Goal: Task Accomplishment & Management: Complete application form

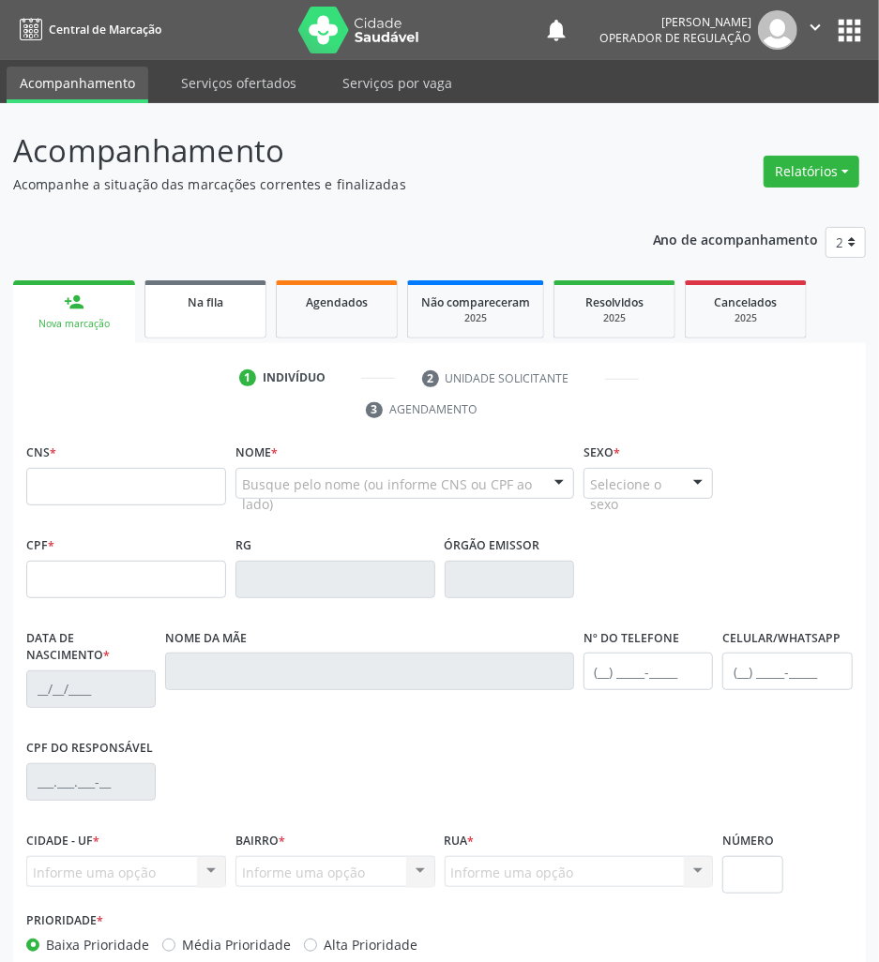
click at [230, 319] on link "Na fila" at bounding box center [205, 309] width 122 height 58
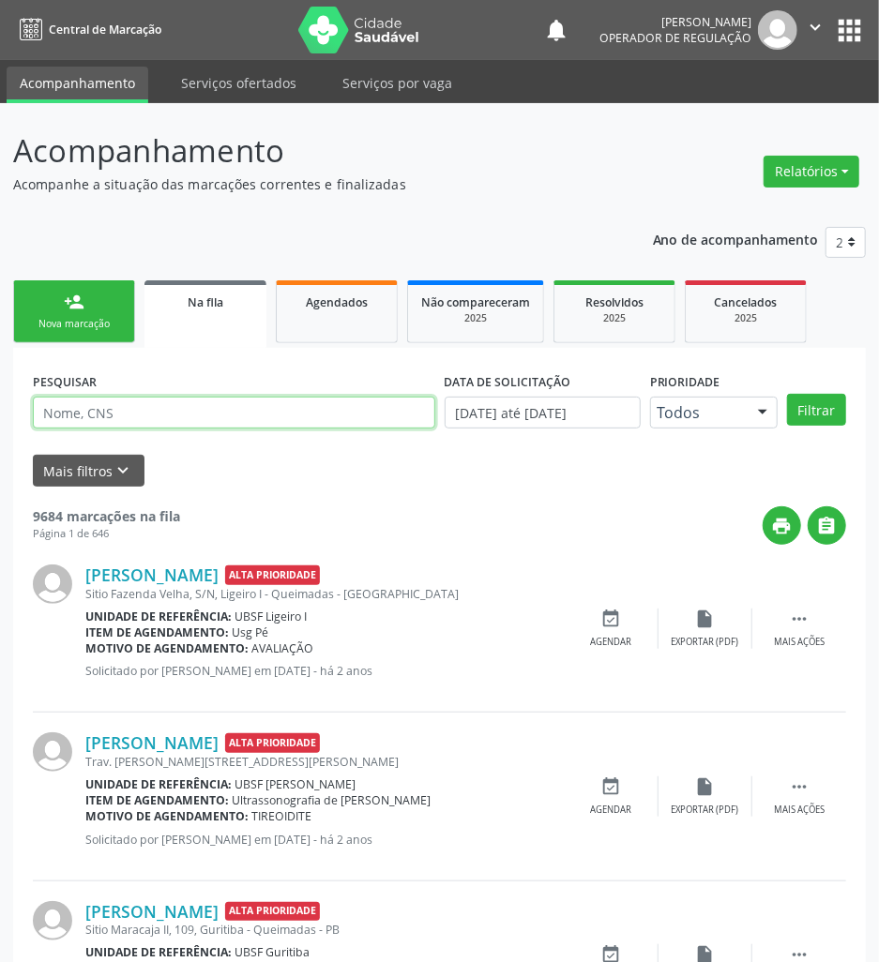
click at [252, 425] on input "text" at bounding box center [234, 413] width 402 height 32
type input "708408267955069"
click at [787, 394] on button "Filtrar" at bounding box center [816, 410] width 59 height 32
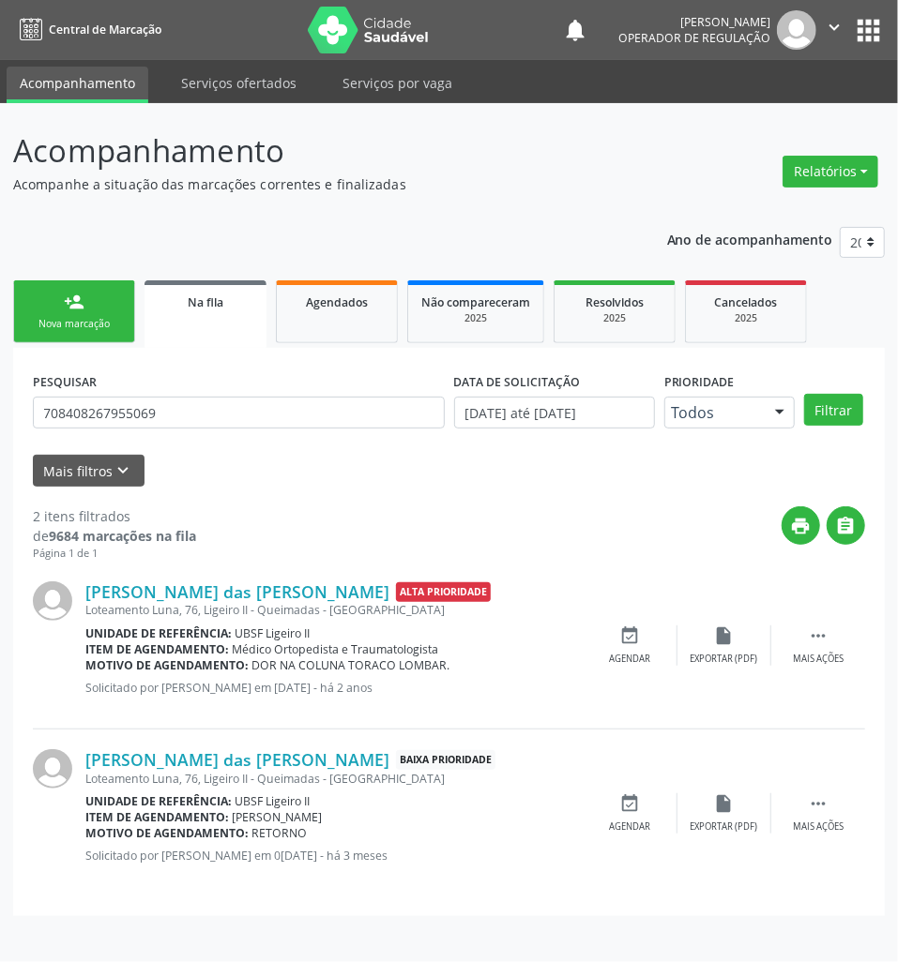
click at [66, 323] on div "Nova marcação" at bounding box center [74, 324] width 94 height 14
click at [210, 302] on span "Na fila" at bounding box center [206, 303] width 36 height 16
click at [216, 410] on input "708408267955069" at bounding box center [239, 413] width 412 height 32
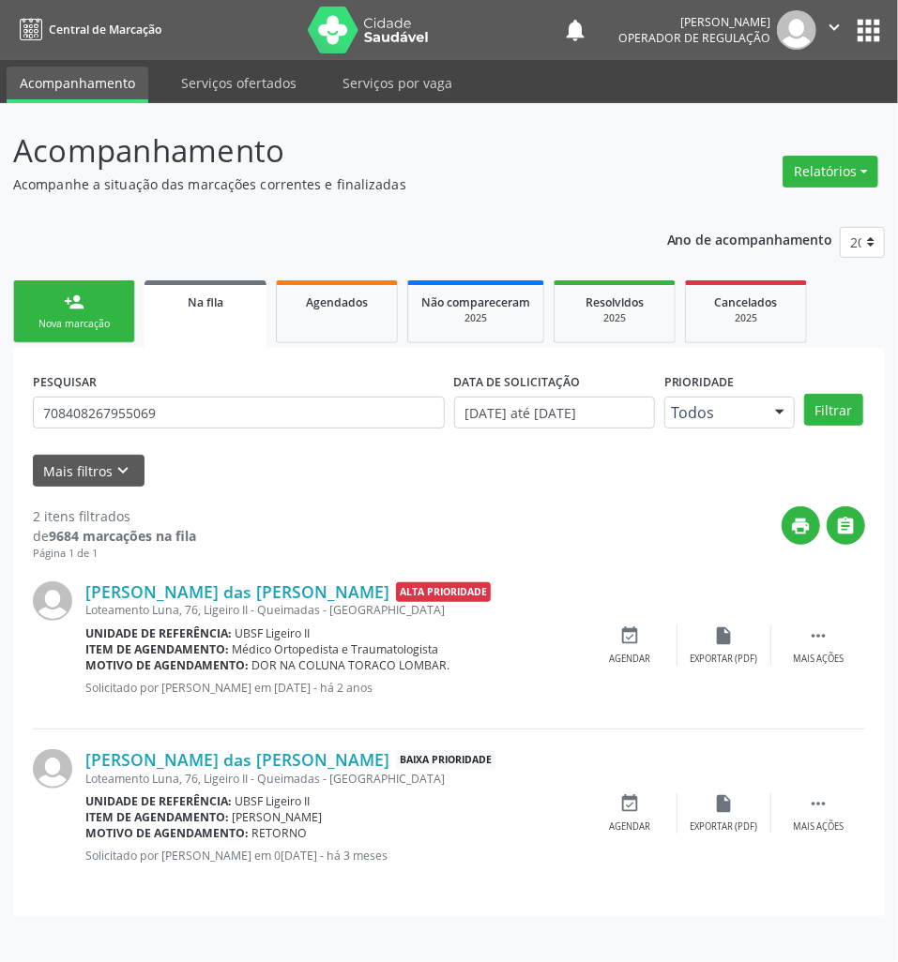
click at [68, 281] on link "person_add Nova marcação" at bounding box center [74, 311] width 122 height 63
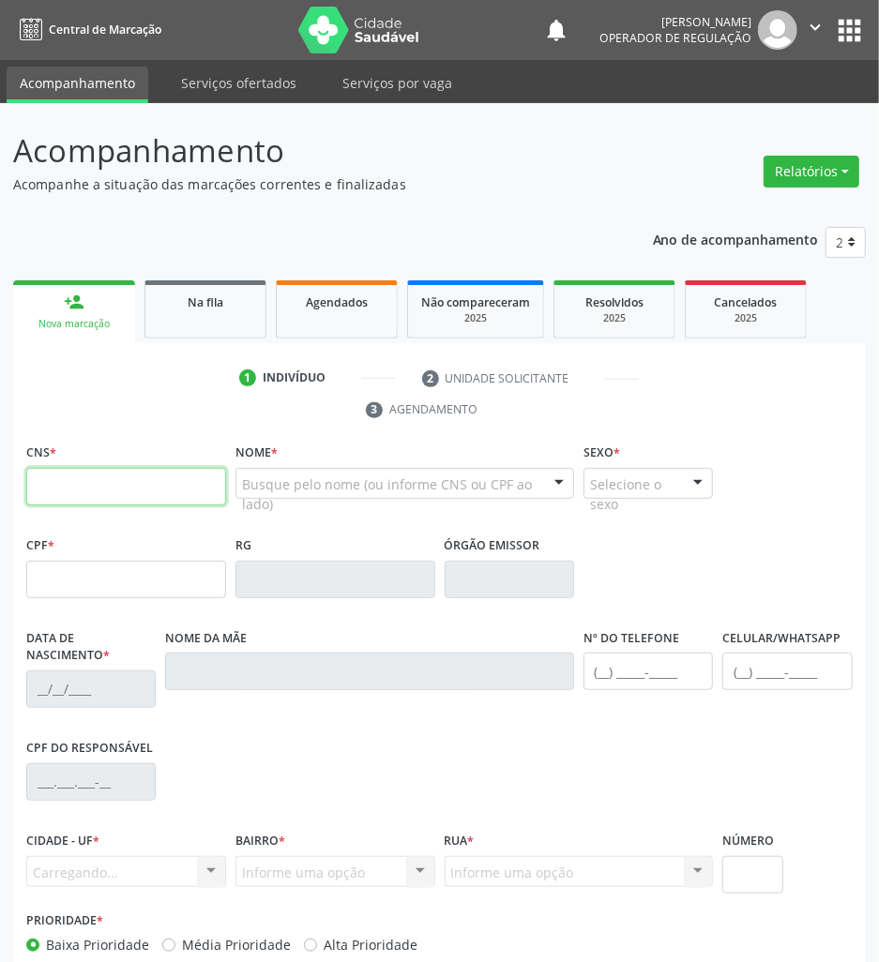
click at [135, 486] on input "text" at bounding box center [126, 487] width 200 height 38
paste input "708 4082 6795 5069"
type input "708 4082 6795 5069"
type input "071.724.924-71"
type input "04/09/1983"
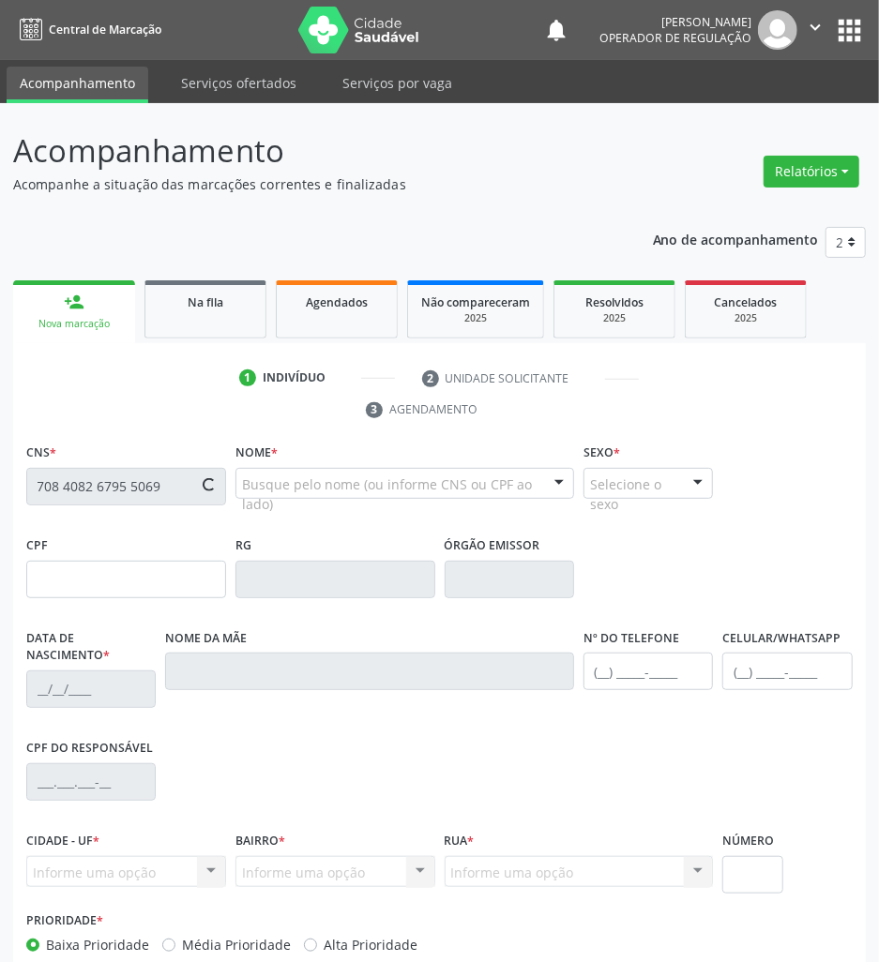
type input "Maria Ana da Conceição Silva"
type input "(83) 99411-1500"
type input "76"
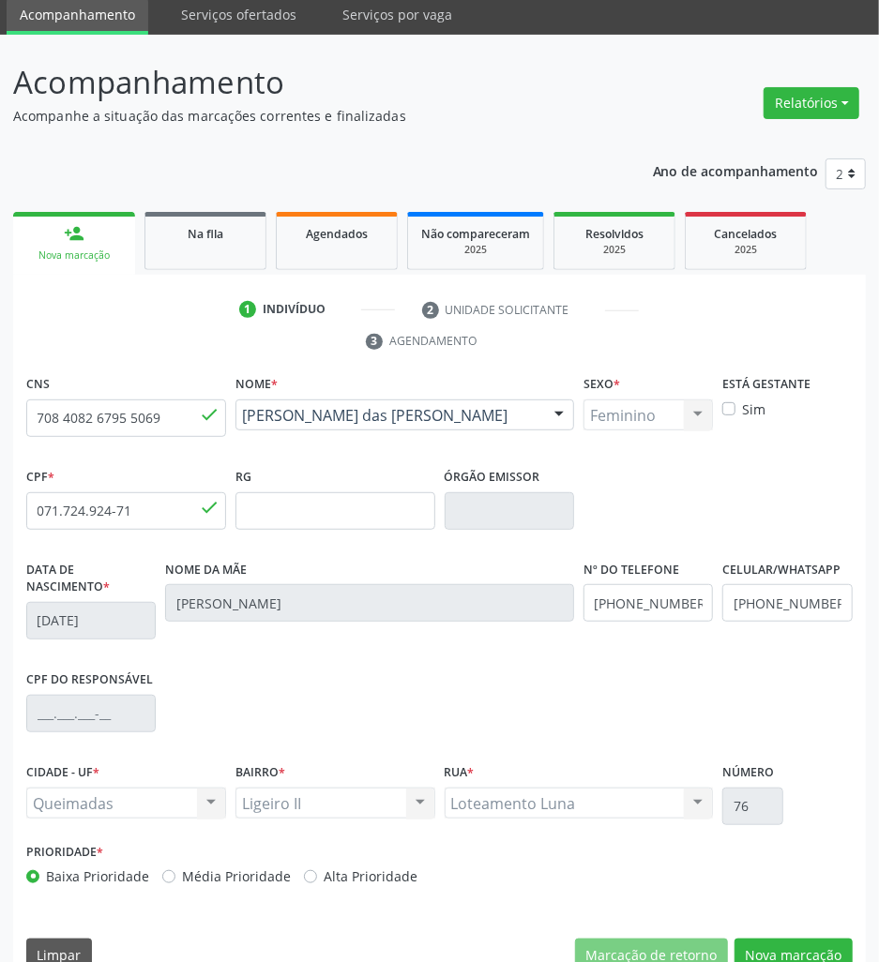
scroll to position [103, 0]
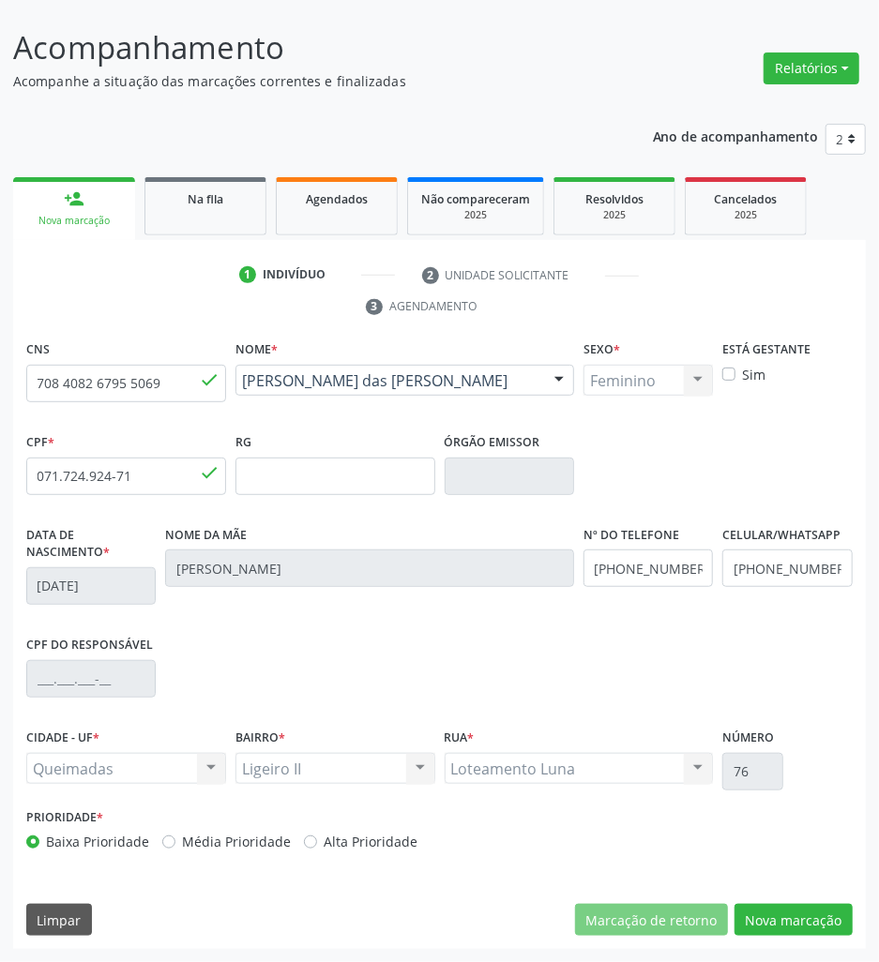
click at [782, 902] on div "CNS 708 4082 6795 5069 done Nome * Maria das Dores da Silva Maria das Dores da …" at bounding box center [439, 643] width 853 height 614
click at [782, 912] on button "Nova marcação" at bounding box center [794, 920] width 118 height 32
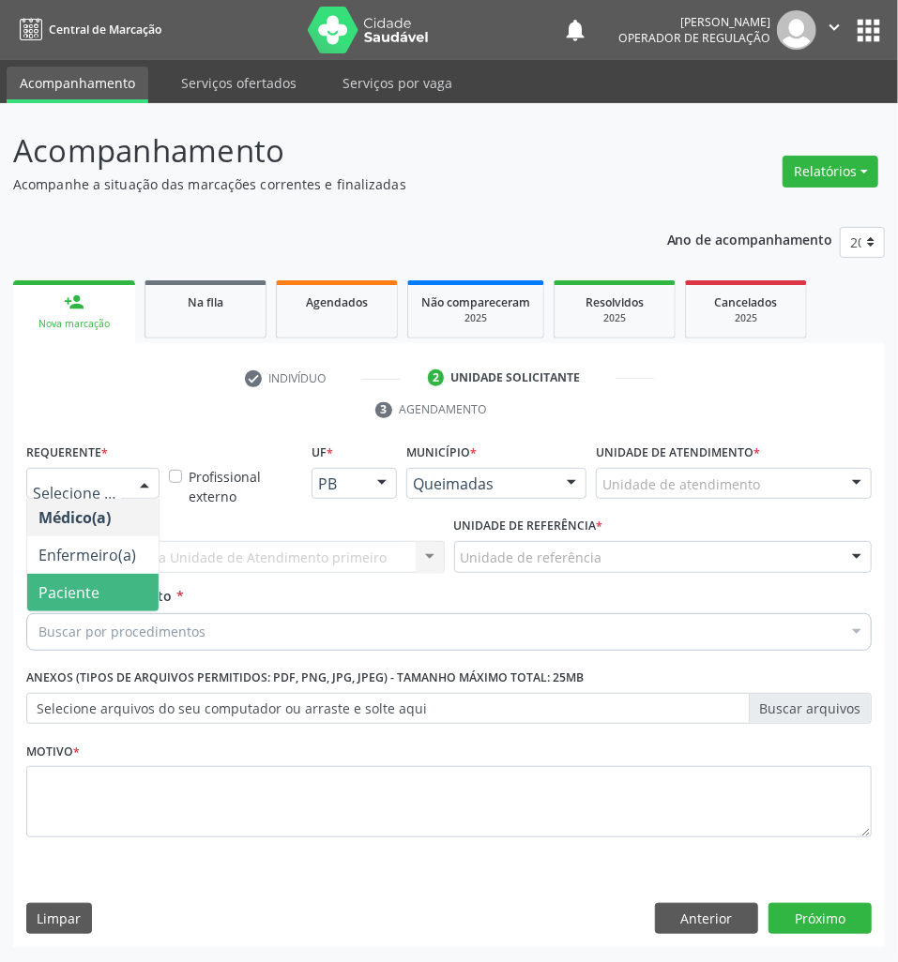
click at [76, 591] on span "Paciente" at bounding box center [68, 593] width 61 height 21
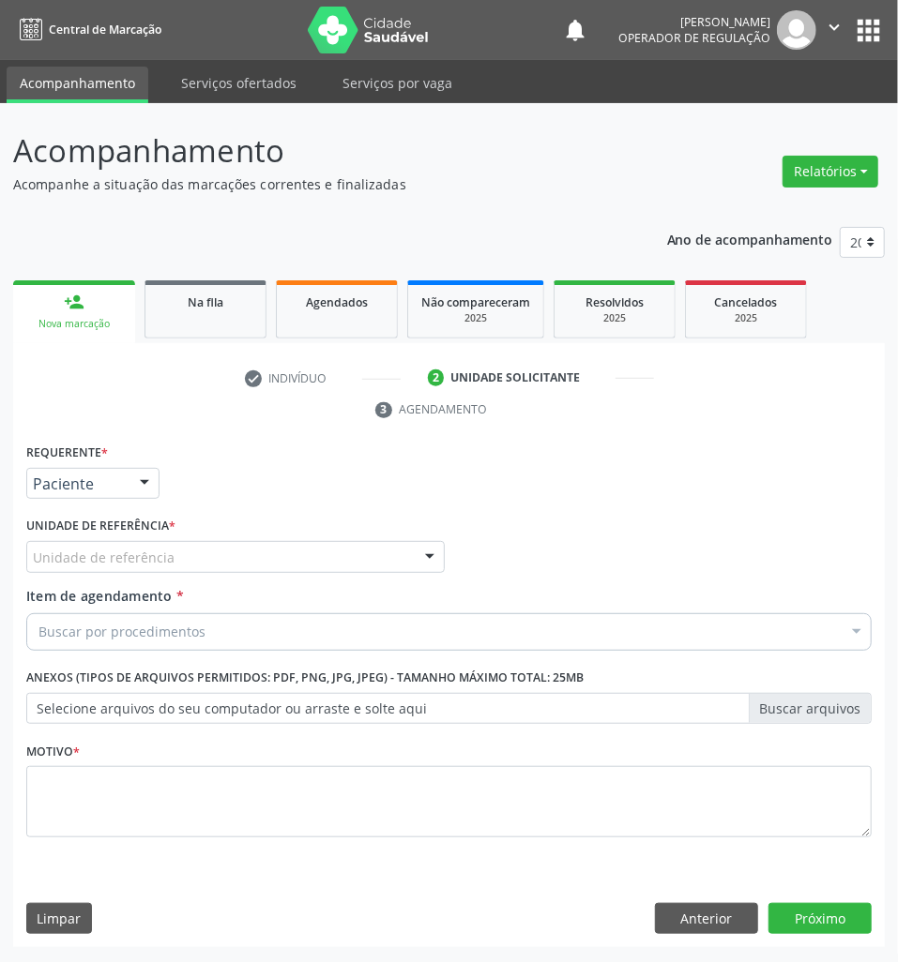
click at [710, 901] on div "Requerente * Paciente Médico(a) Enfermeiro(a) Paciente Nenhum resultado encontr…" at bounding box center [448, 693] width 871 height 509
click at [710, 914] on button "Anterior" at bounding box center [706, 919] width 103 height 32
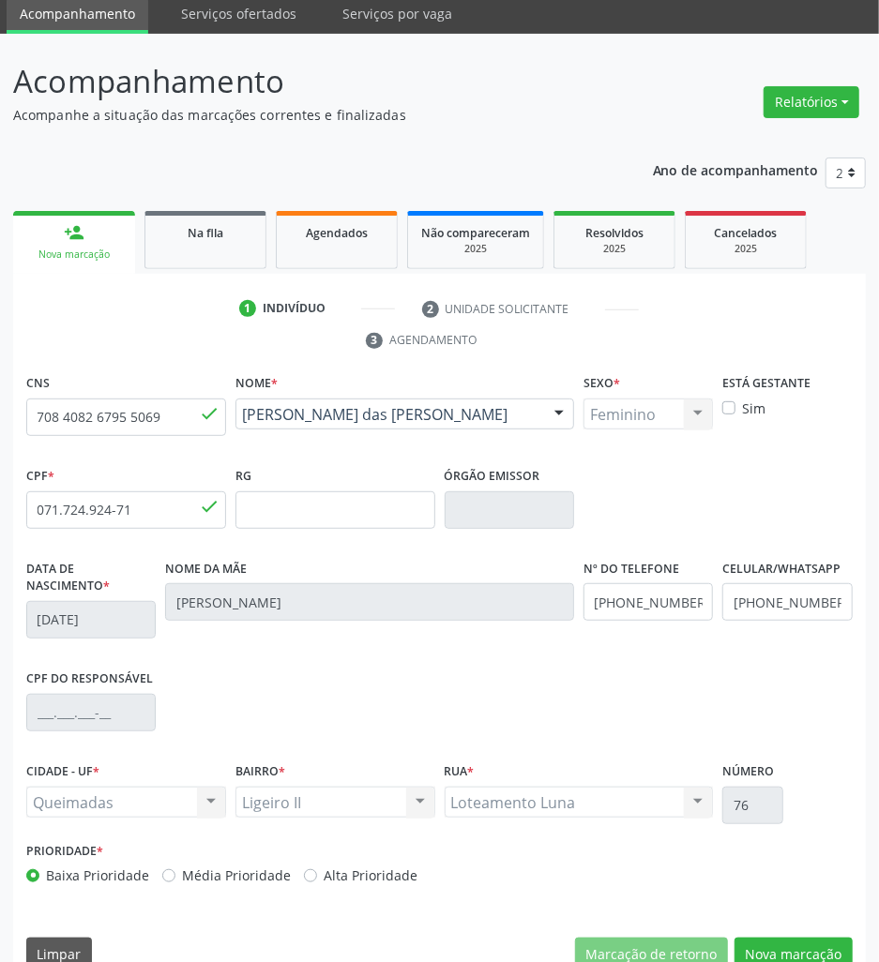
scroll to position [103, 0]
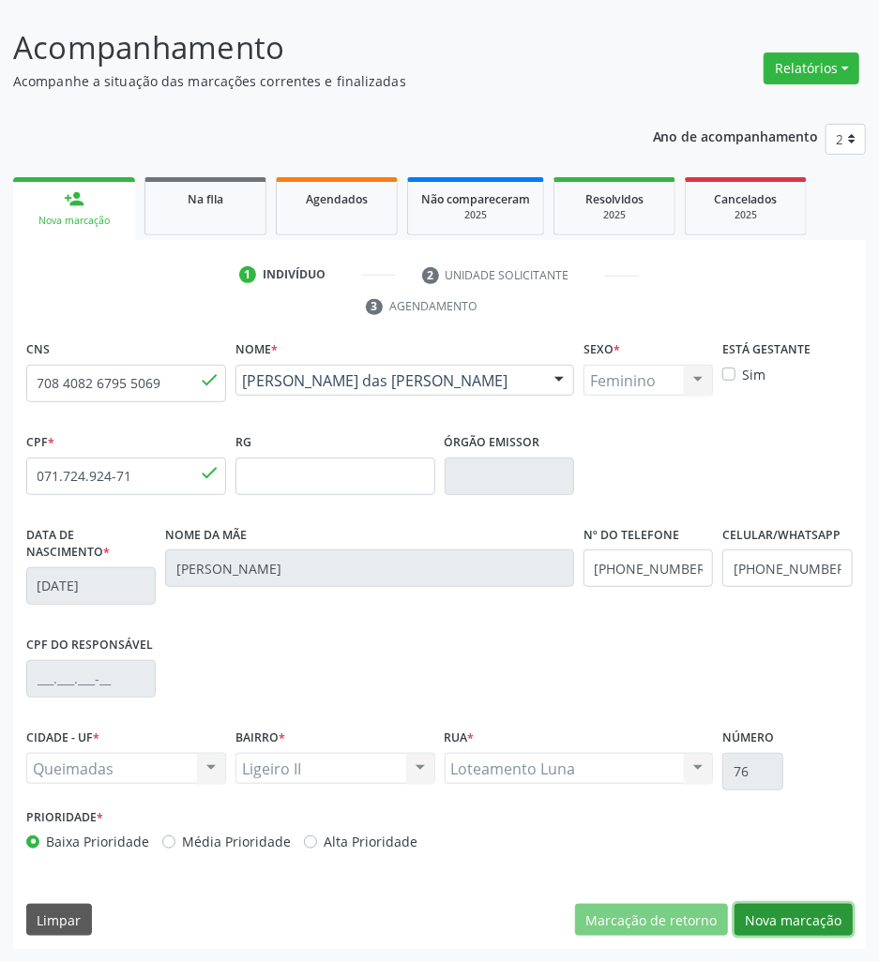
click at [794, 917] on button "Nova marcação" at bounding box center [794, 920] width 118 height 32
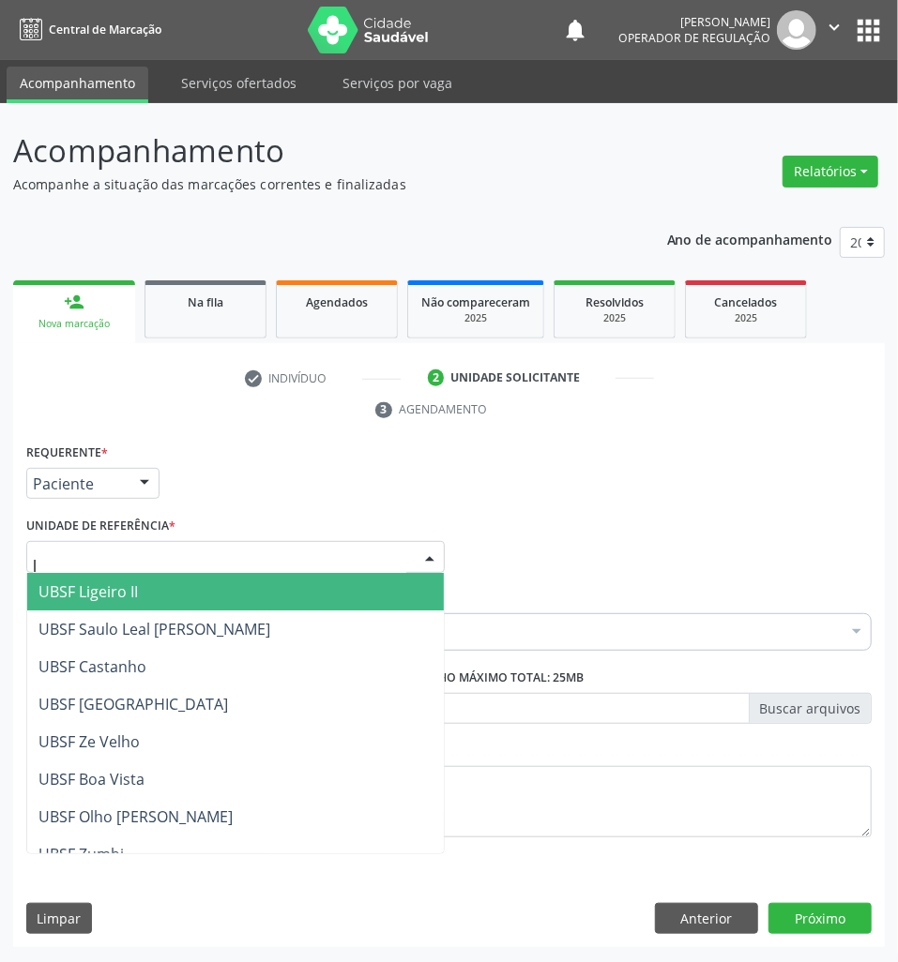
type input "li"
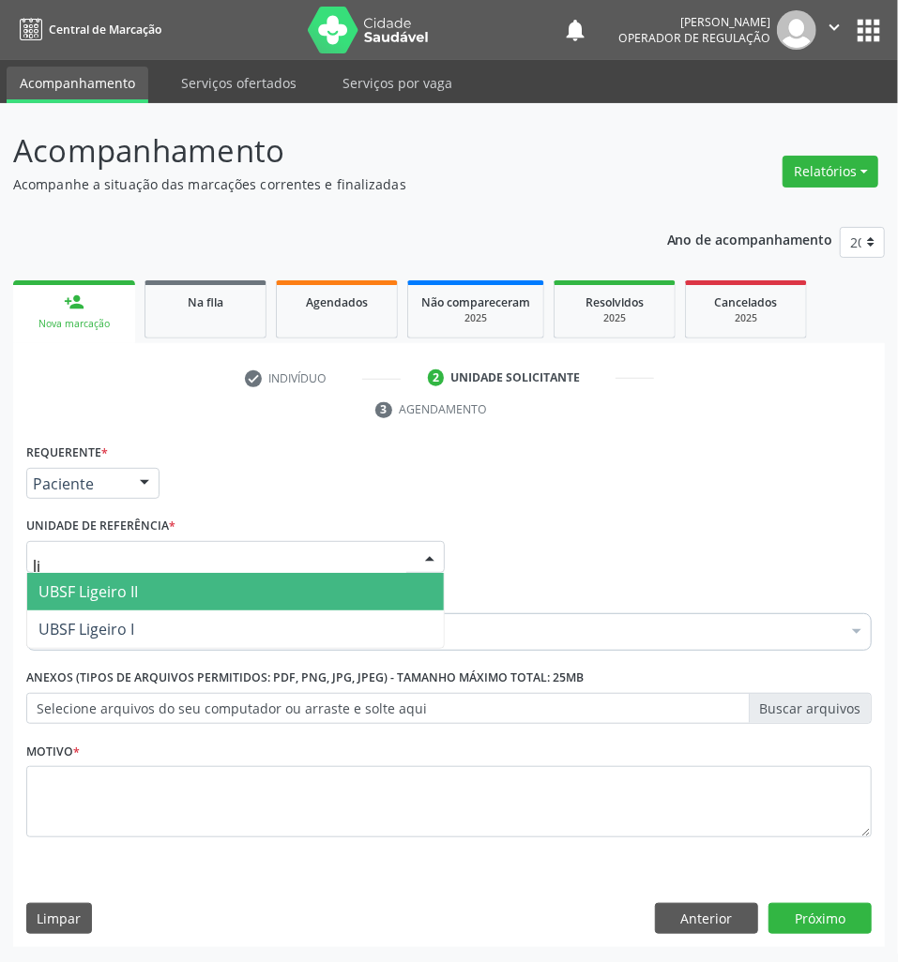
click at [132, 590] on span "UBSF Ligeiro II" at bounding box center [87, 592] width 99 height 21
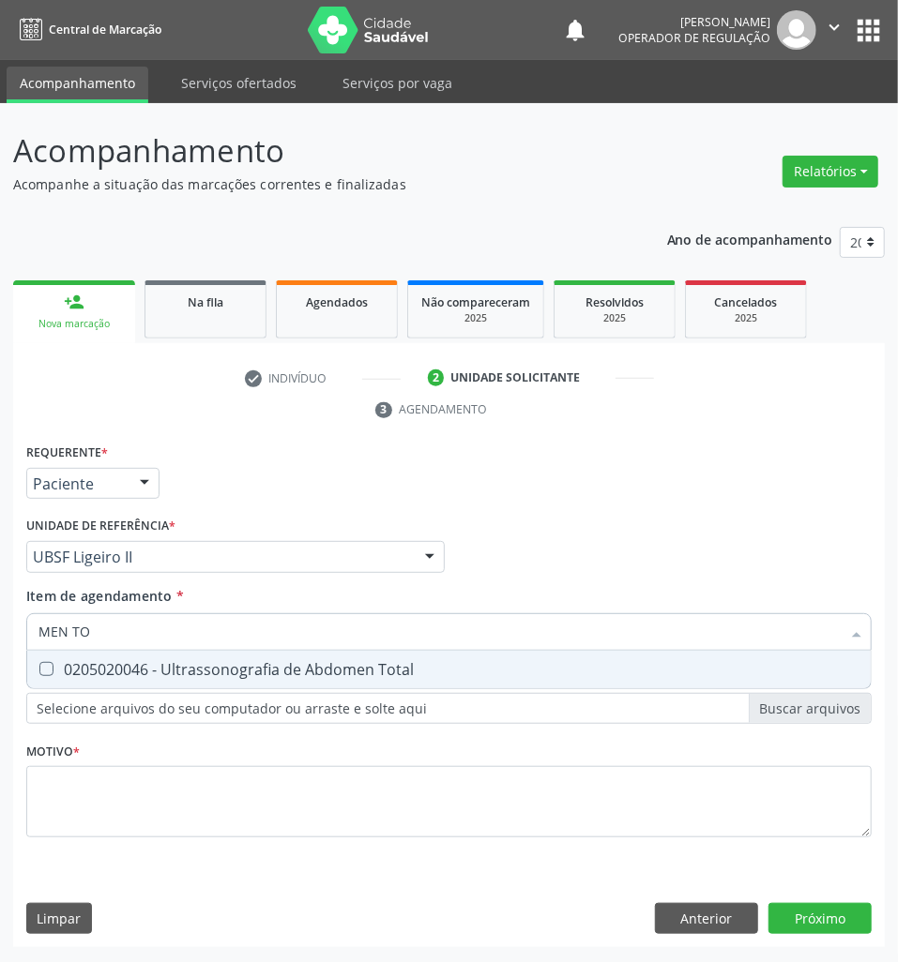
click at [474, 692] on div "Requerente * Paciente Médico(a) Enfermeiro(a) Paciente Nenhum resultado encontr…" at bounding box center [448, 651] width 845 height 425
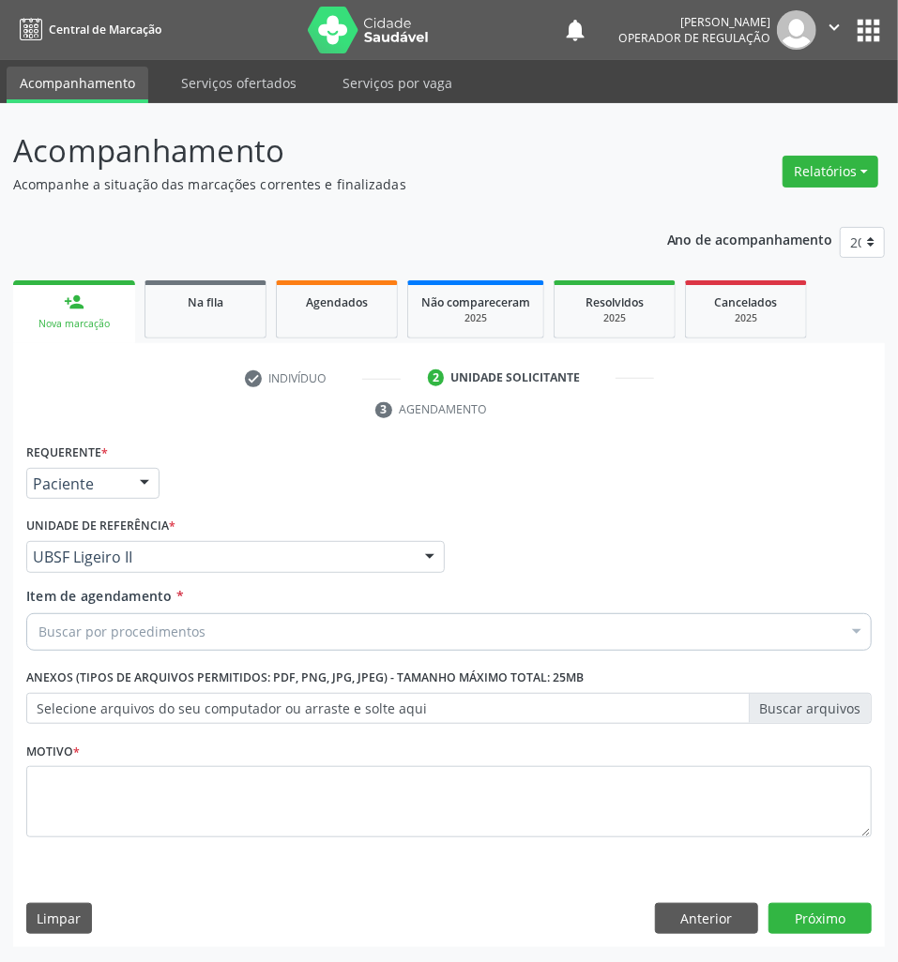
click at [465, 615] on div "Buscar por procedimentos" at bounding box center [448, 633] width 845 height 38
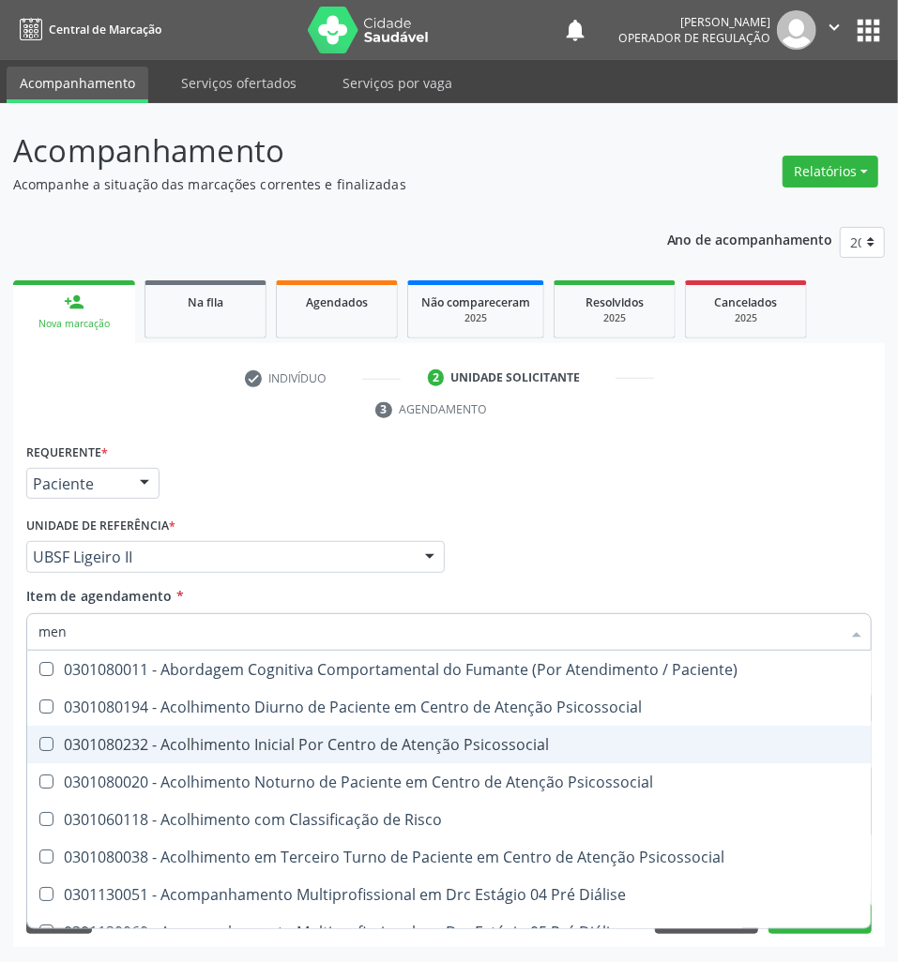
type input "MEN TO"
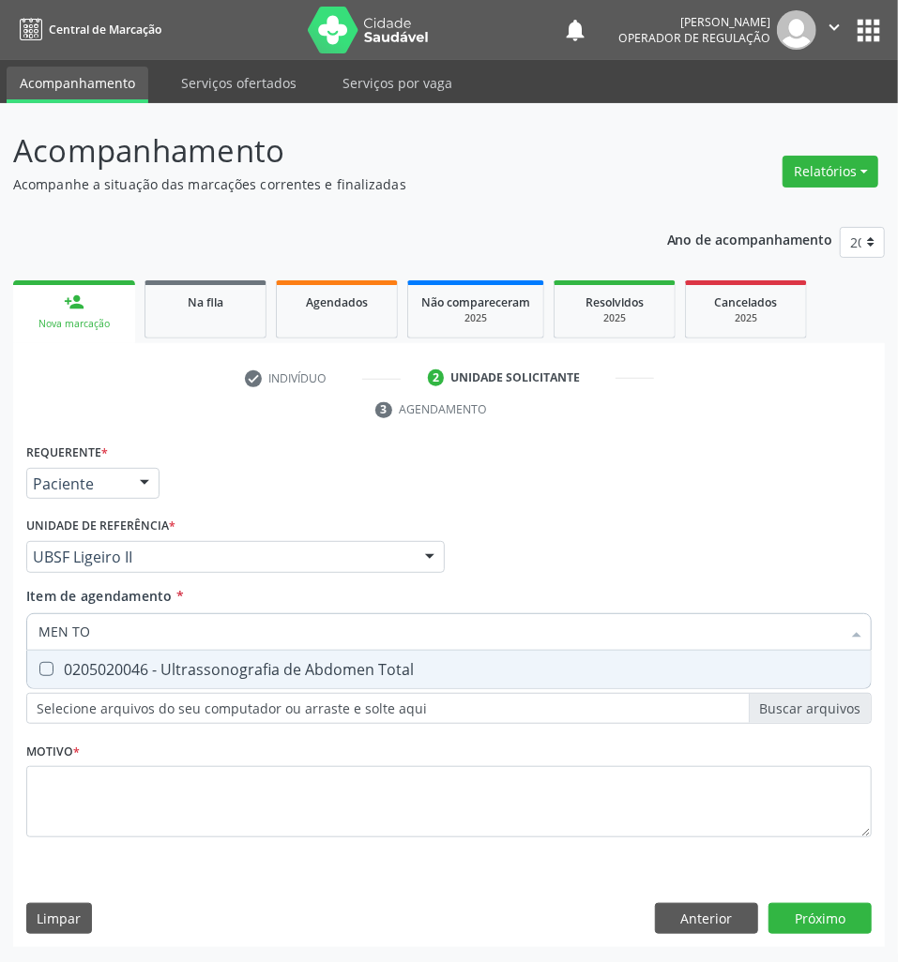
click at [238, 657] on span "0205020046 - Ultrassonografia de Abdomen Total" at bounding box center [448, 670] width 843 height 38
checkbox Total "true"
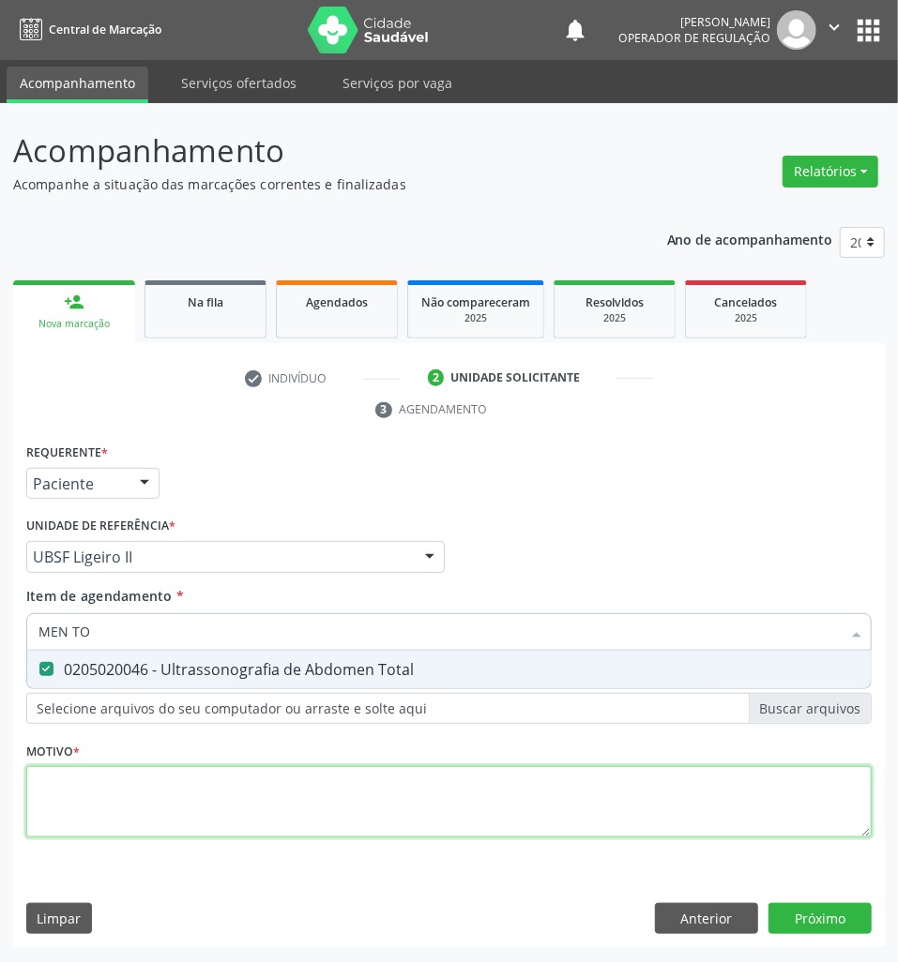
click at [173, 818] on div "Requerente * Paciente Médico(a) Enfermeiro(a) Paciente Nenhum resultado encontr…" at bounding box center [448, 651] width 845 height 425
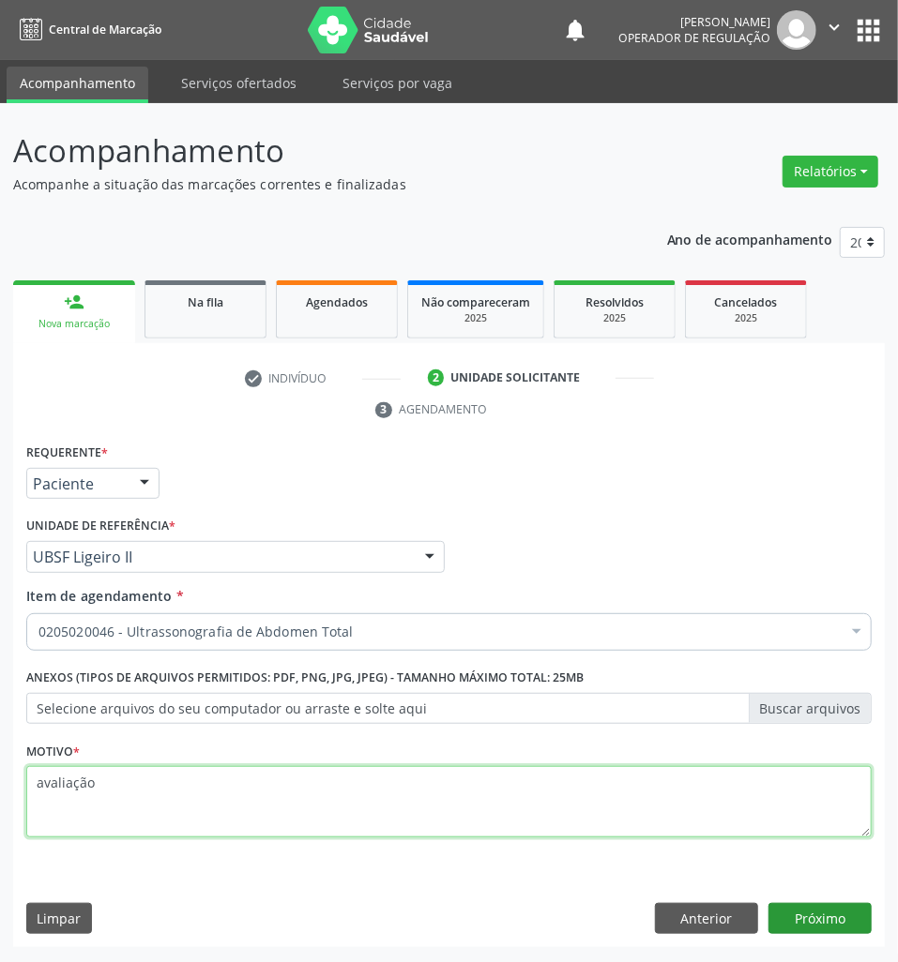
type textarea "avaliação"
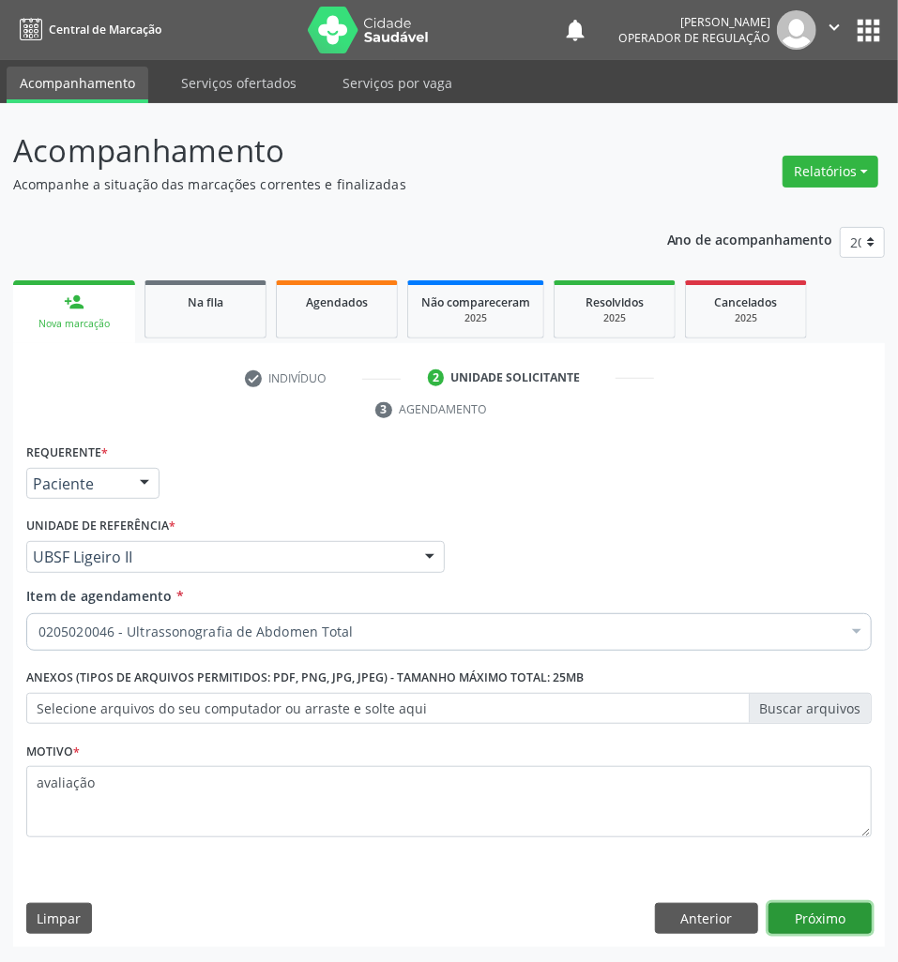
drag, startPoint x: 823, startPoint y: 923, endPoint x: 827, endPoint y: 902, distance: 21.2
click at [820, 923] on button "Próximo" at bounding box center [819, 919] width 103 height 32
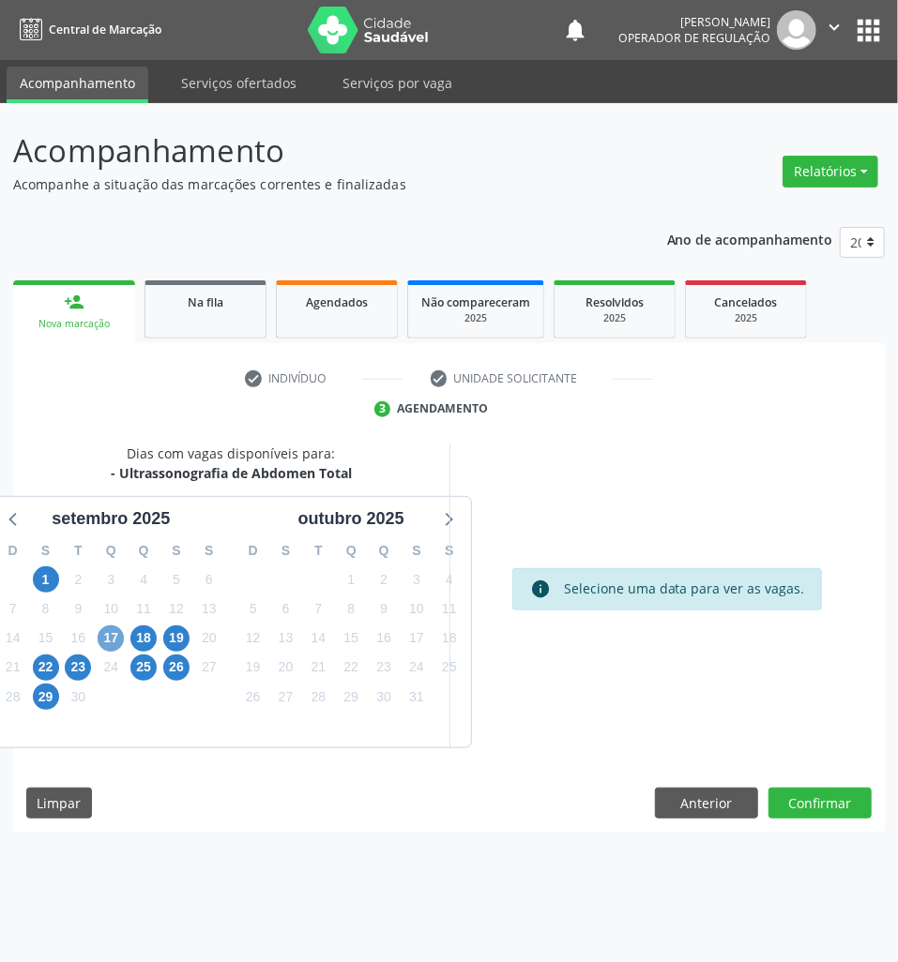
click at [105, 638] on span "17" at bounding box center [111, 639] width 26 height 26
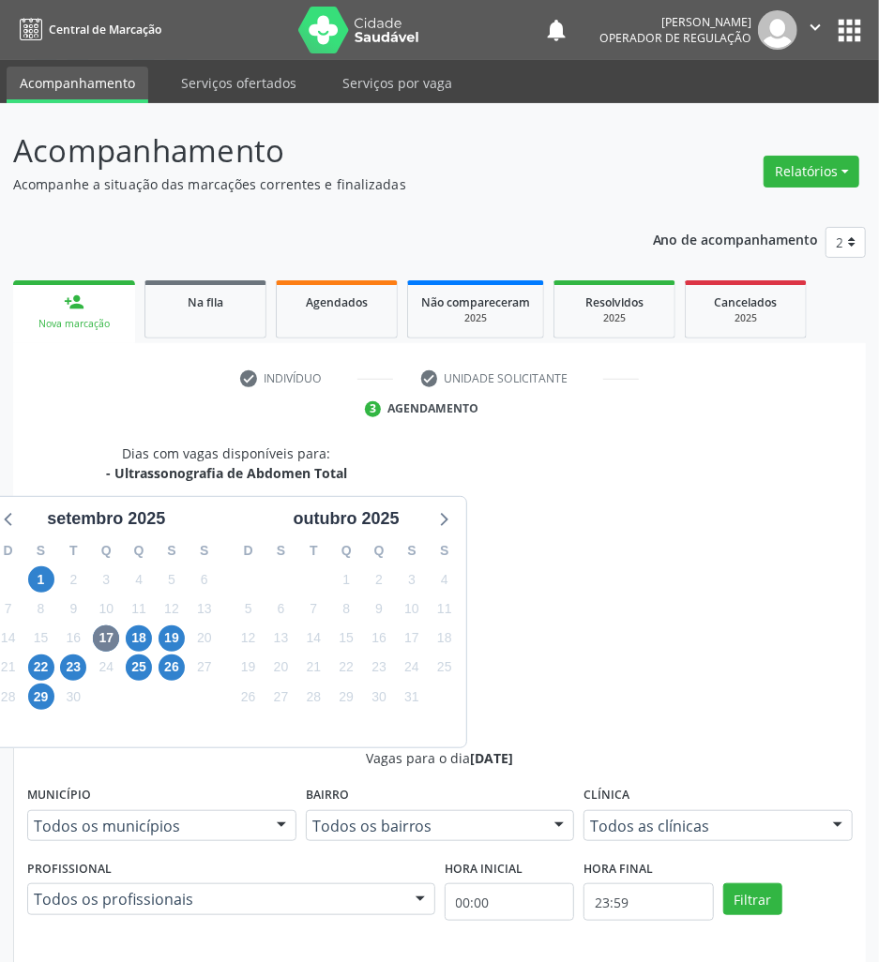
drag, startPoint x: 630, startPoint y: 744, endPoint x: 560, endPoint y: 744, distance: 70.4
radio input "true"
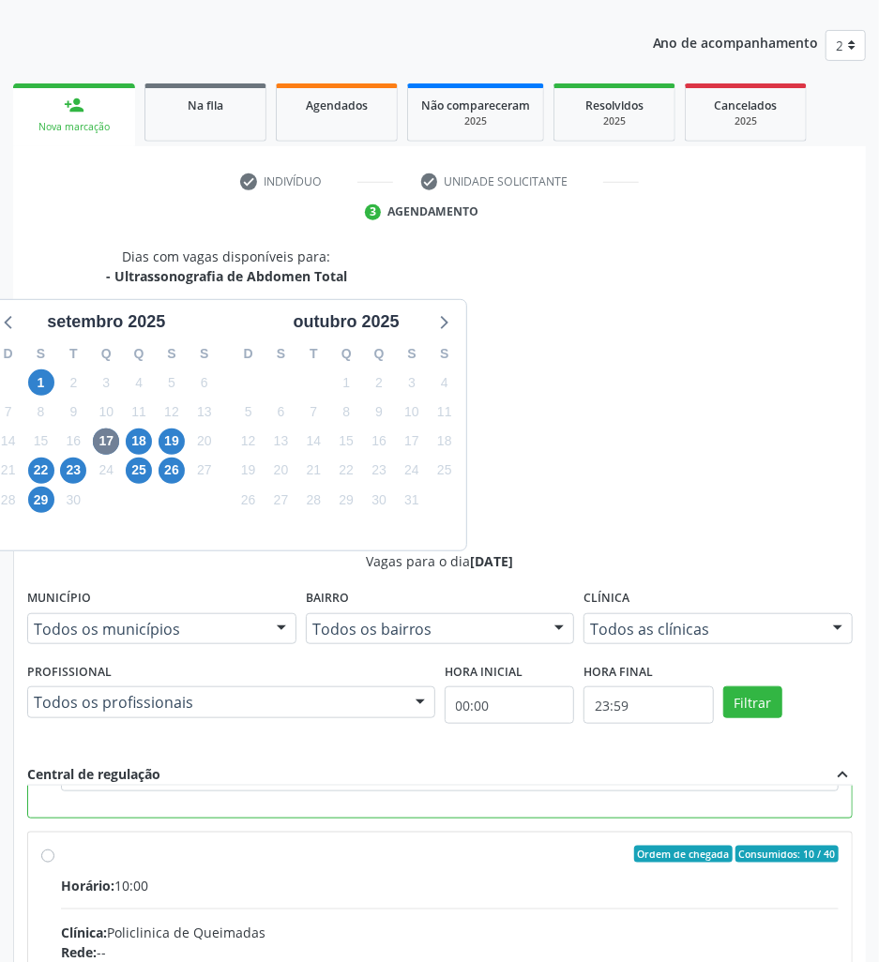
scroll to position [199, 0]
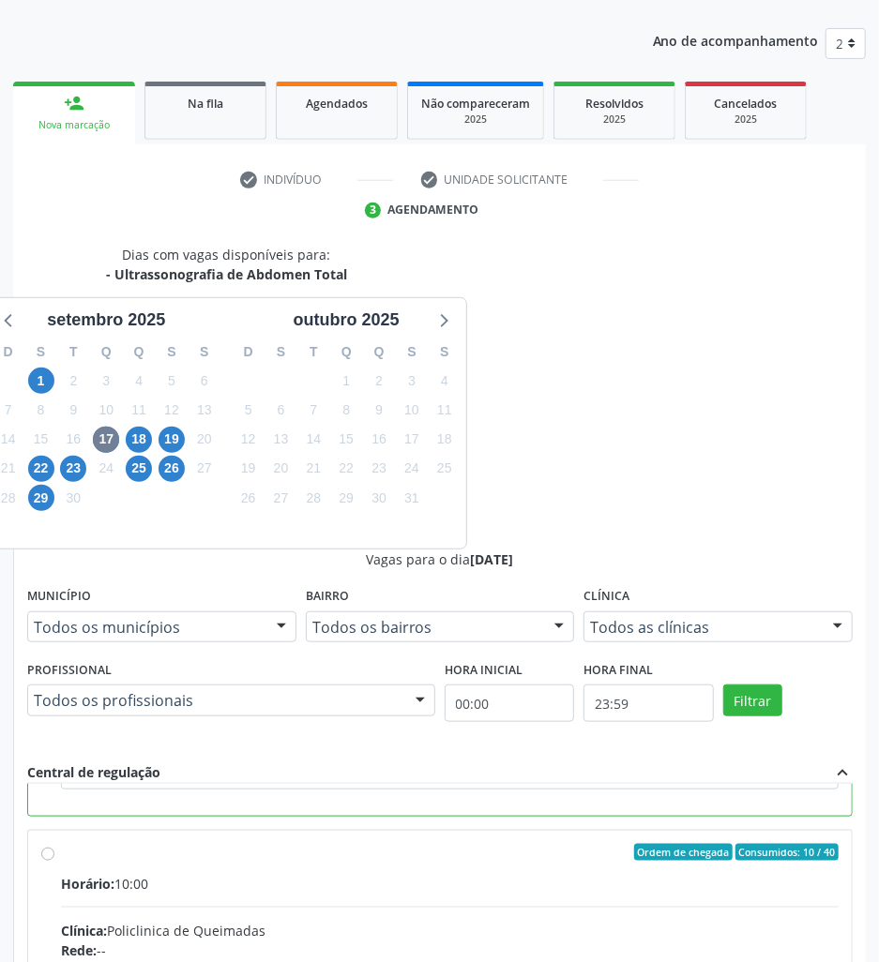
drag, startPoint x: 837, startPoint y: 912, endPoint x: 609, endPoint y: 822, distance: 245.1
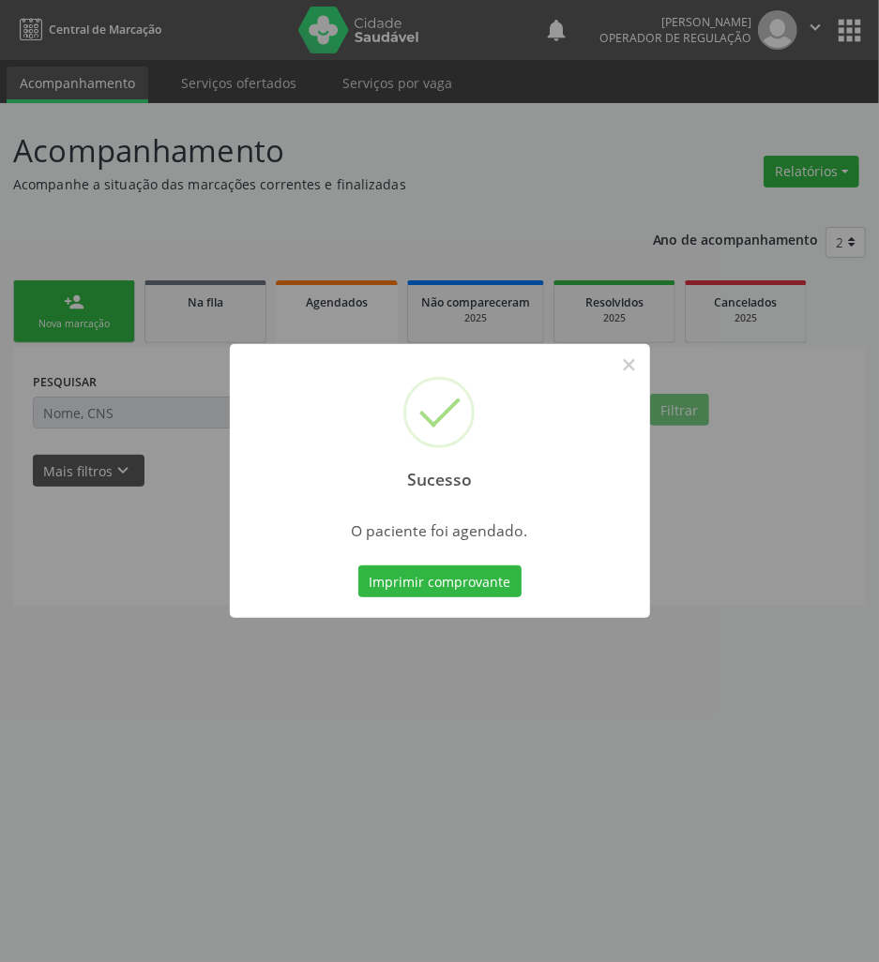
scroll to position [0, 0]
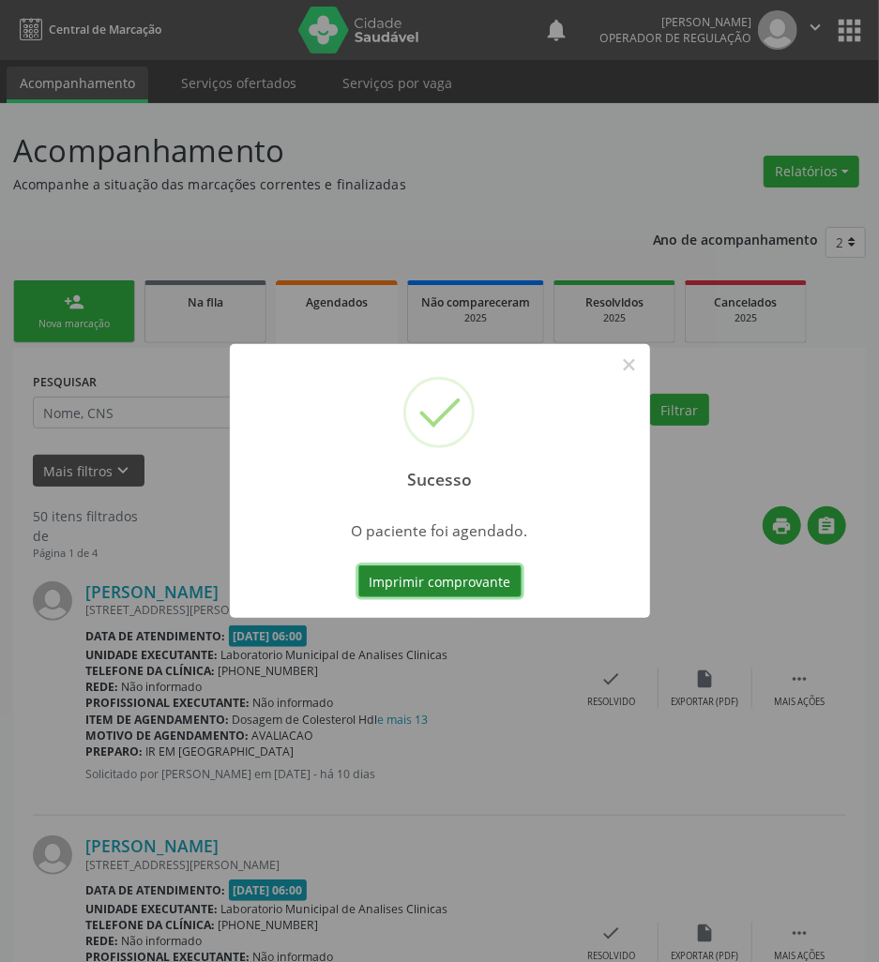
click at [505, 583] on button "Imprimir comprovante" at bounding box center [439, 582] width 163 height 32
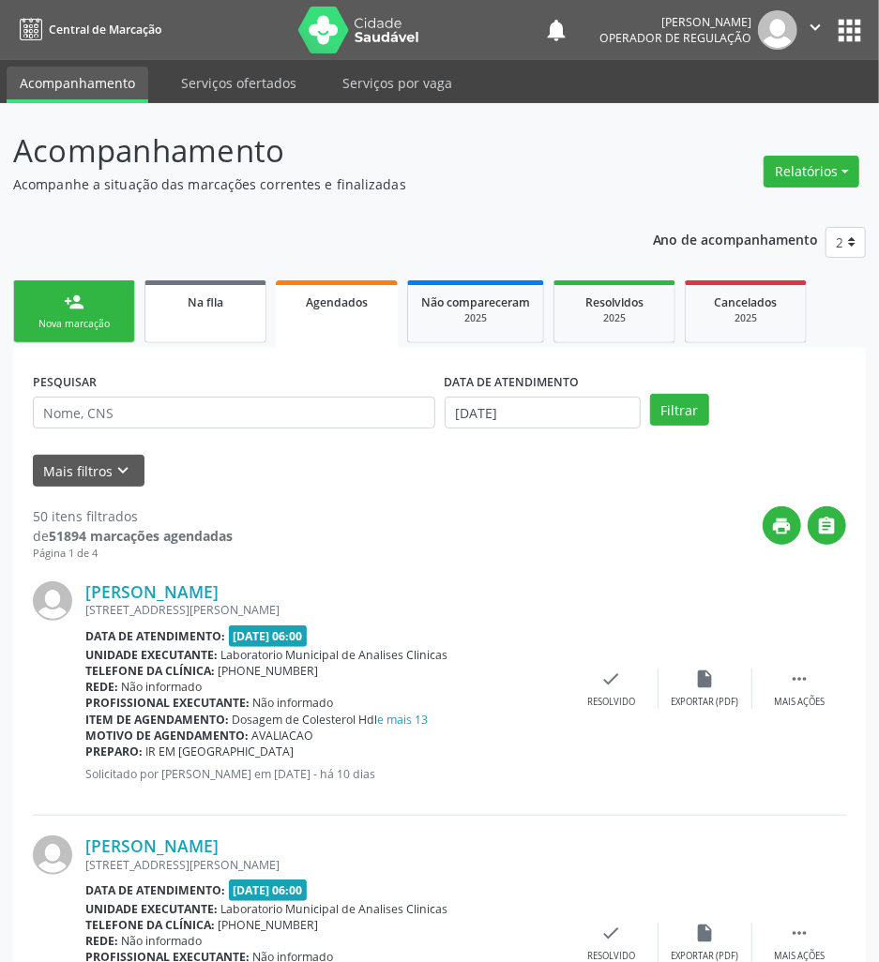
click at [212, 283] on link "Na fila" at bounding box center [205, 311] width 122 height 63
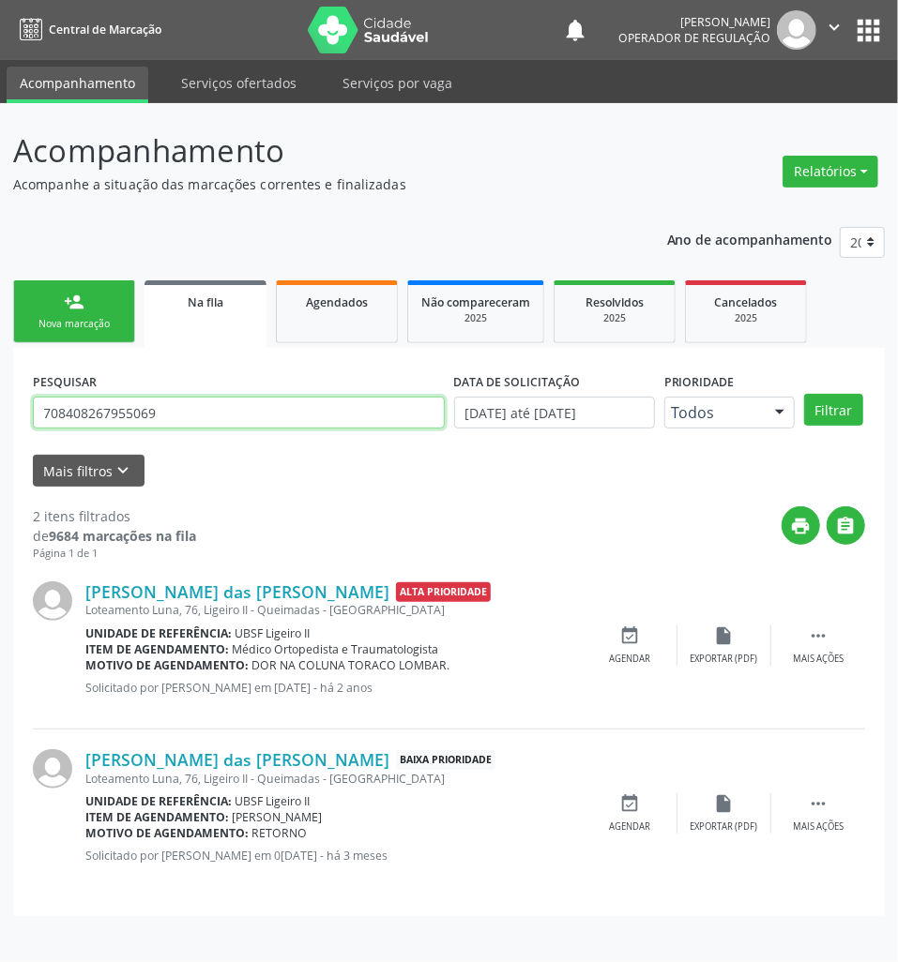
click at [105, 406] on input "708408267955069" at bounding box center [239, 413] width 412 height 32
click at [105, 409] on input "708408267955069" at bounding box center [239, 413] width 412 height 32
type input "700002178920408"
click at [804, 394] on button "Filtrar" at bounding box center [833, 410] width 59 height 32
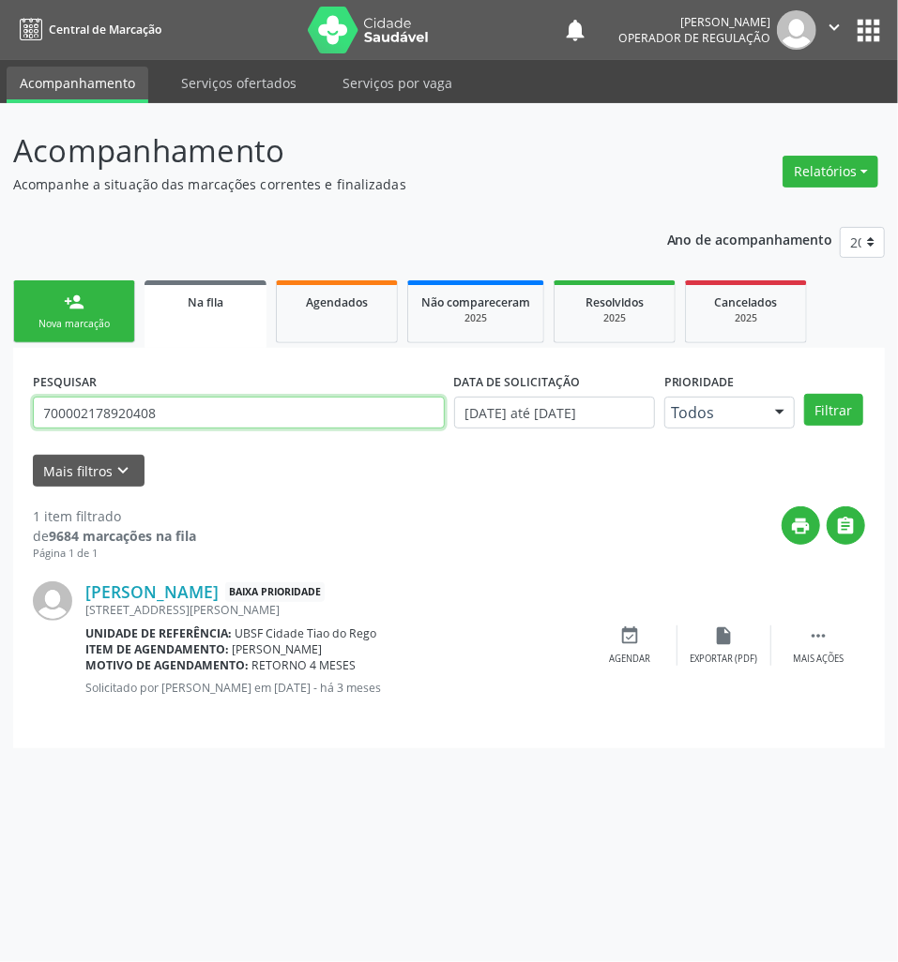
click at [178, 406] on input "700002178920408" at bounding box center [239, 413] width 412 height 32
click at [68, 338] on link "person_add Nova marcação" at bounding box center [74, 311] width 122 height 63
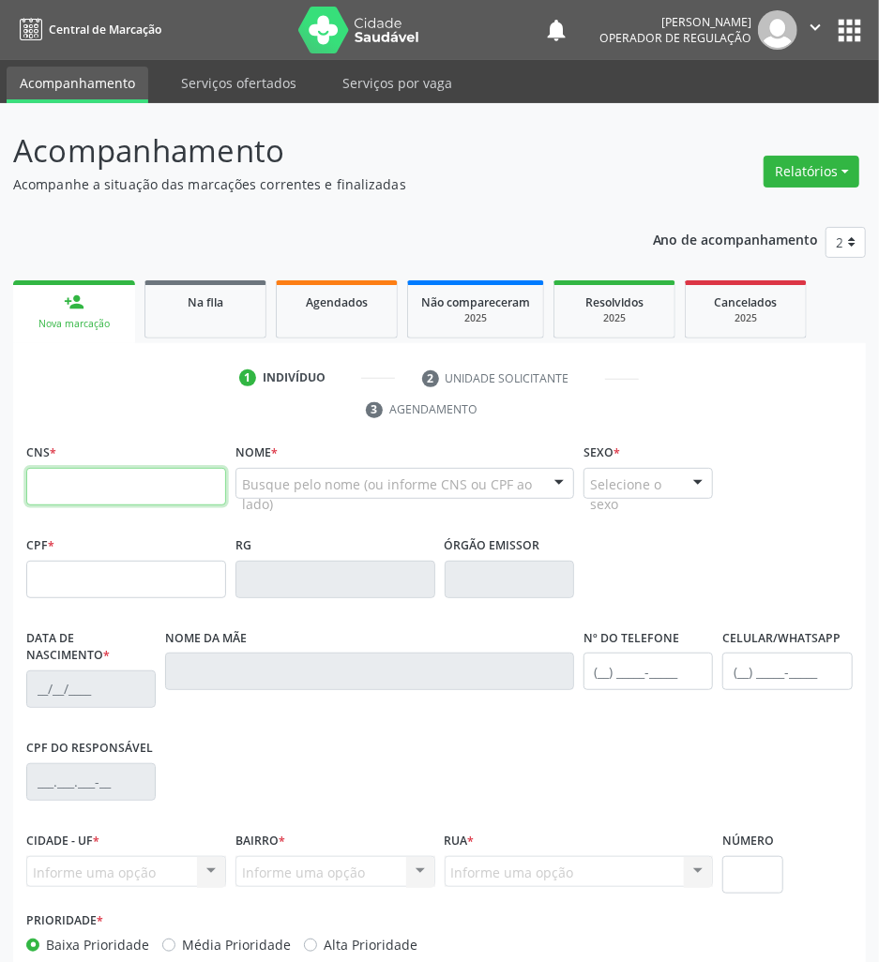
click at [163, 480] on input "text" at bounding box center [126, 487] width 200 height 38
paste input "700 0021 7892 0408"
type input "700 0021 7892 0408"
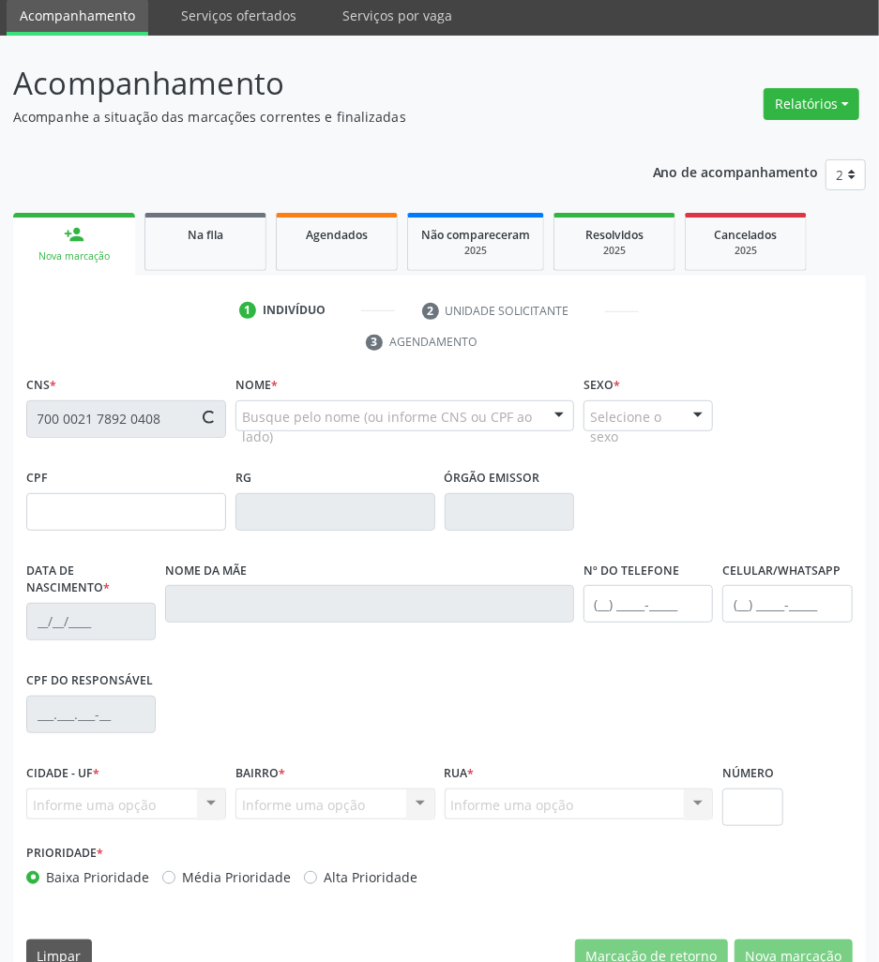
scroll to position [103, 0]
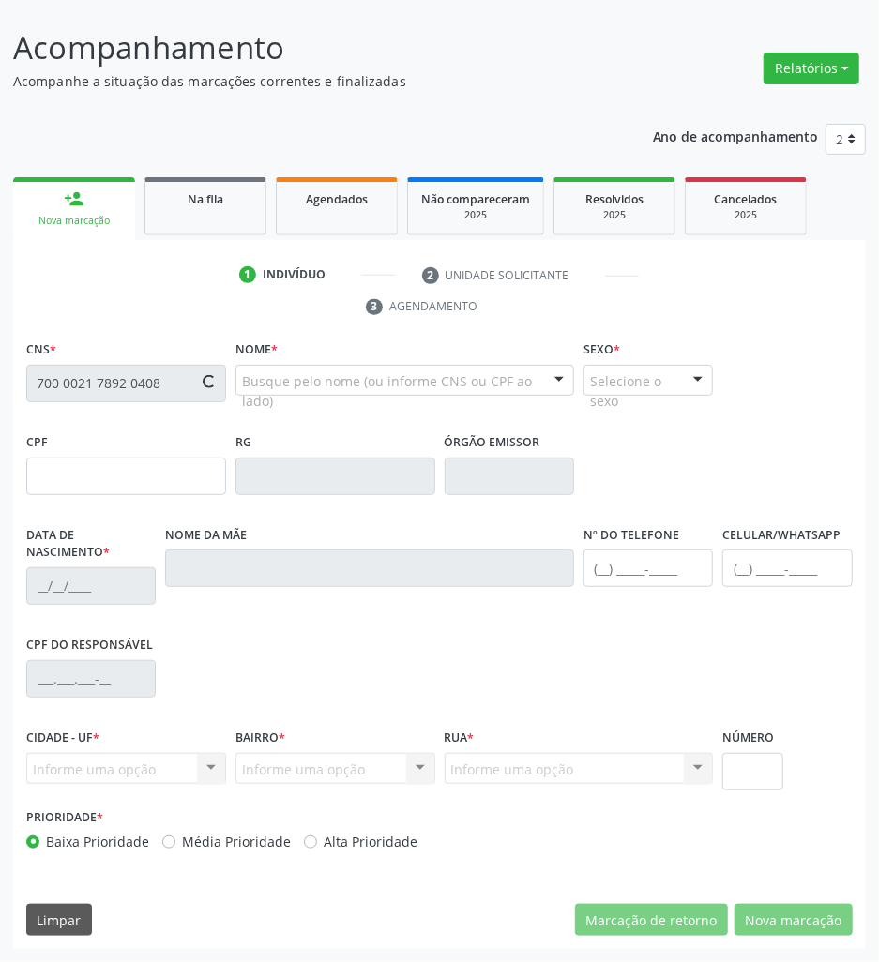
type input "100.803.537-89"
type input "27/05/1992"
type input "Margarida Ferreira Gomes"
type input "(83) 99120-5654"
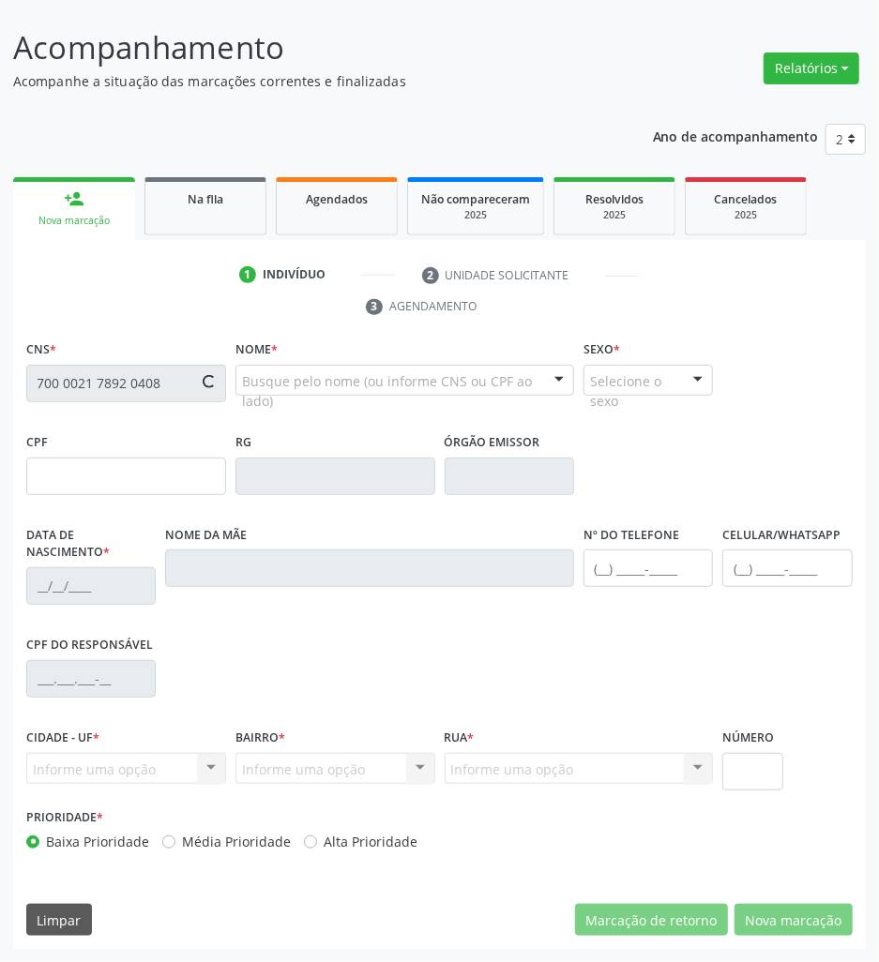
type input "977"
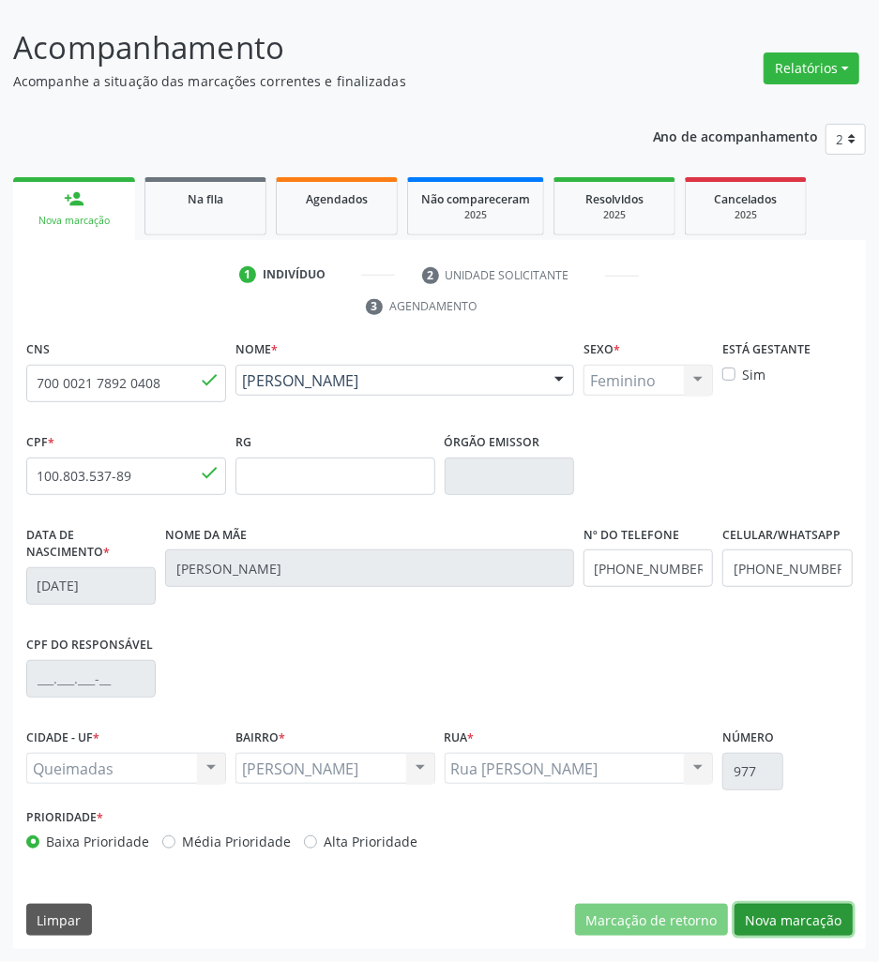
drag, startPoint x: 760, startPoint y: 917, endPoint x: 653, endPoint y: 811, distance: 150.6
click at [759, 917] on button "Nova marcação" at bounding box center [794, 920] width 118 height 32
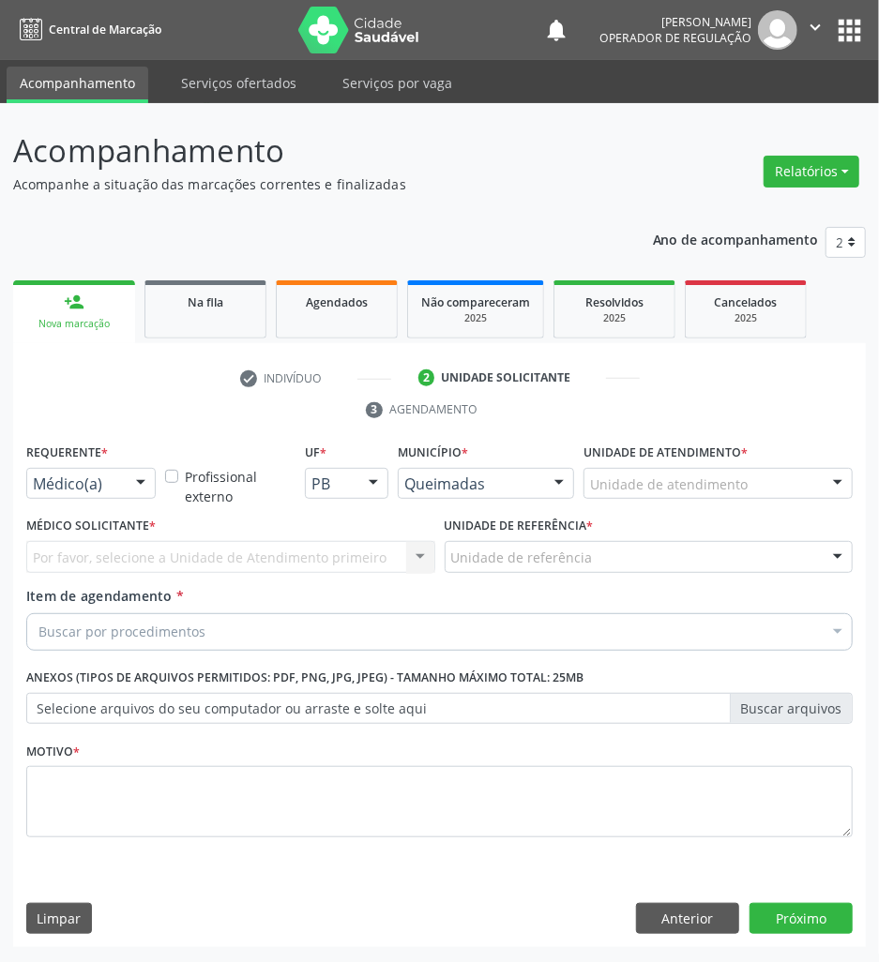
scroll to position [0, 0]
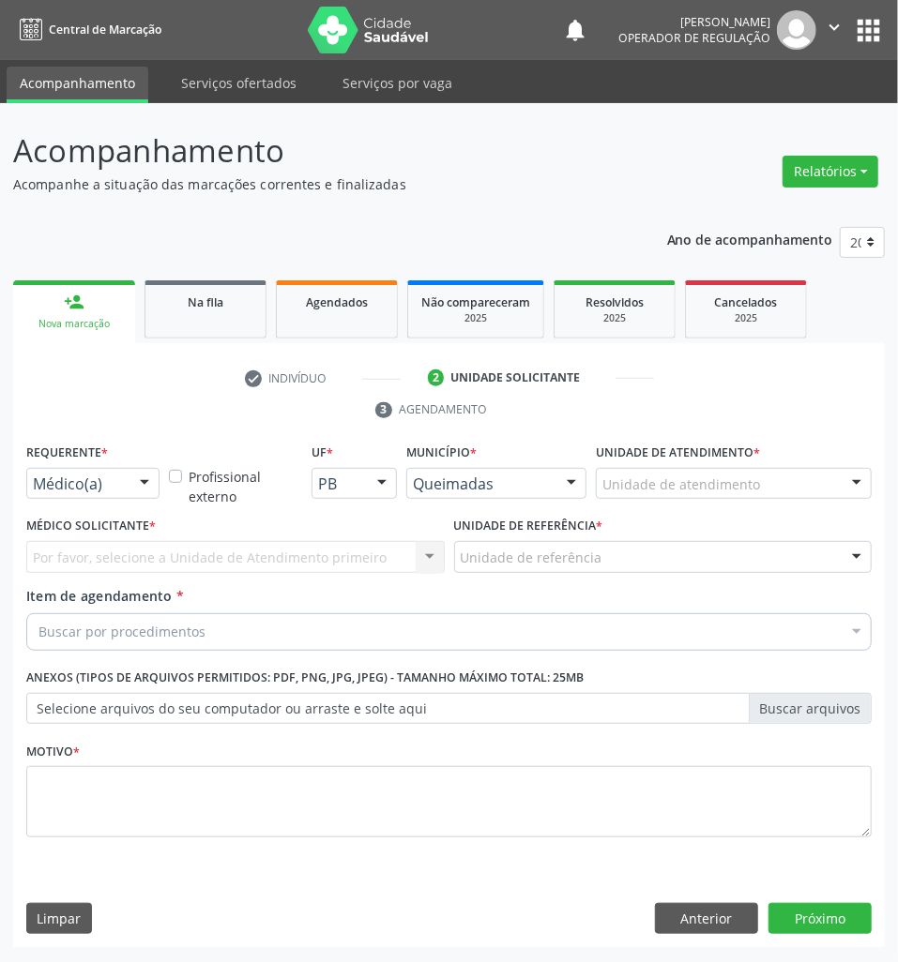
click at [128, 492] on div "Médico(a)" at bounding box center [92, 484] width 133 height 32
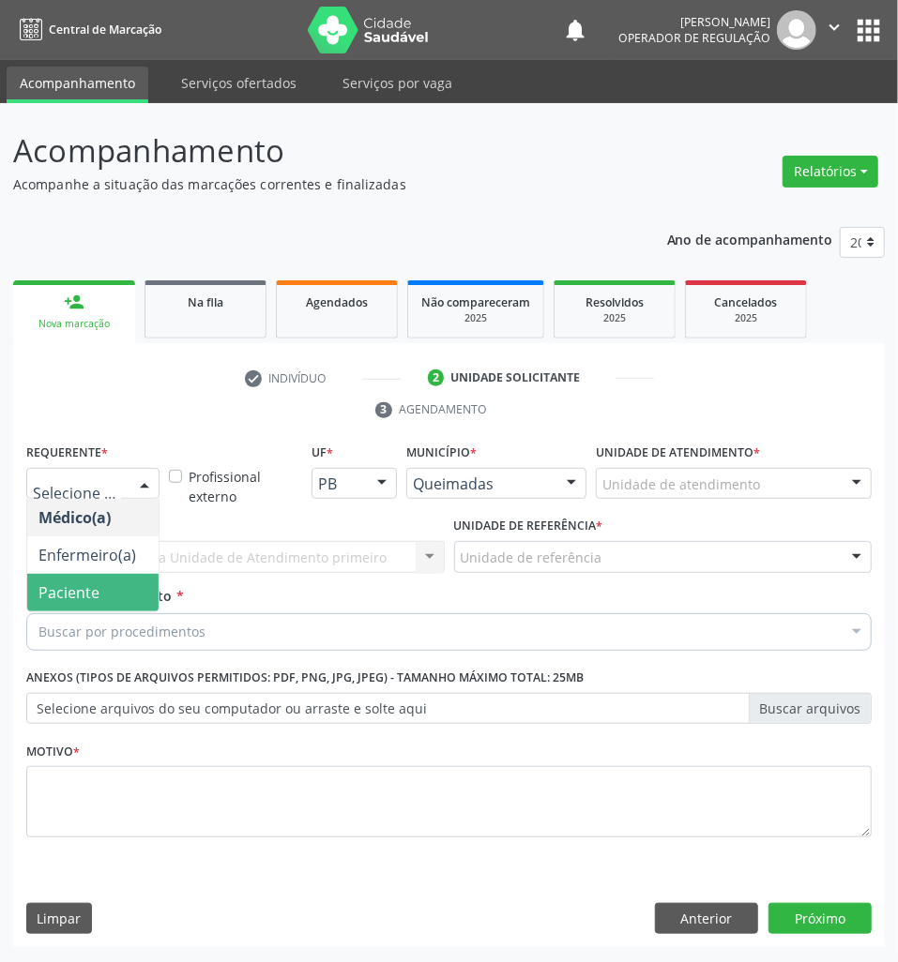
click at [111, 591] on span "Paciente" at bounding box center [92, 593] width 131 height 38
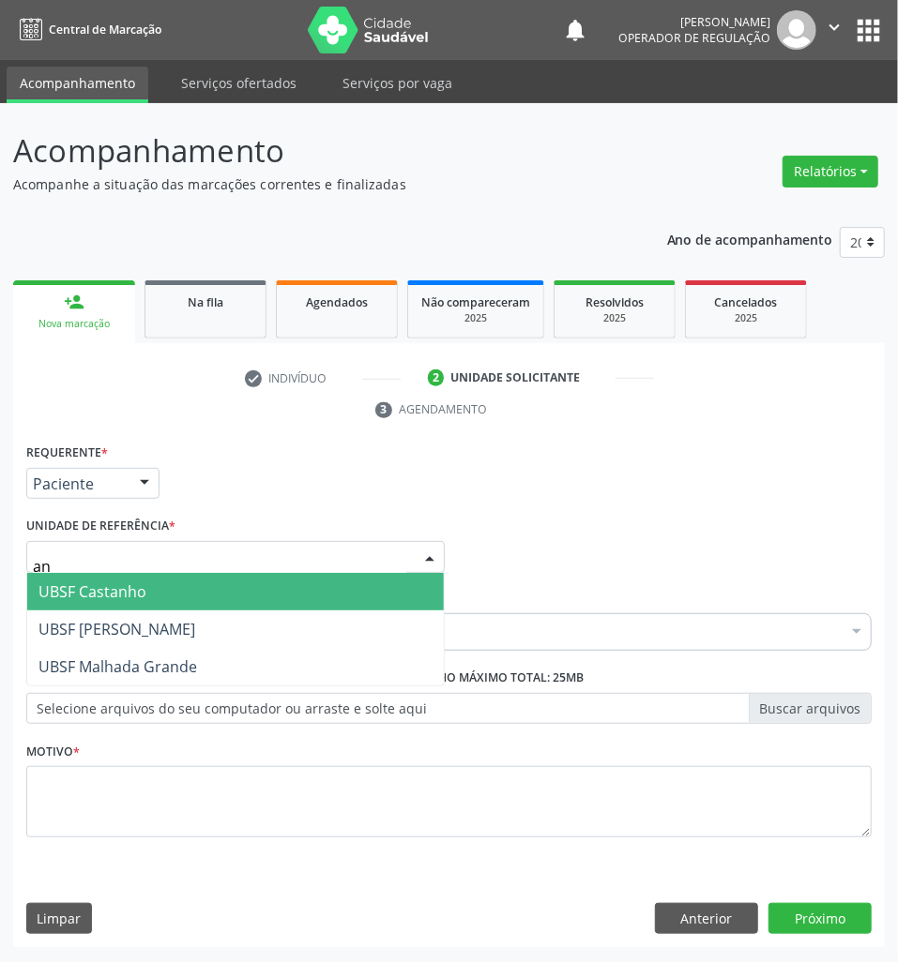
type input "ani"
click at [159, 593] on span "UBSF [PERSON_NAME]" at bounding box center [116, 592] width 157 height 21
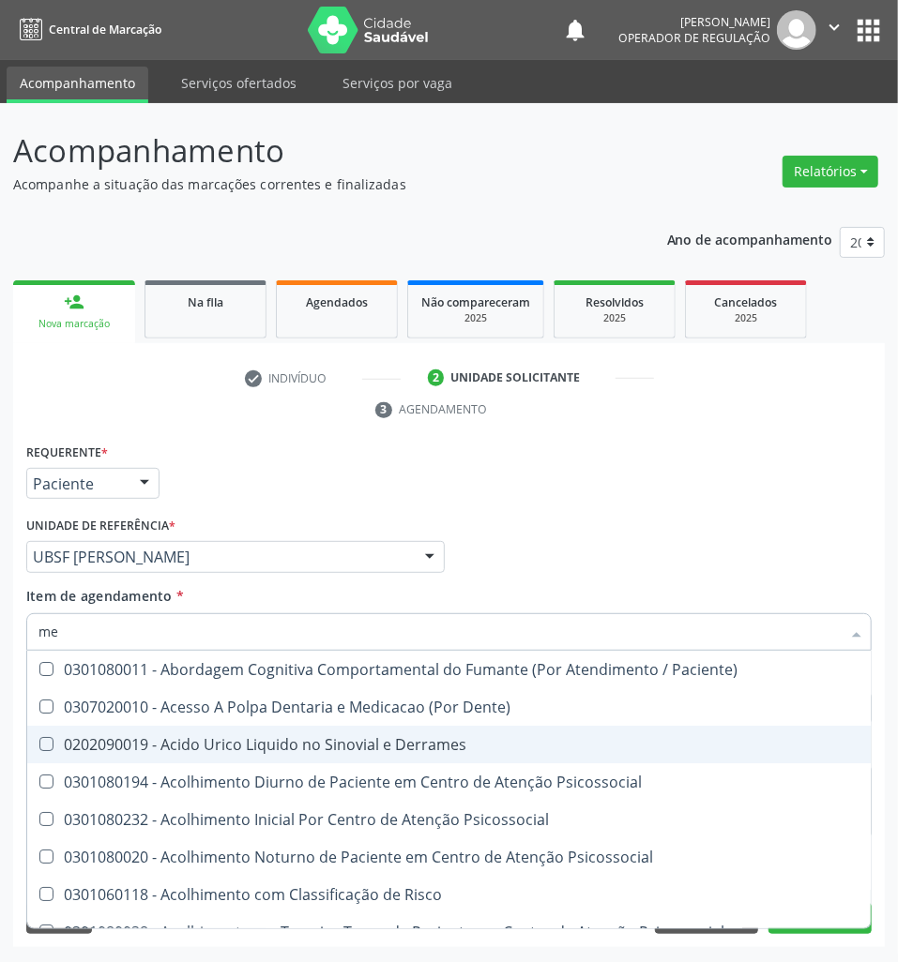
type input "MEN TO"
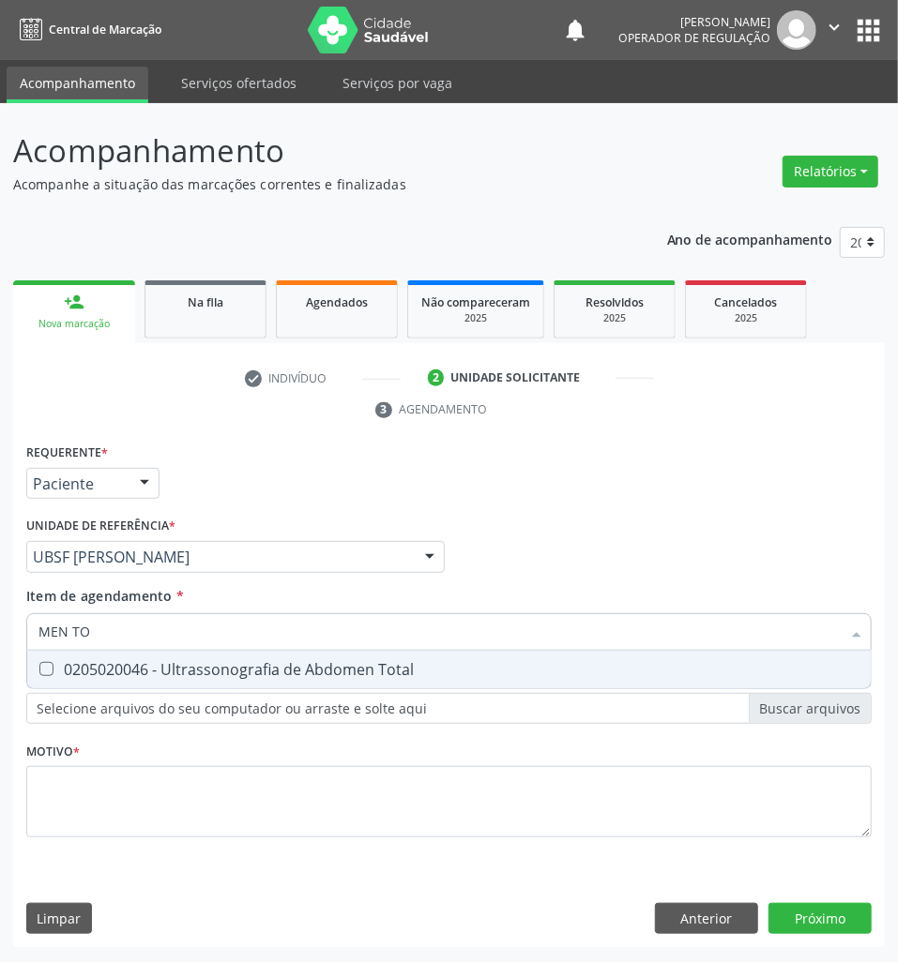
click at [212, 681] on span "0205020046 - Ultrassonografia de Abdomen Total" at bounding box center [448, 670] width 843 height 38
checkbox Total "true"
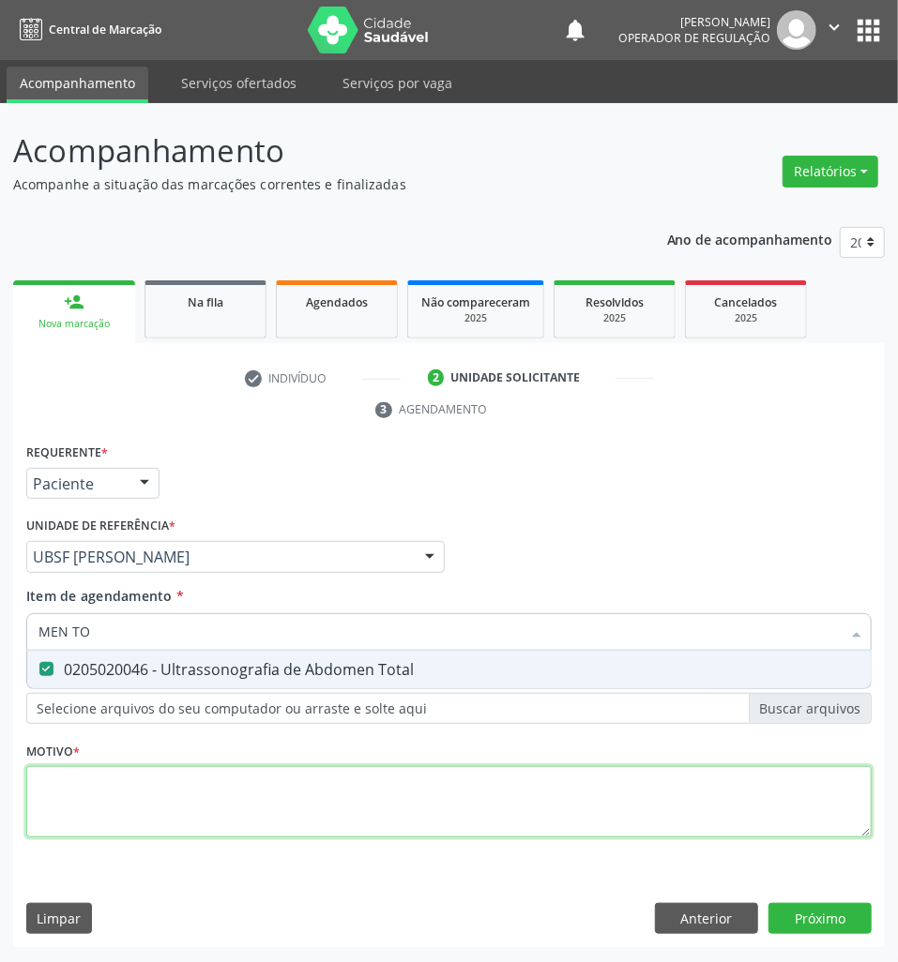
click at [166, 820] on div "Requerente * Paciente Médico(a) Enfermeiro(a) Paciente Nenhum resultado encontr…" at bounding box center [448, 651] width 845 height 425
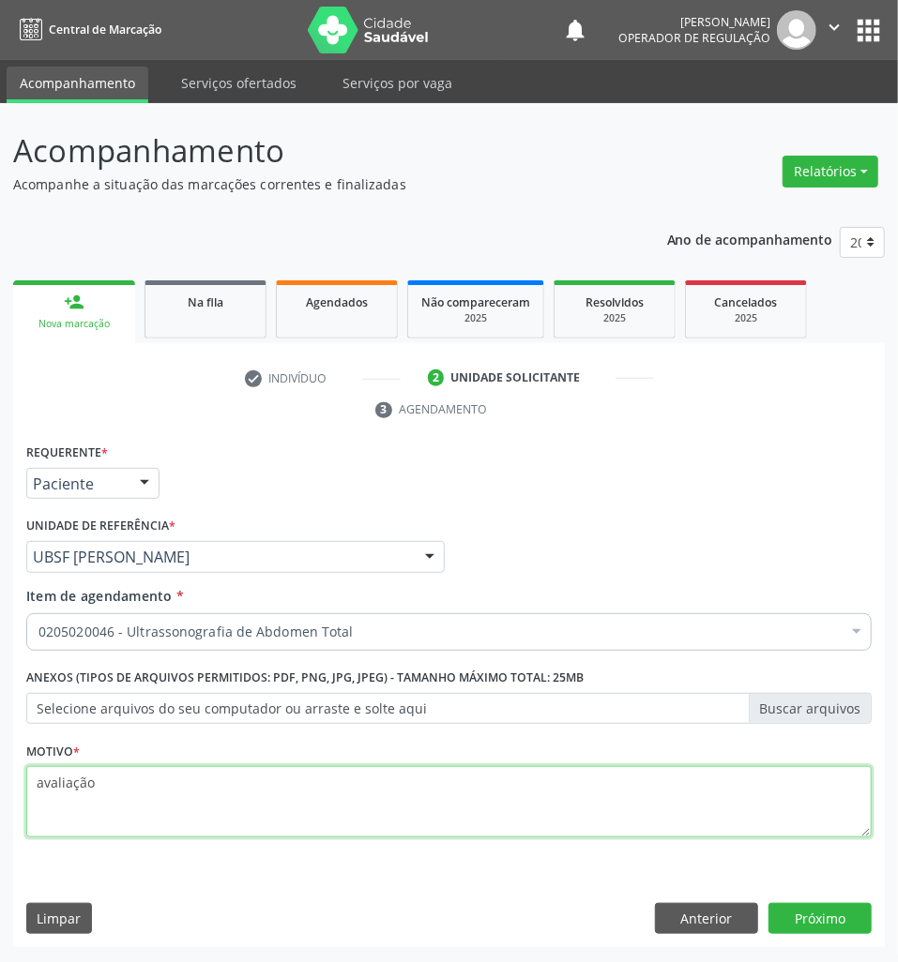
type textarea "avaliação"
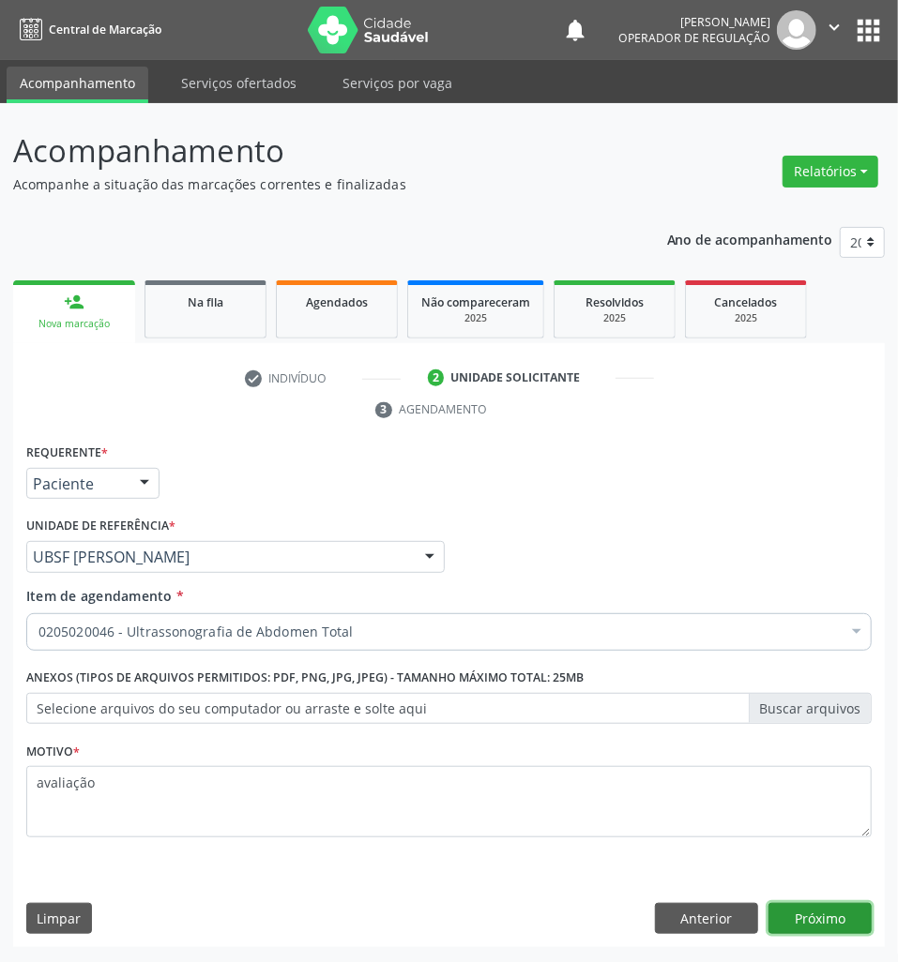
click button "Próximo" at bounding box center [819, 919] width 103 height 32
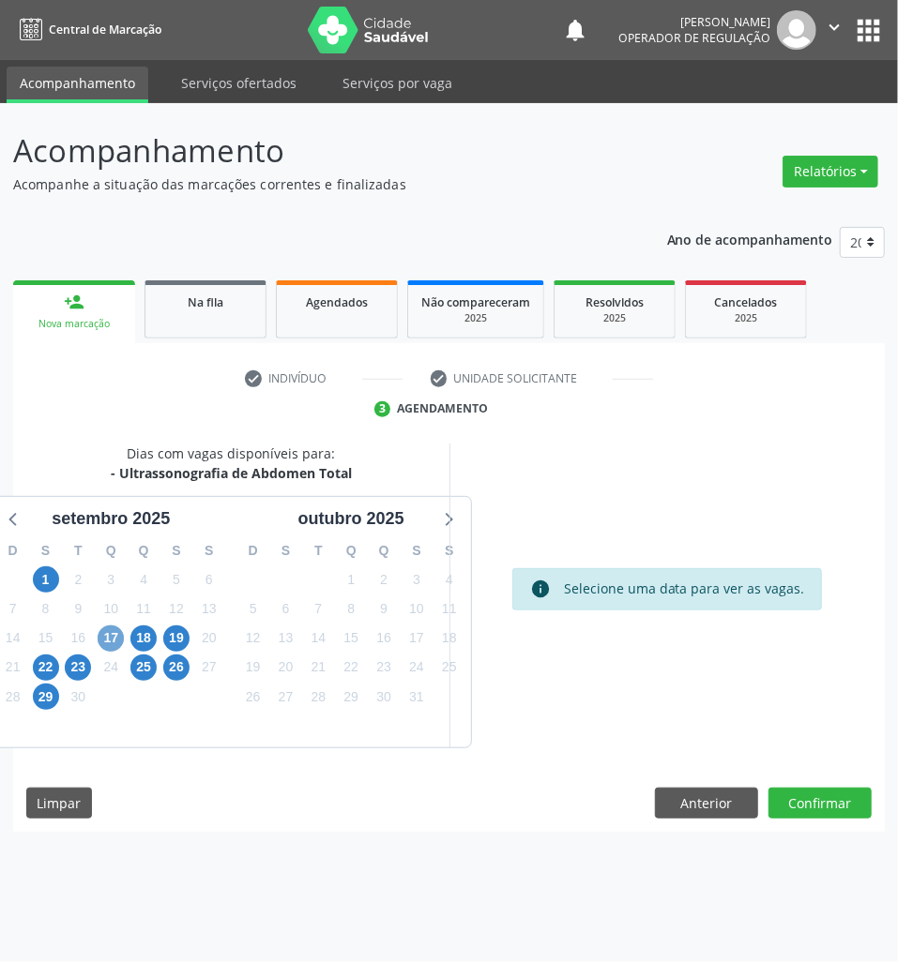
click at [116, 647] on span "17" at bounding box center [111, 639] width 26 height 26
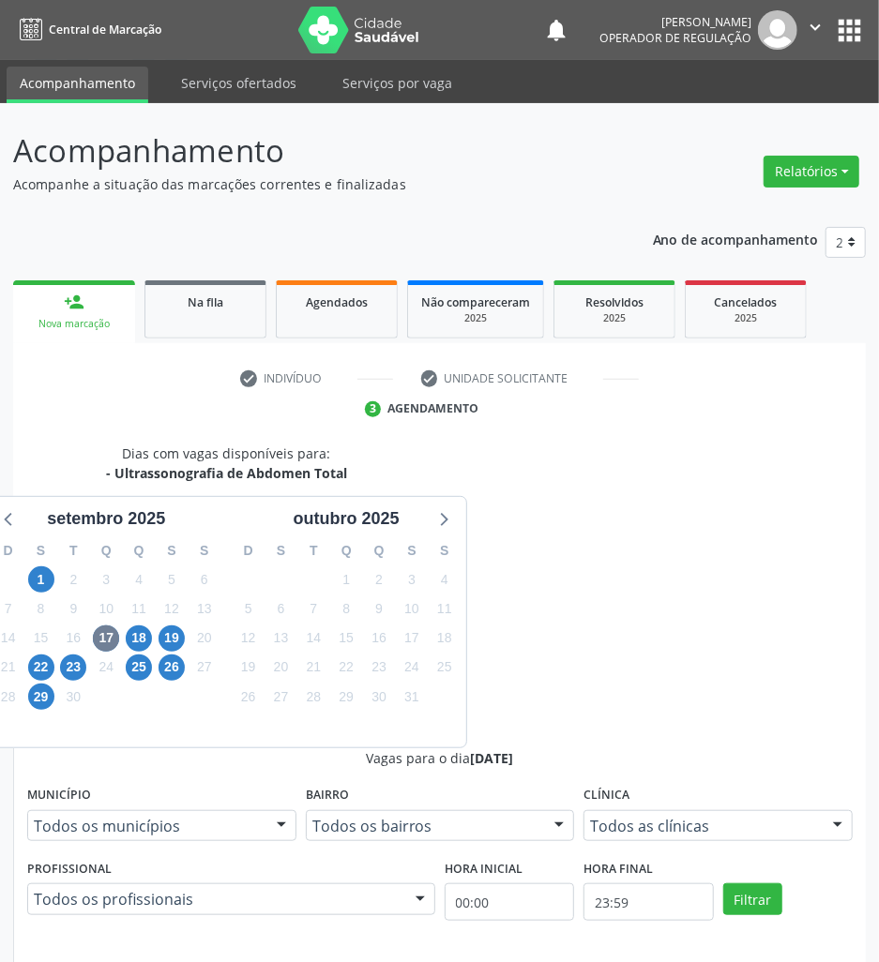
drag, startPoint x: 624, startPoint y: 765, endPoint x: 508, endPoint y: 745, distance: 117.2
radio input "true"
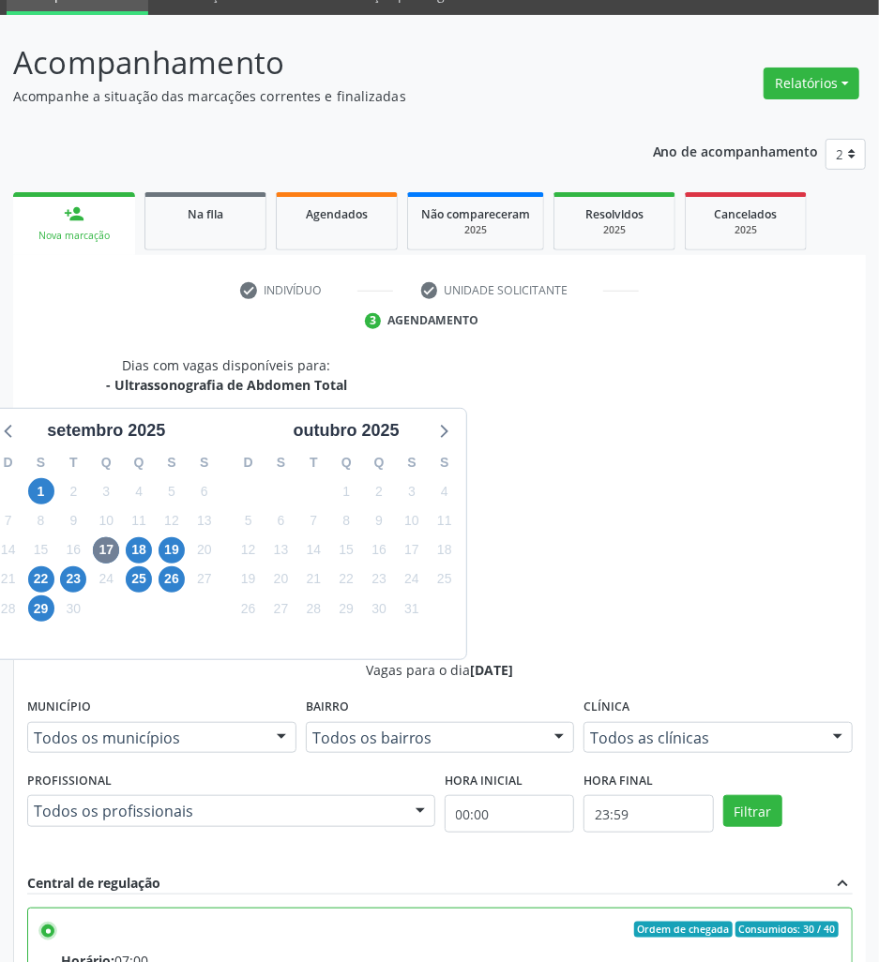
scroll to position [199, 0]
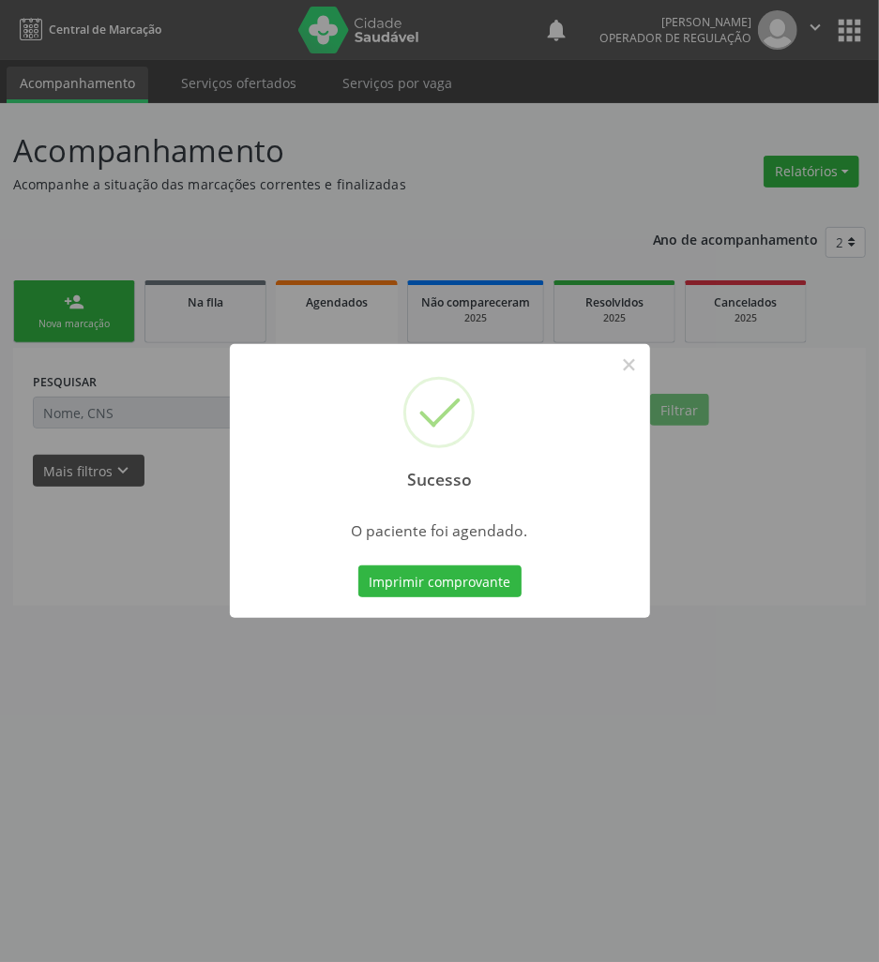
scroll to position [0, 0]
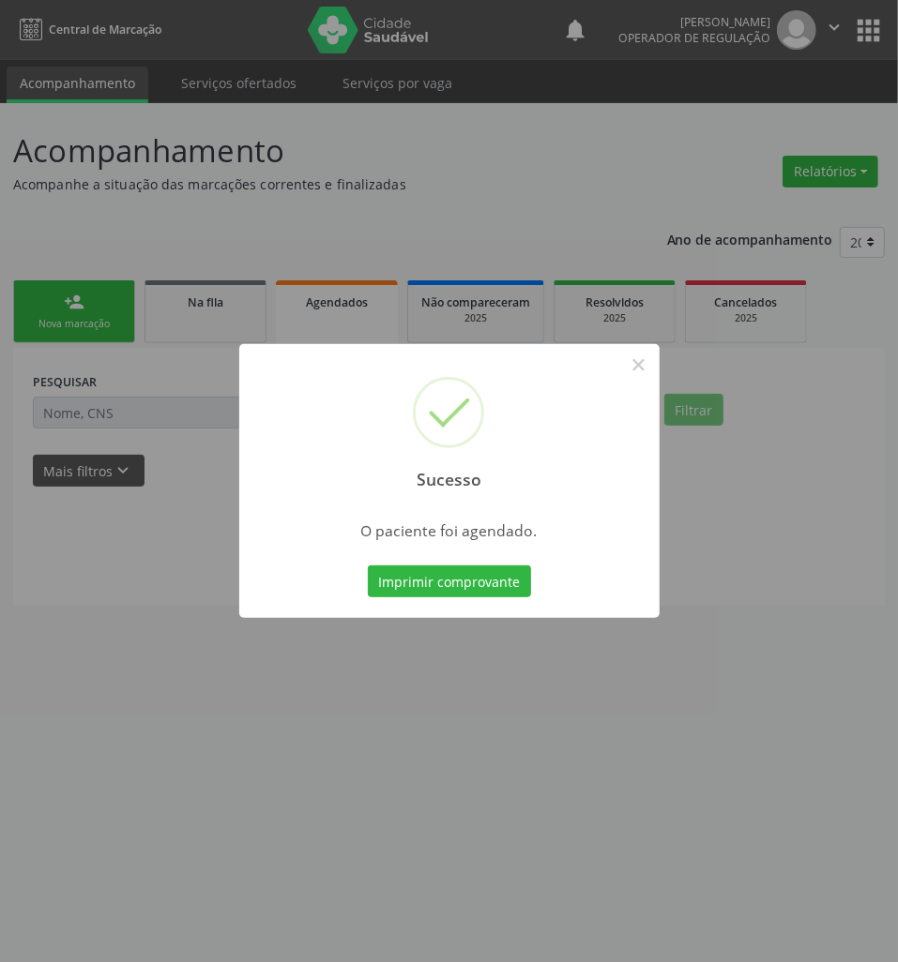
click at [368, 566] on button "Imprimir comprovante" at bounding box center [449, 582] width 163 height 32
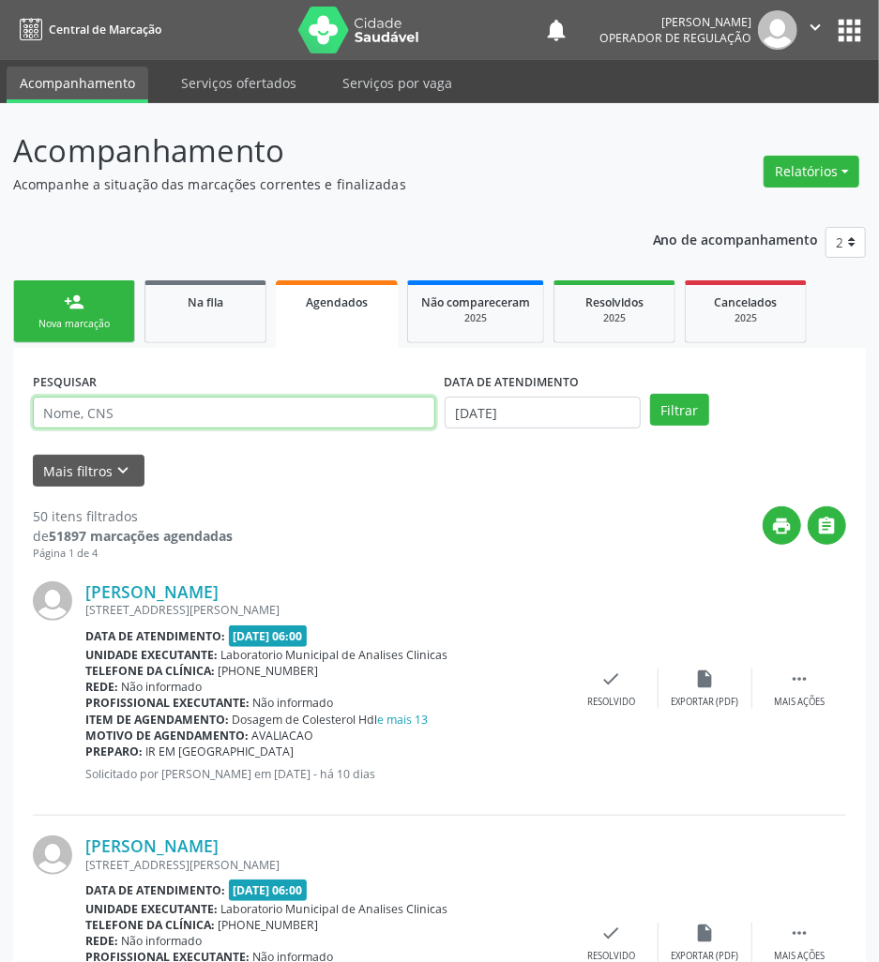
click at [184, 418] on input "text" at bounding box center [234, 413] width 402 height 32
type input "700507195396258"
click at [650, 394] on button "Filtrar" at bounding box center [679, 410] width 59 height 32
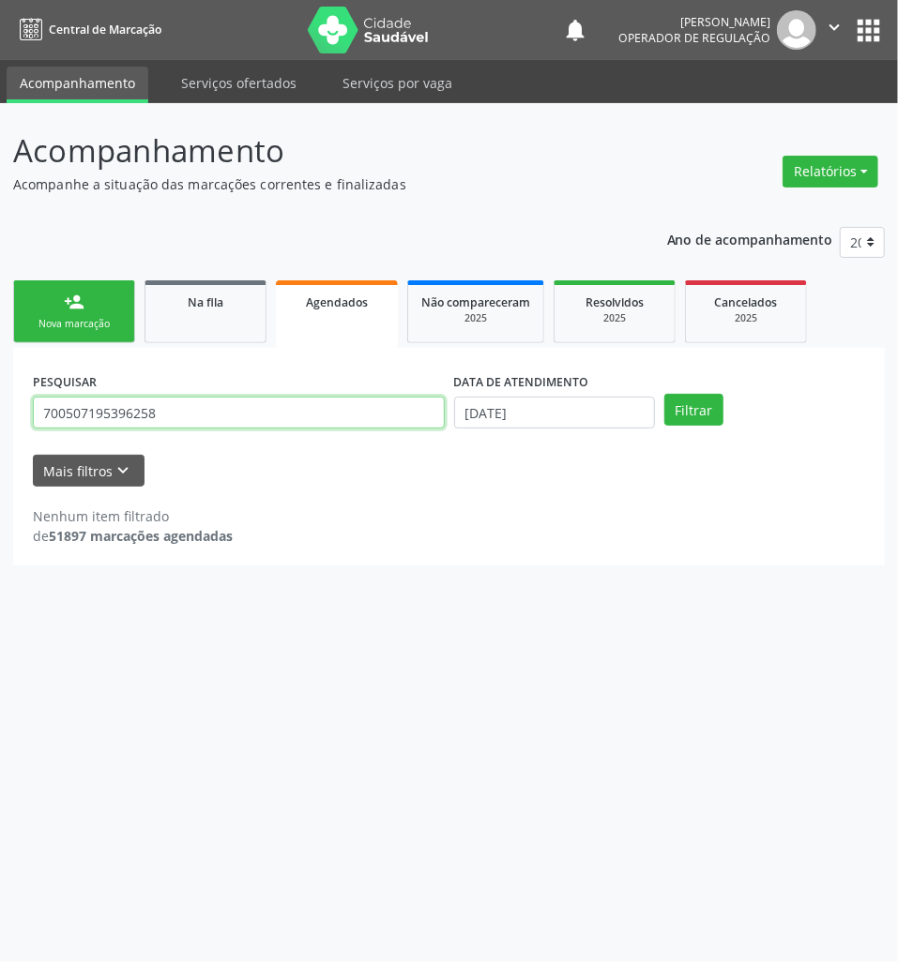
click at [180, 421] on input "700507195396258" at bounding box center [239, 413] width 412 height 32
click at [84, 326] on div "Nova marcação" at bounding box center [74, 324] width 94 height 14
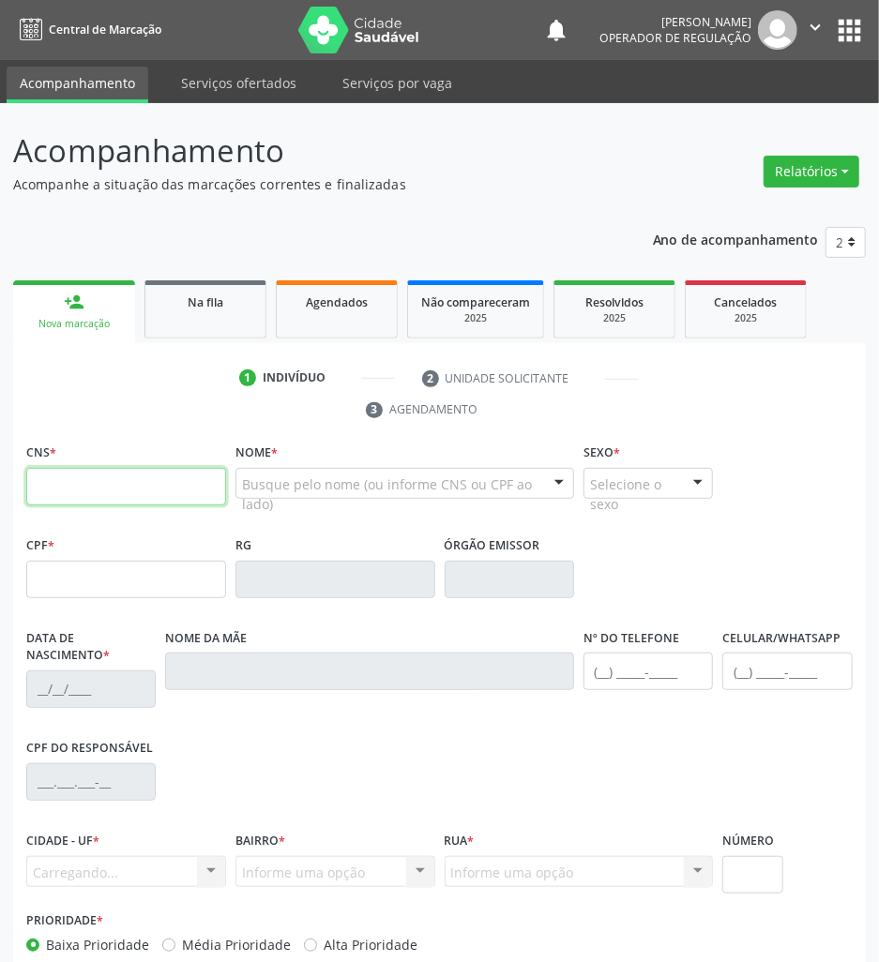
click at [148, 468] on input "text" at bounding box center [126, 487] width 200 height 38
paste input "700 5071 9539 6258"
type input "700 5071 9539 6258"
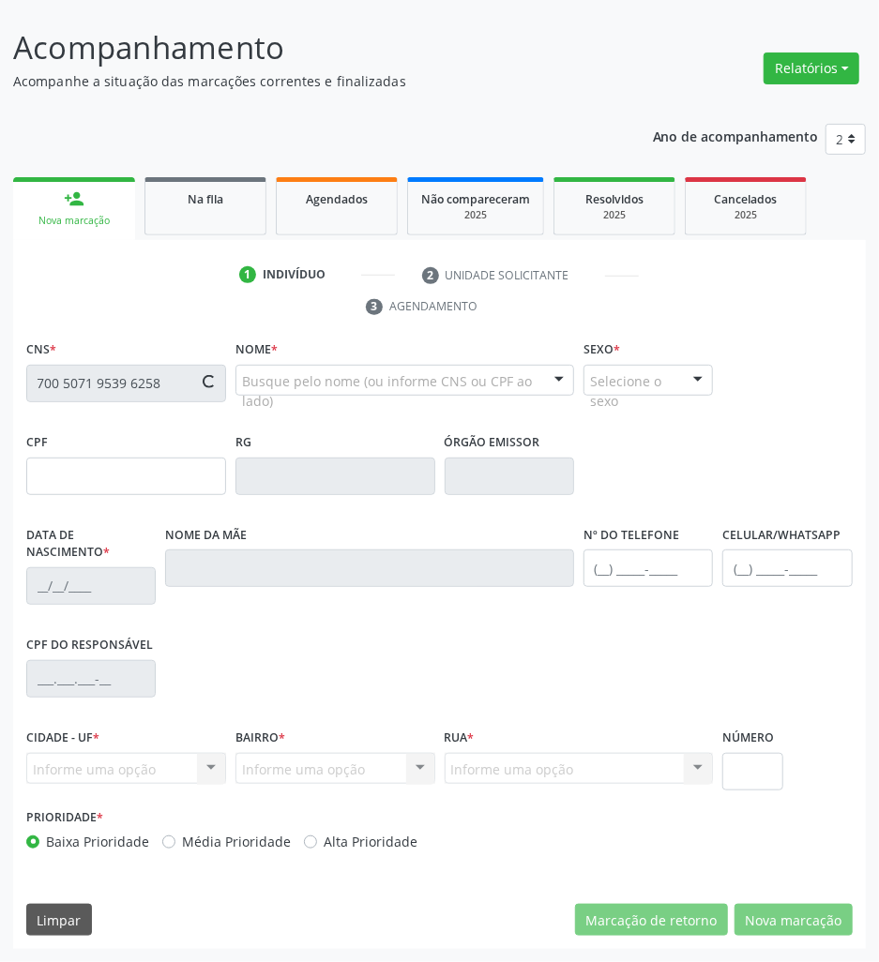
type input "980.491.004-72"
type input "15/06/1969"
type input "Maria Francisca de Negreiros"
type input "(83) 98901-2422"
type input "S/N"
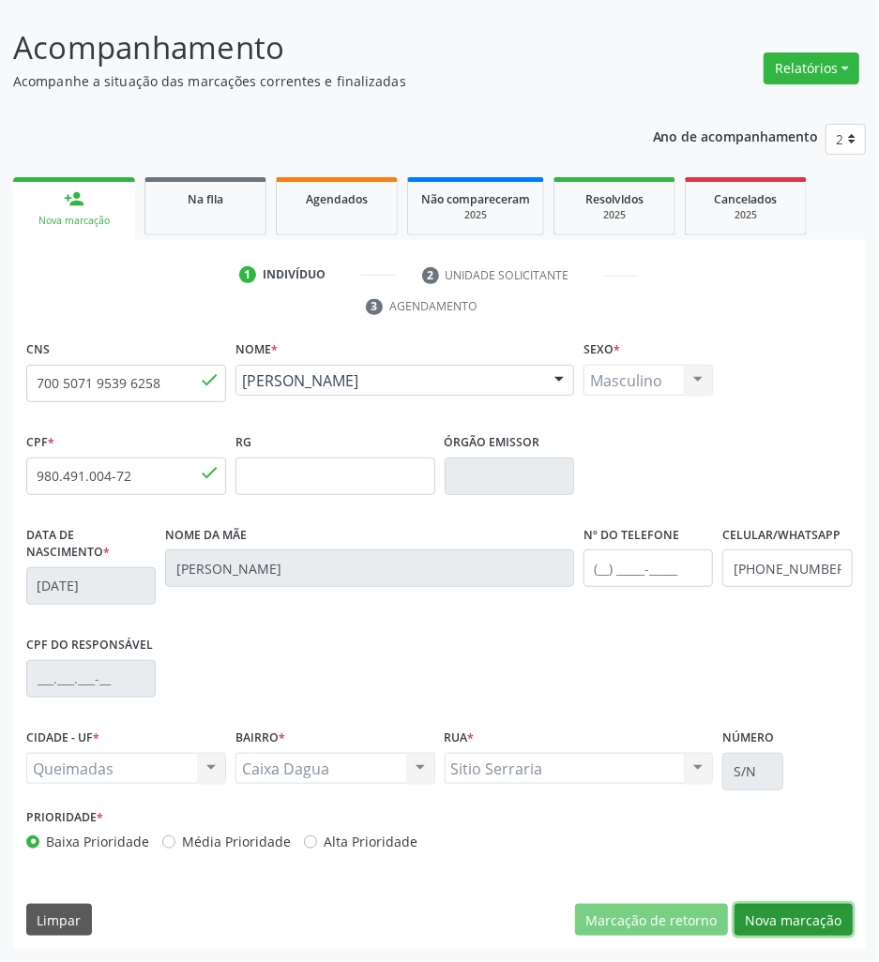
click at [788, 934] on button "Nova marcação" at bounding box center [794, 920] width 118 height 32
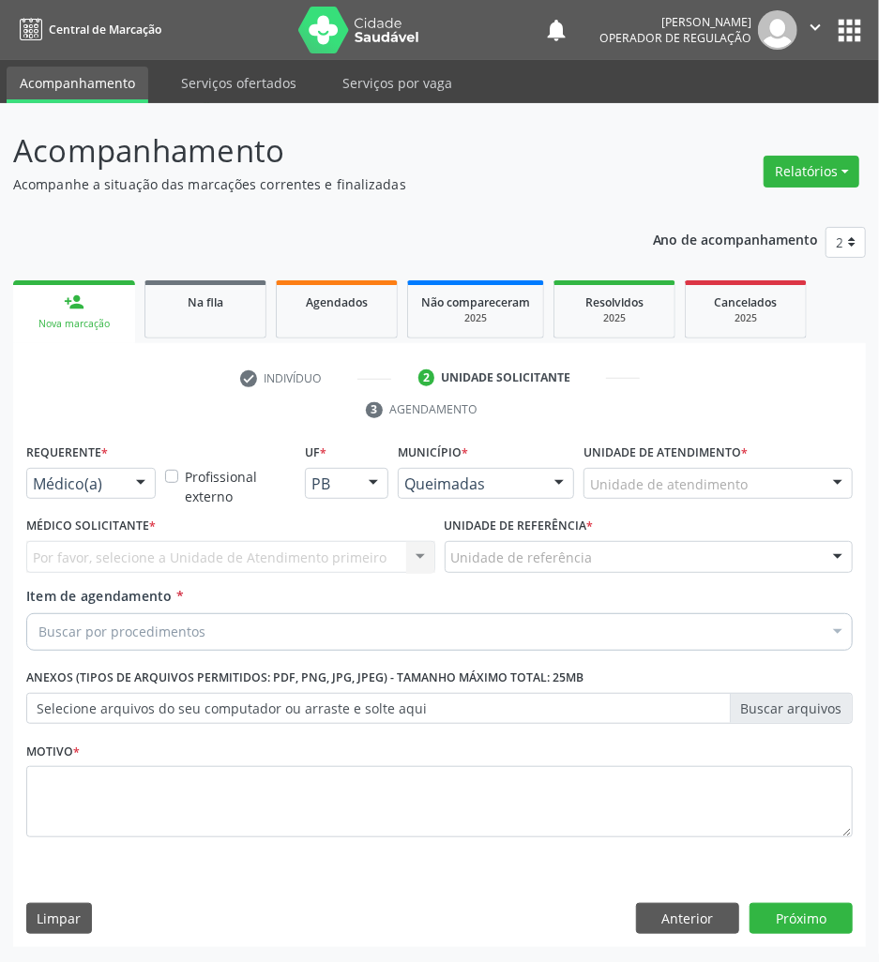
scroll to position [0, 0]
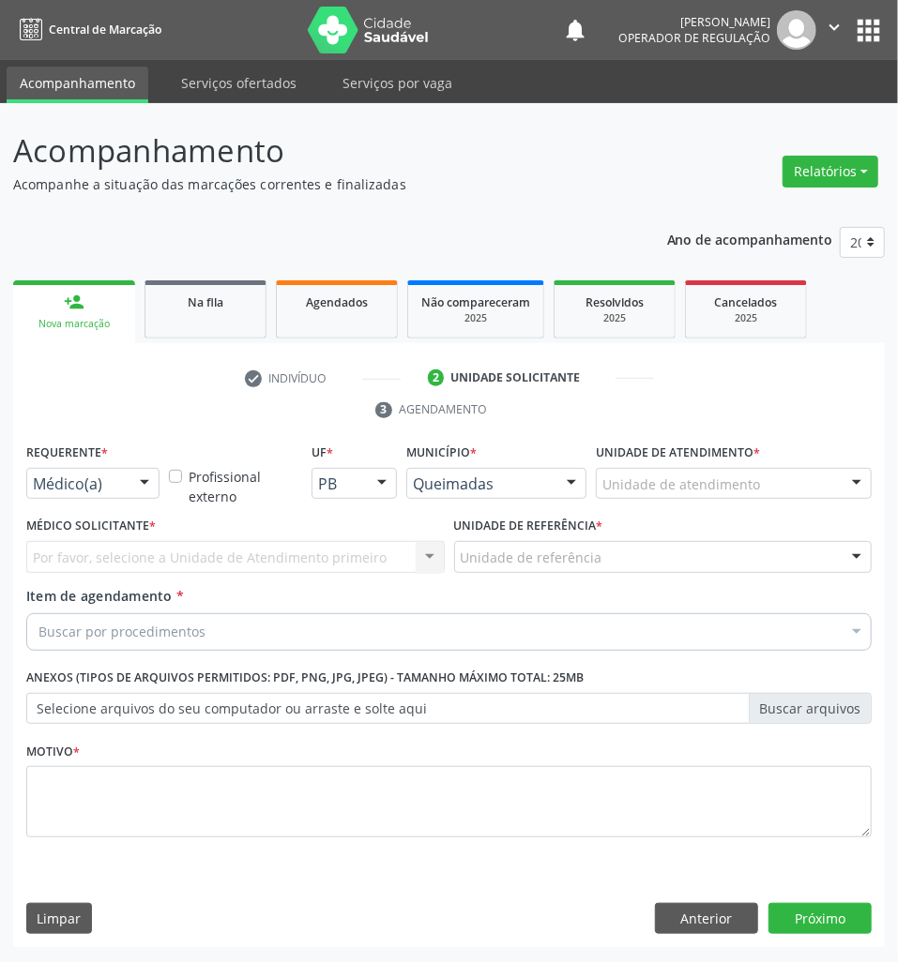
drag, startPoint x: 81, startPoint y: 477, endPoint x: 88, endPoint y: 564, distance: 86.6
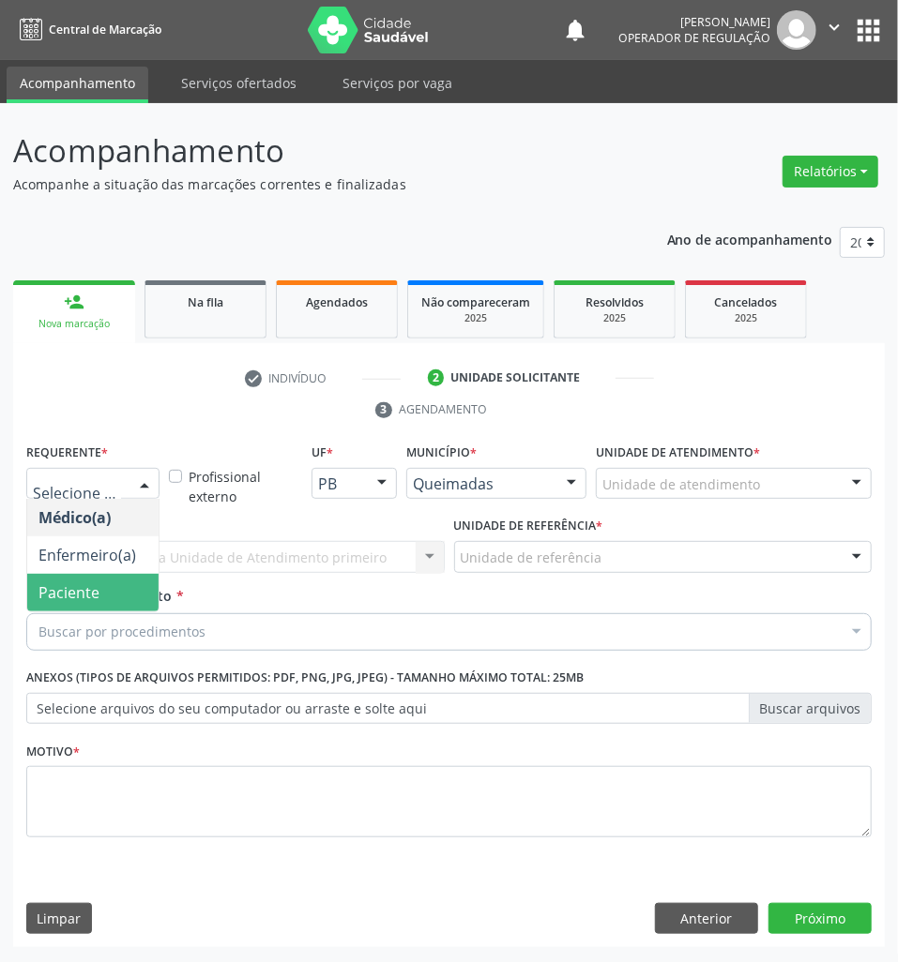
click at [99, 595] on span "Paciente" at bounding box center [92, 593] width 131 height 38
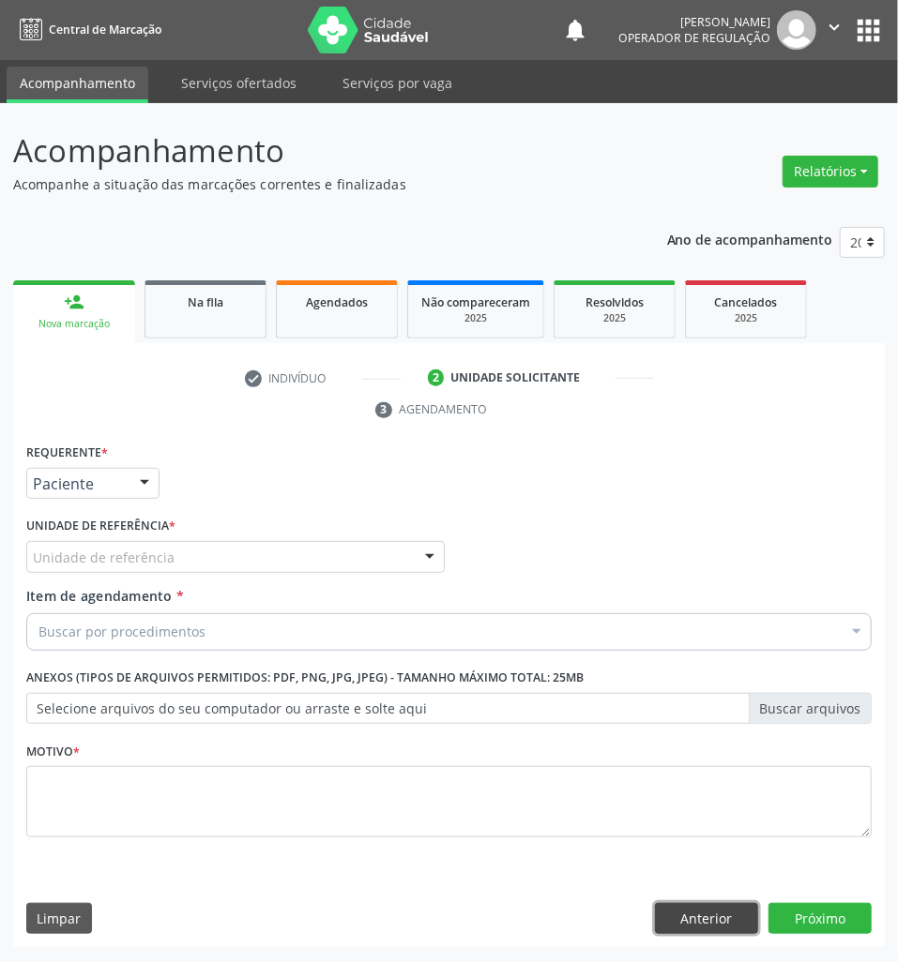
click at [685, 929] on button "Anterior" at bounding box center [706, 919] width 103 height 32
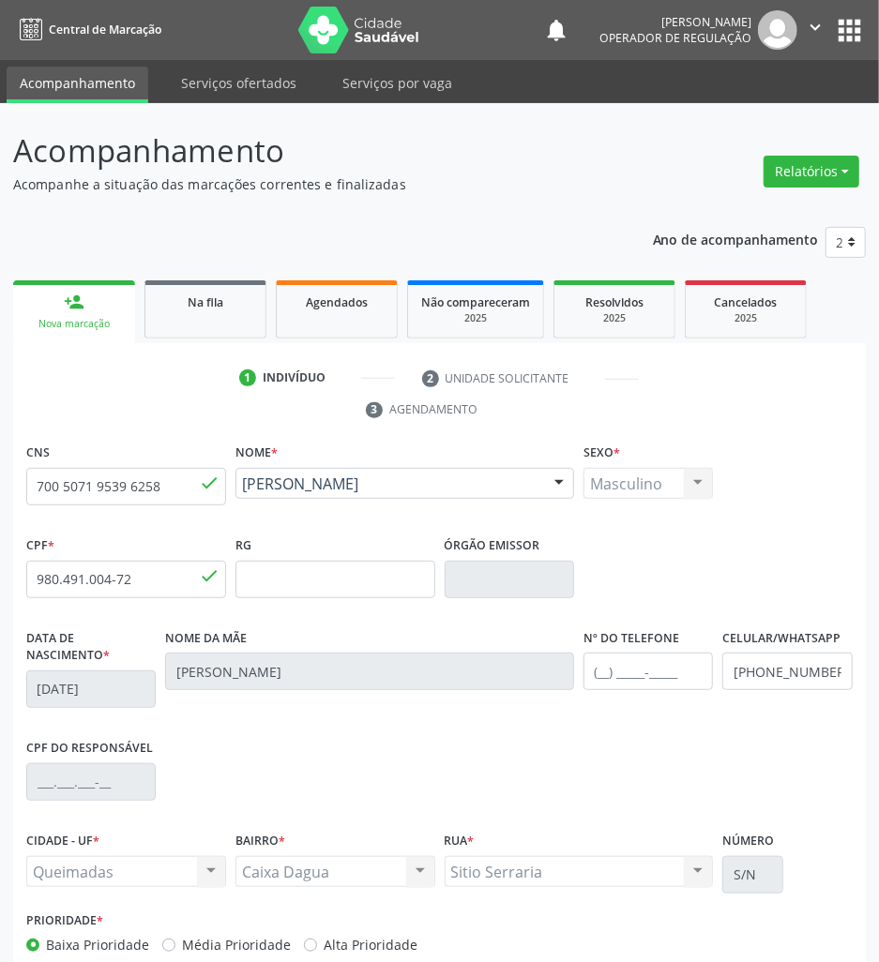
scroll to position [103, 0]
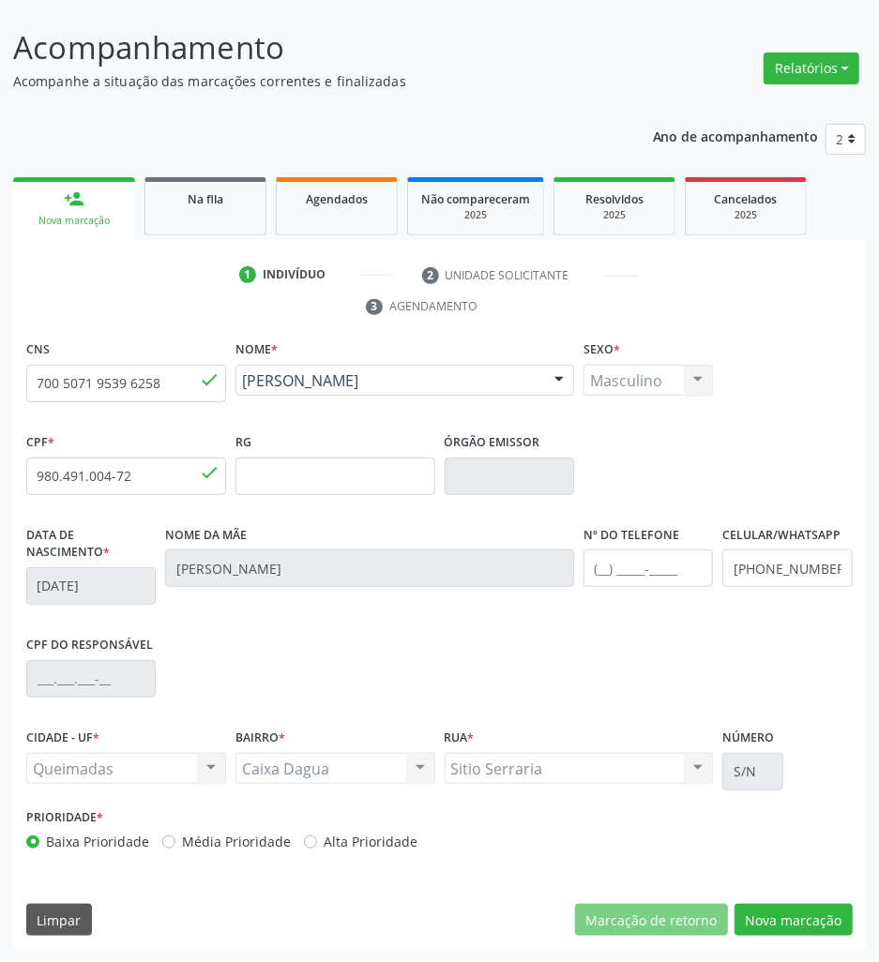
drag, startPoint x: 814, startPoint y: 949, endPoint x: 814, endPoint y: 938, distance: 11.3
click at [814, 947] on div "CNS 700 5071 9539 6258 done Nome * Antonio Francisco do Espírito Santo Antonio …" at bounding box center [439, 643] width 853 height 614
click at [812, 919] on button "Nova marcação" at bounding box center [794, 920] width 118 height 32
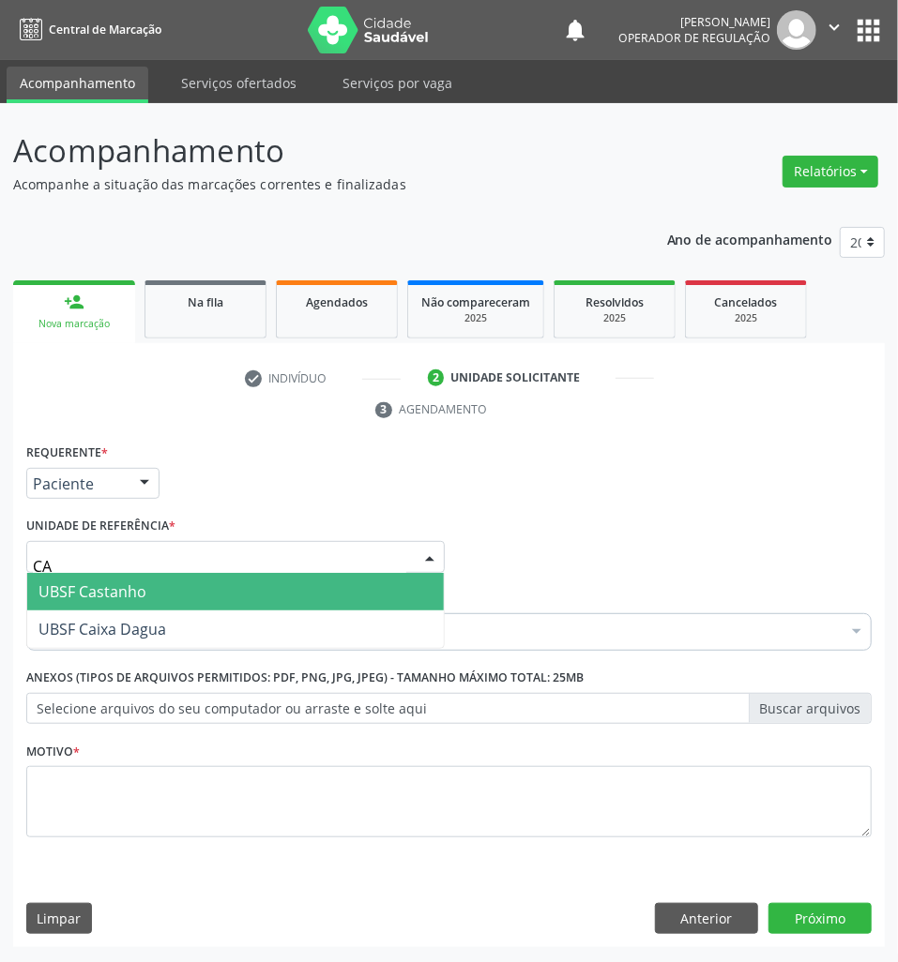
click at [101, 605] on span "UBSF Castanho" at bounding box center [235, 592] width 417 height 38
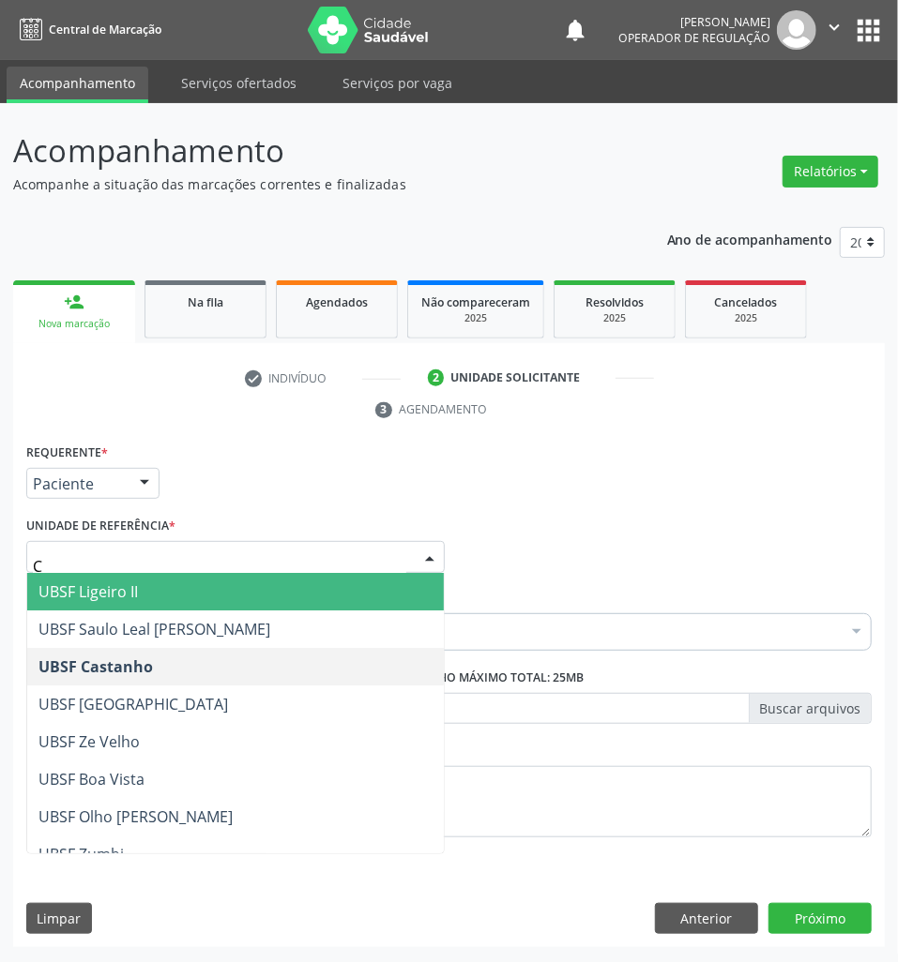
type input "CA"
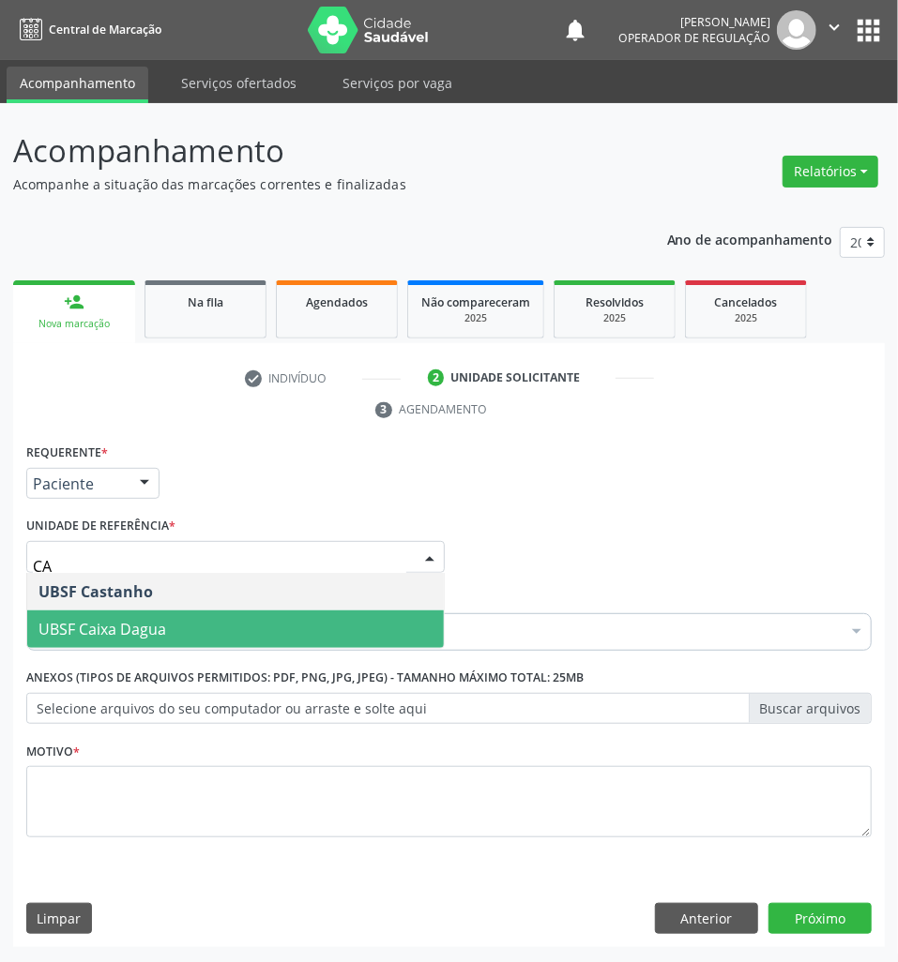
click at [116, 628] on span "UBSF Caixa Dagua" at bounding box center [102, 629] width 128 height 21
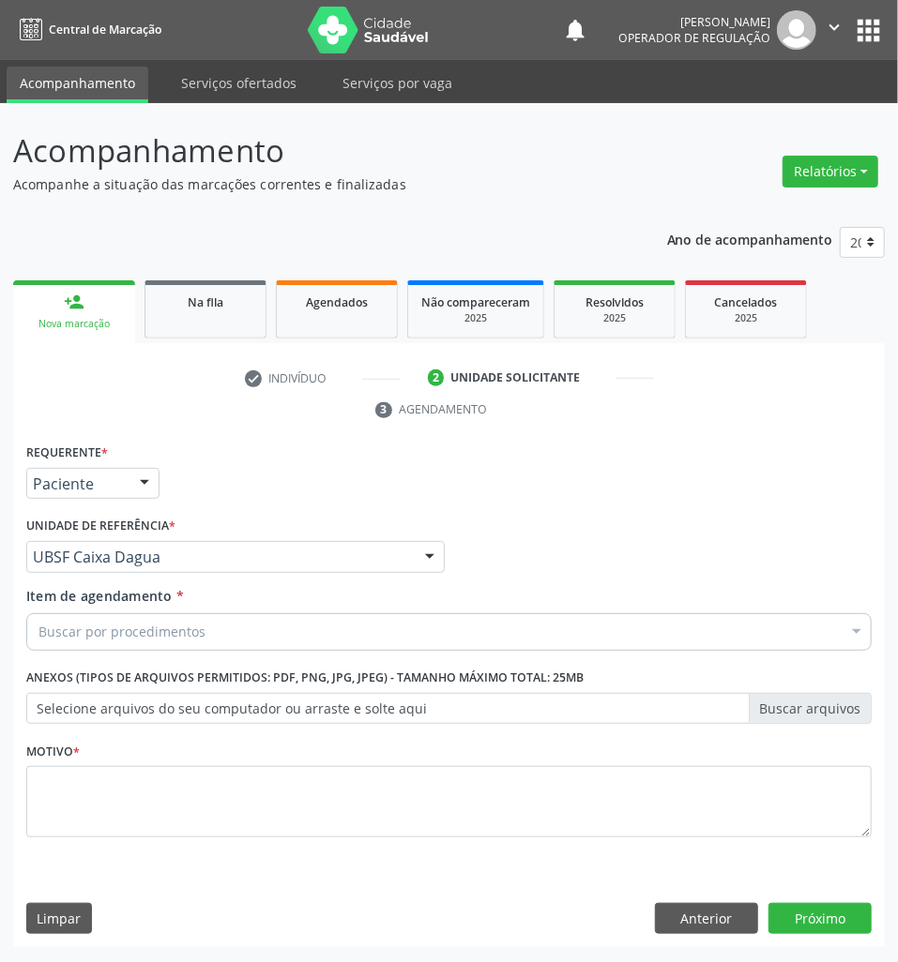
click at [126, 620] on div "Buscar por procedimentos" at bounding box center [448, 633] width 845 height 38
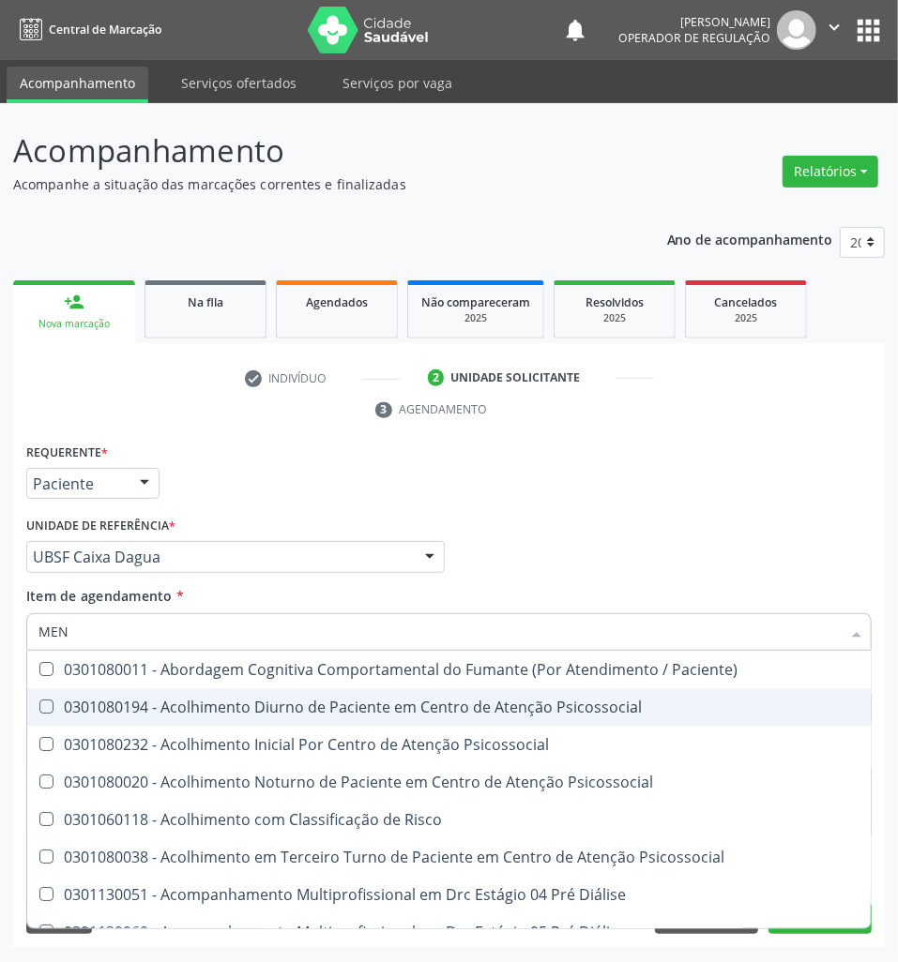
type input "MEN TO"
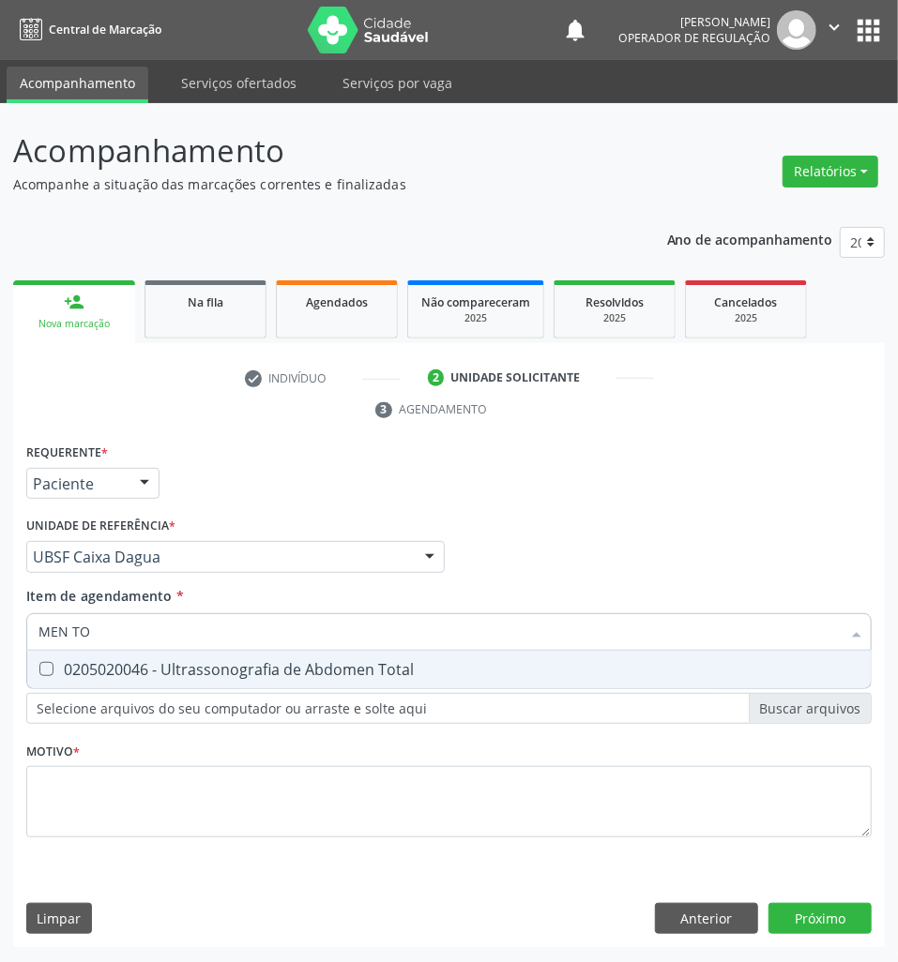
click at [271, 662] on div "0205020046 - Ultrassonografia de Abdomen Total" at bounding box center [448, 669] width 821 height 15
checkbox Total "true"
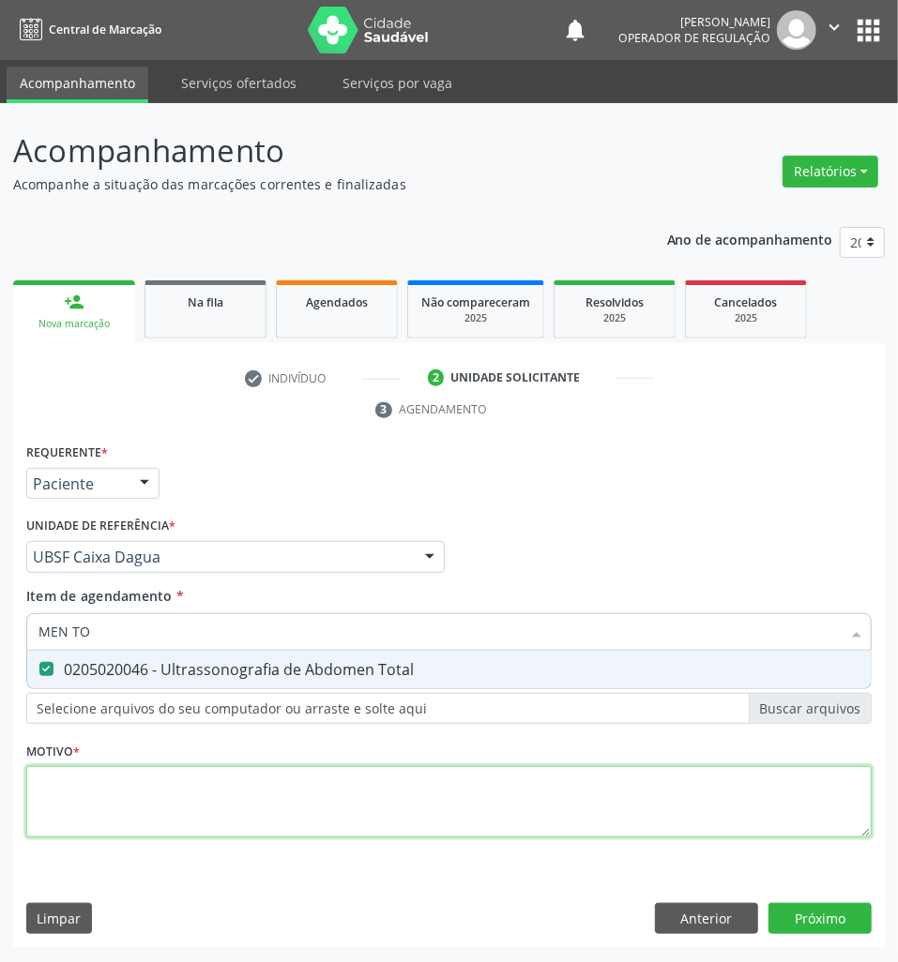
click at [249, 784] on div "Requerente * Paciente Médico(a) Enfermeiro(a) Paciente Nenhum resultado encontr…" at bounding box center [448, 651] width 845 height 425
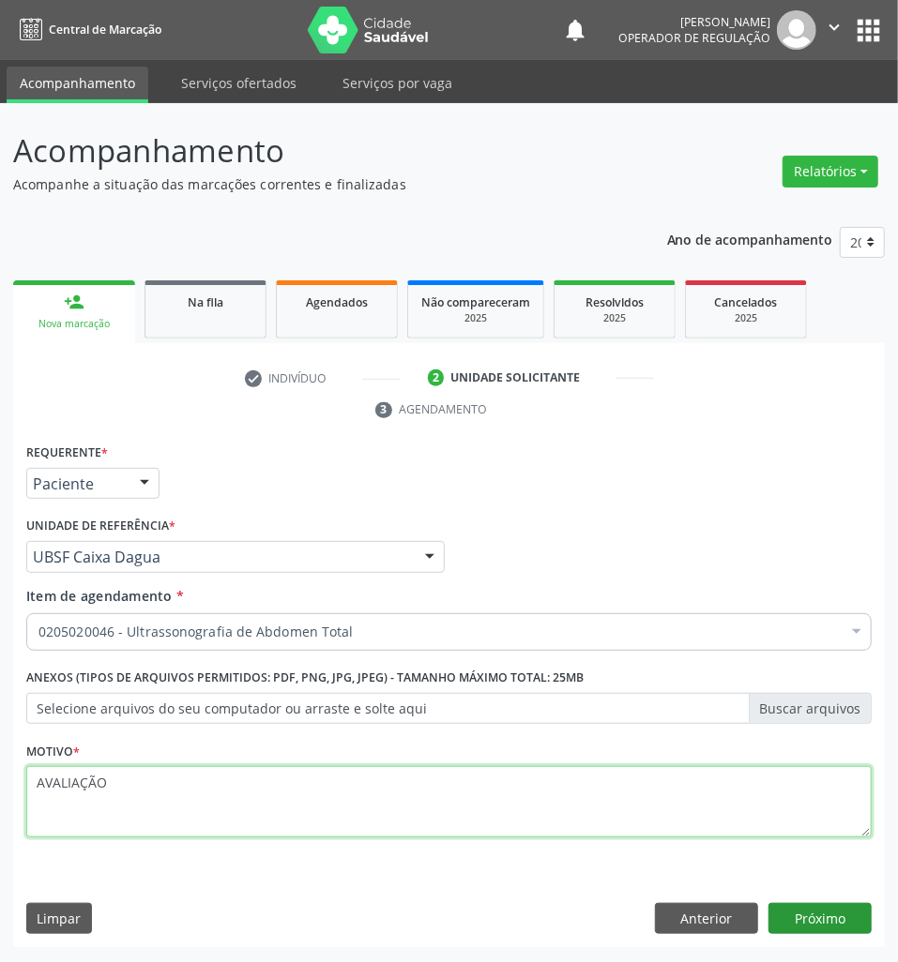
type textarea "AVALIAÇÃO"
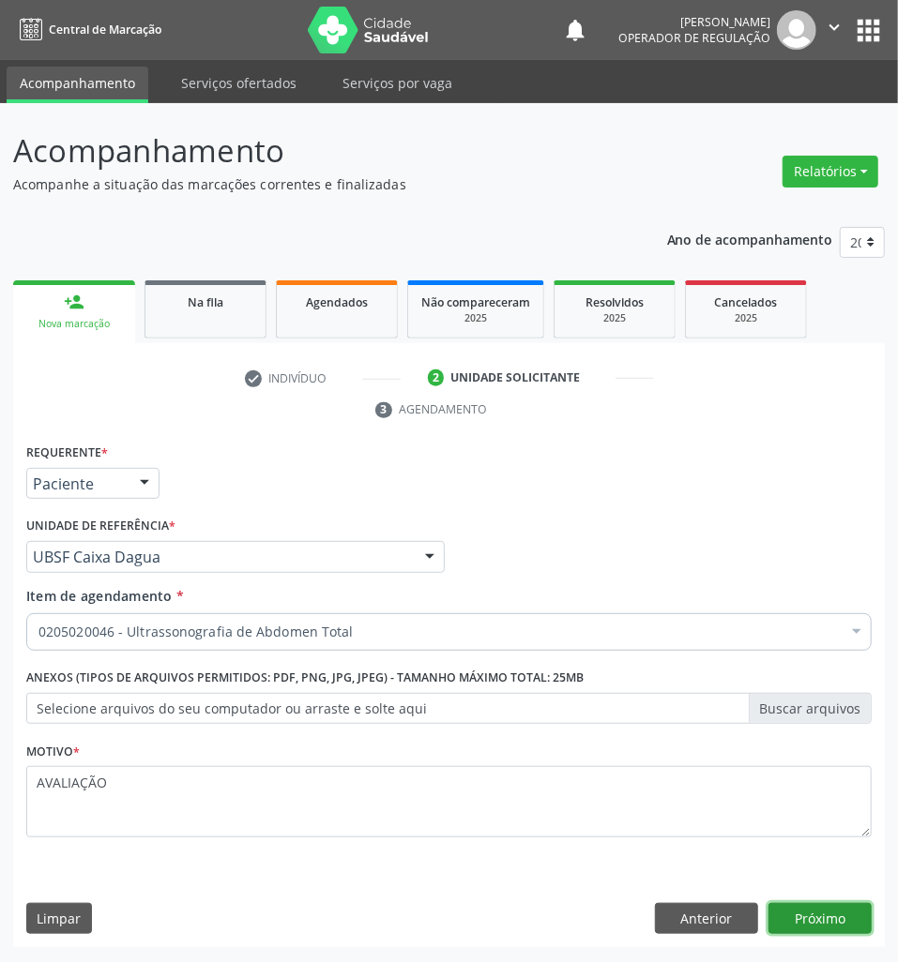
click at [831, 917] on button "Próximo" at bounding box center [819, 919] width 103 height 32
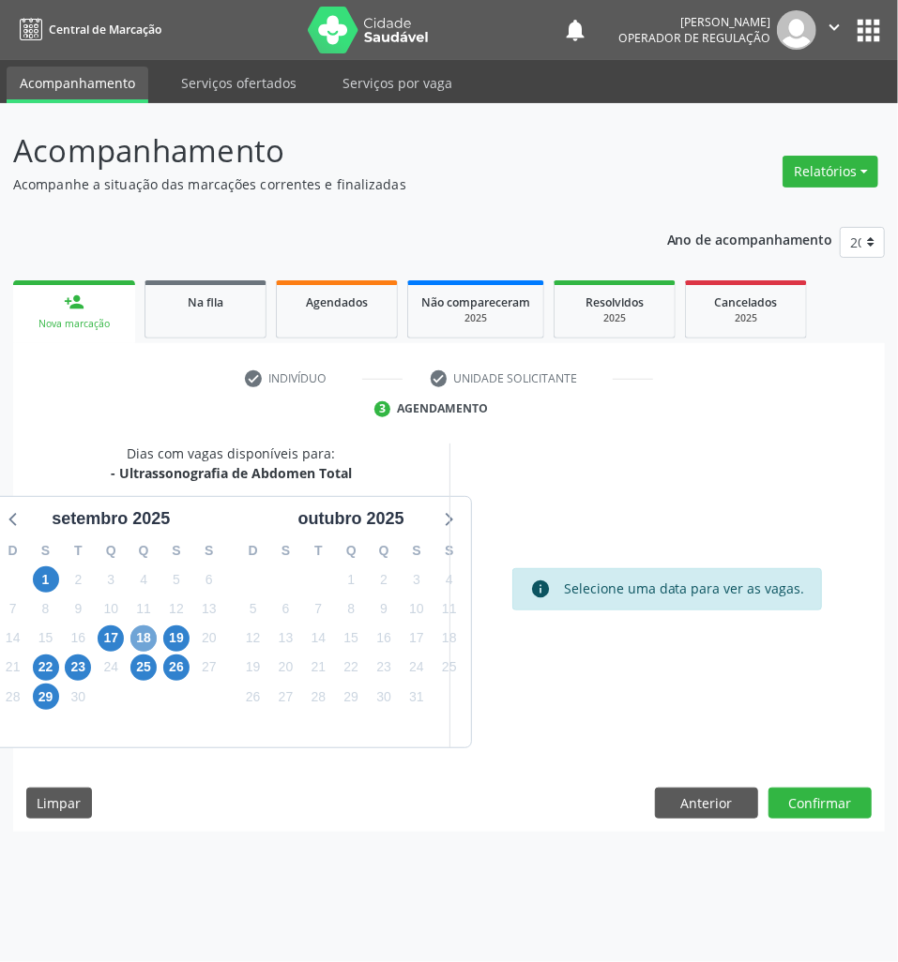
click at [130, 634] on span "18" at bounding box center [143, 639] width 26 height 26
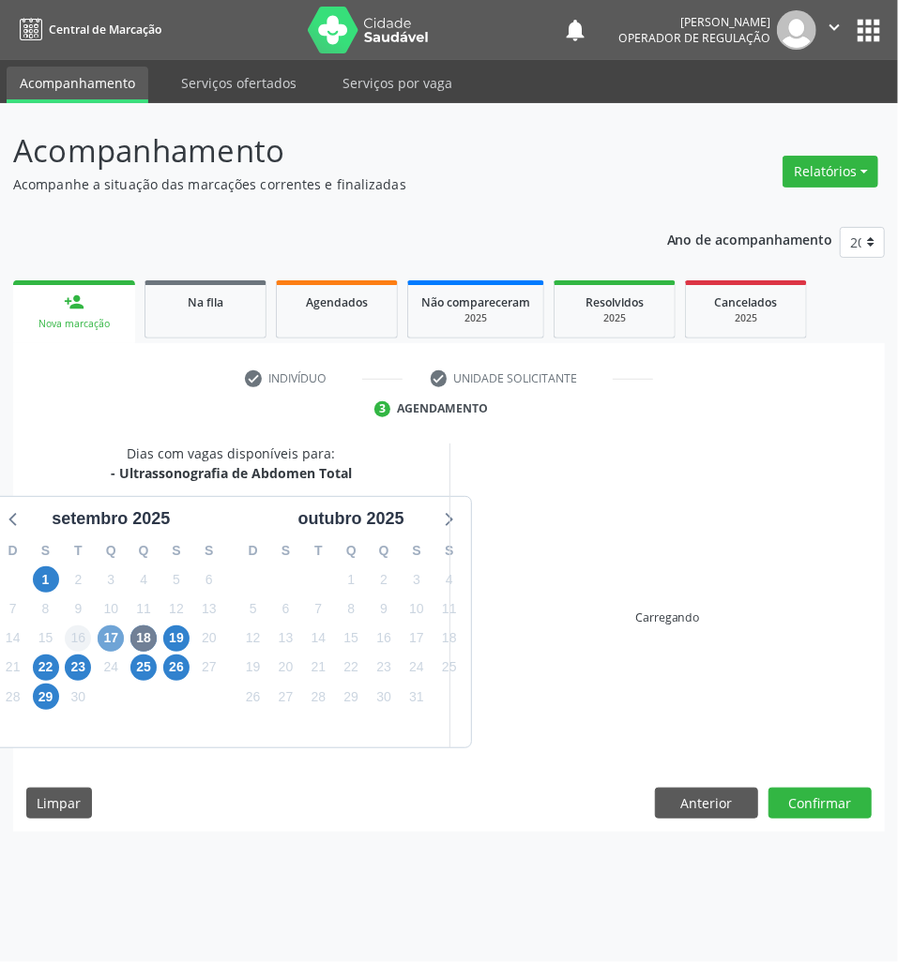
drag, startPoint x: 113, startPoint y: 635, endPoint x: 81, endPoint y: 632, distance: 32.0
click at [111, 635] on span "17" at bounding box center [111, 639] width 26 height 26
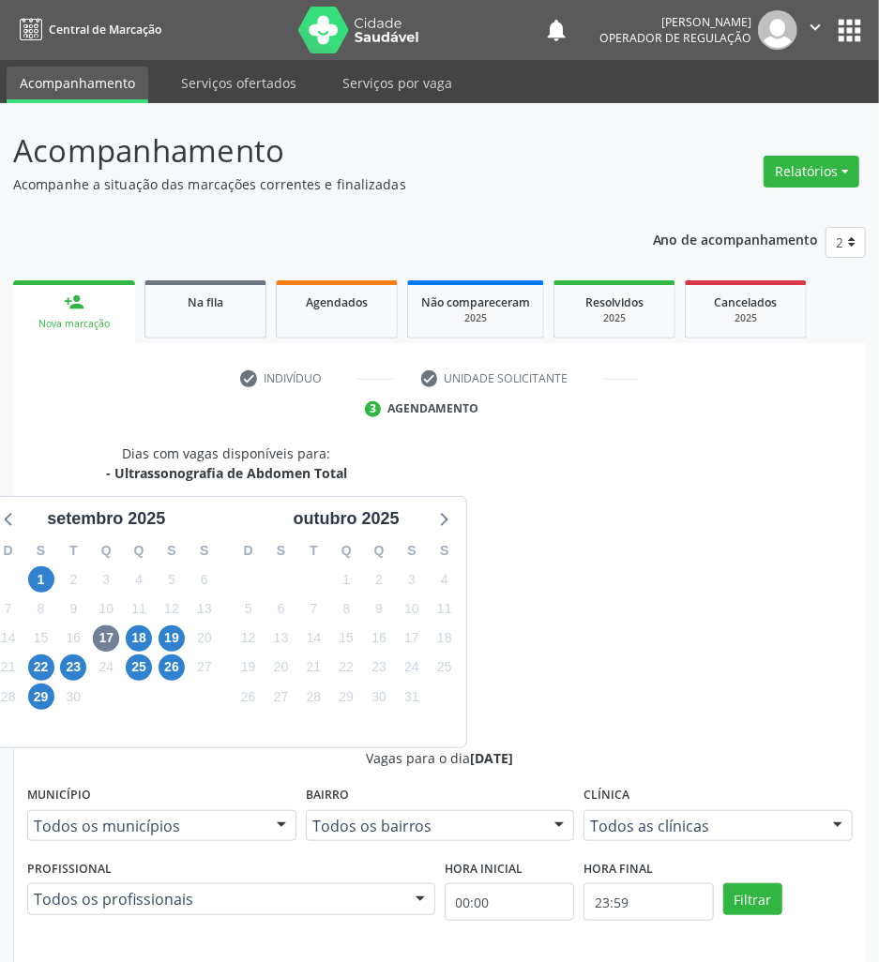
drag, startPoint x: 636, startPoint y: 811, endPoint x: 561, endPoint y: 789, distance: 78.4
radio input "true"
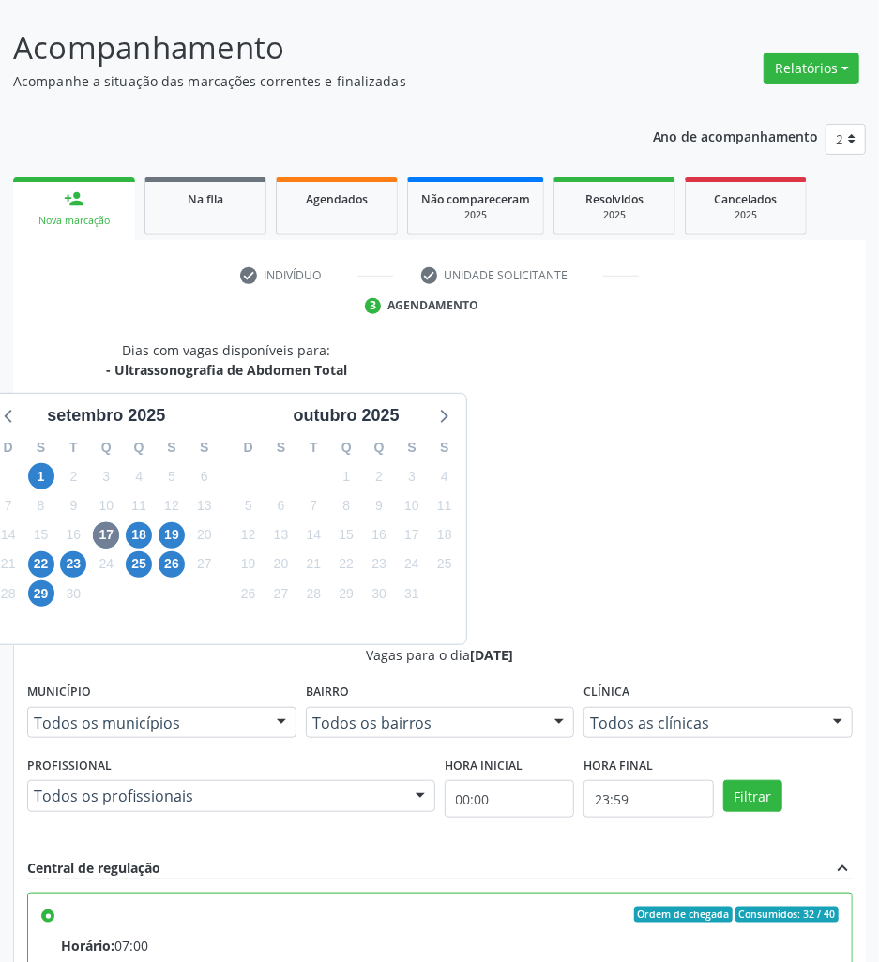
scroll to position [199, 0]
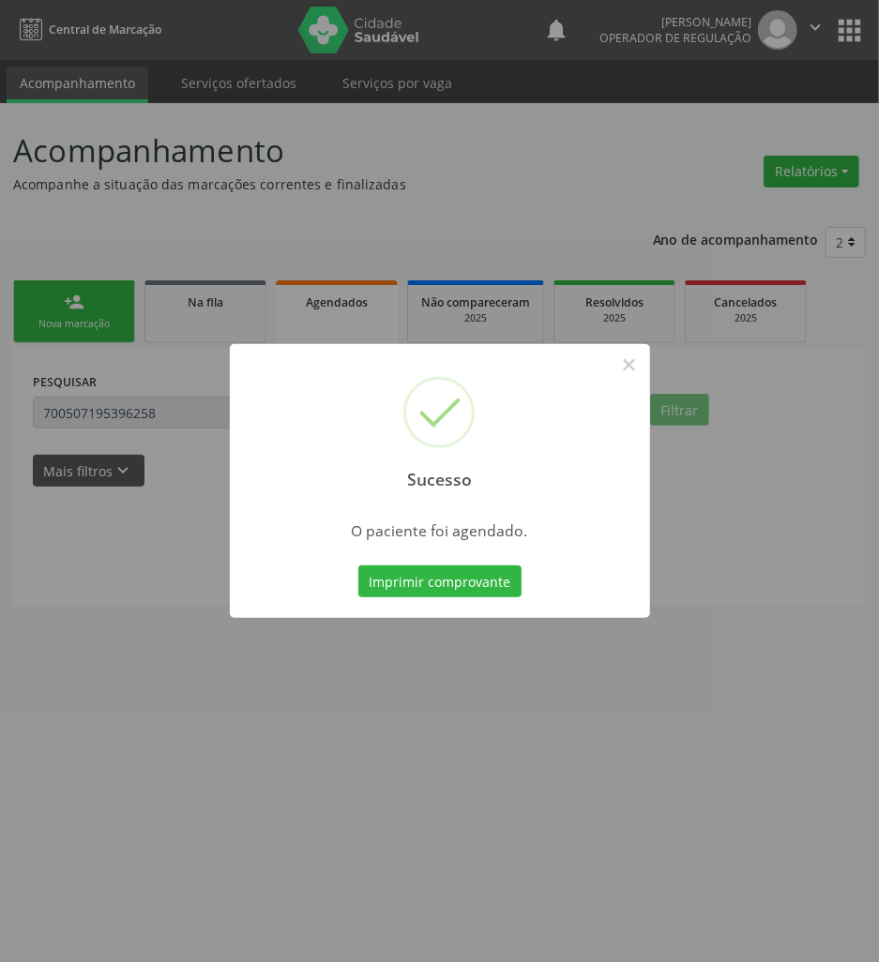
scroll to position [0, 0]
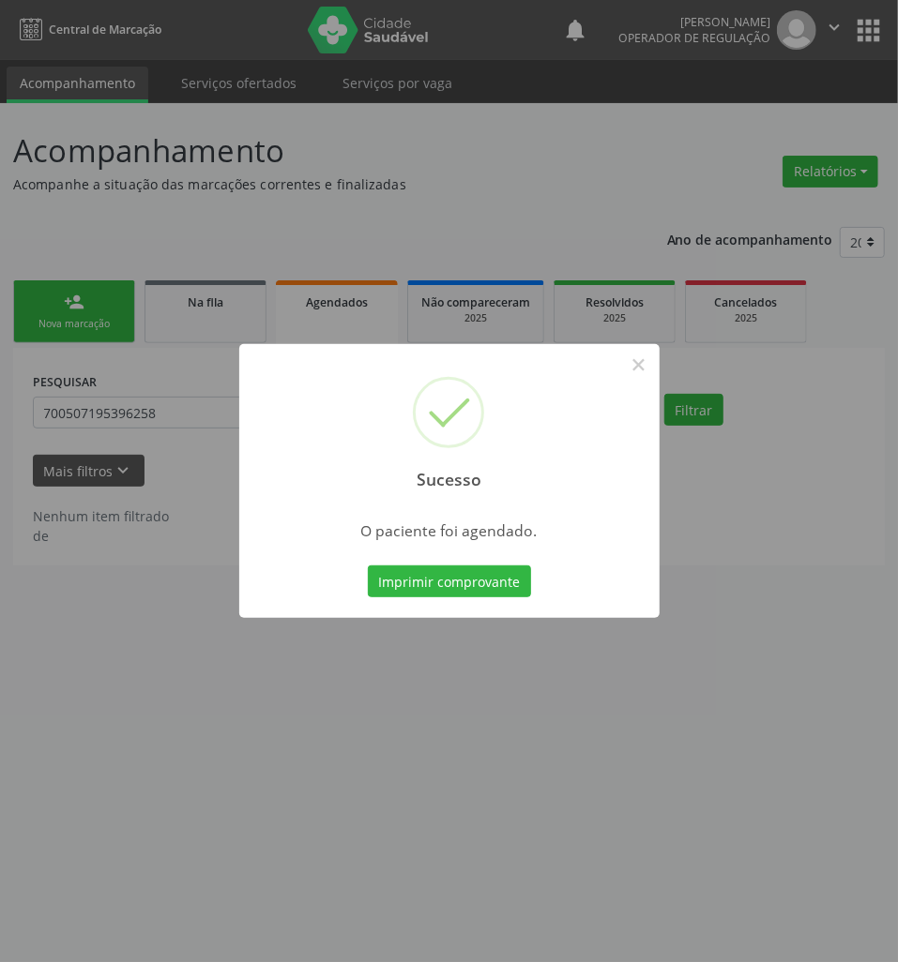
click at [368, 566] on button "Imprimir comprovante" at bounding box center [449, 582] width 163 height 32
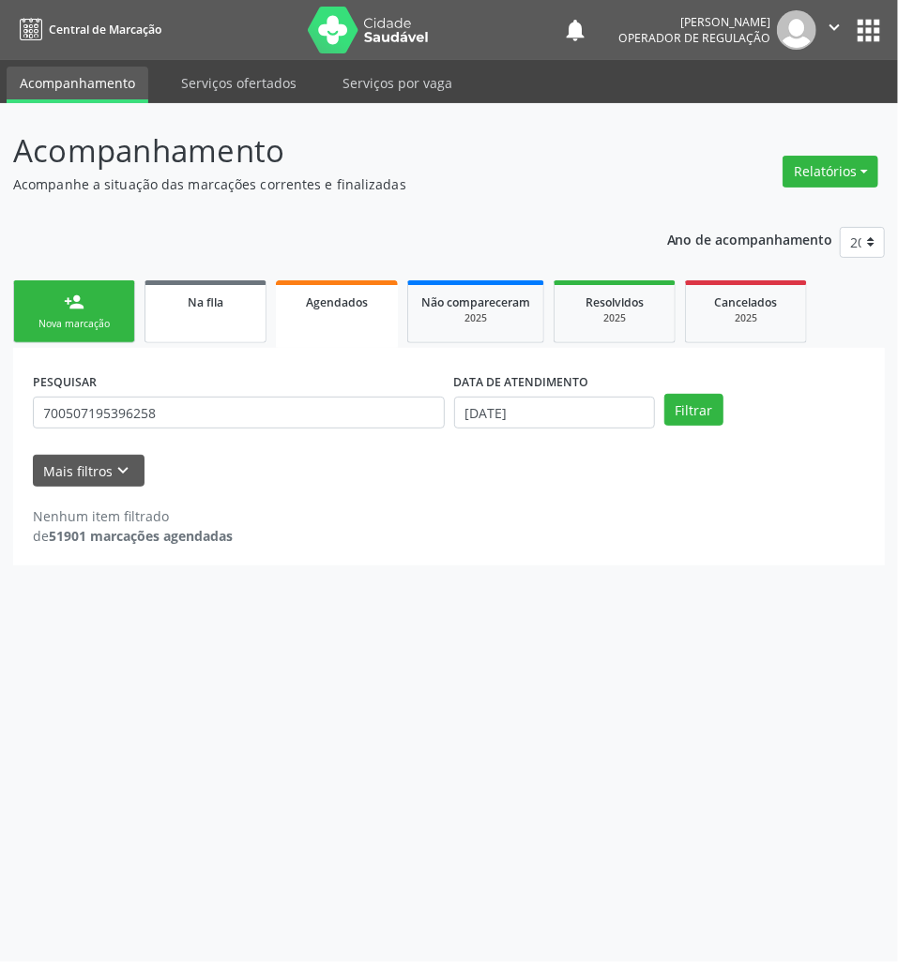
click at [189, 324] on link "Na fila" at bounding box center [205, 311] width 122 height 63
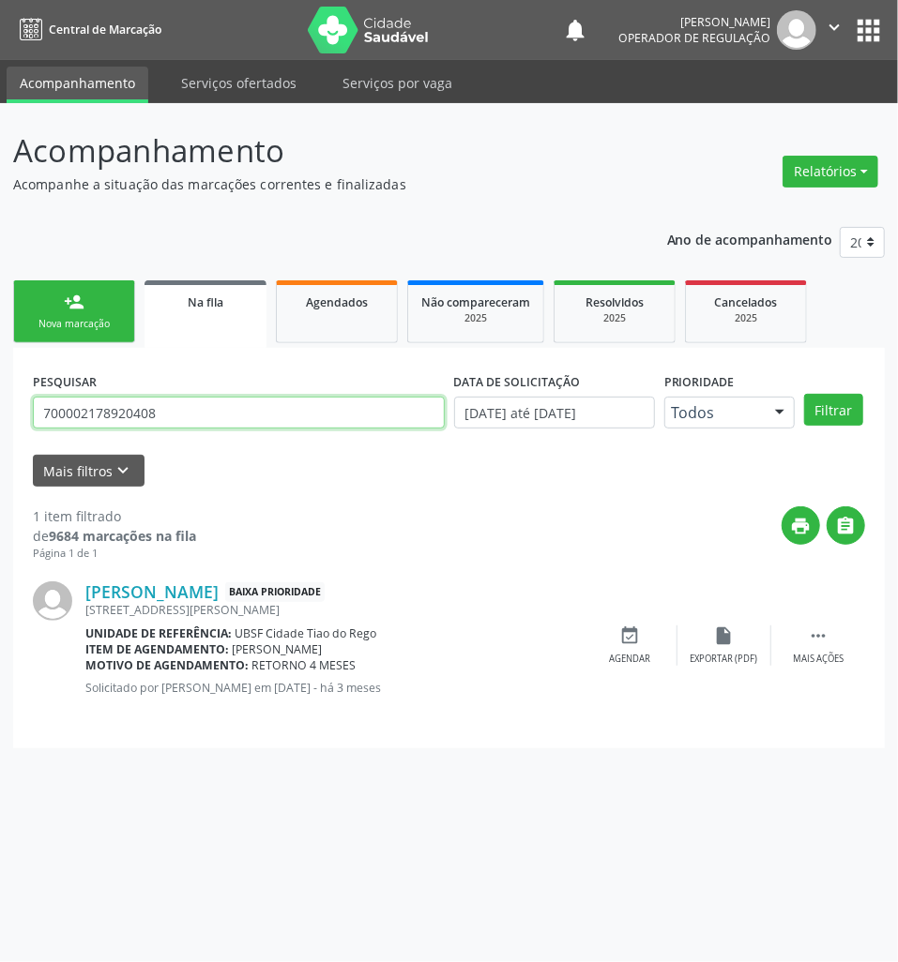
click at [226, 420] on input "700002178920408" at bounding box center [239, 413] width 412 height 32
click at [200, 417] on input "700002178920408" at bounding box center [239, 413] width 412 height 32
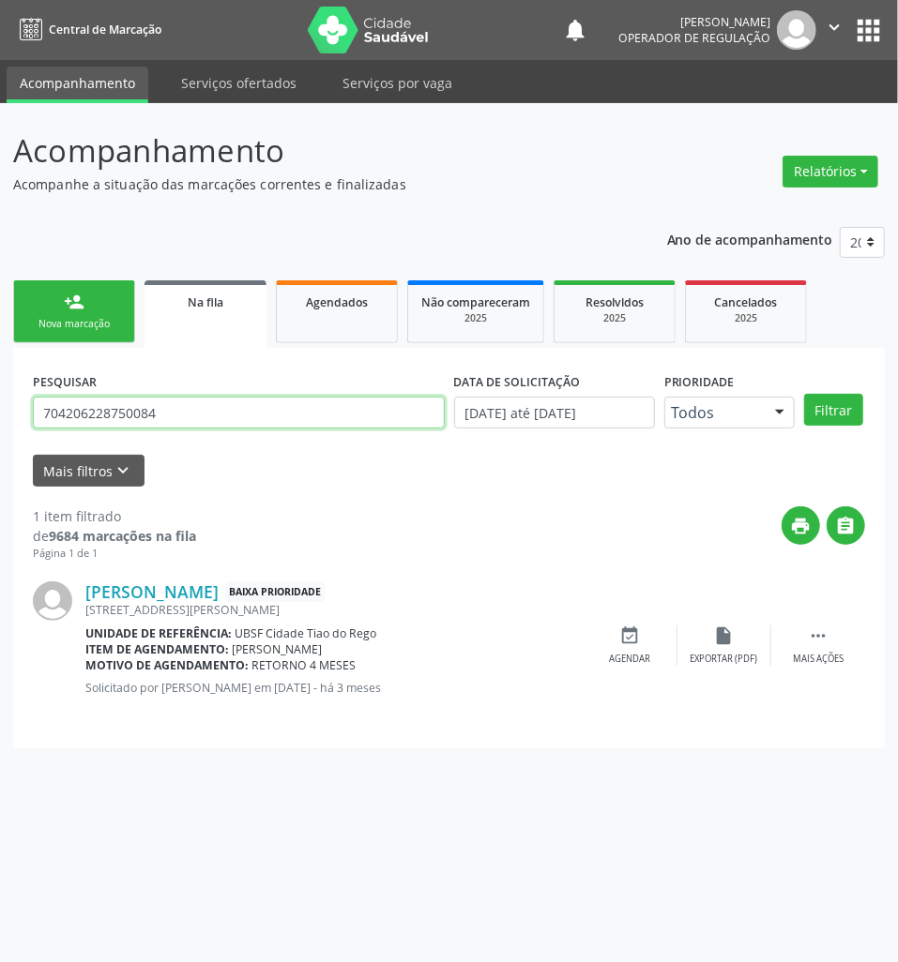
type input "704206228750084"
click at [804, 394] on button "Filtrar" at bounding box center [833, 410] width 59 height 32
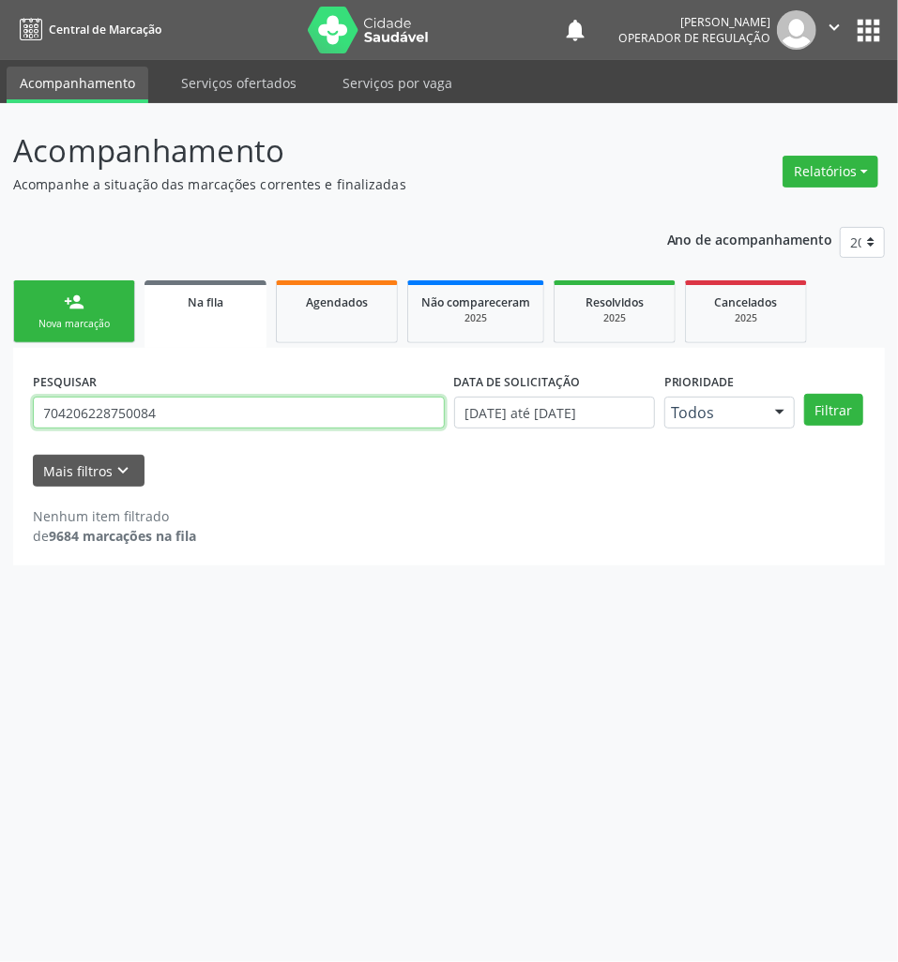
click at [106, 425] on input "704206228750084" at bounding box center [239, 413] width 412 height 32
click at [103, 309] on link "person_add Nova marcação" at bounding box center [74, 311] width 122 height 63
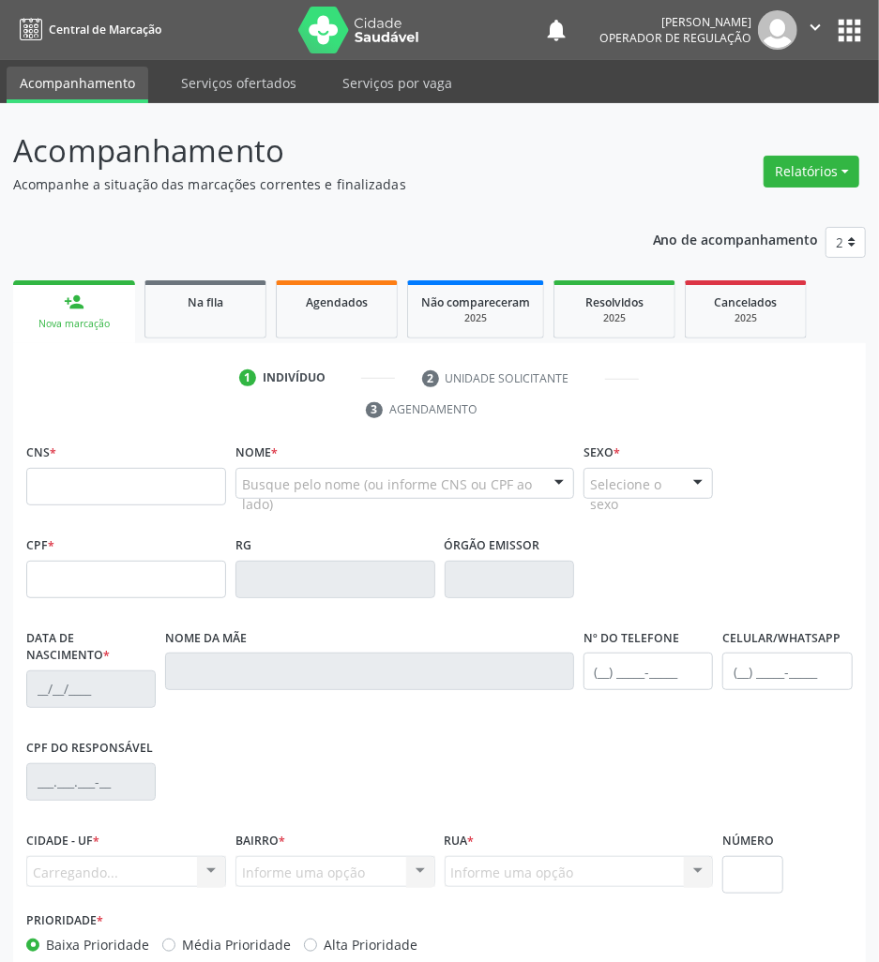
drag, startPoint x: 90, startPoint y: 455, endPoint x: 90, endPoint y: 481, distance: 26.3
click at [90, 475] on div "CNS *" at bounding box center [126, 472] width 200 height 67
click at [91, 482] on input "text" at bounding box center [126, 487] width 200 height 38
paste input "704 2062 2875 0084"
type input "704 2062 2875 0084"
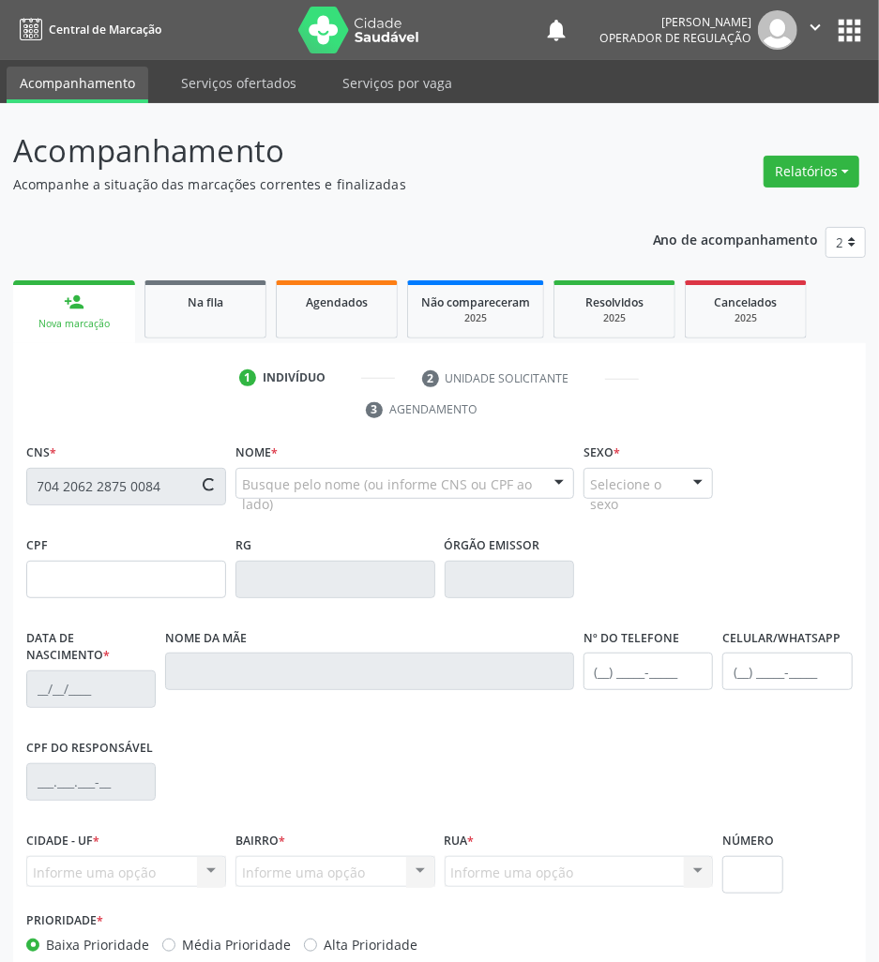
type input "034.071.744-03"
type input "07/03/1980"
type input "Minervina Maria da Silva"
type input "(83) 8666-7958"
type input "31"
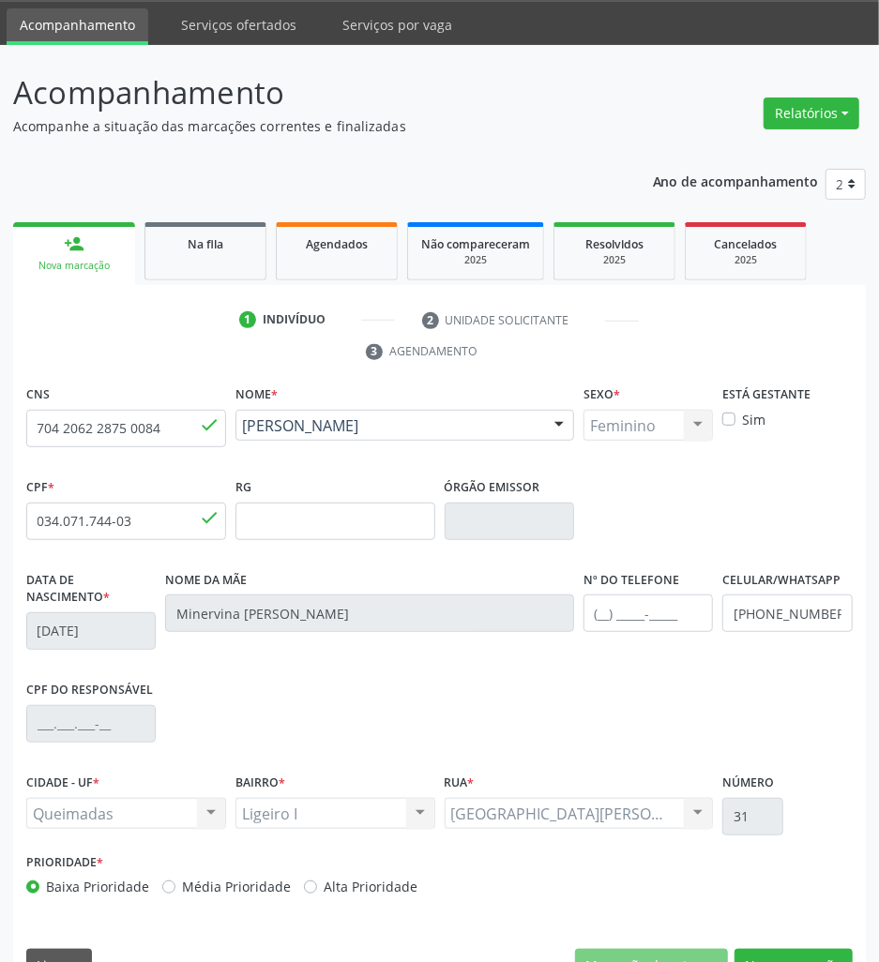
scroll to position [103, 0]
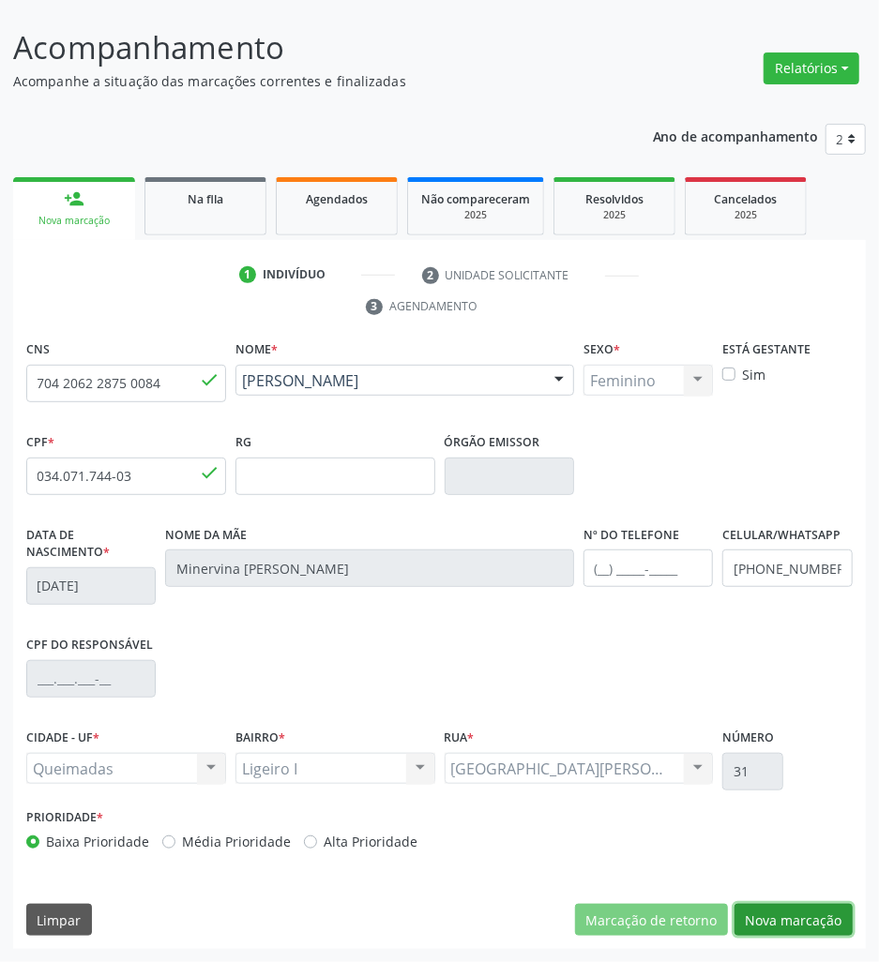
click at [785, 935] on button "Nova marcação" at bounding box center [794, 920] width 118 height 32
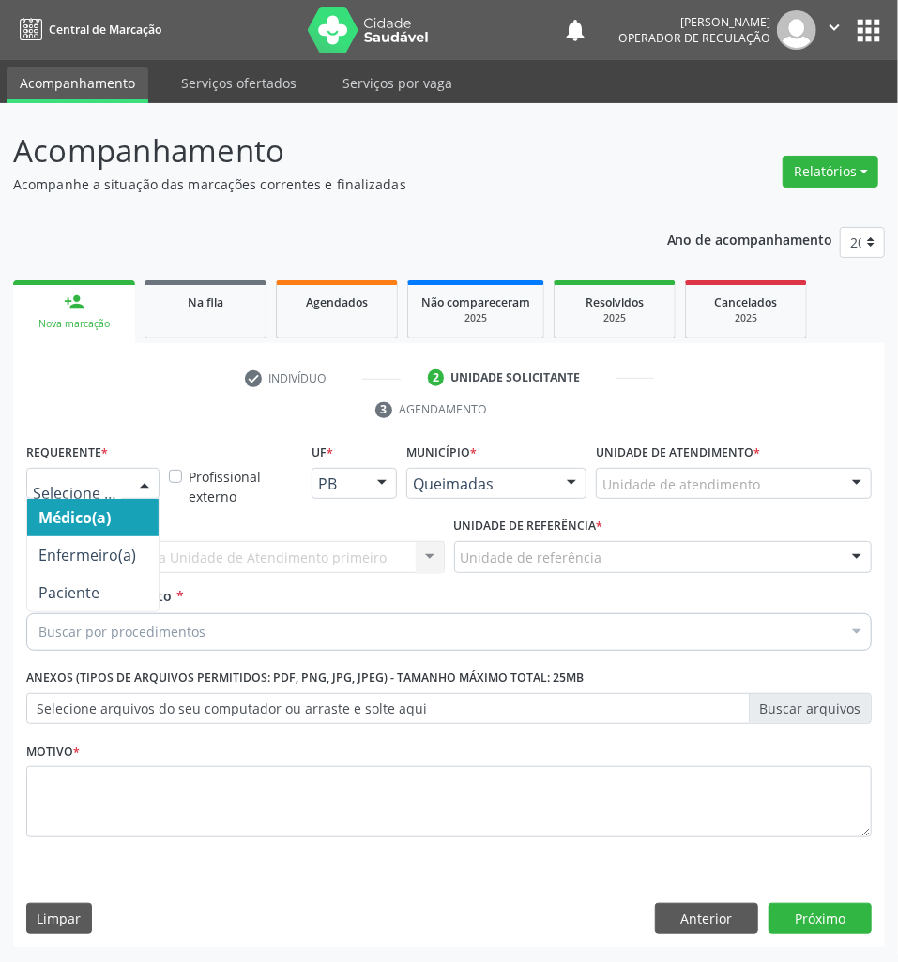
drag, startPoint x: 117, startPoint y: 480, endPoint x: 84, endPoint y: 576, distance: 101.2
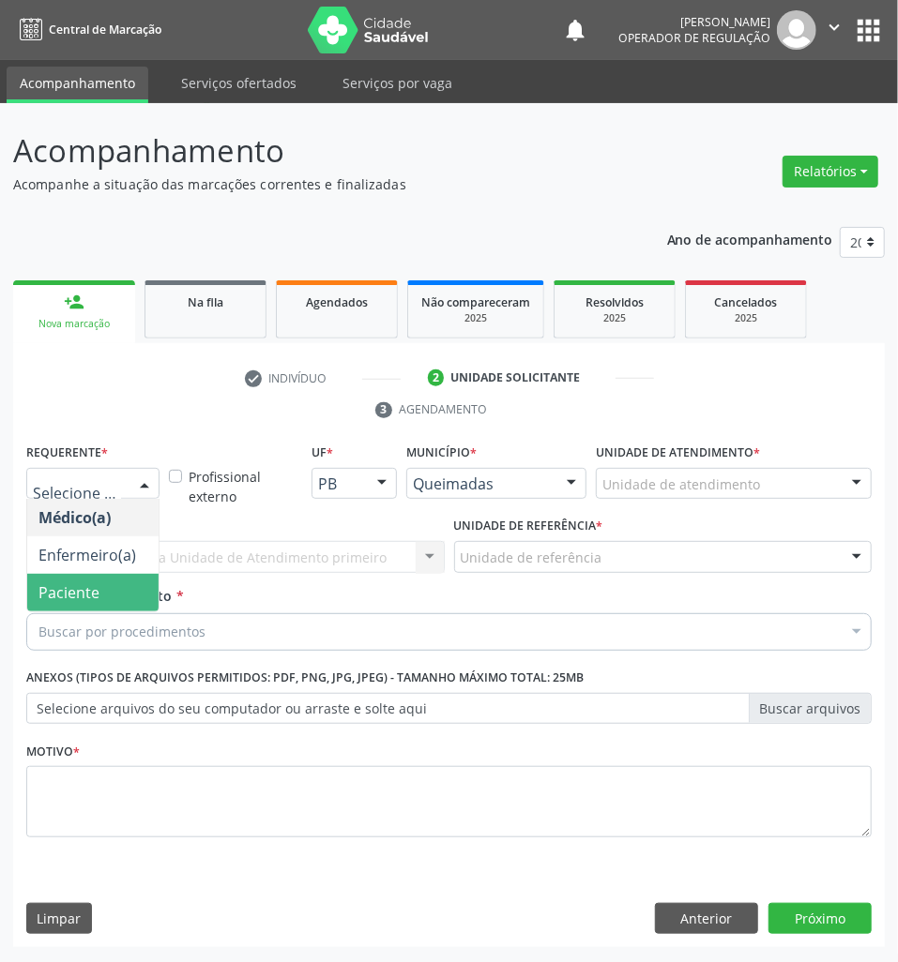
drag, startPoint x: 84, startPoint y: 579, endPoint x: 150, endPoint y: 568, distance: 66.6
click at [86, 579] on span "Paciente" at bounding box center [92, 593] width 131 height 38
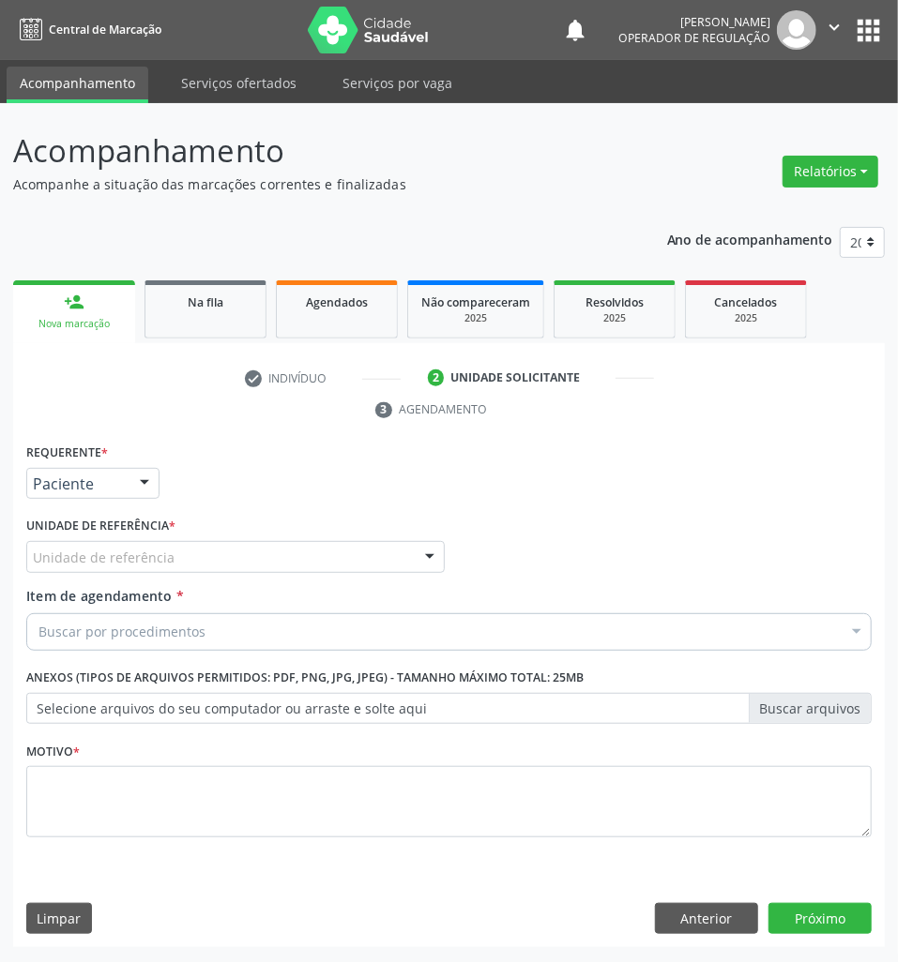
click at [170, 552] on div "Unidade de referência" at bounding box center [235, 557] width 418 height 32
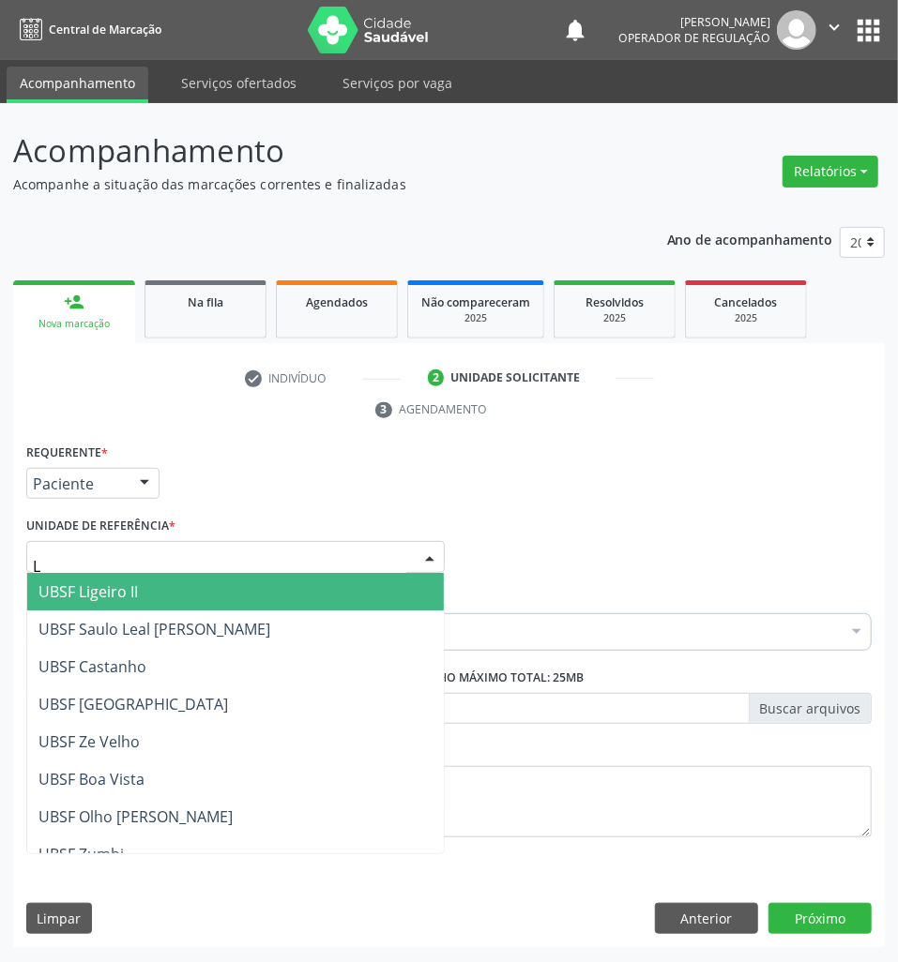
type input "LI"
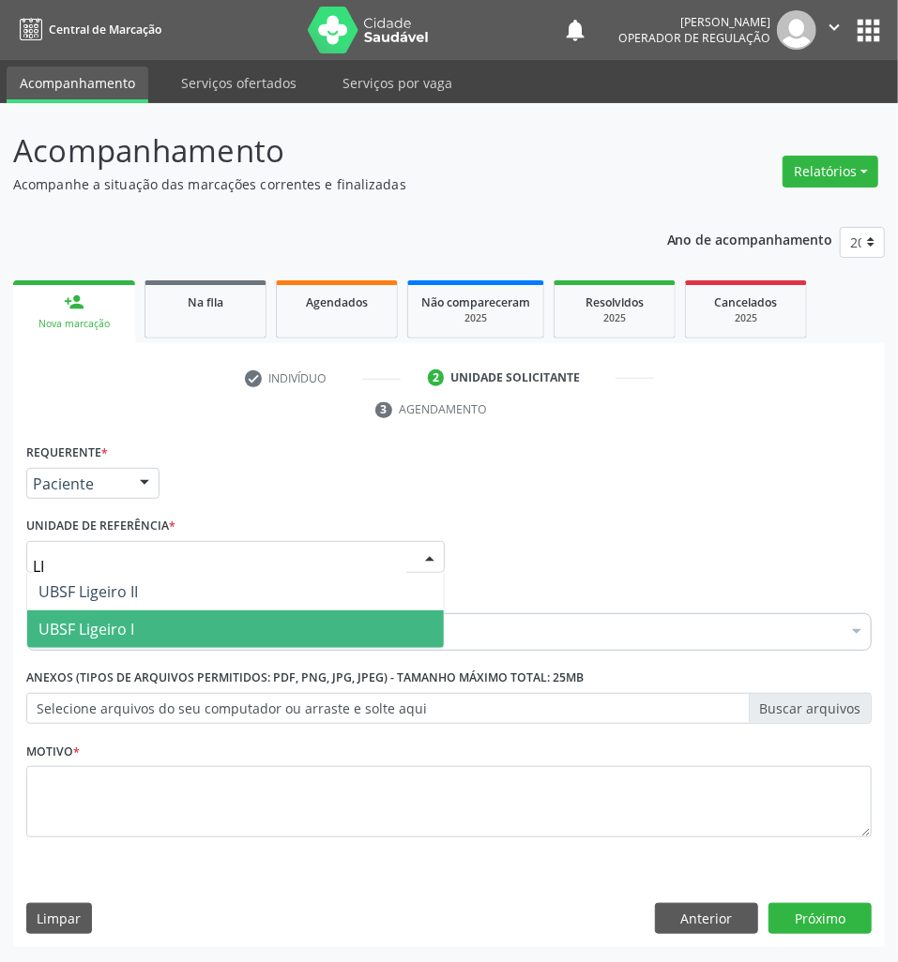
click at [146, 635] on span "UBSF Ligeiro I" at bounding box center [235, 630] width 417 height 38
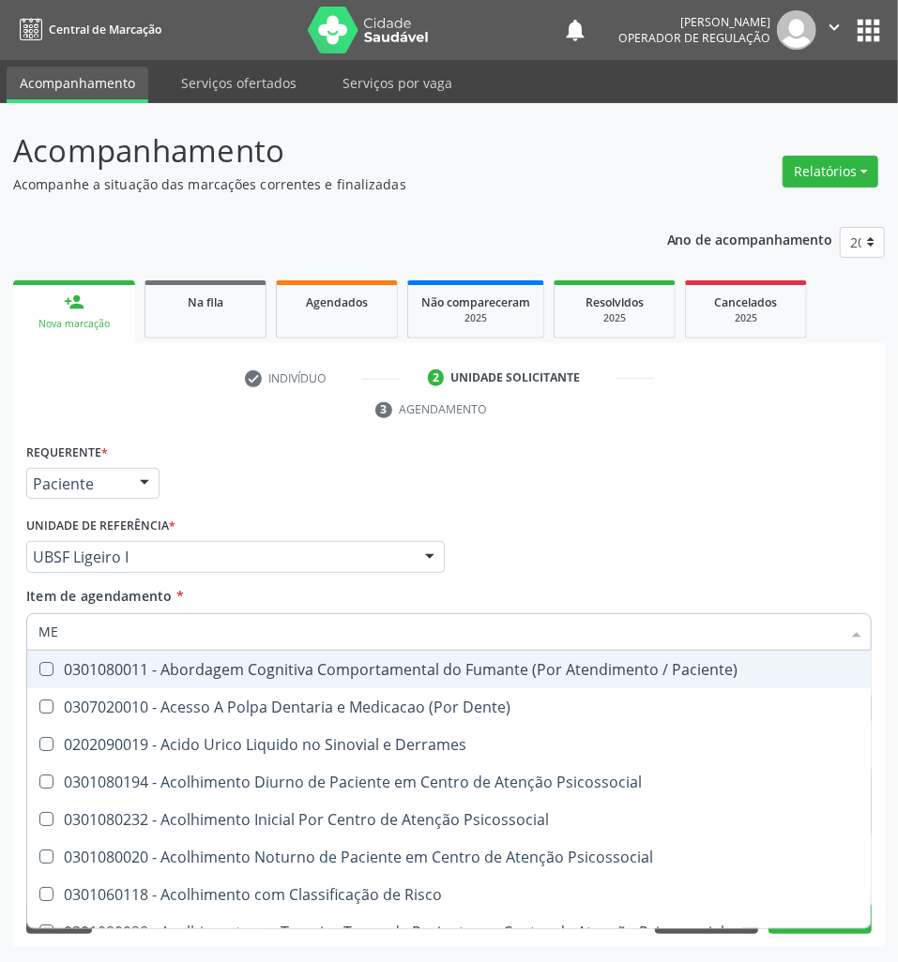
type input "MEN TO"
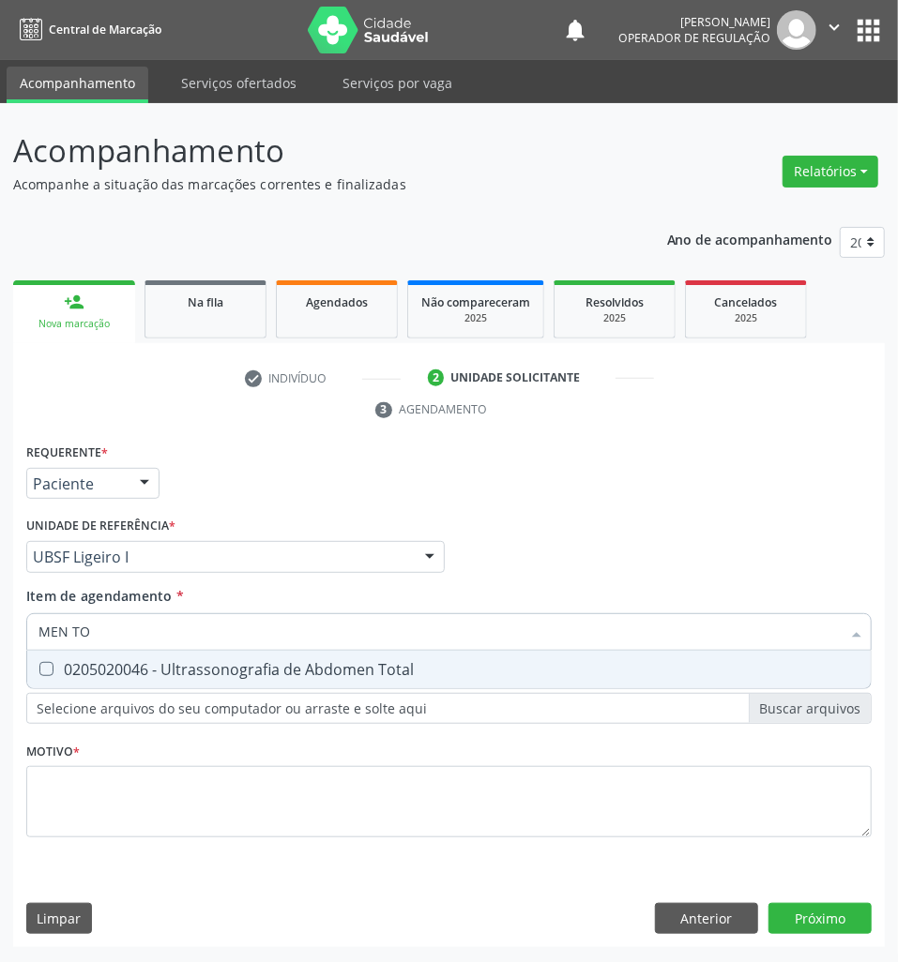
click at [235, 668] on div "0205020046 - Ultrassonografia de Abdomen Total" at bounding box center [448, 669] width 821 height 15
checkbox Total "true"
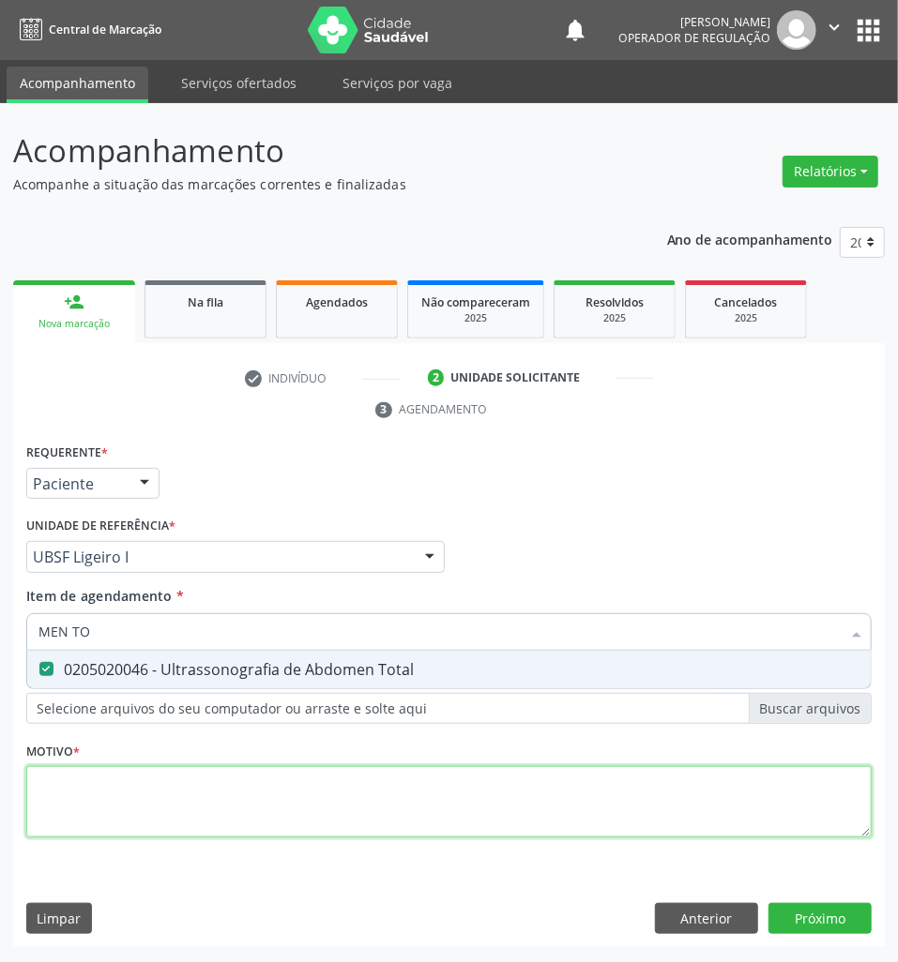
click at [171, 792] on div "Requerente * Paciente Médico(a) Enfermeiro(a) Paciente Nenhum resultado encontr…" at bounding box center [448, 651] width 845 height 425
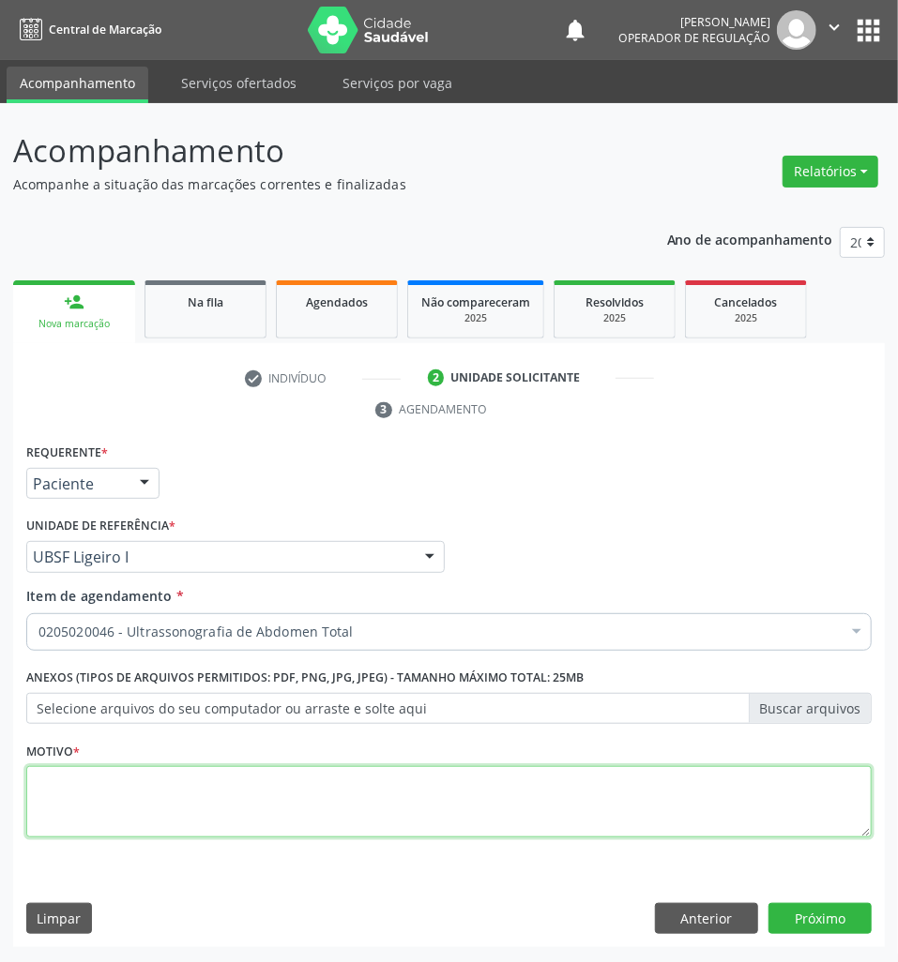
type textarea "S"
type textarea "AVALIAÇÃO"
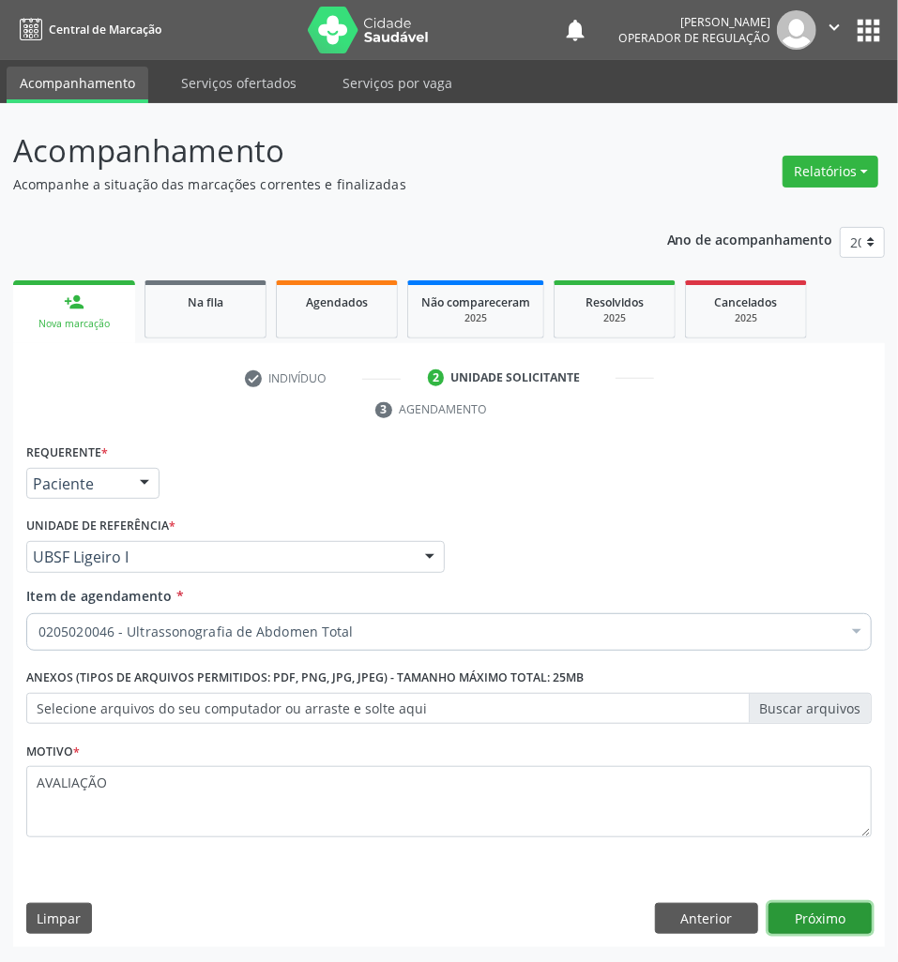
click at [822, 914] on button "Próximo" at bounding box center [819, 919] width 103 height 32
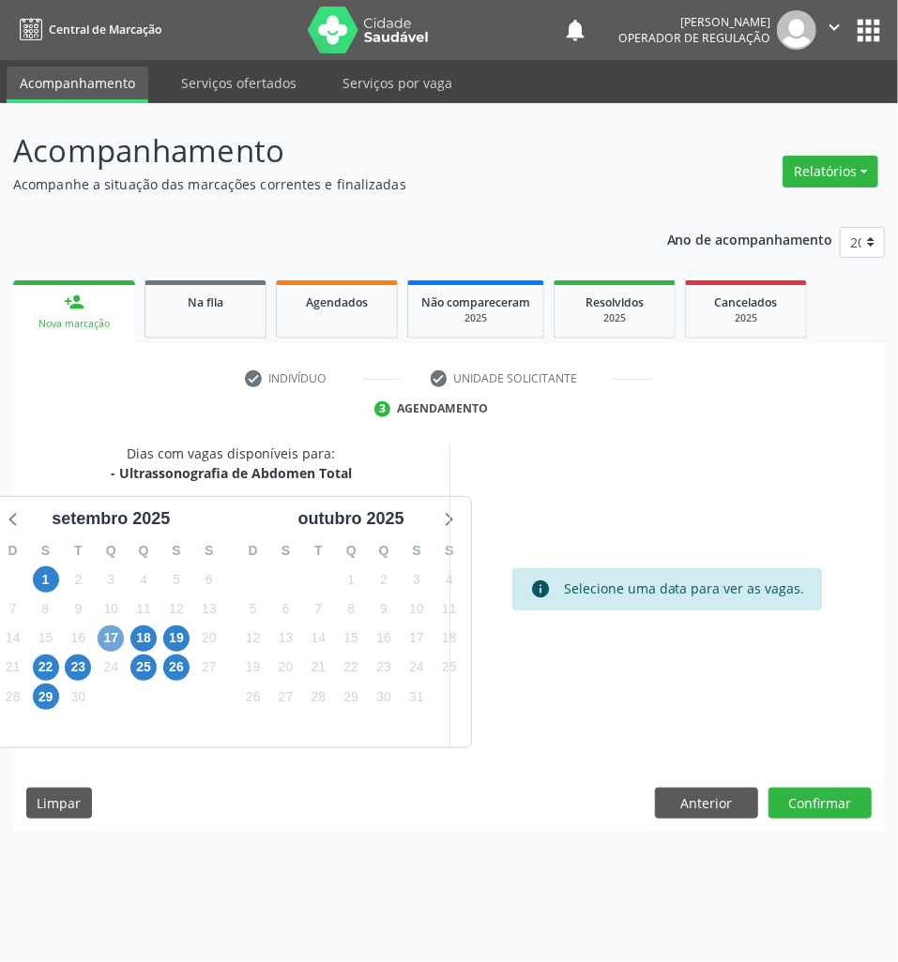
click at [107, 646] on span "17" at bounding box center [111, 639] width 26 height 26
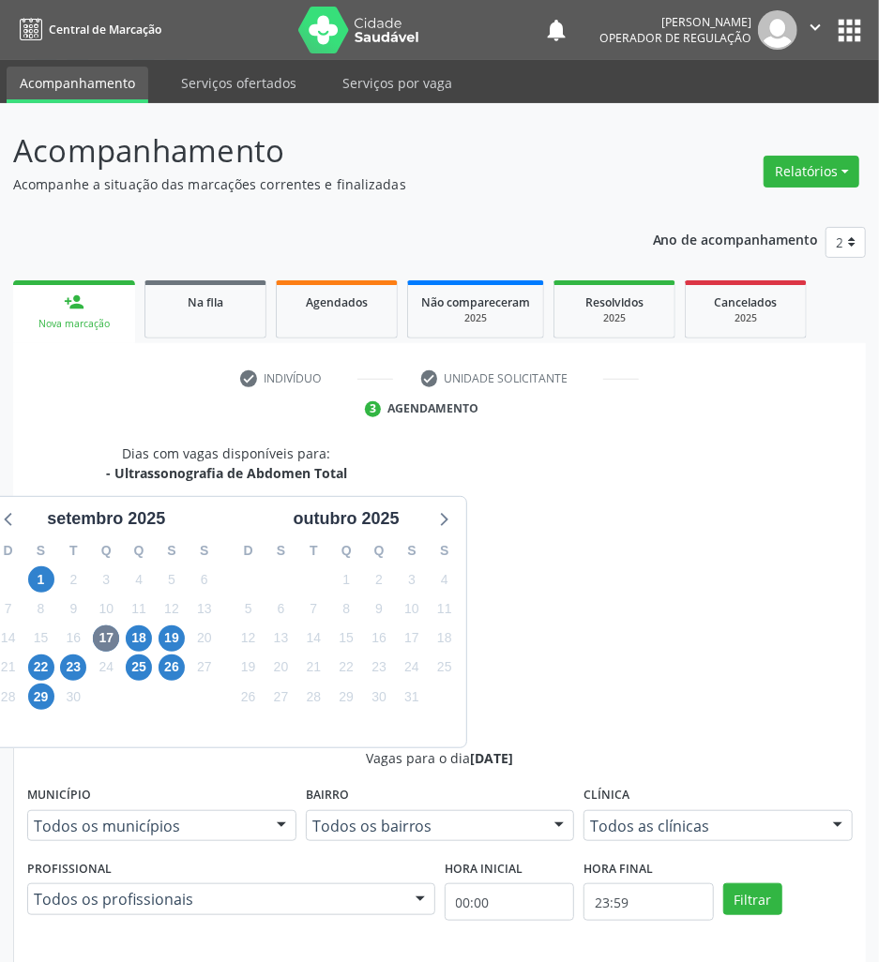
radio input "true"
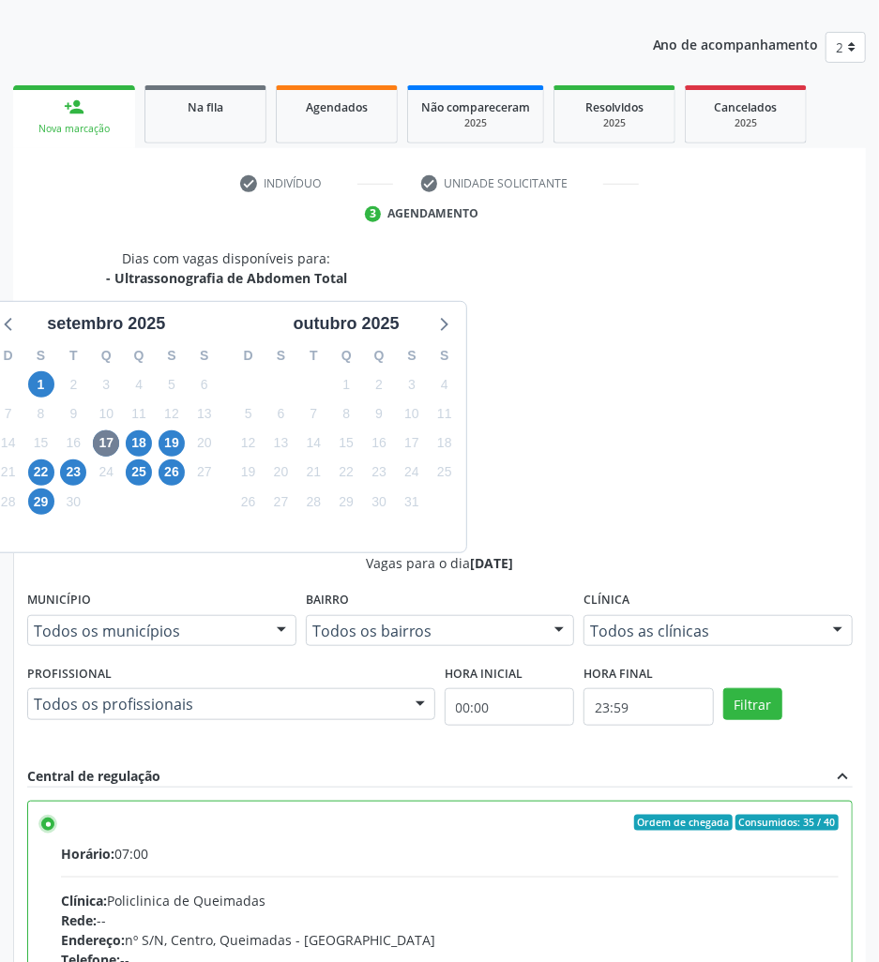
scroll to position [199, 0]
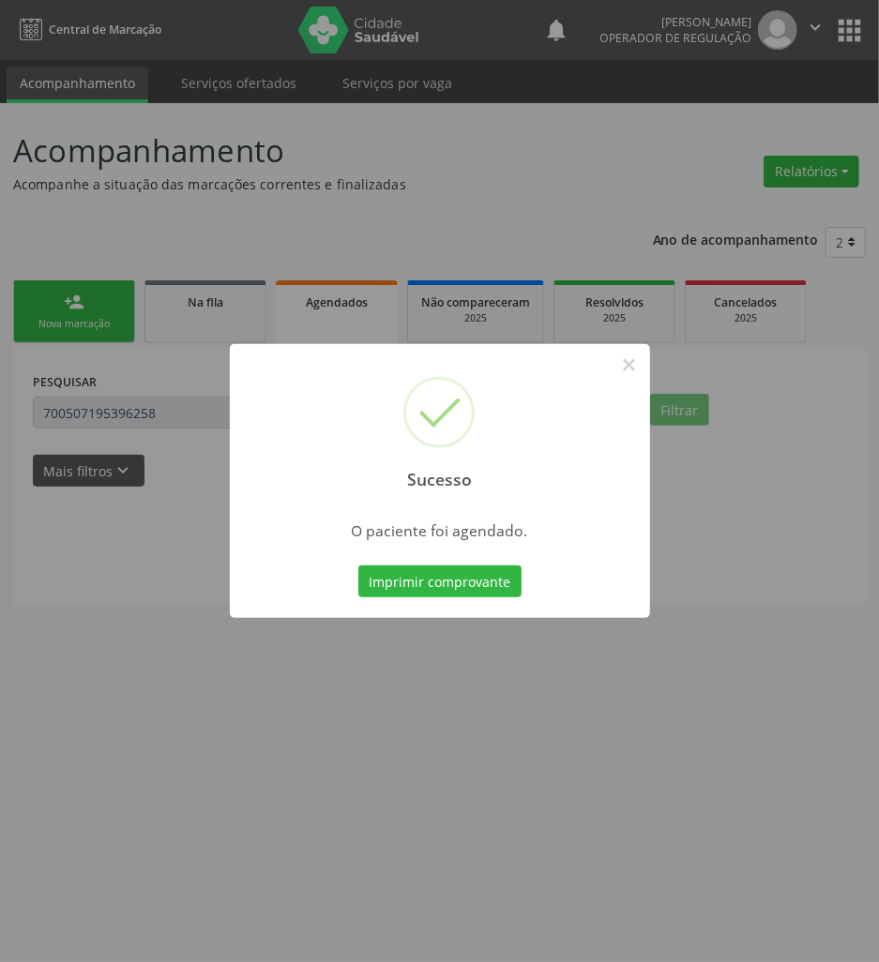
scroll to position [0, 0]
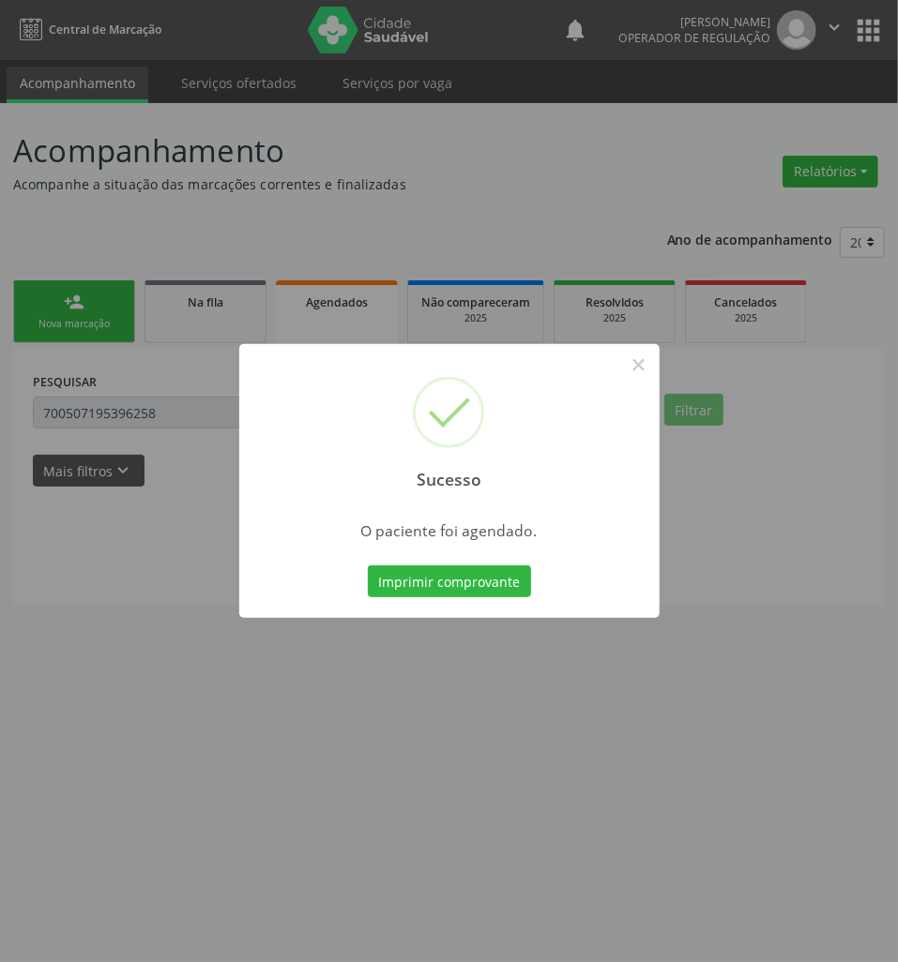
click at [368, 566] on button "Imprimir comprovante" at bounding box center [449, 582] width 163 height 32
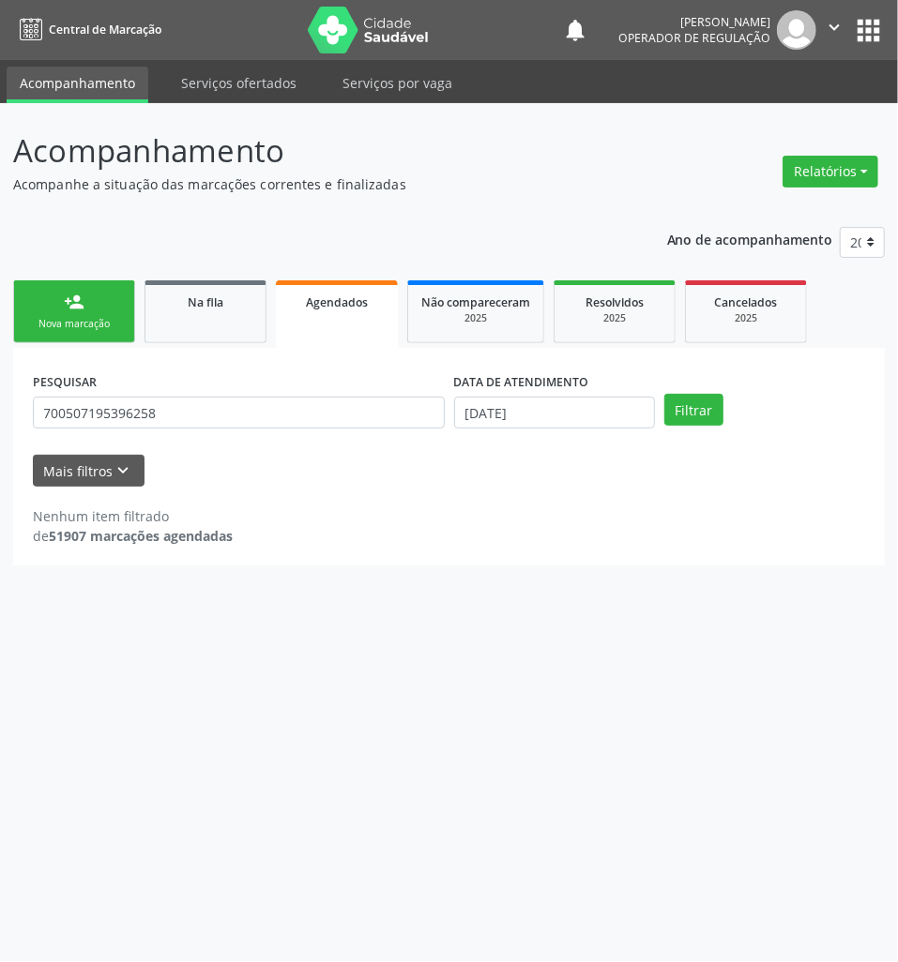
click at [206, 295] on span "Na fila" at bounding box center [206, 303] width 36 height 16
click at [75, 304] on div "person_add" at bounding box center [74, 302] width 21 height 21
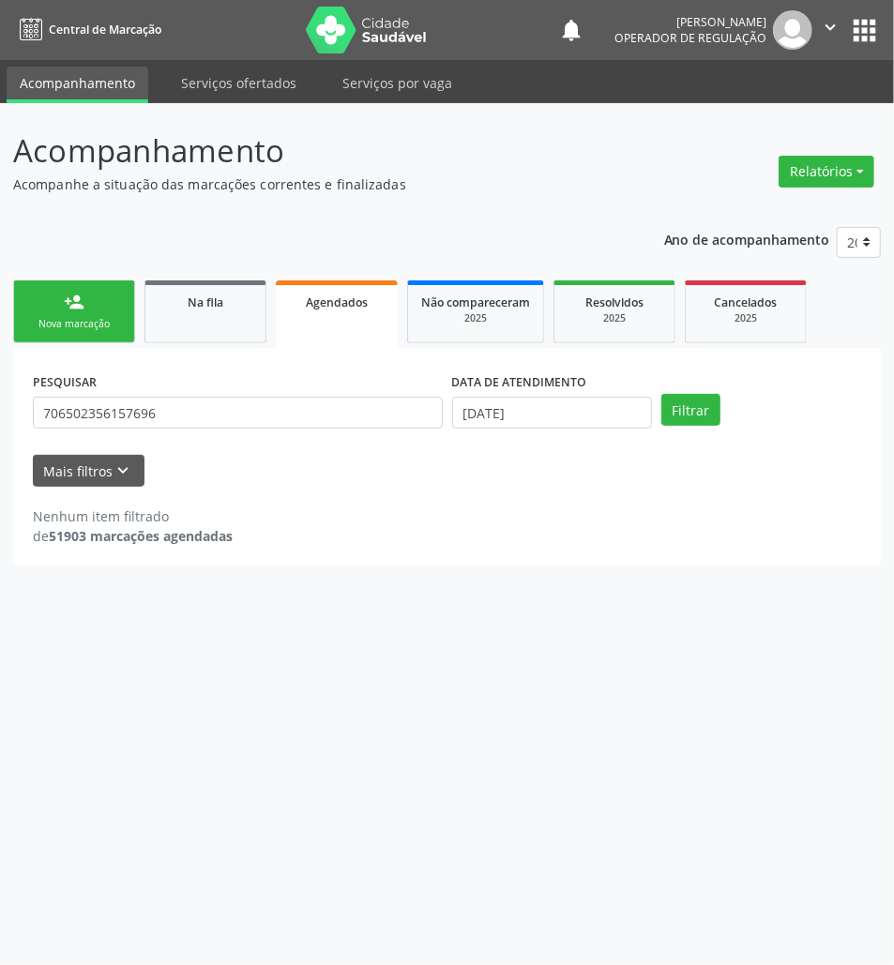
click at [81, 328] on div "Nova marcação" at bounding box center [74, 324] width 94 height 14
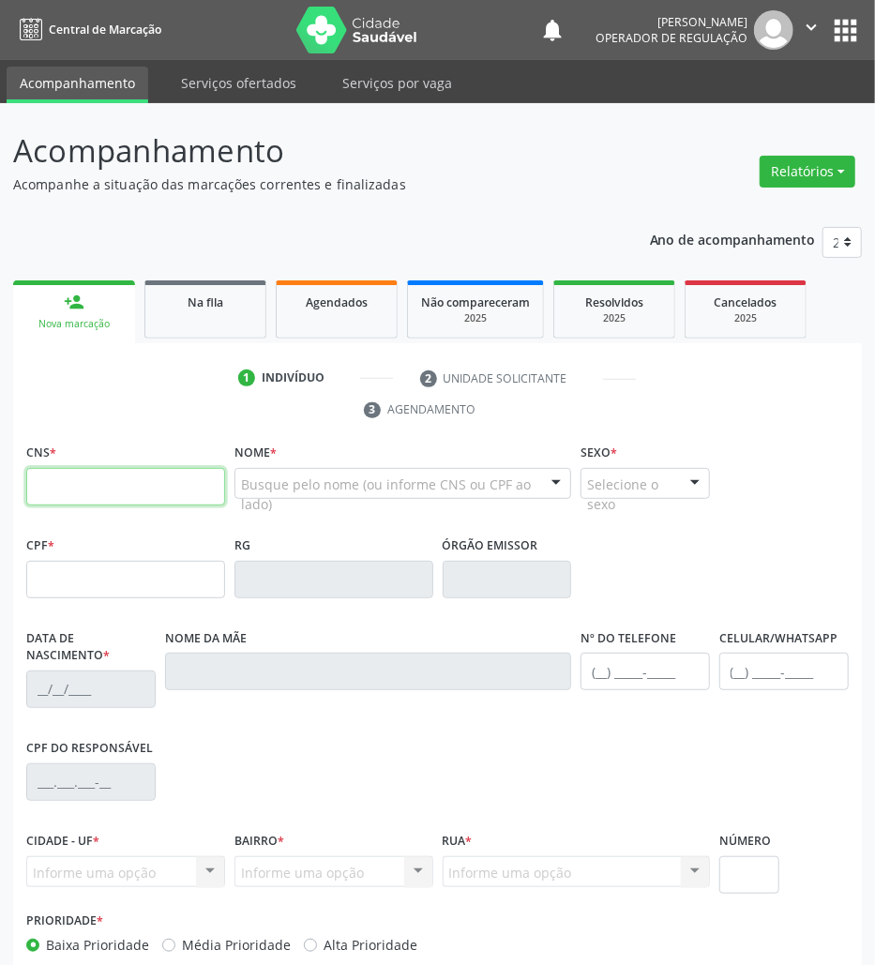
click at [128, 481] on input "text" at bounding box center [125, 487] width 199 height 38
click at [128, 492] on input "text" at bounding box center [125, 487] width 199 height 38
type input "700 0015 9090 3603"
type input "605.776.577-04"
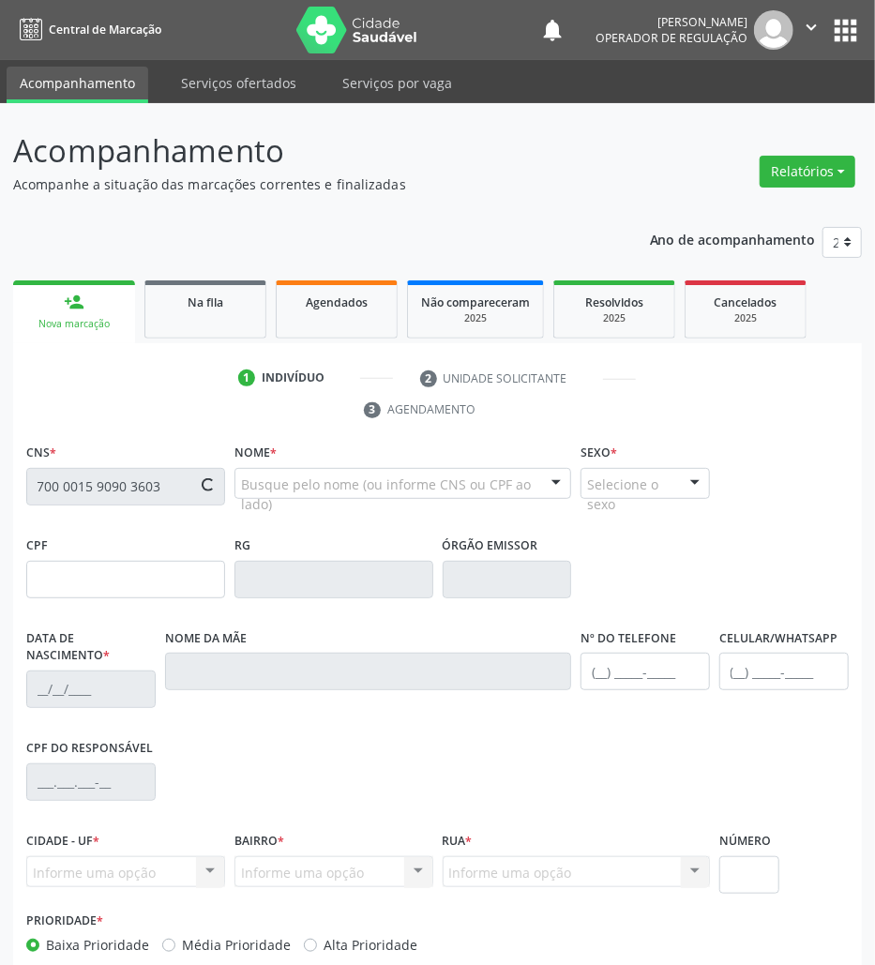
type input "15/09/1955"
type input "Maria Divina de Jesus"
type input "(83) 99190-5563"
type input "29"
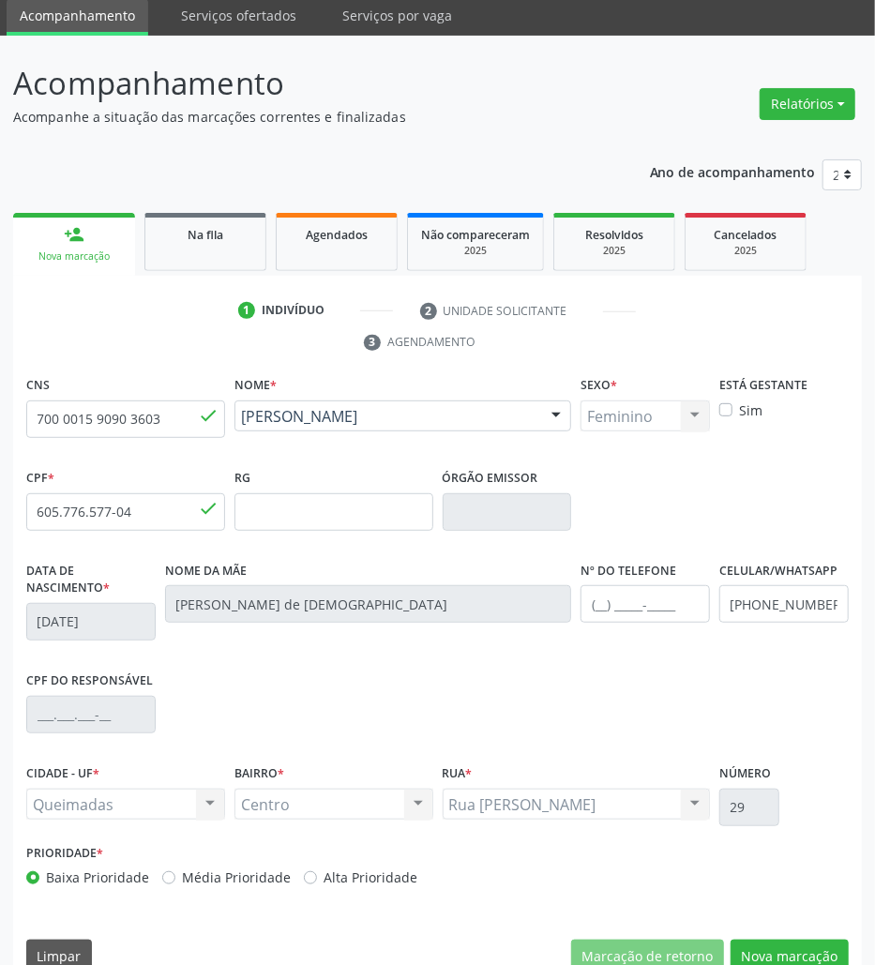
scroll to position [101, 0]
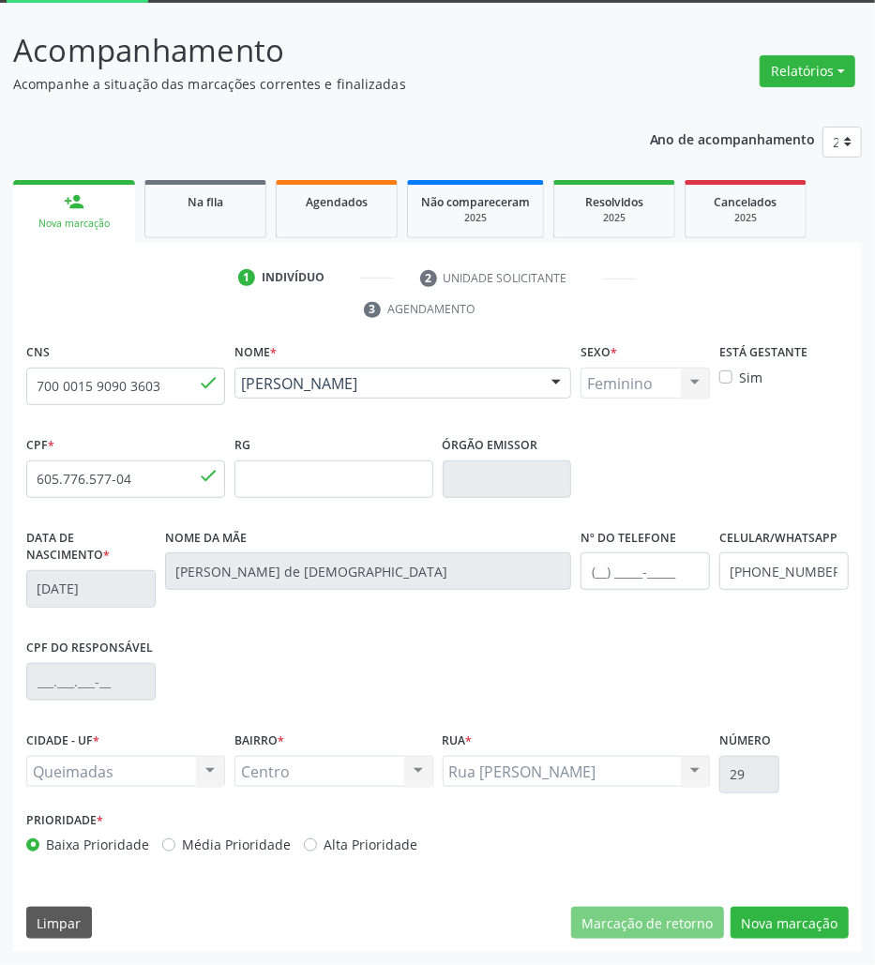
click at [790, 904] on div "CNS 700 0015 9090 3603 done Nome * Joselita Angelio Gomes Joselita Angelio Gome…" at bounding box center [437, 646] width 849 height 614
click at [808, 928] on button "Nova marcação" at bounding box center [790, 923] width 118 height 32
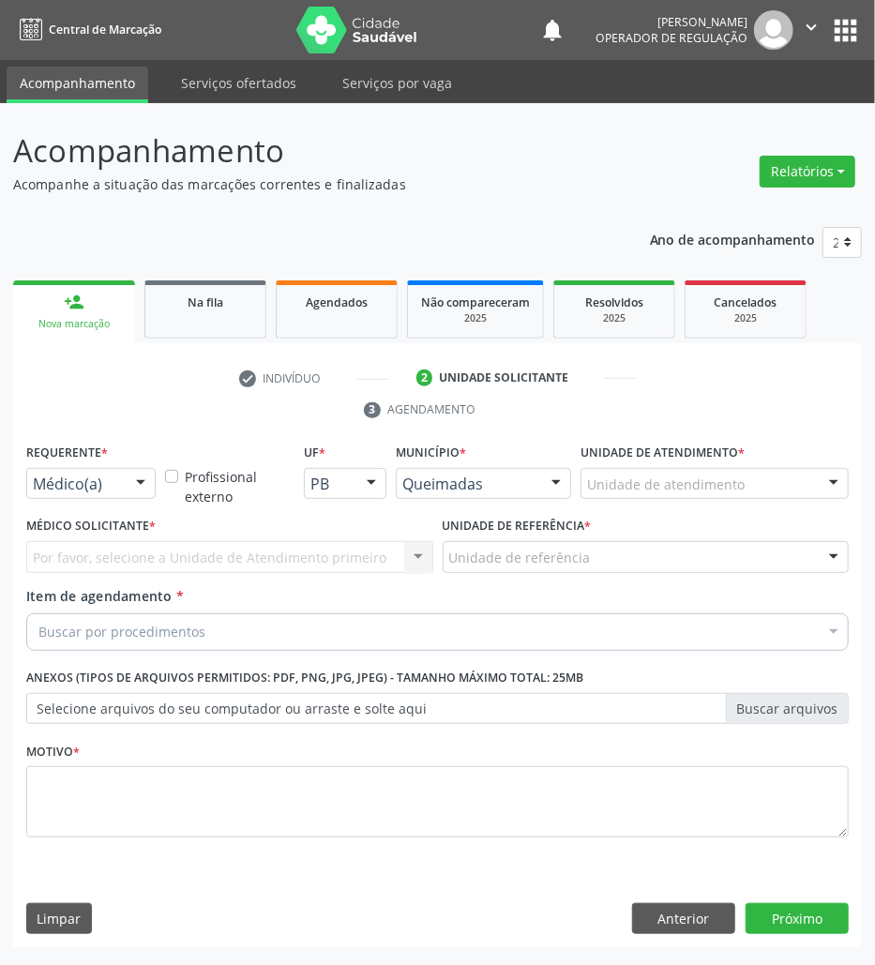
scroll to position [0, 0]
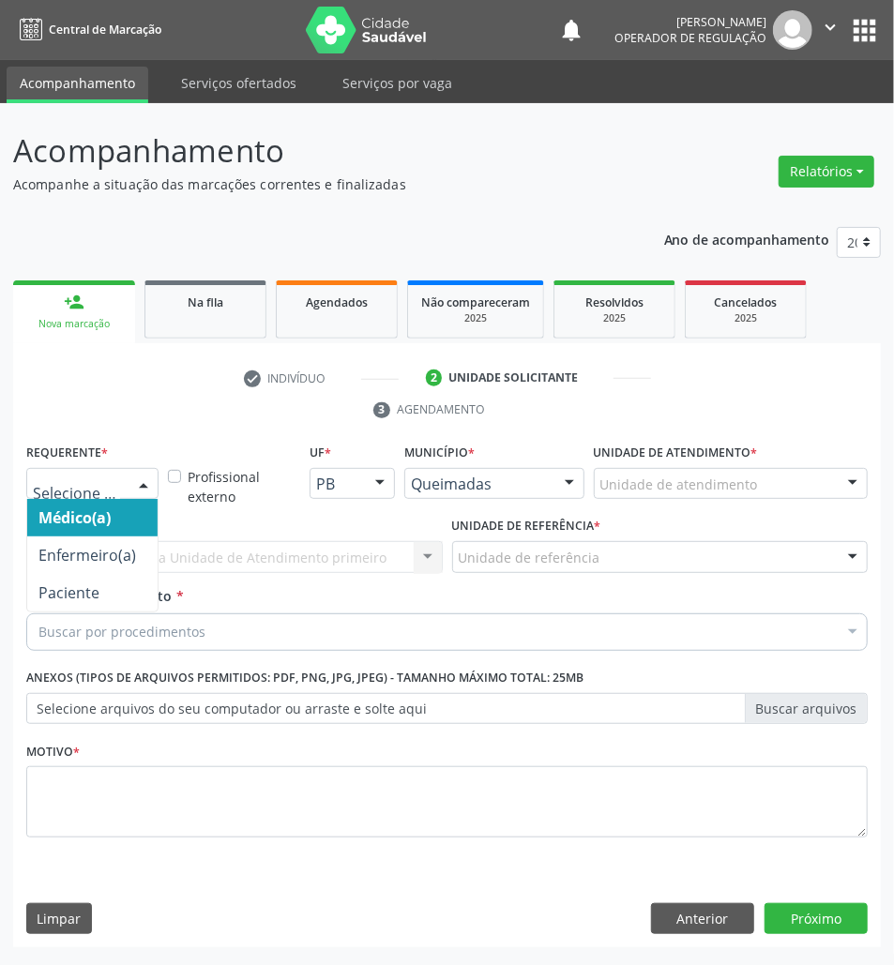
drag, startPoint x: 125, startPoint y: 488, endPoint x: 106, endPoint y: 583, distance: 96.6
click at [124, 490] on div at bounding box center [92, 484] width 132 height 32
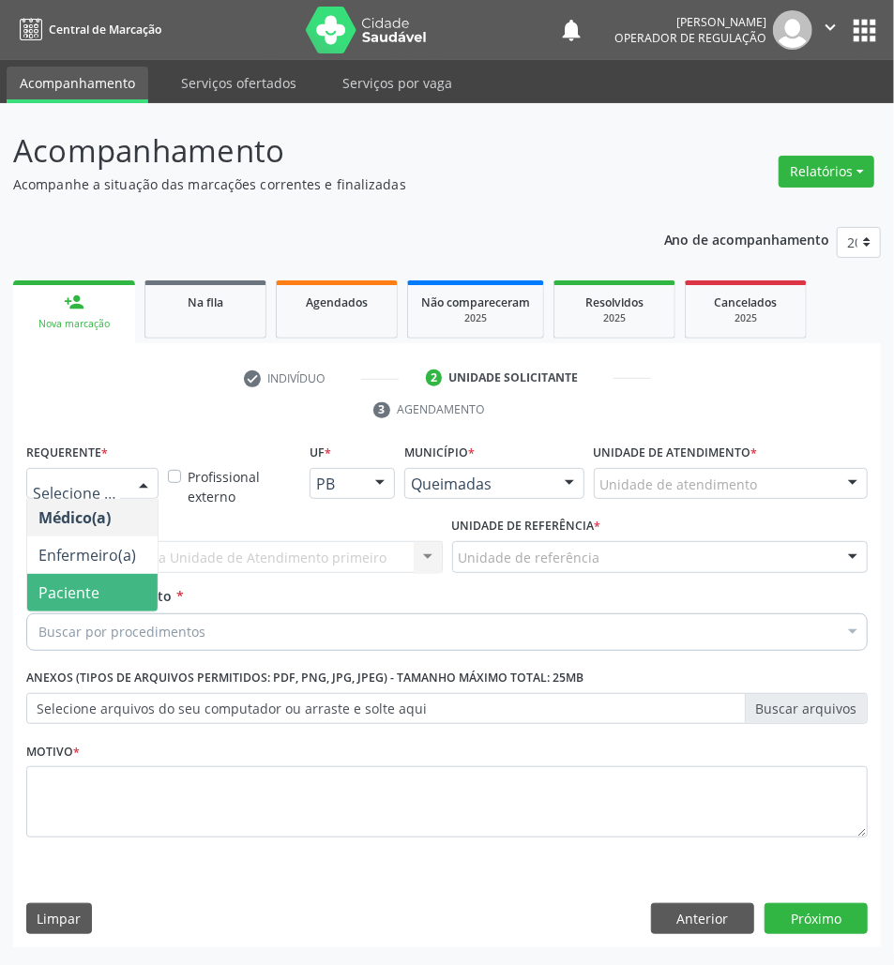
drag, startPoint x: 107, startPoint y: 587, endPoint x: 117, endPoint y: 572, distance: 18.2
click at [109, 587] on span "Paciente" at bounding box center [92, 593] width 130 height 38
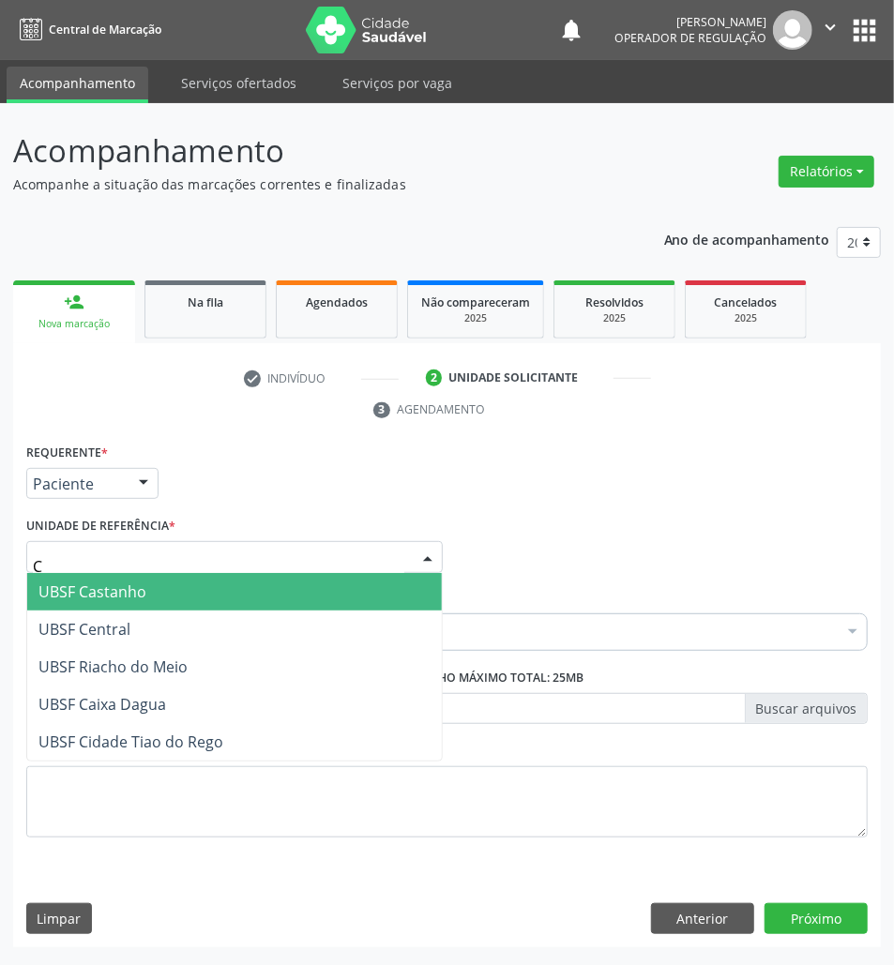
type input "CE"
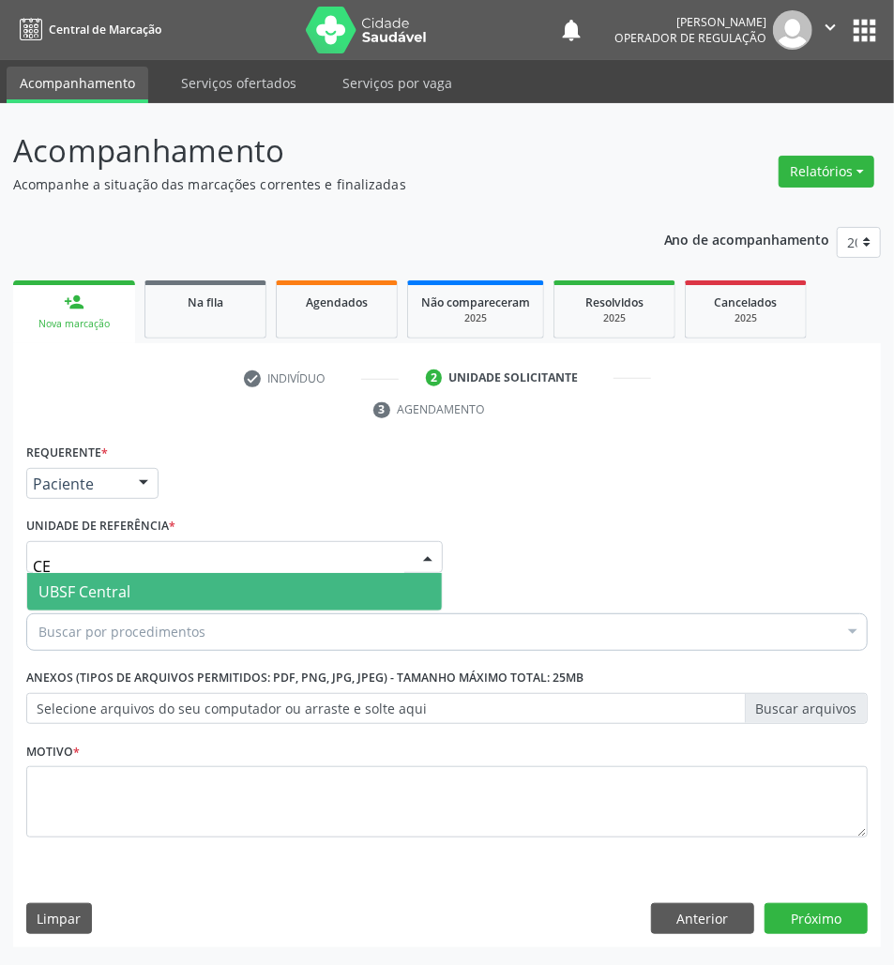
click at [129, 604] on span "UBSF Central" at bounding box center [234, 592] width 415 height 38
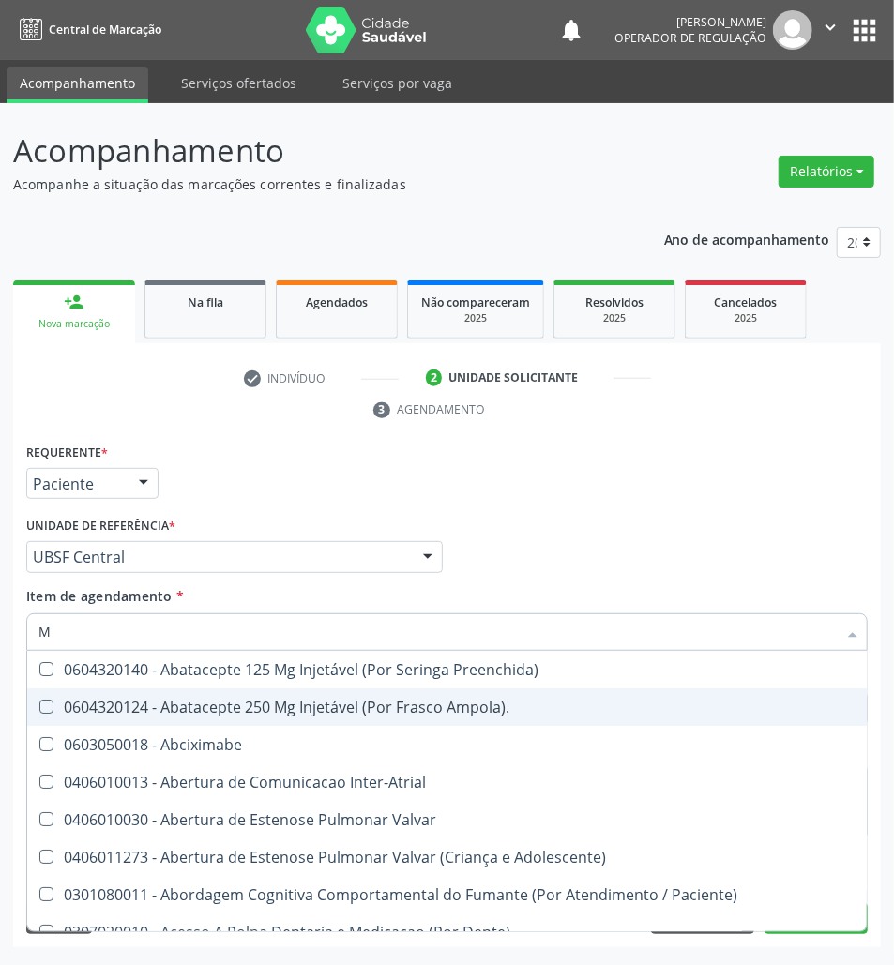
type input "MEN TO"
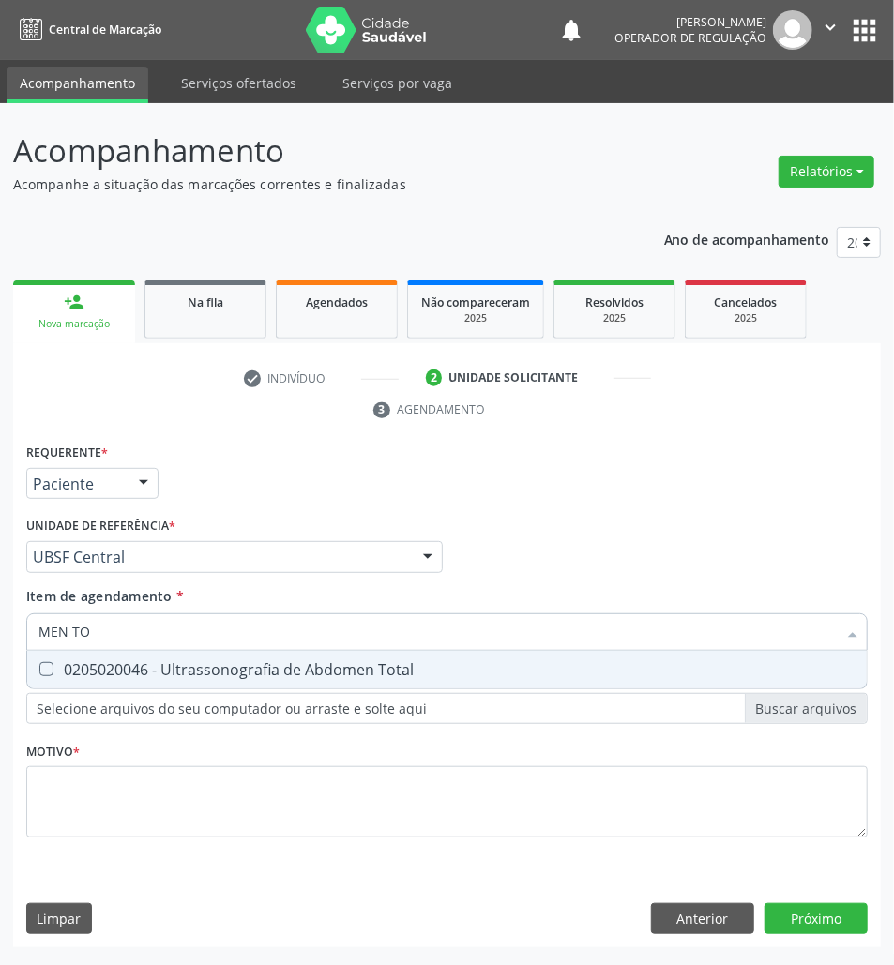
click at [215, 662] on div "0205020046 - Ultrassonografia de Abdomen Total" at bounding box center [446, 669] width 817 height 15
checkbox Total "true"
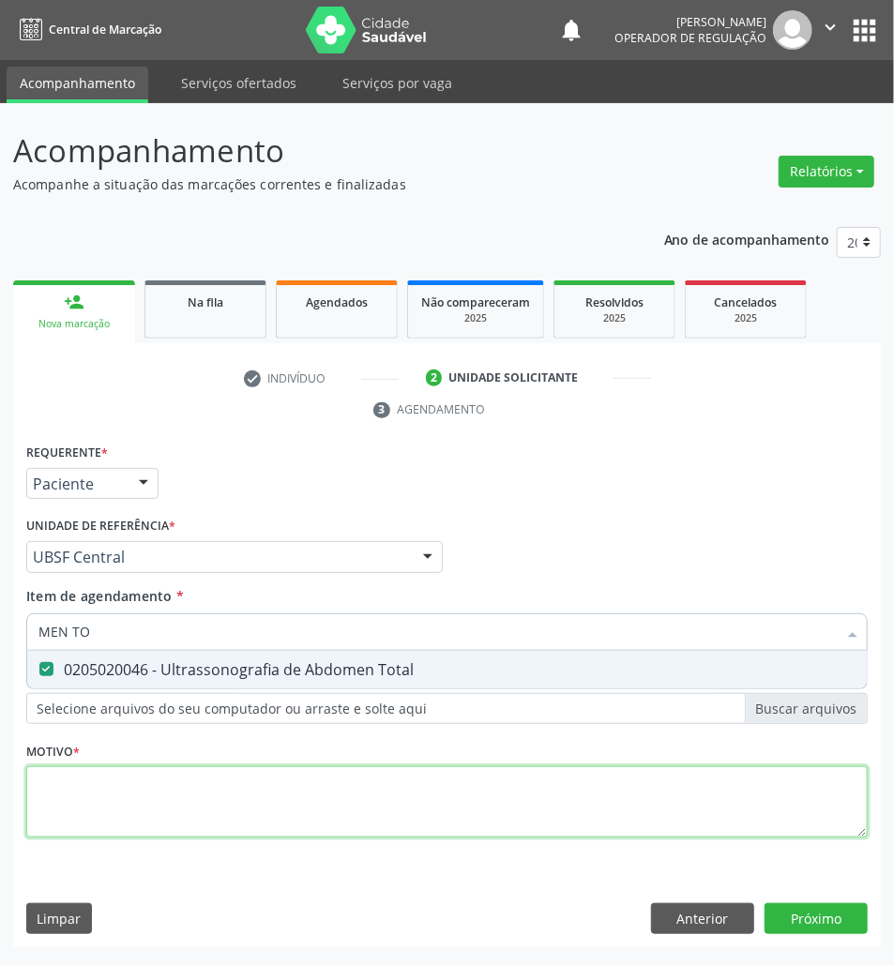
click at [169, 784] on div "Requerente * Paciente Médico(a) Enfermeiro(a) Paciente Nenhum resultado encontr…" at bounding box center [446, 651] width 841 height 425
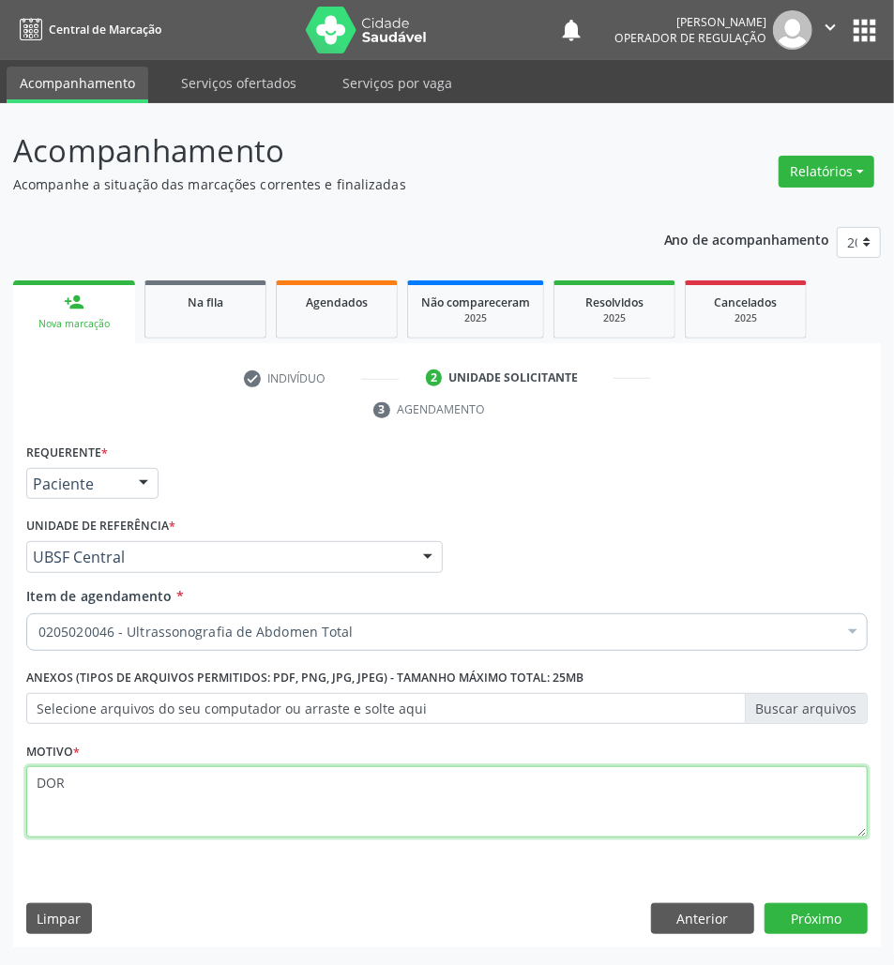
type textarea "DOR"
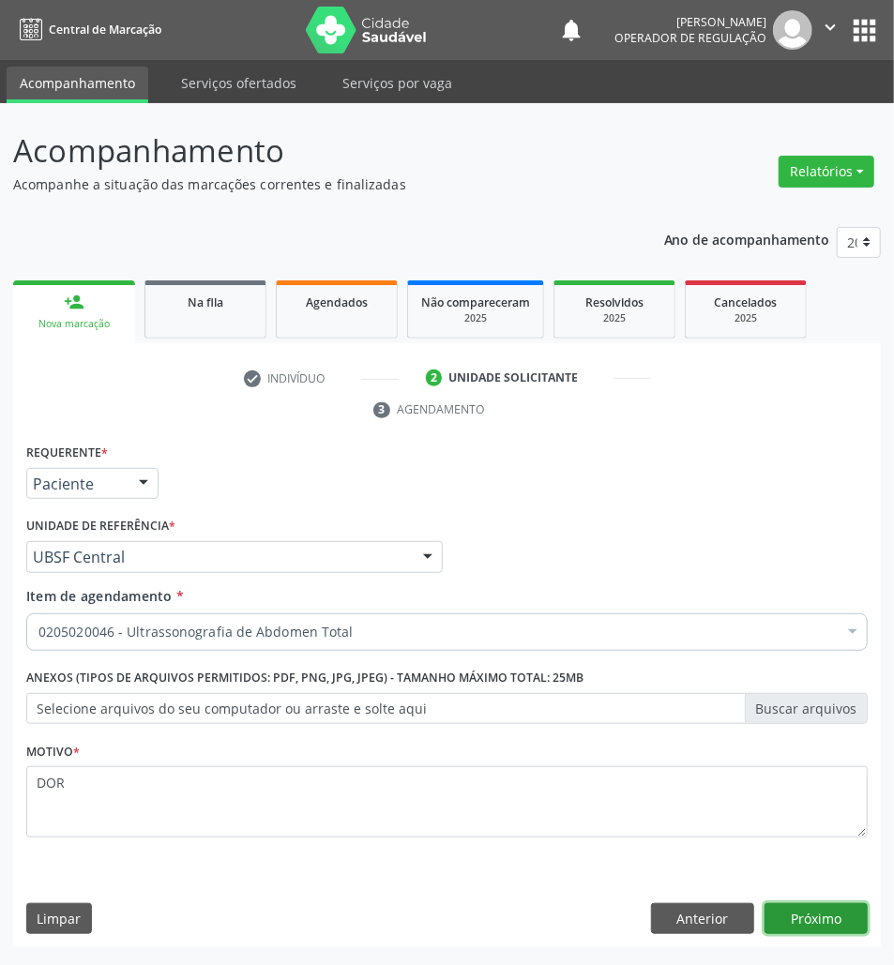
click button "Próximo" at bounding box center [816, 919] width 103 height 32
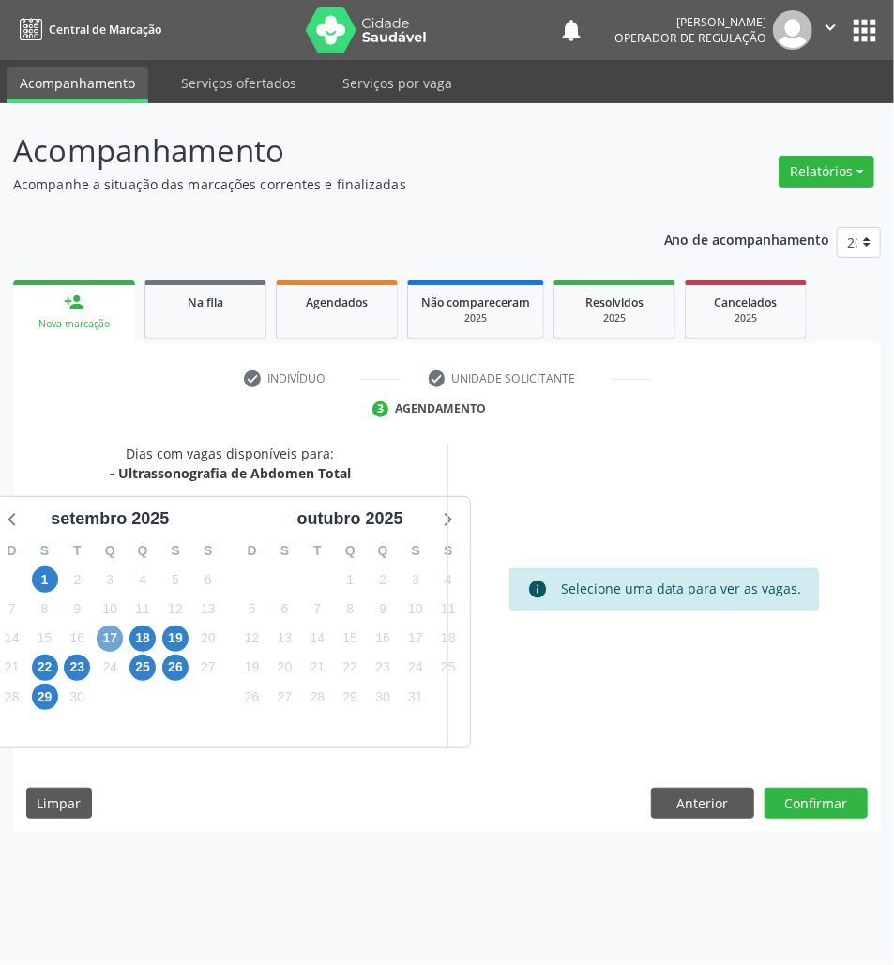
click at [107, 640] on span "17" at bounding box center [110, 639] width 26 height 26
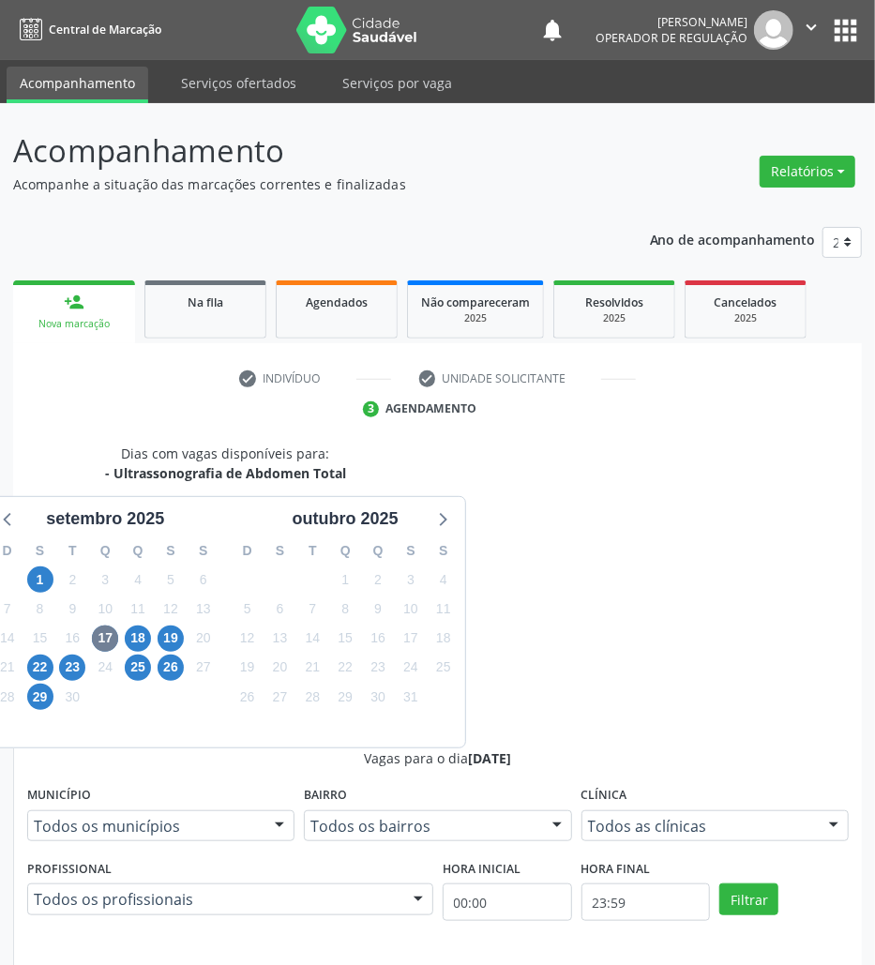
radio input "true"
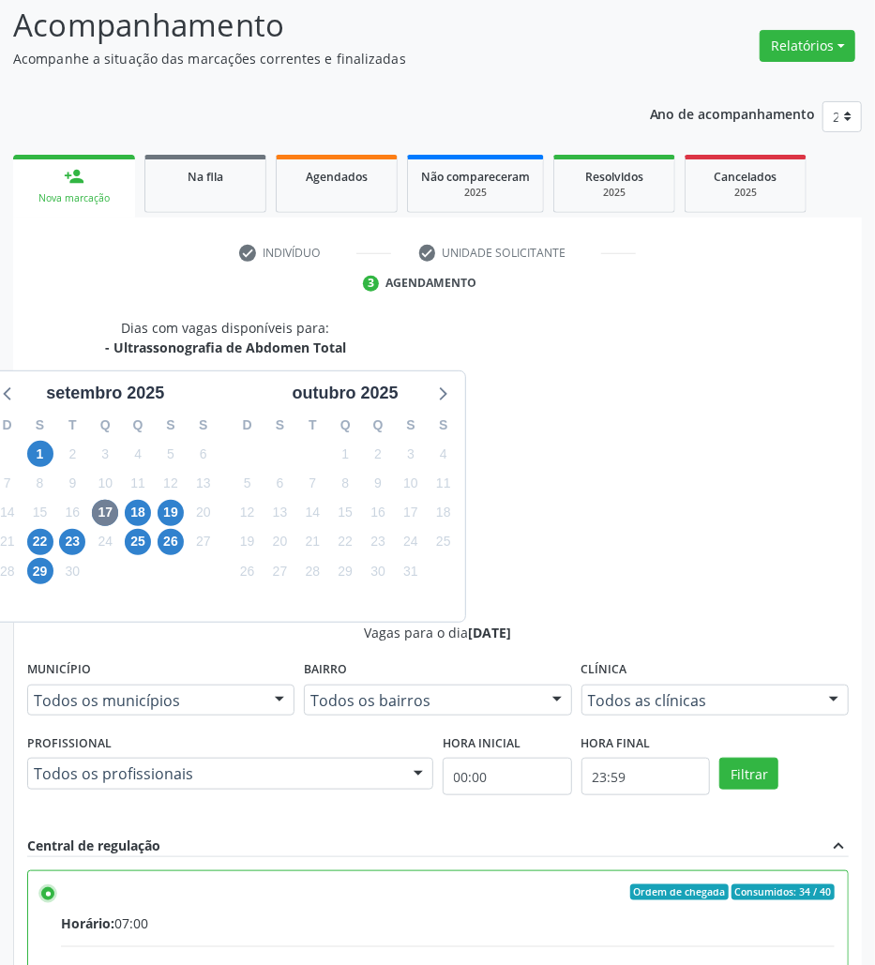
scroll to position [196, 0]
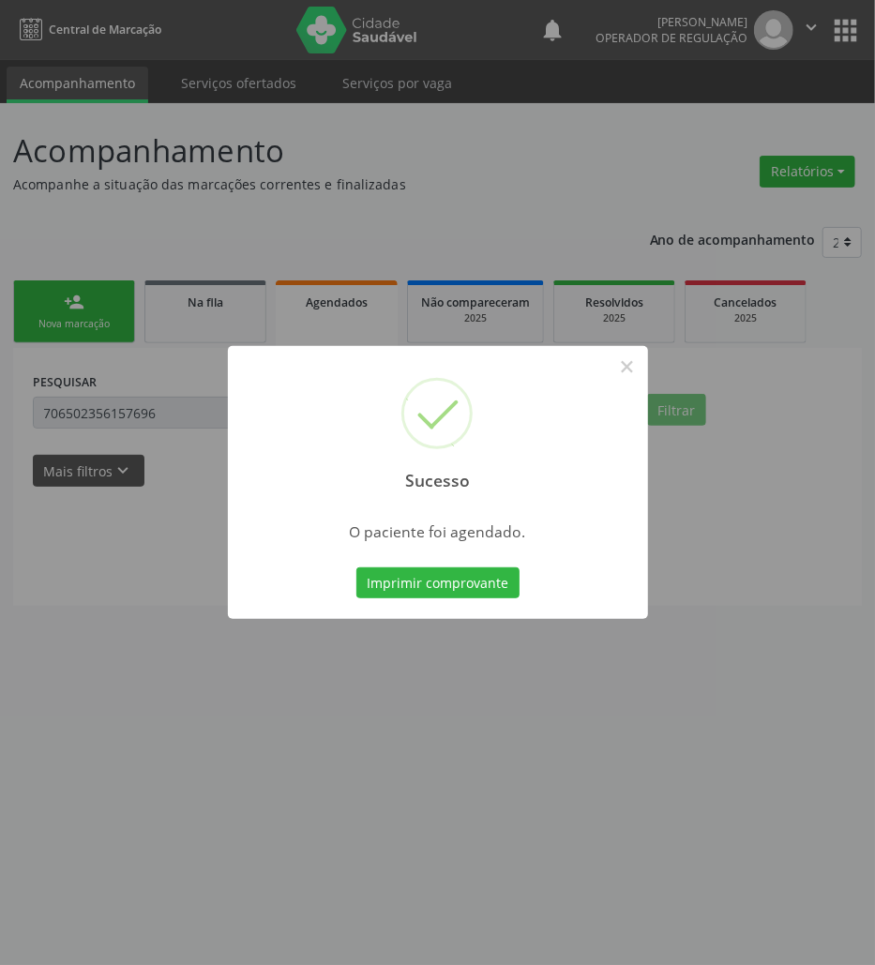
scroll to position [0, 0]
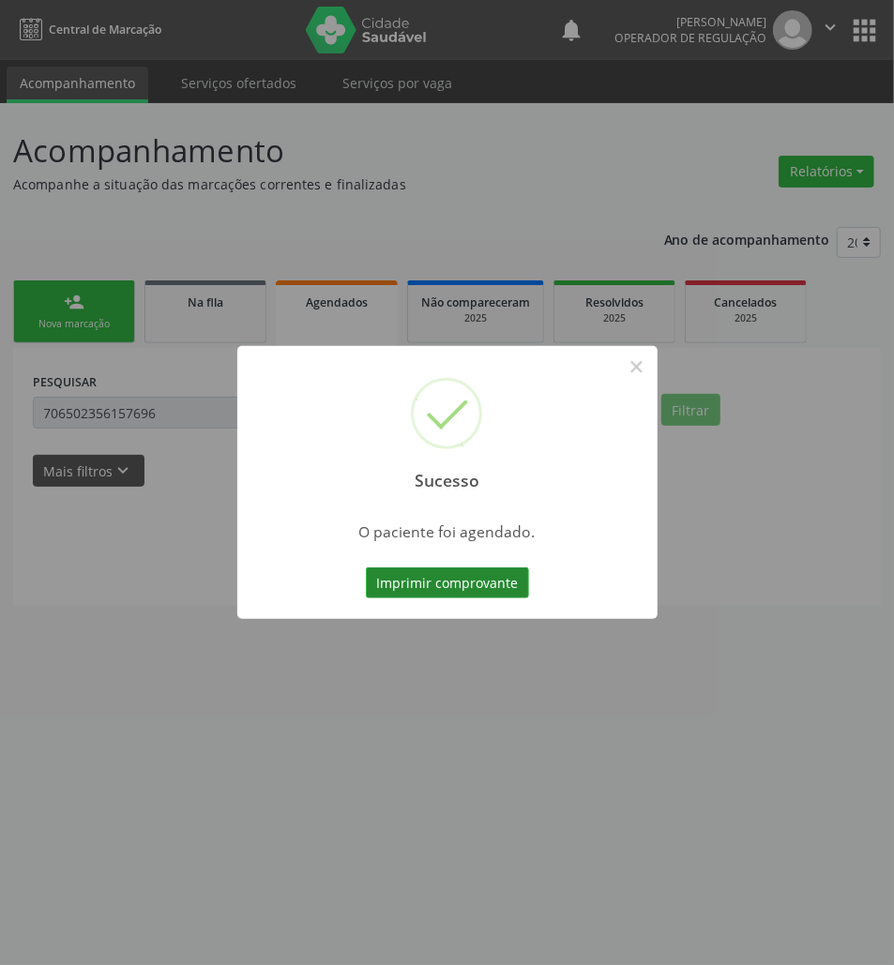
click at [432, 575] on button "Imprimir comprovante" at bounding box center [447, 584] width 163 height 32
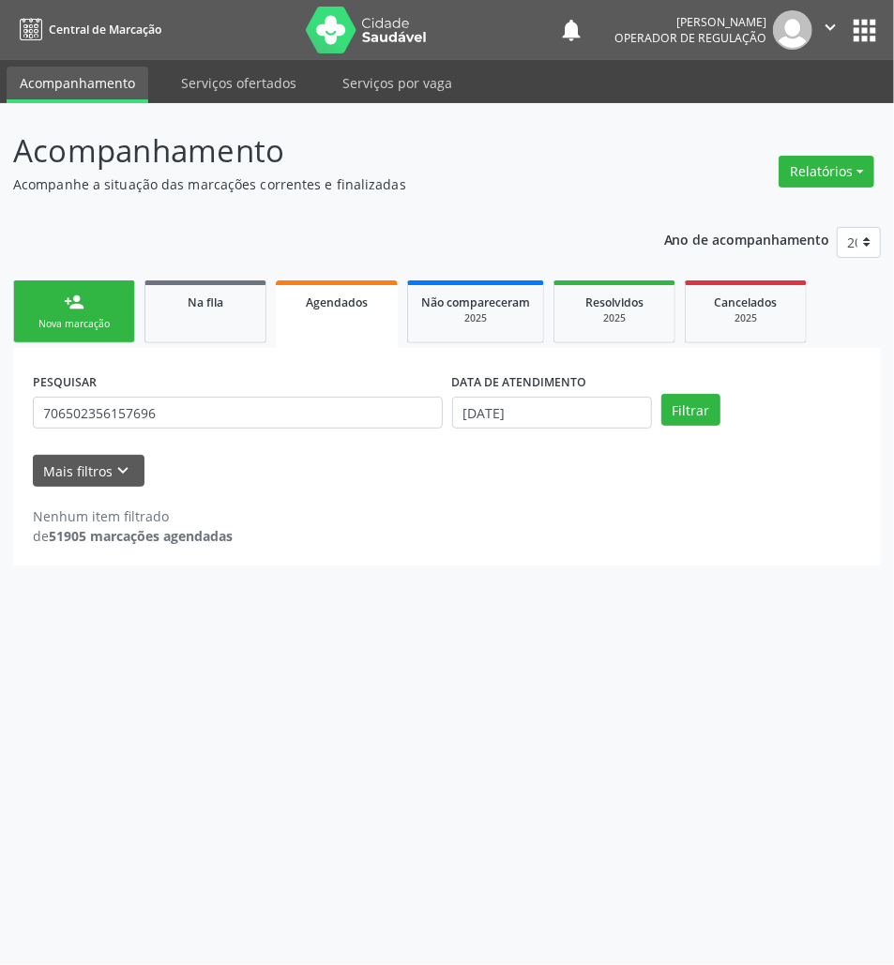
click at [92, 286] on link "person_add Nova marcação" at bounding box center [74, 311] width 122 height 63
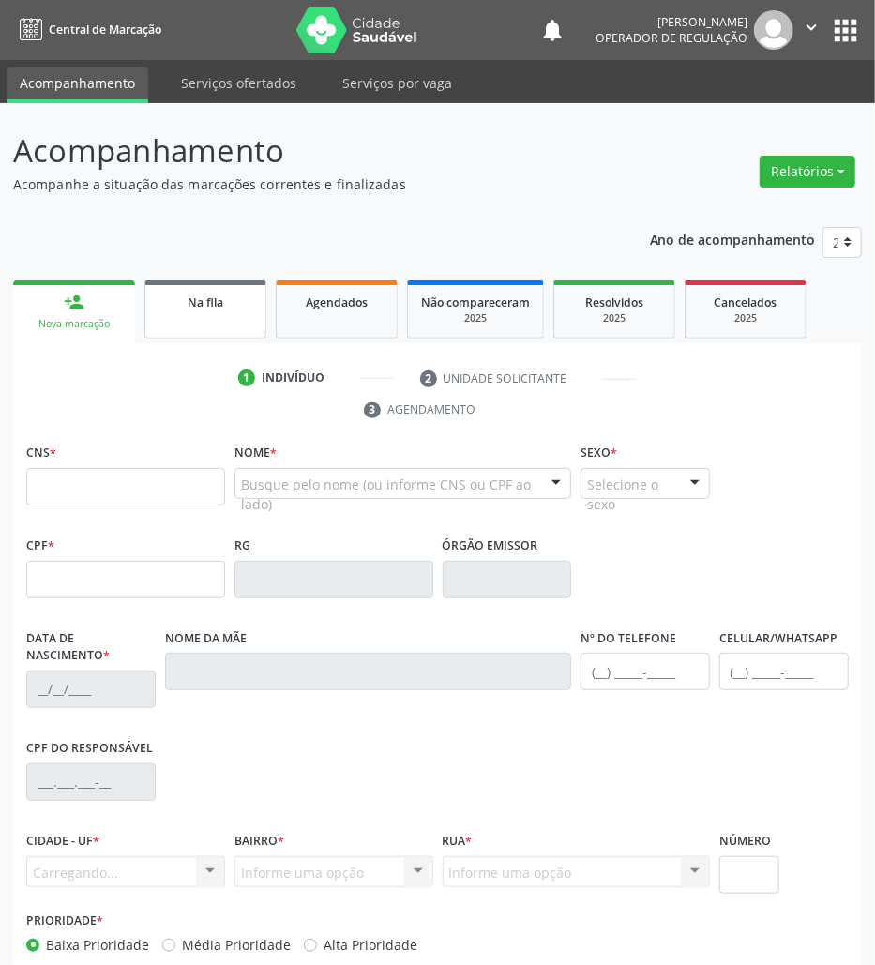
click at [206, 311] on link "Na fila" at bounding box center [205, 309] width 122 height 58
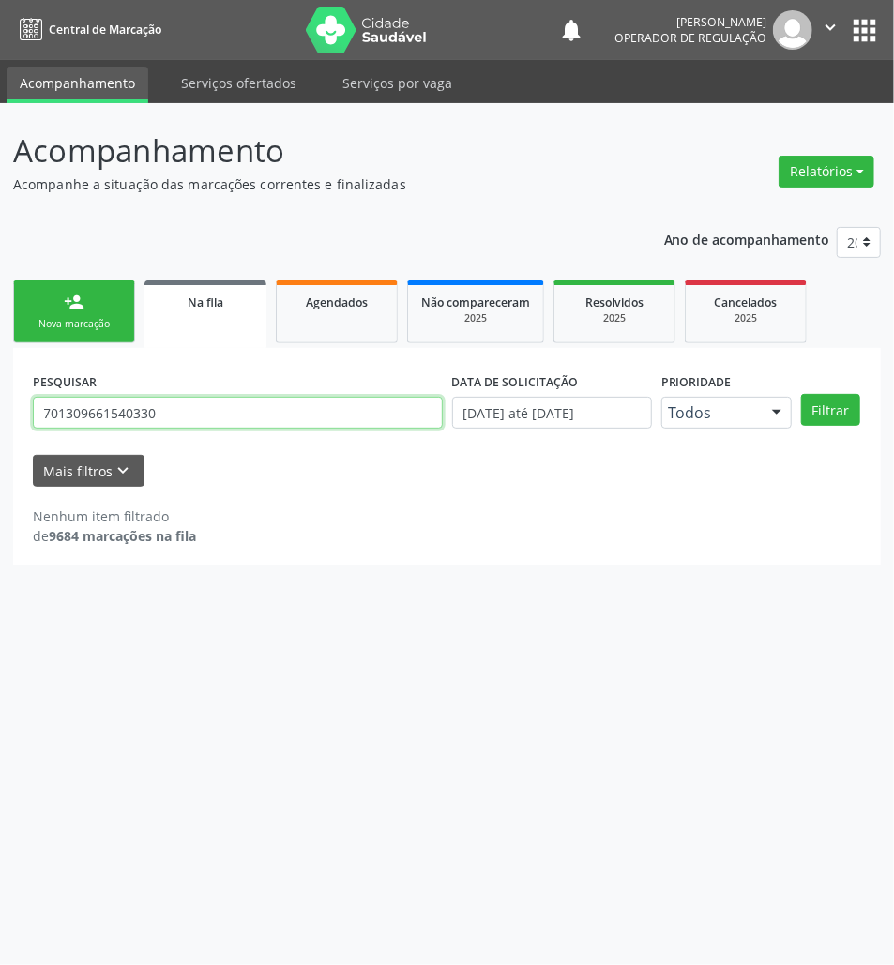
click at [226, 398] on input "701309661540330" at bounding box center [238, 413] width 410 height 32
type input "705804461520534"
click at [801, 394] on button "Filtrar" at bounding box center [830, 410] width 59 height 32
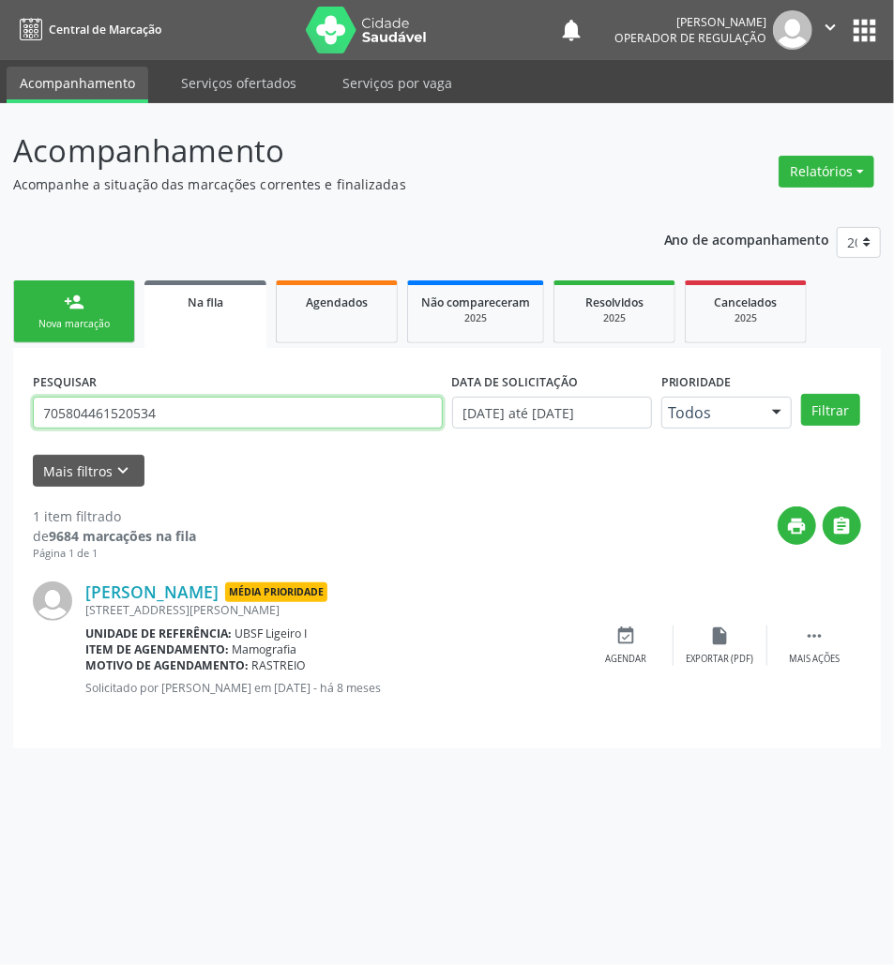
click at [162, 411] on input "705804461520534" at bounding box center [238, 413] width 410 height 32
click at [161, 411] on input "705804461520534" at bounding box center [238, 413] width 410 height 32
click at [88, 308] on link "person_add Nova marcação" at bounding box center [74, 311] width 122 height 63
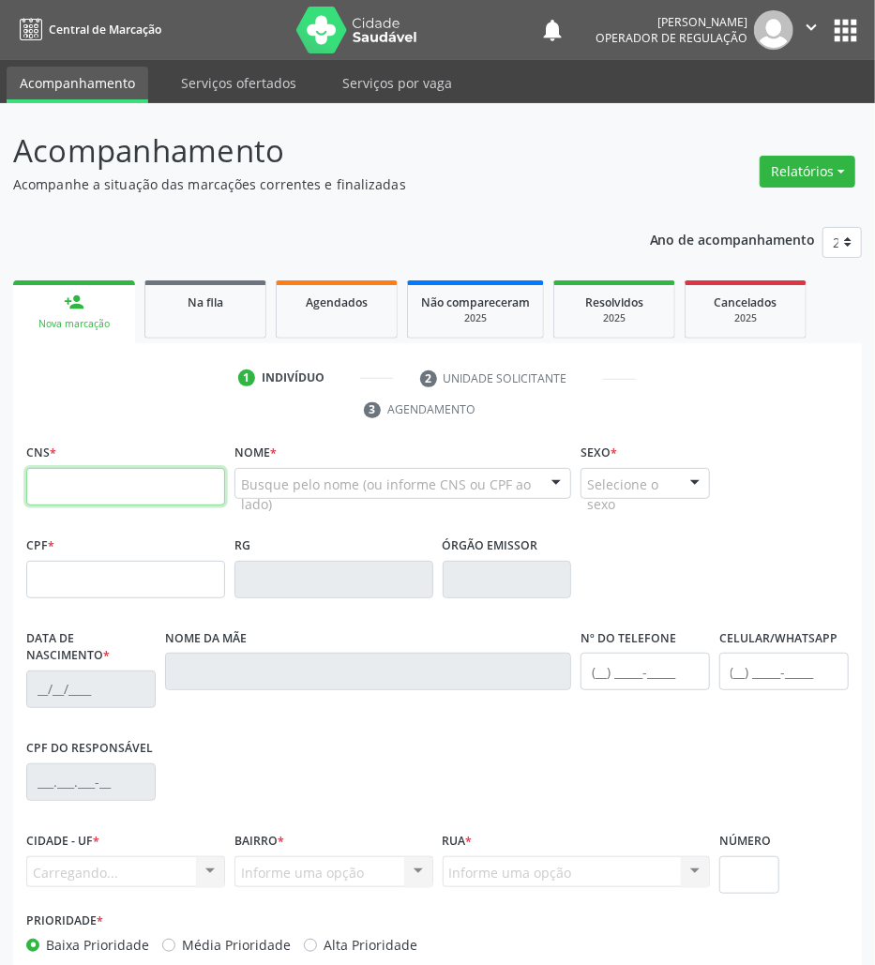
click at [178, 495] on input "text" at bounding box center [125, 487] width 199 height 38
paste input "705 8044 6152 0534"
type input "705 8044 6152 0534"
type input "047.925.764-74"
type input "29/05/1962"
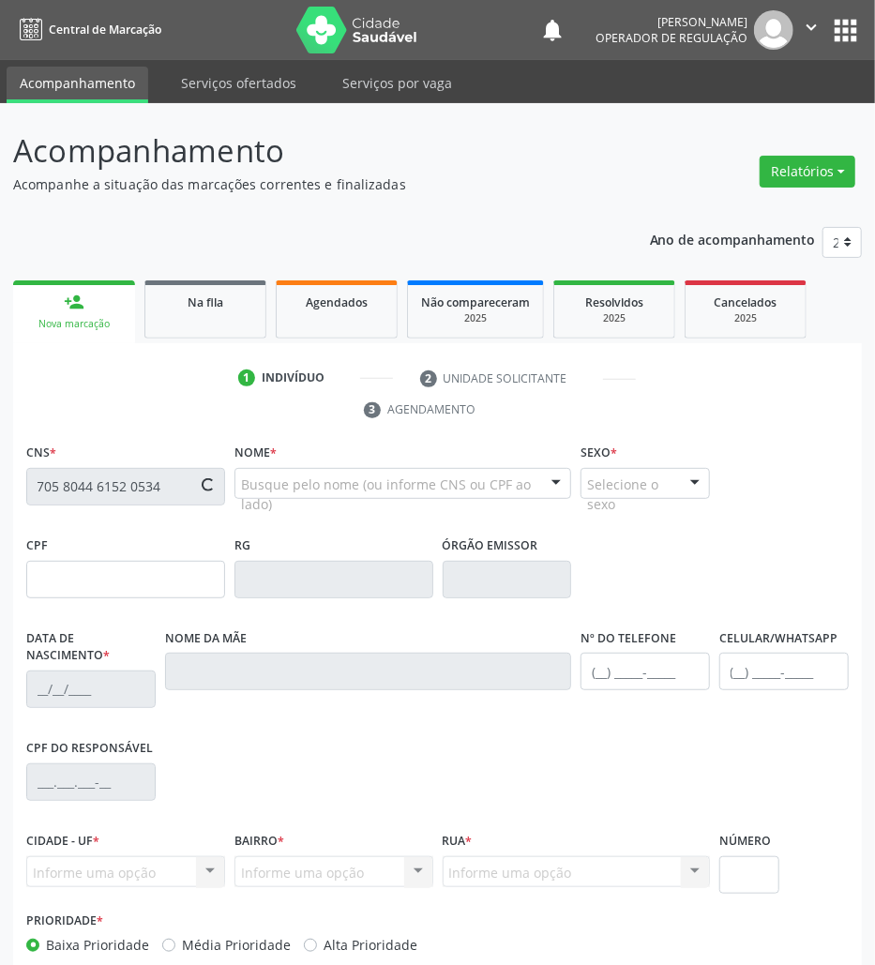
type input "Geni Severina Martins"
type input "(83) 99311-9654"
type input "185"
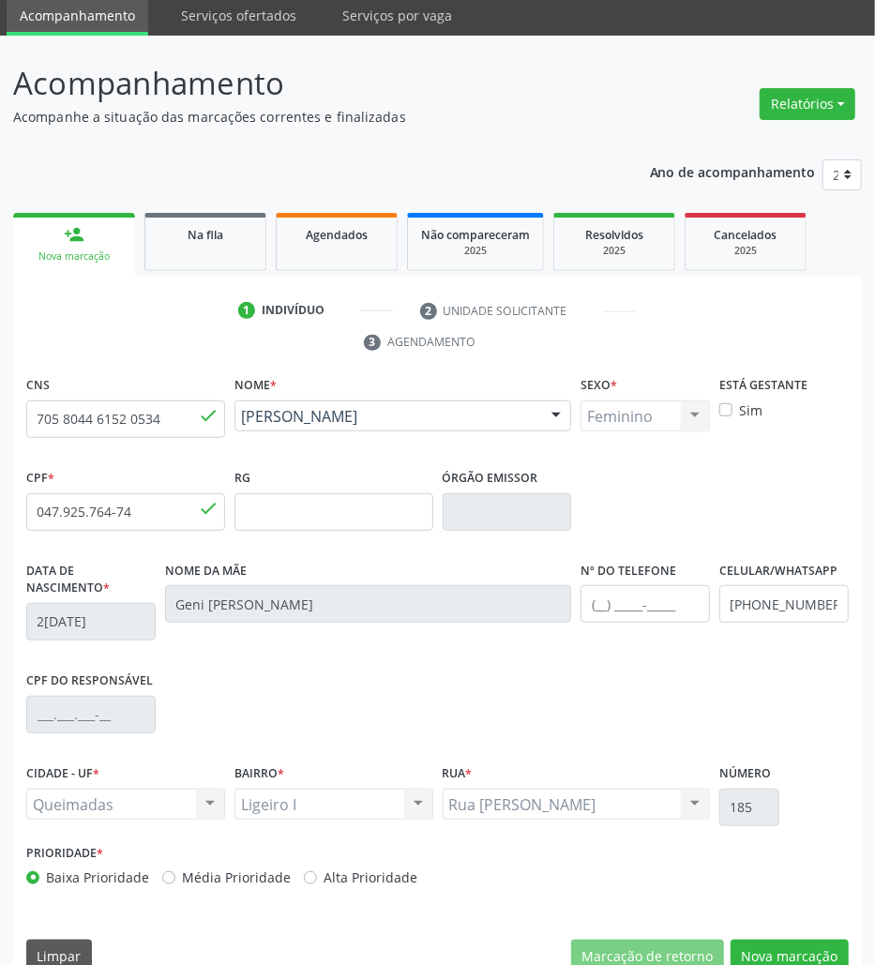
scroll to position [101, 0]
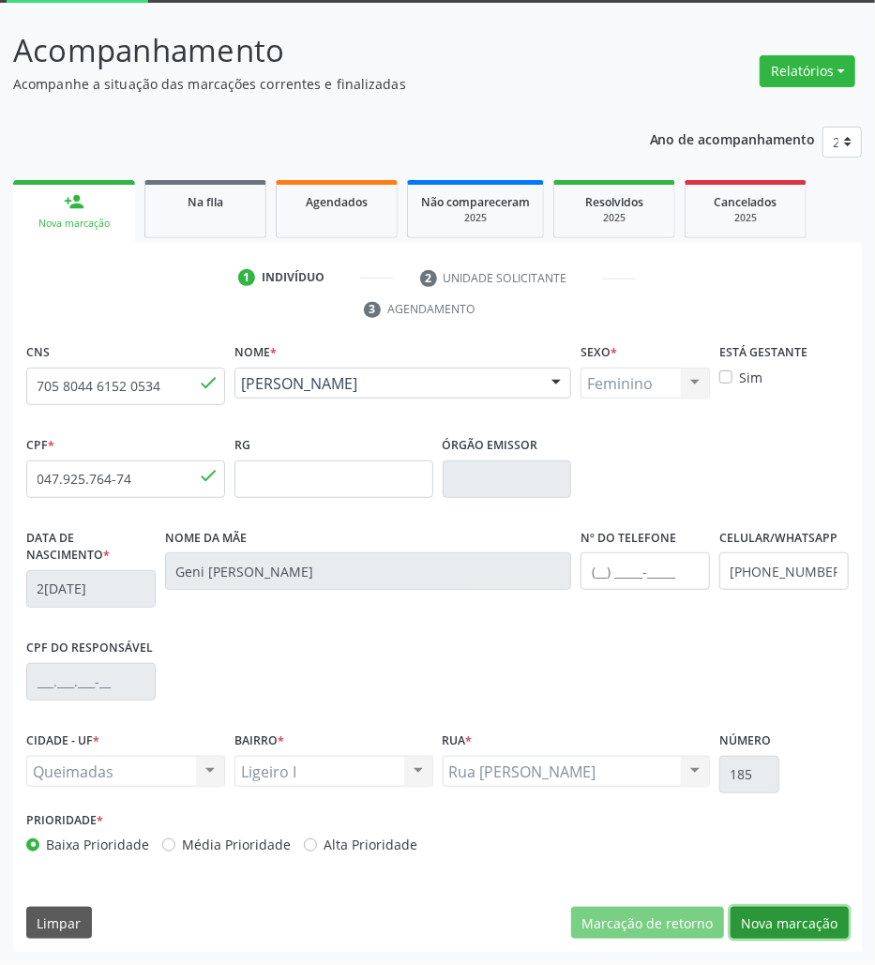
drag, startPoint x: 775, startPoint y: 927, endPoint x: 684, endPoint y: 860, distance: 112.8
click at [775, 927] on button "Nova marcação" at bounding box center [790, 923] width 118 height 32
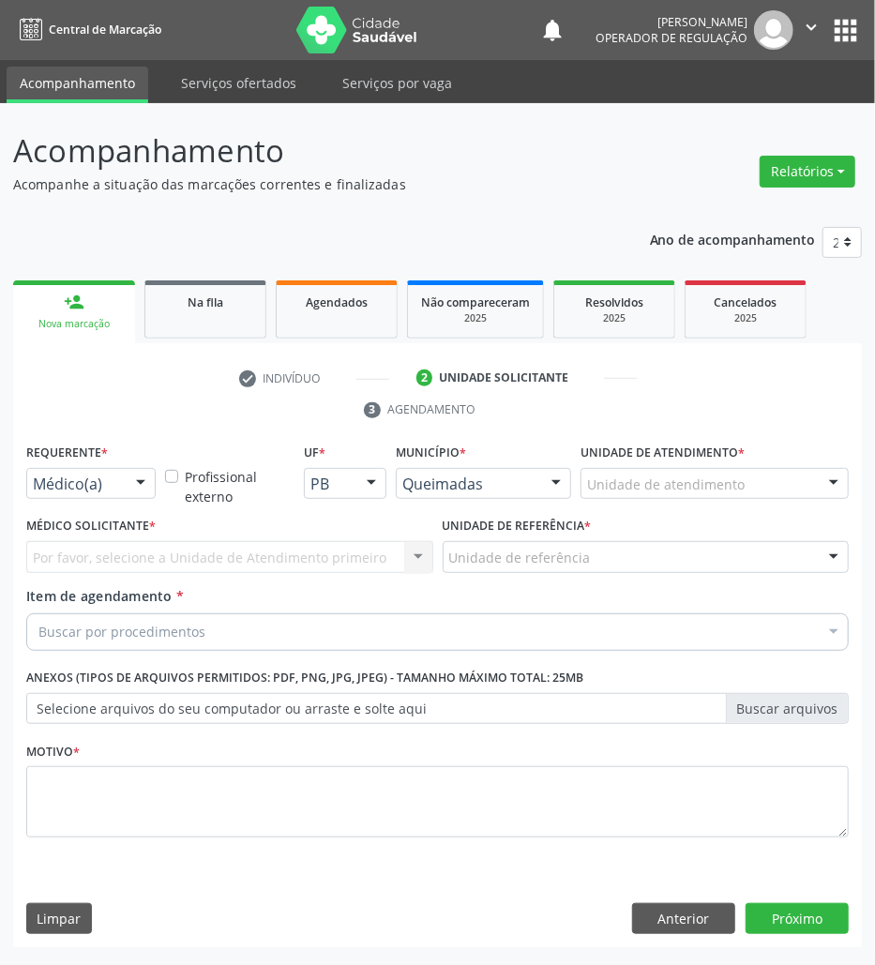
scroll to position [0, 0]
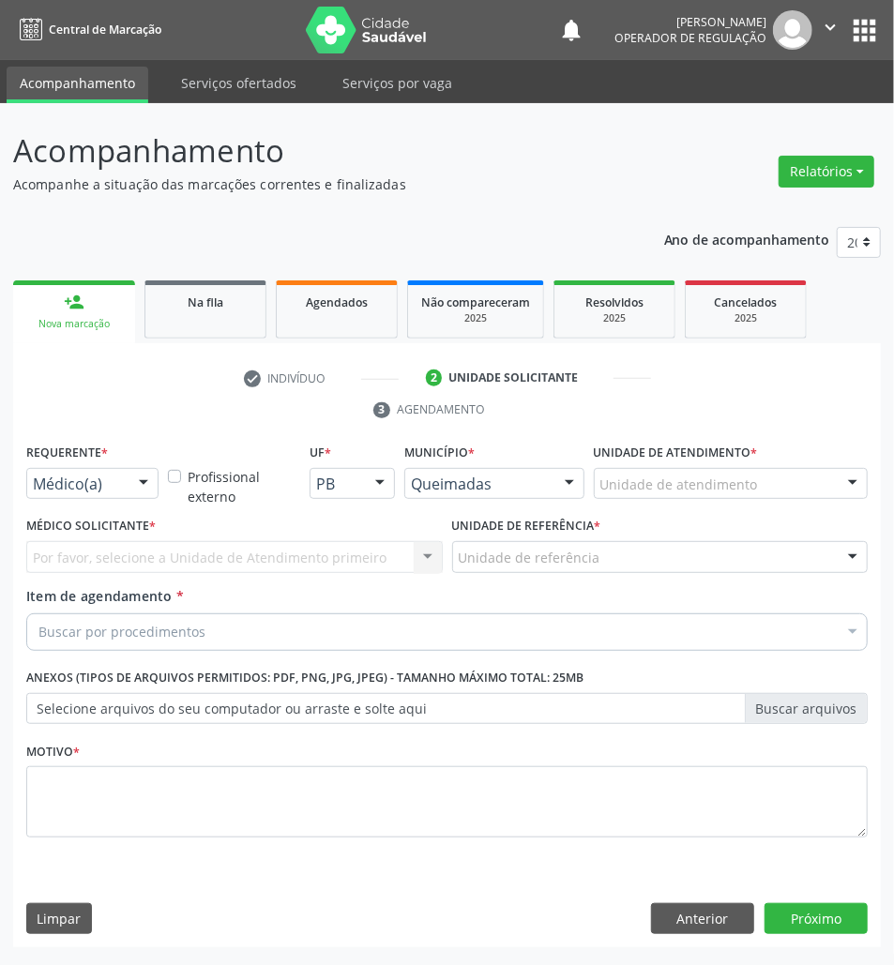
click at [102, 514] on label "Médico Solicitante *" at bounding box center [90, 526] width 129 height 29
drag, startPoint x: 94, startPoint y: 490, endPoint x: 91, endPoint y: 531, distance: 41.4
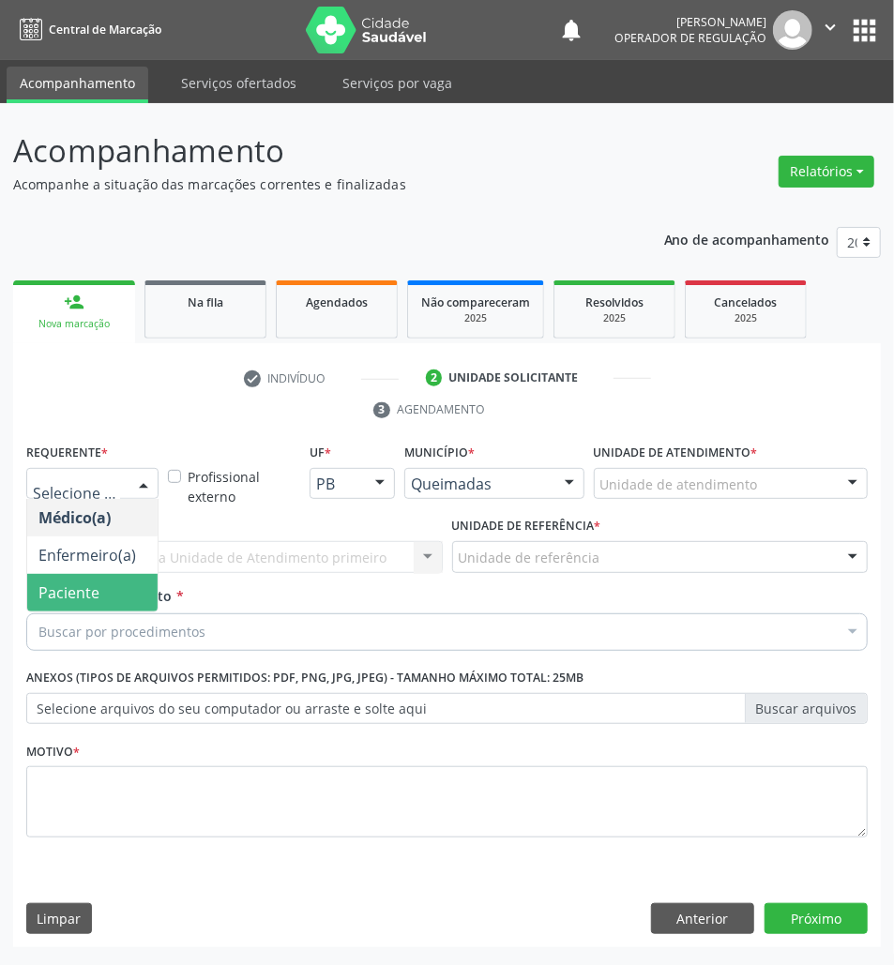
click at [111, 610] on span "Paciente" at bounding box center [92, 593] width 130 height 38
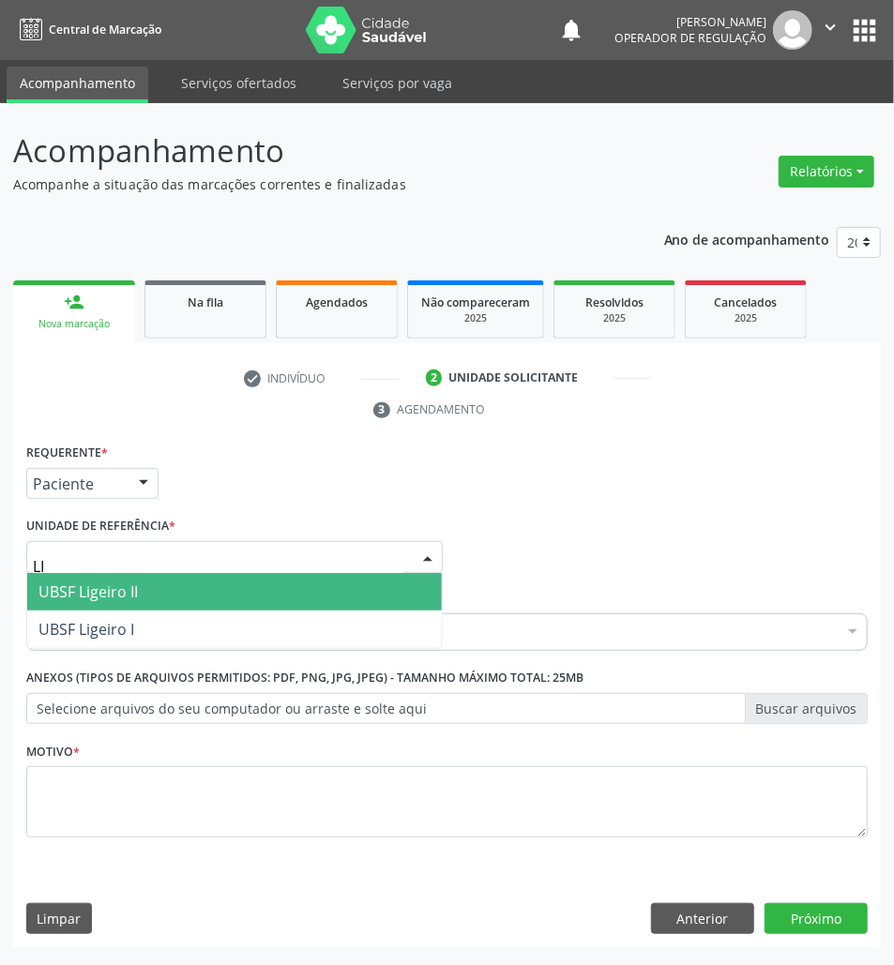
click at [146, 595] on span "UBSF Ligeiro II" at bounding box center [234, 592] width 415 height 38
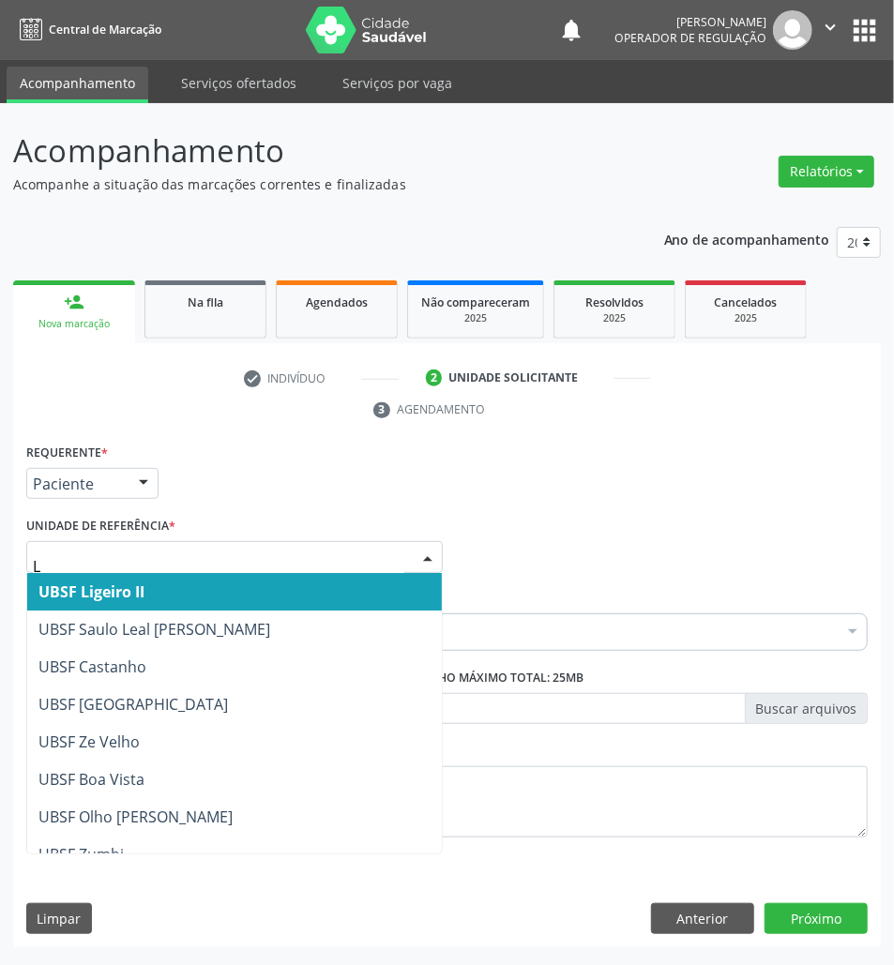
type input "LI"
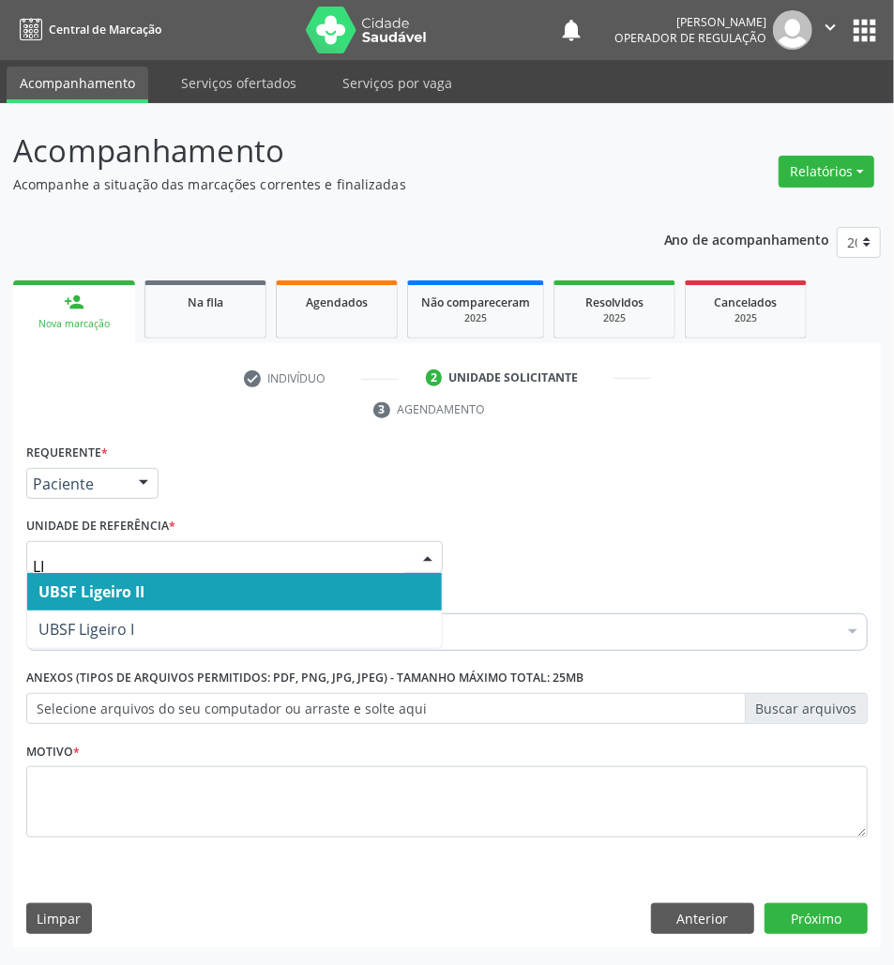
click at [146, 617] on span "UBSF Ligeiro I" at bounding box center [234, 630] width 415 height 38
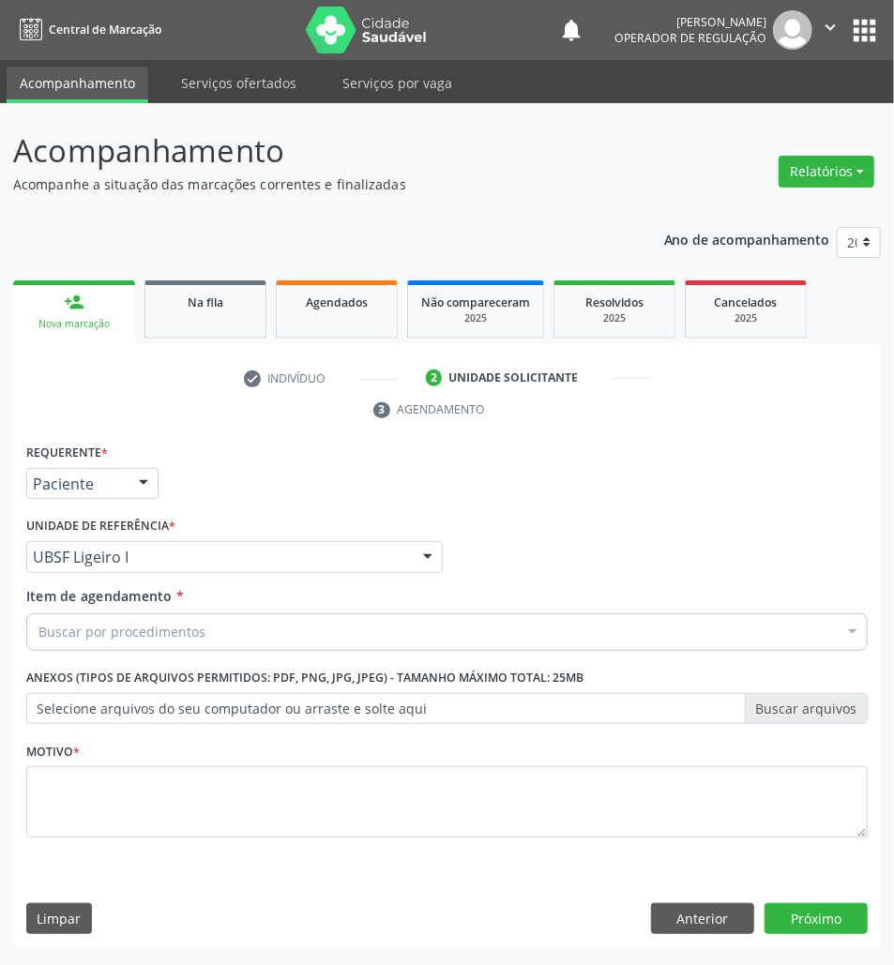
click at [151, 608] on div "Item de agendamento * Buscar por procedimentos Selecionar todos 0604320140 - Ab…" at bounding box center [446, 615] width 841 height 59
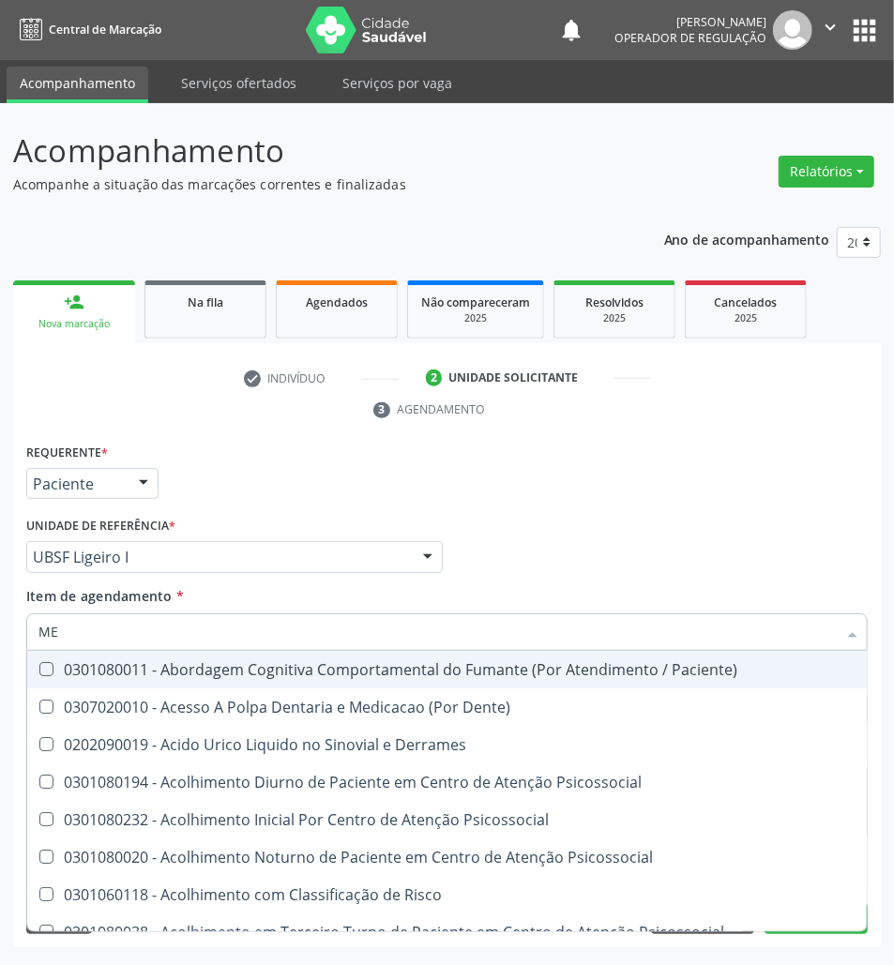
type input "MEN TO"
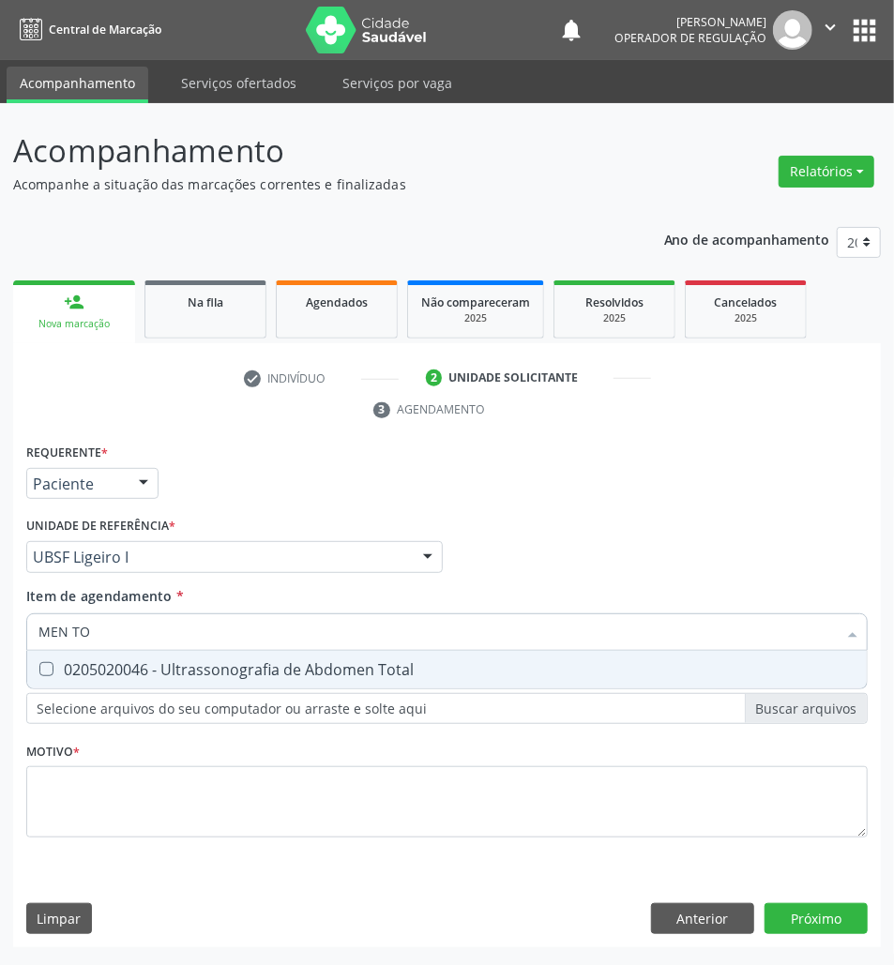
click at [197, 665] on div "0205020046 - Ultrassonografia de Abdomen Total" at bounding box center [446, 669] width 817 height 15
checkbox Total "true"
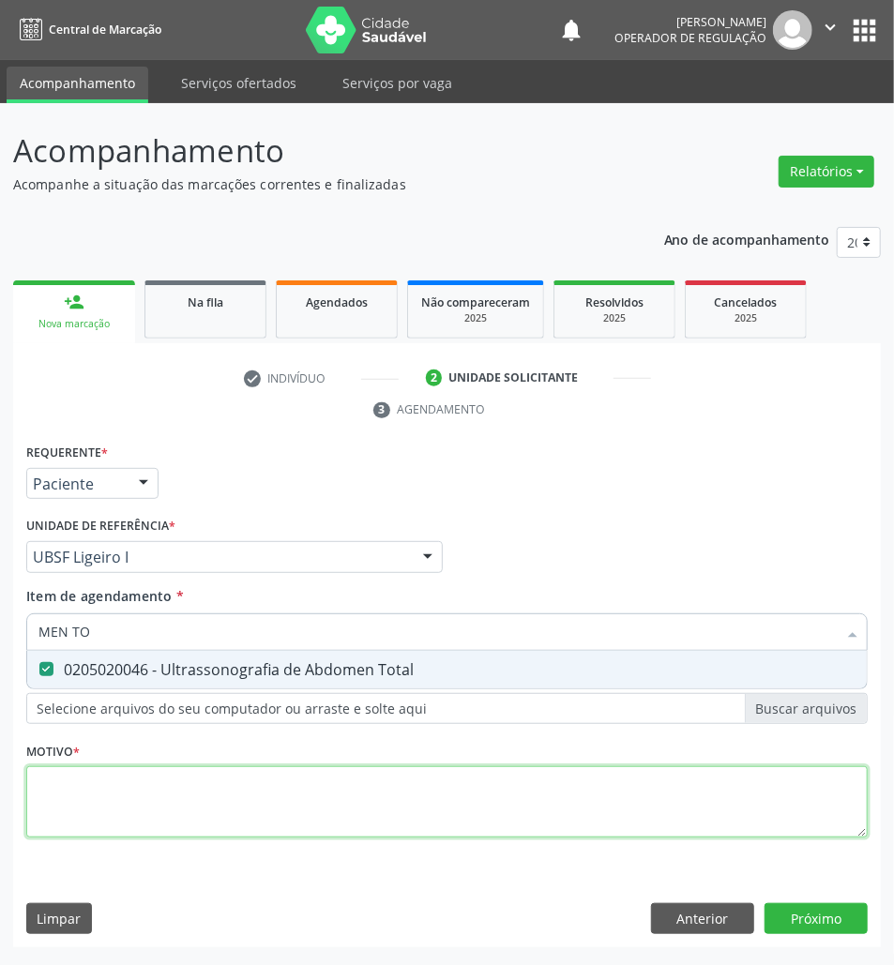
click at [180, 814] on div "Requerente * Paciente Médico(a) Enfermeiro(a) Paciente Nenhum resultado encontr…" at bounding box center [446, 651] width 841 height 425
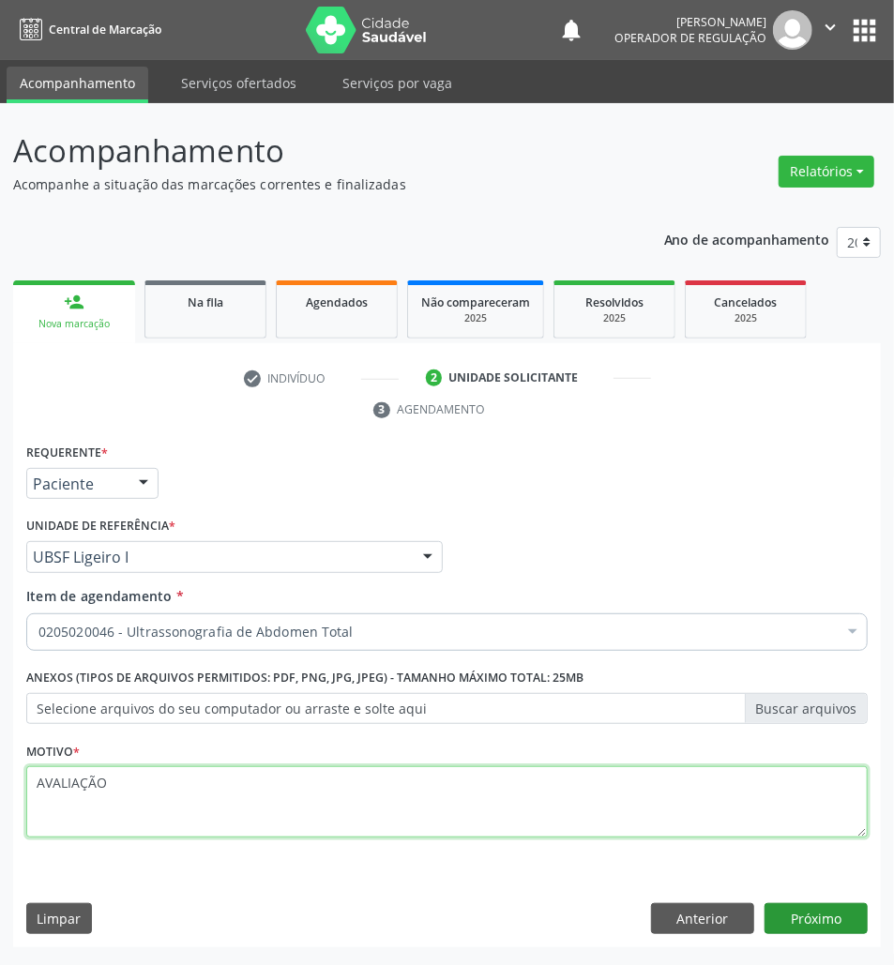
type textarea "AVALIAÇÃO"
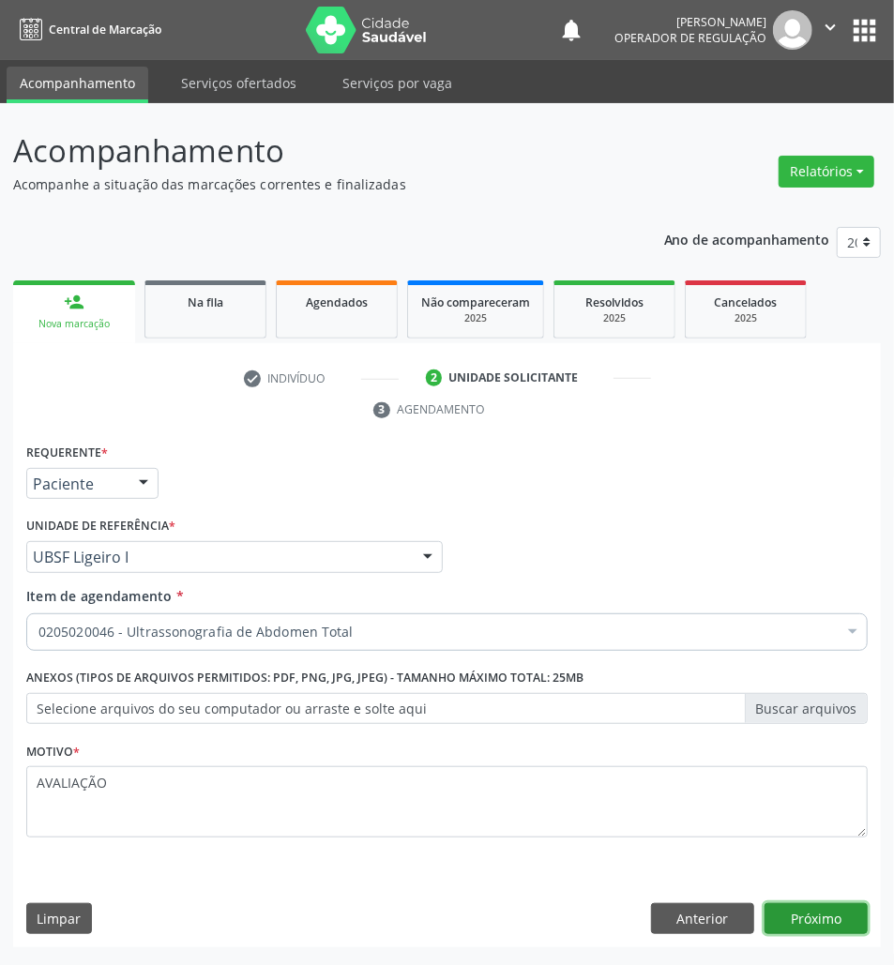
click at [786, 935] on button "Próximo" at bounding box center [816, 919] width 103 height 32
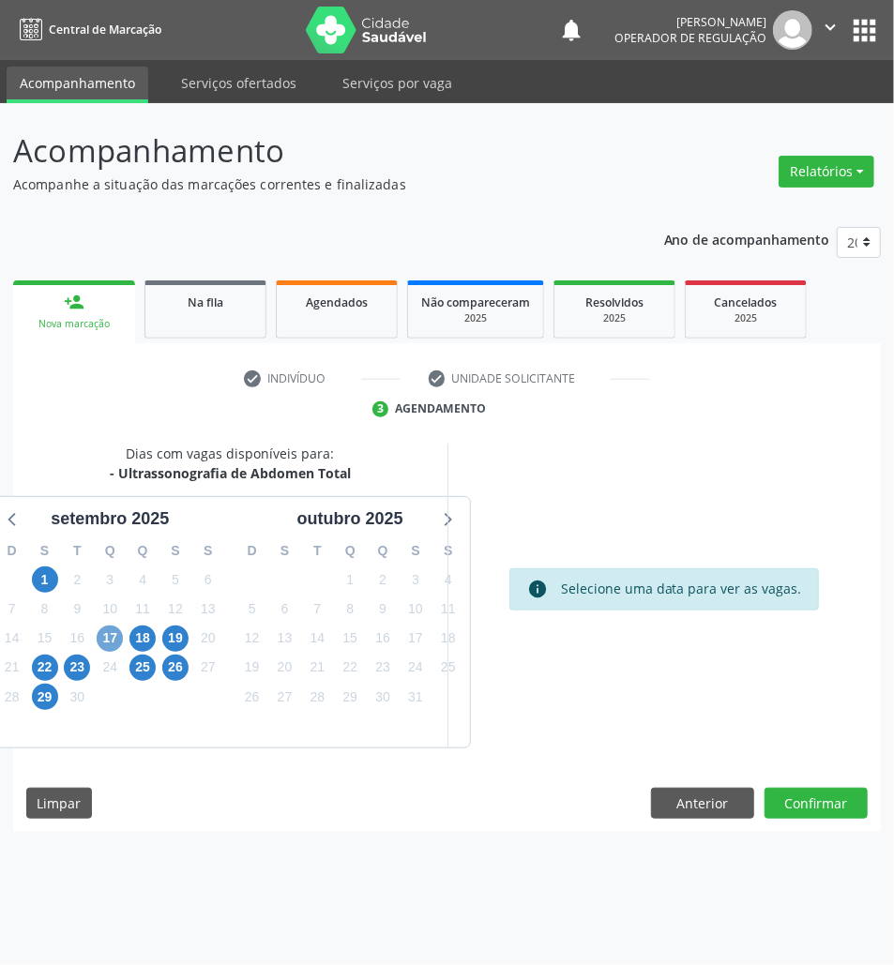
click at [103, 635] on span "17" at bounding box center [110, 639] width 26 height 26
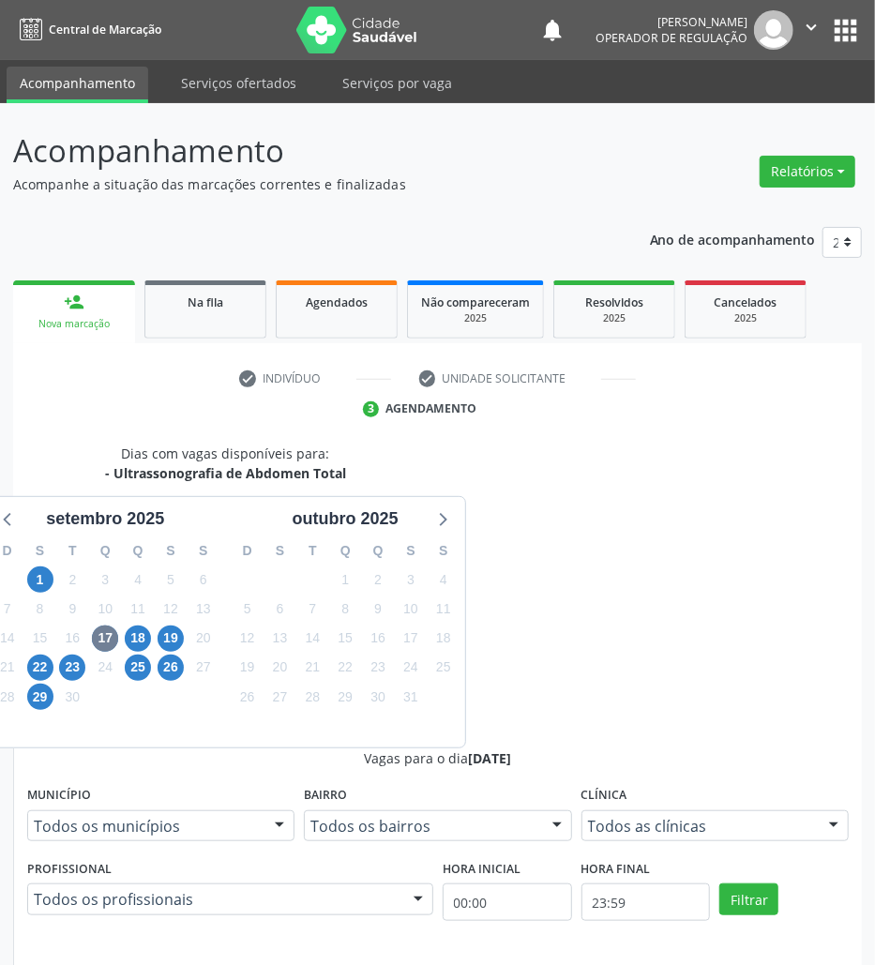
radio input "true"
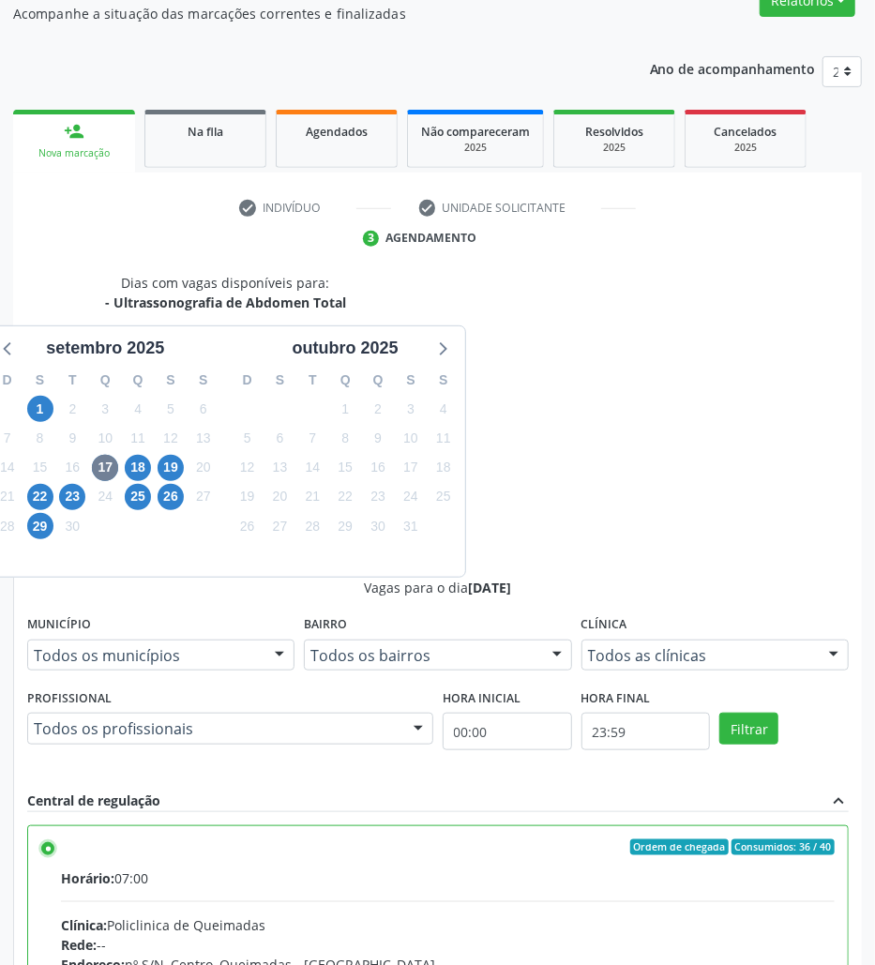
scroll to position [196, 0]
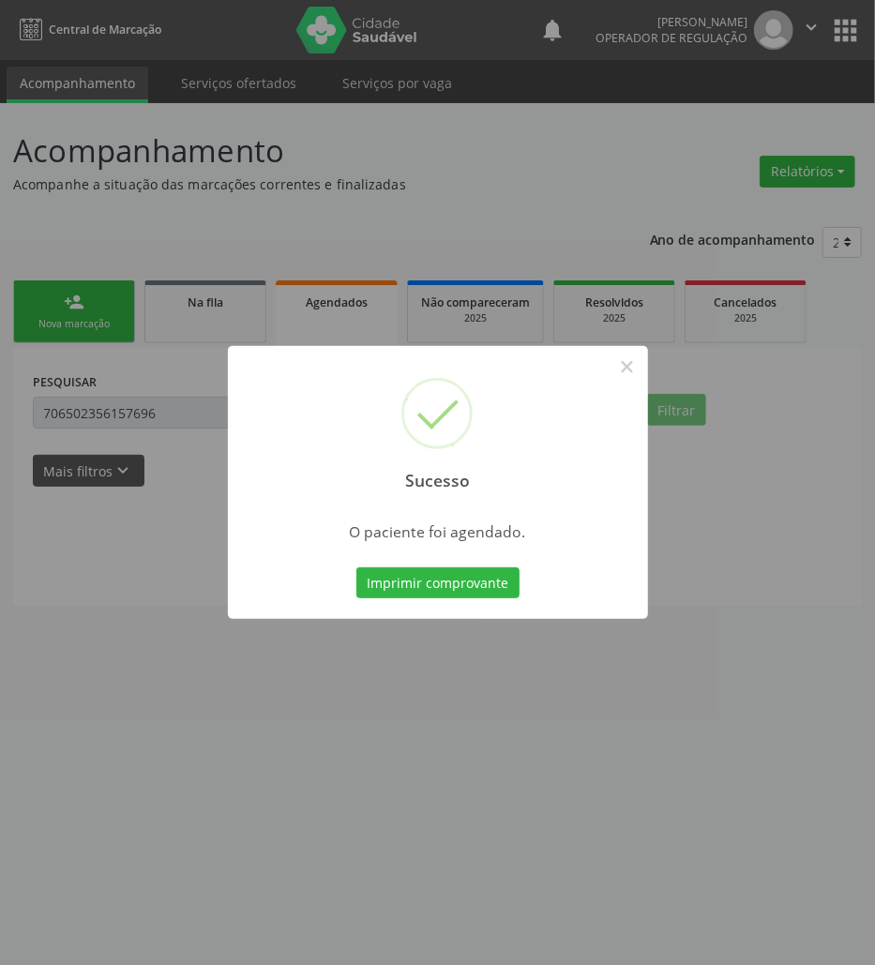
scroll to position [0, 0]
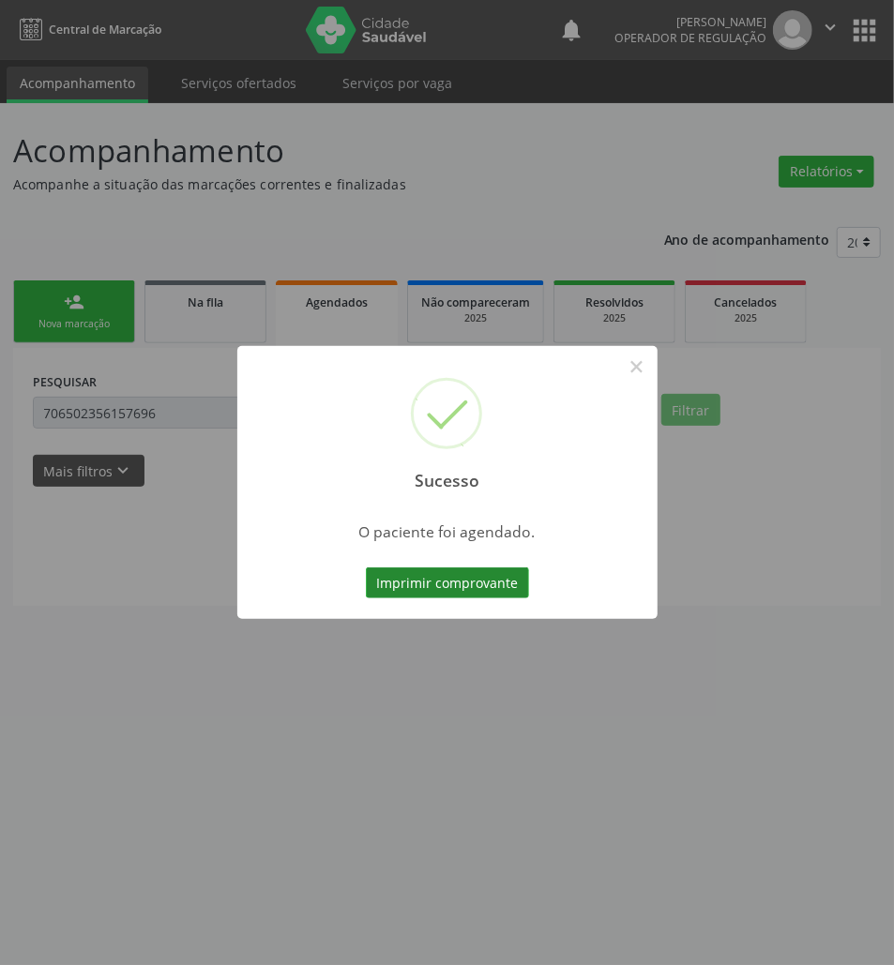
click at [458, 572] on button "Imprimir comprovante" at bounding box center [447, 584] width 163 height 32
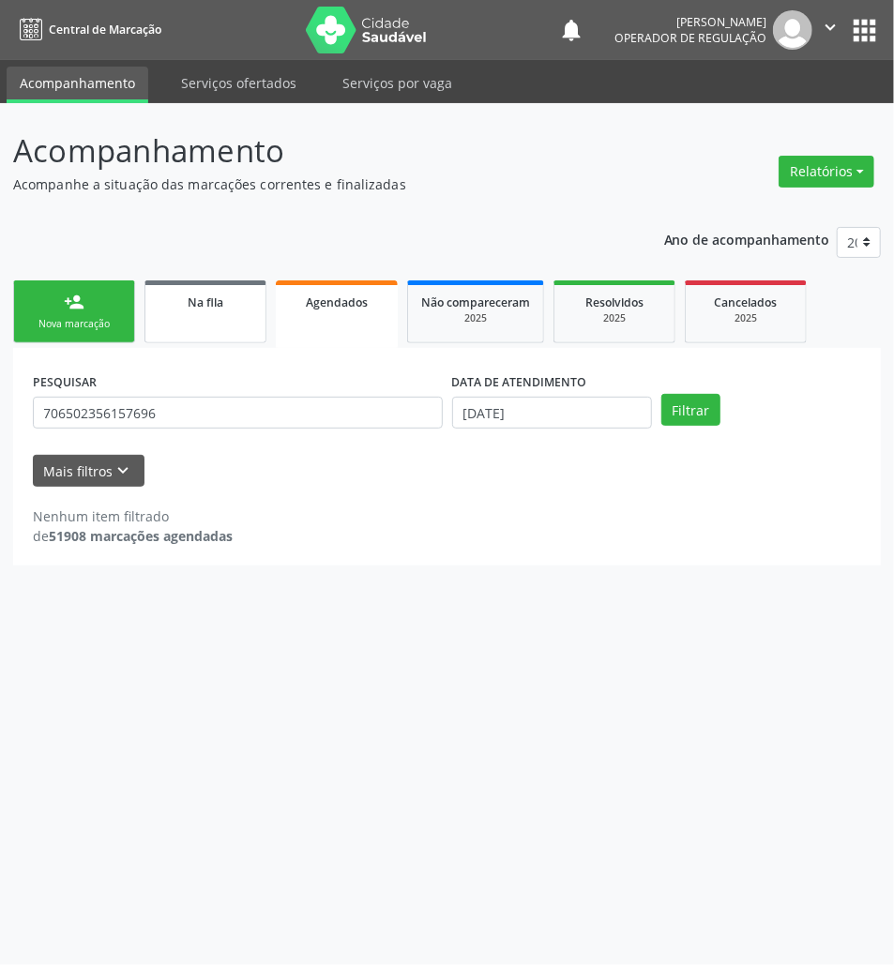
click at [193, 301] on span "Na fila" at bounding box center [206, 303] width 36 height 16
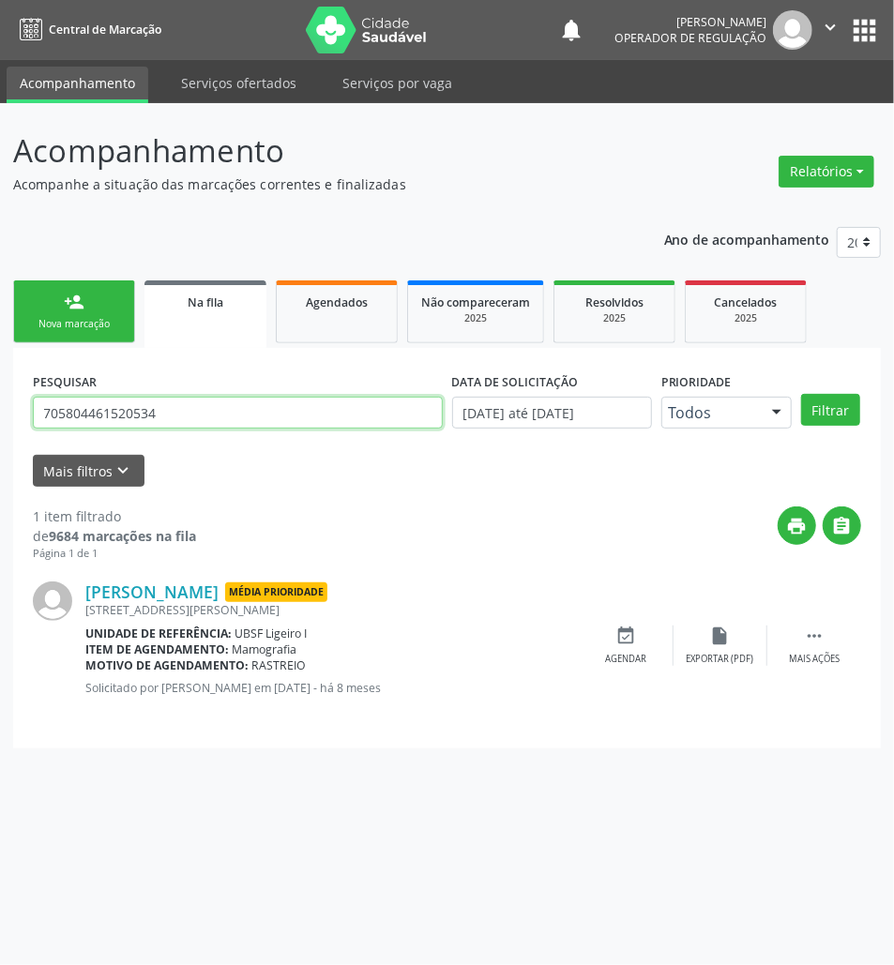
click at [163, 426] on input "705804461520534" at bounding box center [238, 413] width 410 height 32
type input "700200441743725"
click at [801, 394] on button "Filtrar" at bounding box center [830, 410] width 59 height 32
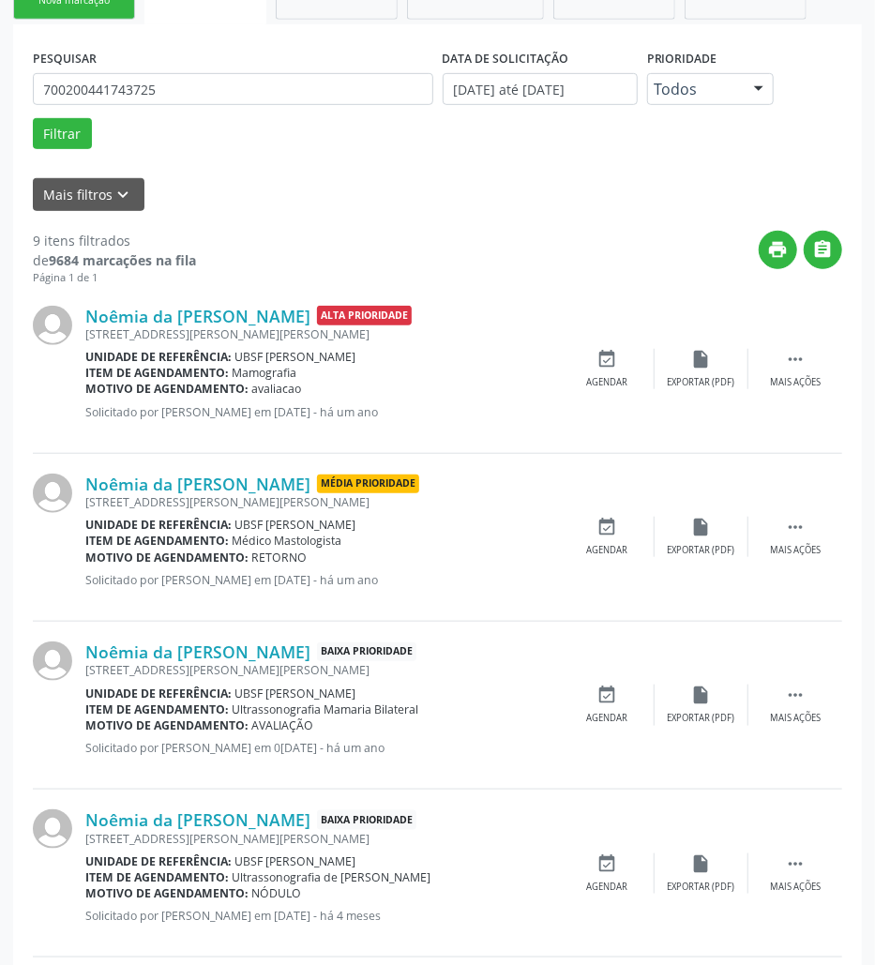
scroll to position [267, 0]
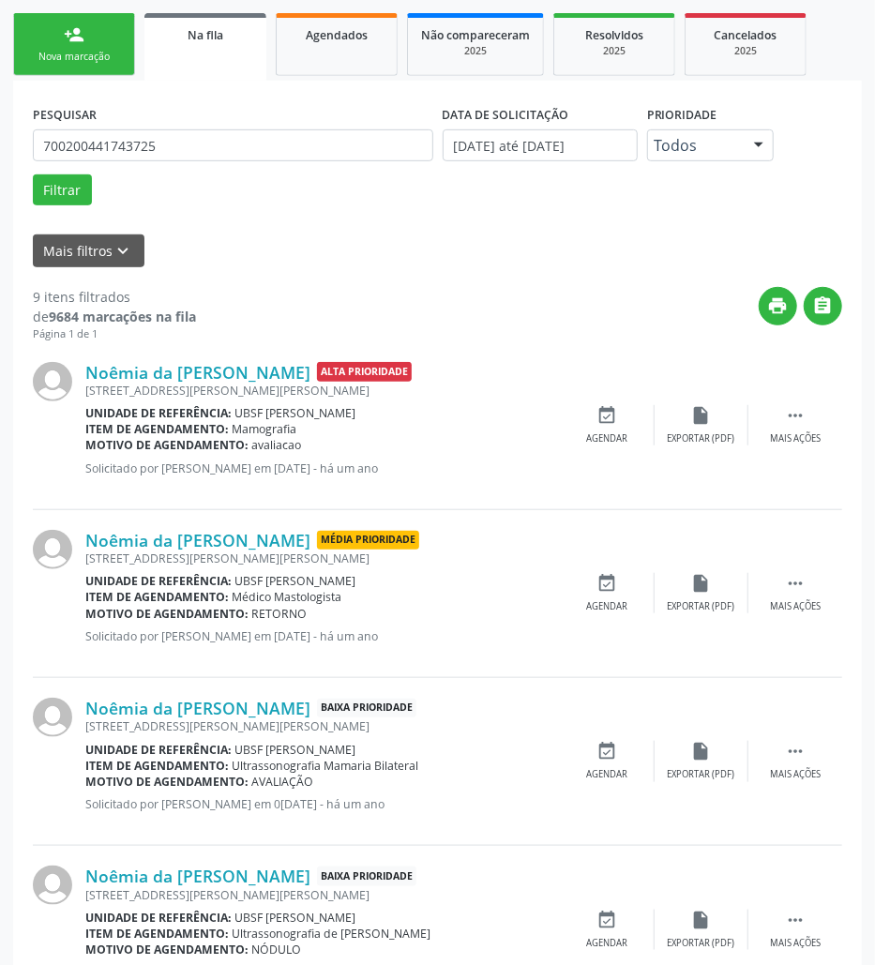
click at [151, 128] on div "PESQUISAR 700200441743725" at bounding box center [233, 136] width 410 height 73
click at [165, 152] on input "700200441743725" at bounding box center [233, 145] width 401 height 32
click at [106, 32] on link "person_add Nova marcação" at bounding box center [74, 44] width 122 height 63
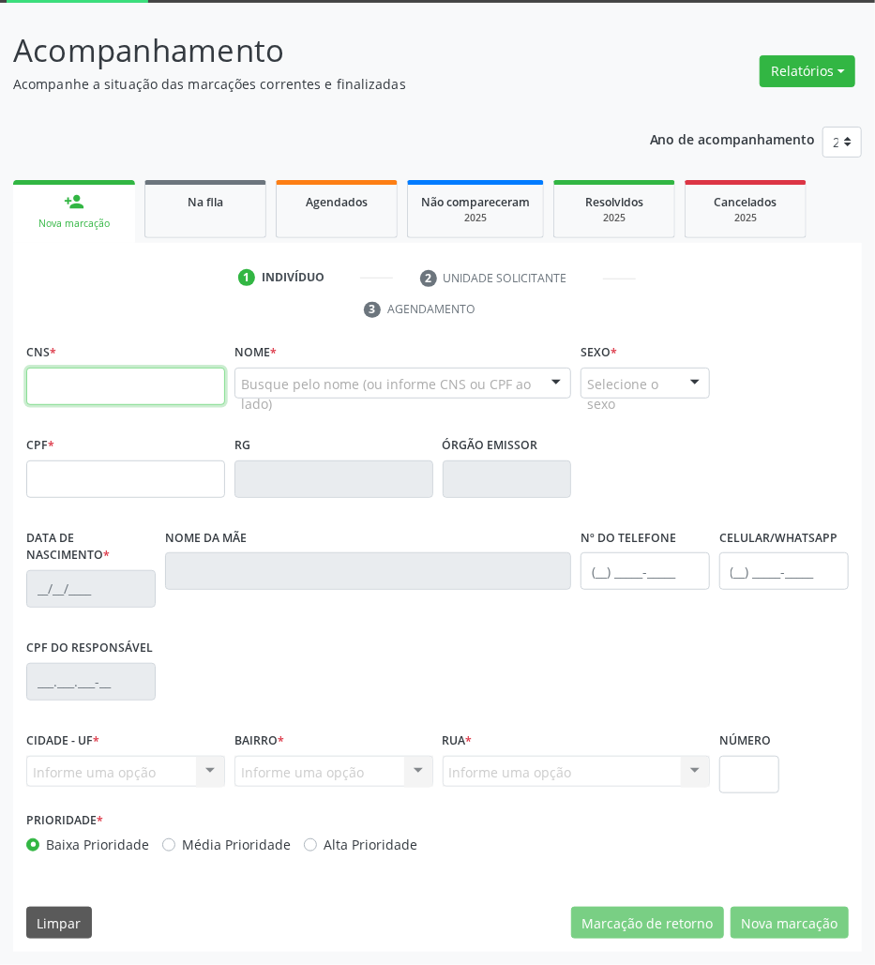
click at [105, 380] on input "text" at bounding box center [125, 387] width 199 height 38
paste input "700 2004 4174 3725"
type input "700 2004 4174 3725"
type input "020.300.294-67"
type input "09/04/1939"
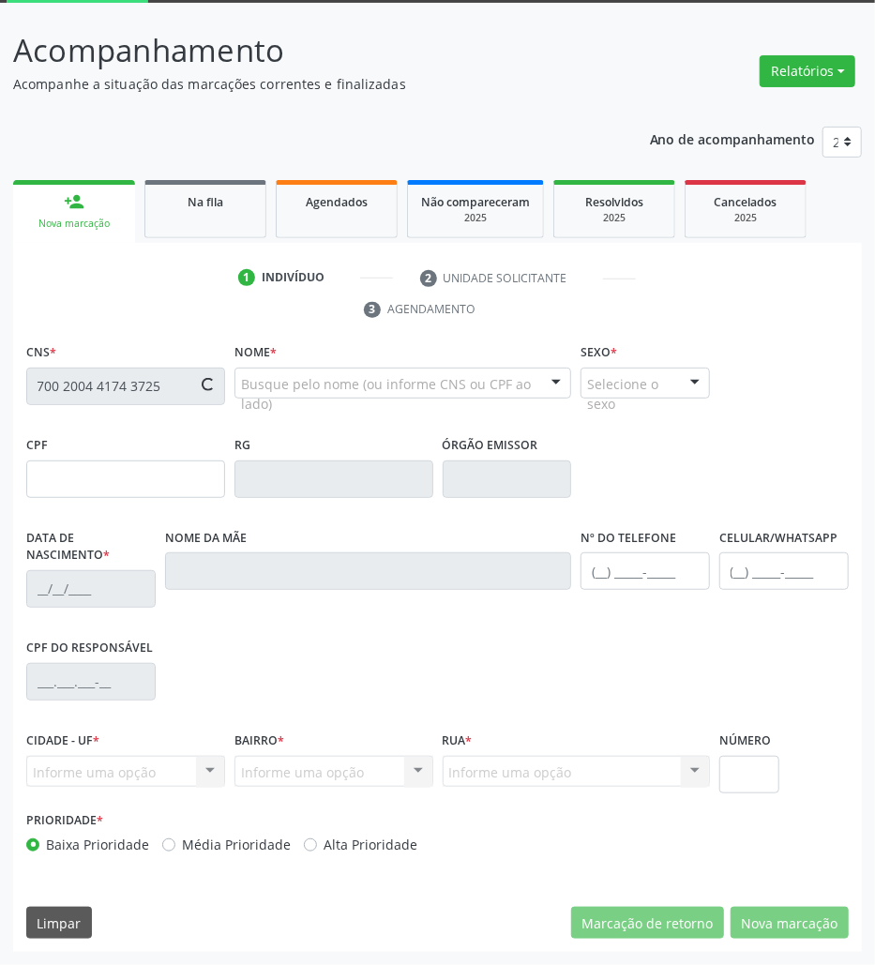
type input "Ana Severina da Conceição"
type input "(83) 99648-0775"
type input "26"
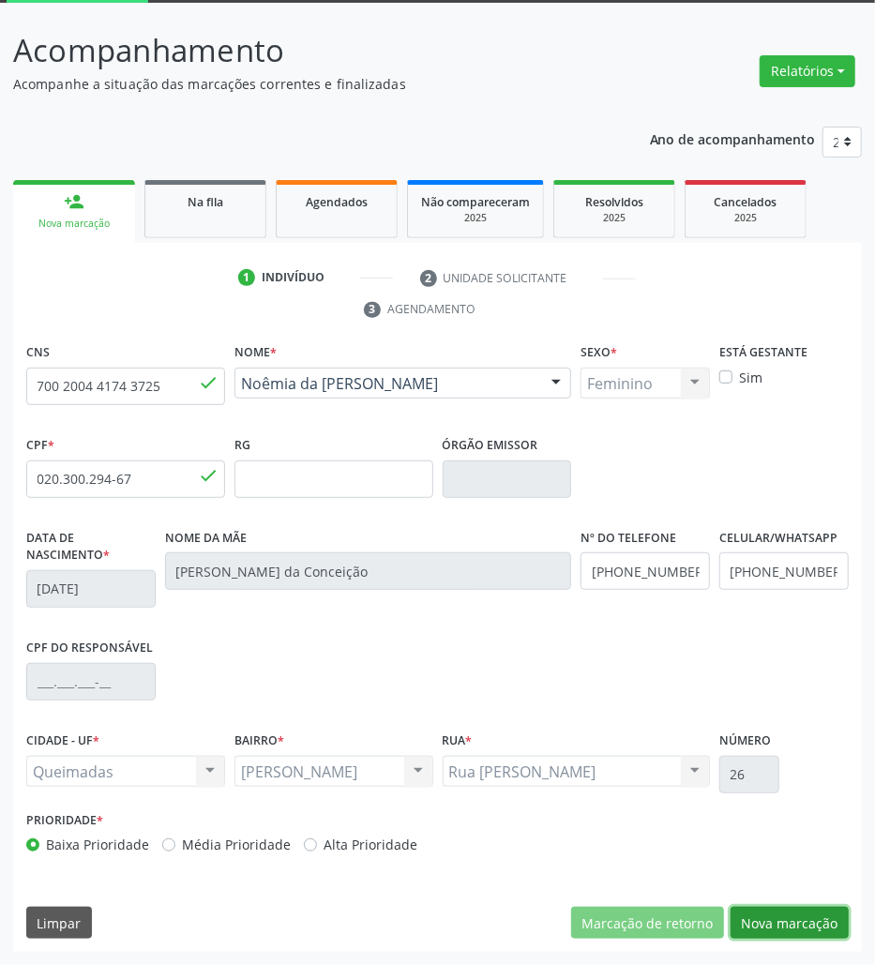
click at [805, 924] on button "Nova marcação" at bounding box center [790, 923] width 118 height 32
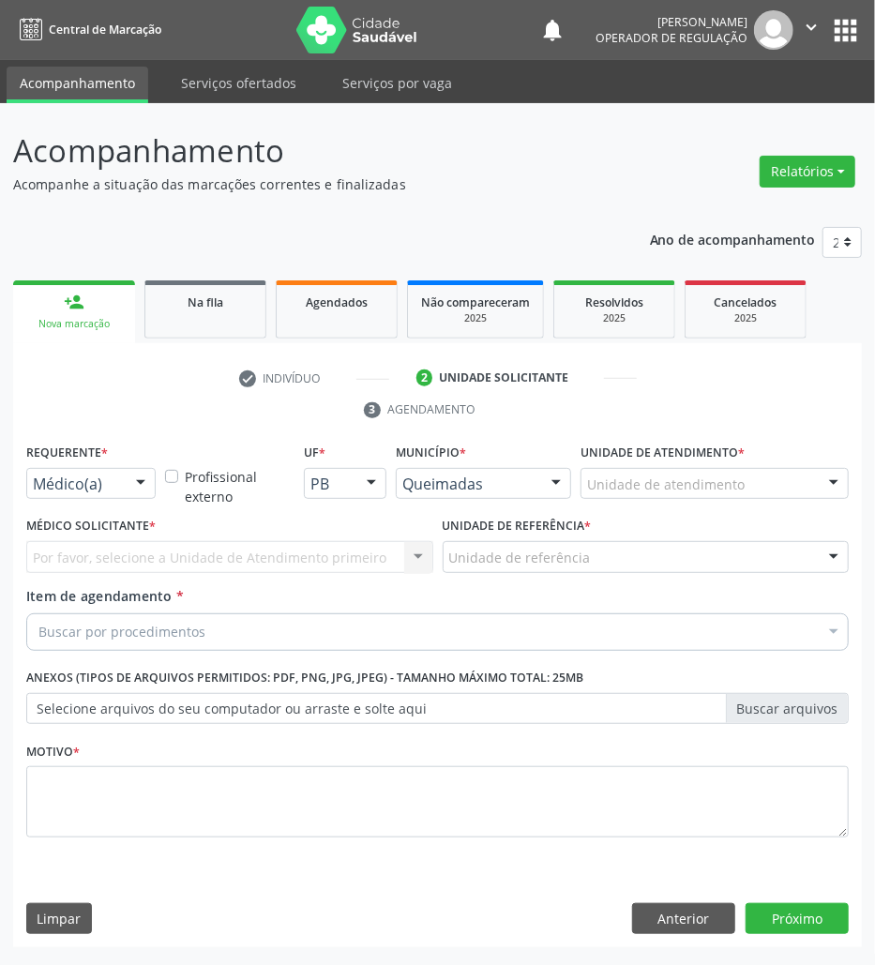
scroll to position [0, 0]
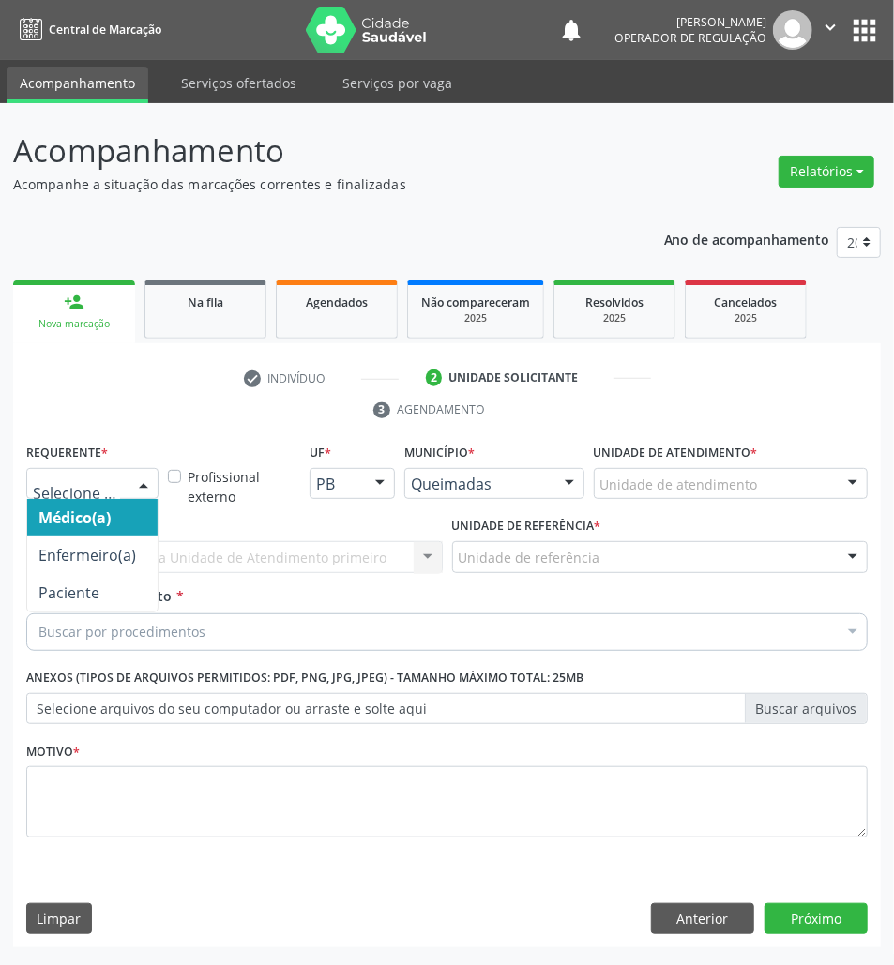
drag, startPoint x: 98, startPoint y: 470, endPoint x: 86, endPoint y: 507, distance: 38.6
click at [92, 484] on div at bounding box center [92, 484] width 132 height 32
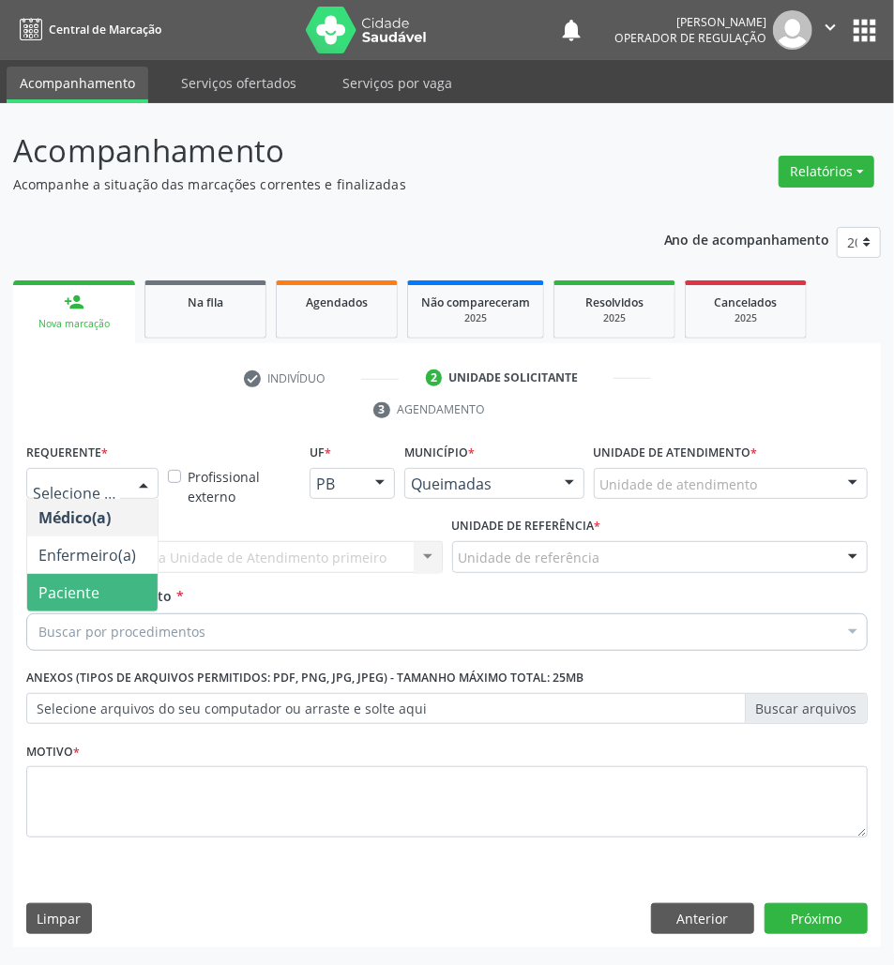
drag, startPoint x: 113, startPoint y: 638, endPoint x: 109, endPoint y: 589, distance: 48.9
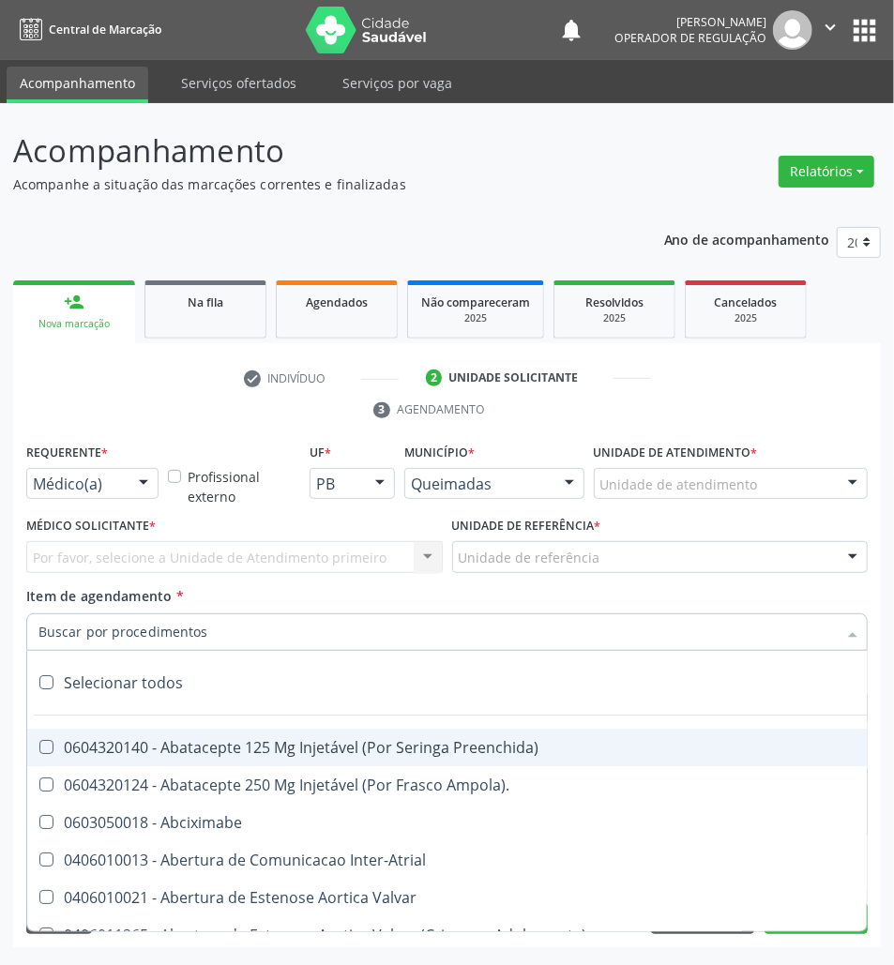
click at [109, 589] on span "Item de agendamento" at bounding box center [99, 596] width 146 height 18
click at [109, 614] on input "Item de agendamento *" at bounding box center [437, 633] width 798 height 38
click at [132, 471] on div at bounding box center [143, 485] width 28 height 32
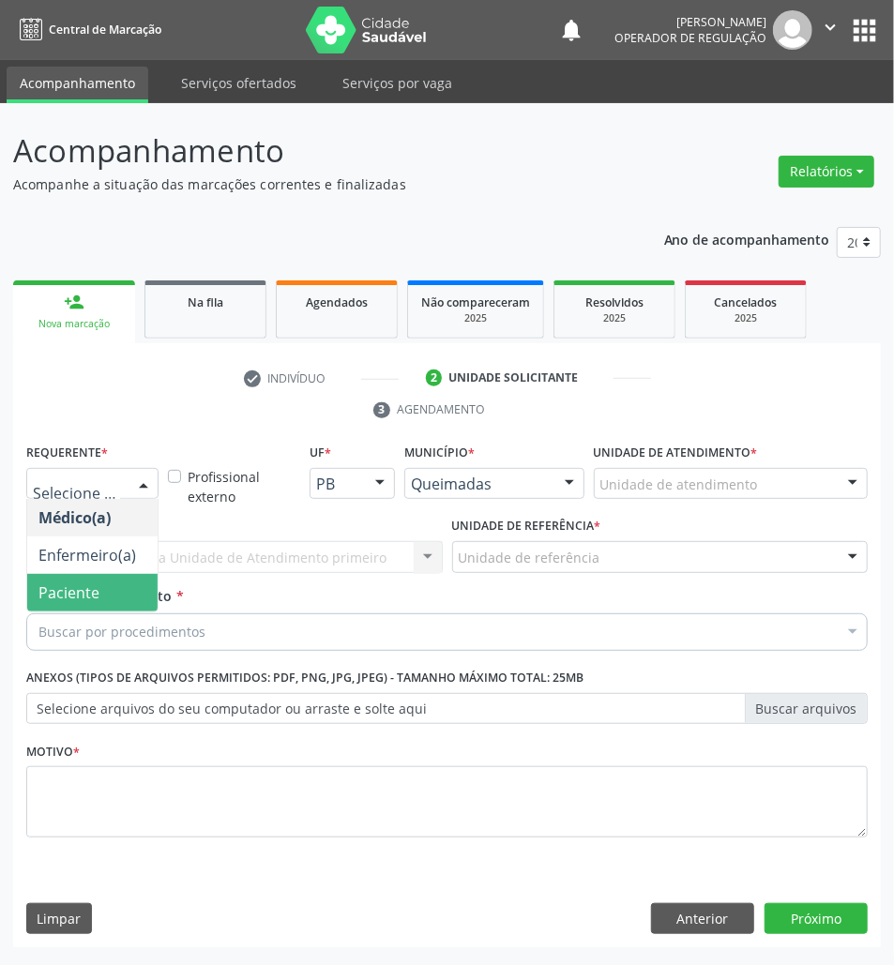
click at [124, 602] on span "Paciente" at bounding box center [92, 593] width 130 height 38
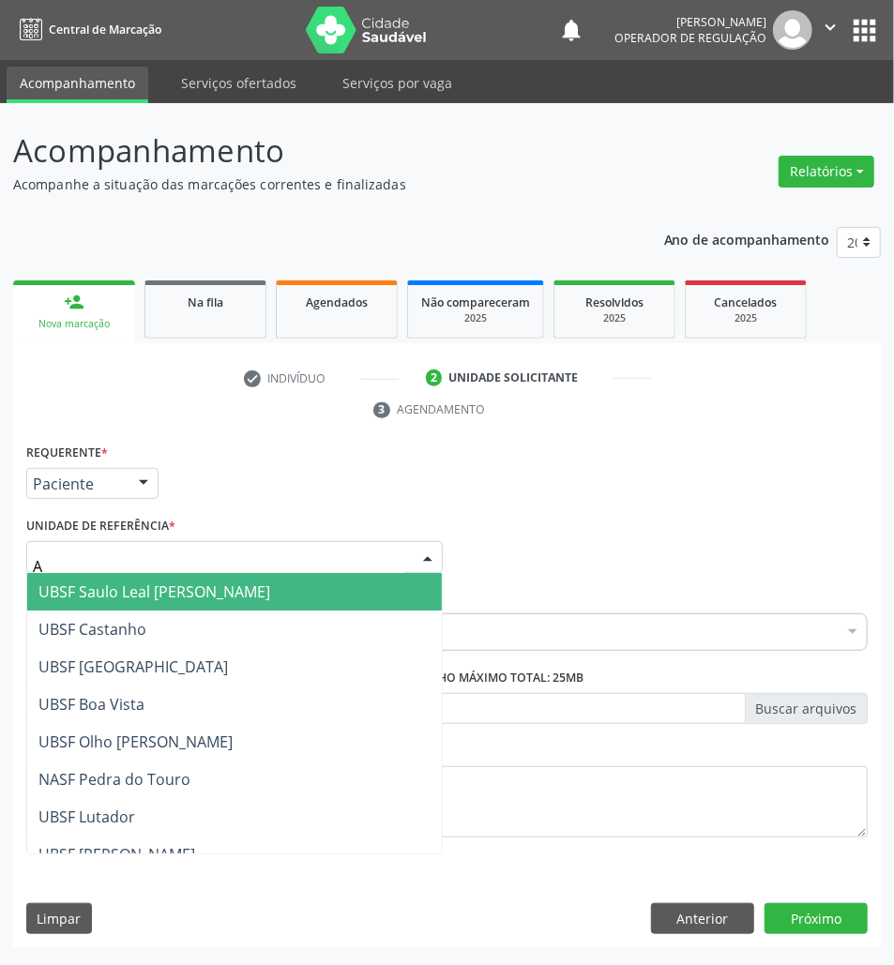
type input "AN"
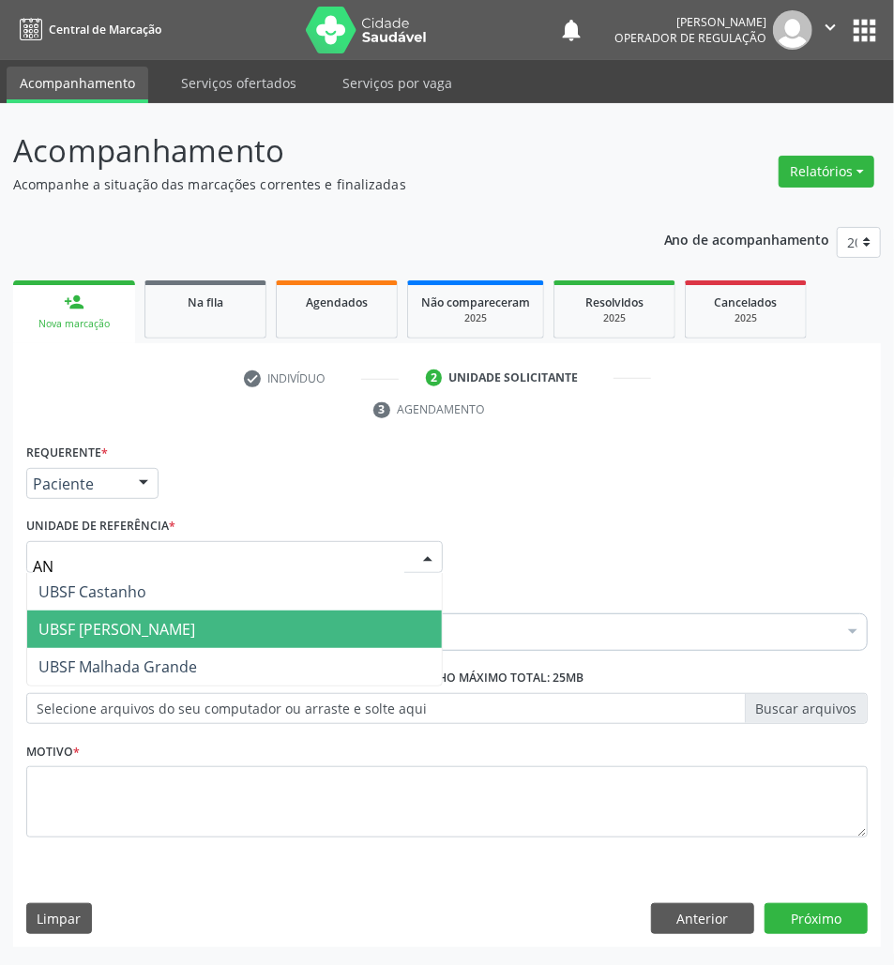
click at [151, 627] on span "UBSF [PERSON_NAME]" at bounding box center [116, 629] width 157 height 21
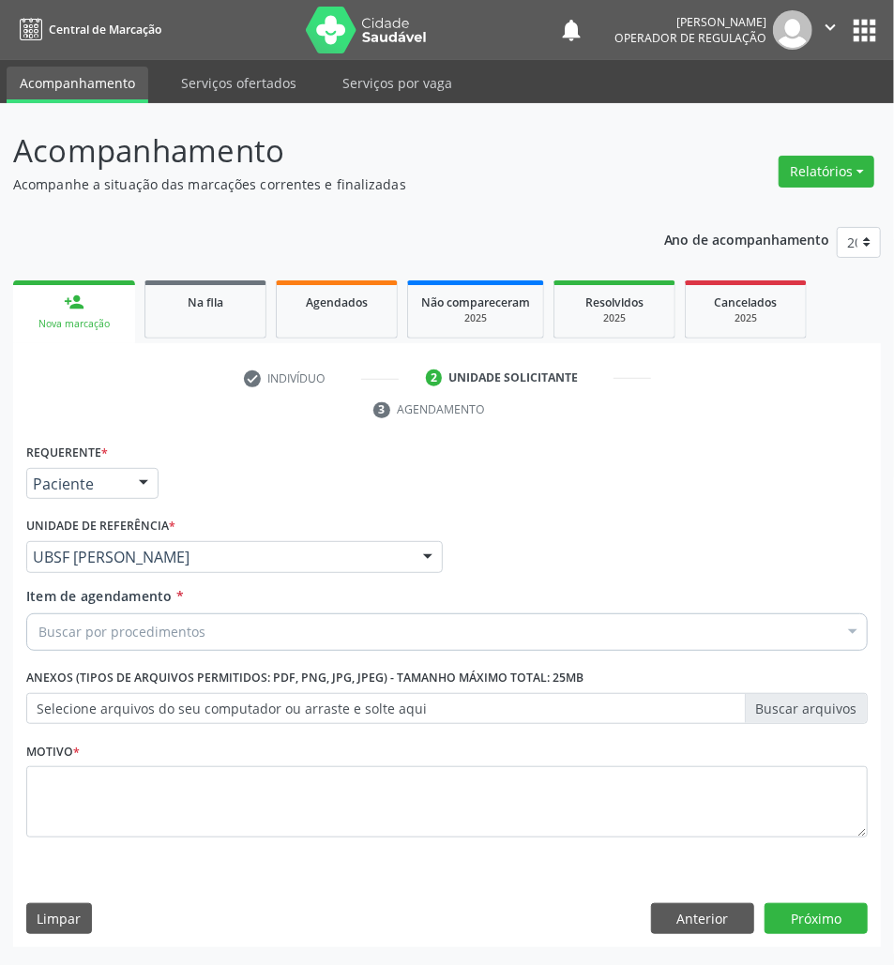
click at [214, 620] on div "Buscar por procedimentos" at bounding box center [446, 633] width 841 height 38
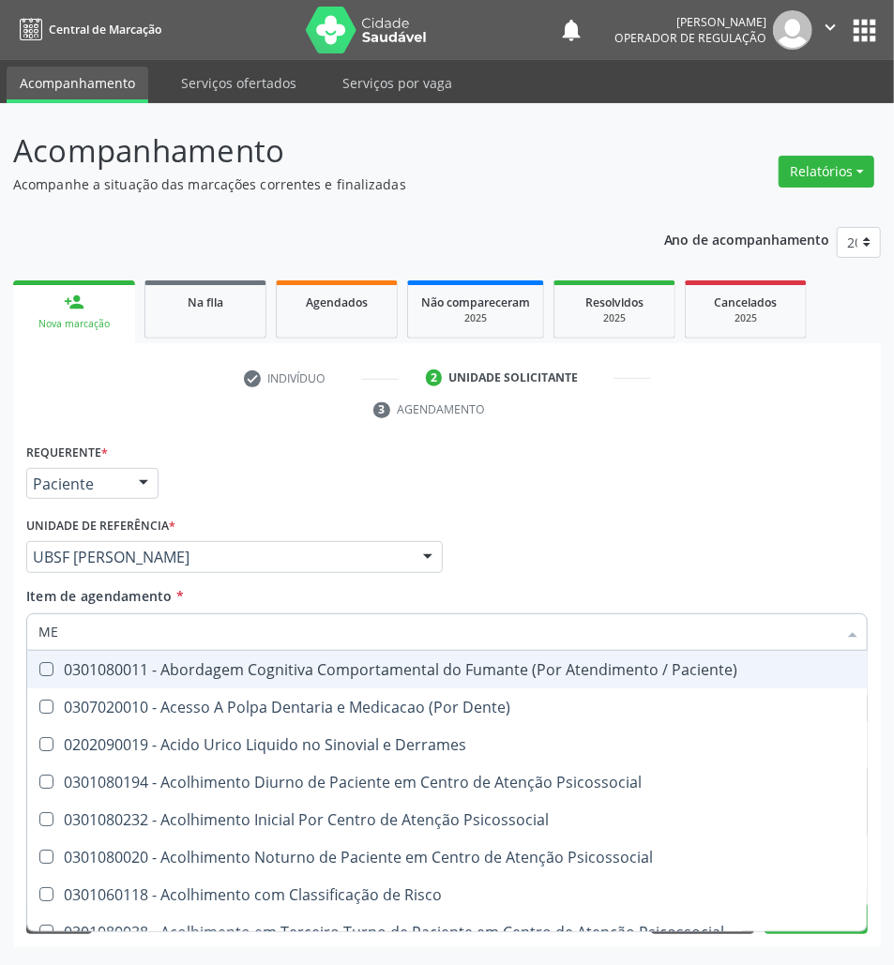
type input "MEN TO"
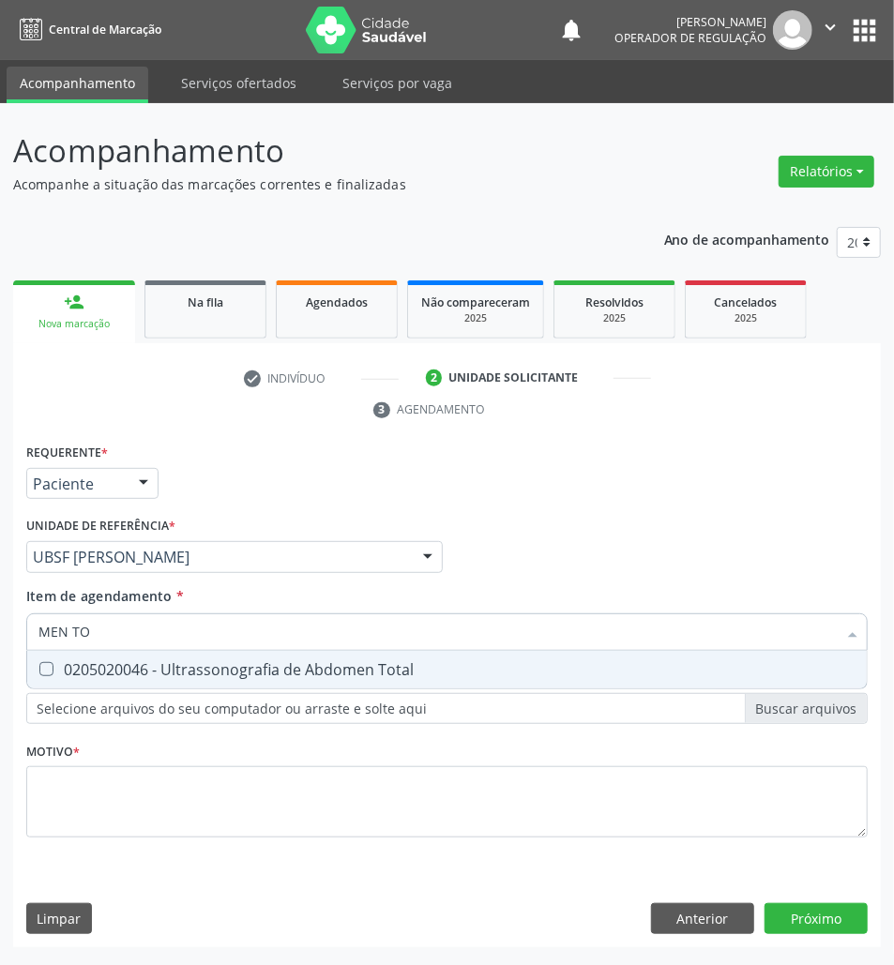
click at [222, 680] on span "0205020046 - Ultrassonografia de Abdomen Total" at bounding box center [447, 670] width 840 height 38
checkbox Total "true"
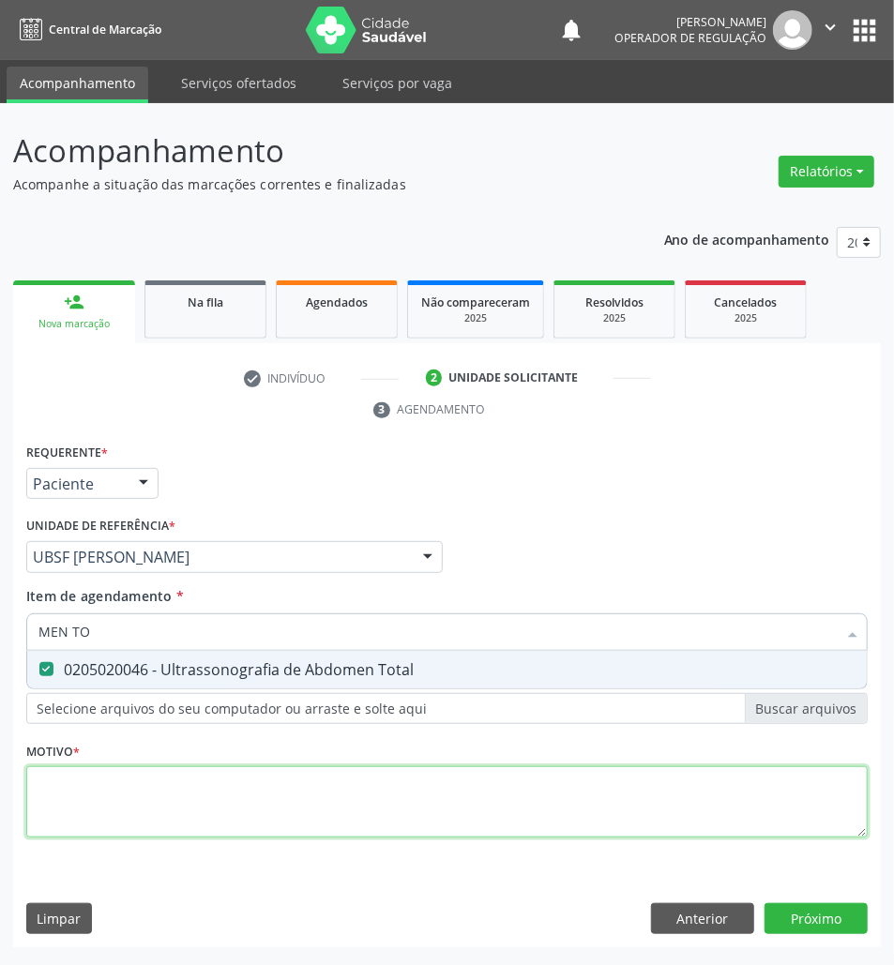
click at [201, 785] on div "Requerente * Paciente Médico(a) Enfermeiro(a) Paciente Nenhum resultado encontr…" at bounding box center [446, 651] width 841 height 425
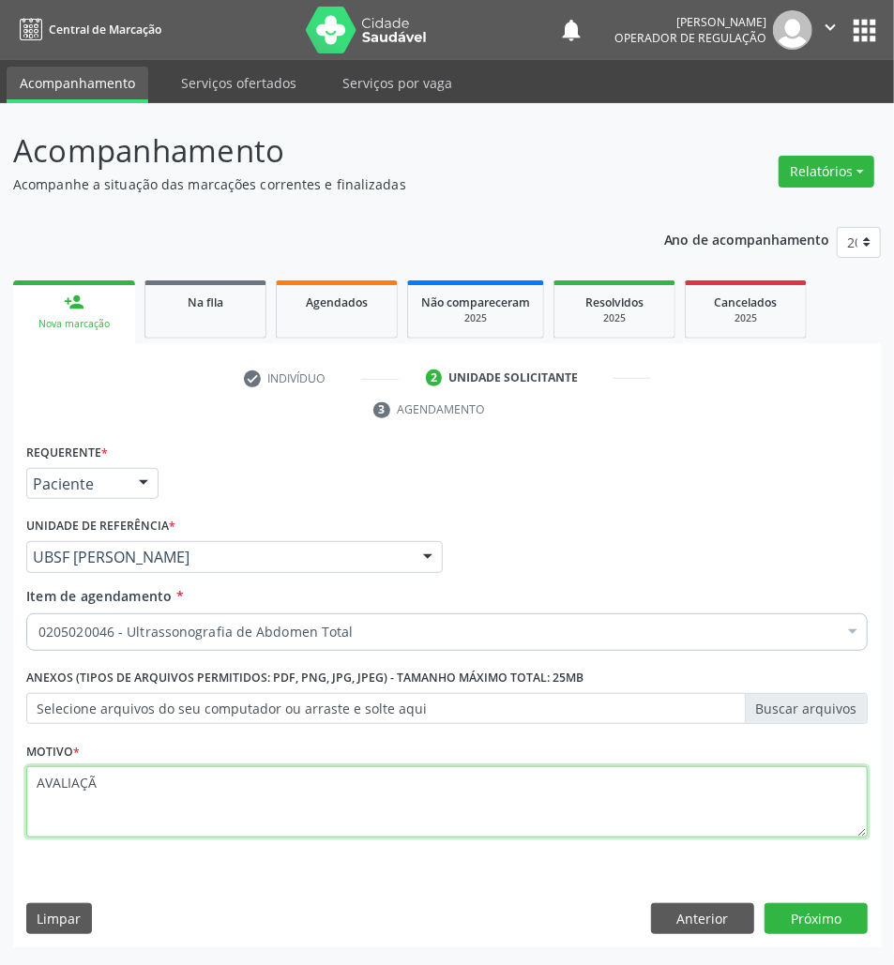
type textarea "AVALIAÇÃO"
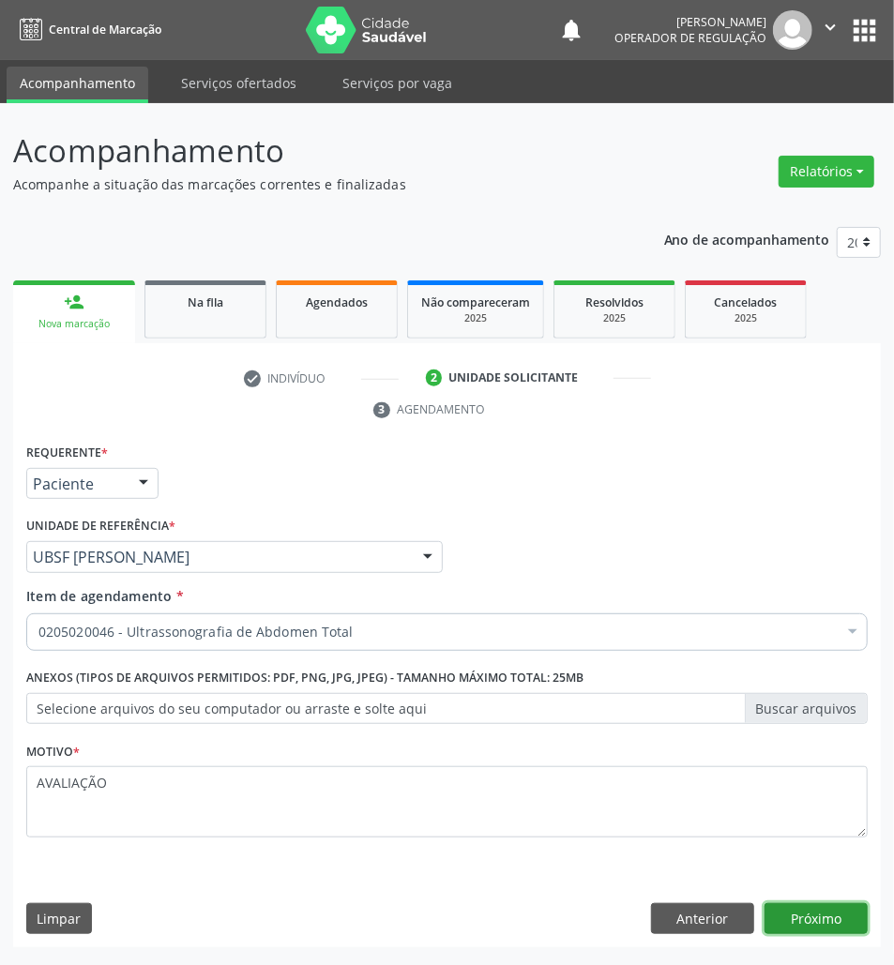
click button "Próximo" at bounding box center [816, 919] width 103 height 32
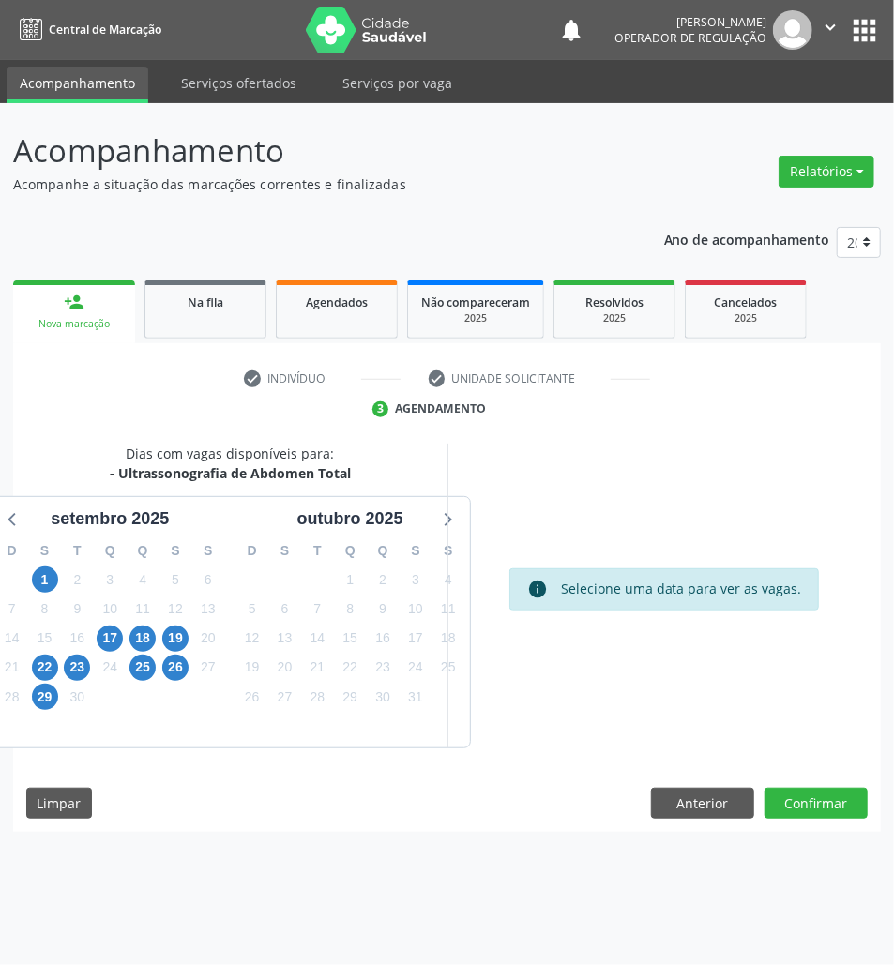
click at [94, 642] on div "17" at bounding box center [110, 638] width 33 height 29
click at [99, 639] on span "17" at bounding box center [110, 639] width 26 height 26
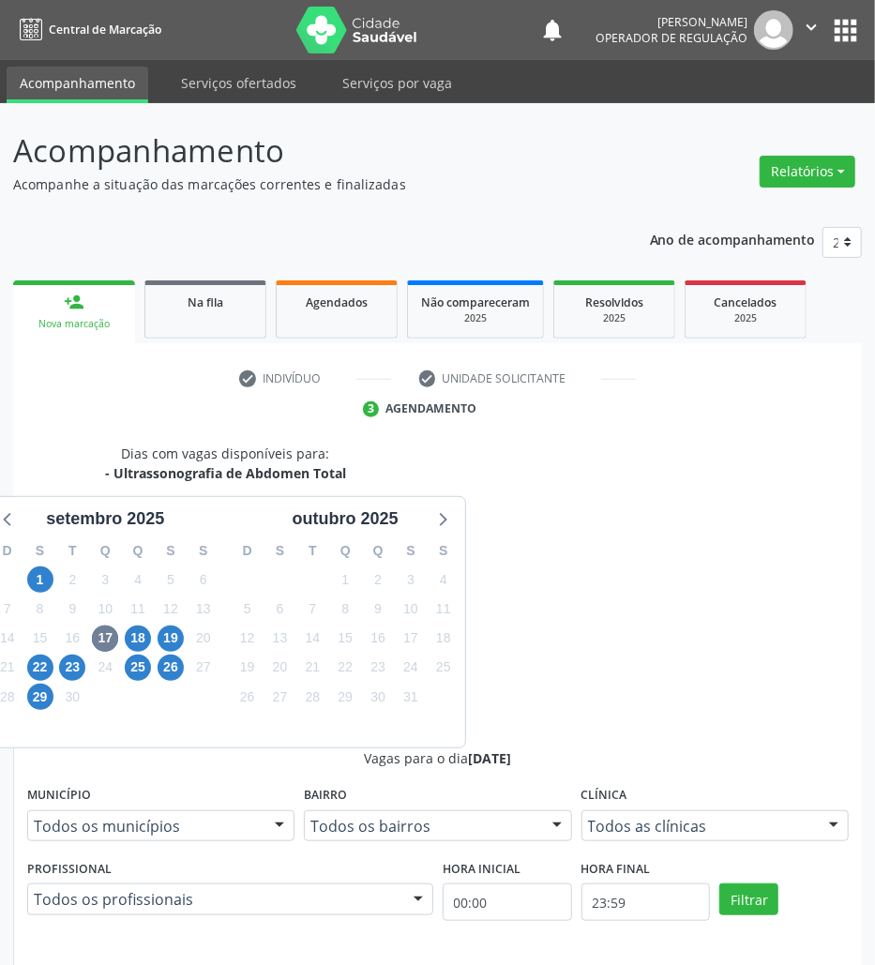
radio input "true"
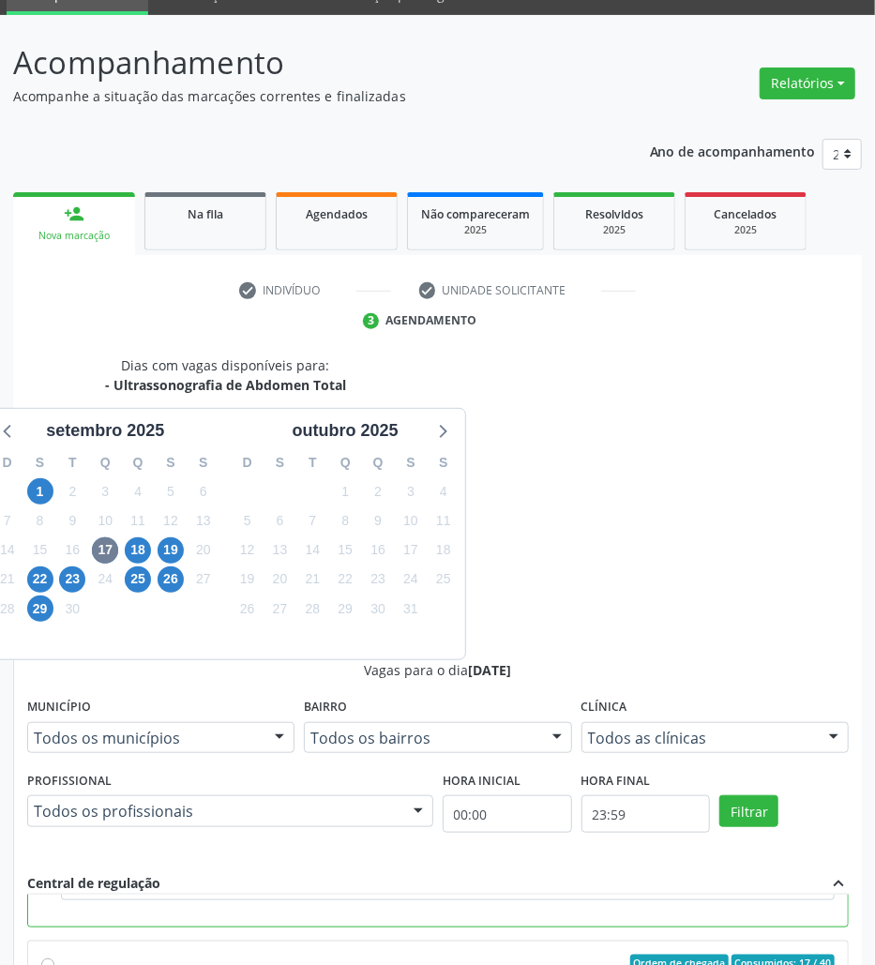
scroll to position [196, 0]
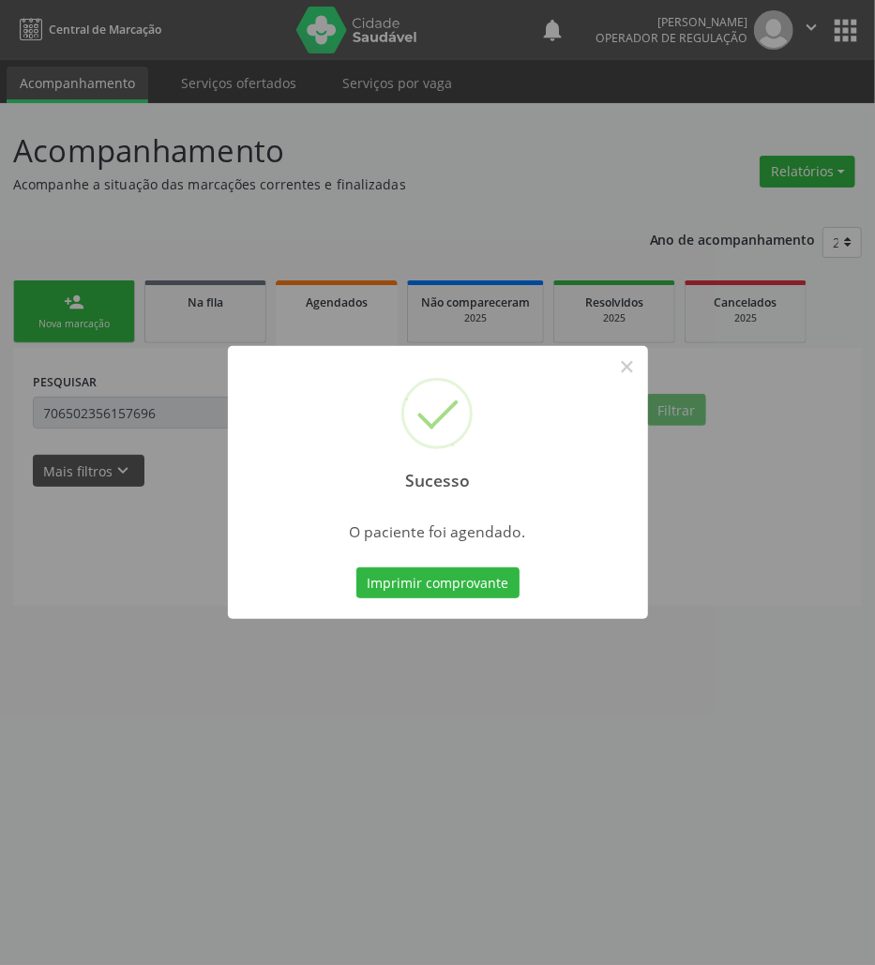
scroll to position [0, 0]
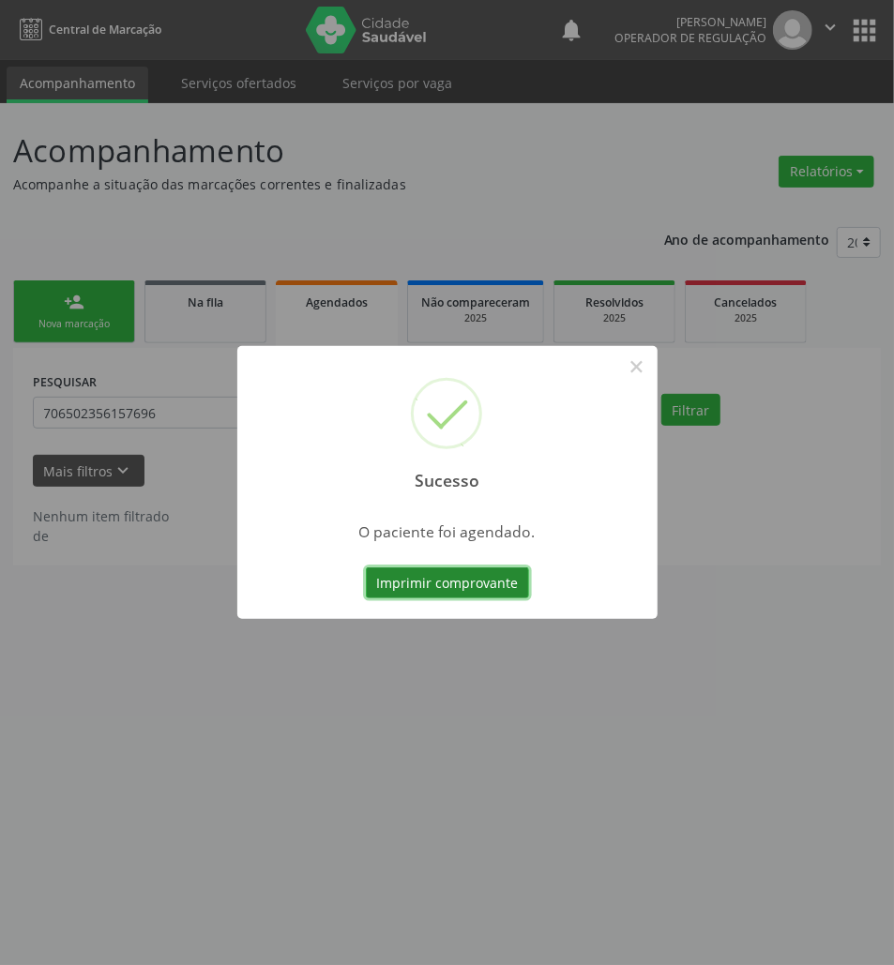
click at [481, 580] on button "Imprimir comprovante" at bounding box center [447, 584] width 163 height 32
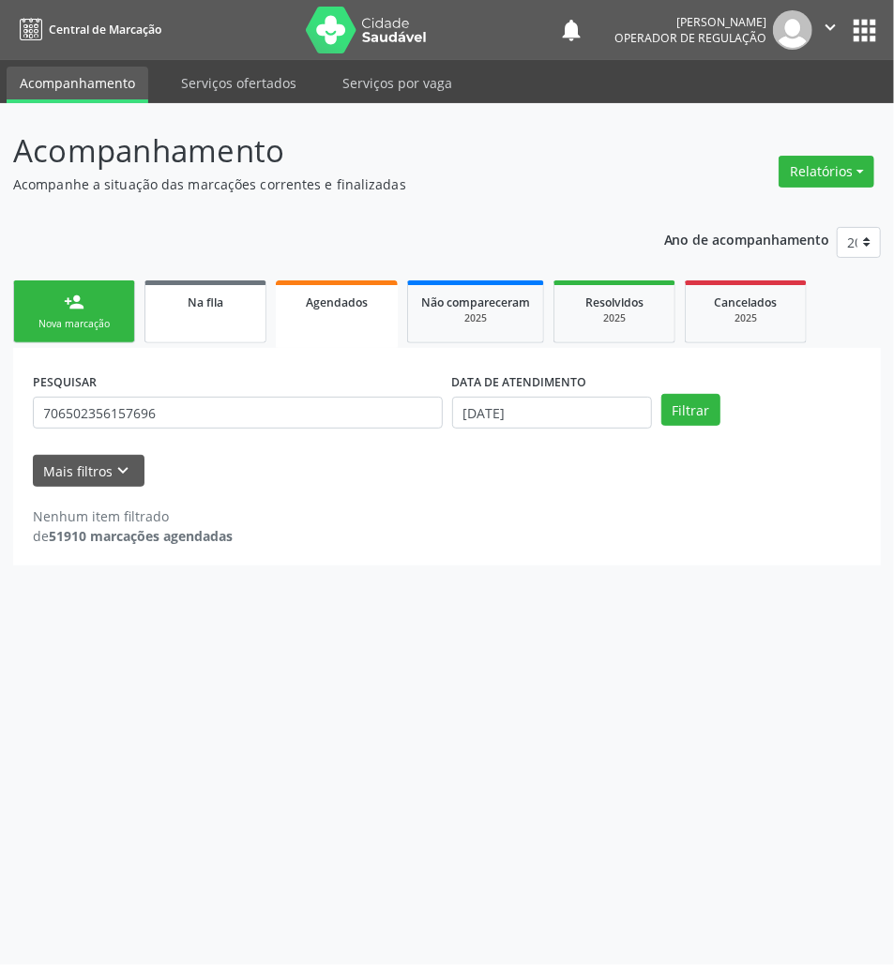
click at [229, 306] on div "Na fila" at bounding box center [206, 302] width 94 height 20
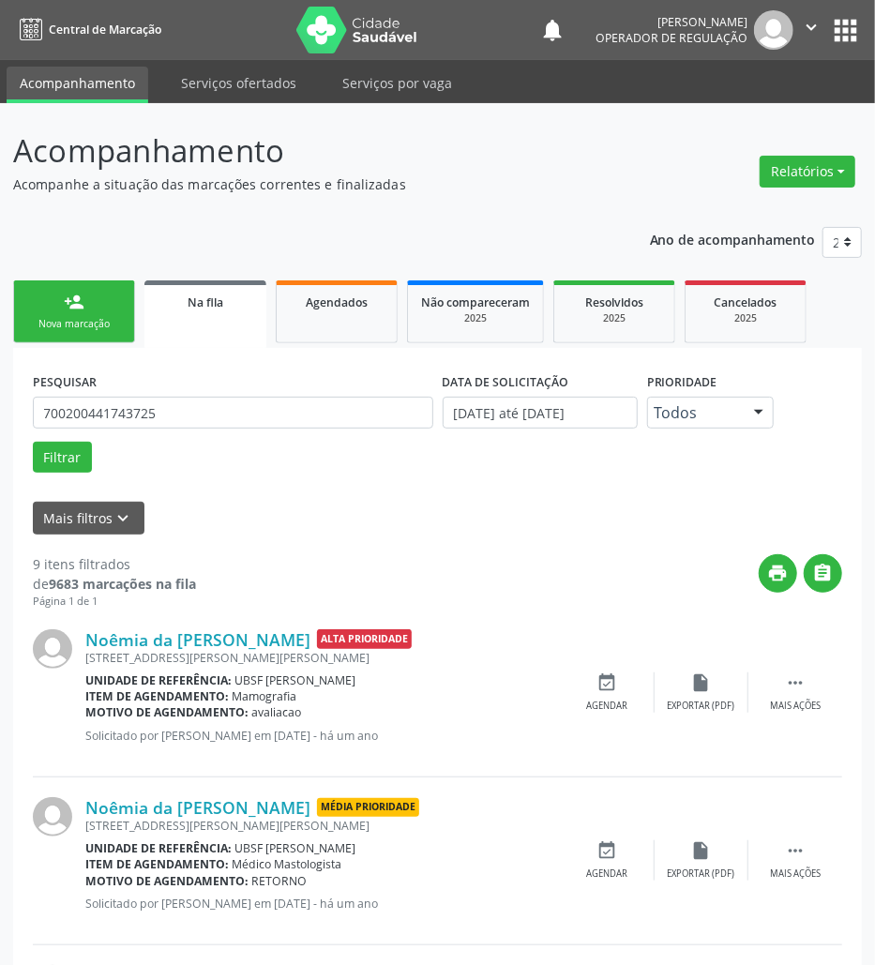
click at [87, 335] on link "person_add Nova marcação" at bounding box center [74, 311] width 122 height 63
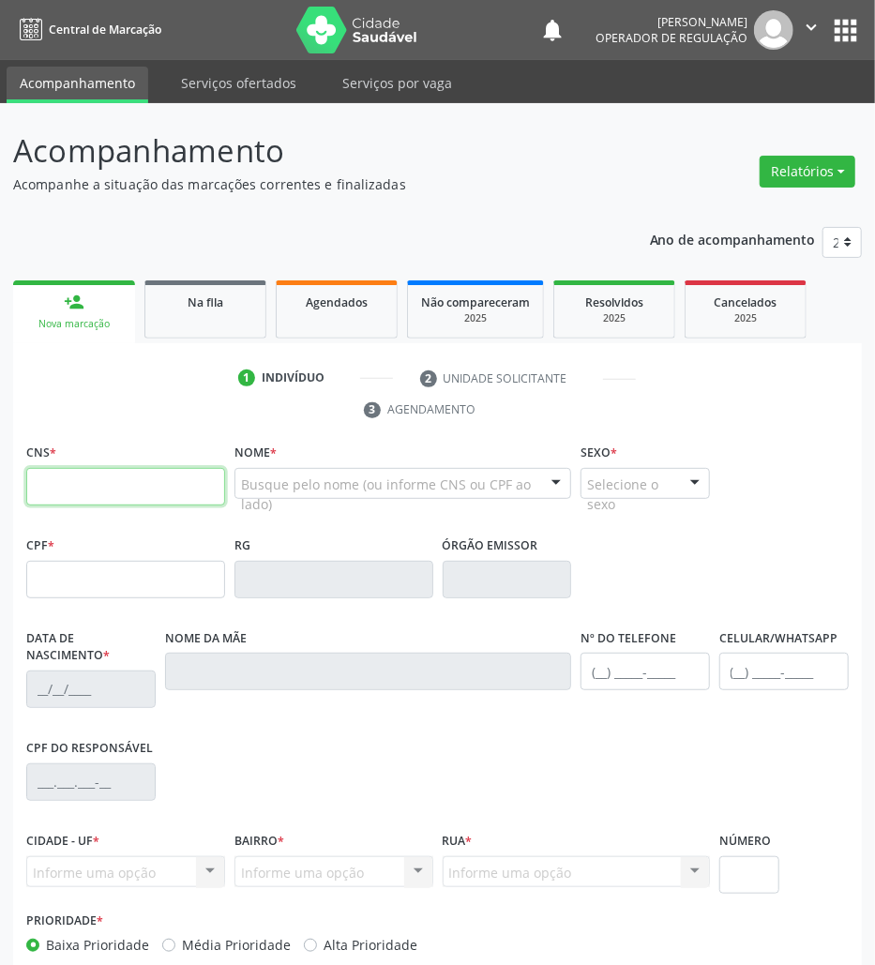
click at [159, 504] on input "text" at bounding box center [125, 487] width 199 height 38
type input "200 5052 0835 0007"
type input "22/09/1989"
type input "Josefa Anselmo Tavares"
type input "(83) 98802-6212"
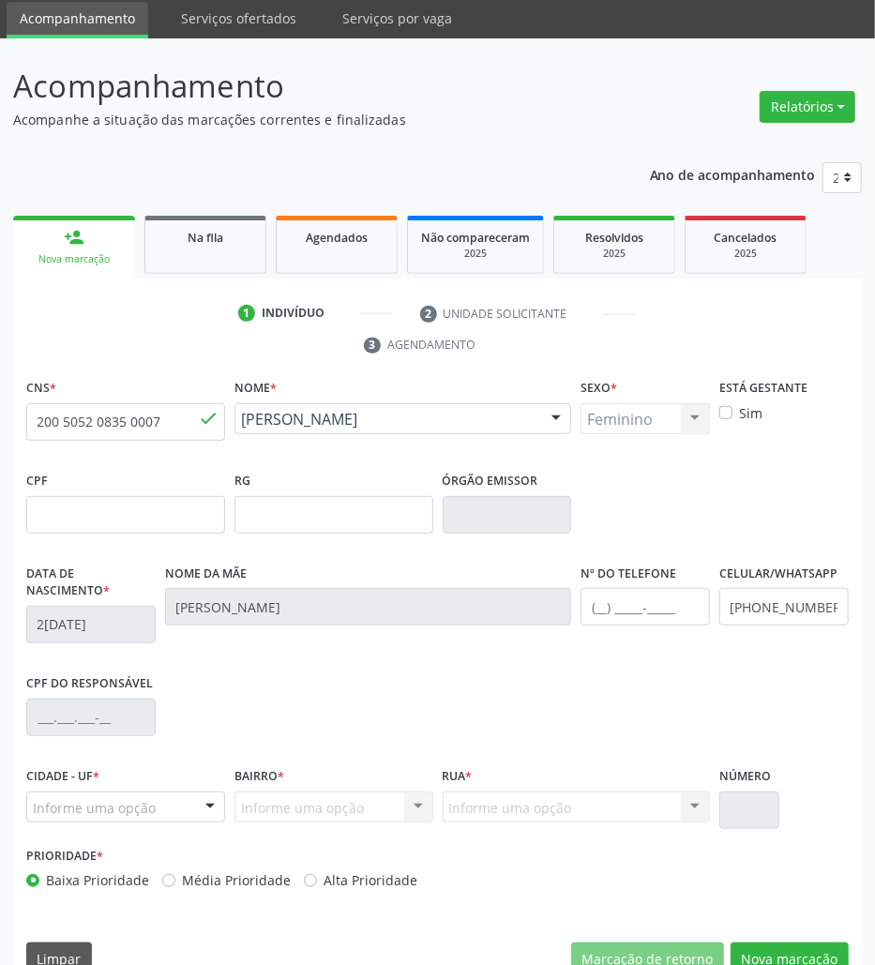
scroll to position [101, 0]
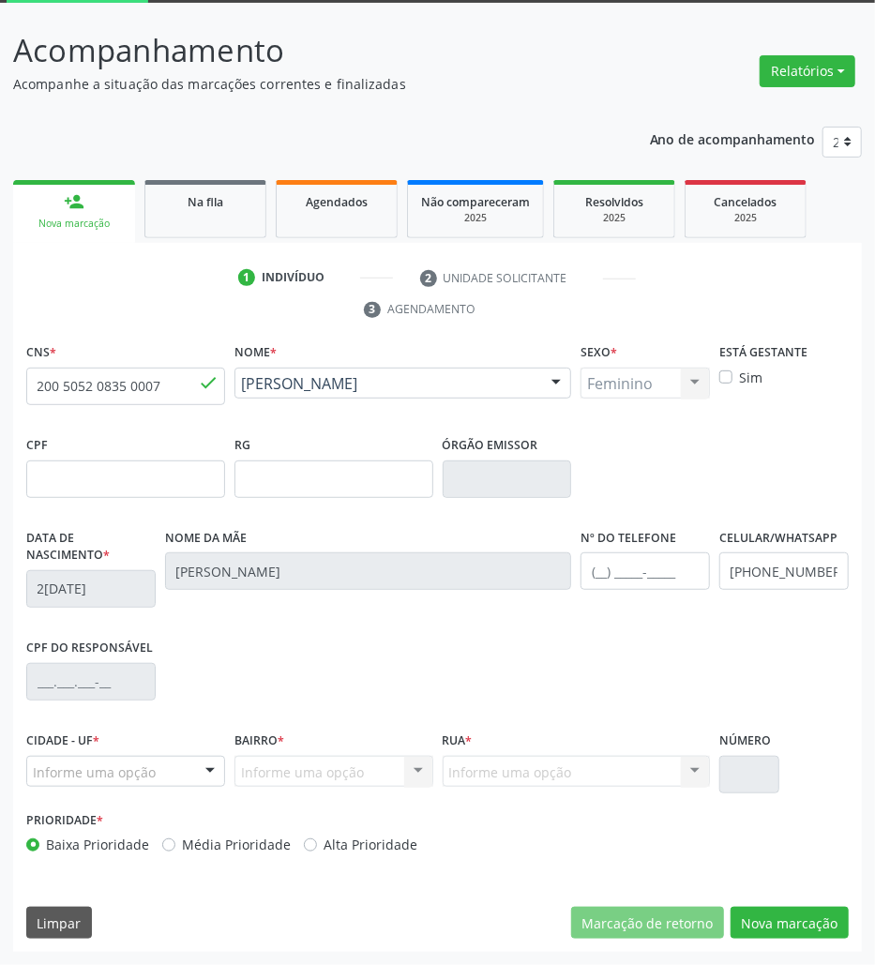
drag, startPoint x: 184, startPoint y: 780, endPoint x: 166, endPoint y: 794, distance: 22.1
click at [184, 781] on div "Informe uma opção" at bounding box center [125, 772] width 199 height 32
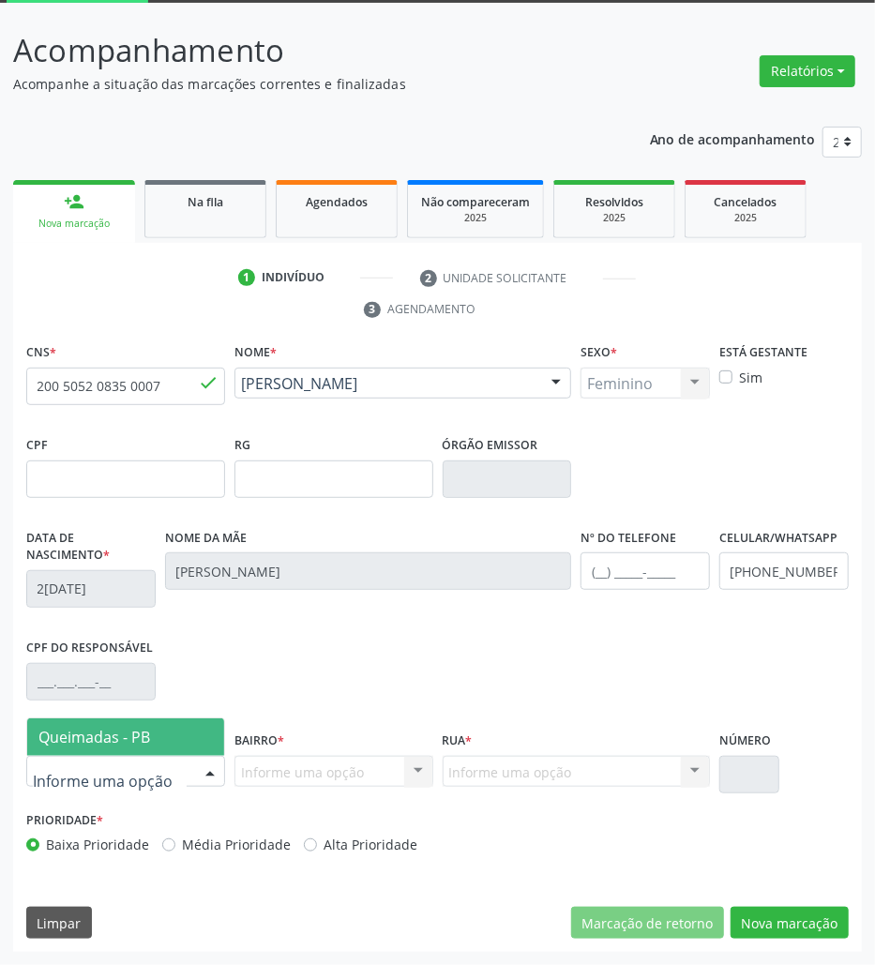
click at [171, 718] on div "Queimadas - PB Nenhum resultado encontrado para: " " Nenhuma opção encontrada" at bounding box center [125, 737] width 199 height 38
click at [178, 729] on span "Queimadas - PB" at bounding box center [125, 738] width 197 height 38
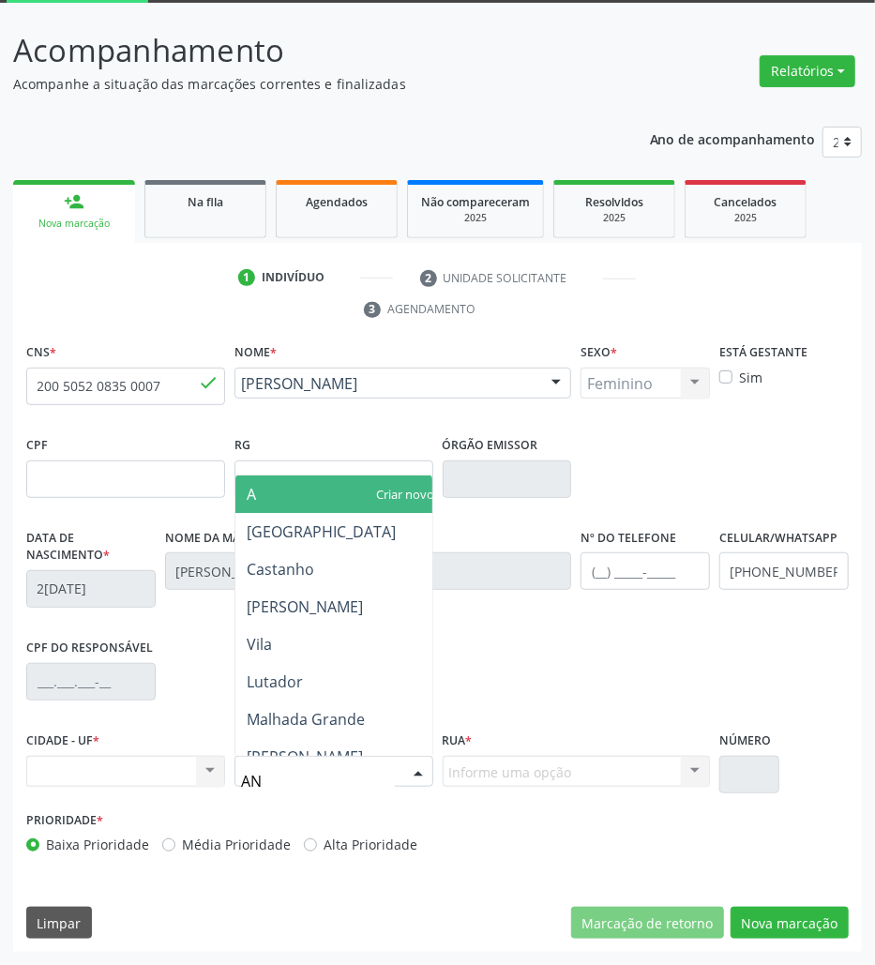
type input "ANI"
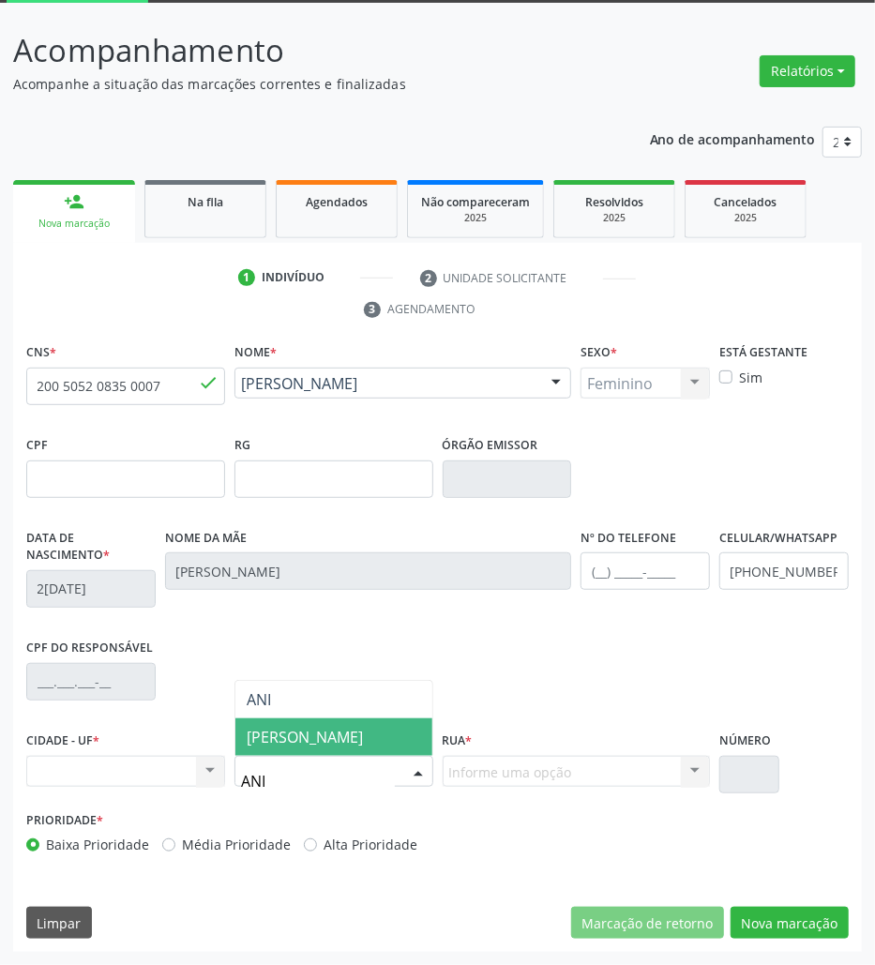
click at [276, 751] on span "Anibal Teixeira" at bounding box center [333, 738] width 197 height 38
drag, startPoint x: 526, startPoint y: 788, endPoint x: 527, endPoint y: 774, distance: 14.1
click at [526, 786] on div "Rua * Carregando... Nenhum resultado encontrado para: " " Nenhuma opção encontr…" at bounding box center [577, 767] width 278 height 80
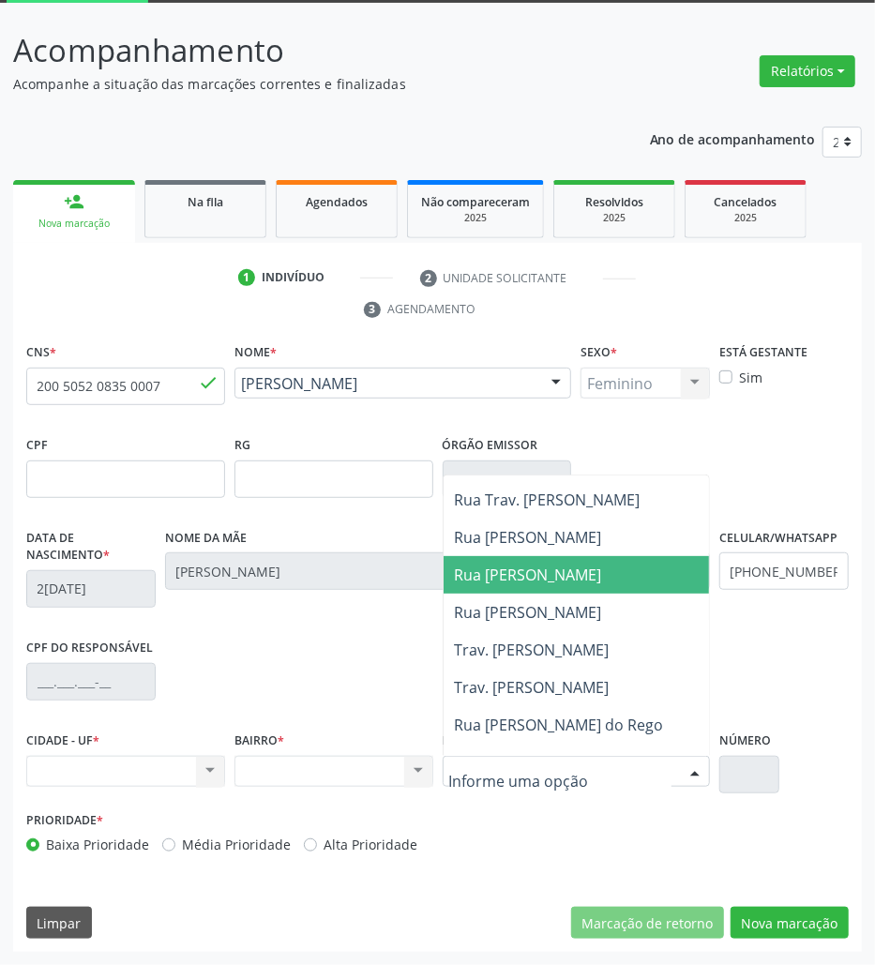
scroll to position [375, 0]
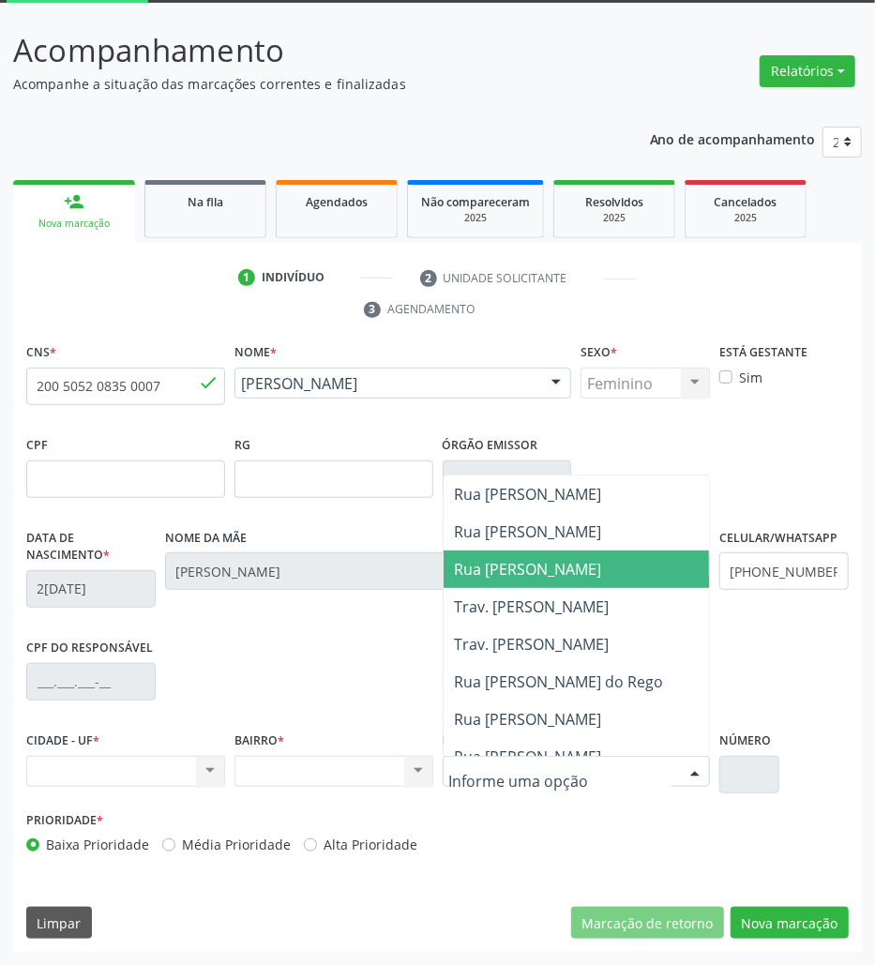
click at [610, 572] on span "Rua Arthur Monteiro" at bounding box center [592, 570] width 296 height 38
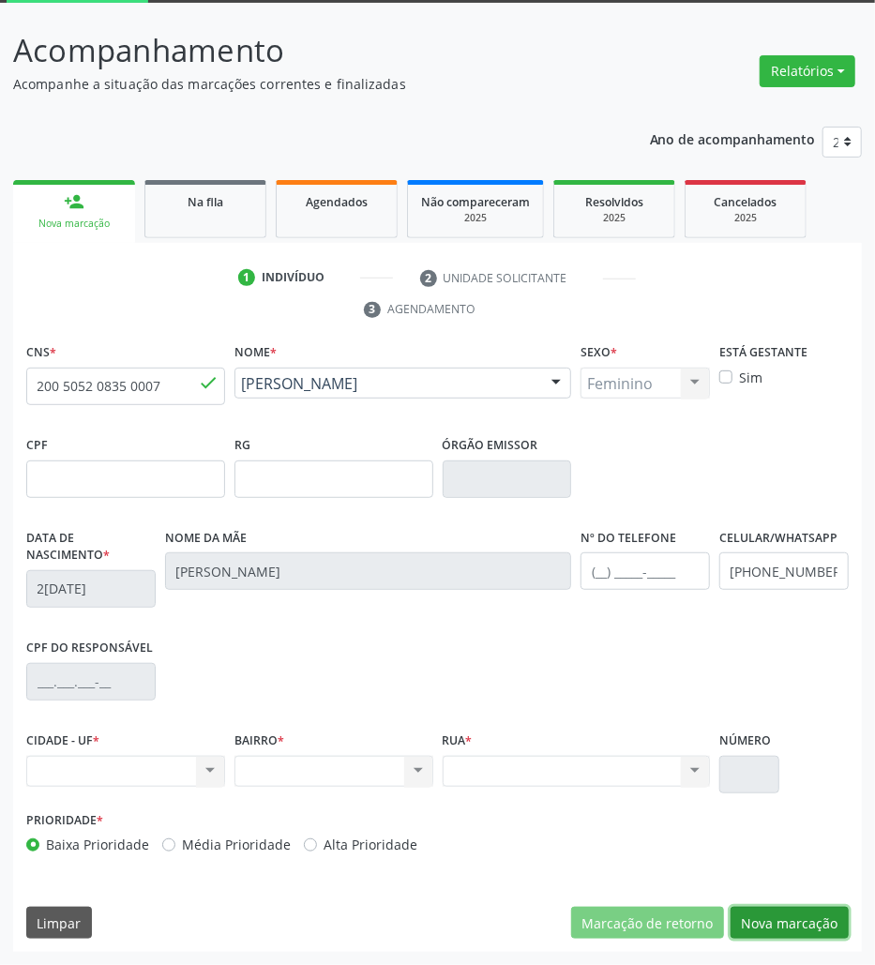
click at [774, 929] on button "Nova marcação" at bounding box center [790, 923] width 118 height 32
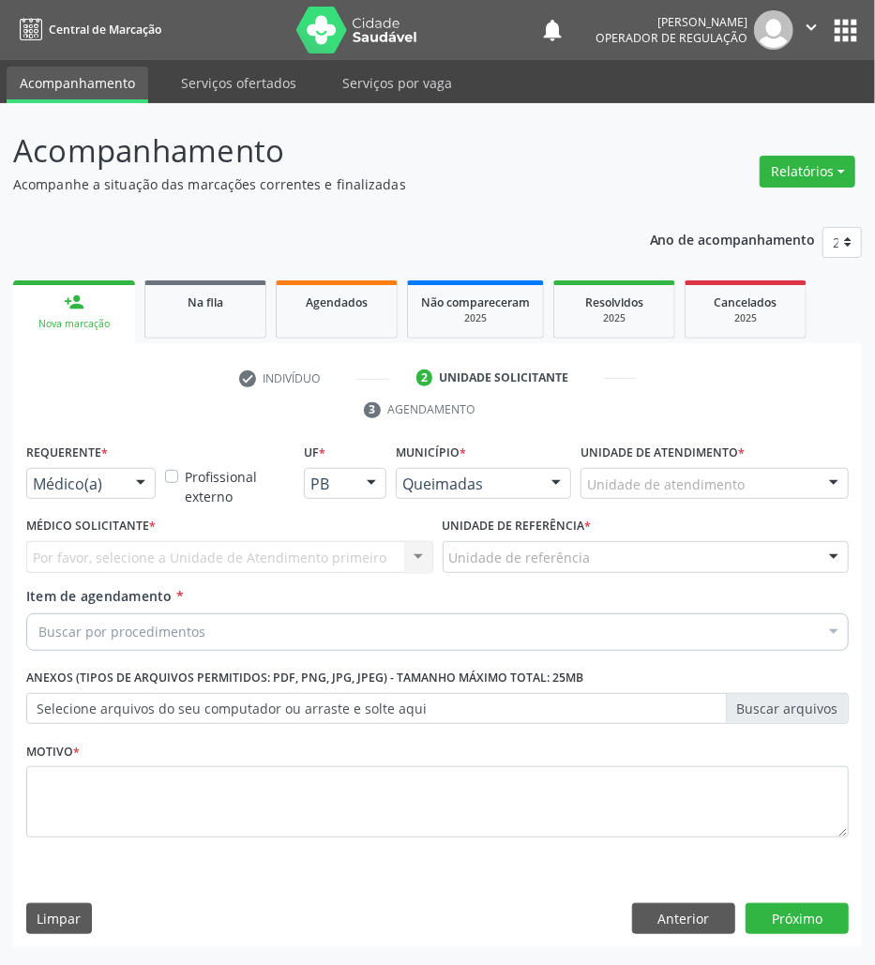
scroll to position [0, 0]
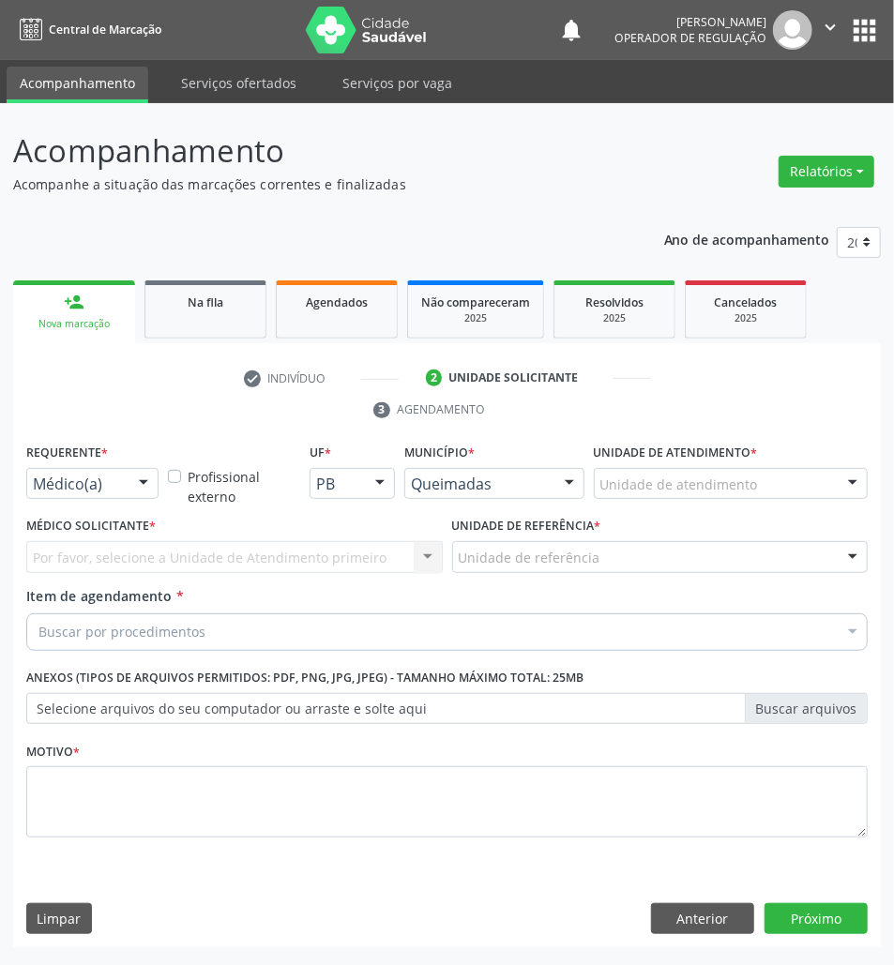
click at [92, 466] on label "Requerente *" at bounding box center [67, 453] width 82 height 29
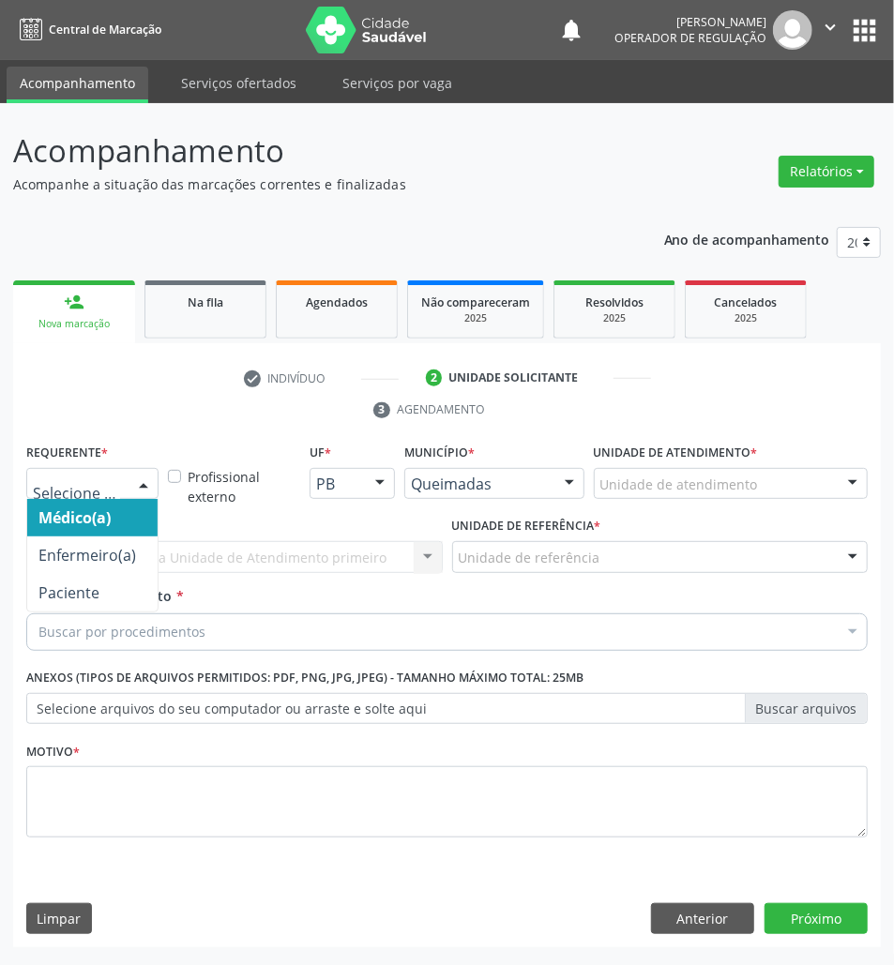
drag, startPoint x: 105, startPoint y: 484, endPoint x: 98, endPoint y: 598, distance: 114.6
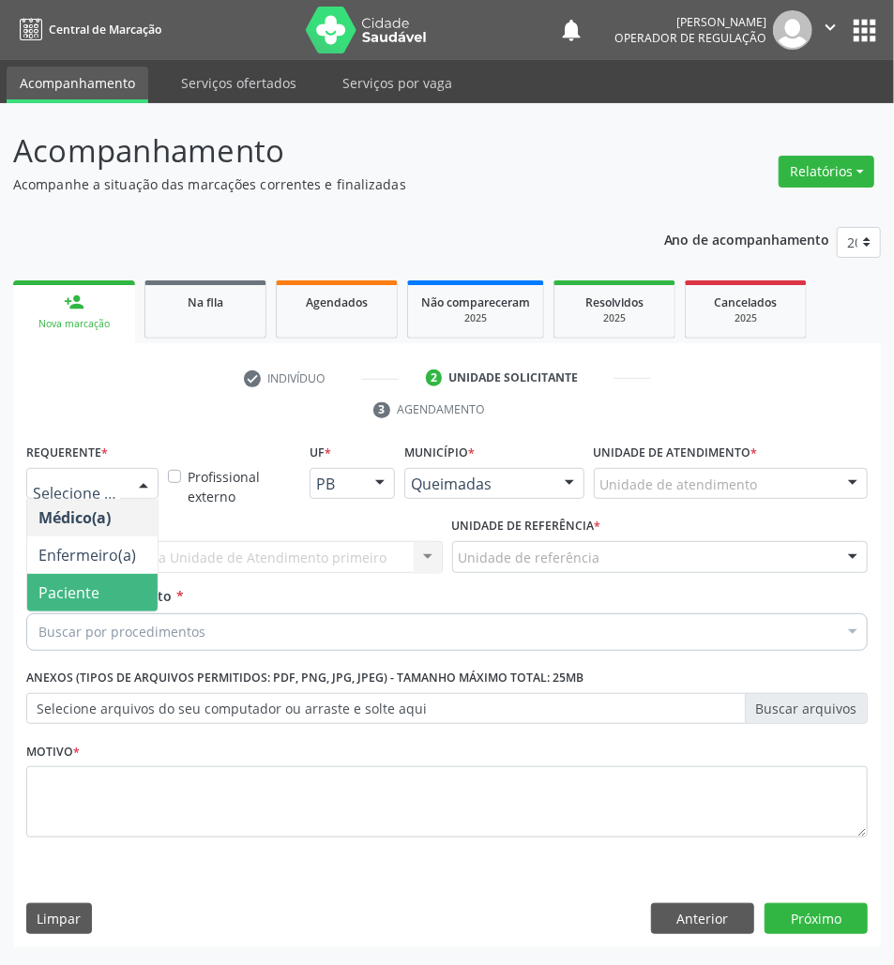
click at [102, 613] on div "Médico(a) Enfermeiro(a) Paciente Nenhum resultado encontrado para: " " Não há n…" at bounding box center [92, 556] width 132 height 114
click at [101, 598] on span "Paciente" at bounding box center [92, 593] width 130 height 38
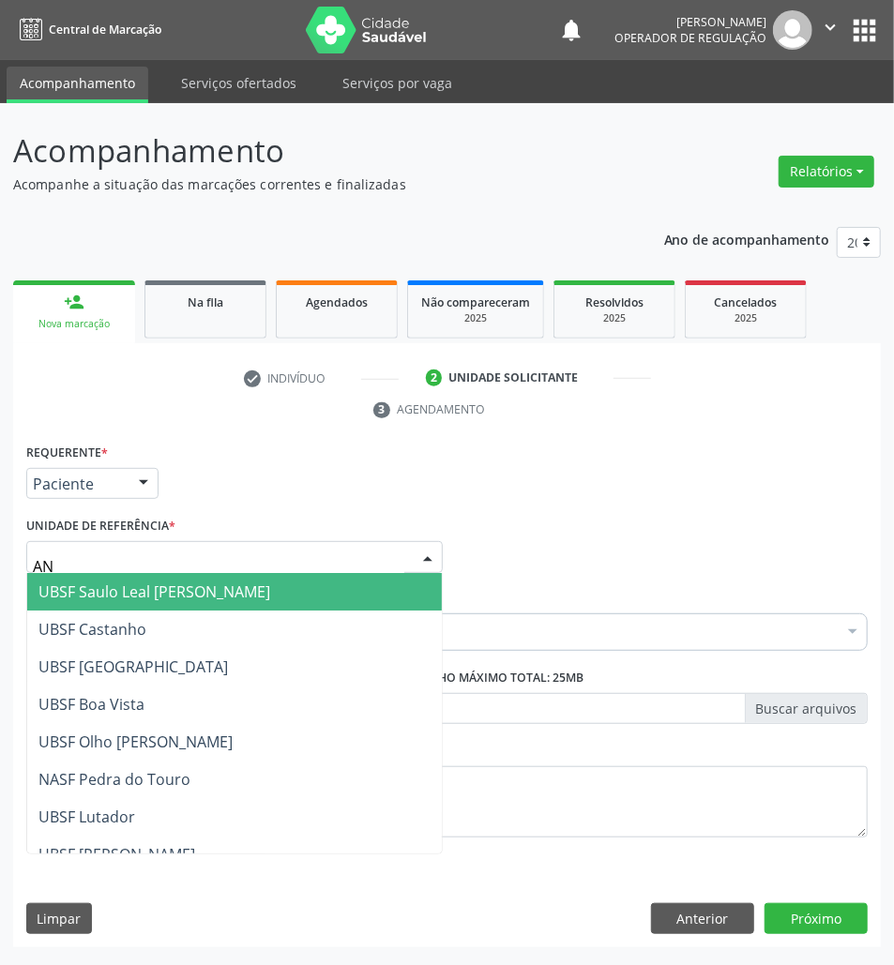
type input "ANI"
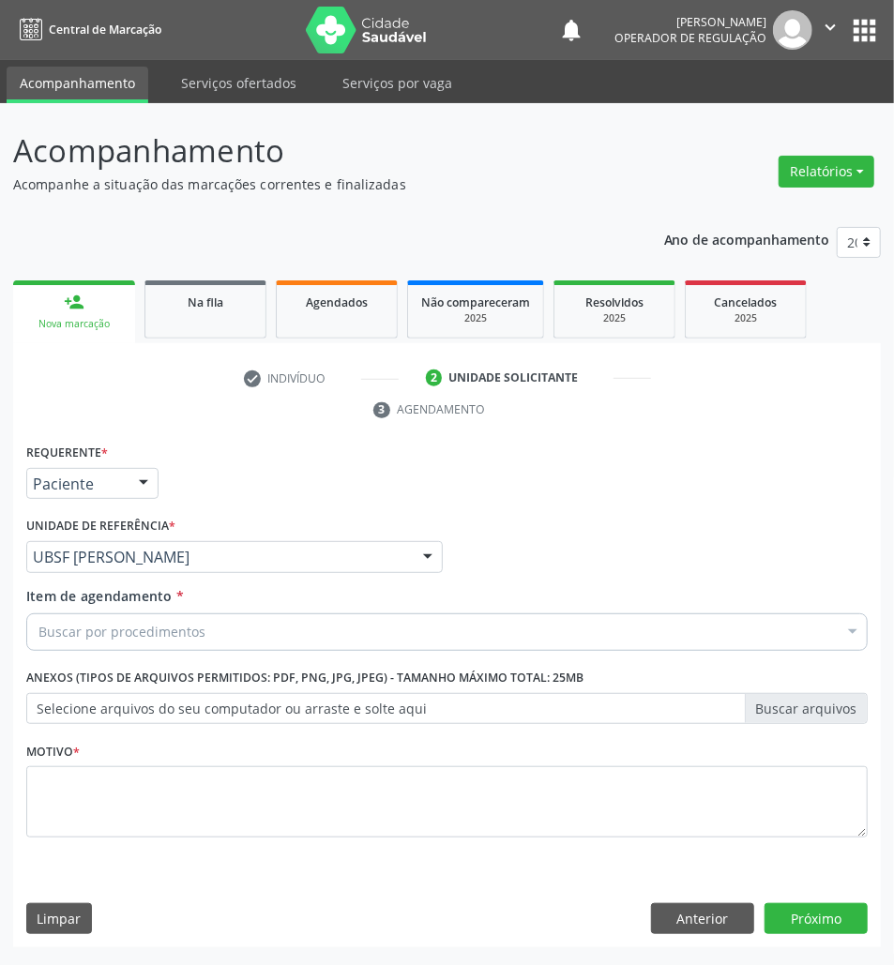
click at [131, 615] on div "Buscar por procedimentos" at bounding box center [446, 633] width 841 height 38
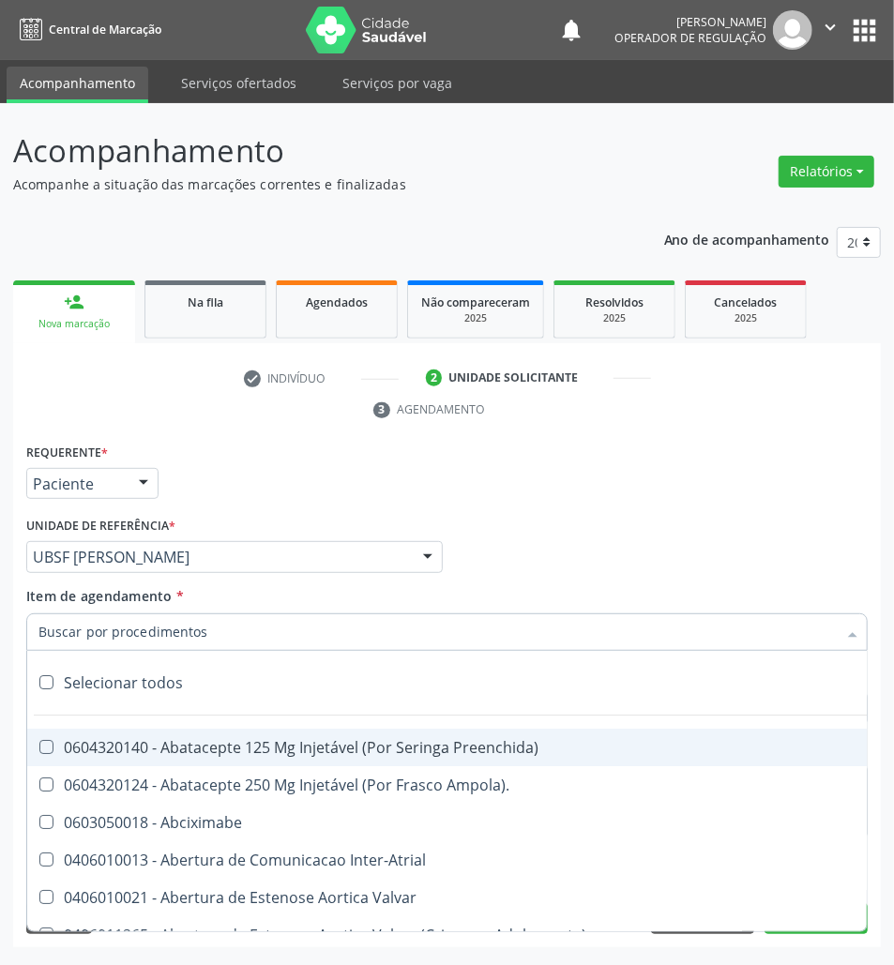
click at [137, 635] on input "Item de agendamento *" at bounding box center [437, 633] width 798 height 38
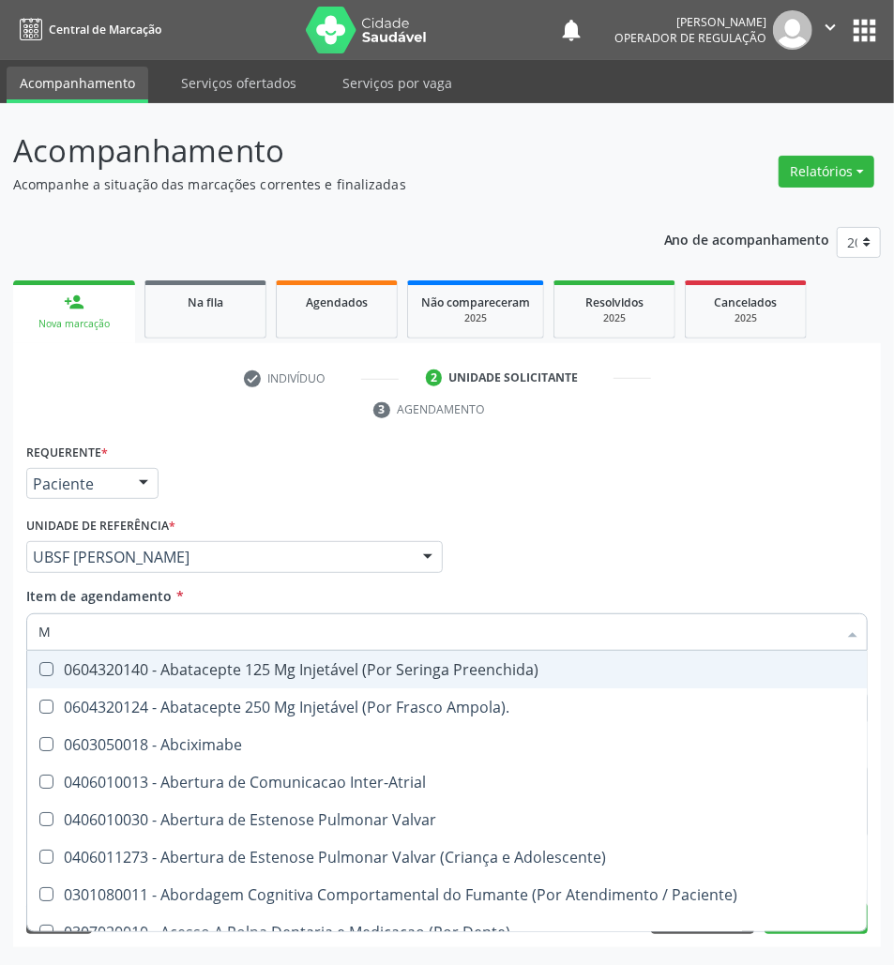
type input "MEN TO"
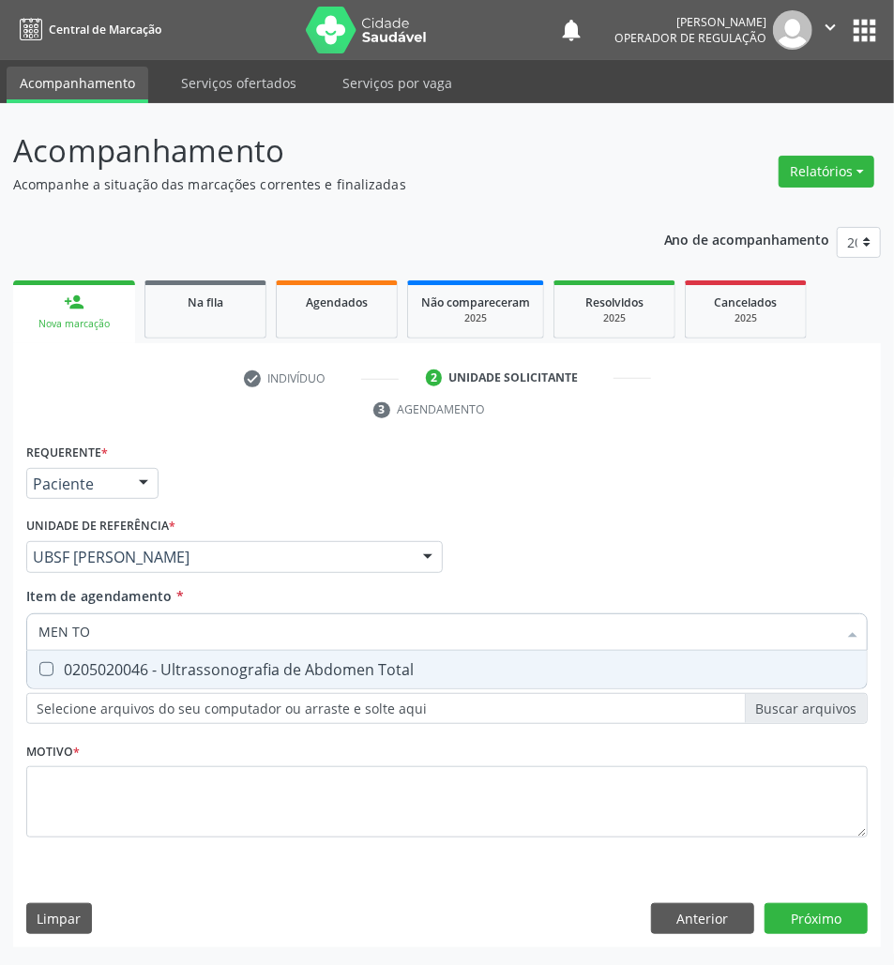
click at [205, 673] on div "0205020046 - Ultrassonografia de Abdomen Total" at bounding box center [446, 669] width 817 height 15
checkbox Total "true"
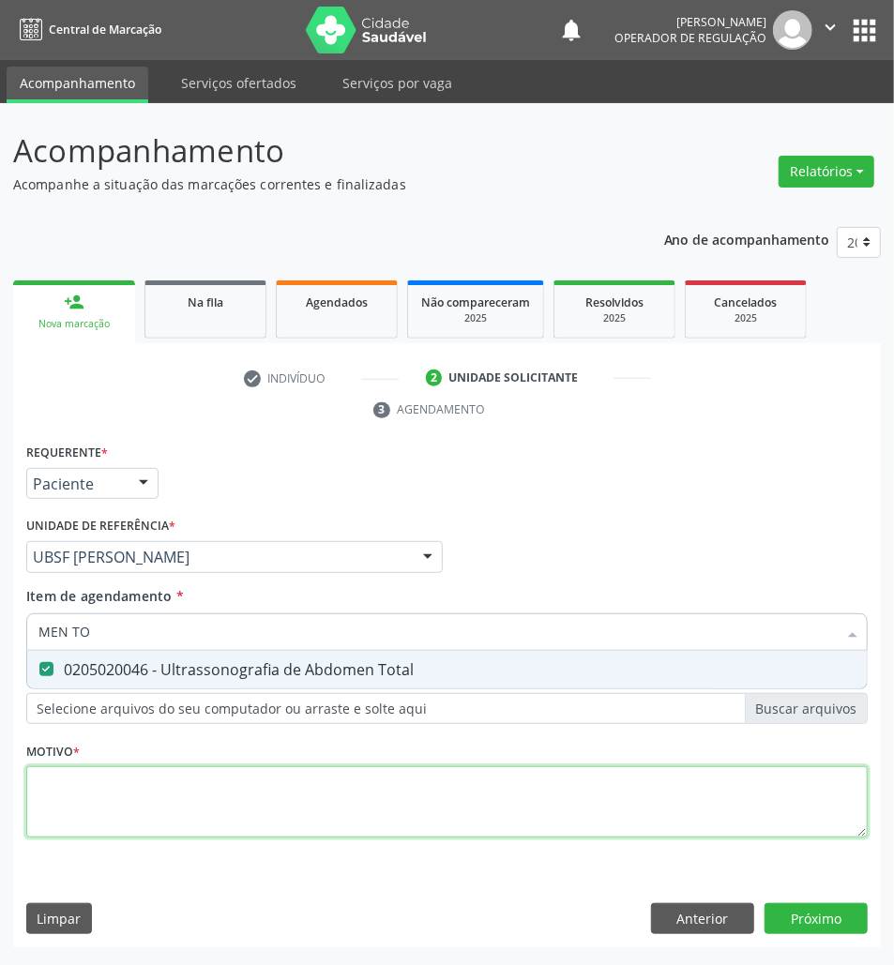
click at [144, 822] on div "Requerente * Paciente Médico(a) Enfermeiro(a) Paciente Nenhum resultado encontr…" at bounding box center [446, 651] width 841 height 425
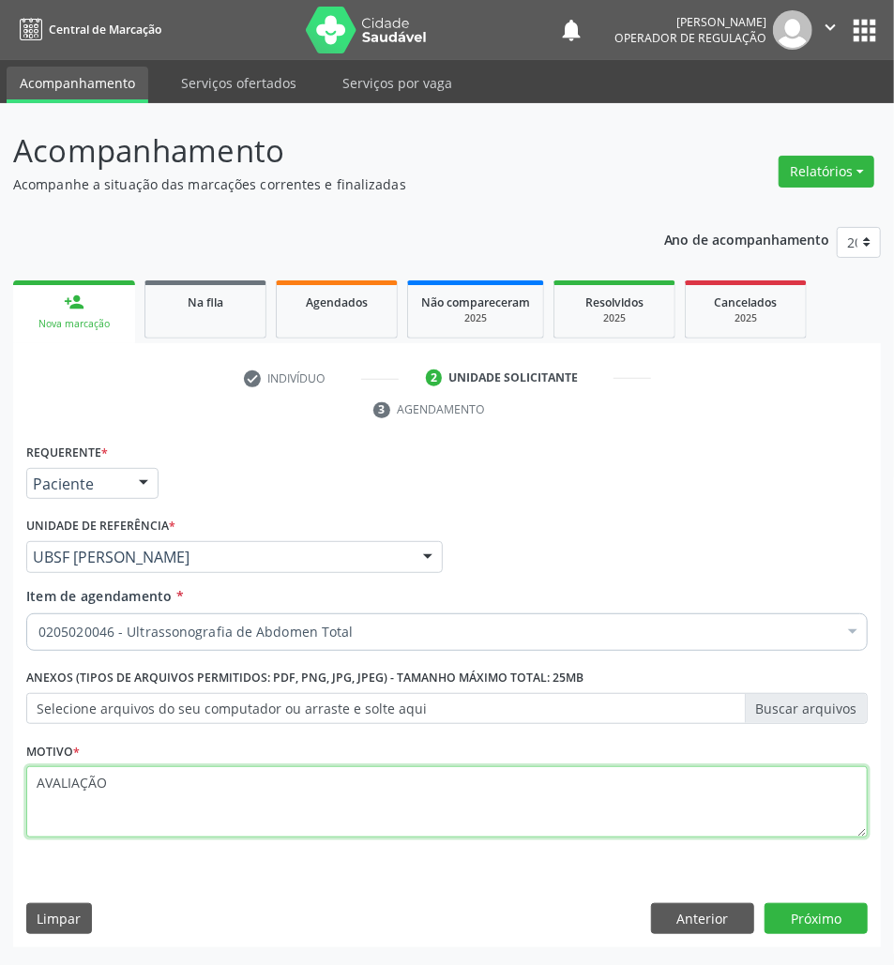
type textarea "AVALIAÇÃO"
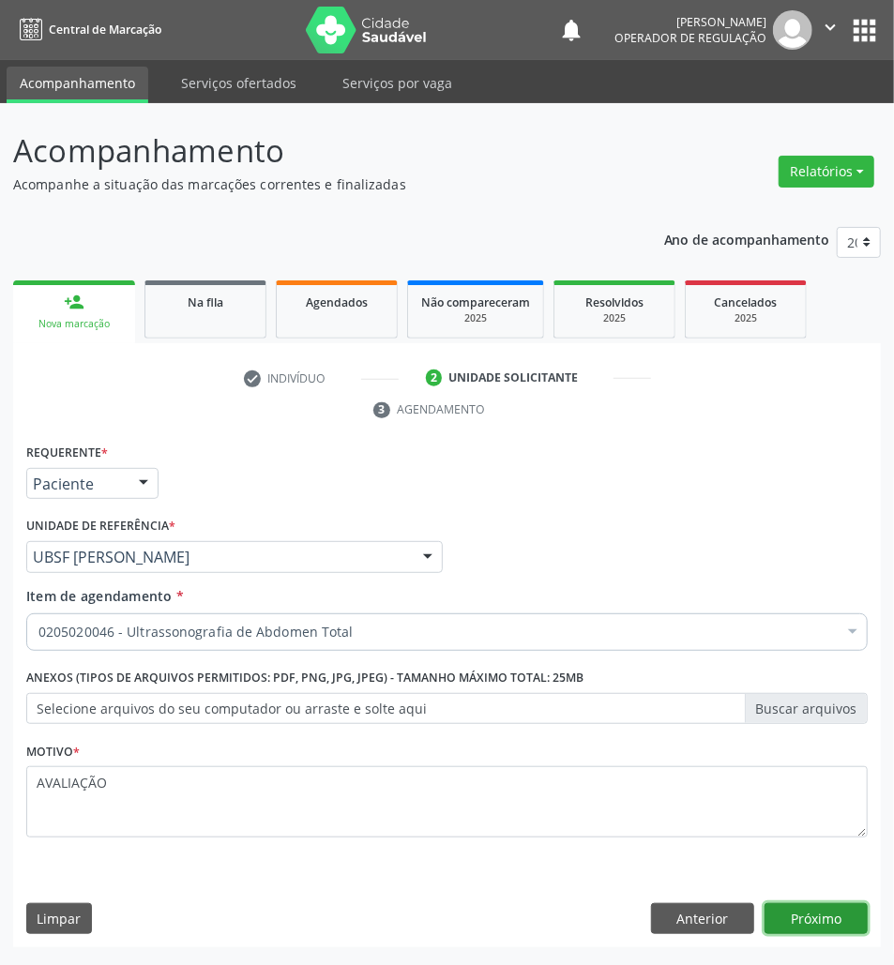
click button "Próximo" at bounding box center [816, 919] width 103 height 32
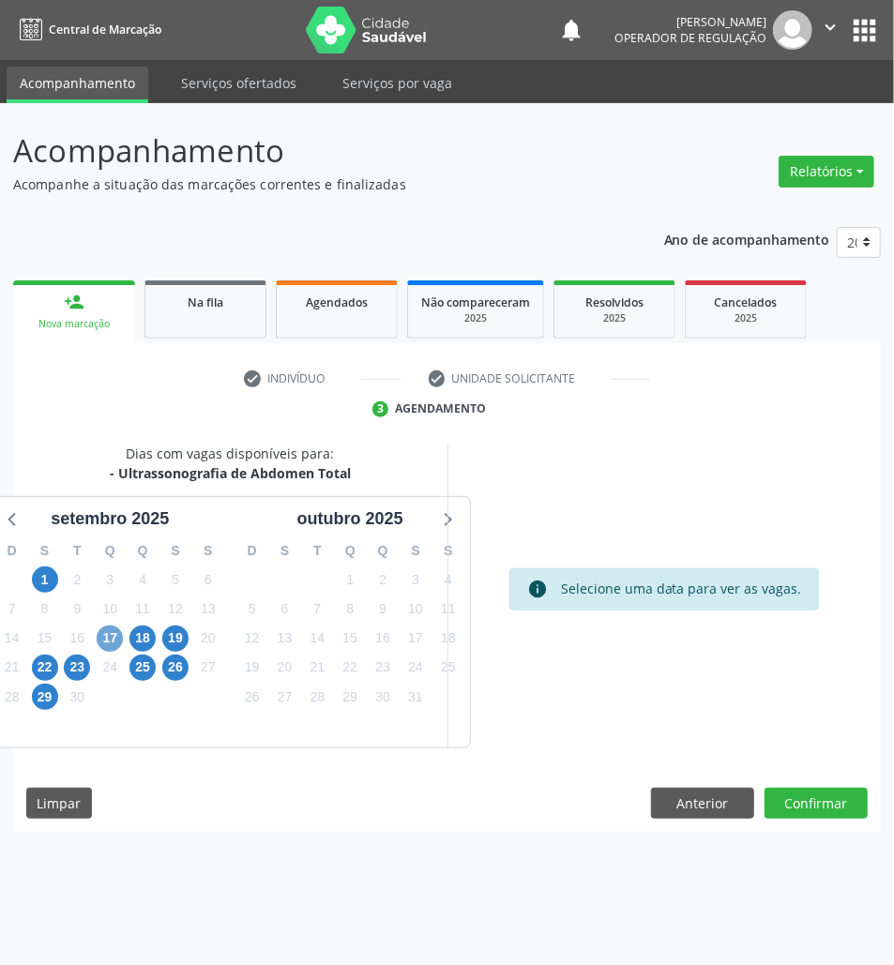
click at [106, 639] on span "17" at bounding box center [110, 639] width 26 height 26
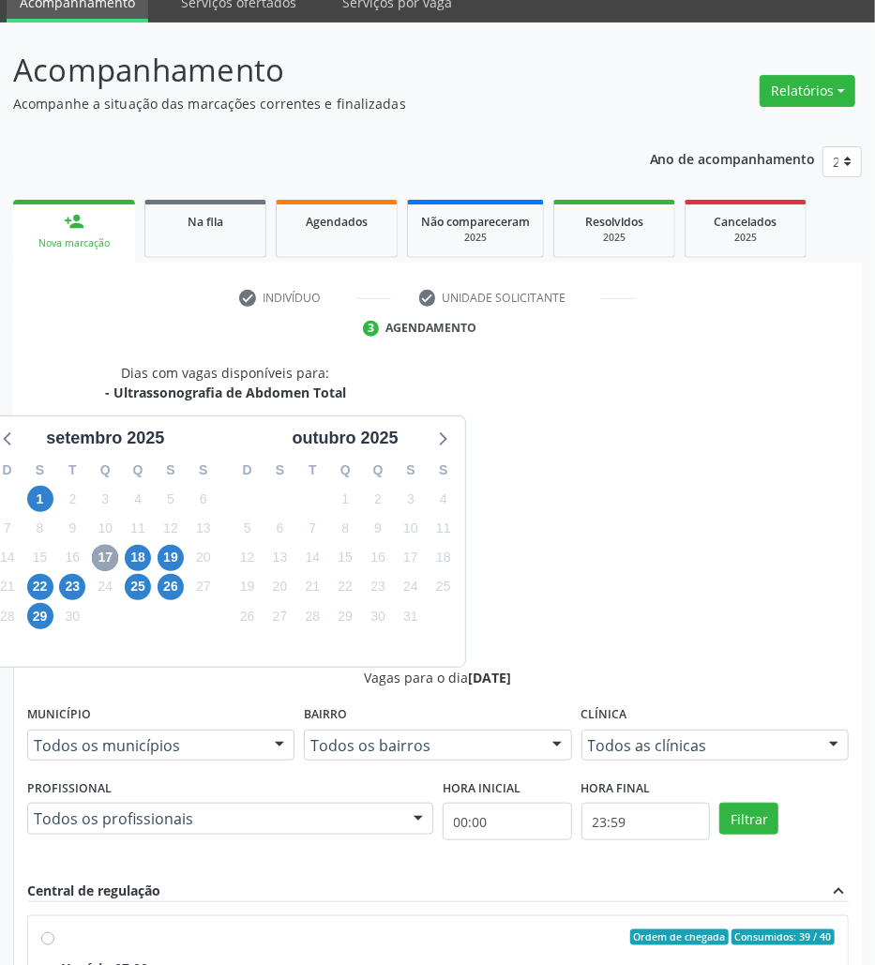
scroll to position [125, 0]
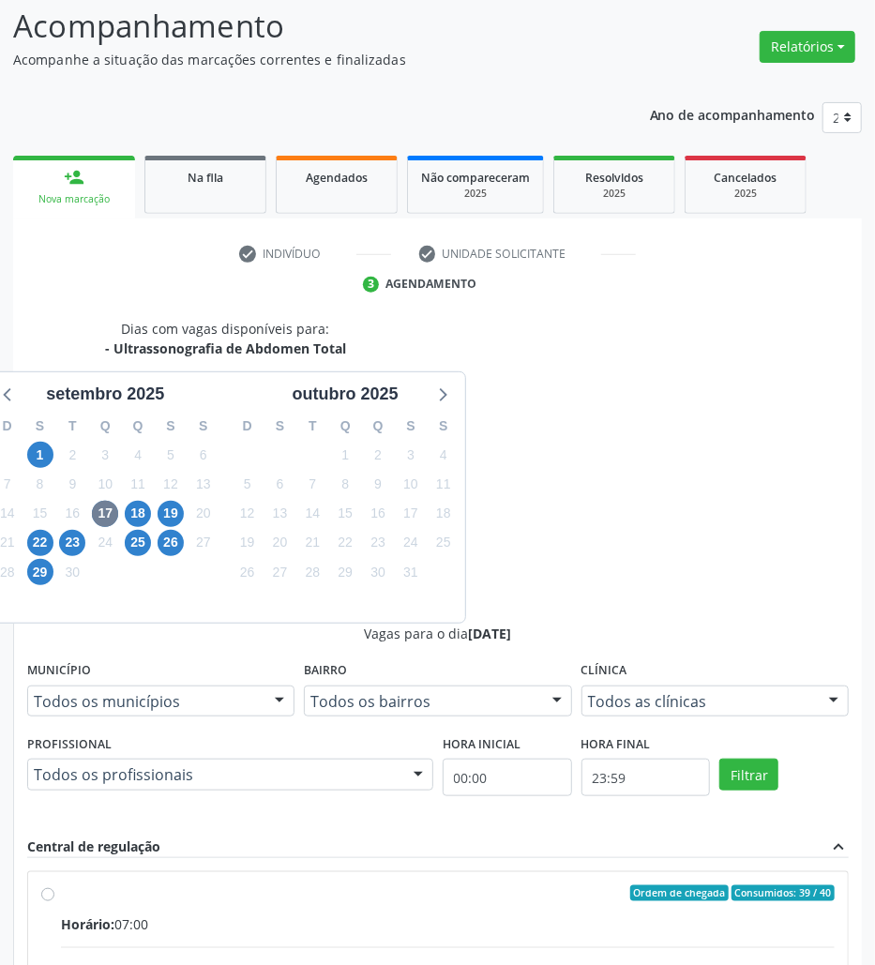
click at [54, 886] on input "Ordem de chegada Consumidos: 39 / 40 Horário: 07:00 Clínica: Policlinica de Que…" at bounding box center [47, 894] width 13 height 17
radio input "true"
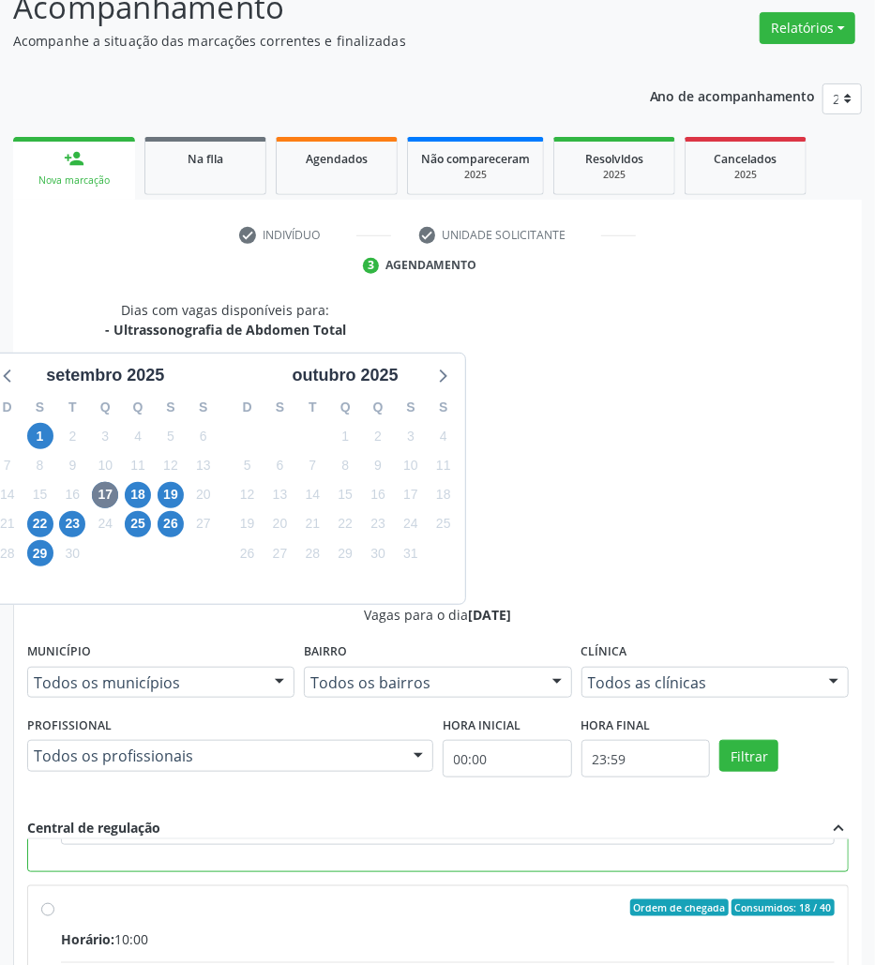
scroll to position [196, 0]
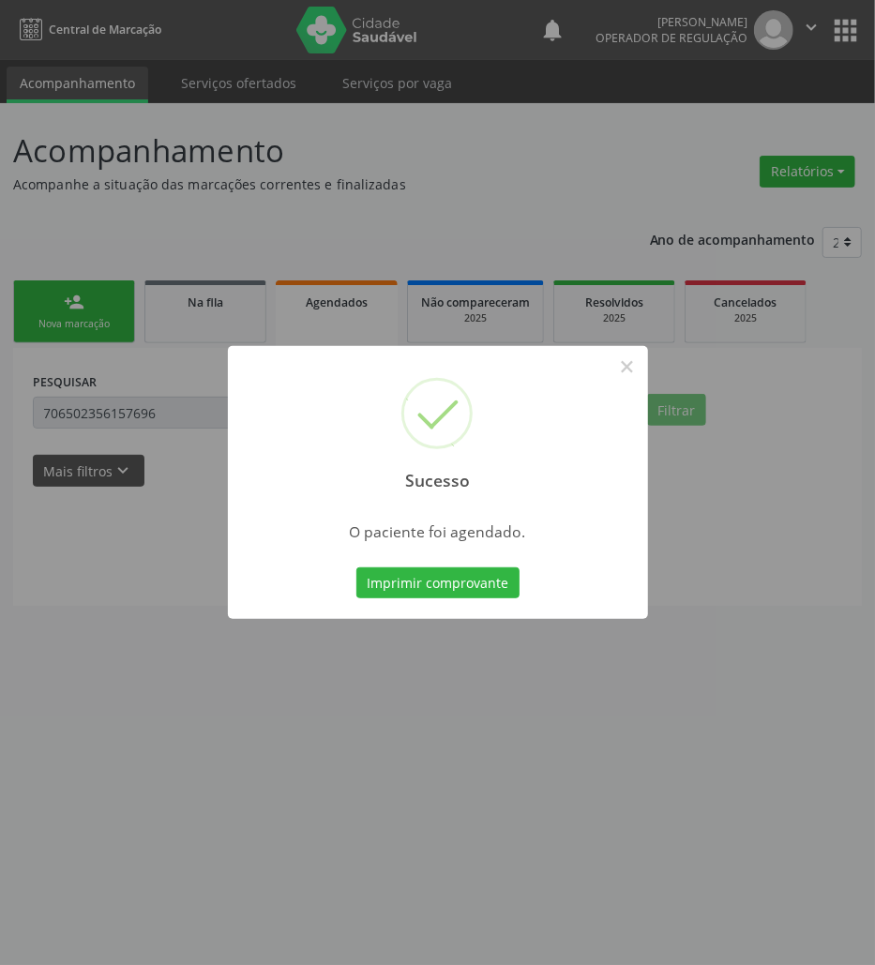
scroll to position [0, 0]
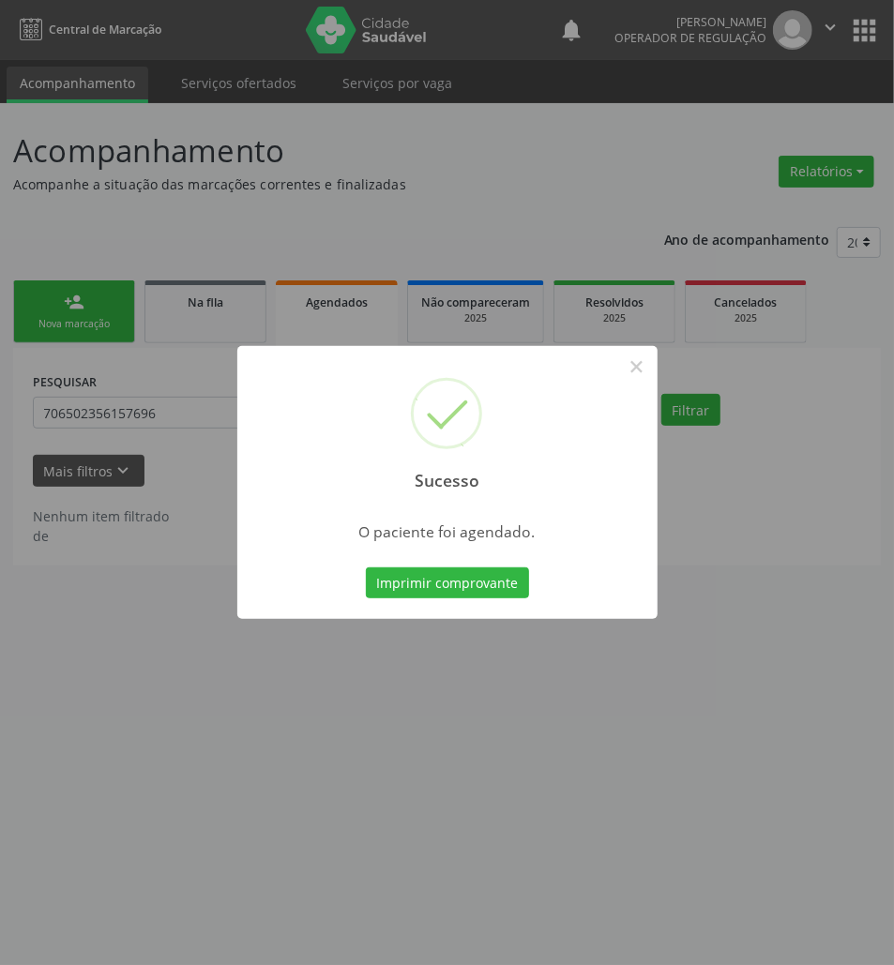
click at [366, 568] on button "Imprimir comprovante" at bounding box center [447, 584] width 163 height 32
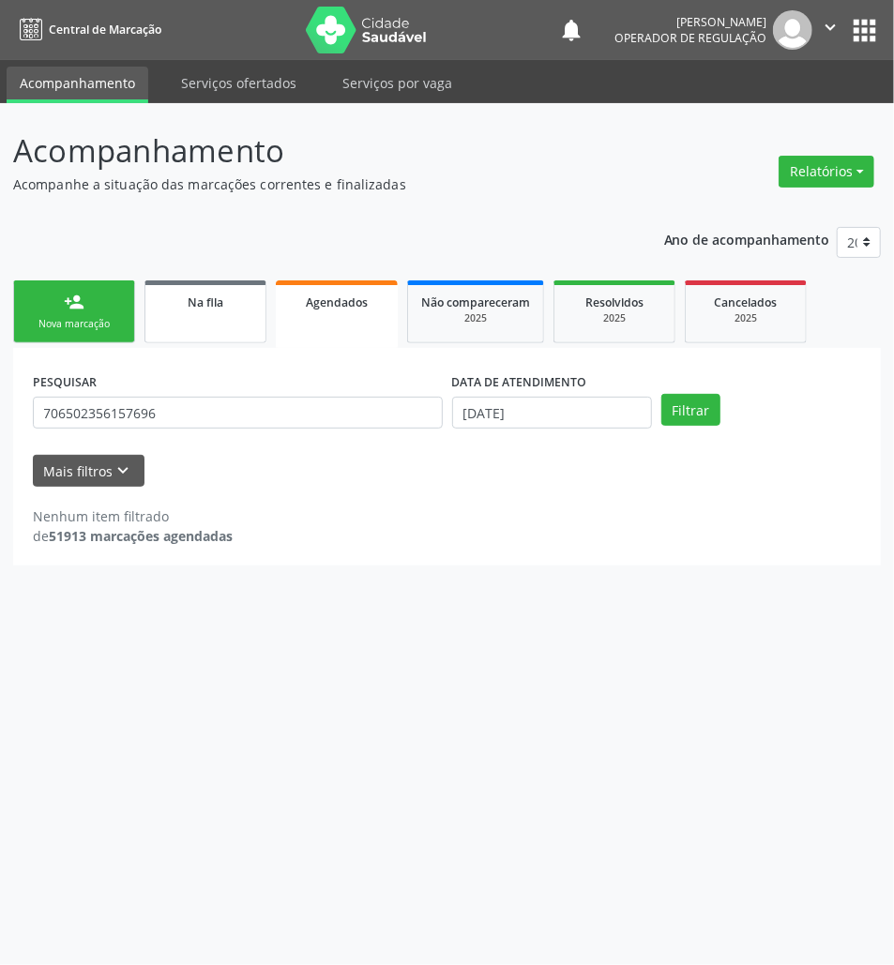
click at [177, 297] on div "Na fila" at bounding box center [206, 302] width 94 height 20
click at [212, 315] on link "Na fila" at bounding box center [205, 311] width 122 height 63
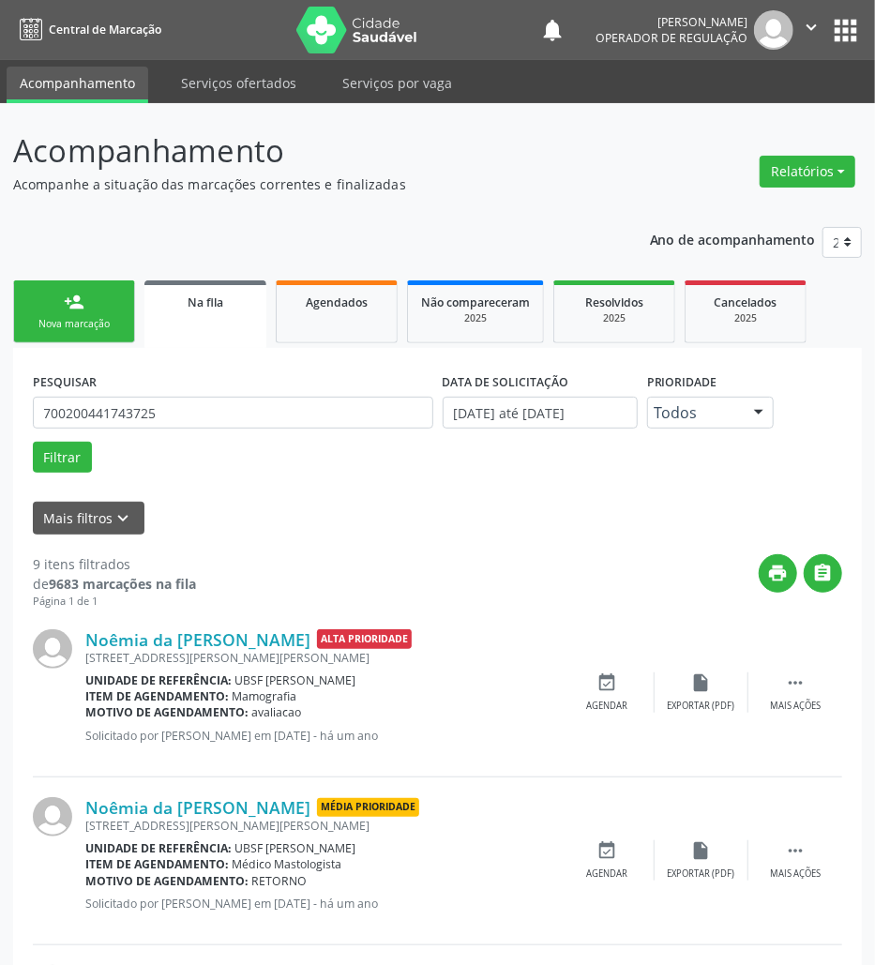
click at [84, 308] on link "person_add Nova marcação" at bounding box center [74, 311] width 122 height 63
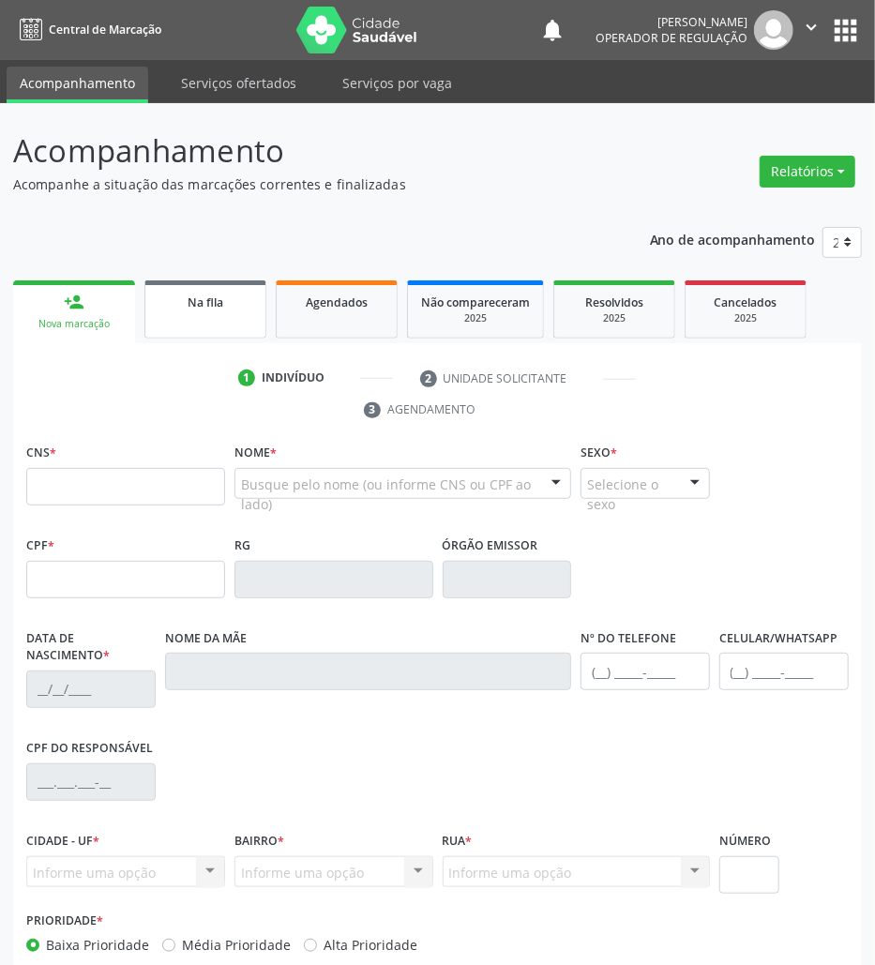
click at [205, 311] on link "Na fila" at bounding box center [205, 309] width 122 height 58
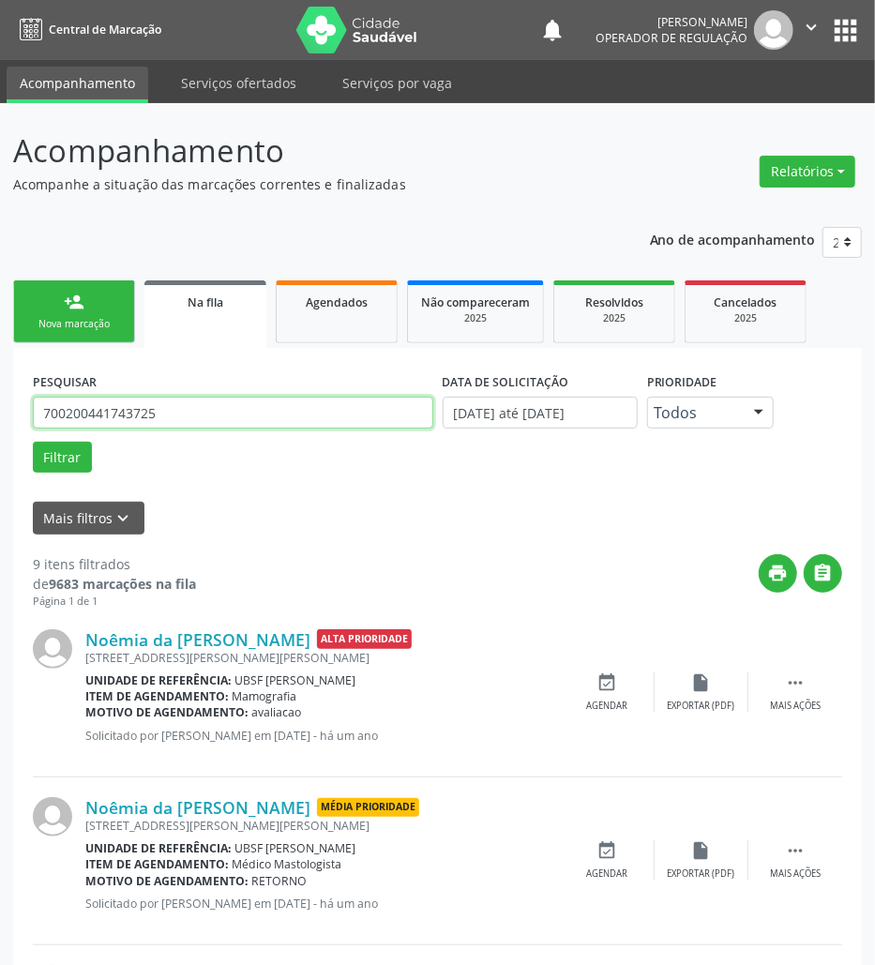
click at [350, 397] on input "700200441743725" at bounding box center [233, 413] width 401 height 32
type input "GERALDO TRAJANO"
click at [33, 442] on button "Filtrar" at bounding box center [62, 458] width 59 height 32
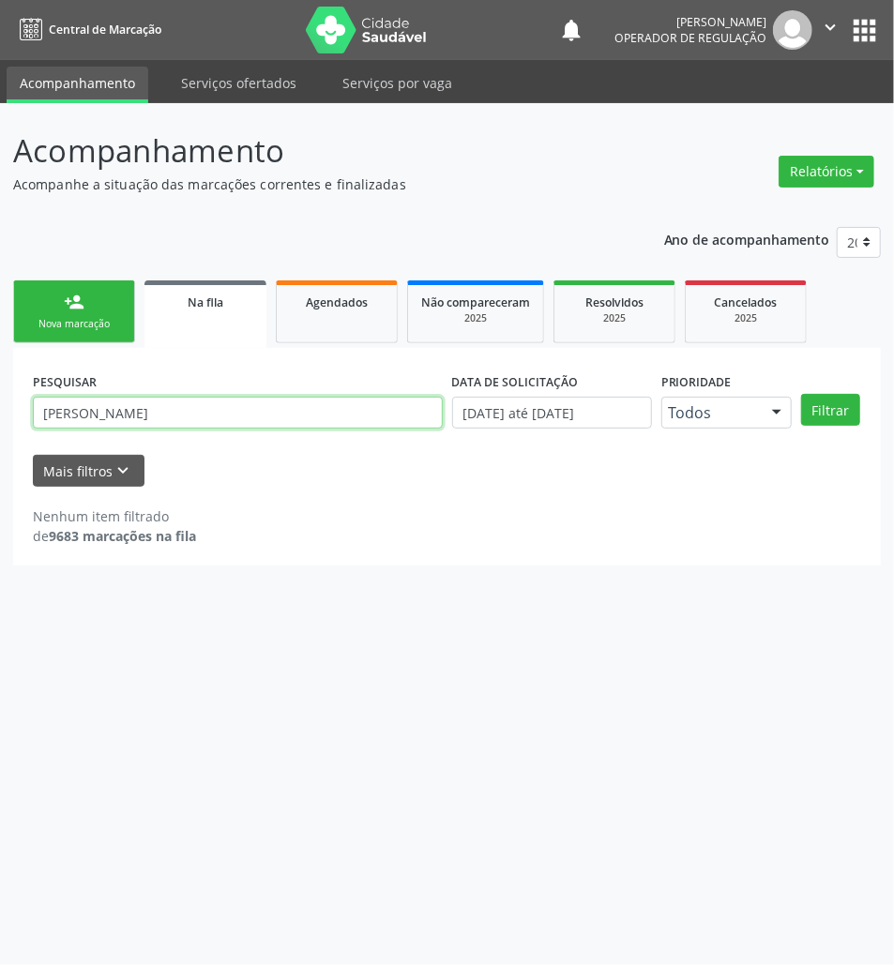
click at [311, 424] on input "GERALDO TRAJANO" at bounding box center [238, 413] width 410 height 32
click at [361, 312] on link "Agendados" at bounding box center [337, 311] width 122 height 63
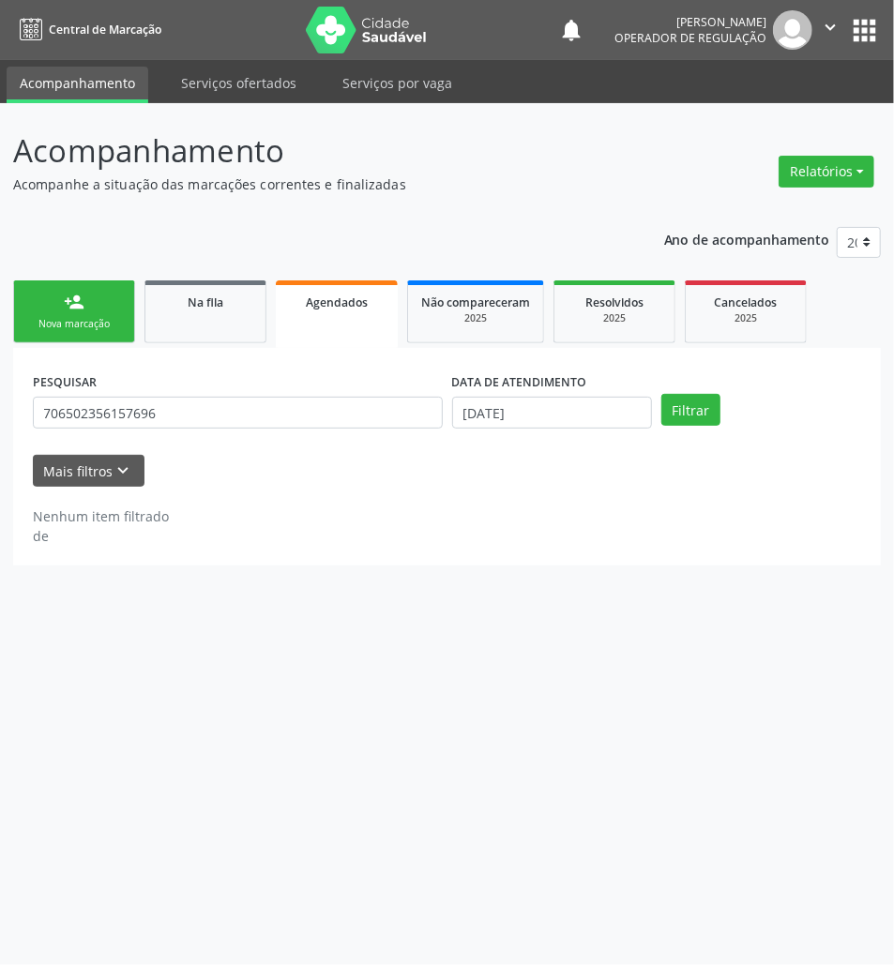
click at [295, 409] on input "706502356157696" at bounding box center [238, 413] width 410 height 32
paste input "GERALDO TRAJANO"
type input "GERALDO TRAJANO"
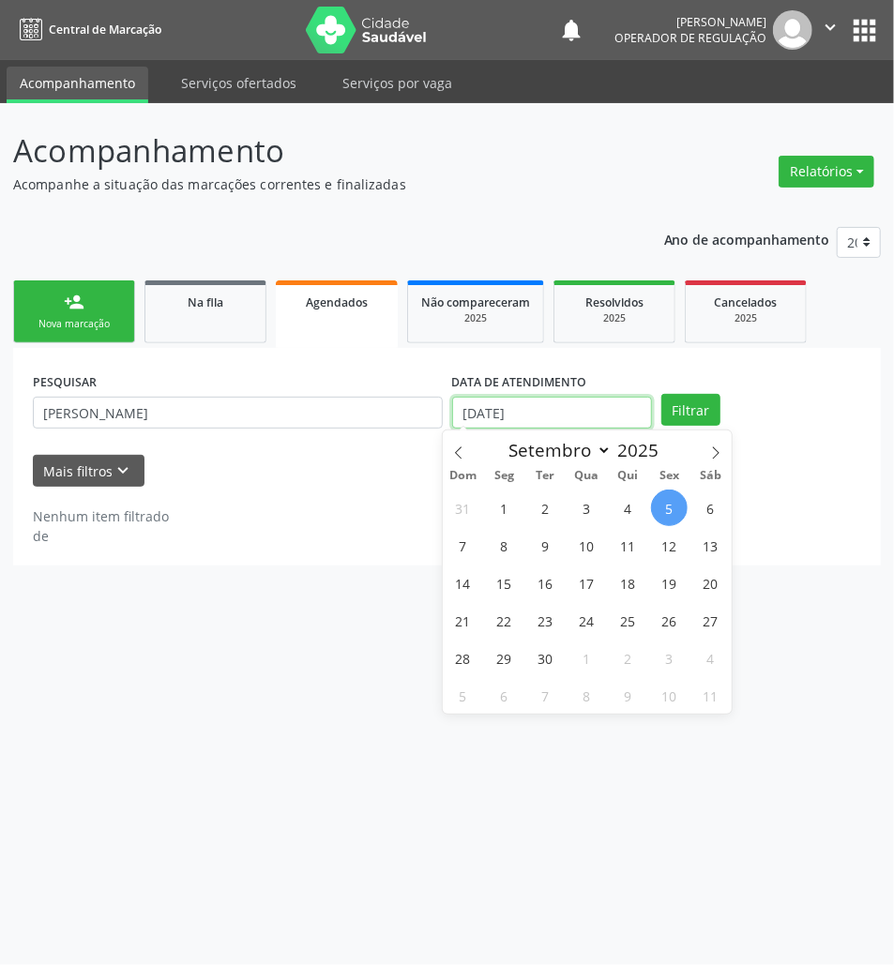
click at [515, 417] on input "[DATE]" at bounding box center [552, 413] width 200 height 32
click at [616, 534] on span "11" at bounding box center [628, 545] width 37 height 37
type input "11/09/2025"
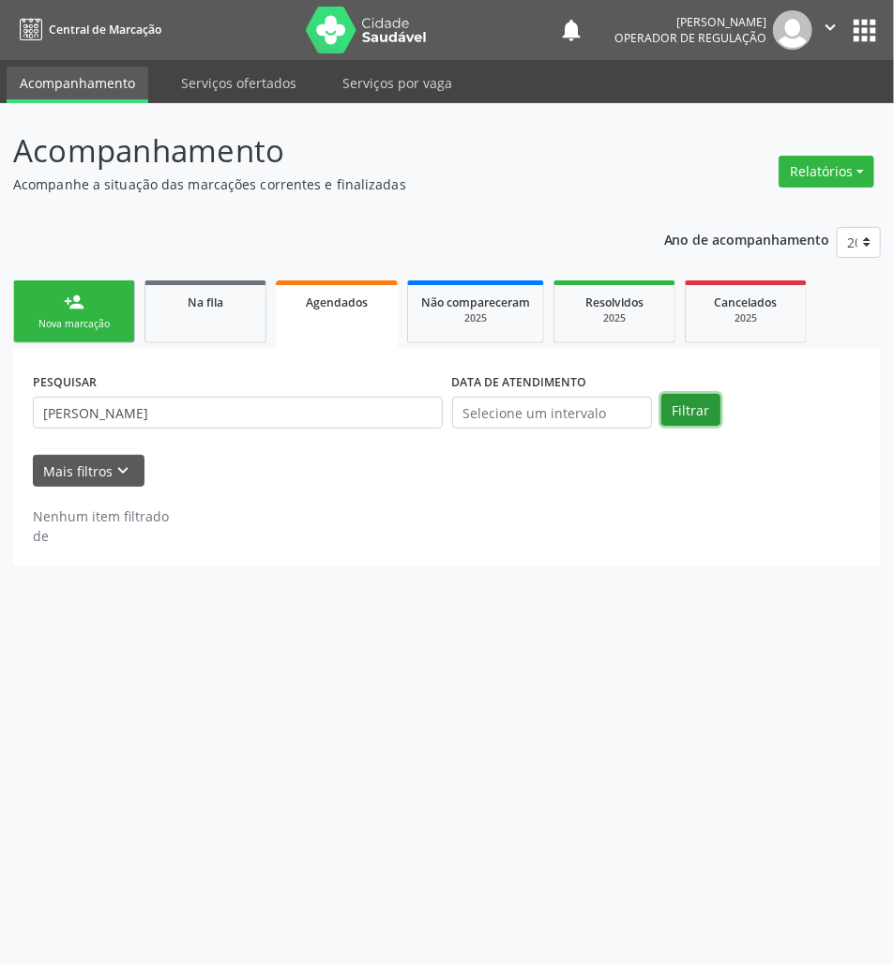
click at [692, 425] on button "Filtrar" at bounding box center [690, 410] width 59 height 32
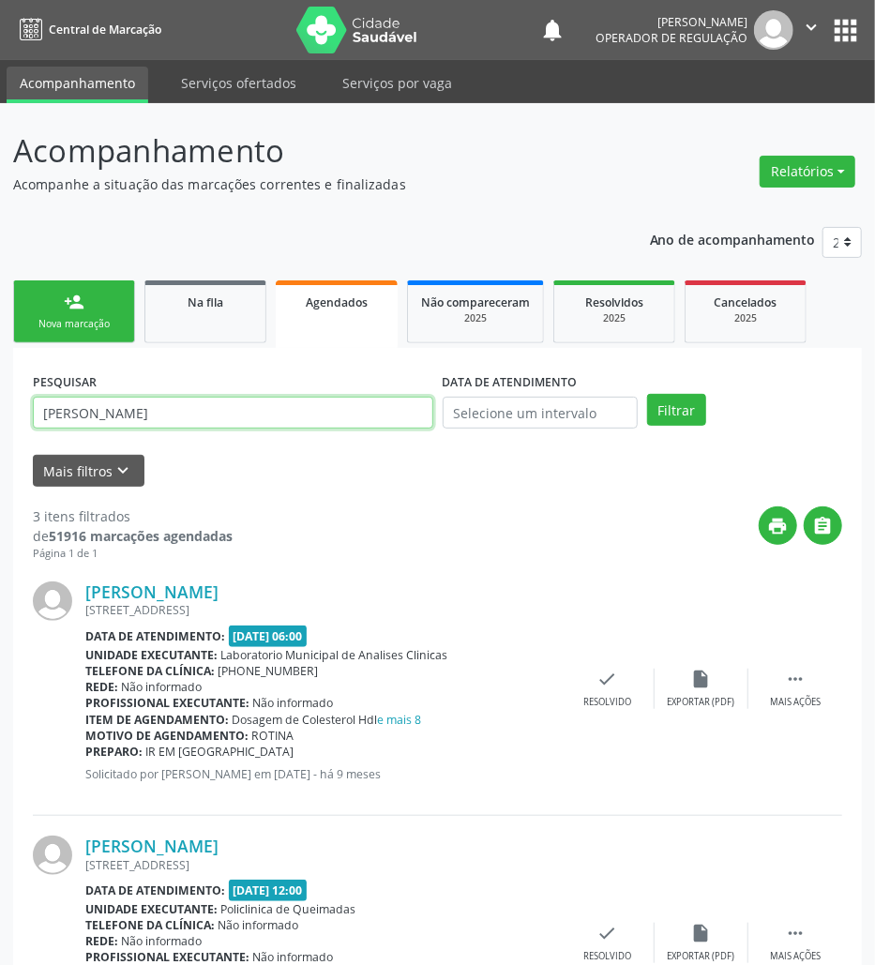
click at [140, 417] on input "GERALDO TRAJANO" at bounding box center [233, 413] width 401 height 32
drag, startPoint x: 162, startPoint y: 304, endPoint x: 548, endPoint y: 298, distance: 385.6
click at [162, 305] on div "Na fila" at bounding box center [206, 302] width 94 height 20
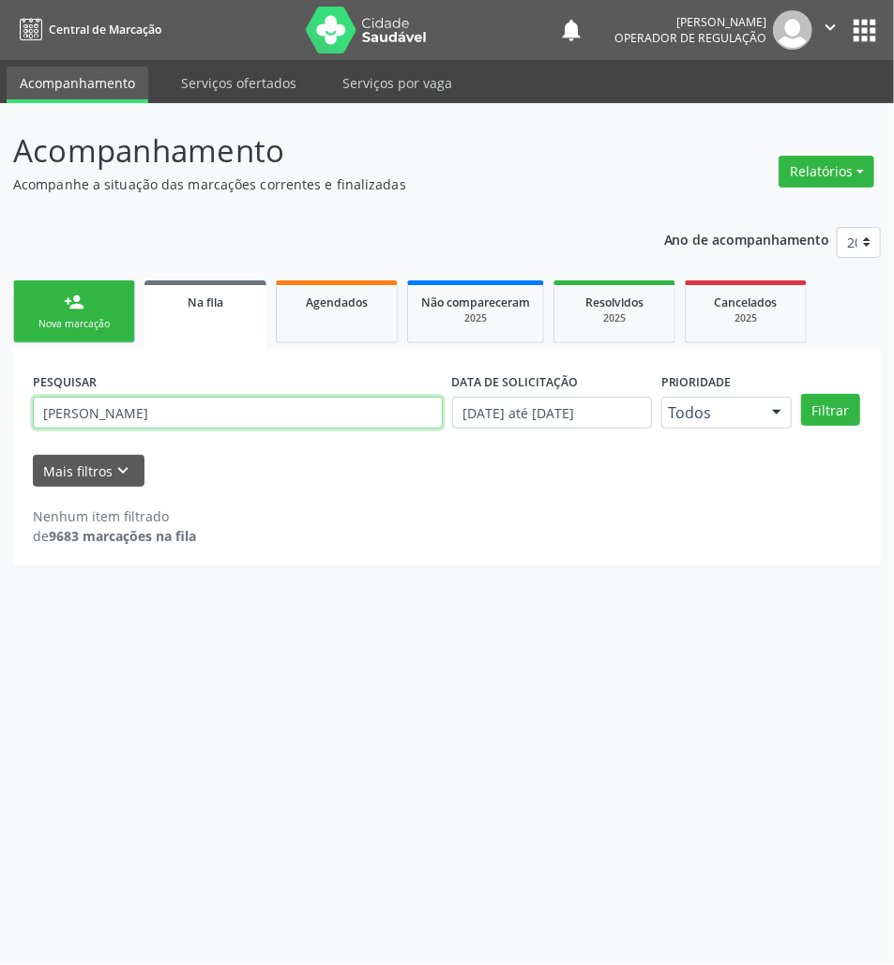
click at [84, 403] on input "GERALDO TRAJANO" at bounding box center [238, 413] width 410 height 32
click at [84, 405] on input "GERALDO TRAJANO" at bounding box center [238, 413] width 410 height 32
click at [87, 407] on input "GERALDO TRAJANO" at bounding box center [238, 413] width 410 height 32
click at [87, 406] on input "GERALDO TRAJANO" at bounding box center [238, 413] width 410 height 32
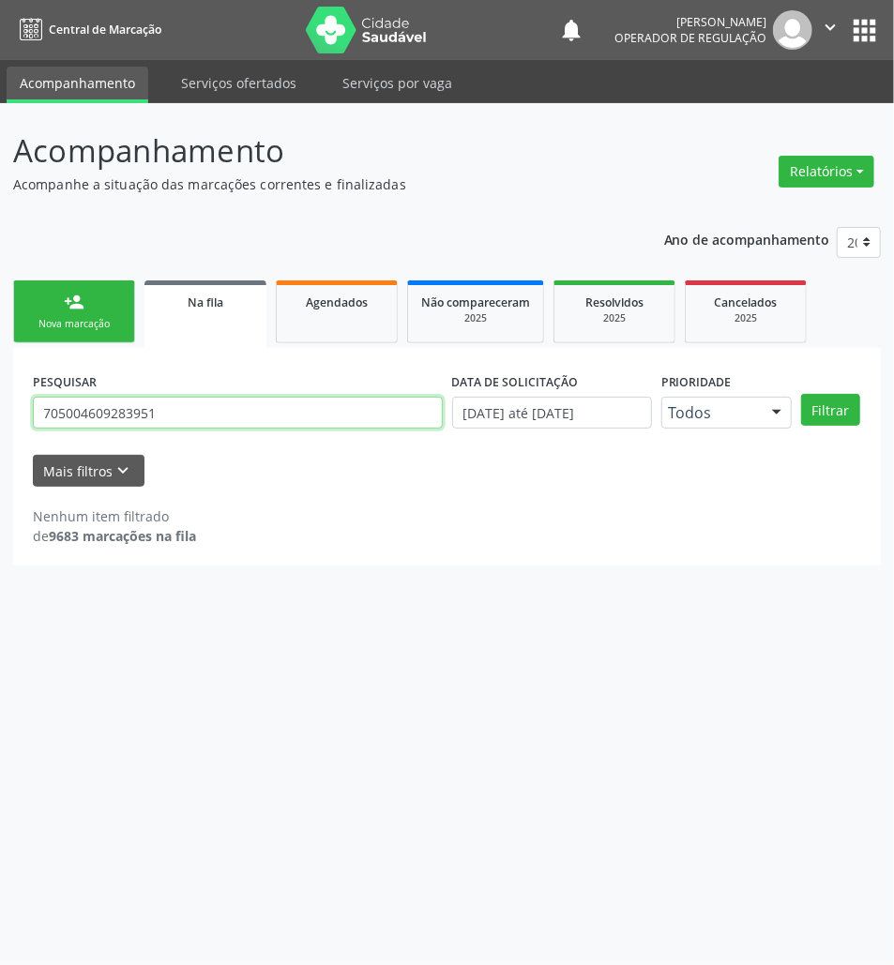
type input "705004609283951"
click at [801, 394] on button "Filtrar" at bounding box center [830, 410] width 59 height 32
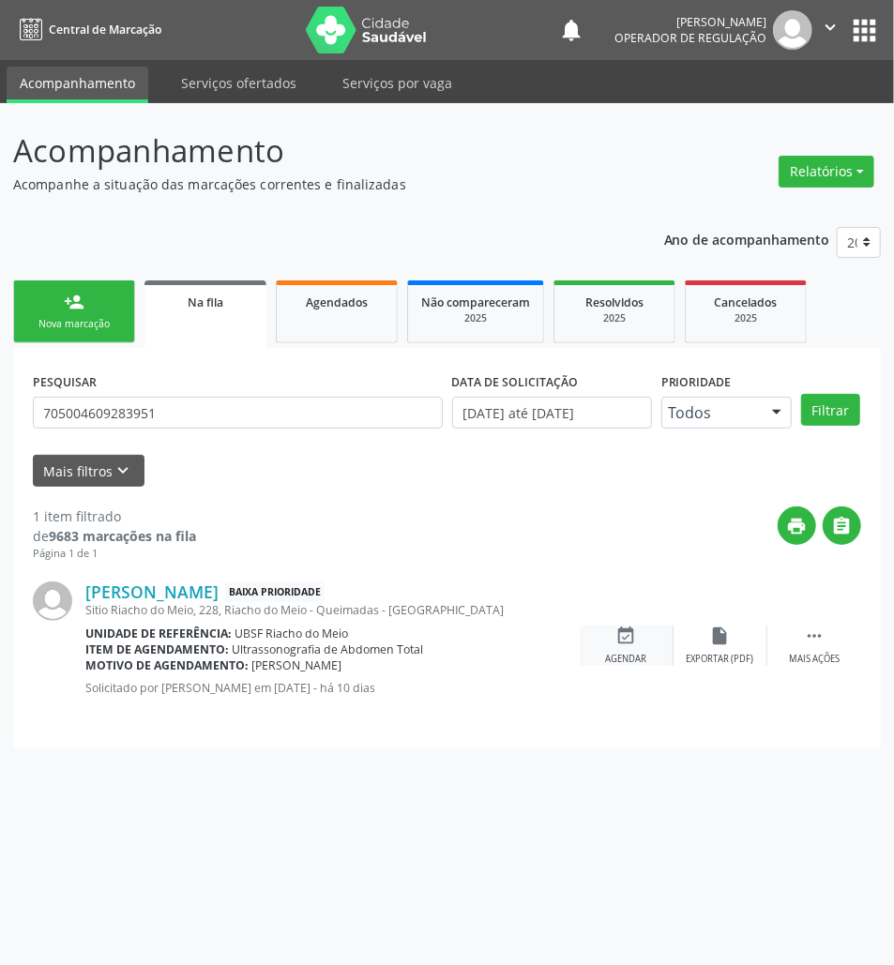
click at [634, 644] on icon "event_available" at bounding box center [626, 636] width 21 height 21
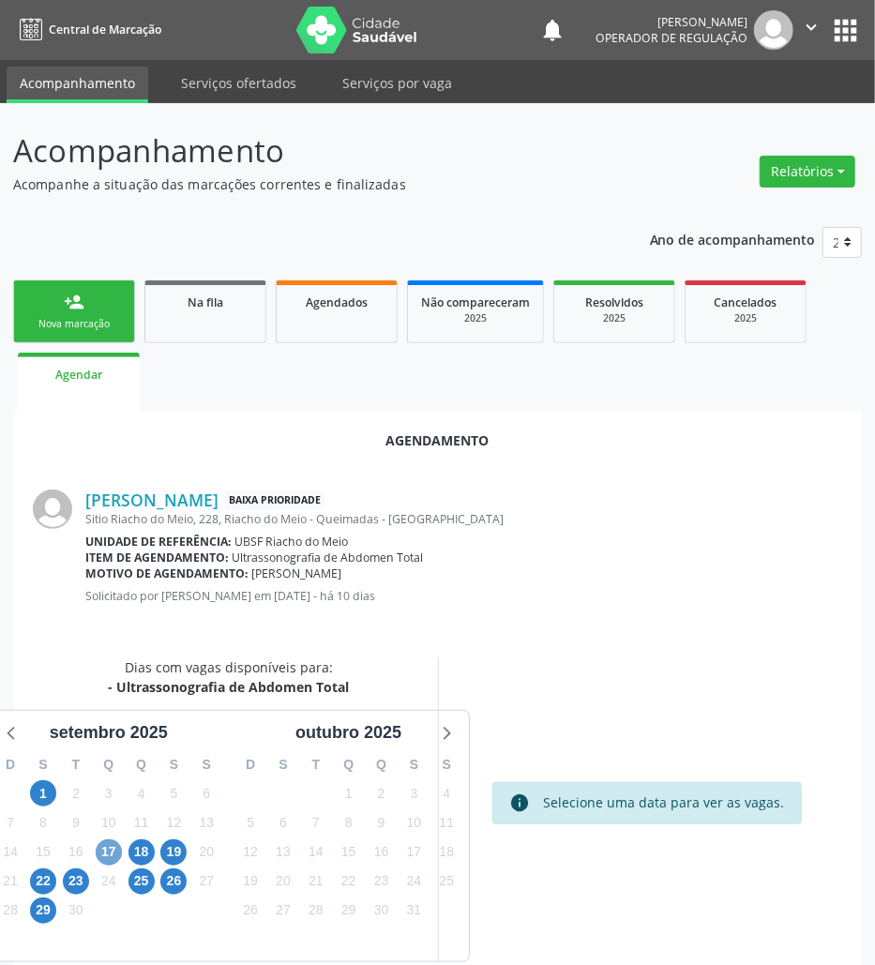
click at [110, 845] on span "17" at bounding box center [109, 853] width 26 height 26
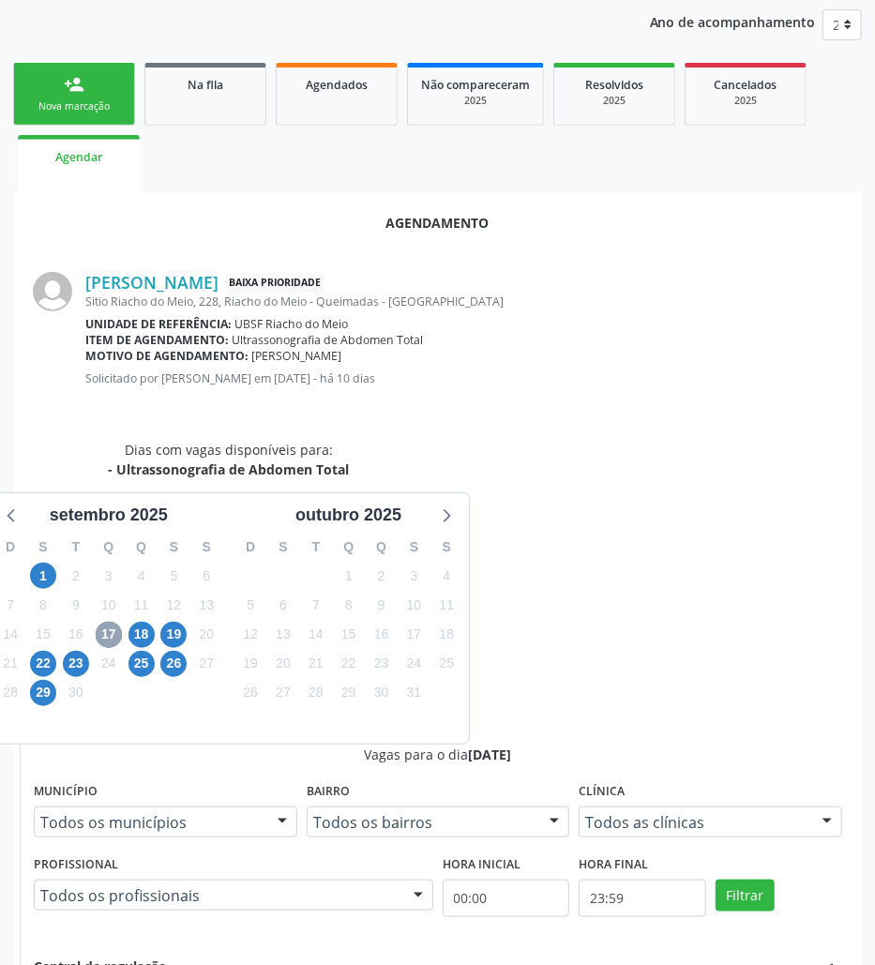
scroll to position [357, 0]
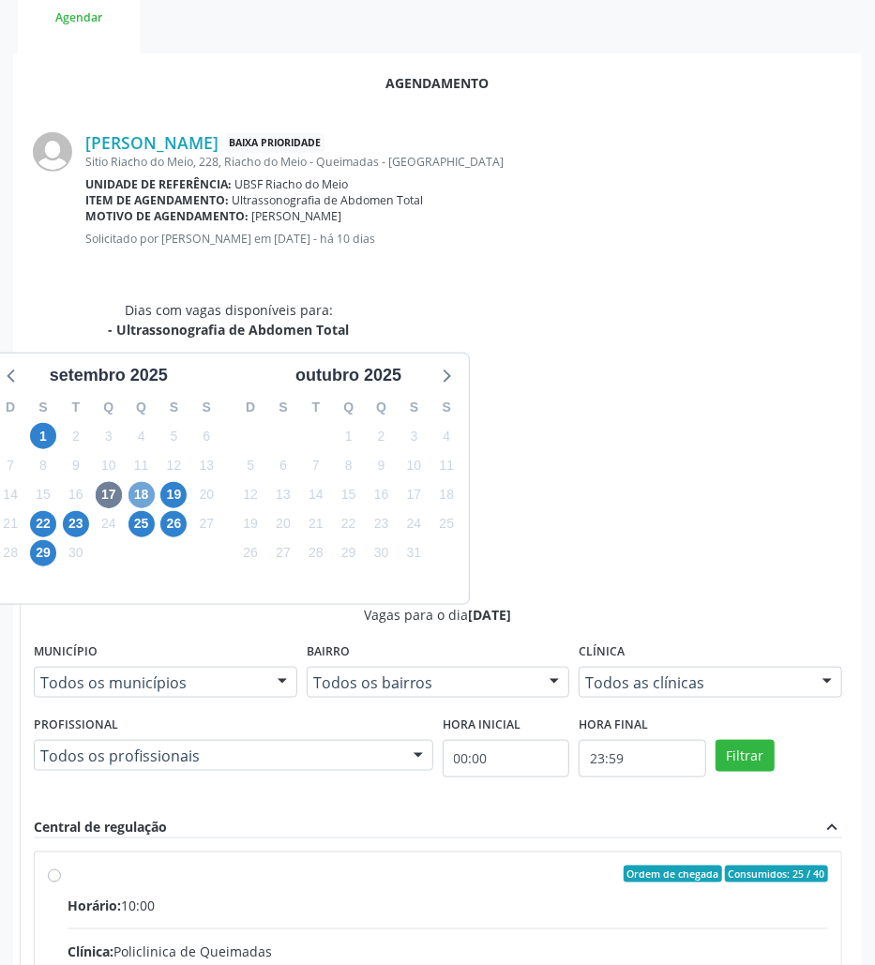
click at [147, 496] on span "18" at bounding box center [142, 495] width 26 height 26
click at [61, 866] on input "Ordem de chegada Consumidos: 0 / 40 Horário: 07:00 Clínica: Policlinica de Quei…" at bounding box center [54, 874] width 13 height 17
radio input "true"
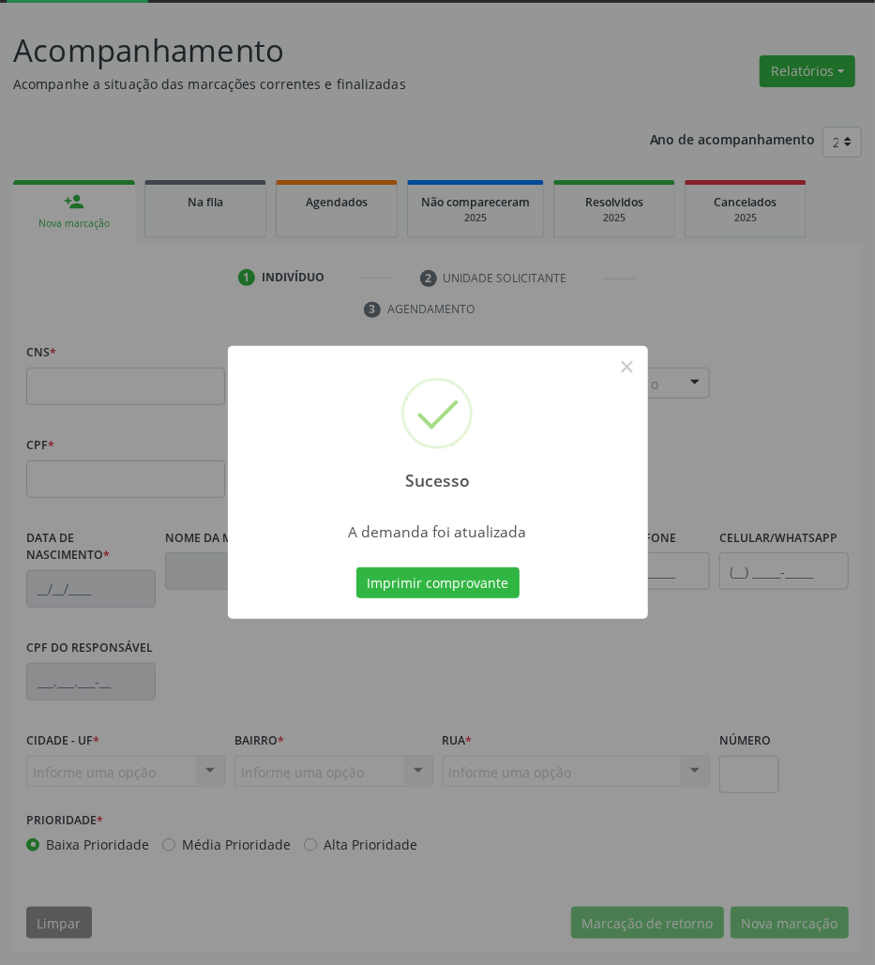
scroll to position [101, 0]
click at [406, 583] on button "Imprimir comprovante" at bounding box center [437, 584] width 163 height 32
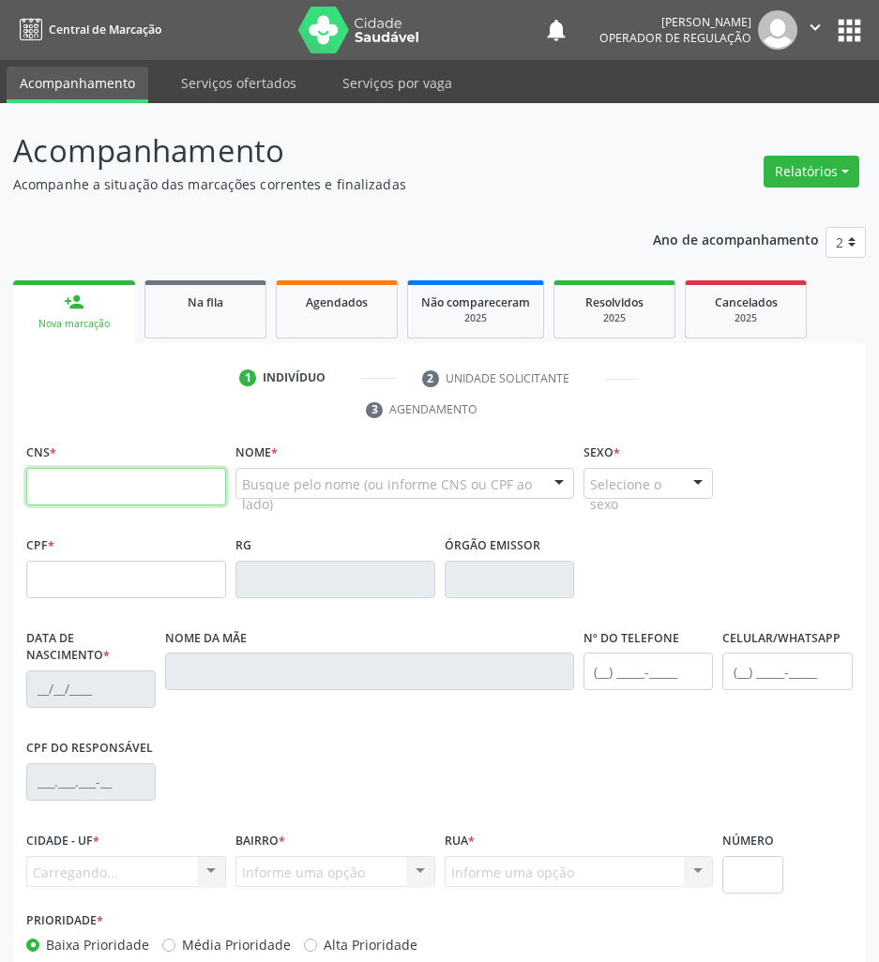
click at [124, 484] on input "text" at bounding box center [126, 487] width 200 height 38
type input "700 5049 6810 2550"
type input "083.501.134-80"
type input "[DATE]"
type input "[PERSON_NAME]"
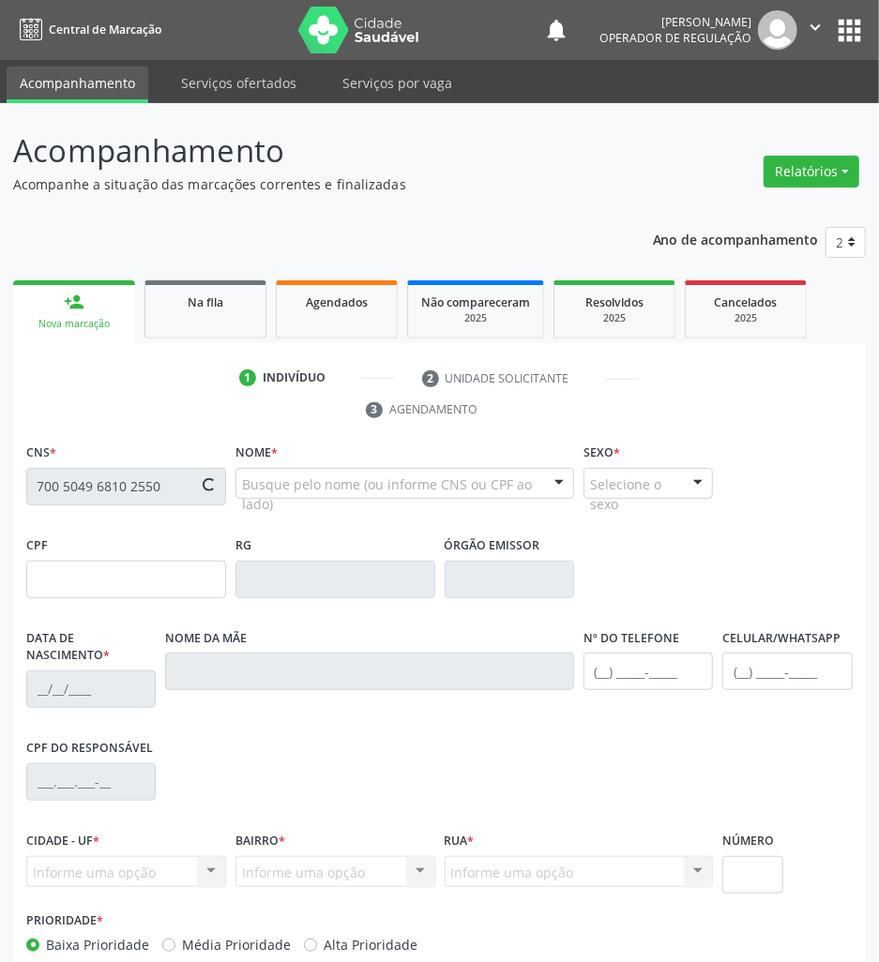
type input "[PHONE_NUMBER]"
type input "S/N"
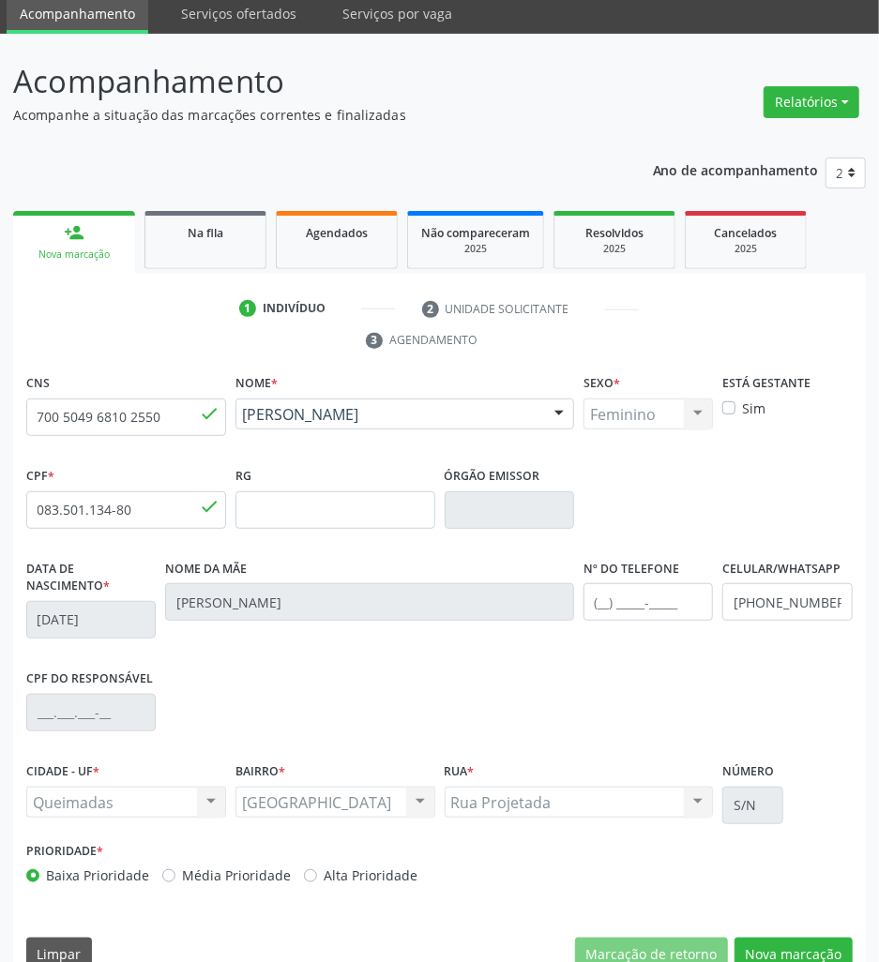
scroll to position [103, 0]
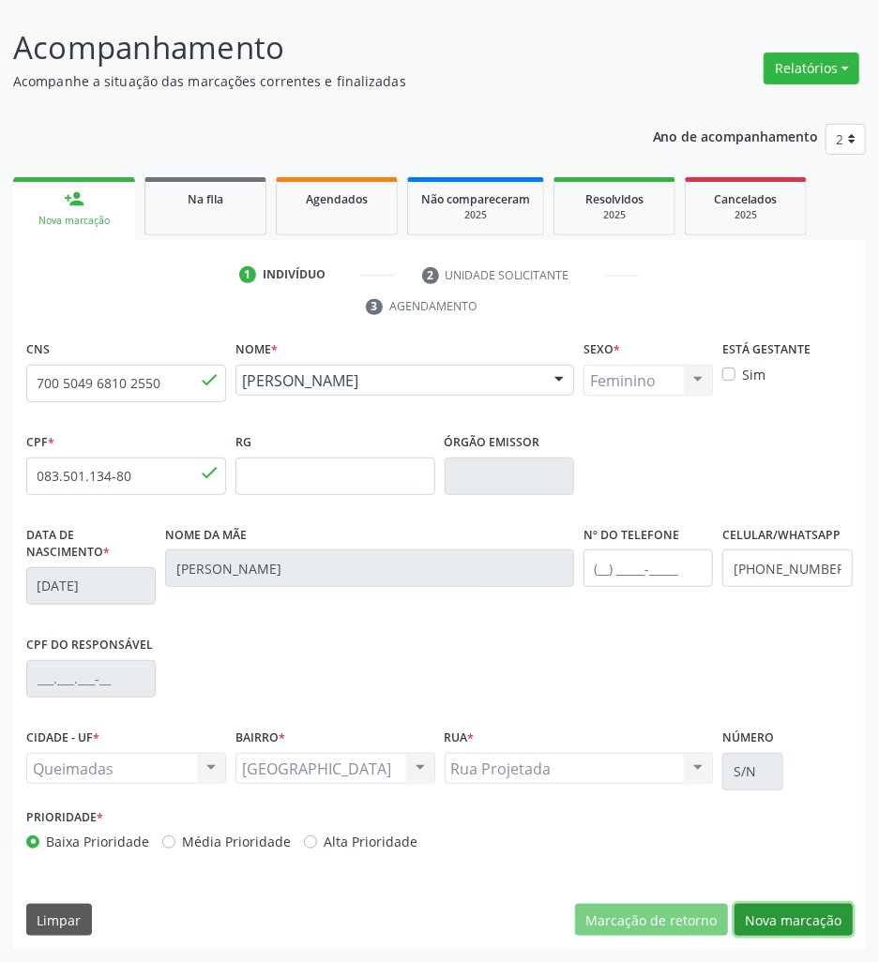
click at [835, 923] on button "Nova marcação" at bounding box center [794, 920] width 118 height 32
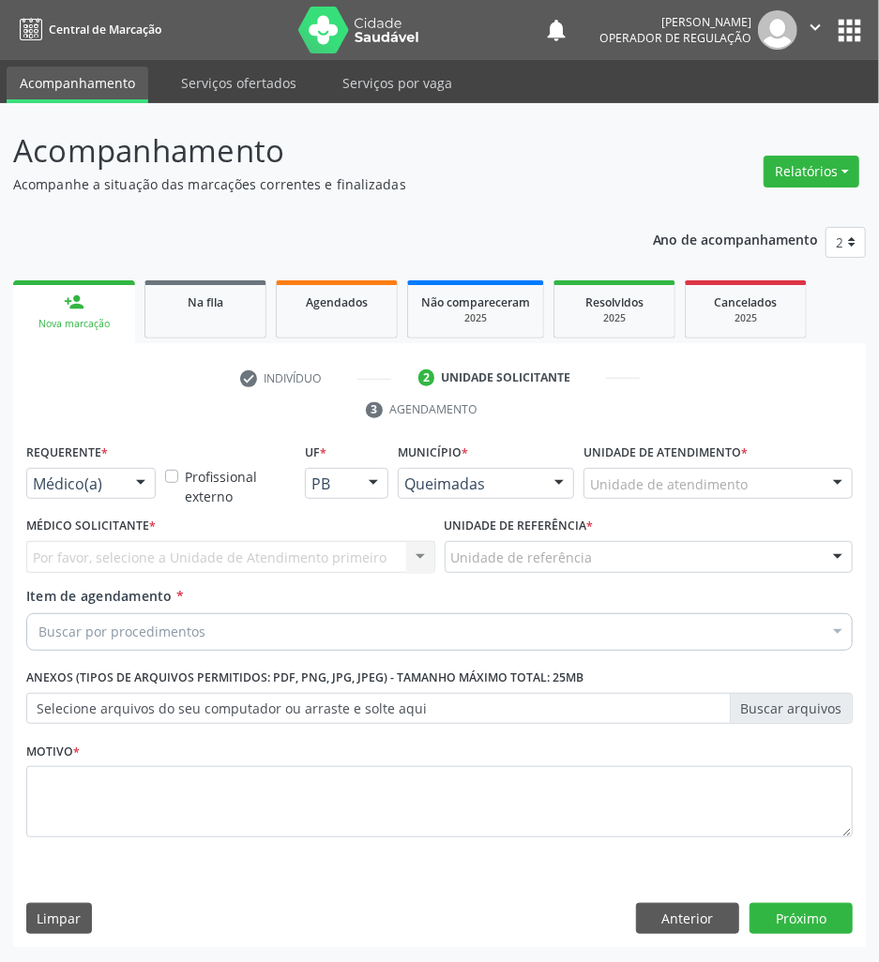
scroll to position [0, 0]
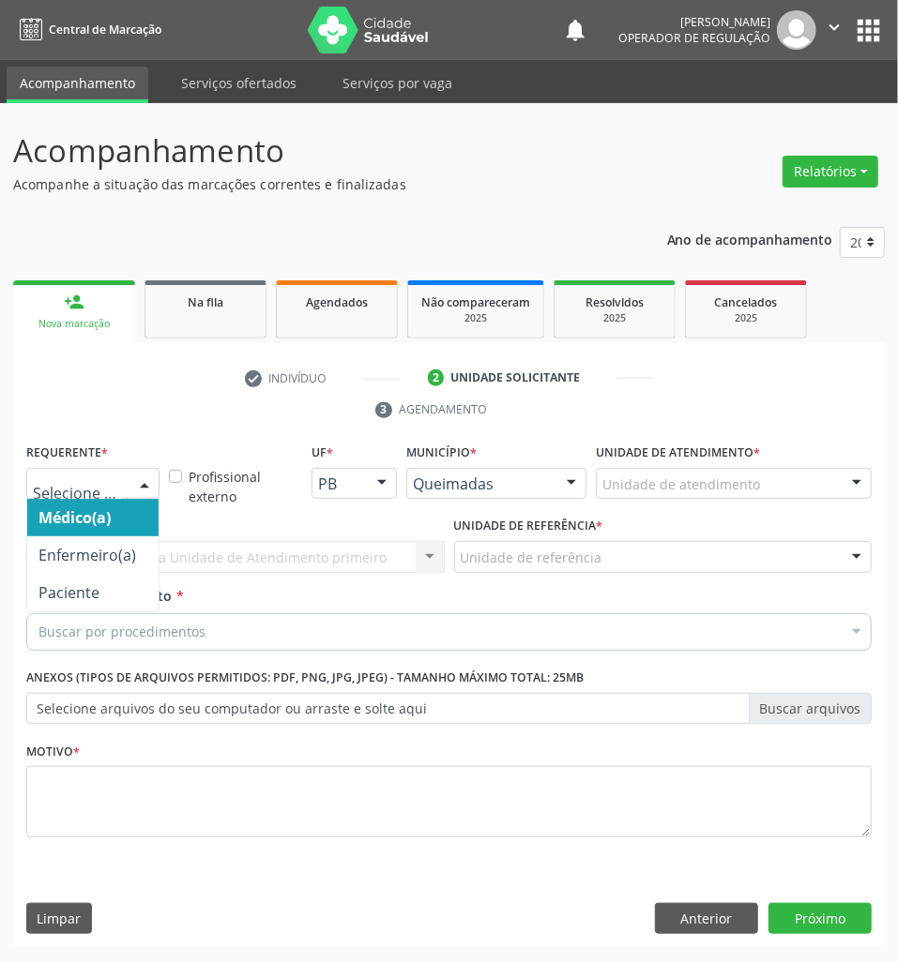
drag, startPoint x: 72, startPoint y: 481, endPoint x: 72, endPoint y: 534, distance: 52.5
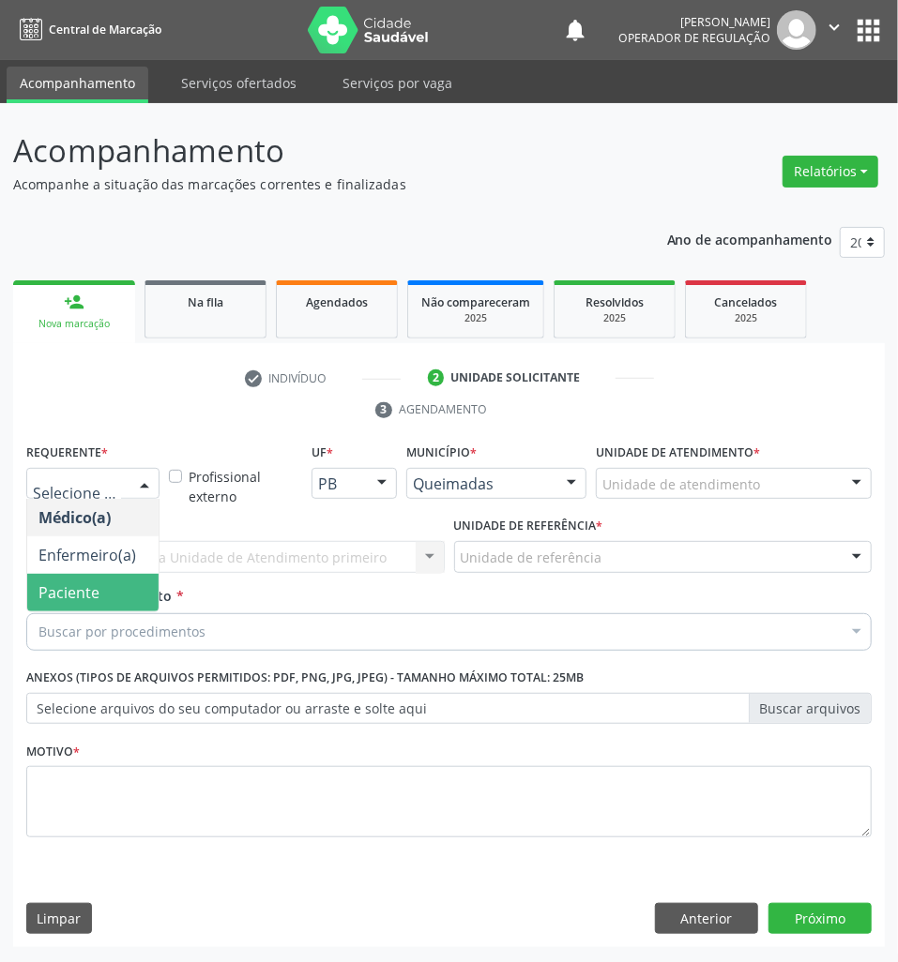
click at [84, 590] on span "Paciente" at bounding box center [68, 593] width 61 height 21
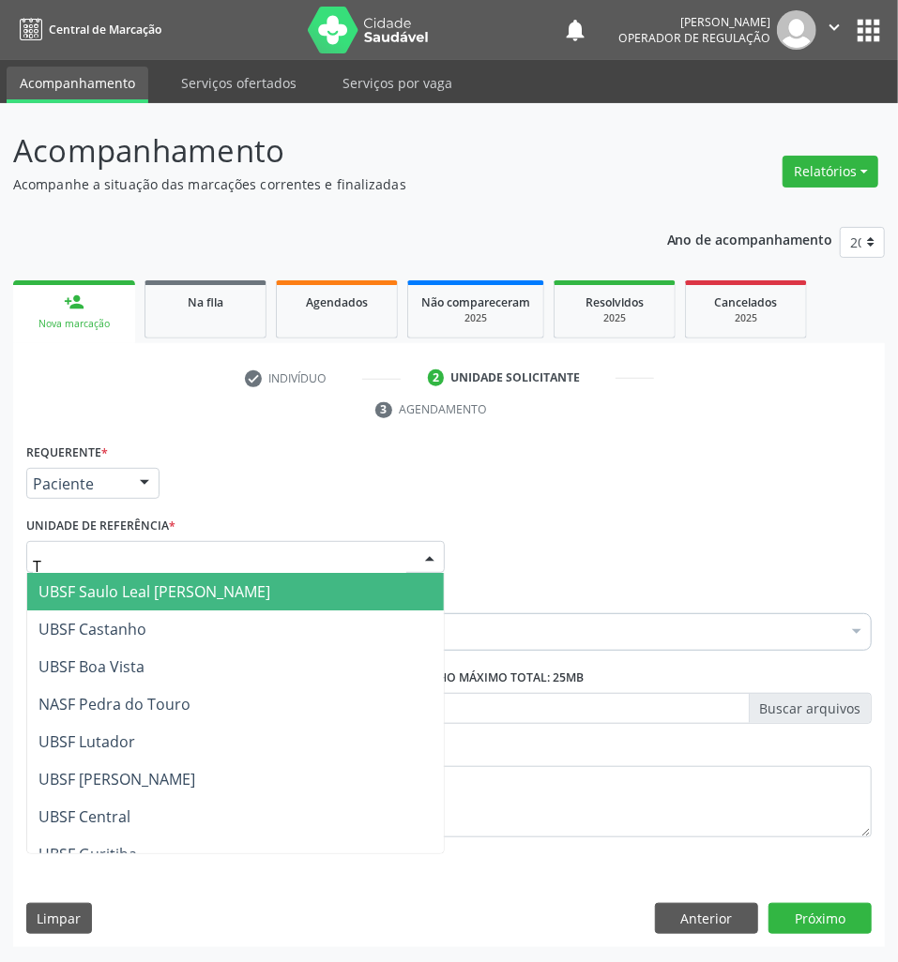
type input "TI"
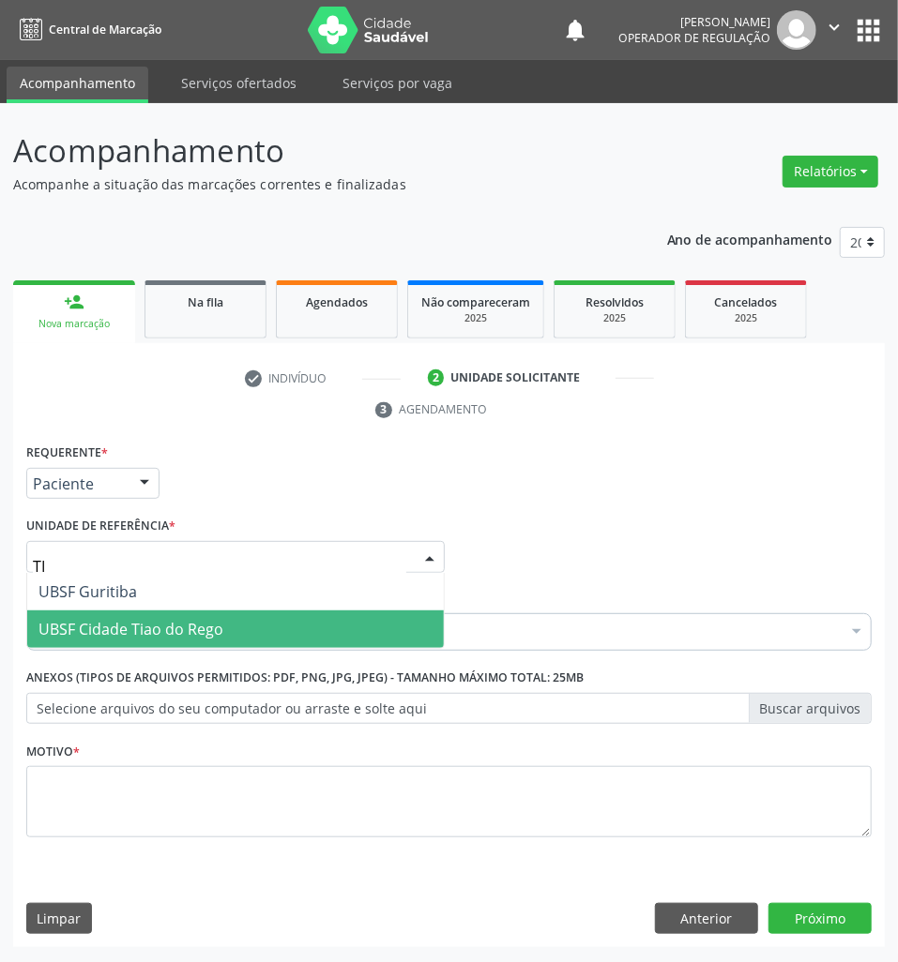
click at [133, 616] on span "UBSF Cidade Tiao do Rego" at bounding box center [235, 630] width 417 height 38
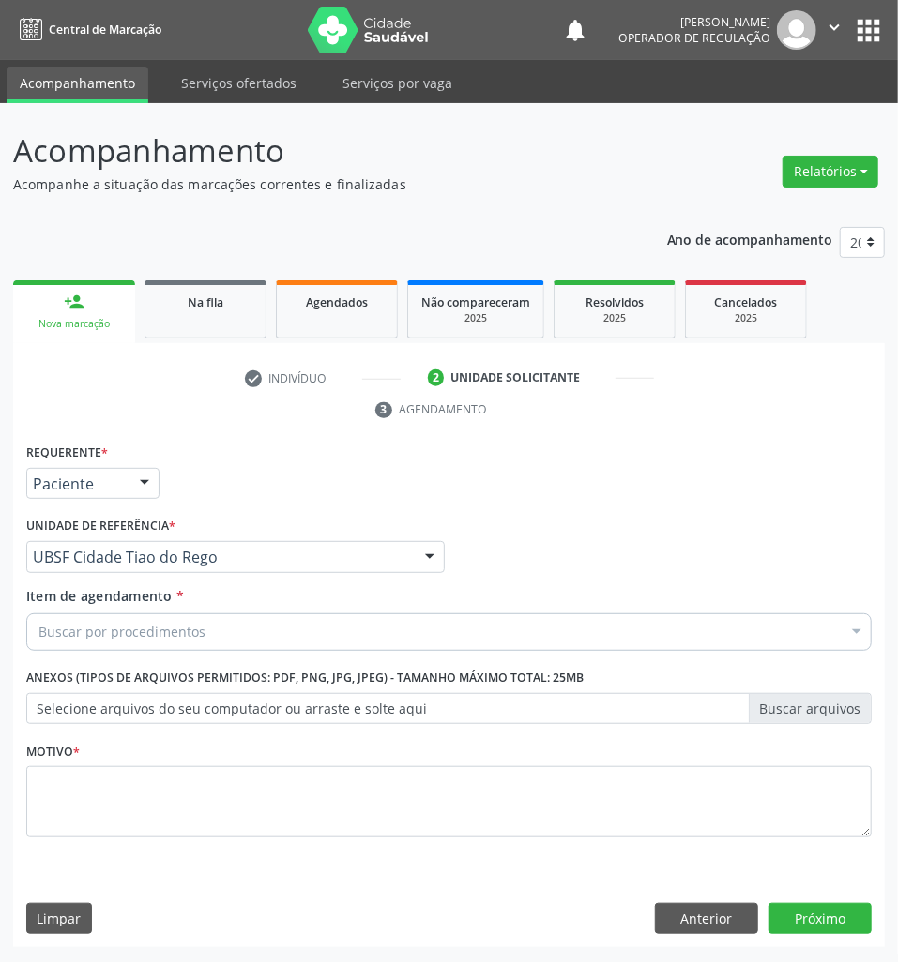
click at [135, 616] on div "Buscar por procedimentos" at bounding box center [448, 633] width 845 height 38
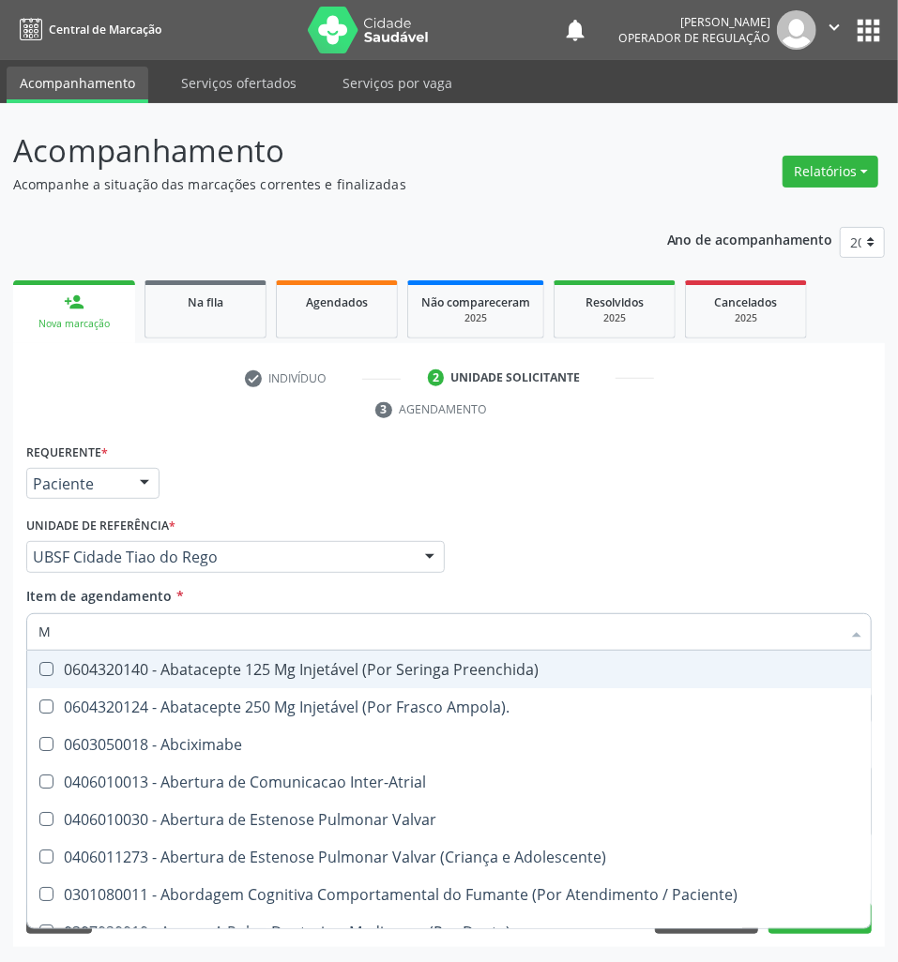
type input "MEN TO"
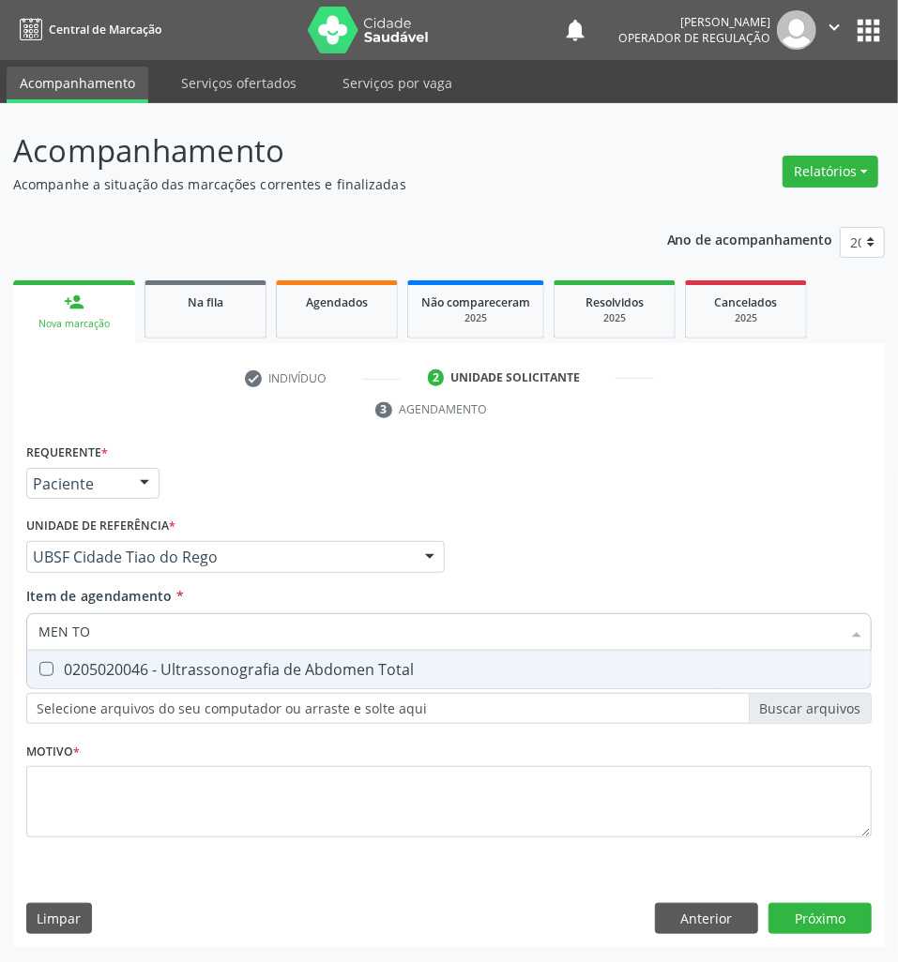
click at [196, 668] on div "0205020046 - Ultrassonografia de Abdomen Total" at bounding box center [448, 669] width 821 height 15
checkbox Total "true"
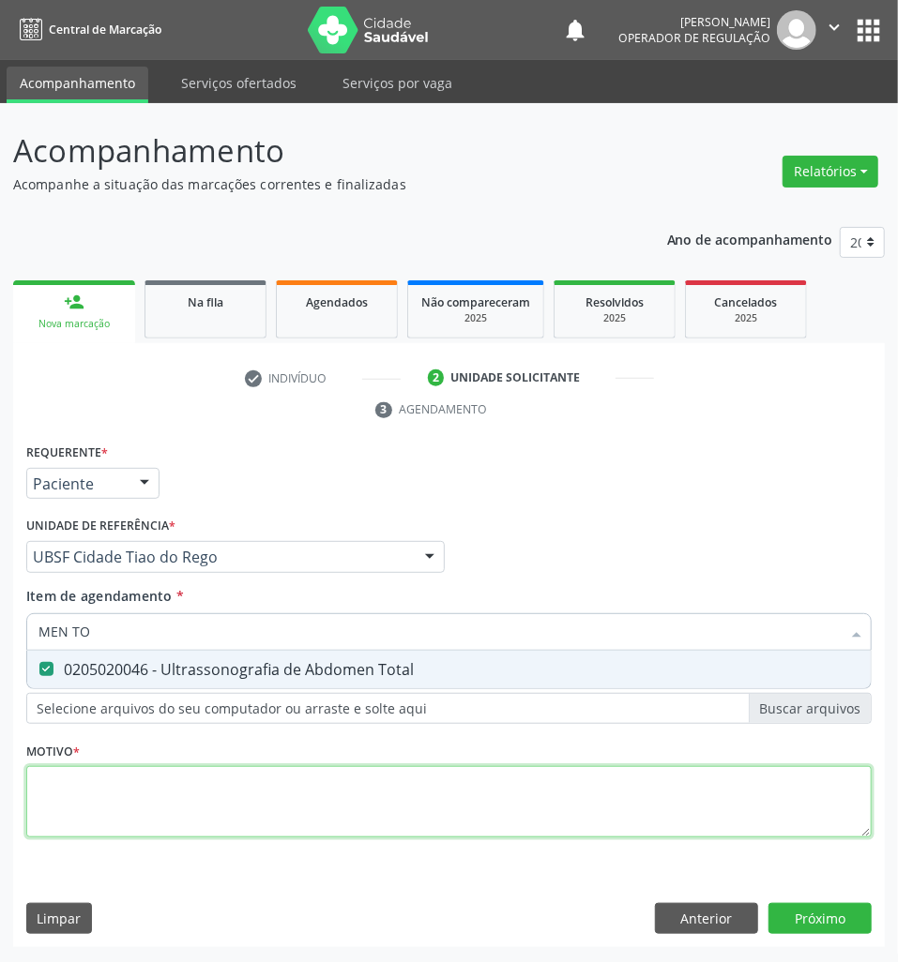
click at [162, 801] on div "Requerente * Paciente Médico(a) Enfermeiro(a) Paciente Nenhum resultado encontr…" at bounding box center [448, 651] width 845 height 425
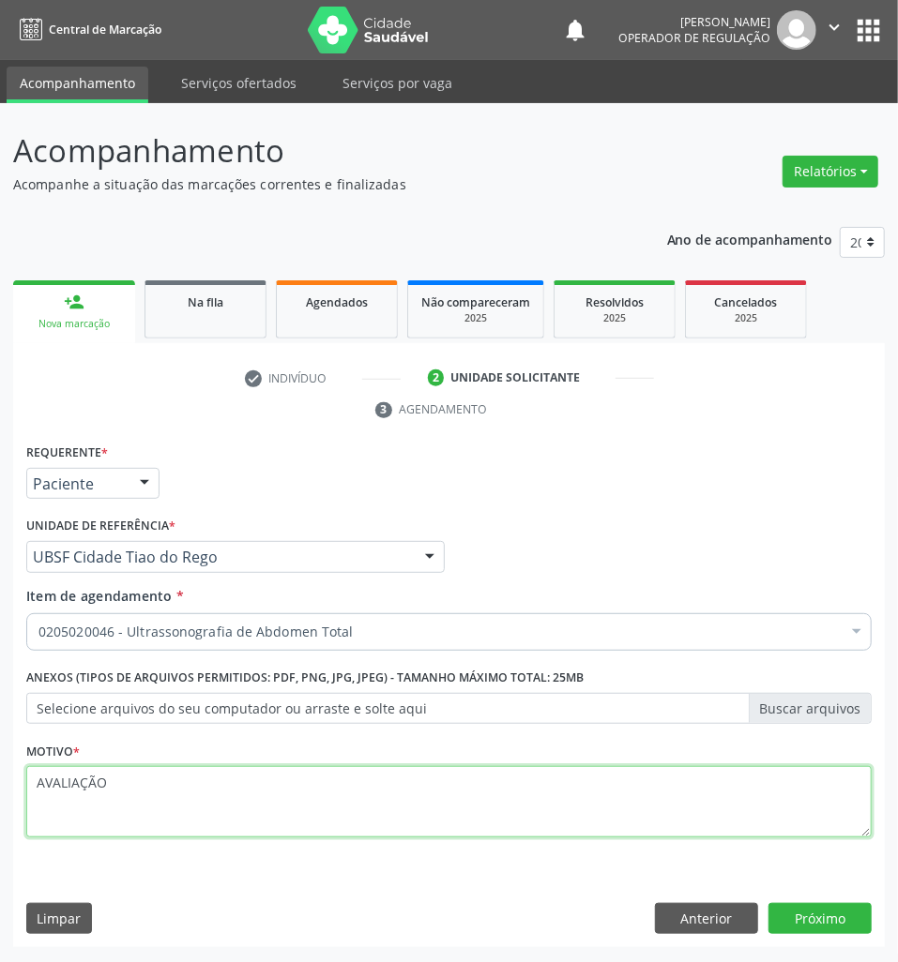
type textarea "AVALIAÇÃO"
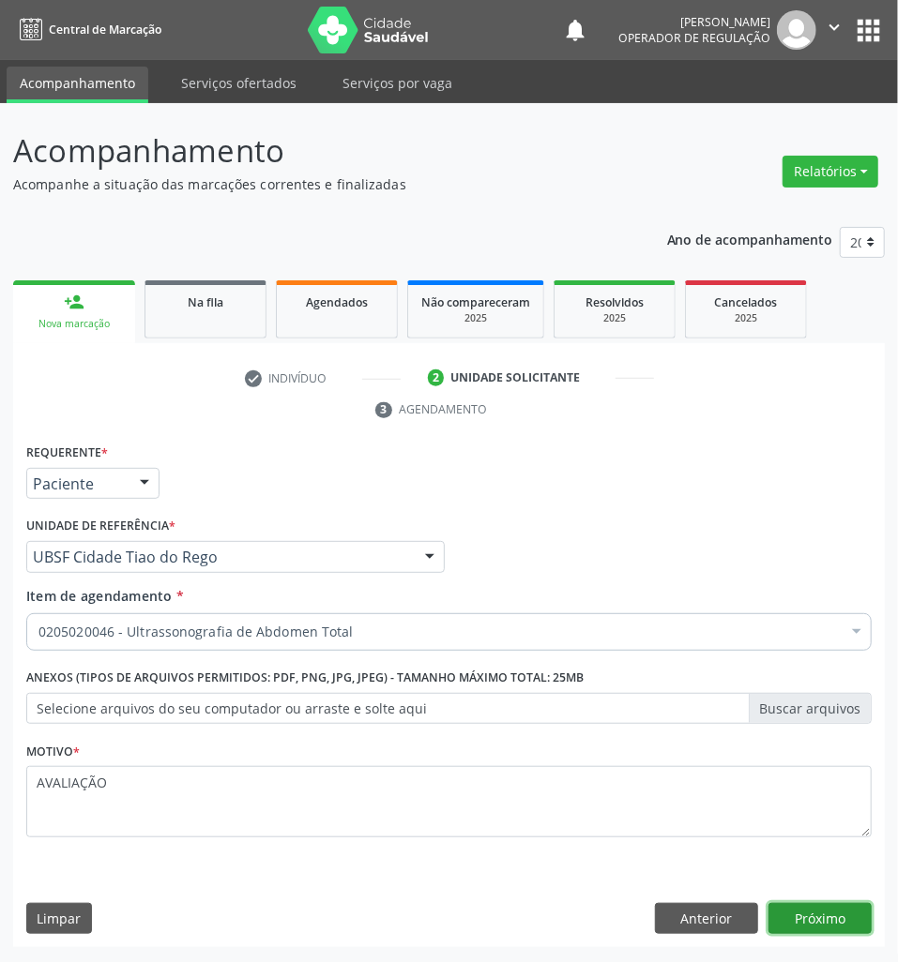
click at [824, 925] on button "Próximo" at bounding box center [819, 919] width 103 height 32
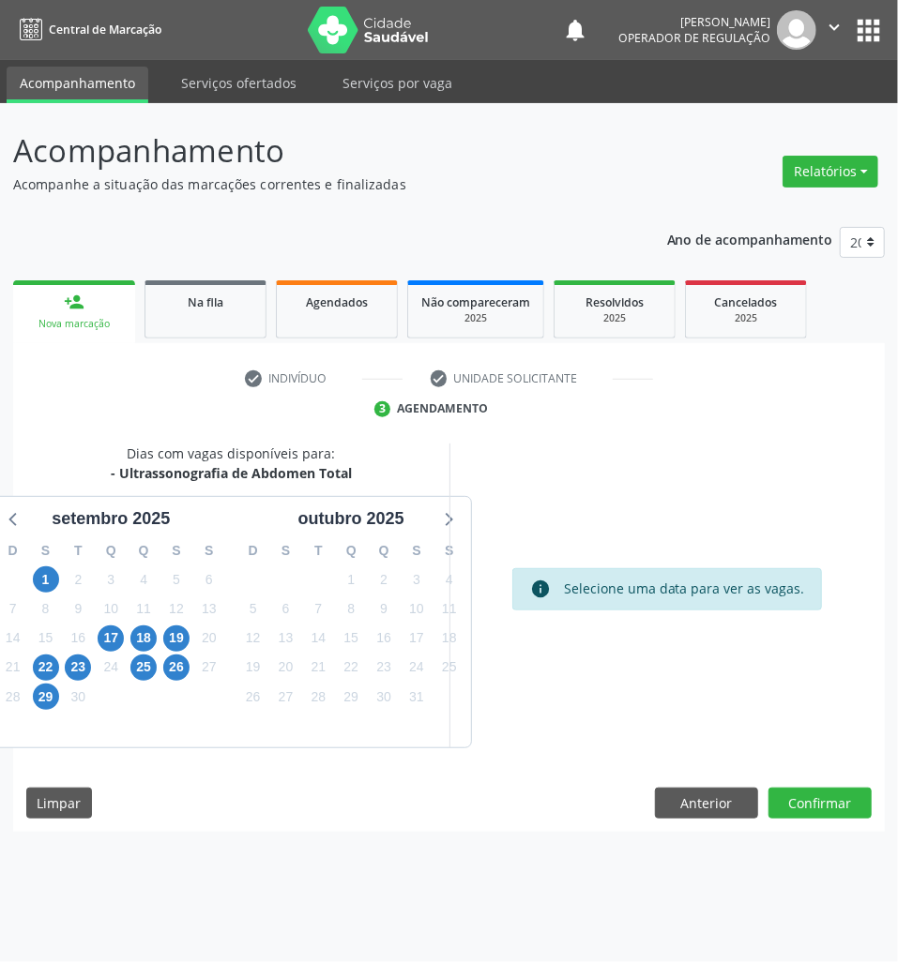
click at [96, 631] on div "17" at bounding box center [111, 638] width 33 height 29
click at [106, 632] on span "17" at bounding box center [111, 639] width 26 height 26
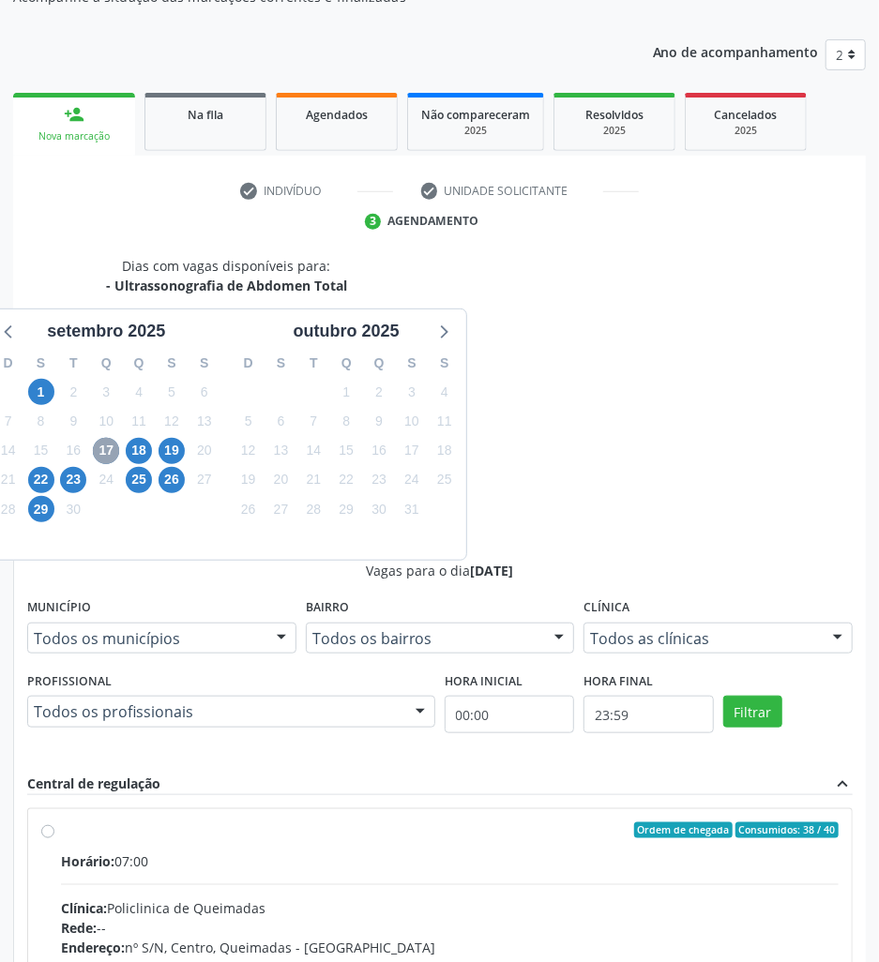
scroll to position [199, 0]
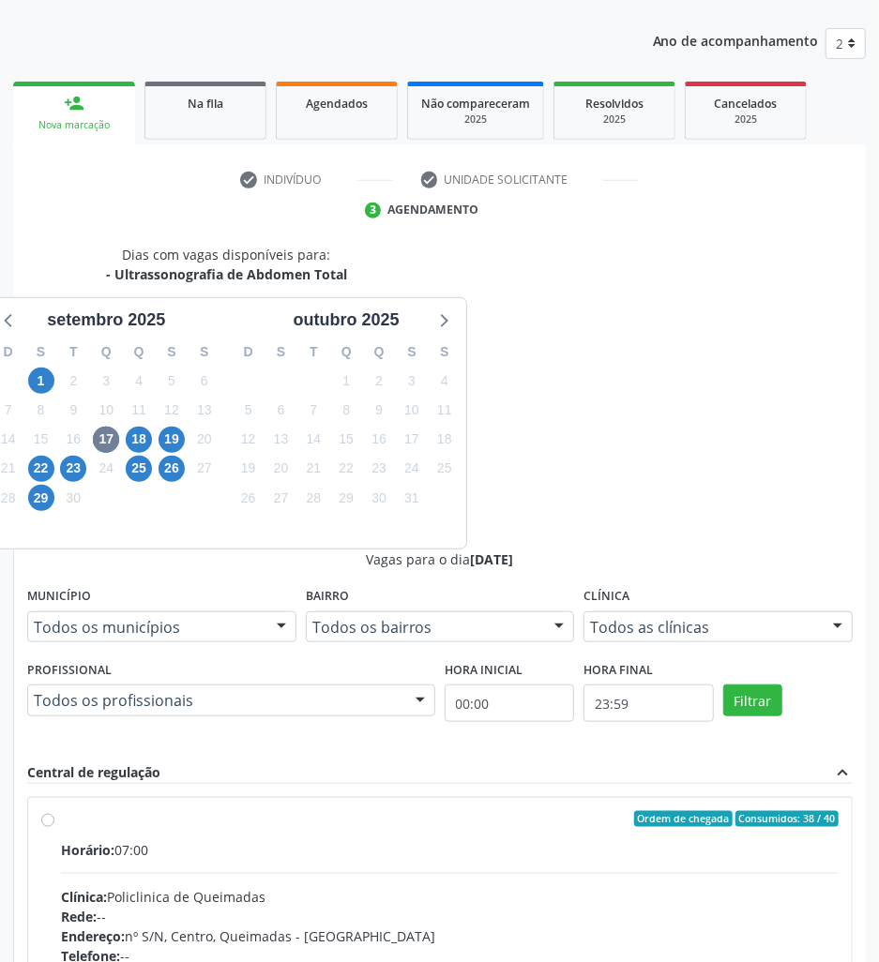
click at [651, 907] on div "Rede: --" at bounding box center [450, 917] width 778 height 20
click at [54, 811] on input "Ordem de chegada Consumidos: 38 / 40 Horário: 07:00 Clínica: Policlinica de Que…" at bounding box center [47, 819] width 13 height 17
radio input "true"
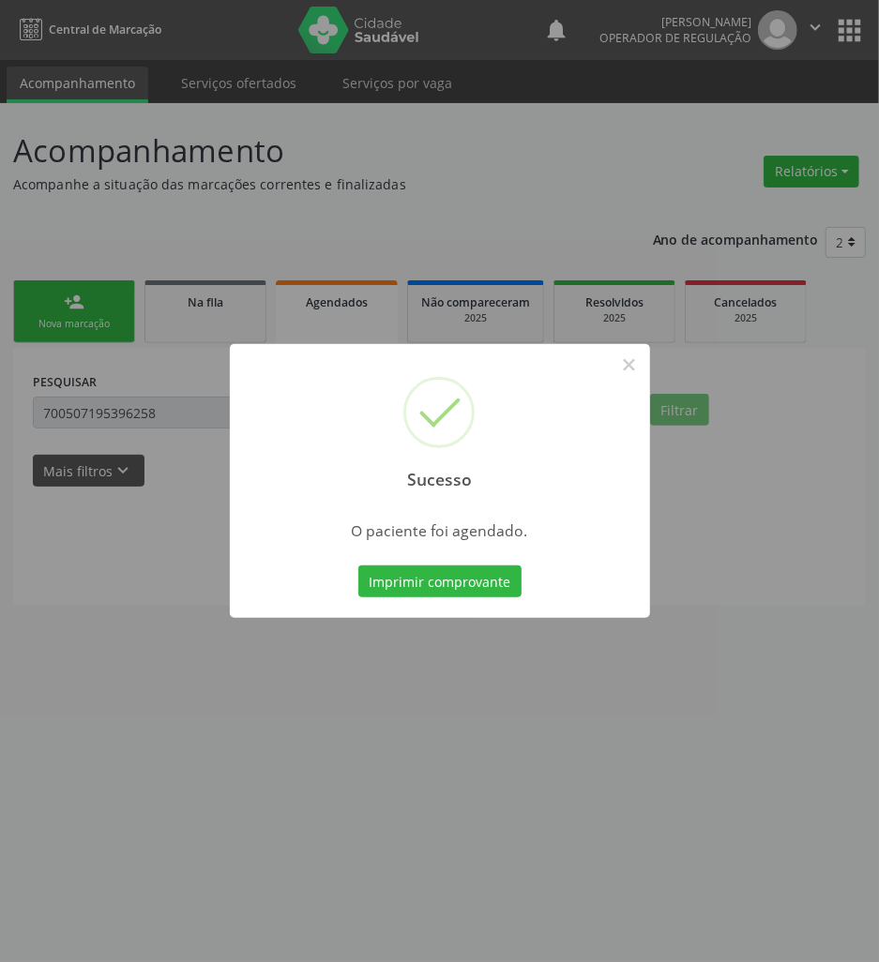
scroll to position [0, 0]
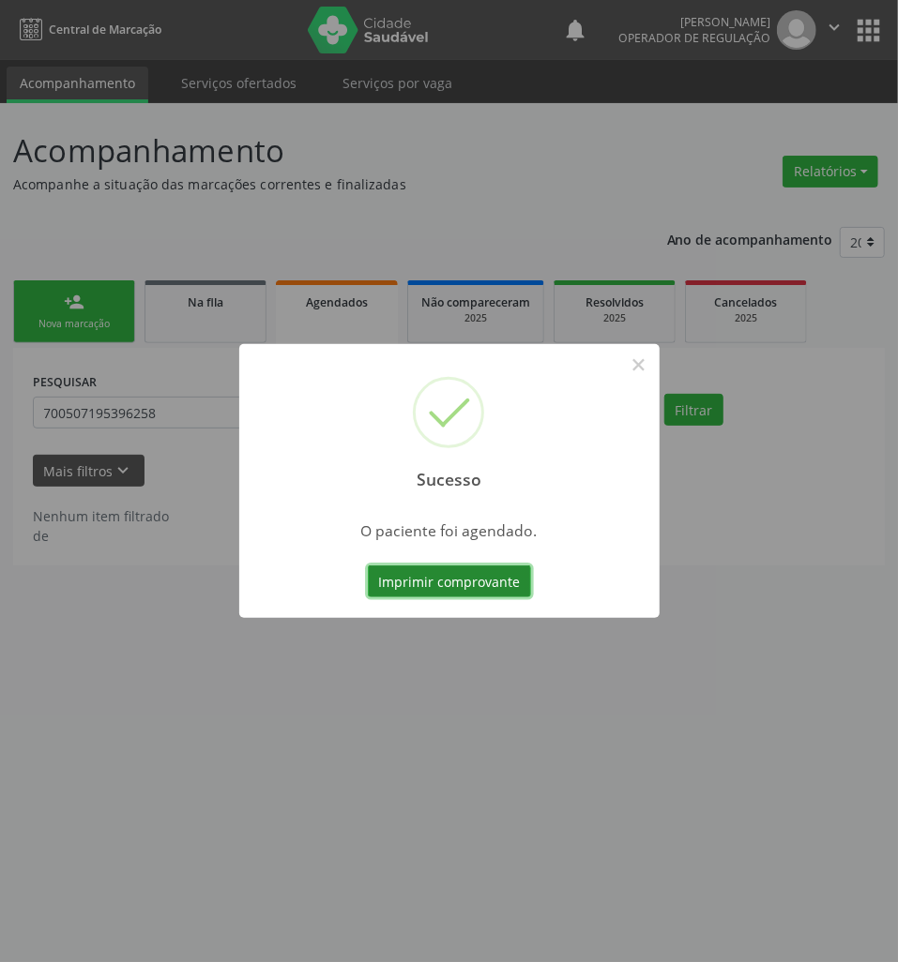
click at [447, 567] on button "Imprimir comprovante" at bounding box center [449, 582] width 163 height 32
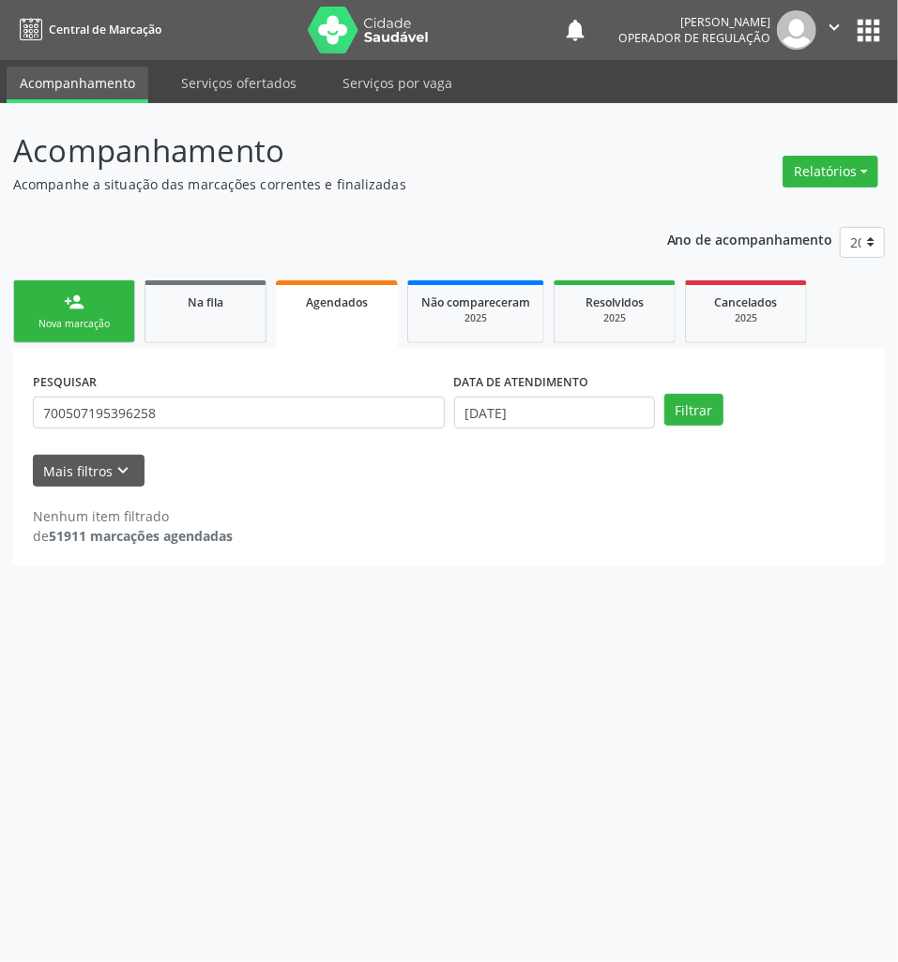
click at [245, 229] on div "Ano de acompanhamento 2025 2024 2023 2022 2021 person_add Nova marcação Na fila…" at bounding box center [448, 390] width 871 height 353
click at [118, 312] on link "person_add Nova marcação" at bounding box center [74, 311] width 122 height 63
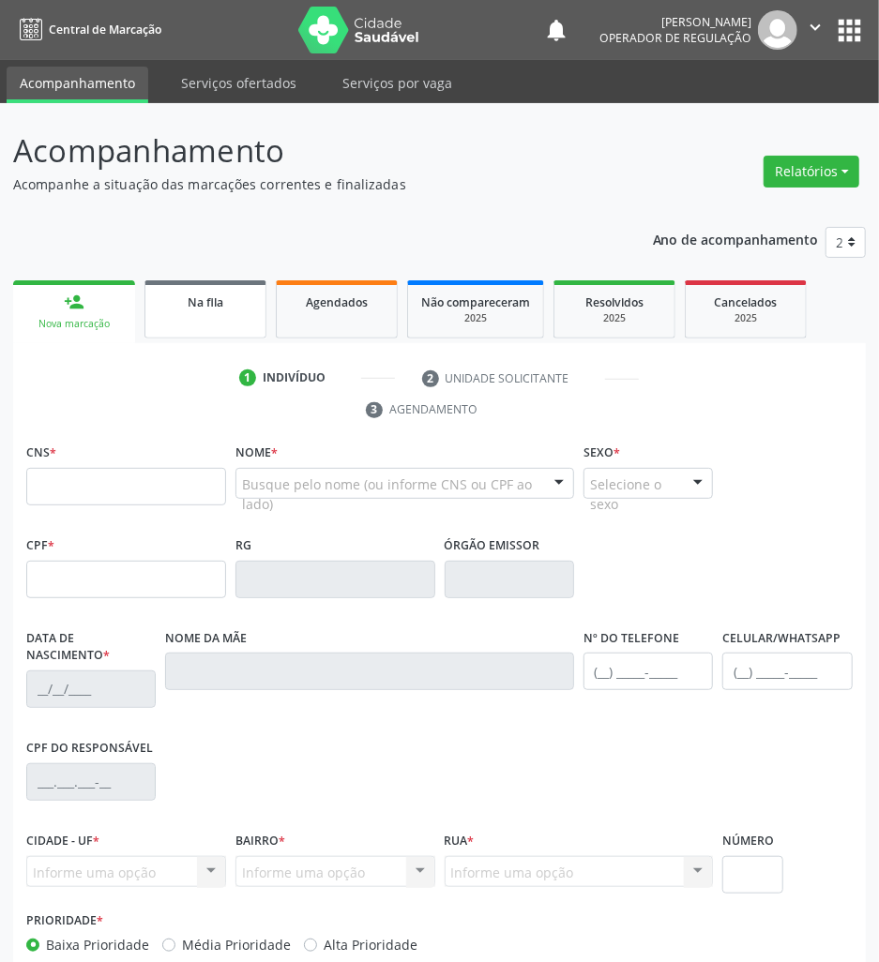
click at [255, 315] on link "Na fila" at bounding box center [205, 309] width 122 height 58
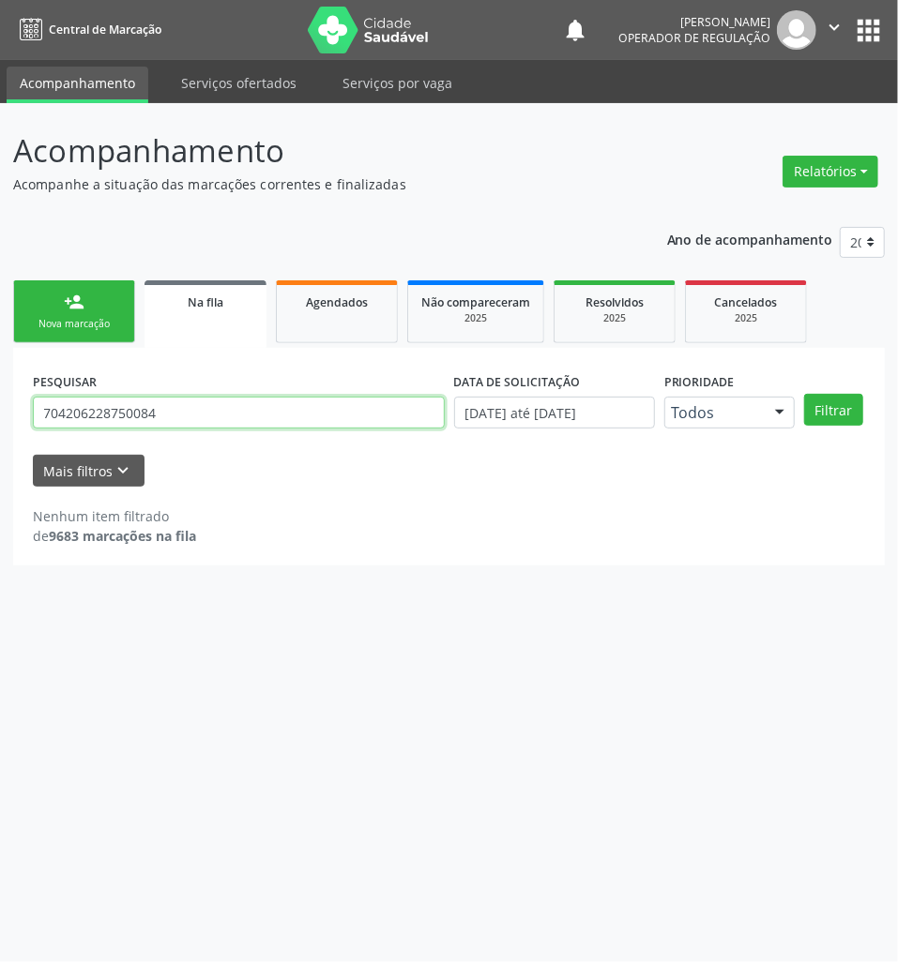
click at [178, 414] on input "704206228750084" at bounding box center [239, 413] width 412 height 32
click at [174, 398] on input "704206228750084" at bounding box center [239, 413] width 412 height 32
type input "700805499055987"
click at [804, 394] on button "Filtrar" at bounding box center [833, 410] width 59 height 32
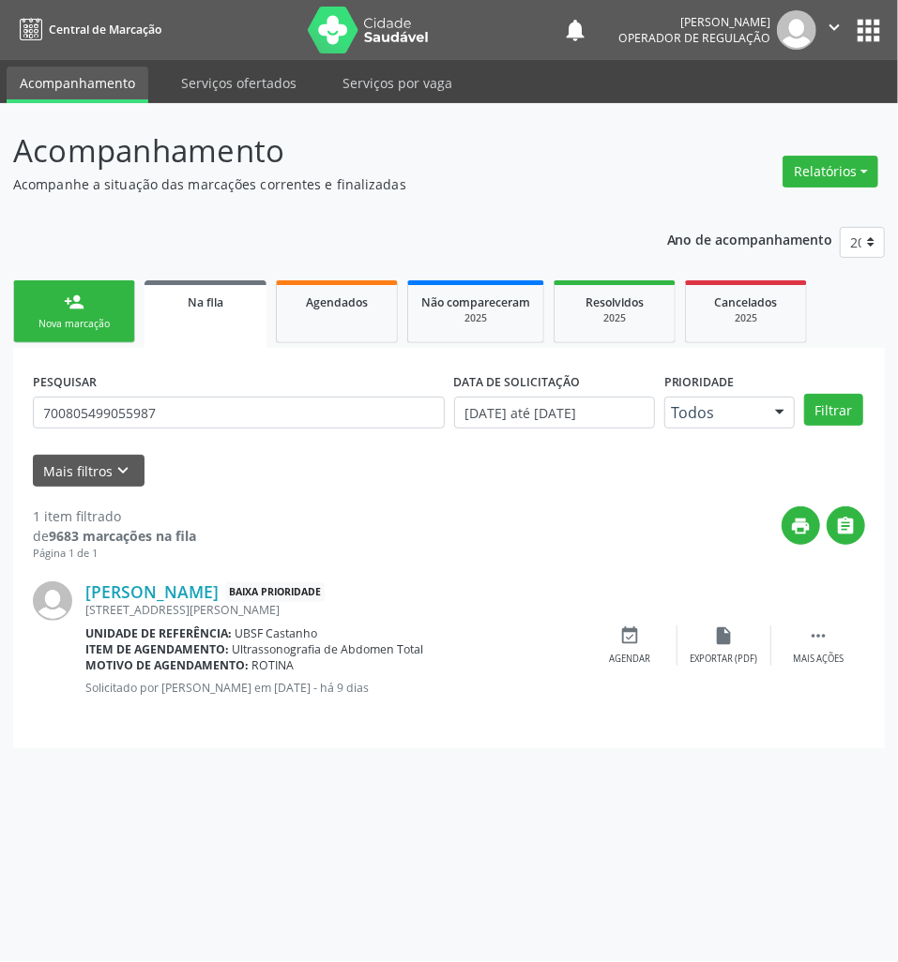
click at [612, 628] on div "event_available Agendar" at bounding box center [630, 646] width 94 height 40
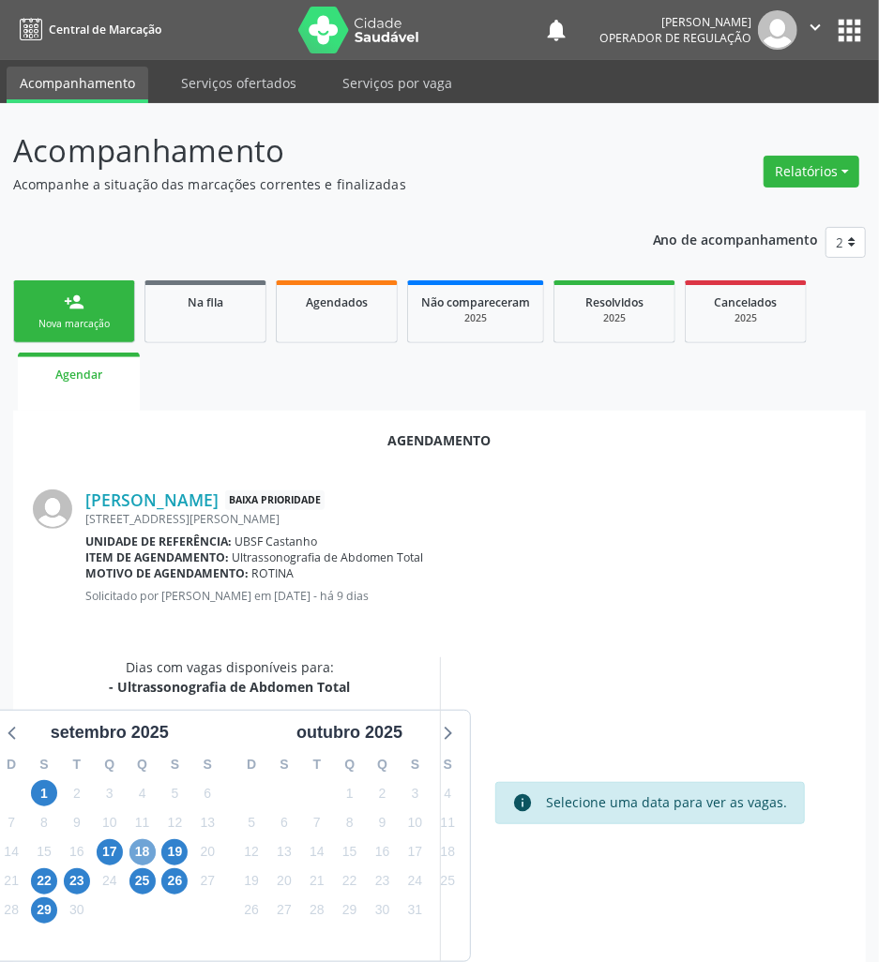
click at [144, 849] on span "18" at bounding box center [142, 853] width 26 height 26
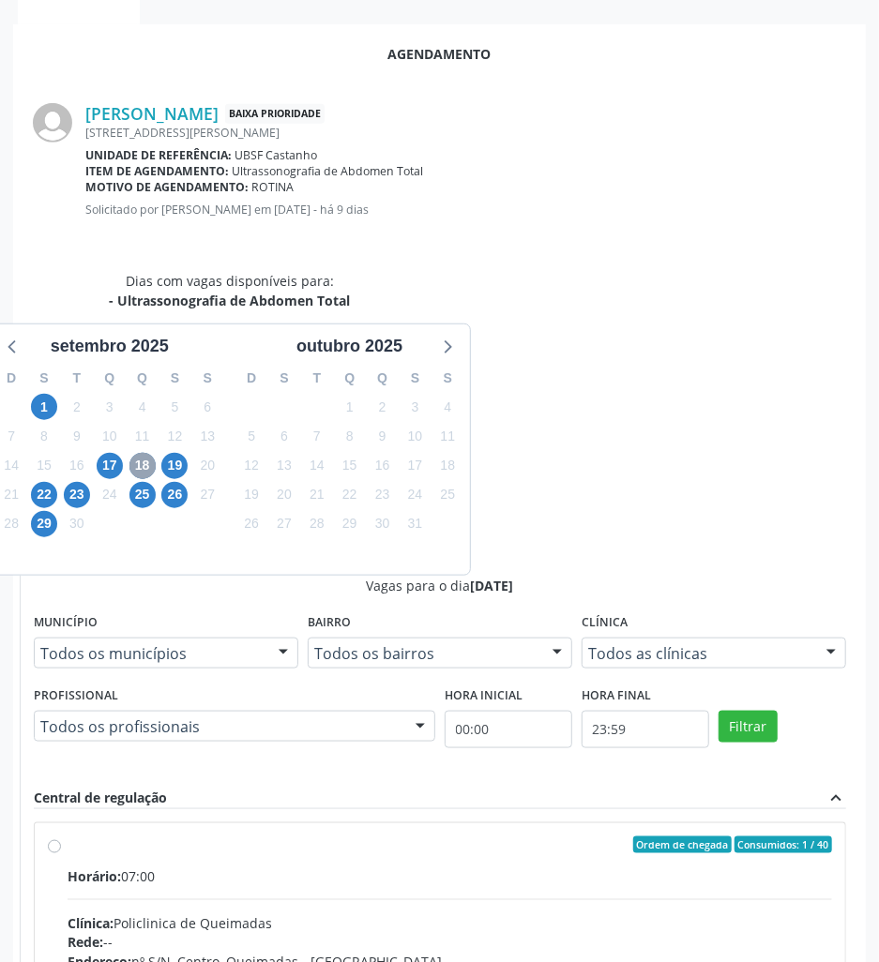
scroll to position [391, 0]
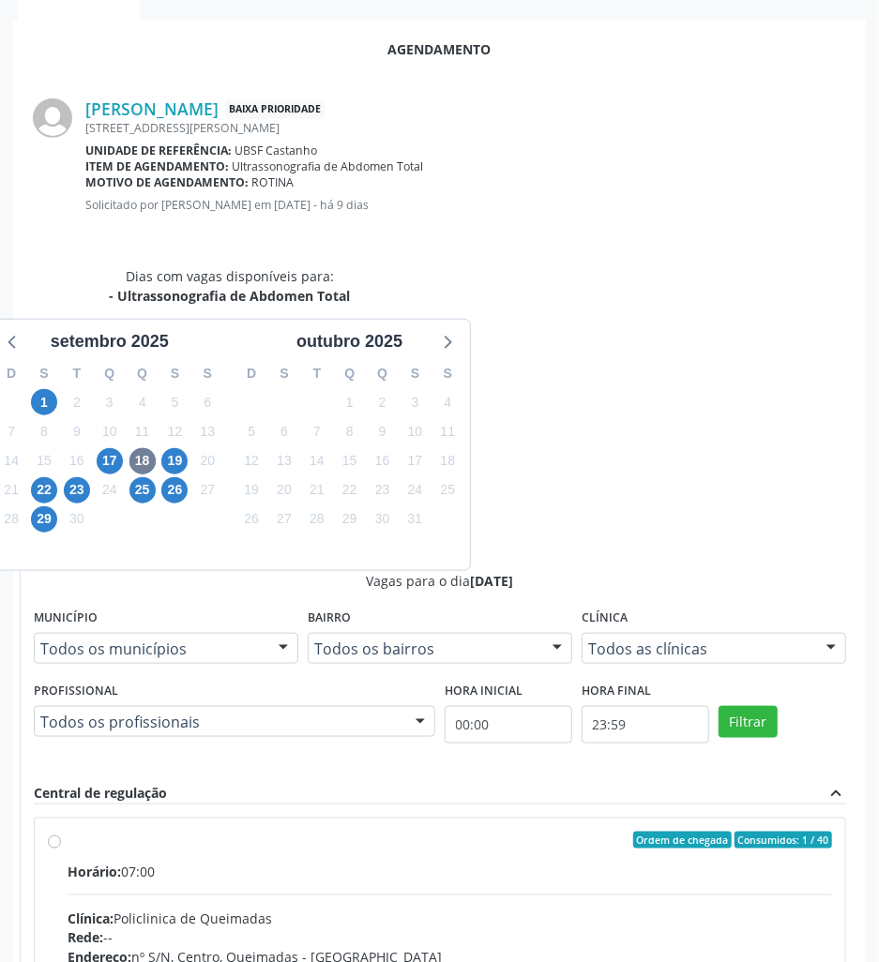
click at [608, 929] on div "Rede: --" at bounding box center [450, 939] width 765 height 20
click at [61, 832] on input "Ordem de chegada Consumidos: 1 / 40 Horário: 07:00 Clínica: Policlinica de Quei…" at bounding box center [54, 840] width 13 height 17
radio input "true"
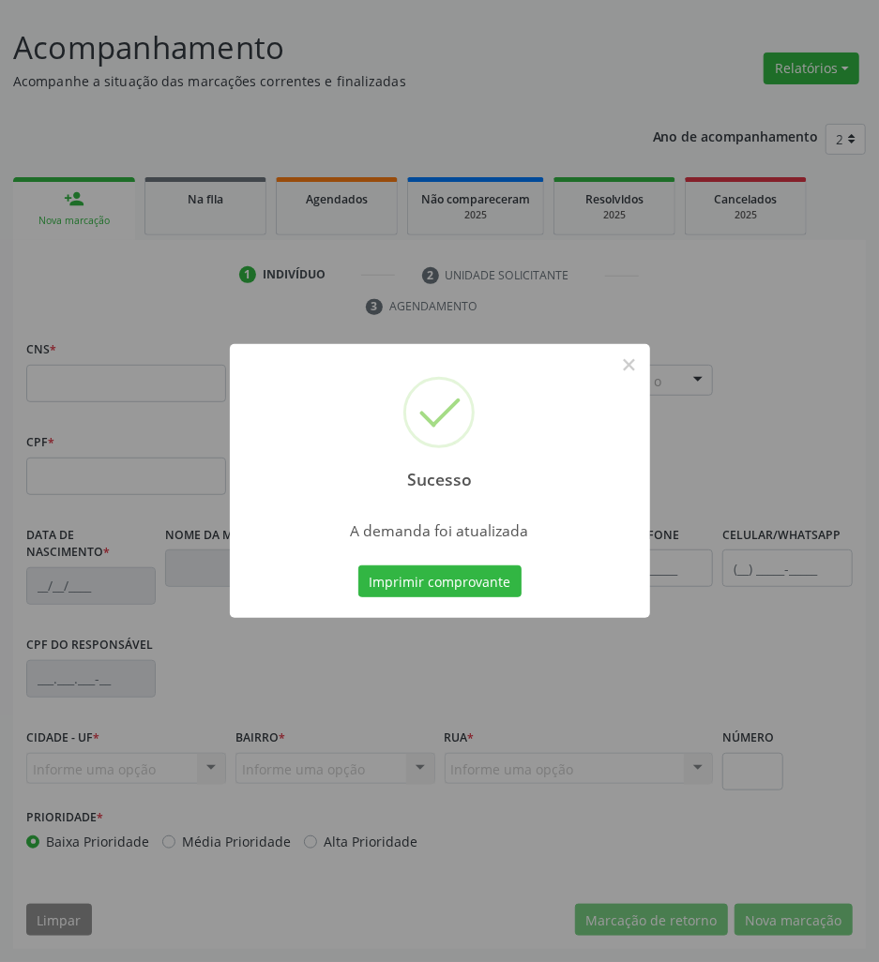
scroll to position [103, 0]
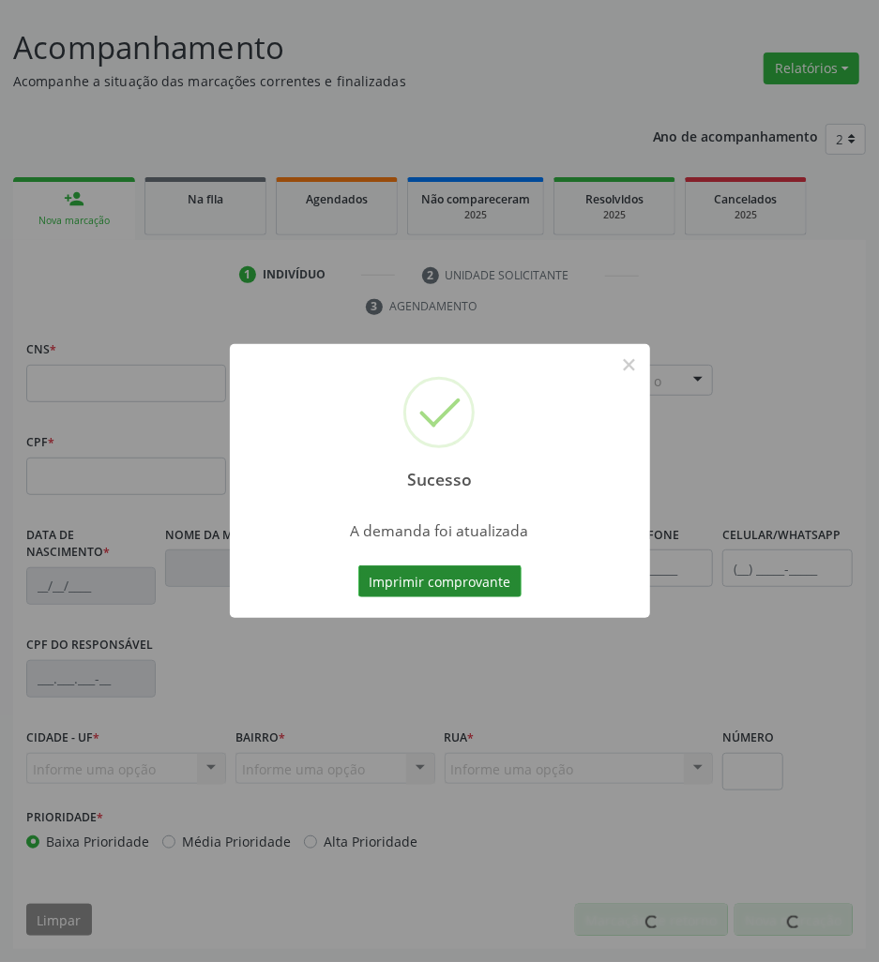
click at [402, 579] on button "Imprimir comprovante" at bounding box center [439, 582] width 163 height 32
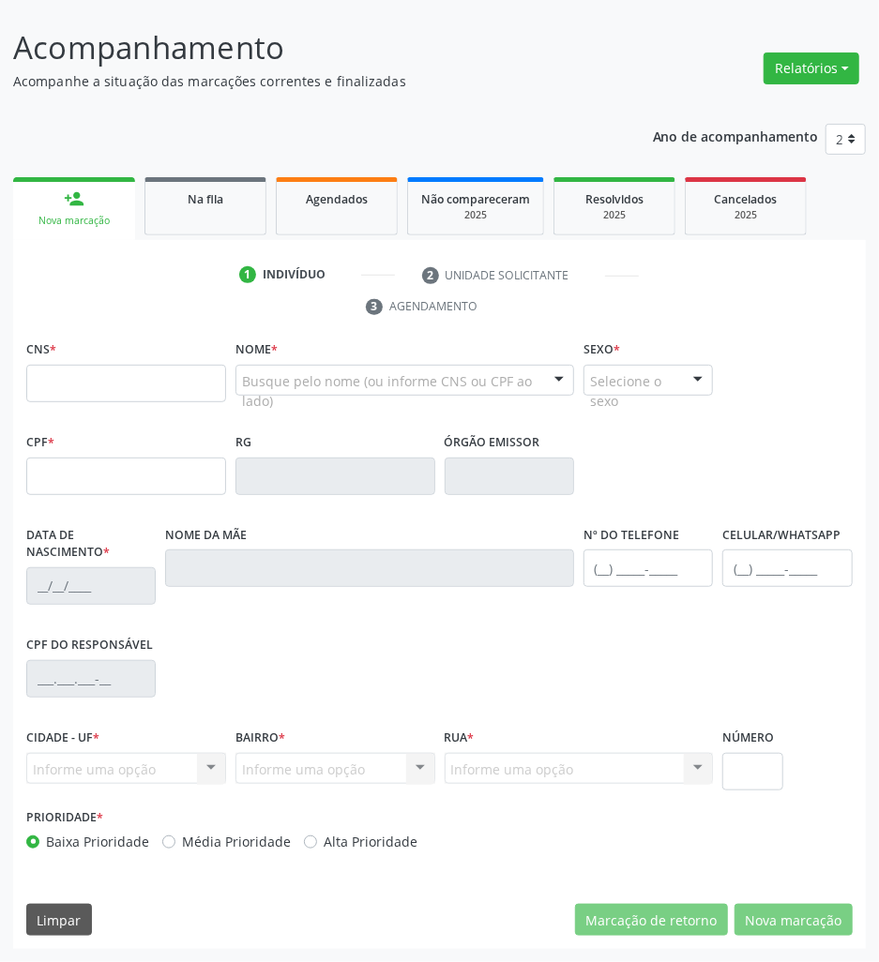
click at [259, 200] on link "Na fila" at bounding box center [205, 206] width 122 height 58
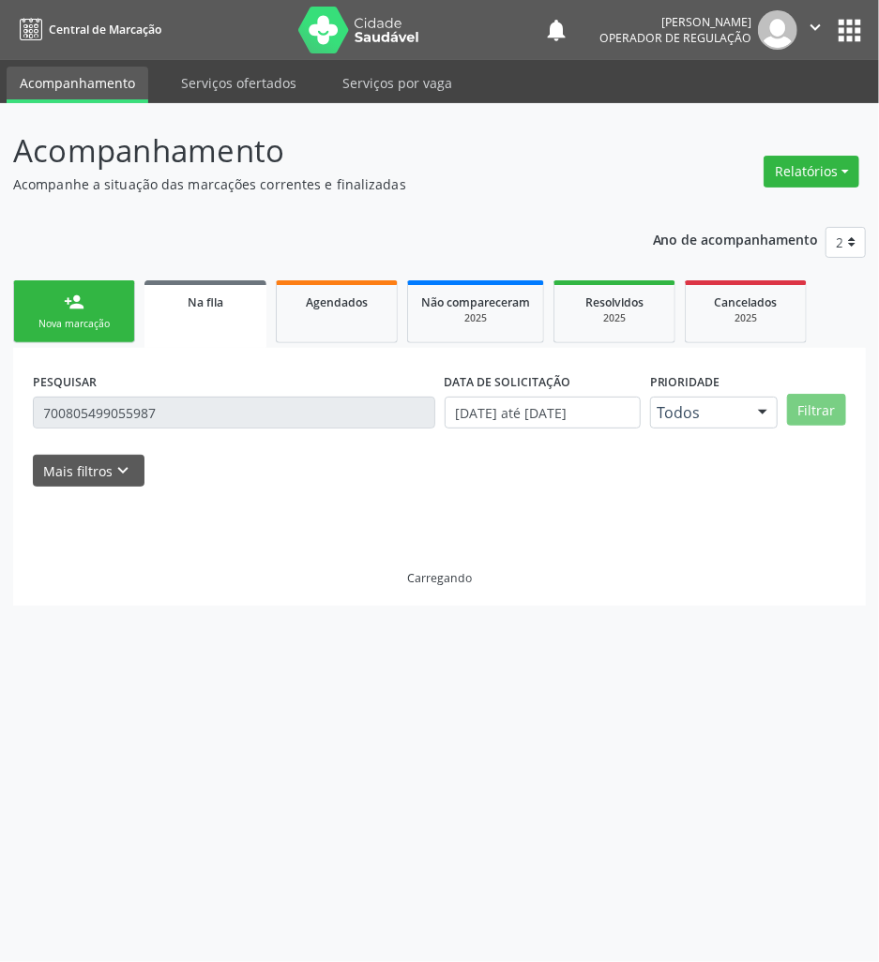
scroll to position [0, 0]
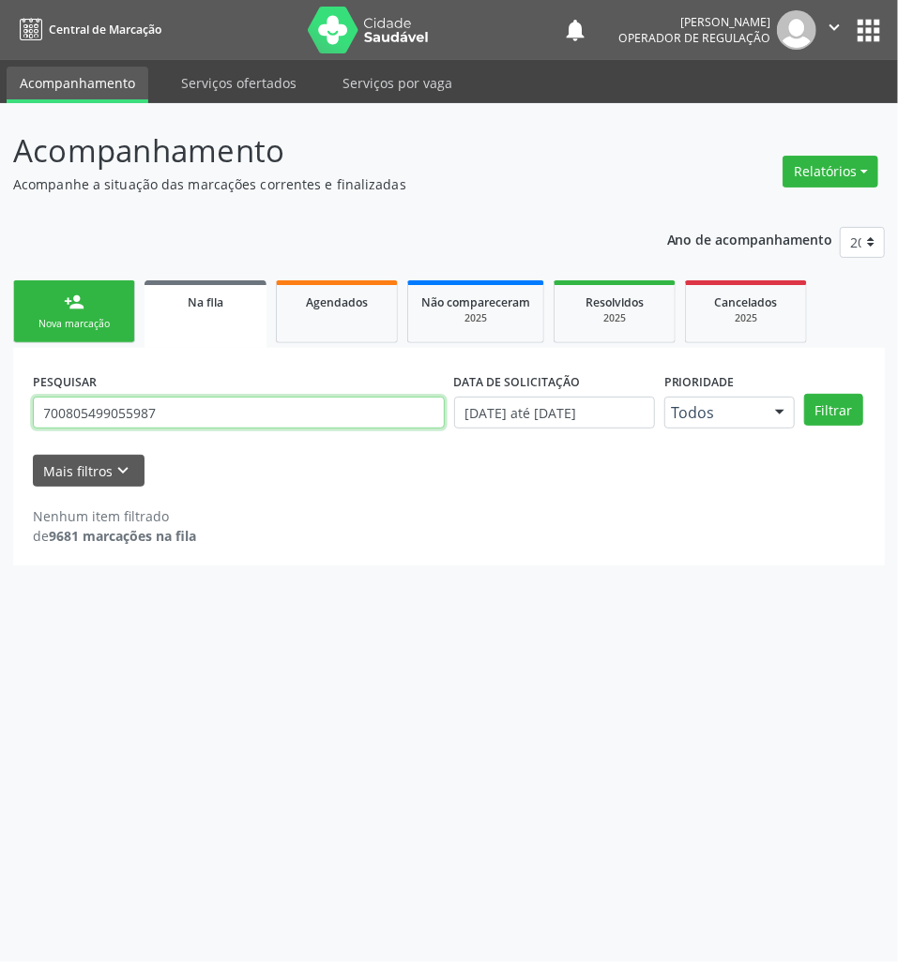
click at [144, 420] on input "700805499055987" at bounding box center [239, 413] width 412 height 32
type input "706905129709121"
click at [804, 394] on button "Filtrar" at bounding box center [833, 410] width 59 height 32
click at [117, 413] on input "706905129709121" at bounding box center [239, 413] width 412 height 32
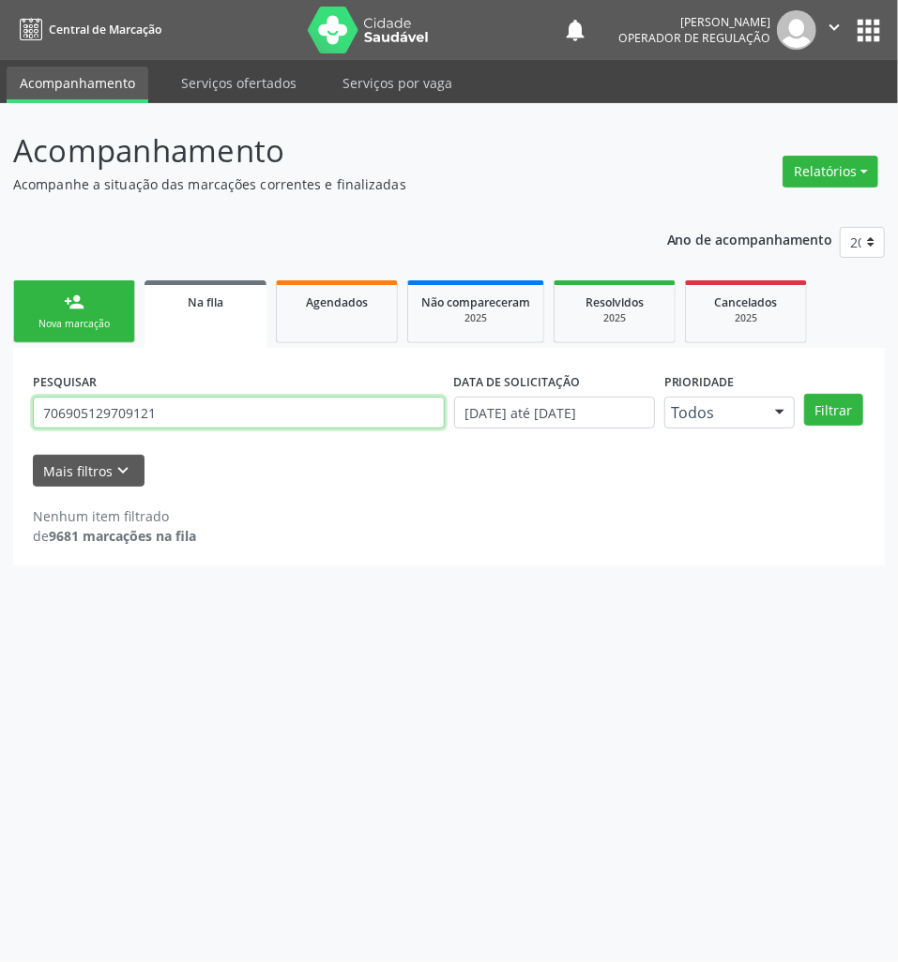
drag, startPoint x: 117, startPoint y: 413, endPoint x: 107, endPoint y: 420, distance: 12.8
click at [117, 414] on input "706905129709121" at bounding box center [239, 413] width 412 height 32
click at [98, 317] on div "Nova marcação" at bounding box center [74, 324] width 94 height 14
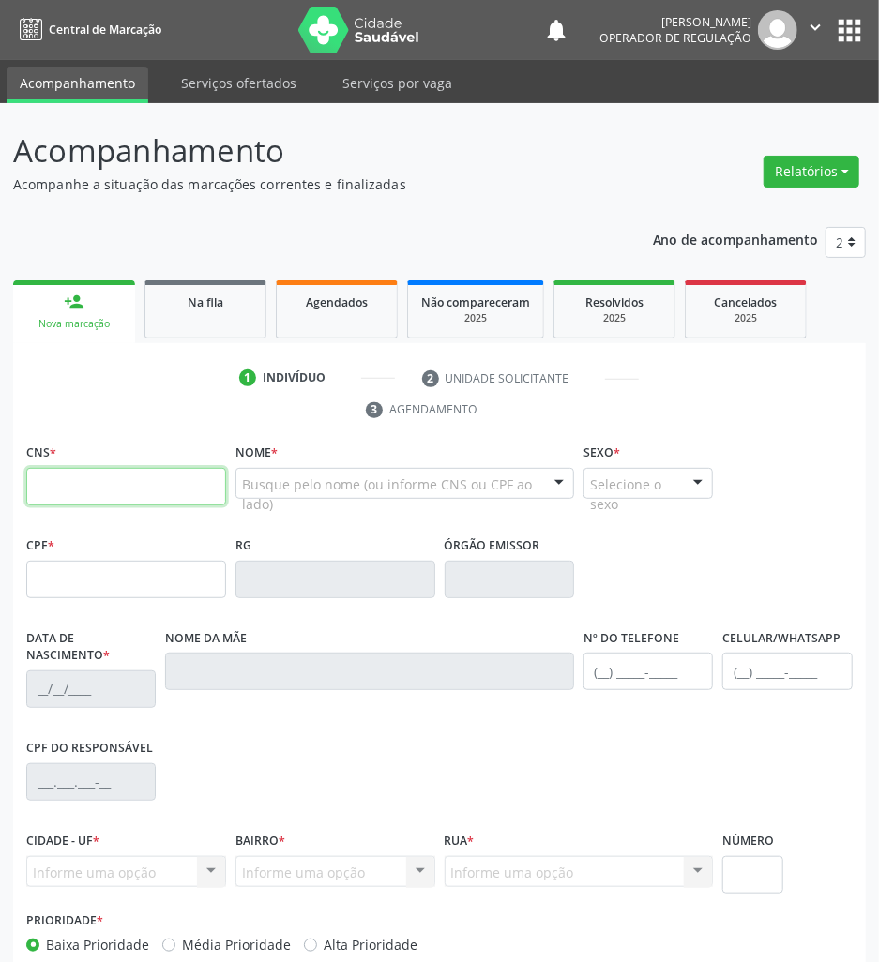
click at [95, 492] on input "text" at bounding box center [126, 487] width 200 height 38
paste input "706 9051 2970 9121"
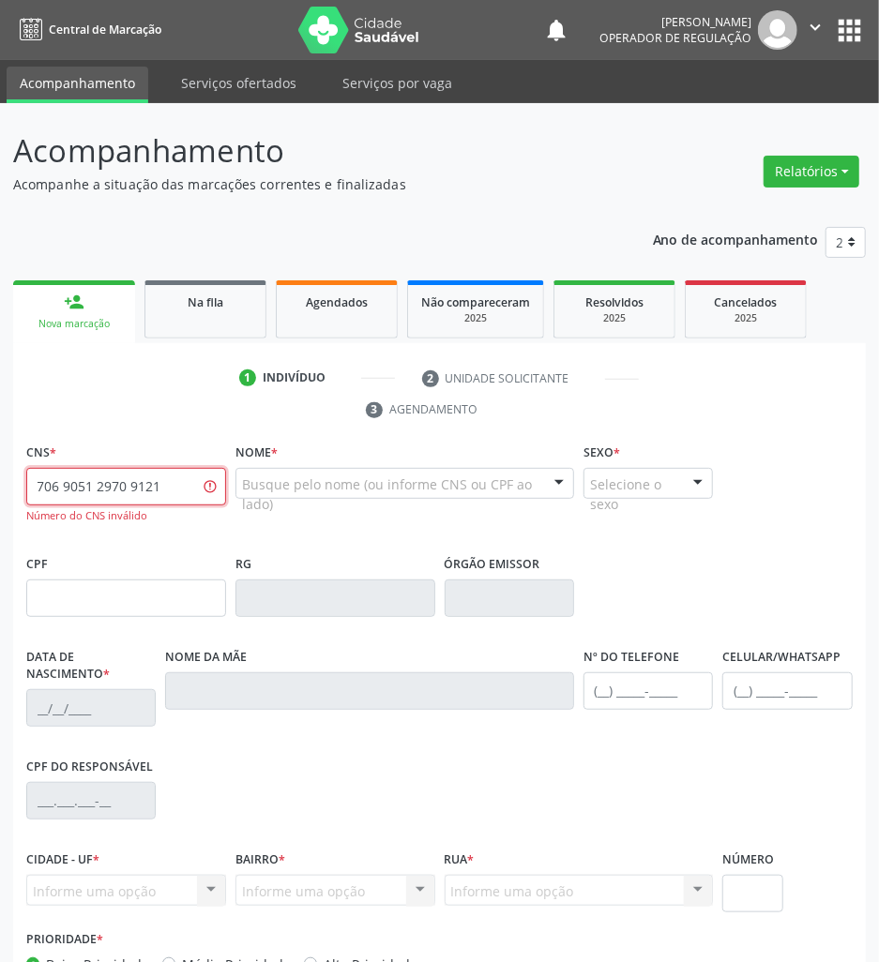
type input "706 9051 2970 9121"
click at [159, 308] on div "Na fila" at bounding box center [206, 302] width 94 height 20
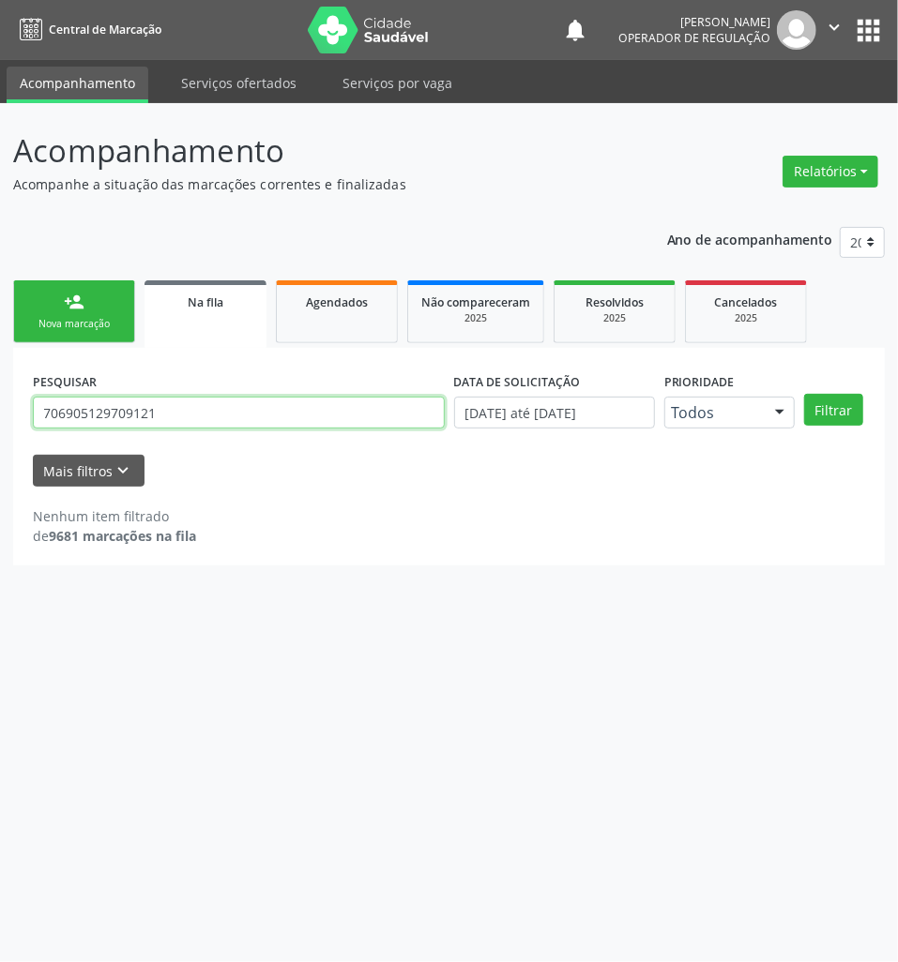
click at [144, 411] on input "706905129709121" at bounding box center [239, 413] width 412 height 32
type input "706905129709131"
click at [804, 394] on button "Filtrar" at bounding box center [833, 410] width 59 height 32
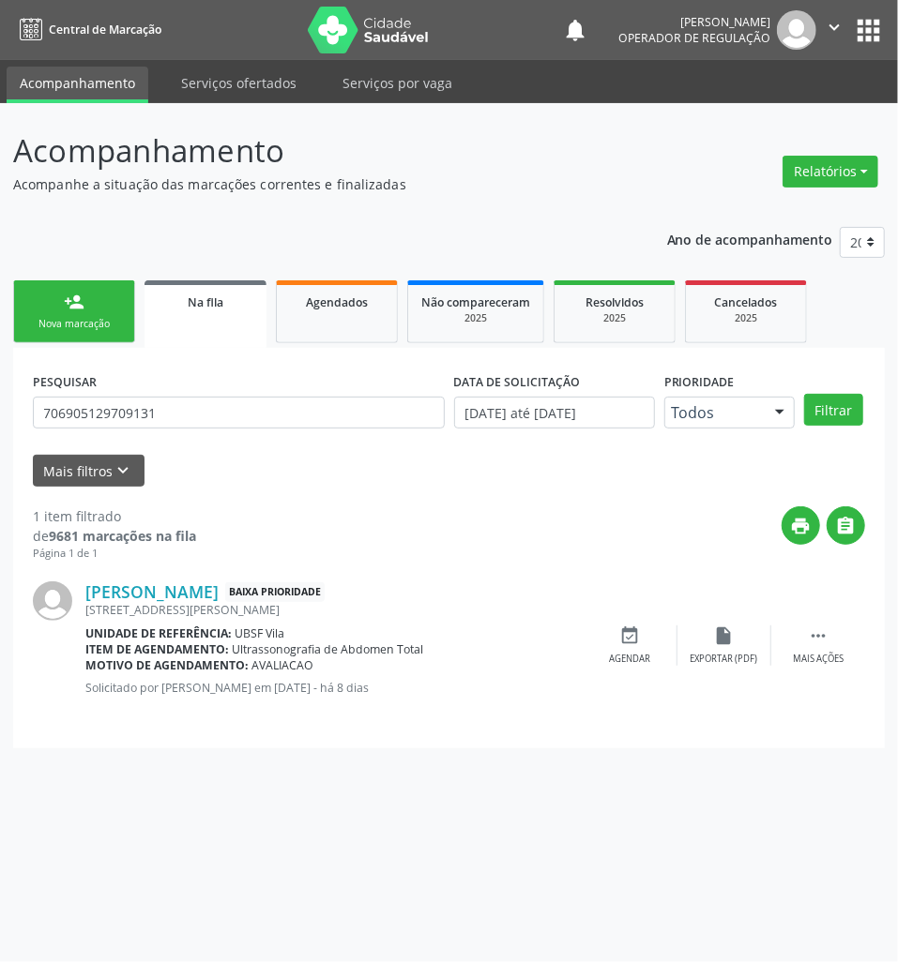
drag, startPoint x: 617, startPoint y: 635, endPoint x: 26, endPoint y: 308, distance: 675.6
click at [612, 635] on div "event_available Agendar" at bounding box center [630, 646] width 94 height 40
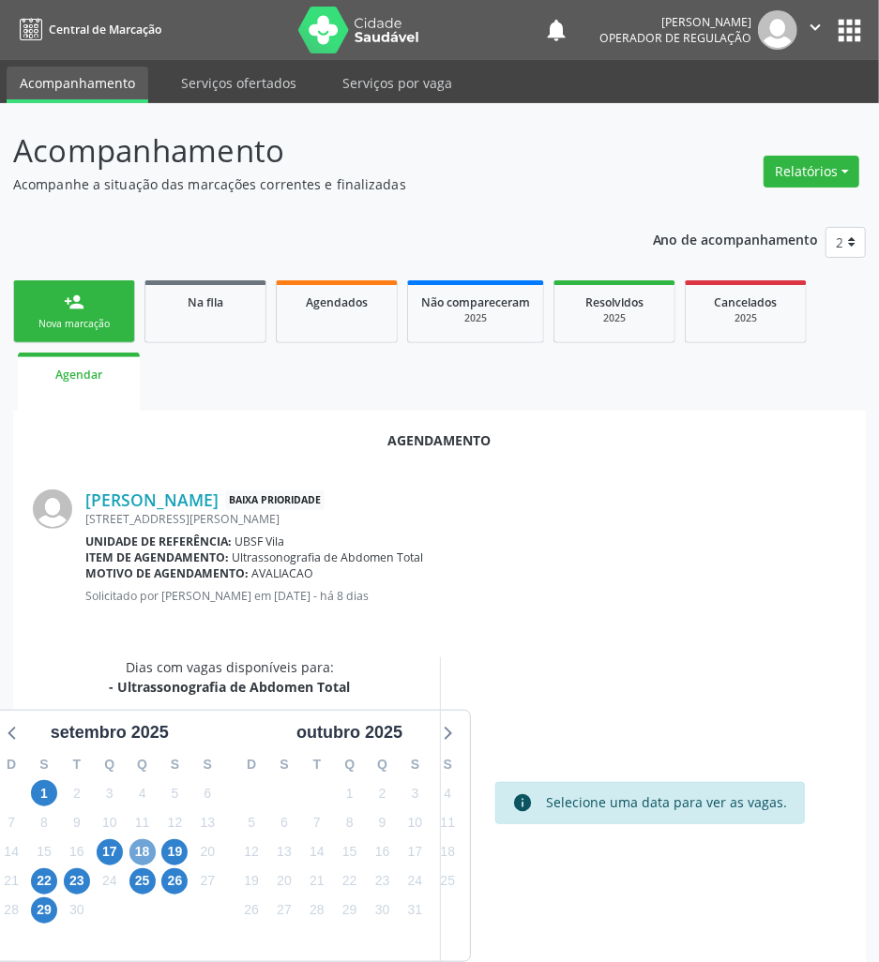
click at [135, 841] on span "18" at bounding box center [142, 853] width 26 height 26
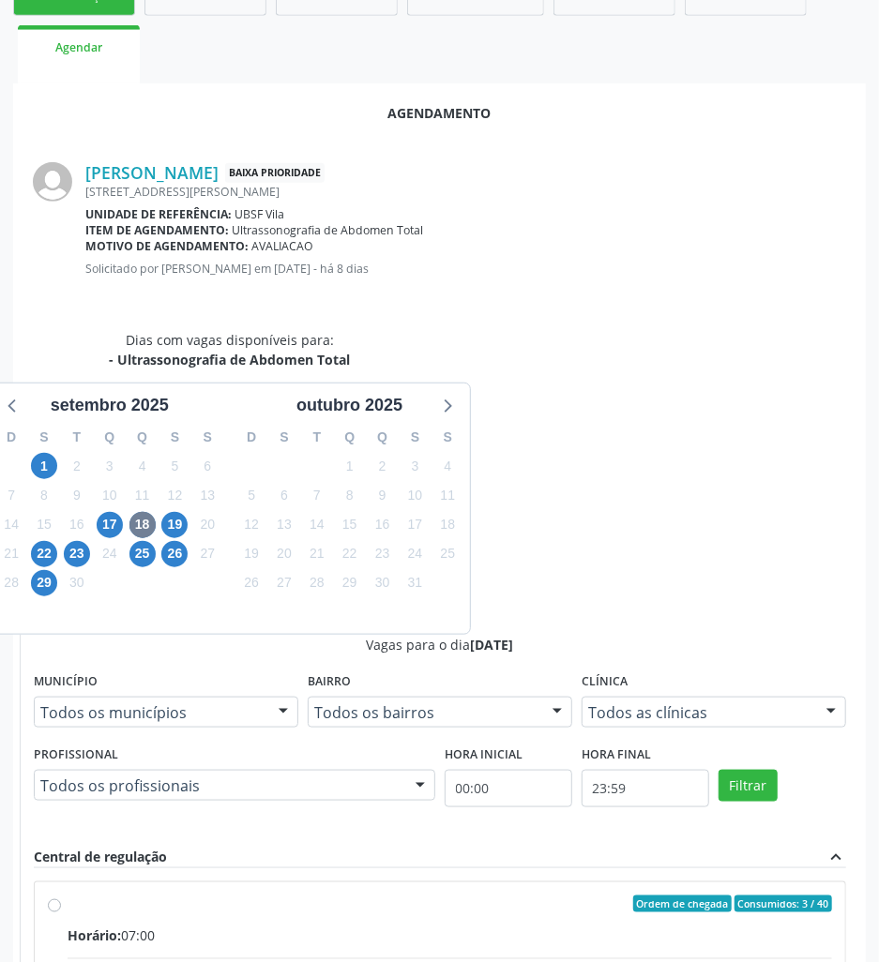
click at [61, 896] on input "Ordem de chegada Consumidos: 3 / 40 Horário: 07:00 Clínica: Policlinica de Quei…" at bounding box center [54, 904] width 13 height 17
radio input "true"
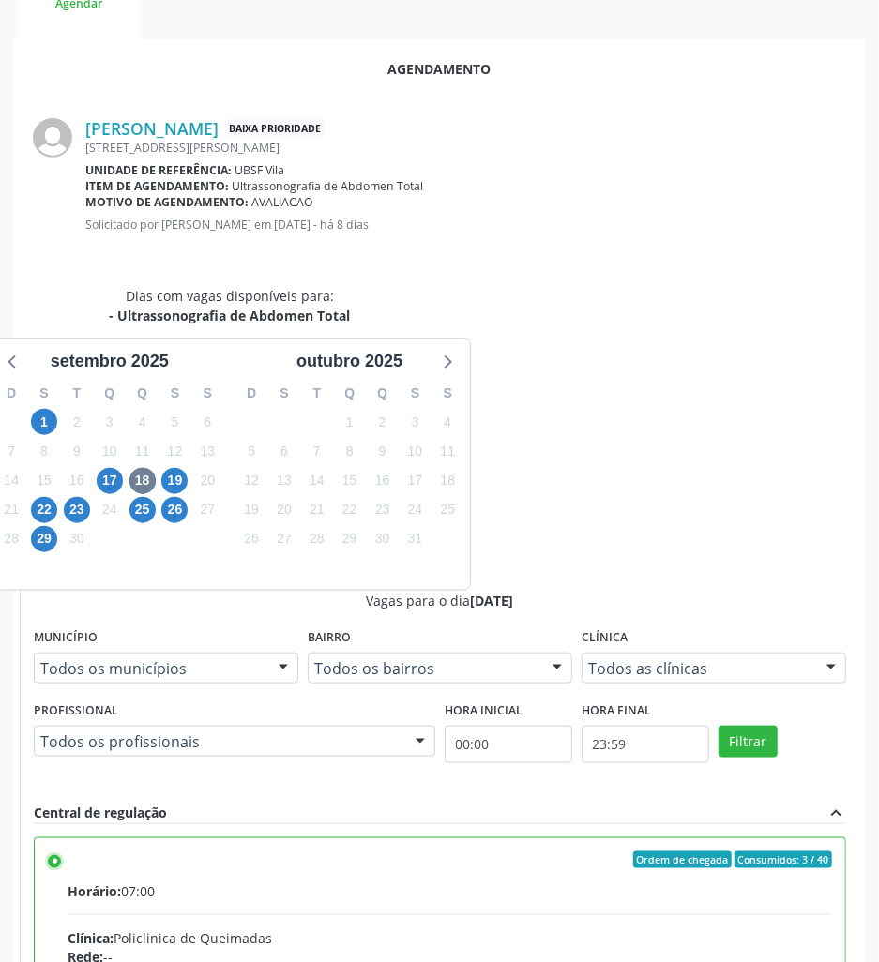
scroll to position [391, 0]
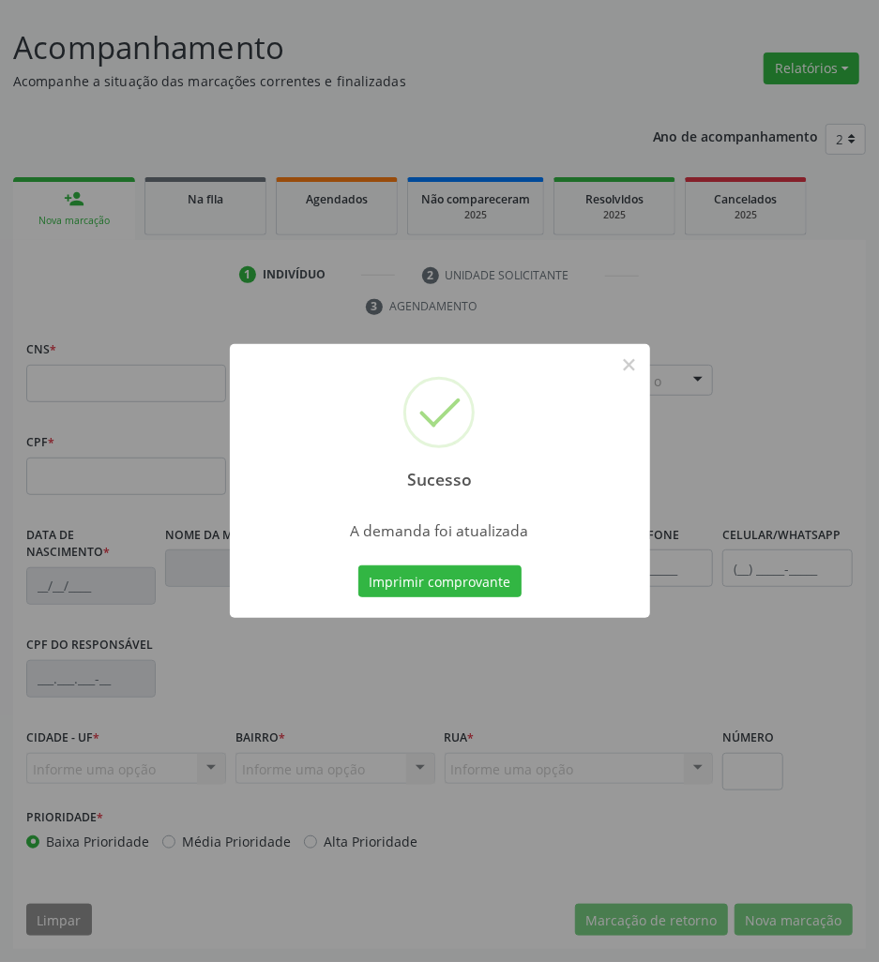
scroll to position [103, 0]
click at [358, 566] on button "Imprimir comprovante" at bounding box center [439, 582] width 163 height 32
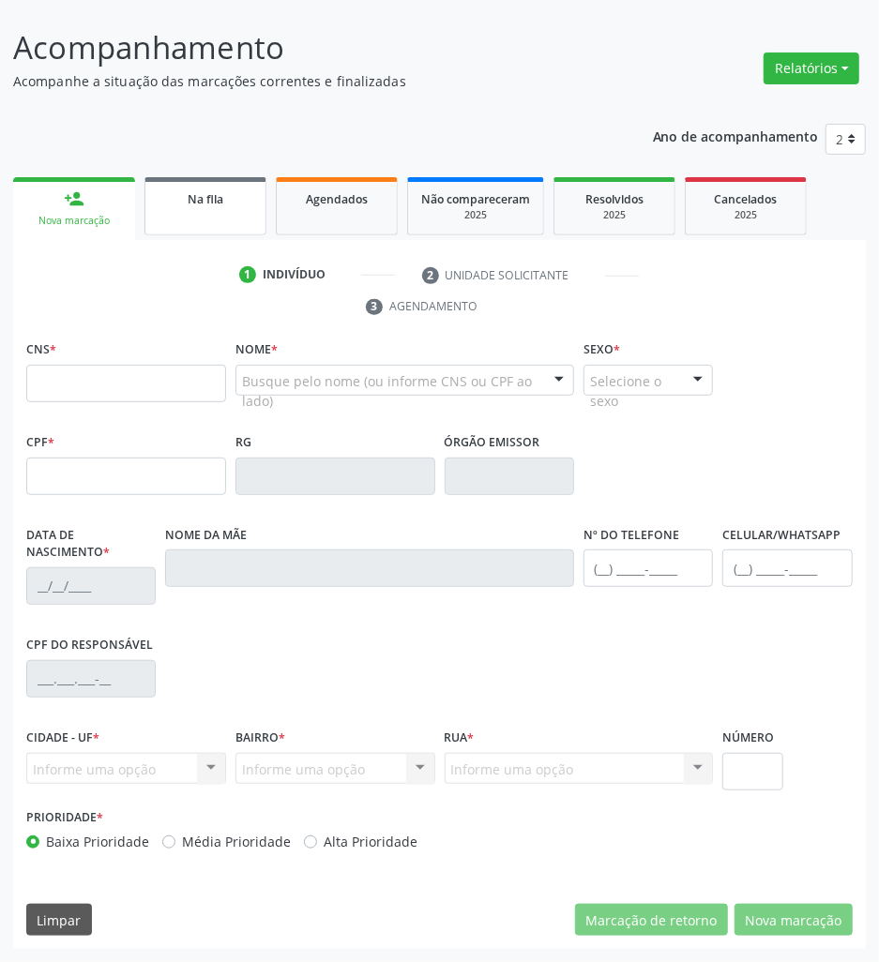
click at [220, 210] on link "Na fila" at bounding box center [205, 206] width 122 height 58
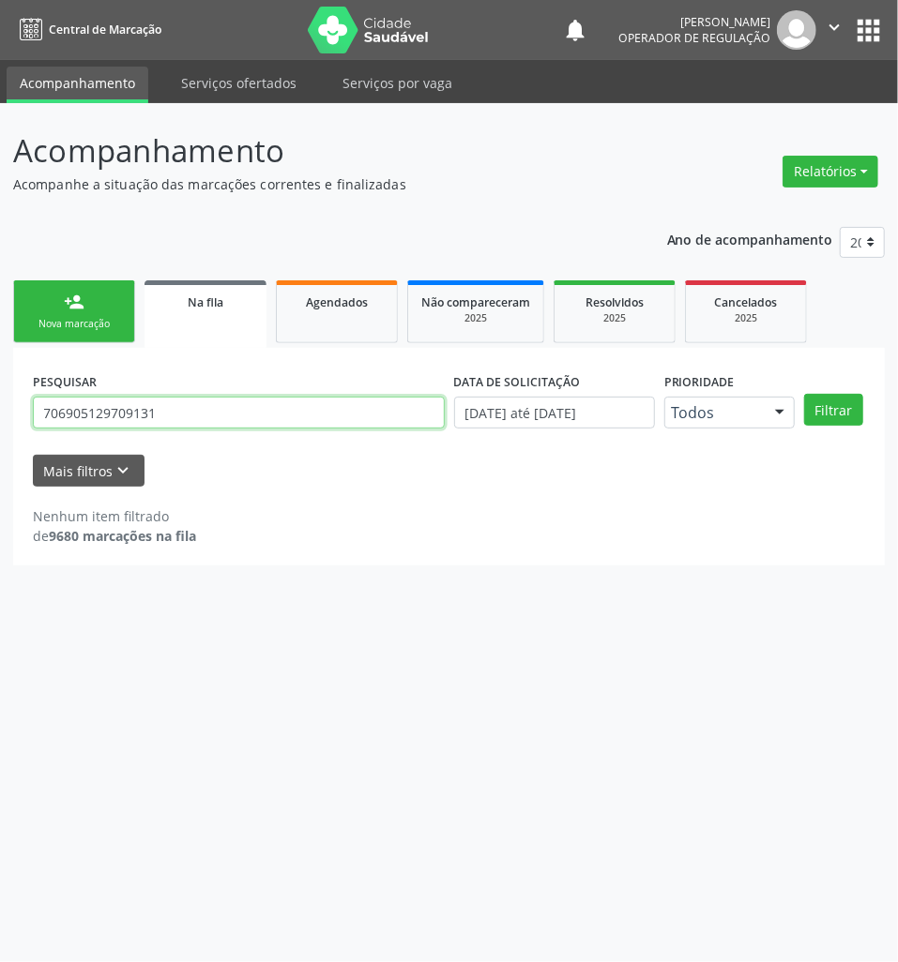
click at [203, 421] on input "706905129709131" at bounding box center [239, 413] width 412 height 32
click at [201, 422] on input "706905129709131" at bounding box center [239, 413] width 412 height 32
type input "700406937654848"
click at [804, 394] on button "Filtrar" at bounding box center [833, 410] width 59 height 32
click at [201, 424] on input "700406937654848" at bounding box center [239, 413] width 412 height 32
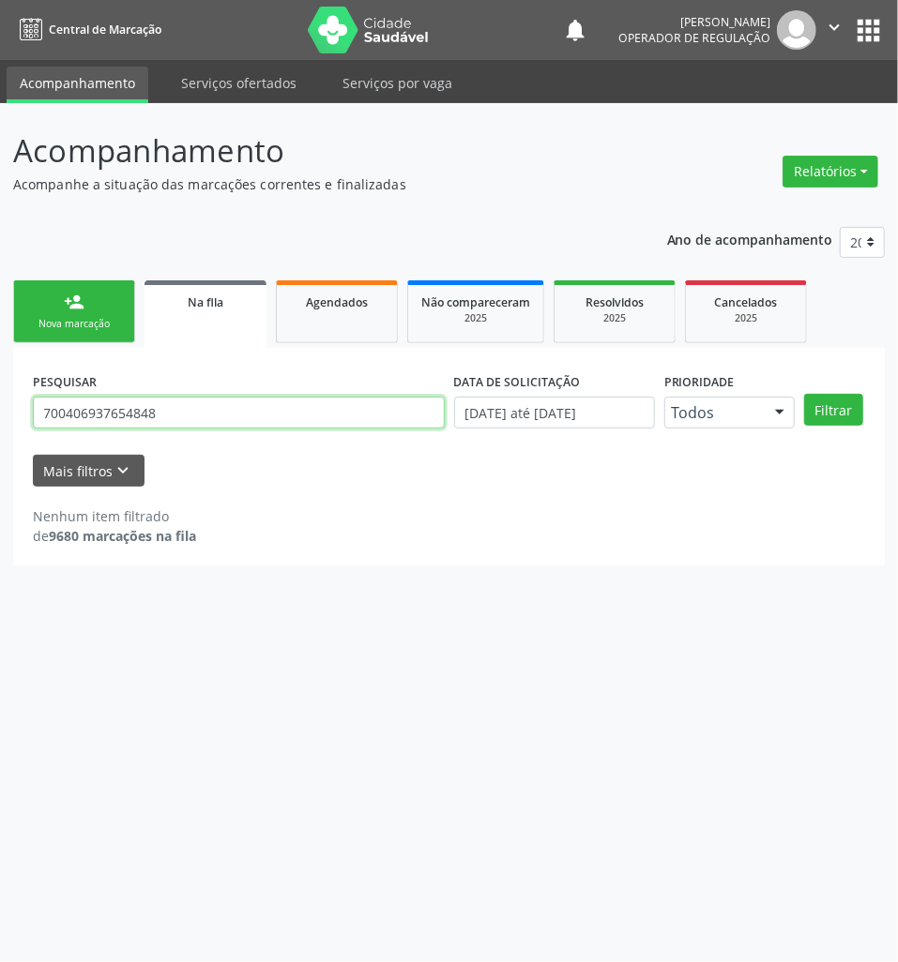
click at [201, 426] on input "700406937654848" at bounding box center [239, 413] width 412 height 32
click at [91, 315] on link "person_add Nova marcação" at bounding box center [74, 311] width 122 height 63
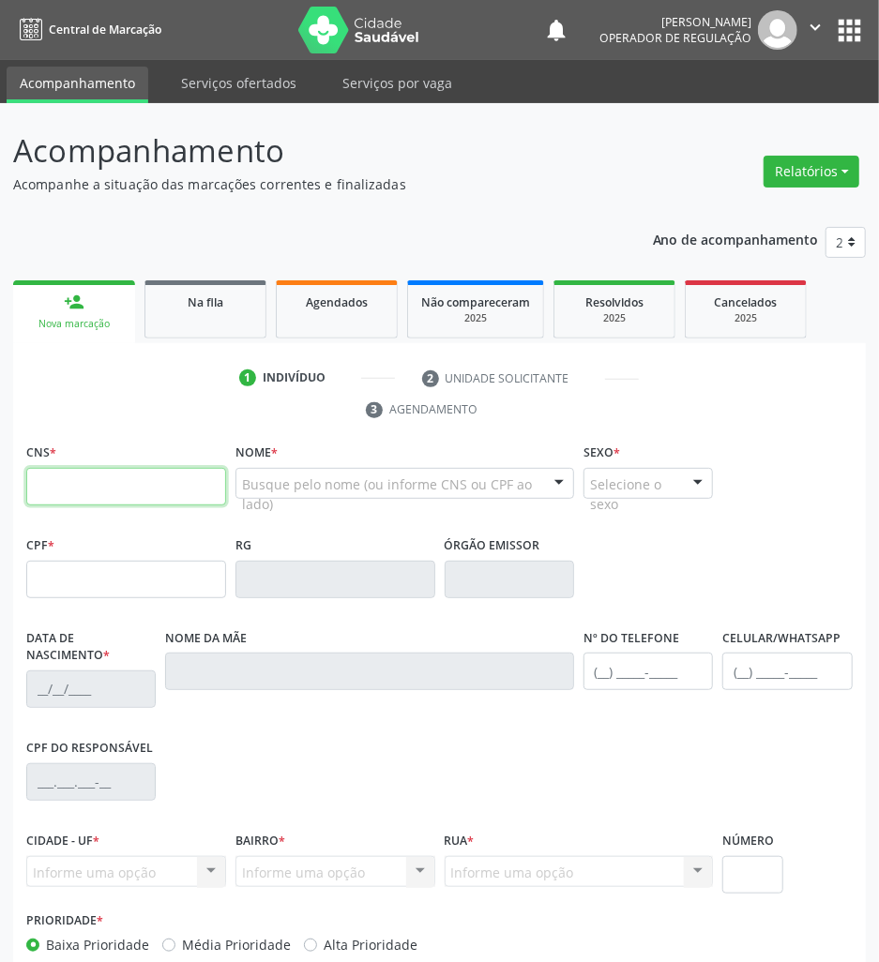
click at [143, 480] on input "text" at bounding box center [126, 487] width 200 height 38
paste input "700 4069 3765 4848"
type input "700 4069 3765 4848"
type input "147.030.804-51"
type input "[DATE]"
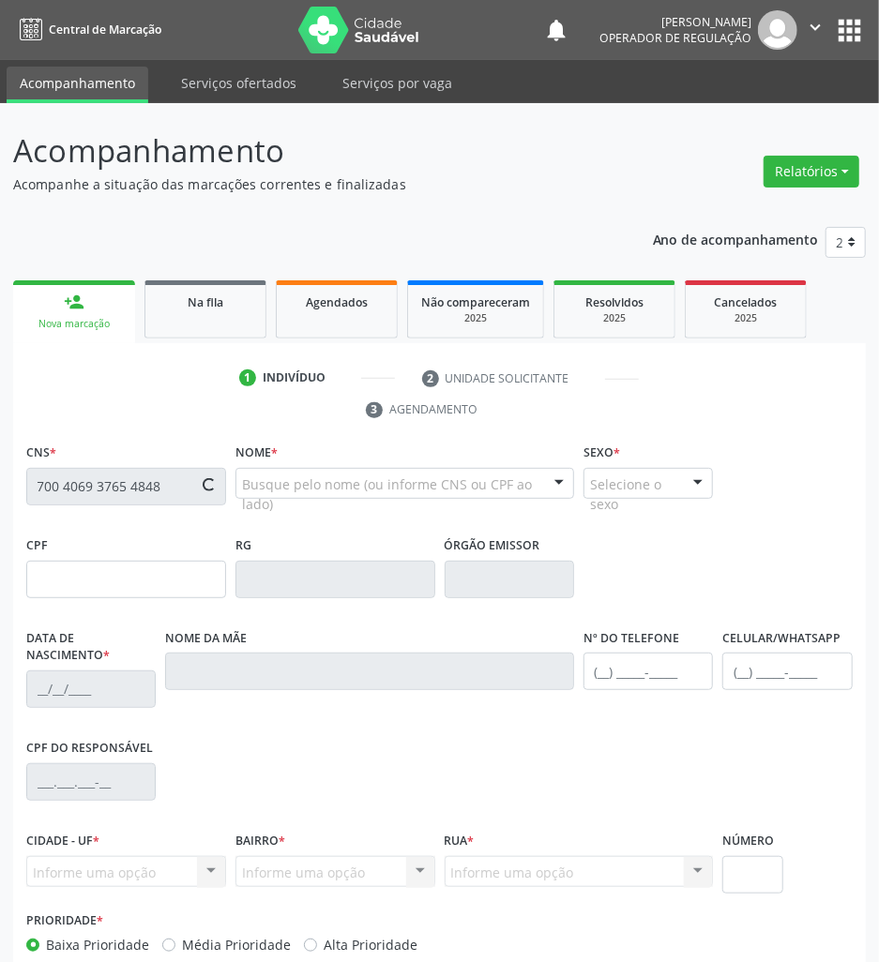
type input "[PERSON_NAME]"
type input "[PHONE_NUMBER]"
type input "075.618.764-83"
type input "1012"
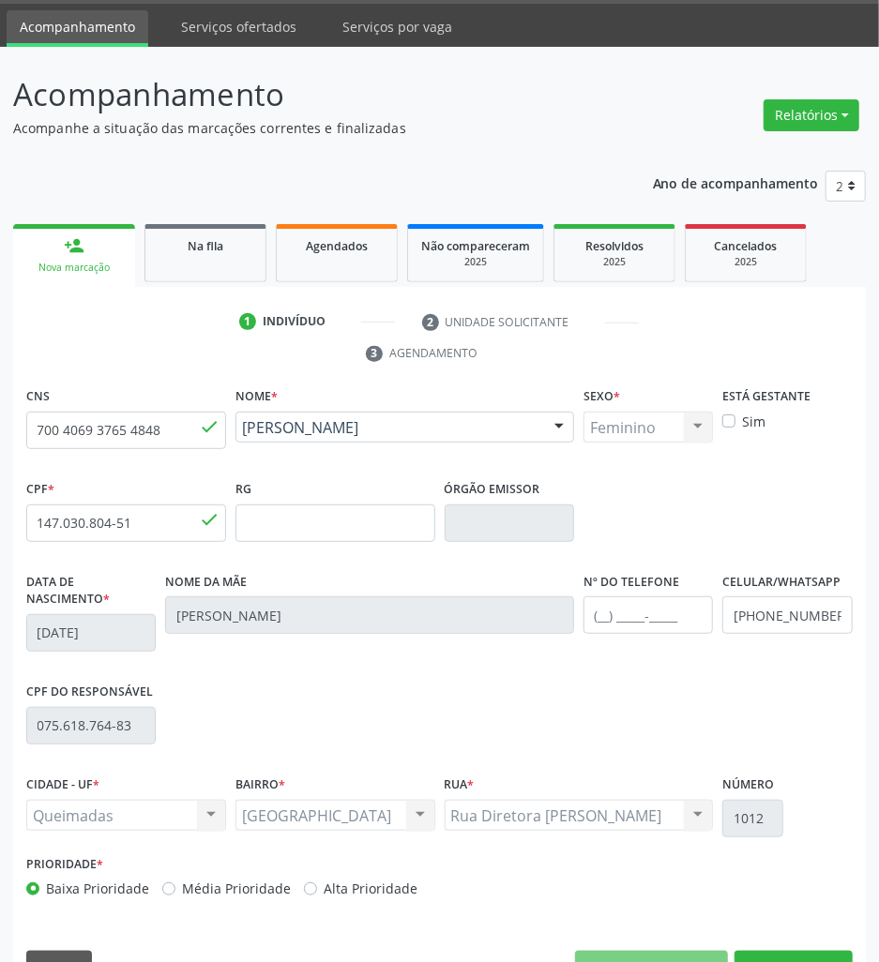
scroll to position [103, 0]
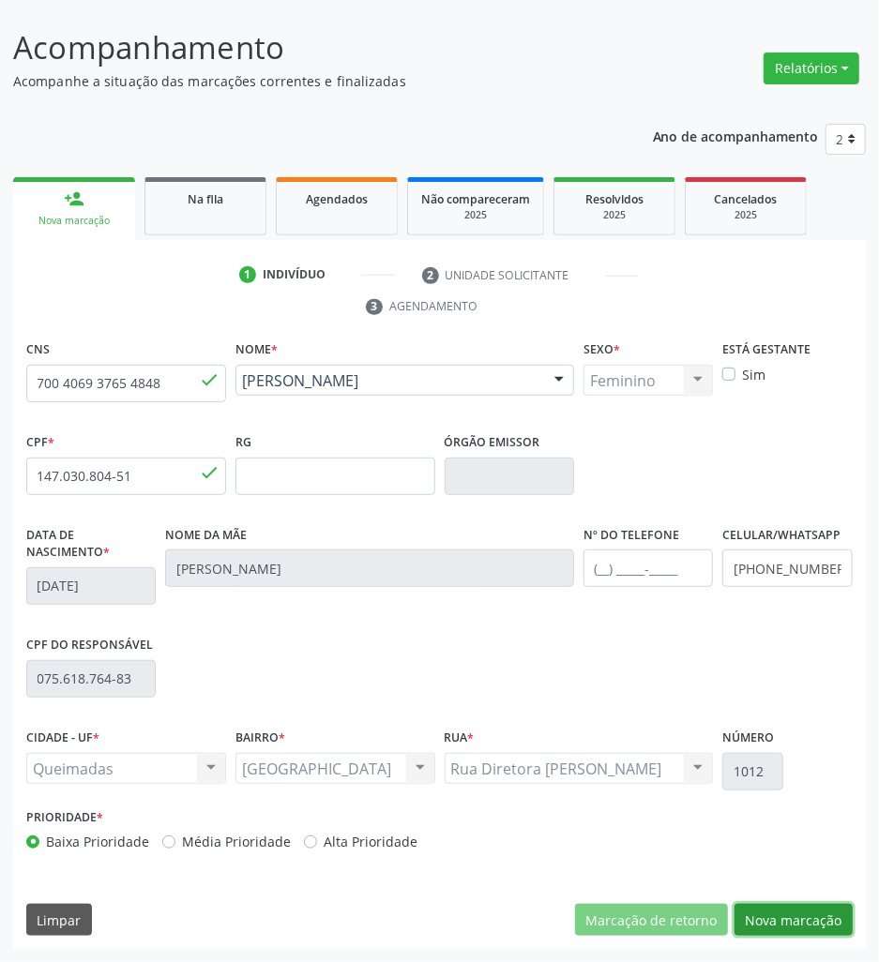
click at [831, 913] on button "Nova marcação" at bounding box center [794, 920] width 118 height 32
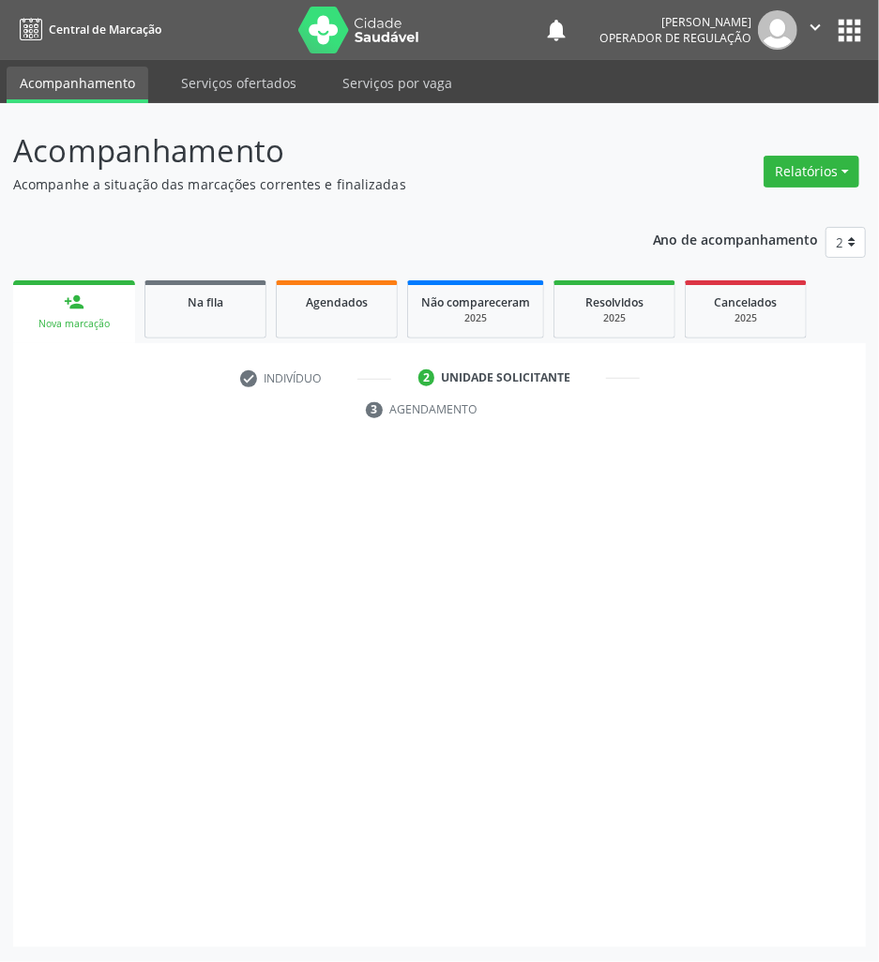
scroll to position [0, 0]
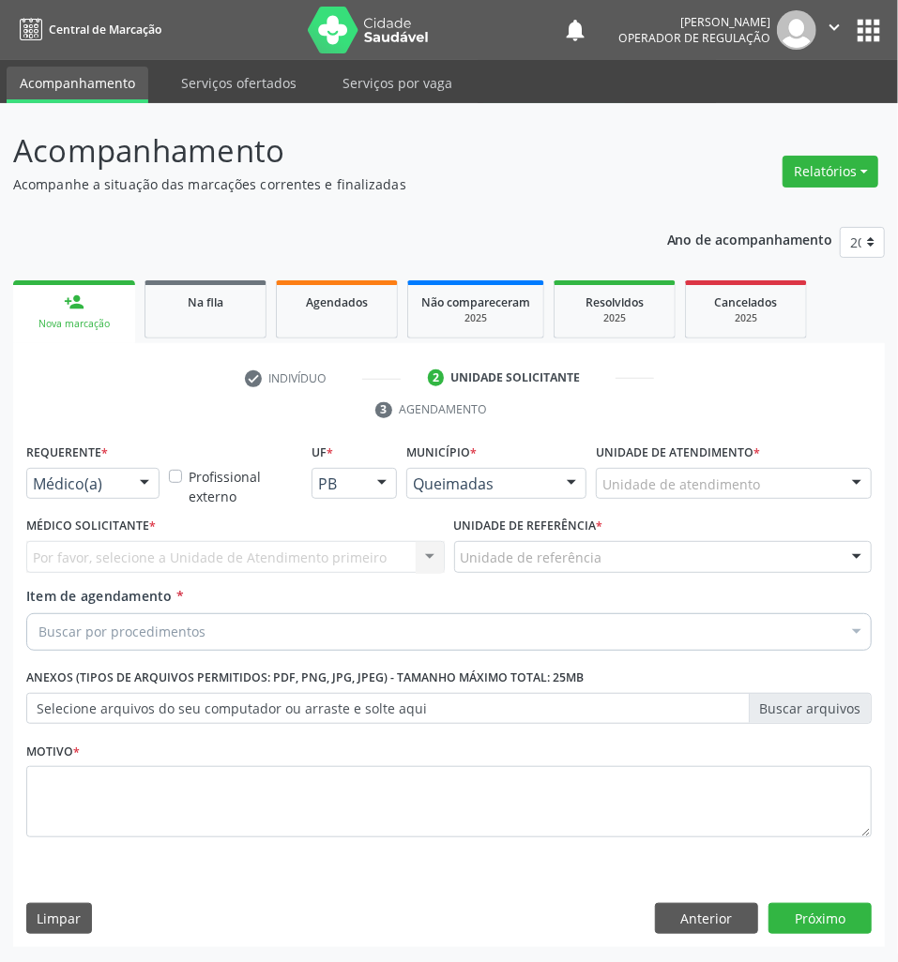
drag, startPoint x: 90, startPoint y: 480, endPoint x: 91, endPoint y: 586, distance: 106.0
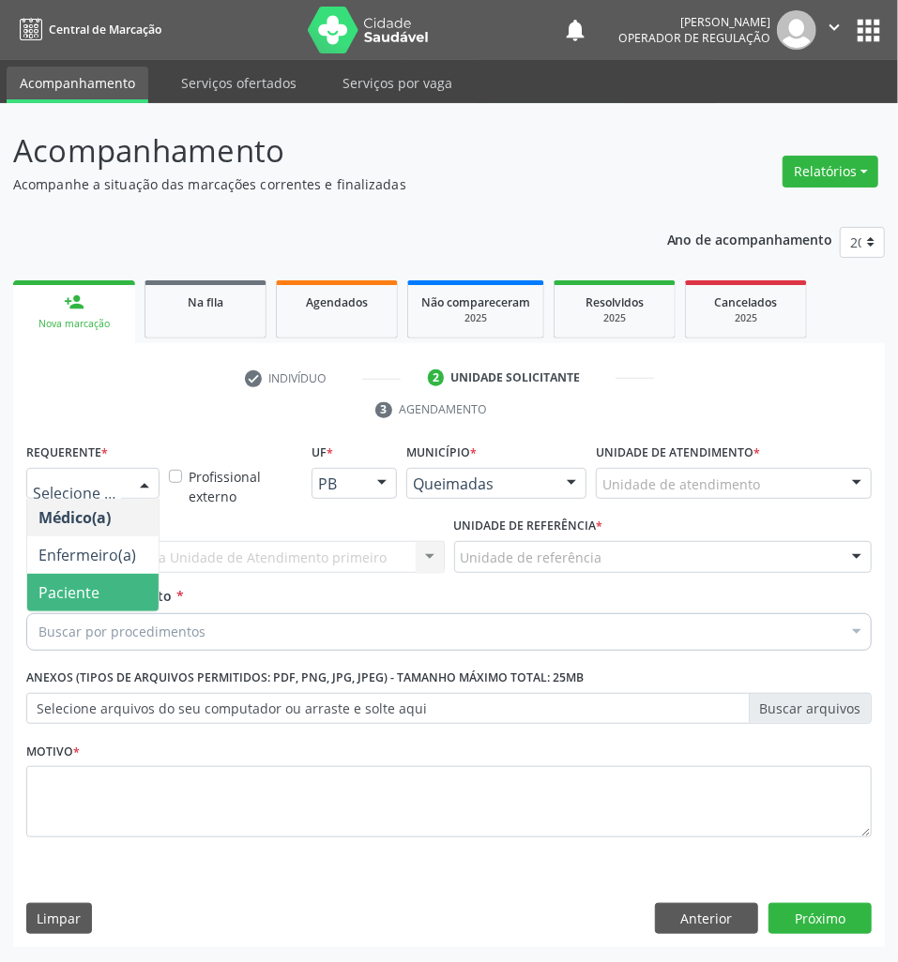
drag, startPoint x: 101, startPoint y: 614, endPoint x: 105, endPoint y: 591, distance: 22.8
click at [101, 613] on div "Médico(a) Enfermeiro(a) Paciente Nenhum resultado encontrado para: " " Não há n…" at bounding box center [92, 556] width 133 height 114
click at [107, 587] on span "Paciente" at bounding box center [92, 593] width 131 height 38
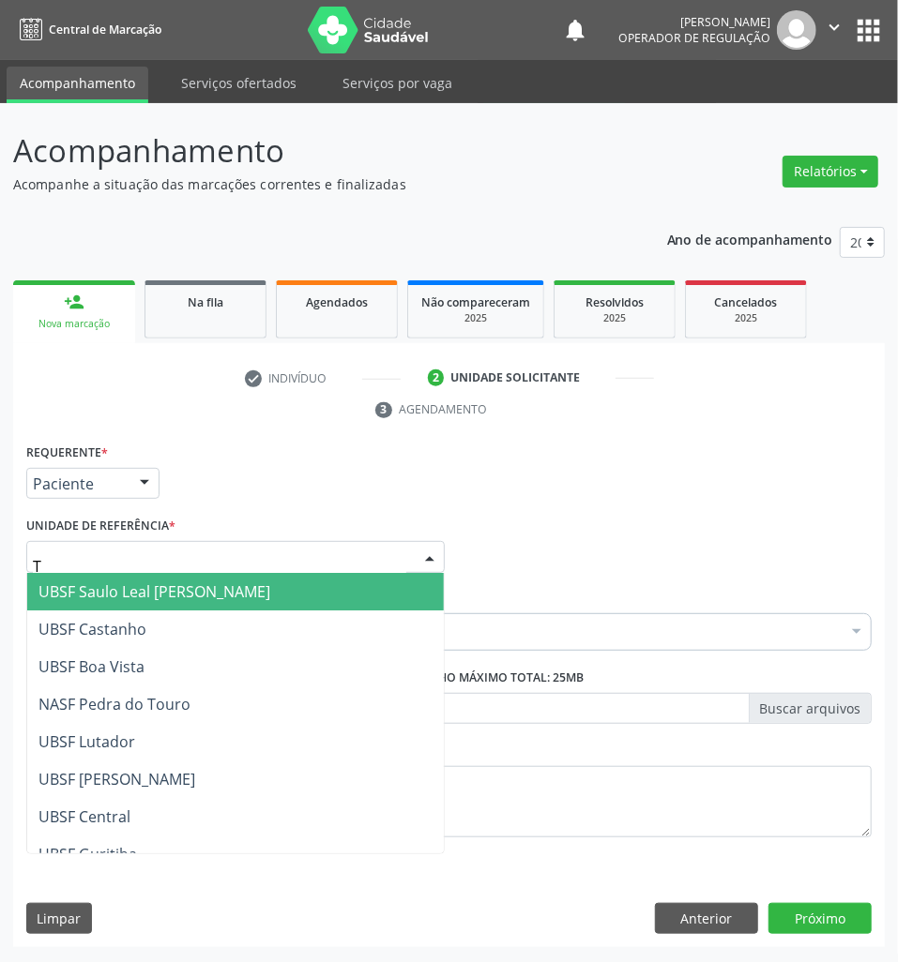
type input "TI"
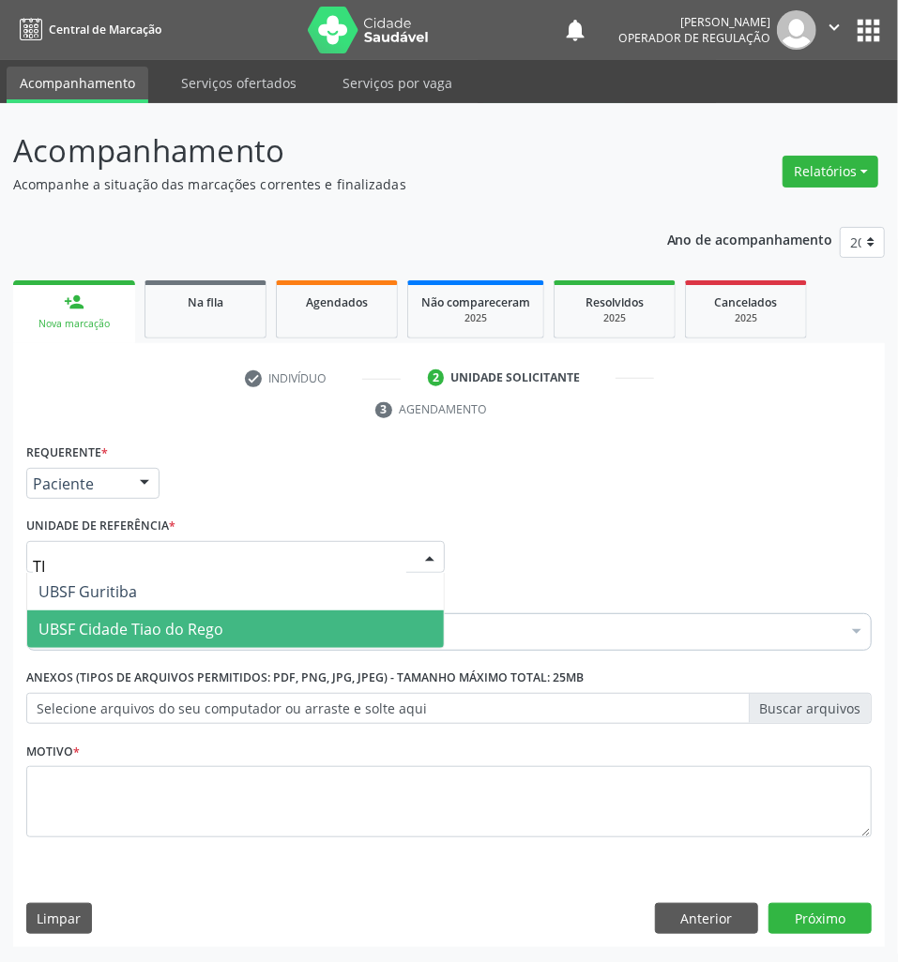
click at [129, 627] on span "UBSF Cidade Tiao do Rego" at bounding box center [130, 629] width 185 height 21
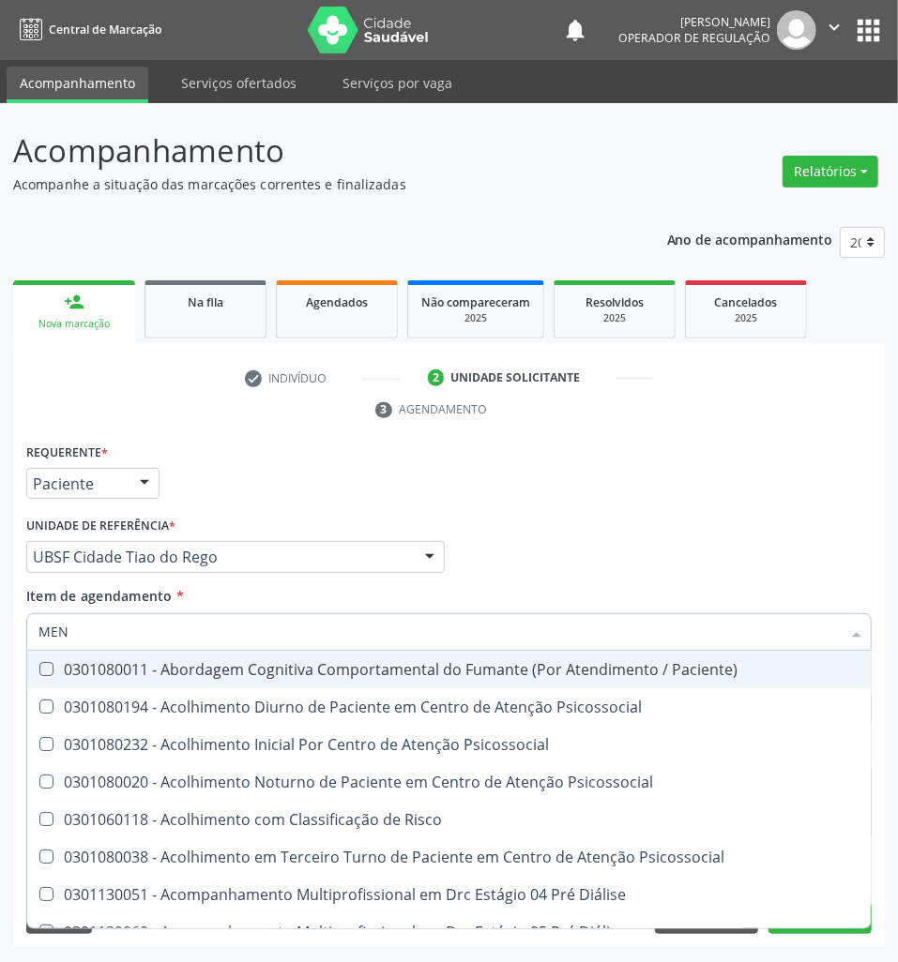
type input "MEN TO"
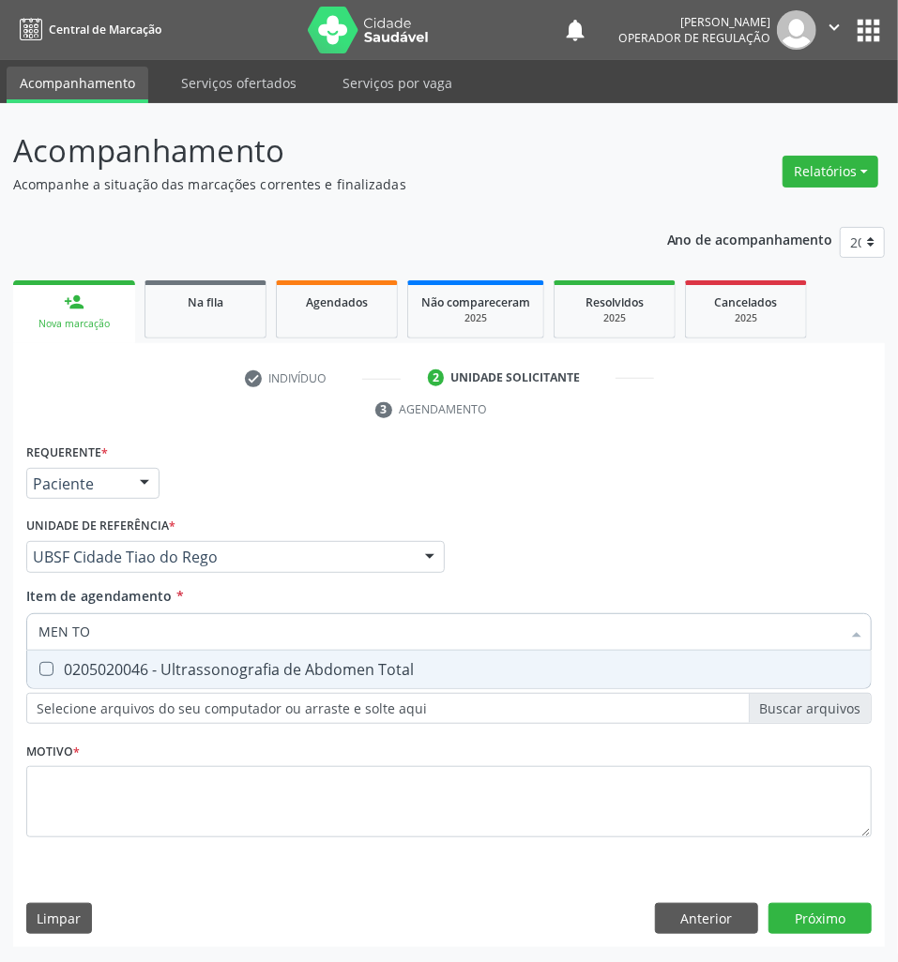
drag, startPoint x: 154, startPoint y: 670, endPoint x: 140, endPoint y: 713, distance: 45.4
click at [151, 670] on div "0205020046 - Ultrassonografia de Abdomen Total" at bounding box center [448, 669] width 821 height 15
checkbox Total "true"
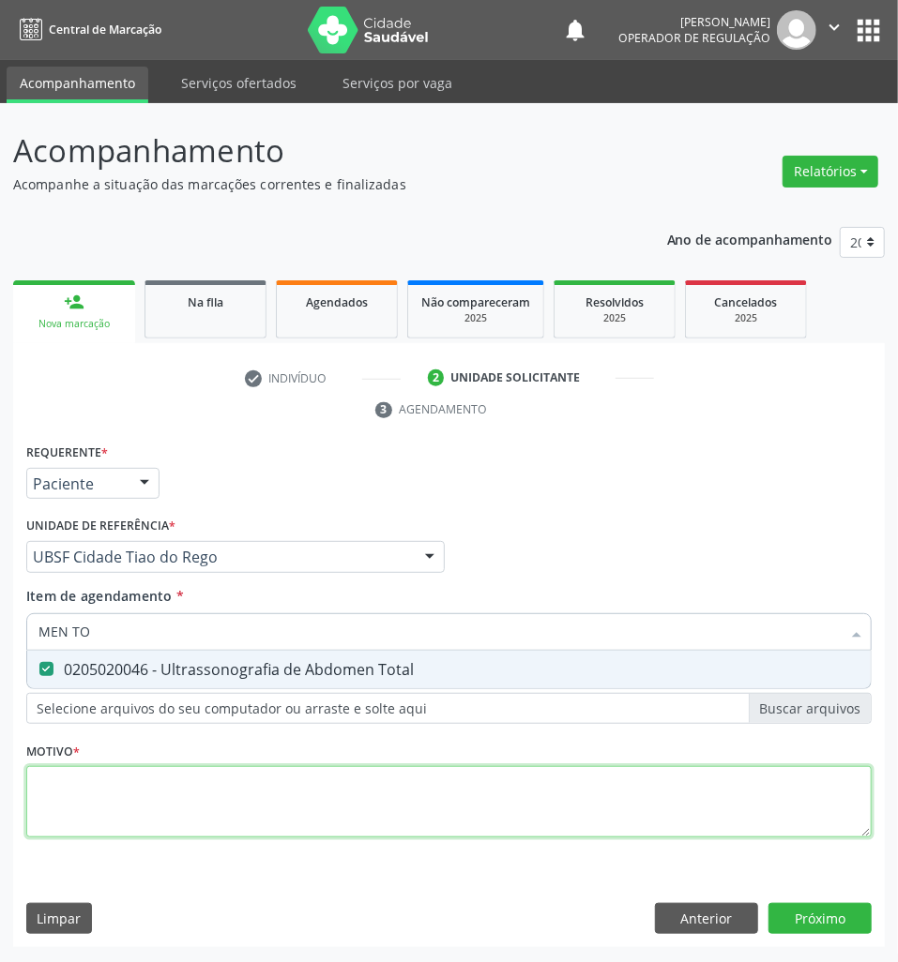
click at [128, 819] on div "Requerente * Paciente Médico(a) Enfermeiro(a) Paciente Nenhum resultado encontr…" at bounding box center [448, 651] width 845 height 425
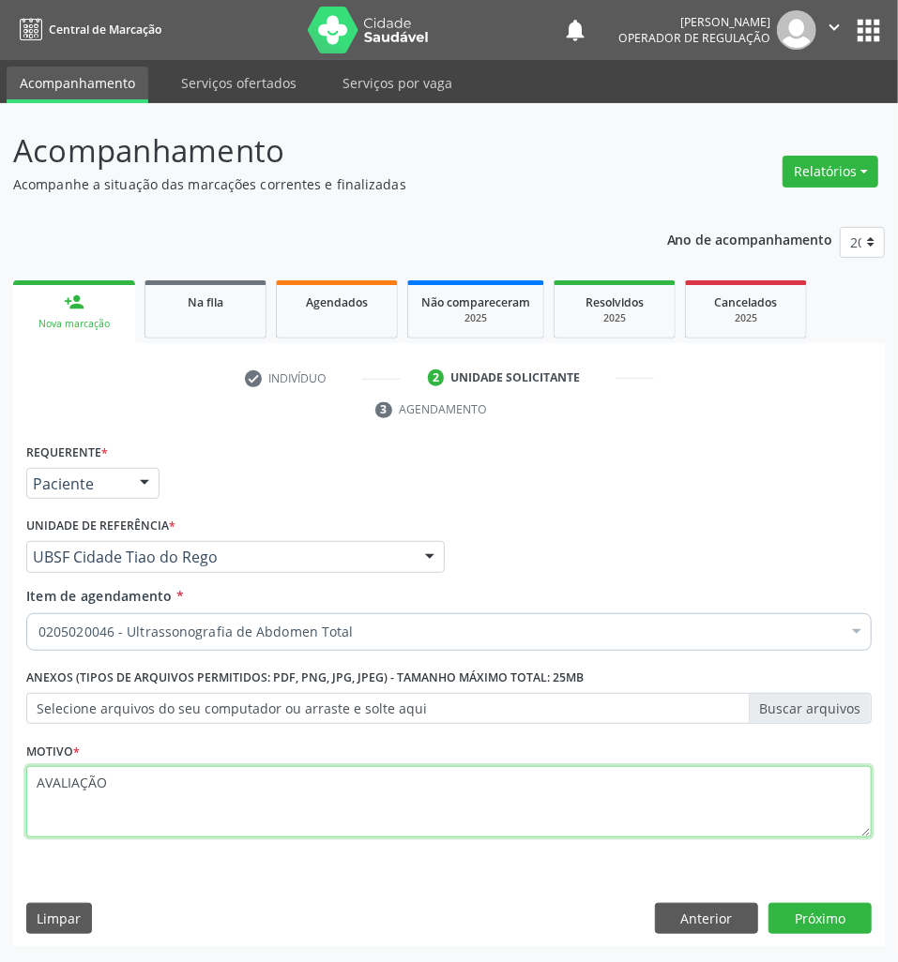
type textarea "AVALIAÇÃO"
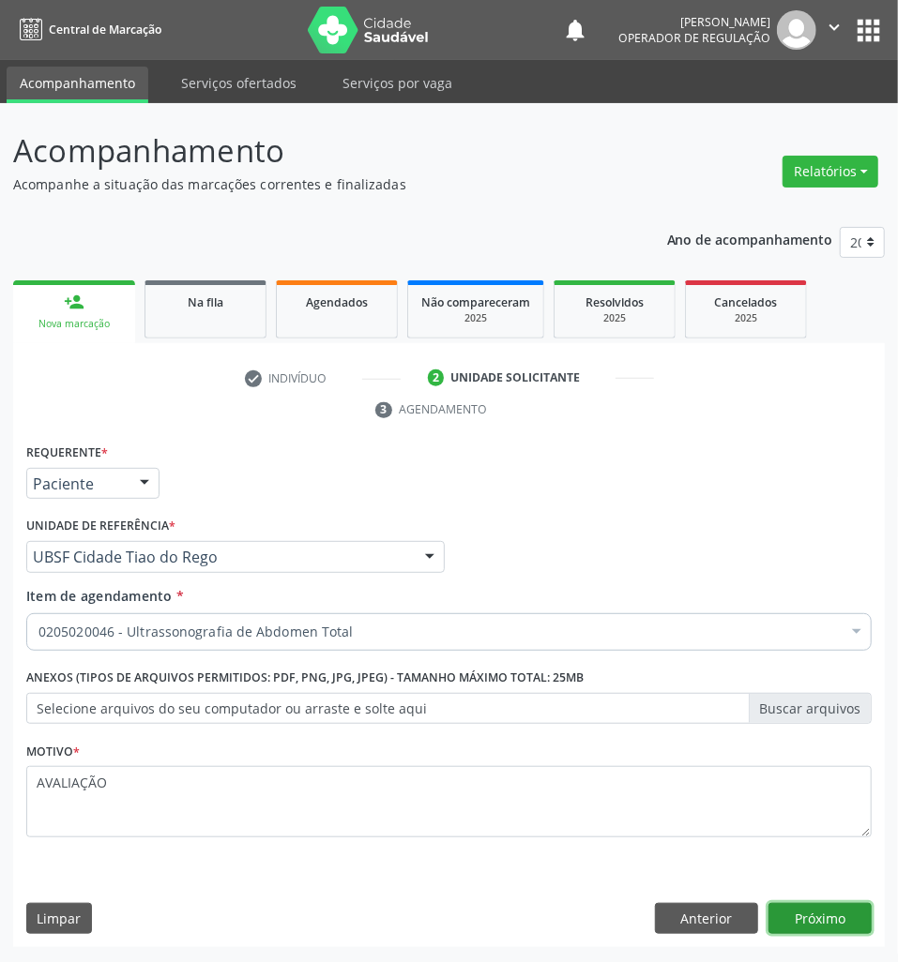
click button "Próximo" at bounding box center [819, 919] width 103 height 32
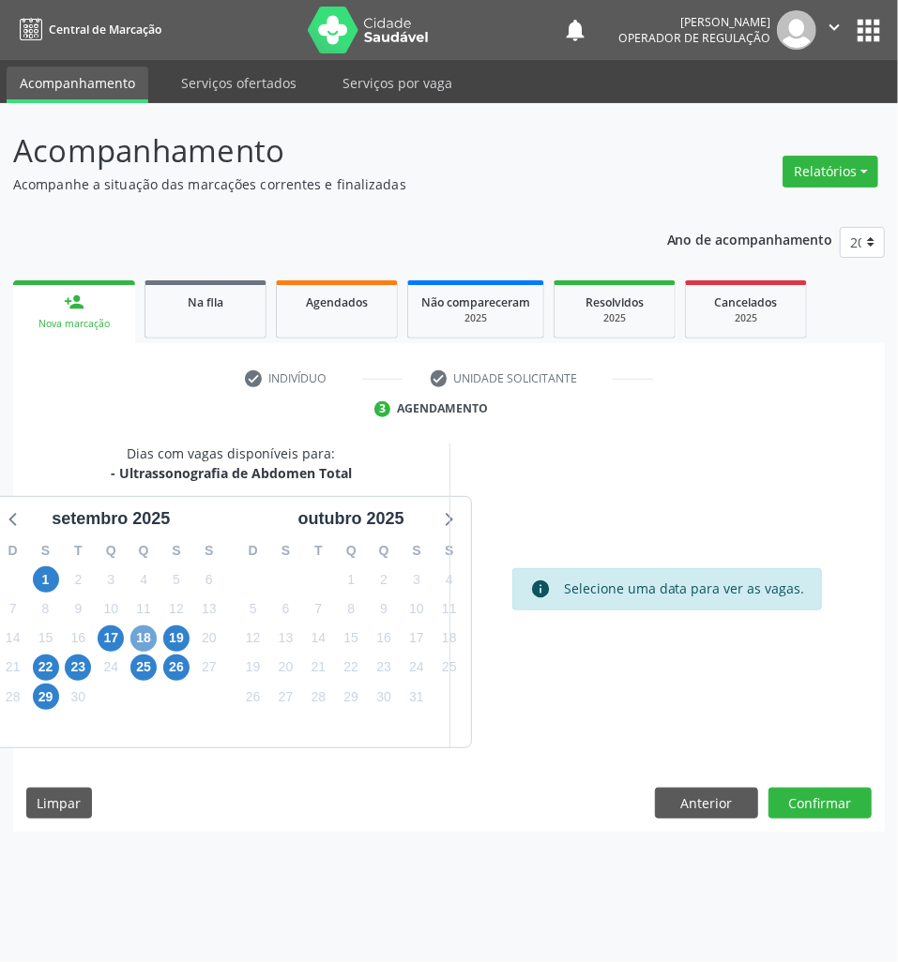
click at [144, 629] on span "18" at bounding box center [143, 639] width 26 height 26
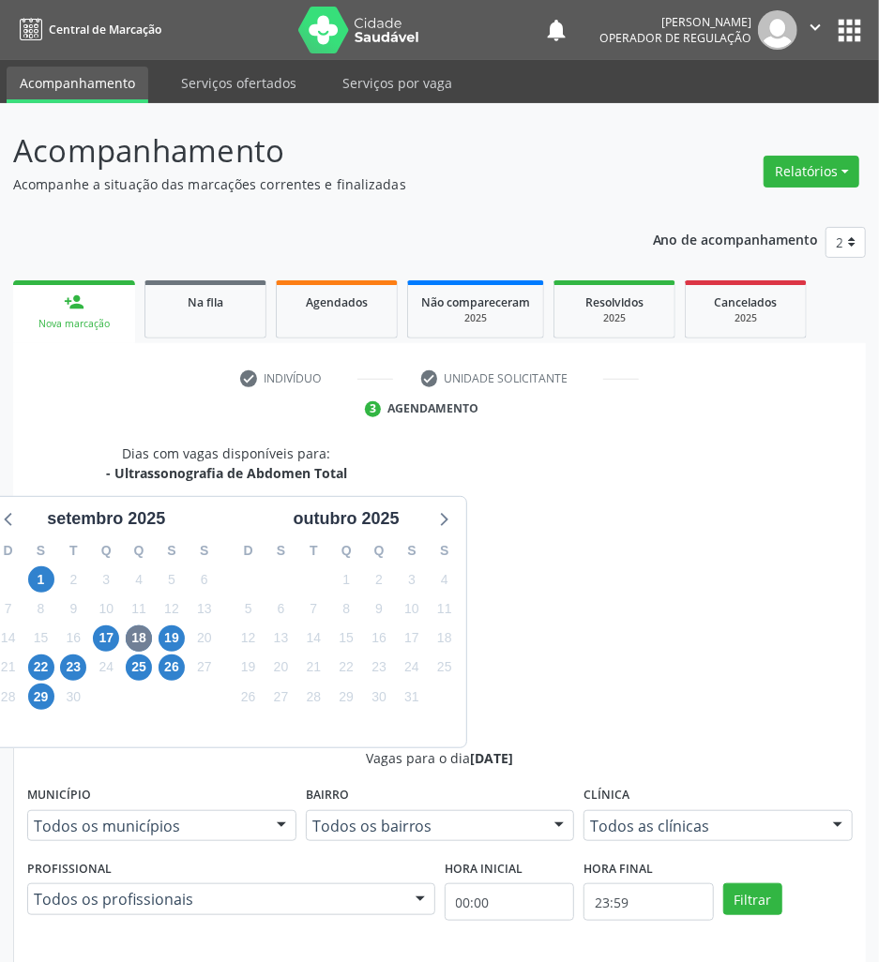
drag, startPoint x: 542, startPoint y: 773, endPoint x: 364, endPoint y: 782, distance: 178.5
radio input "true"
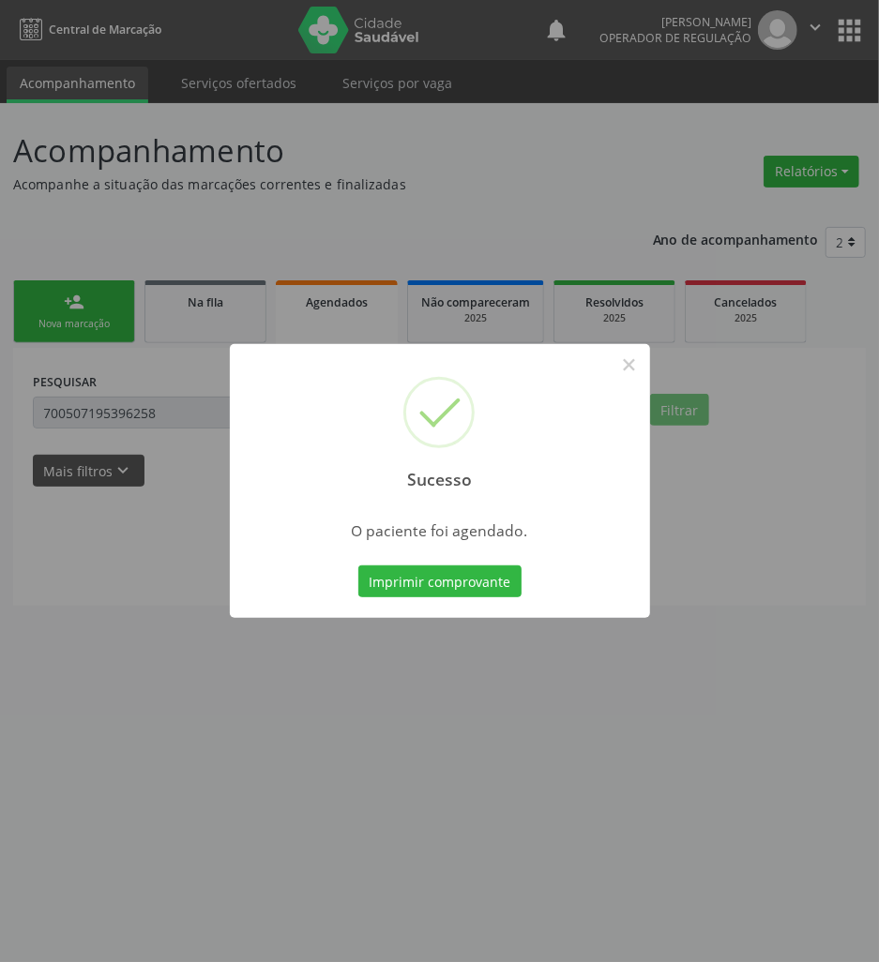
scroll to position [0, 0]
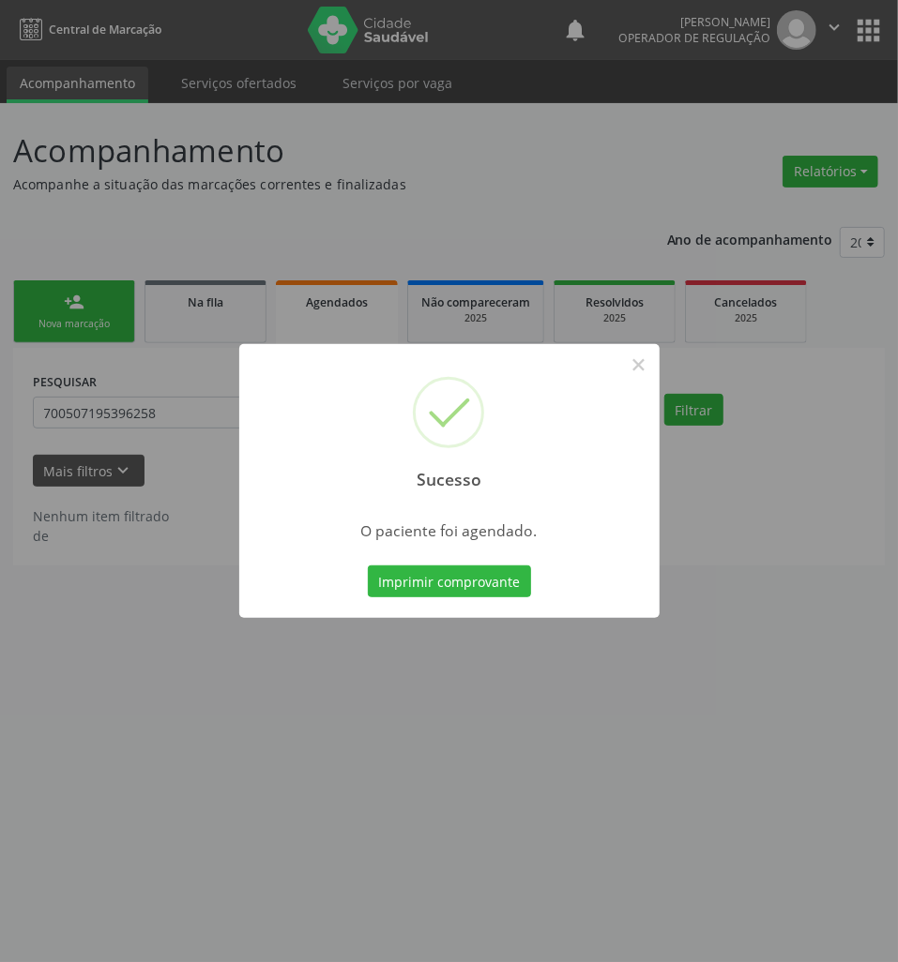
click at [368, 566] on button "Imprimir comprovante" at bounding box center [449, 582] width 163 height 32
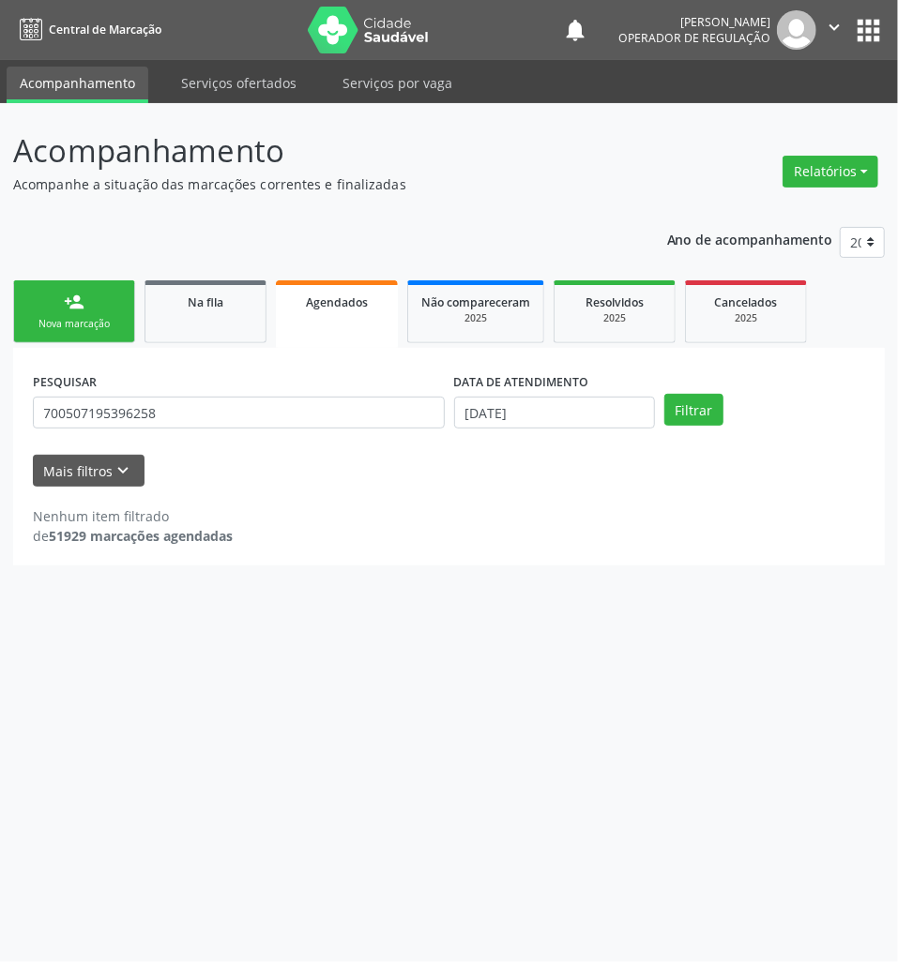
drag, startPoint x: 229, startPoint y: 331, endPoint x: 23, endPoint y: 328, distance: 206.4
click at [225, 332] on link "Na fila" at bounding box center [205, 311] width 122 height 63
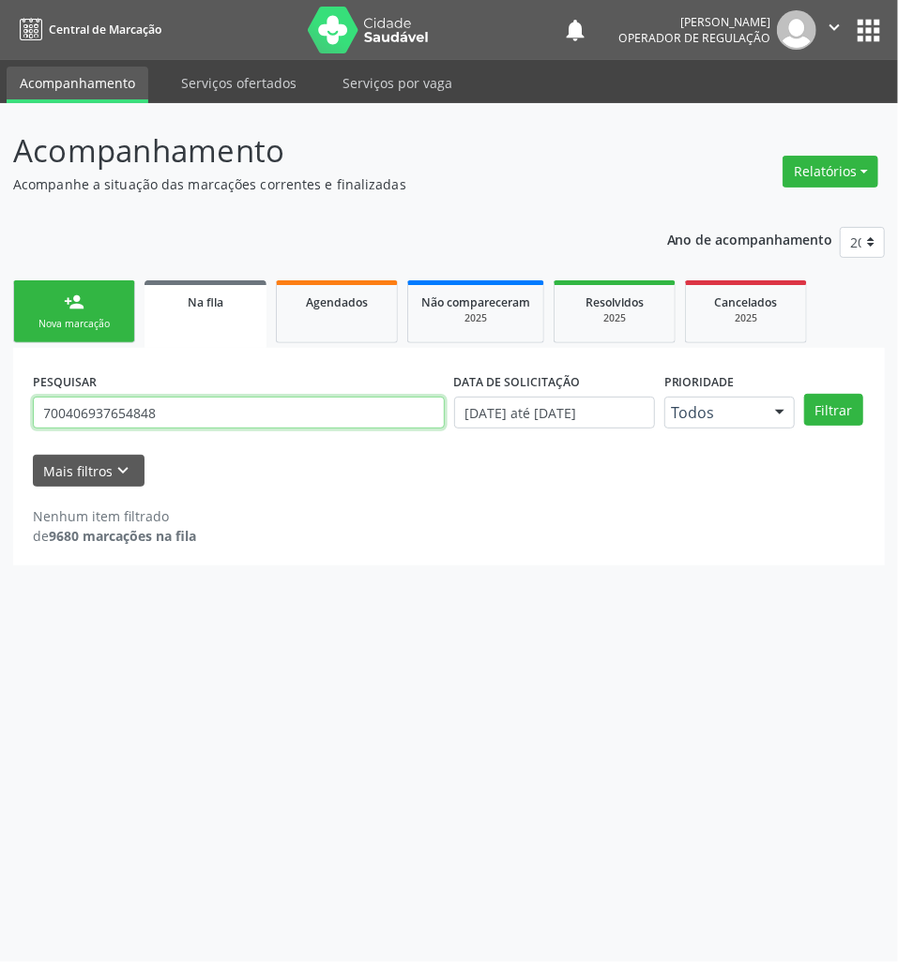
click at [170, 400] on input "700406937654848" at bounding box center [239, 413] width 412 height 32
type input "700503418206360"
click at [804, 394] on button "Filtrar" at bounding box center [833, 410] width 59 height 32
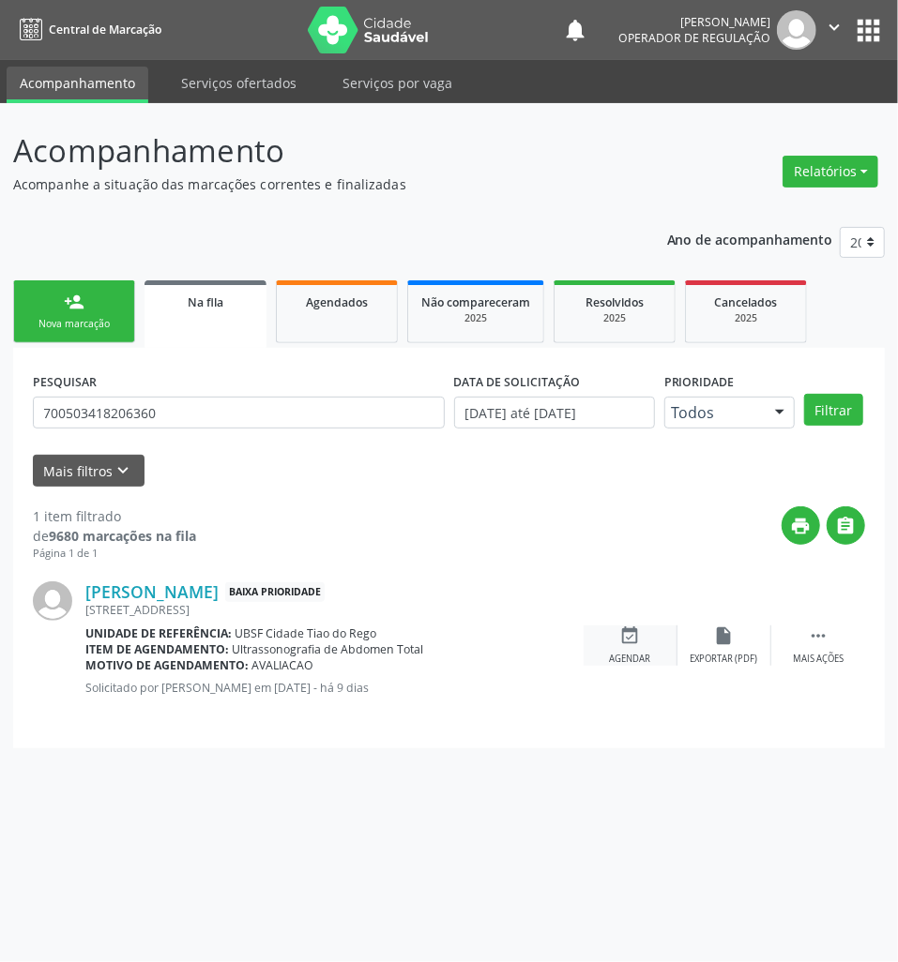
click at [635, 642] on icon "event_available" at bounding box center [630, 636] width 21 height 21
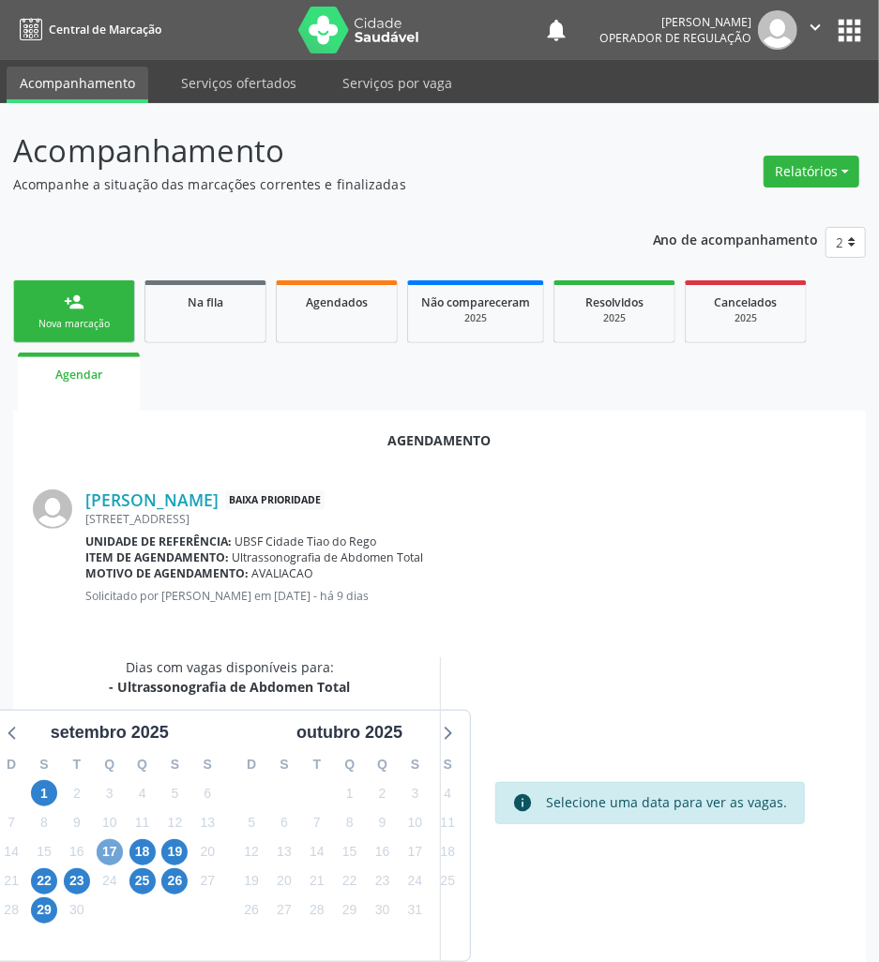
drag, startPoint x: 116, startPoint y: 861, endPoint x: 103, endPoint y: 846, distance: 19.9
click at [114, 859] on span "17" at bounding box center [110, 853] width 26 height 26
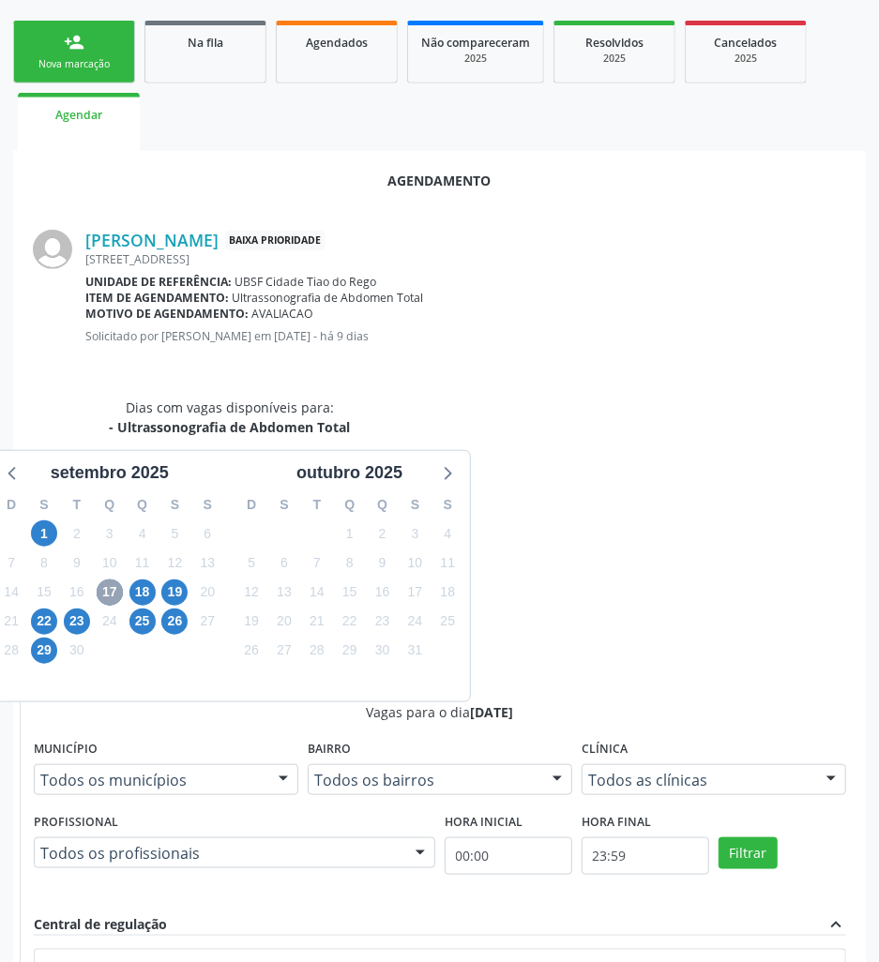
scroll to position [360, 0]
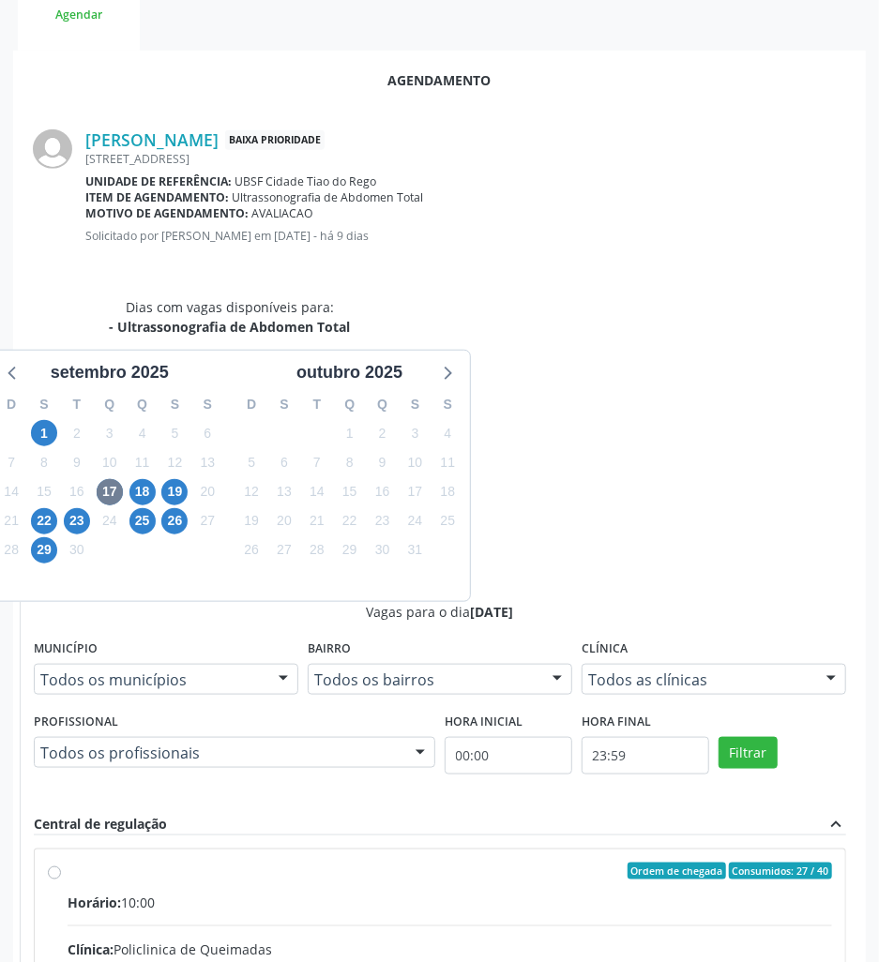
drag, startPoint x: 691, startPoint y: 737, endPoint x: 715, endPoint y: 779, distance: 47.5
click at [61, 863] on input "Ordem de chegada Consumidos: 27 / 40 Horário: 10:00 Clínica: Policlinica de Que…" at bounding box center [54, 871] width 13 height 17
radio input "true"
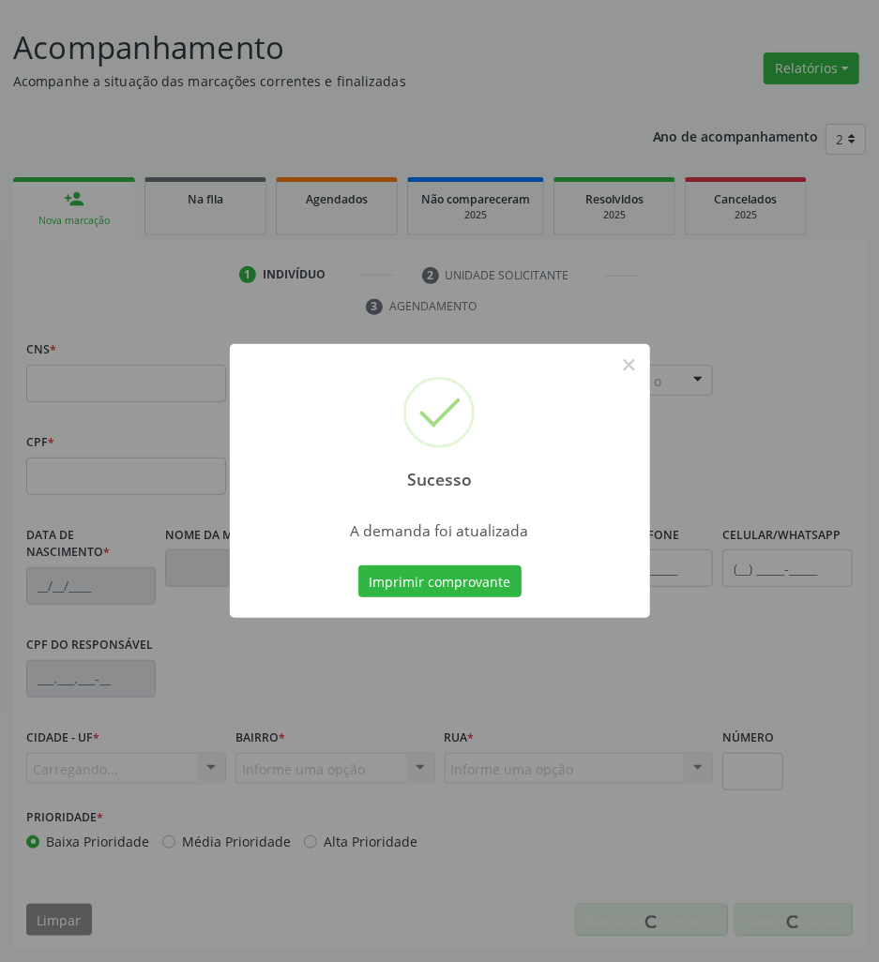
scroll to position [103, 0]
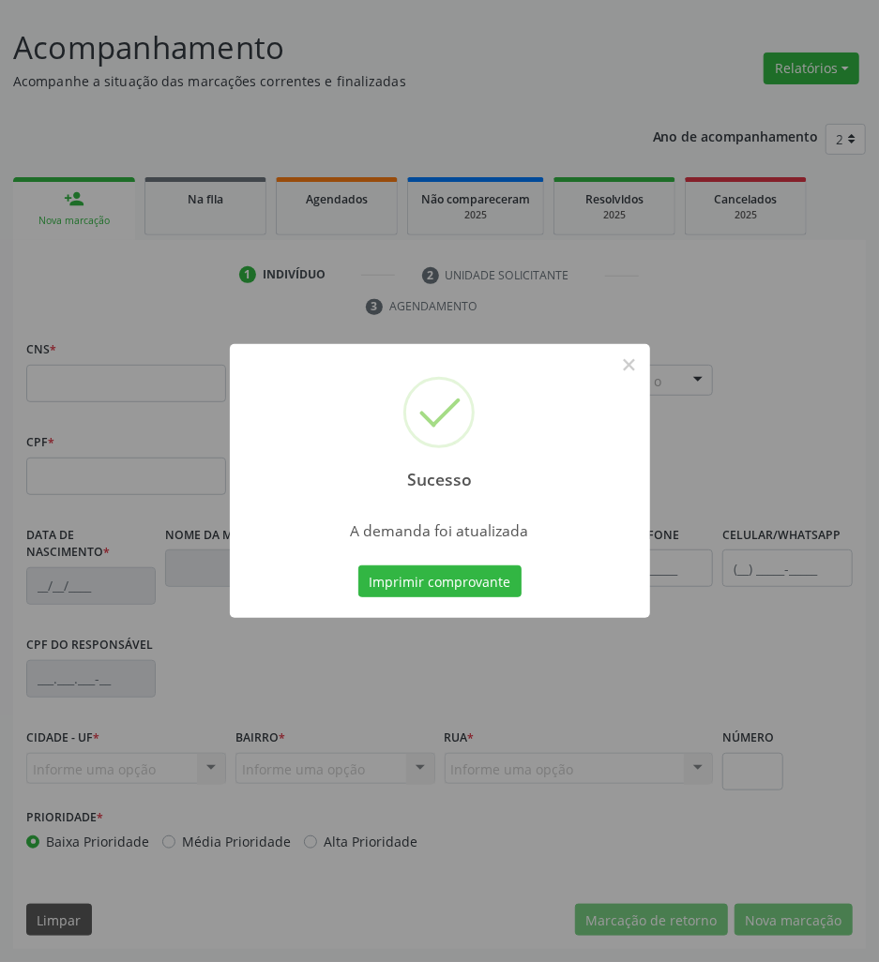
click at [358, 566] on button "Imprimir comprovante" at bounding box center [439, 582] width 163 height 32
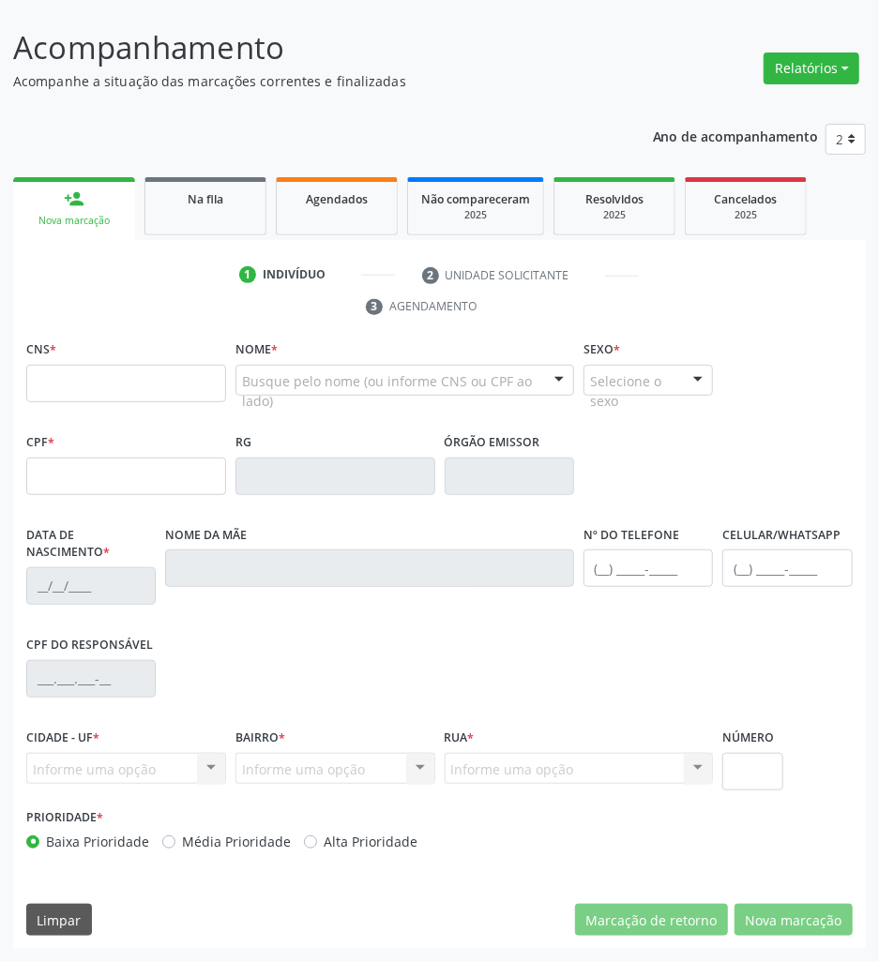
drag, startPoint x: 300, startPoint y: 211, endPoint x: 23, endPoint y: 290, distance: 287.7
click at [300, 211] on link "Agendados" at bounding box center [337, 206] width 122 height 58
select select "8"
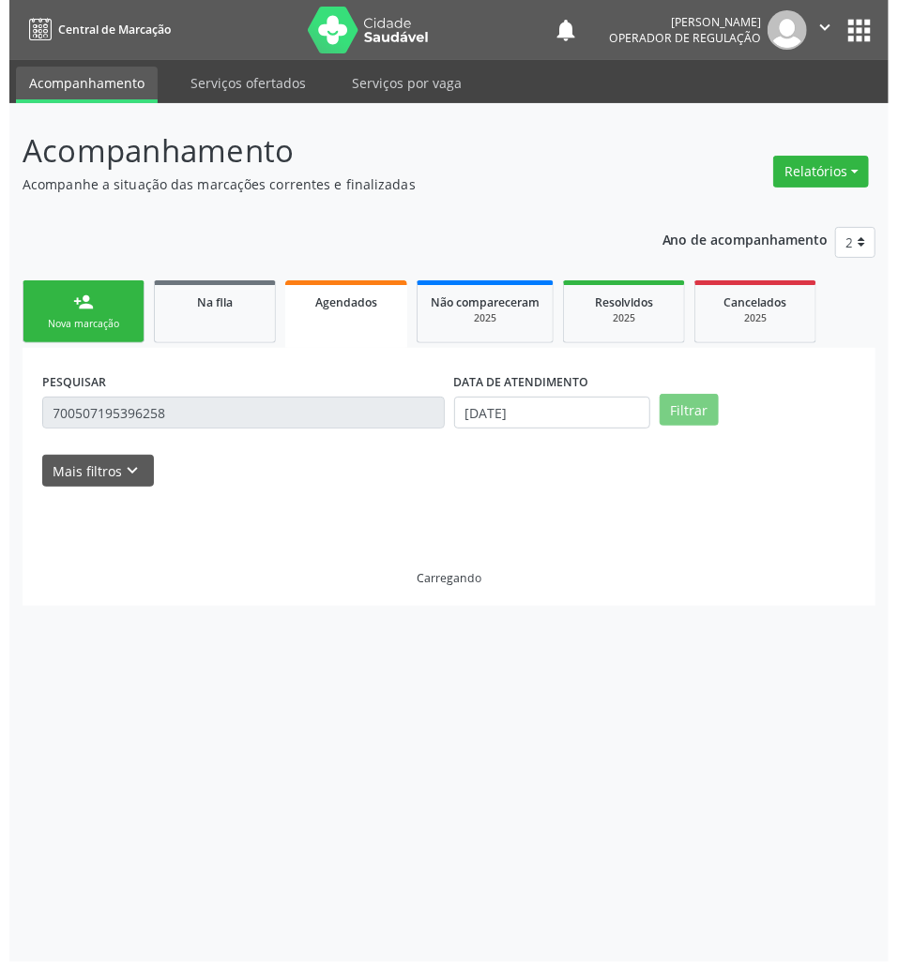
scroll to position [0, 0]
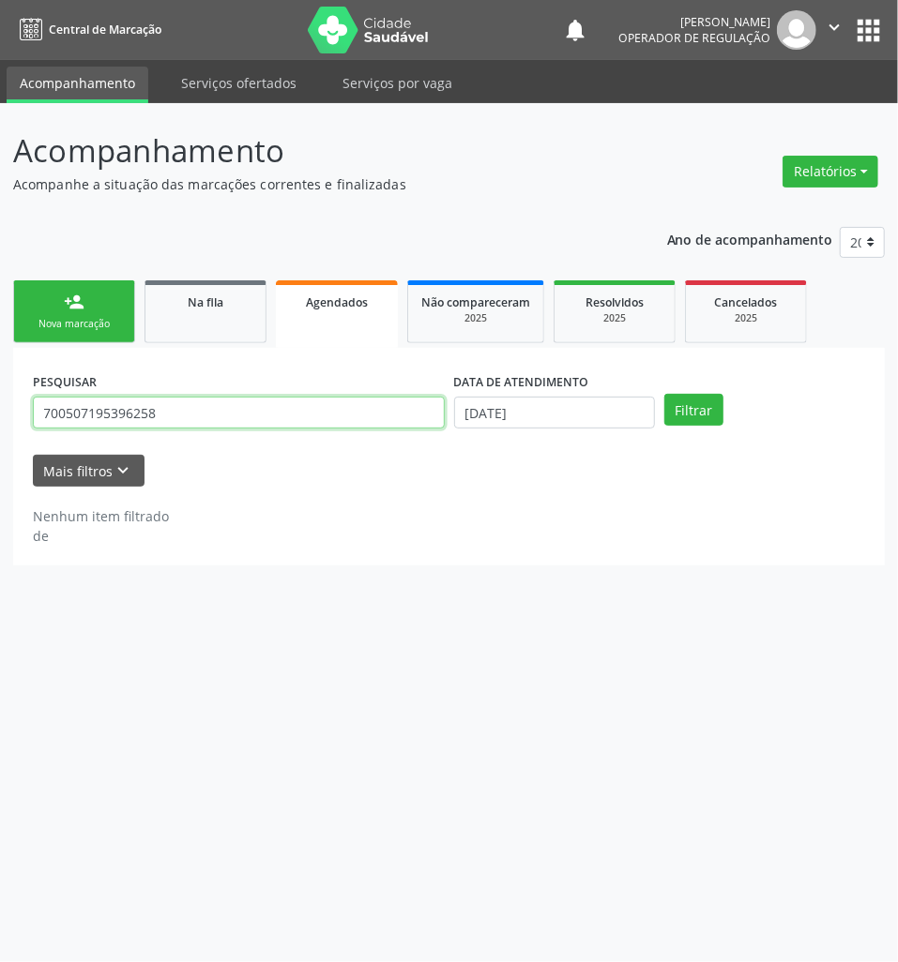
click at [287, 402] on input "700507195396258" at bounding box center [239, 413] width 412 height 32
paste input "[PERSON_NAME] BASTOS"
type input "[PERSON_NAME] BASTOS"
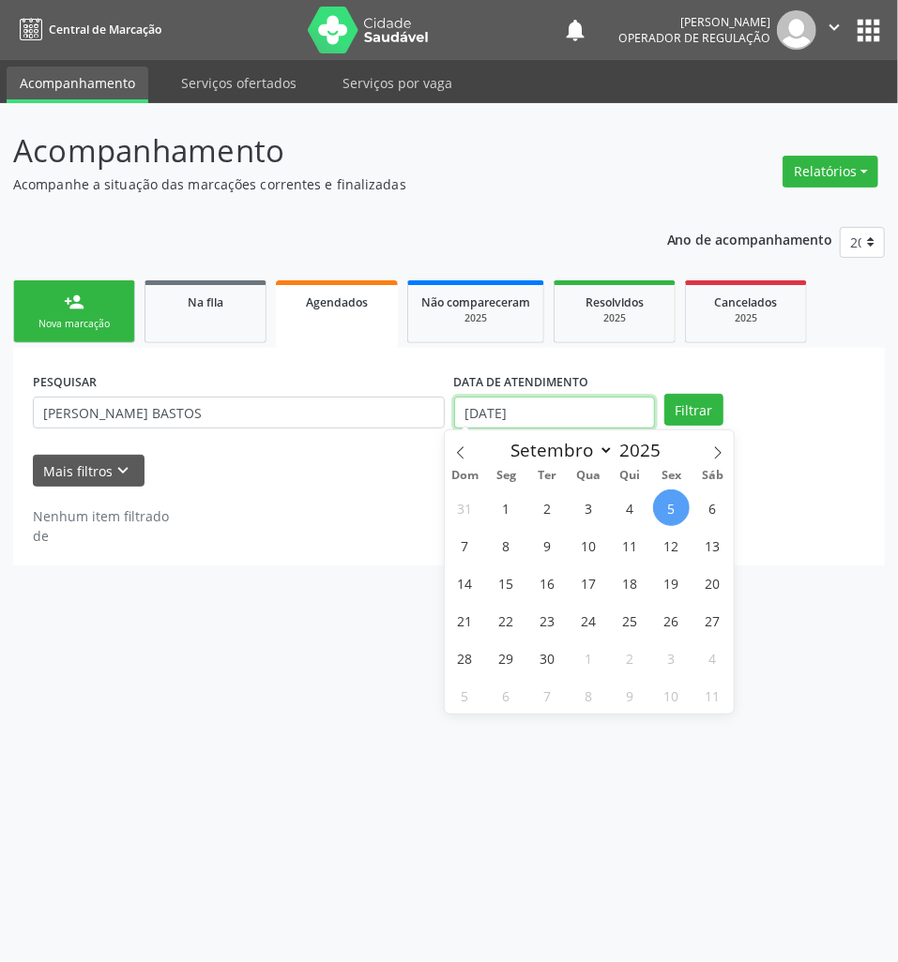
drag, startPoint x: 525, startPoint y: 413, endPoint x: 518, endPoint y: 481, distance: 68.9
click at [525, 414] on input "[DATE]" at bounding box center [554, 413] width 201 height 32
click at [533, 549] on span "9" at bounding box center [547, 545] width 37 height 37
type input "[DATE]"
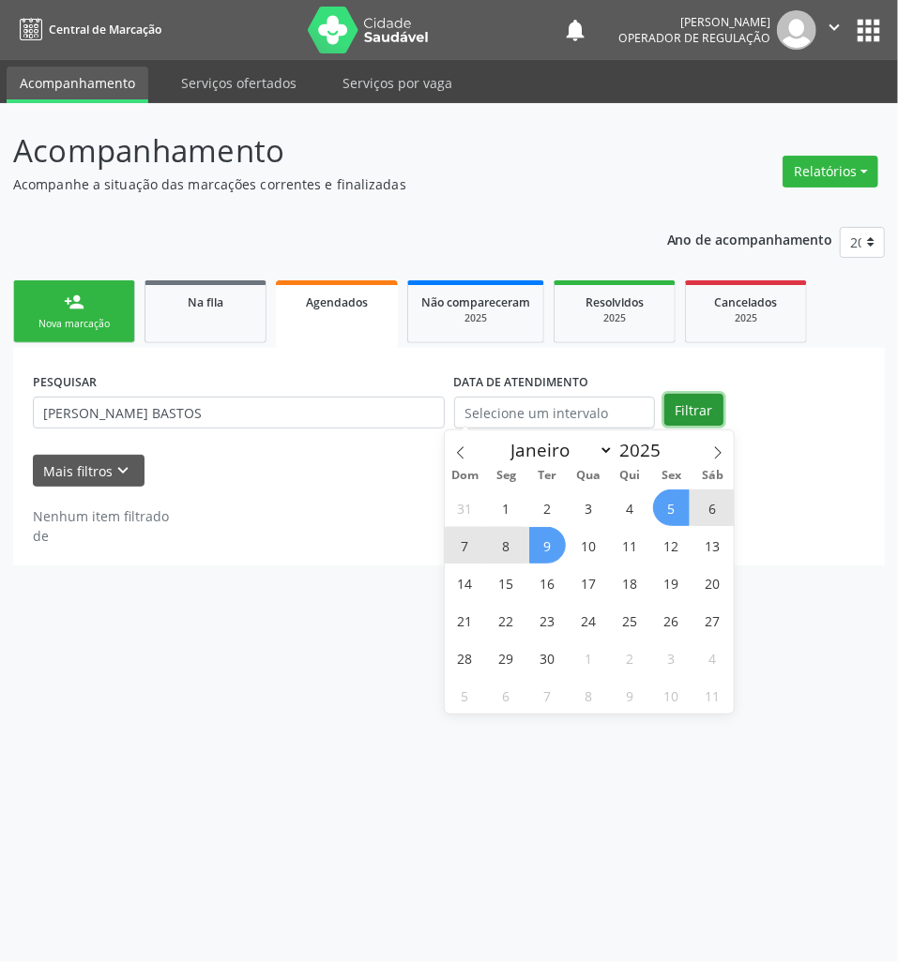
click at [696, 409] on button "Filtrar" at bounding box center [693, 410] width 59 height 32
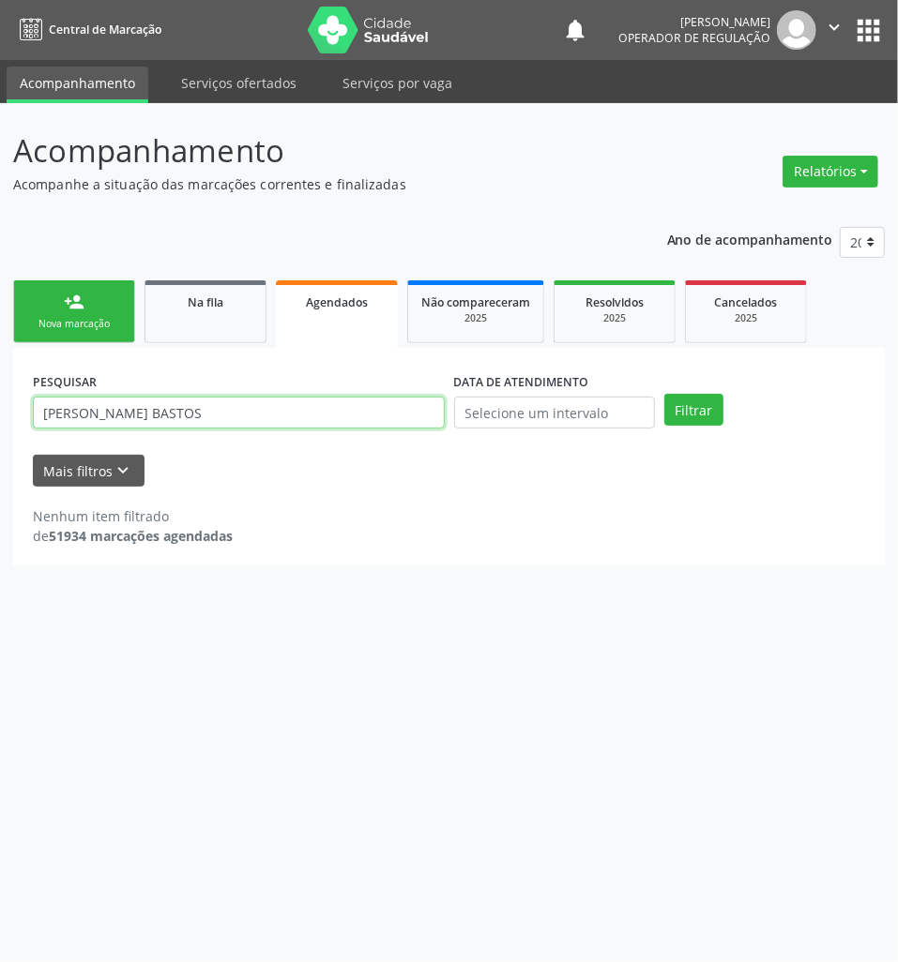
click at [276, 422] on input "[PERSON_NAME] BASTOS" at bounding box center [239, 413] width 412 height 32
click at [275, 422] on input "[PERSON_NAME] BASTOS" at bounding box center [239, 413] width 412 height 32
click at [865, 21] on button "apps" at bounding box center [868, 30] width 33 height 33
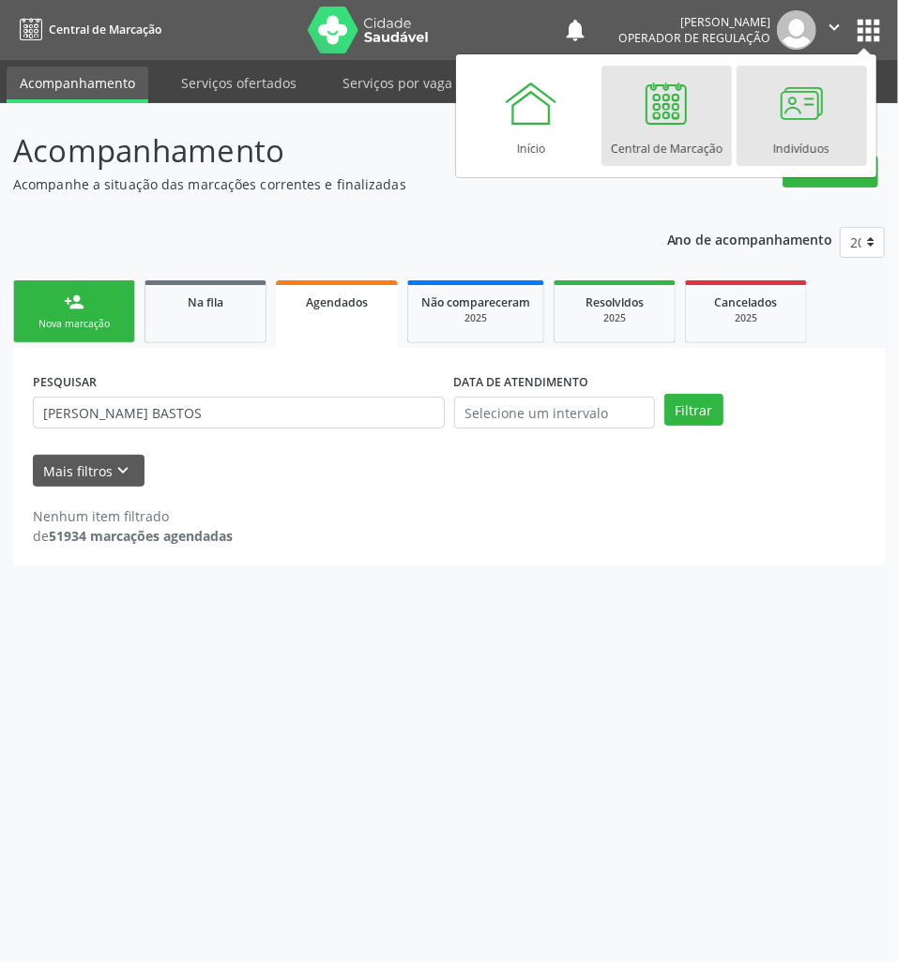
click at [773, 121] on div at bounding box center [801, 103] width 56 height 56
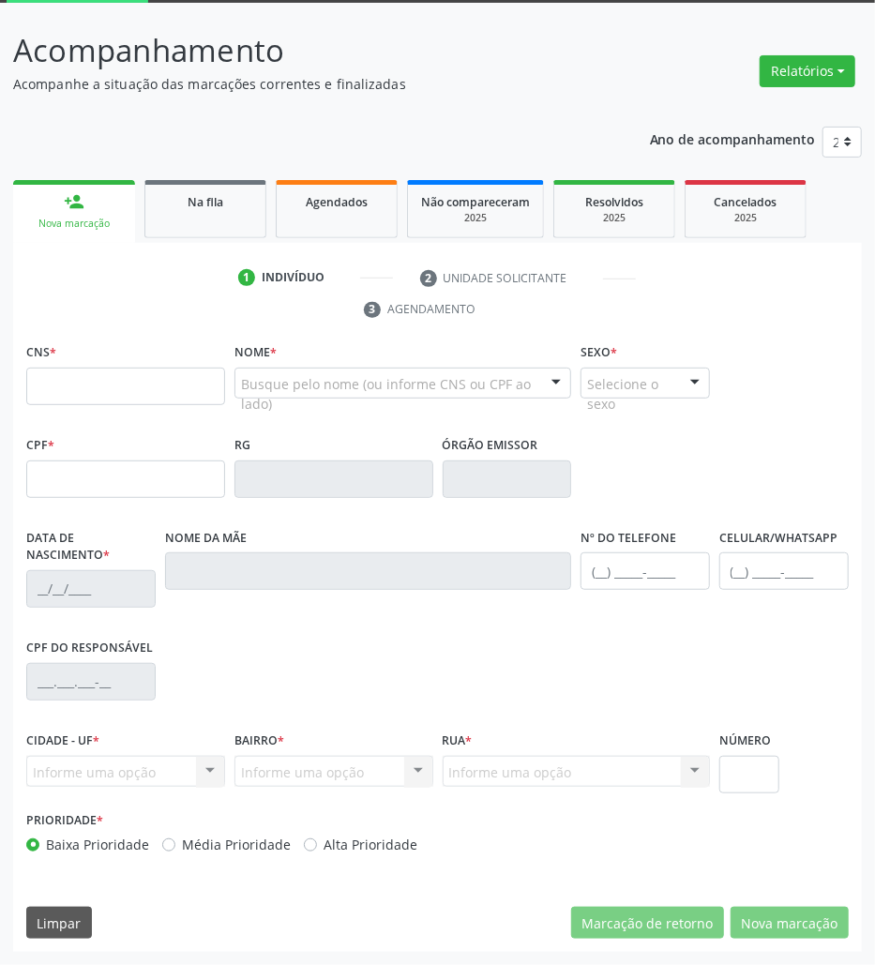
scroll to position [101, 0]
click at [185, 214] on link "Na fila" at bounding box center [205, 209] width 122 height 58
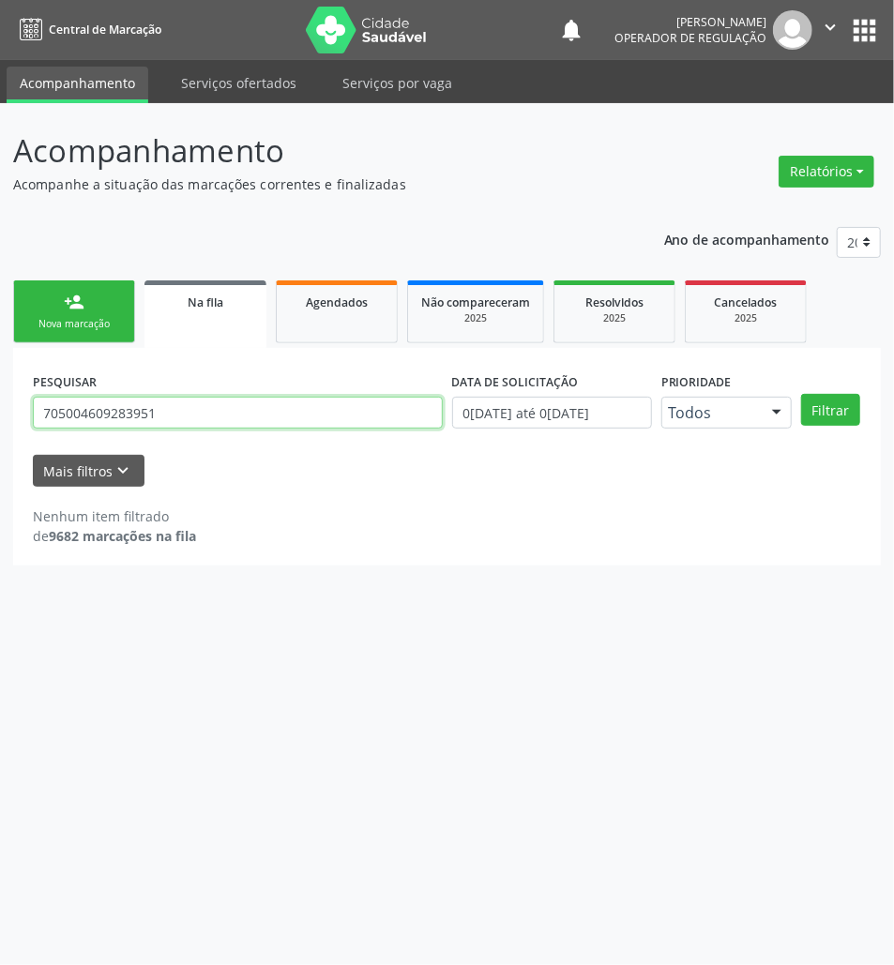
click at [208, 405] on input "705004609283951" at bounding box center [238, 413] width 410 height 32
click at [210, 405] on input "705004609283951" at bounding box center [238, 413] width 410 height 32
click at [106, 414] on input "705004609283951" at bounding box center [238, 413] width 410 height 32
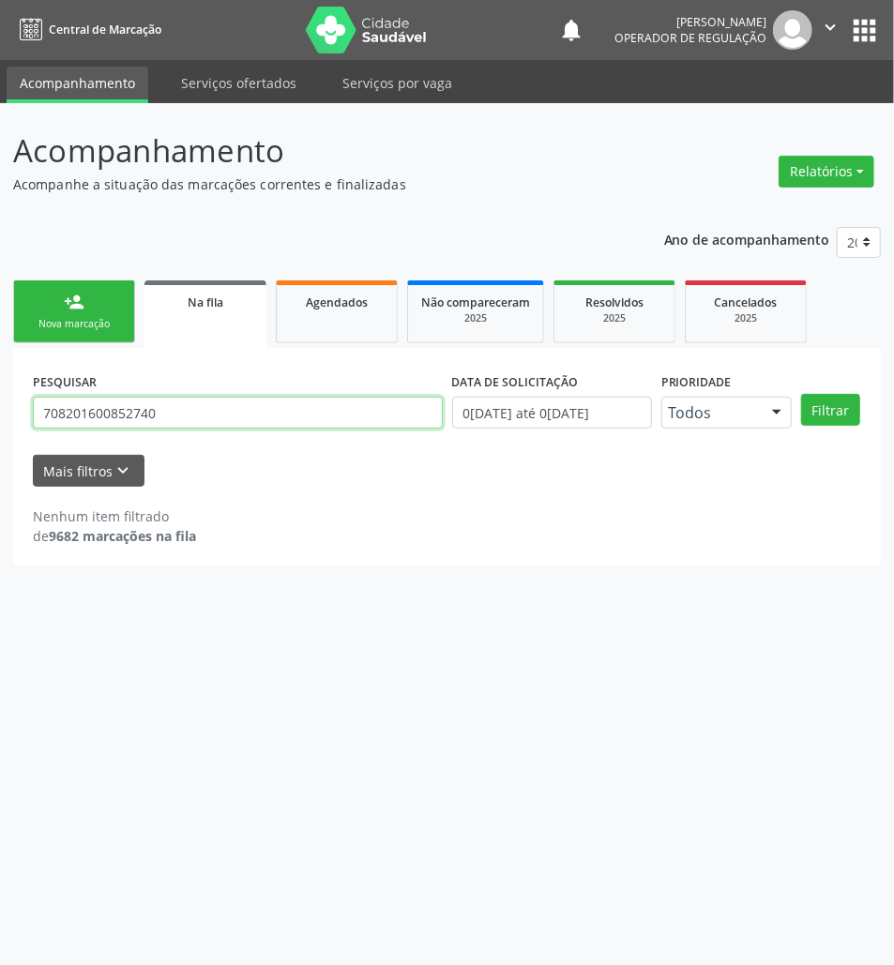
type input "708201600852740"
click at [801, 394] on button "Filtrar" at bounding box center [830, 410] width 59 height 32
click at [101, 391] on div "PESQUISAR 708201600852740" at bounding box center [237, 404] width 419 height 73
drag, startPoint x: 101, startPoint y: 391, endPoint x: 102, endPoint y: 403, distance: 12.2
click at [99, 394] on div "PESQUISAR 708201600852740" at bounding box center [237, 404] width 419 height 73
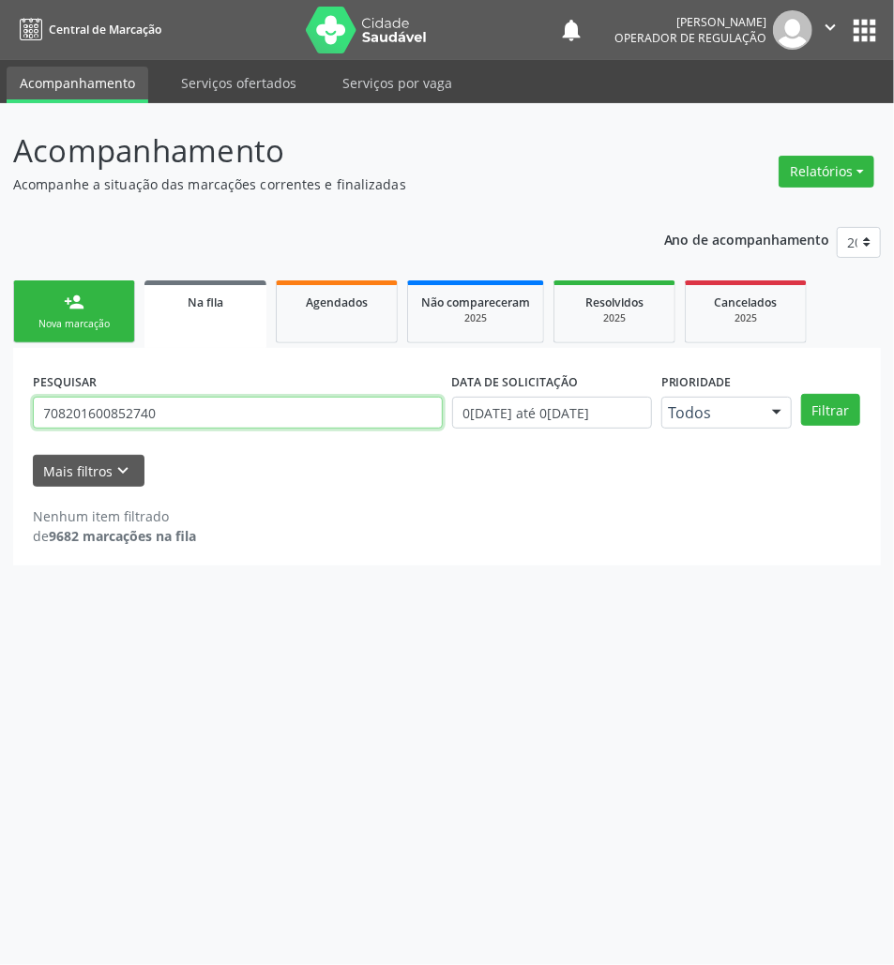
click at [110, 410] on input "708201600852740" at bounding box center [238, 413] width 410 height 32
click at [91, 305] on link "person_add Nova marcação" at bounding box center [74, 311] width 122 height 63
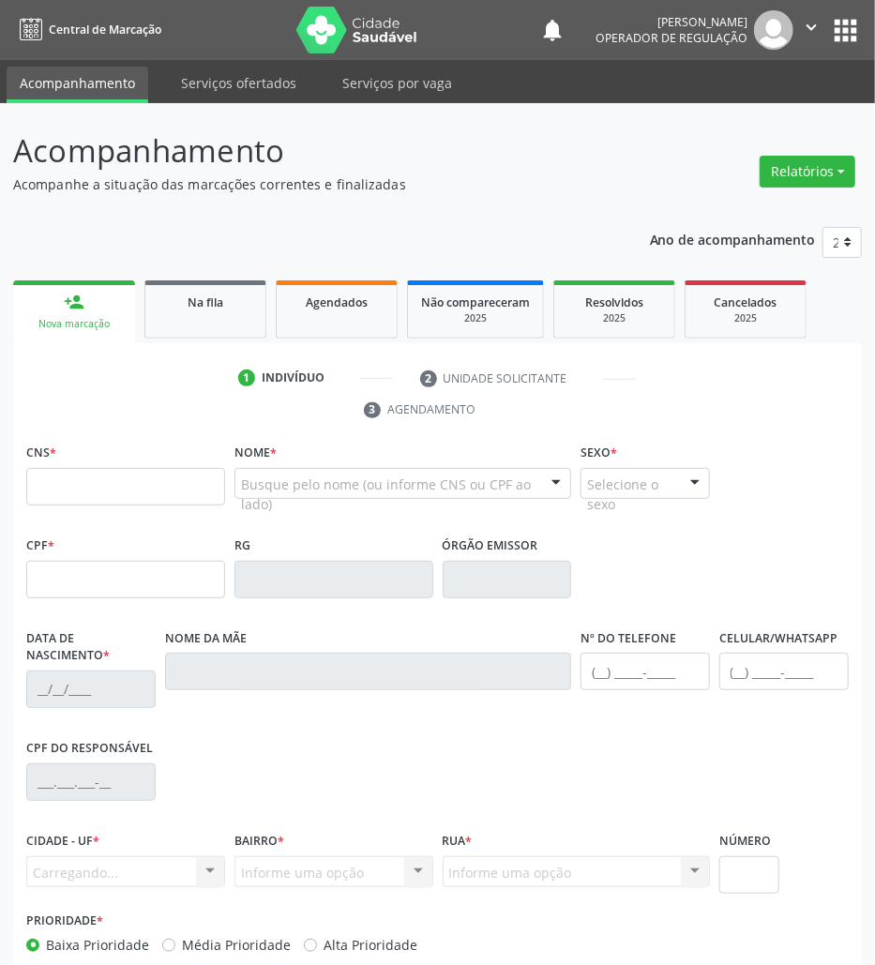
drag, startPoint x: 185, startPoint y: 462, endPoint x: 185, endPoint y: 490, distance: 27.2
click at [185, 463] on div "CNS *" at bounding box center [125, 472] width 199 height 67
click at [185, 490] on input "text" at bounding box center [125, 487] width 199 height 38
paste input "708 2016 0085 2740"
type input "708 2016 0085 2740"
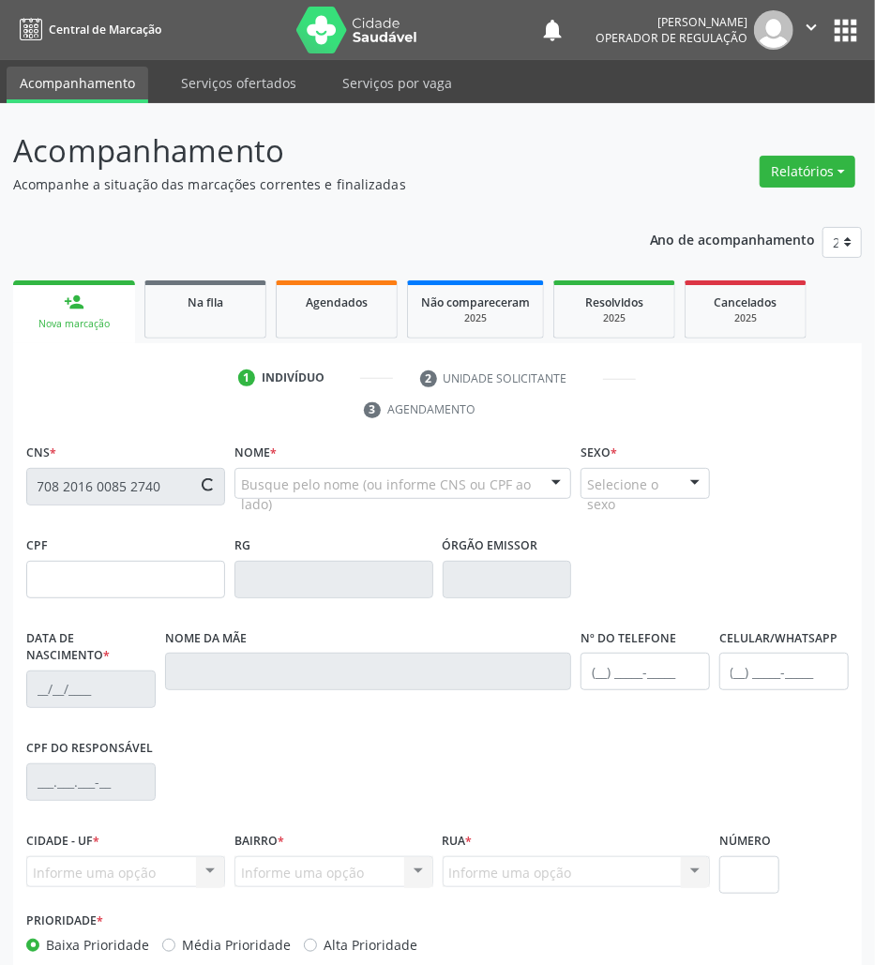
type input "112.129.404-90"
type input "03/08/2010"
type input "Amanda da Silva Cunha"
type input "(83) 99381-0481"
type input "017.547.704-36"
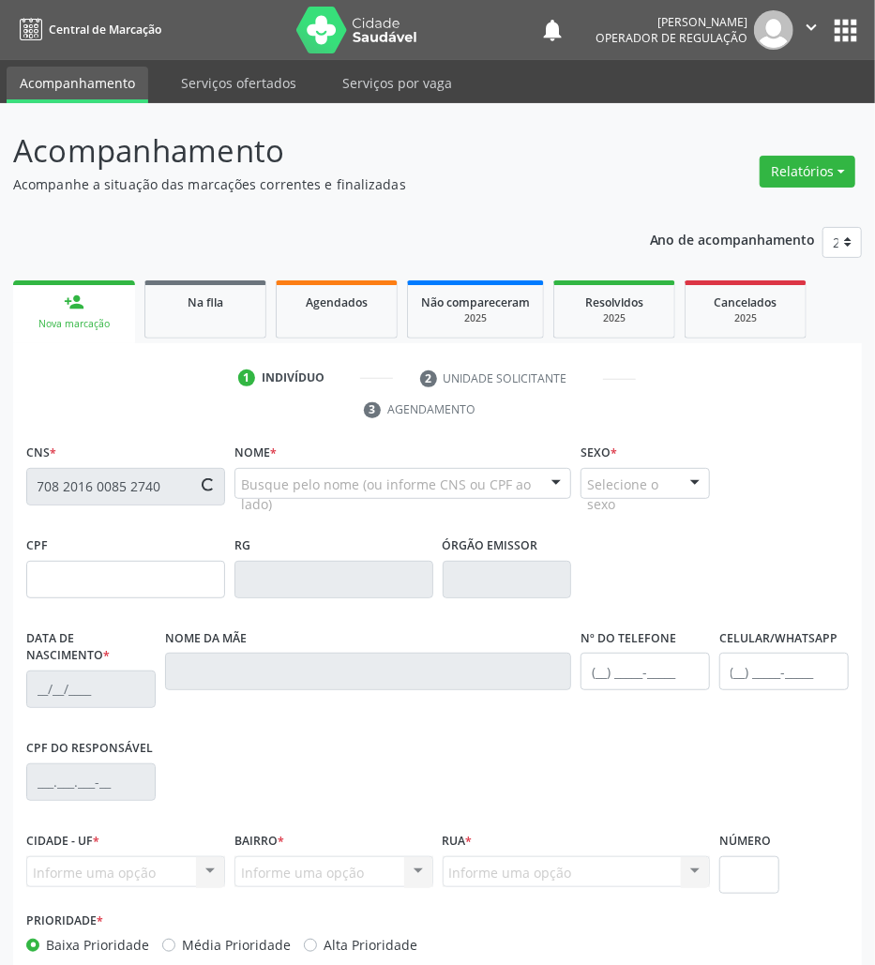
type input "171"
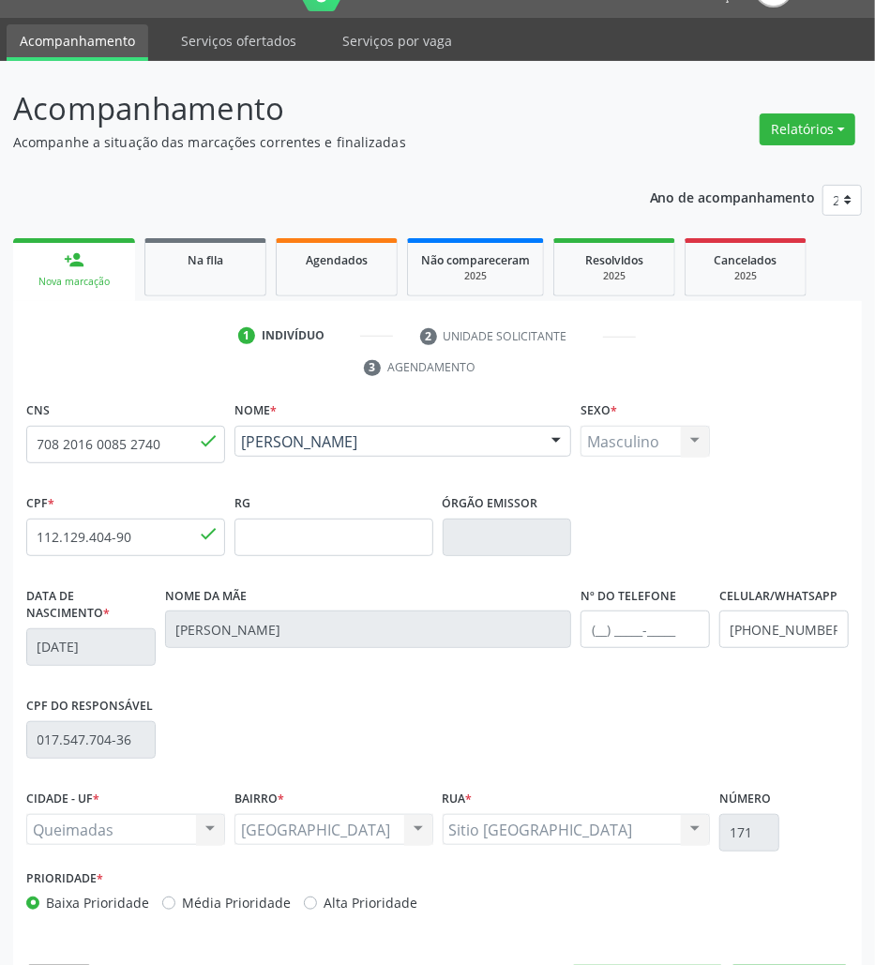
scroll to position [101, 0]
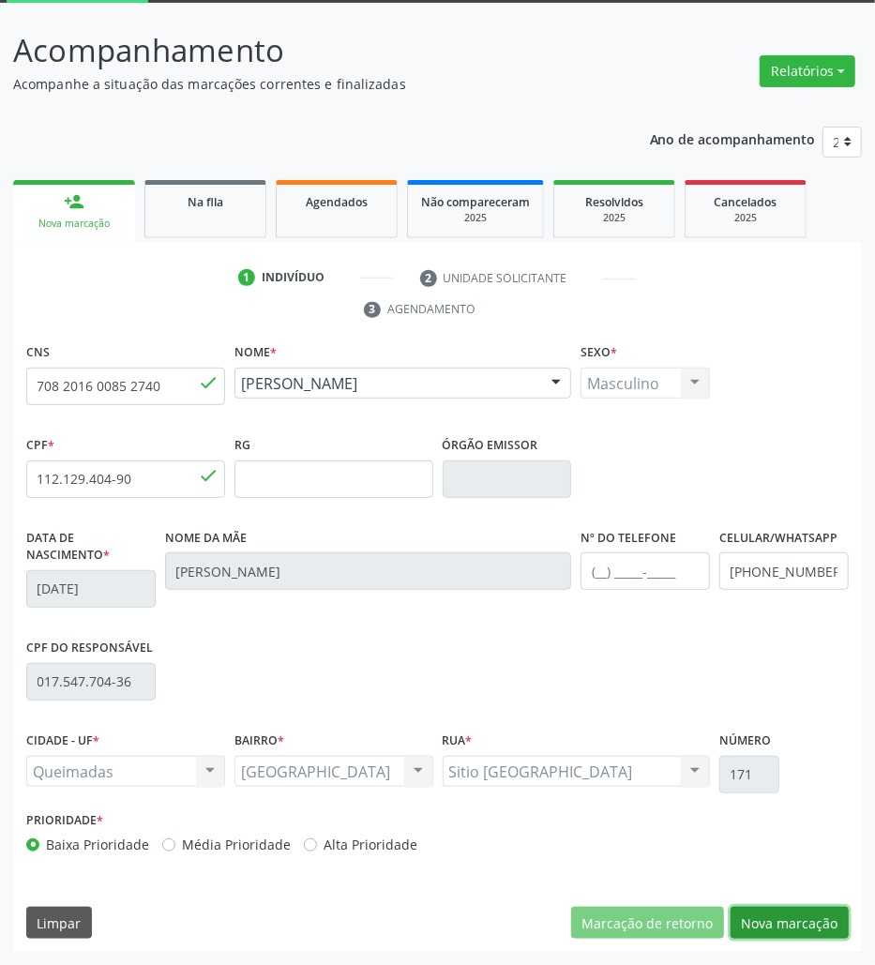
click at [785, 921] on button "Nova marcação" at bounding box center [790, 923] width 118 height 32
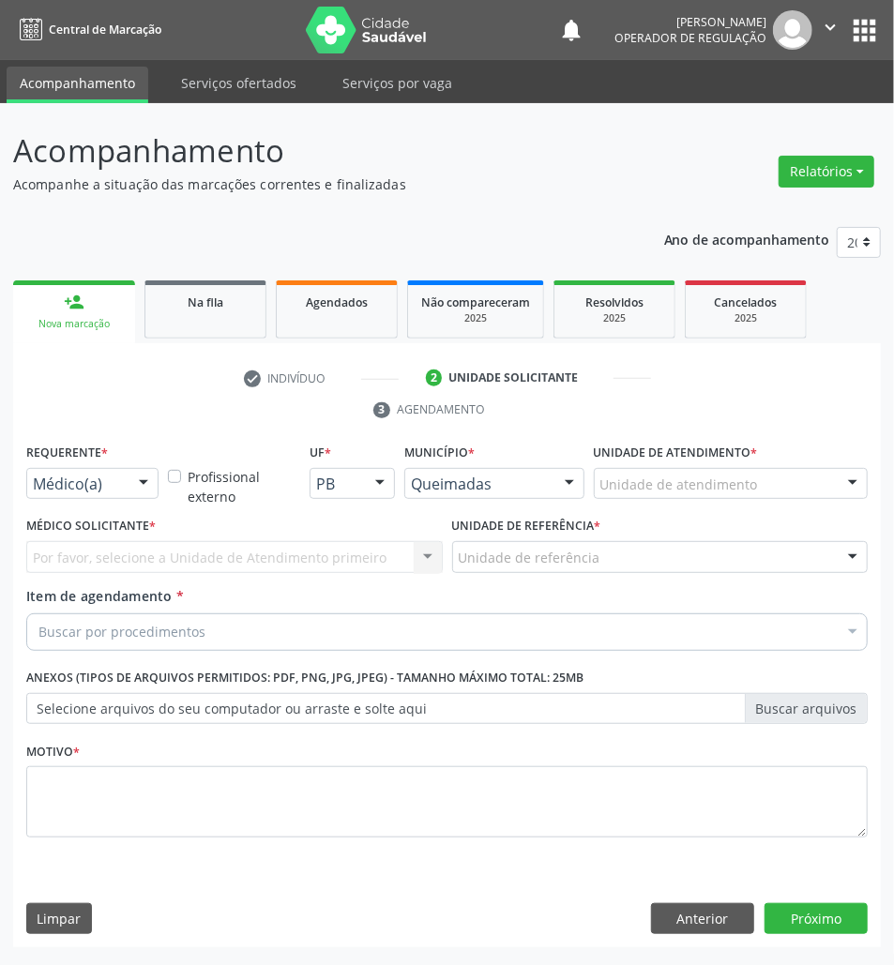
drag, startPoint x: 114, startPoint y: 519, endPoint x: 109, endPoint y: 503, distance: 16.6
click at [114, 518] on label "Médico Solicitante *" at bounding box center [90, 526] width 129 height 29
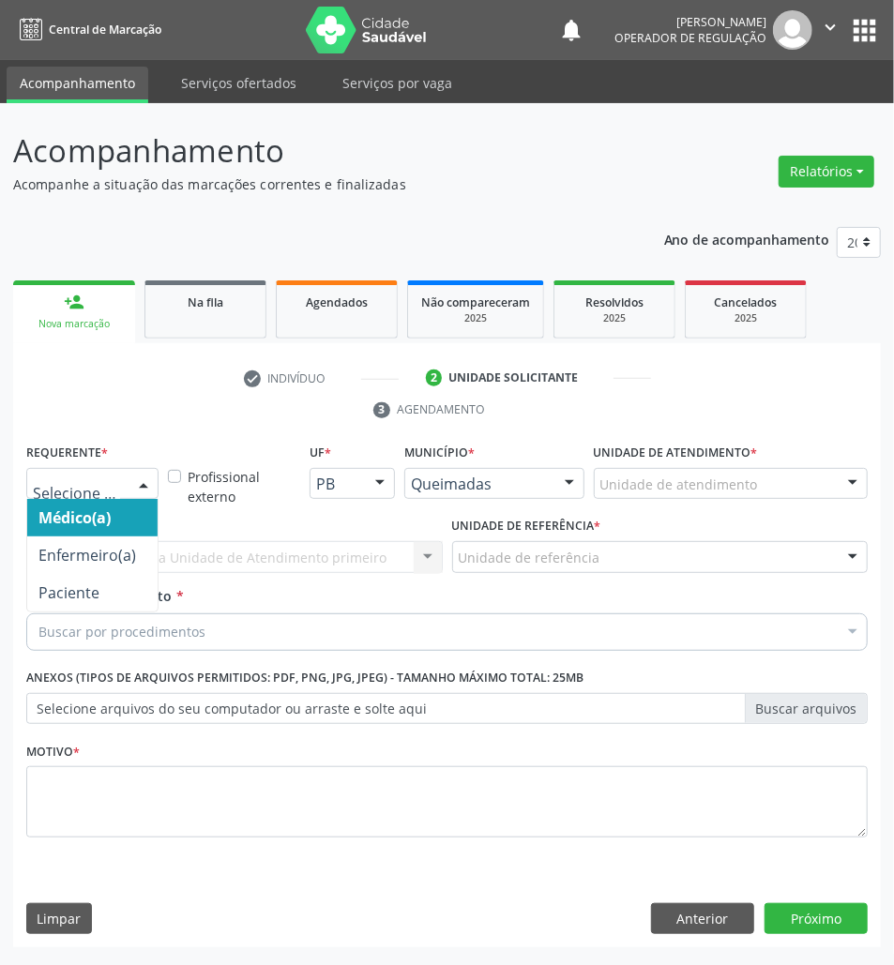
drag, startPoint x: 99, startPoint y: 485, endPoint x: 92, endPoint y: 583, distance: 98.8
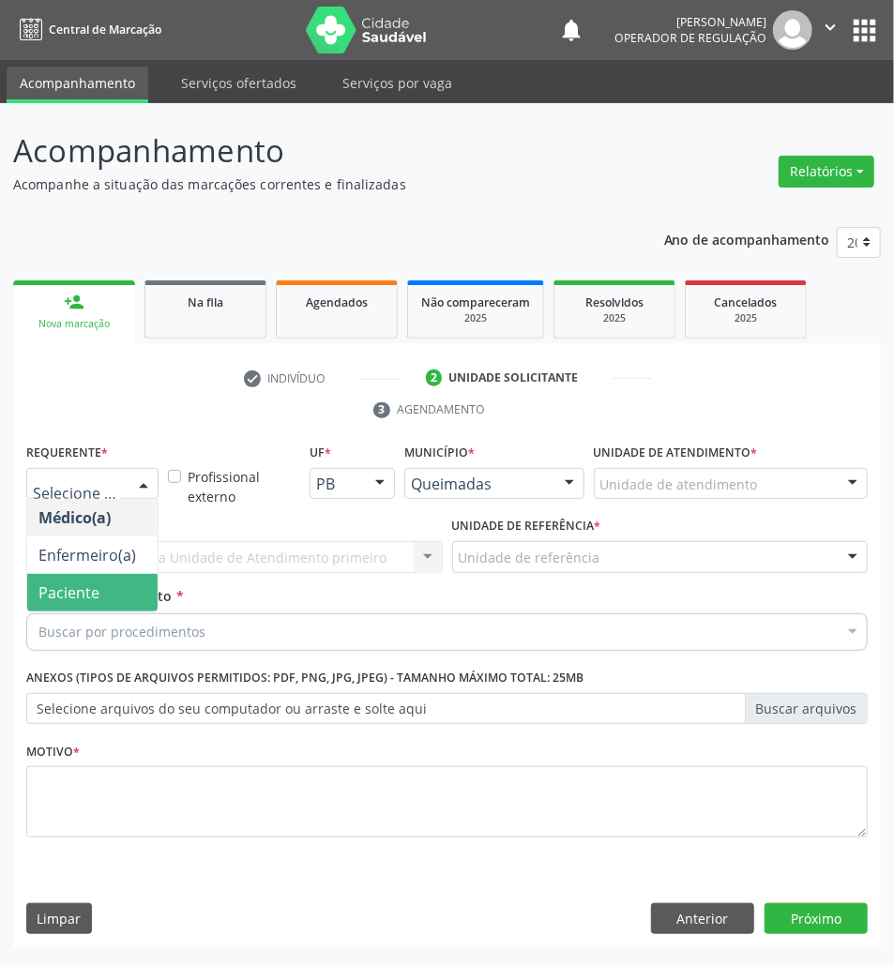
drag, startPoint x: 95, startPoint y: 590, endPoint x: 159, endPoint y: 559, distance: 70.9
click at [96, 590] on span "Paciente" at bounding box center [68, 593] width 61 height 21
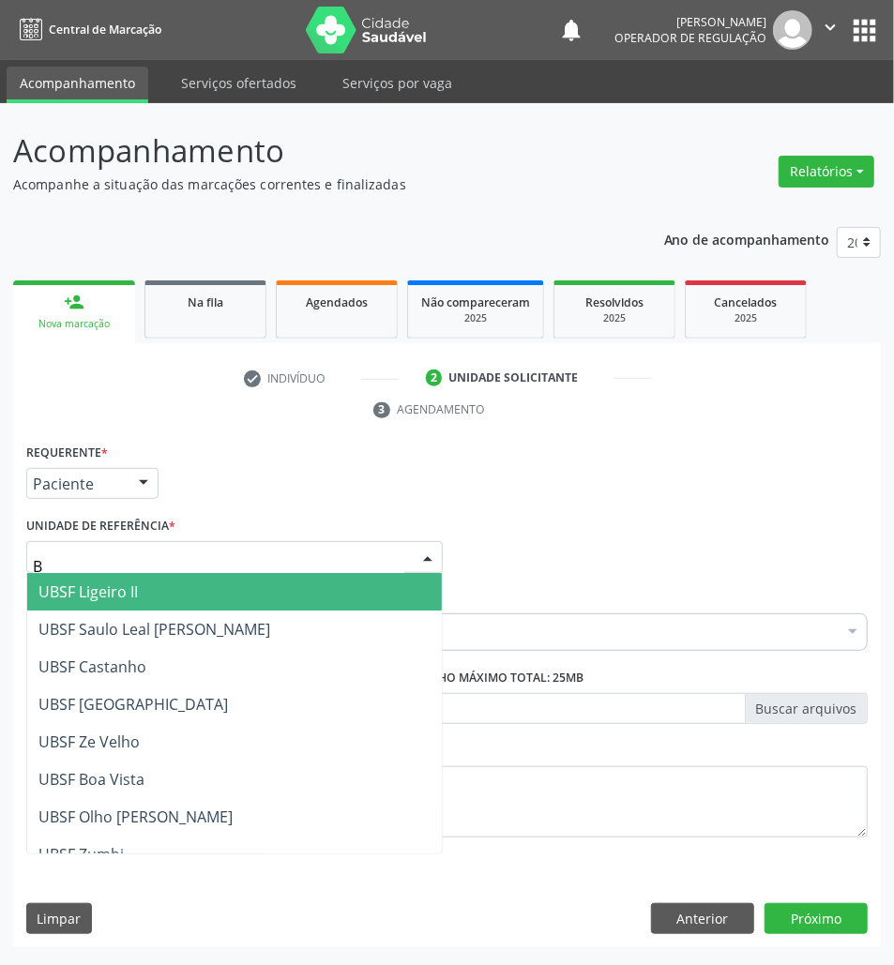
type input "BA"
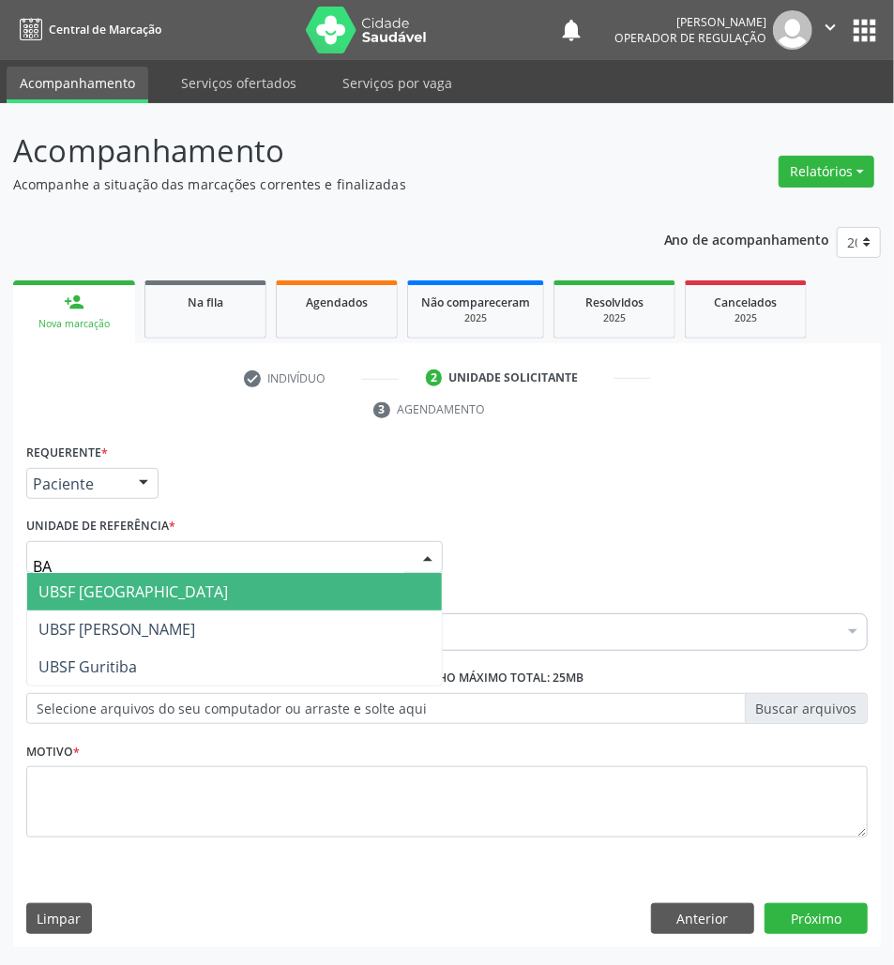
click at [173, 594] on span "UBSF [GEOGRAPHIC_DATA]" at bounding box center [234, 592] width 415 height 38
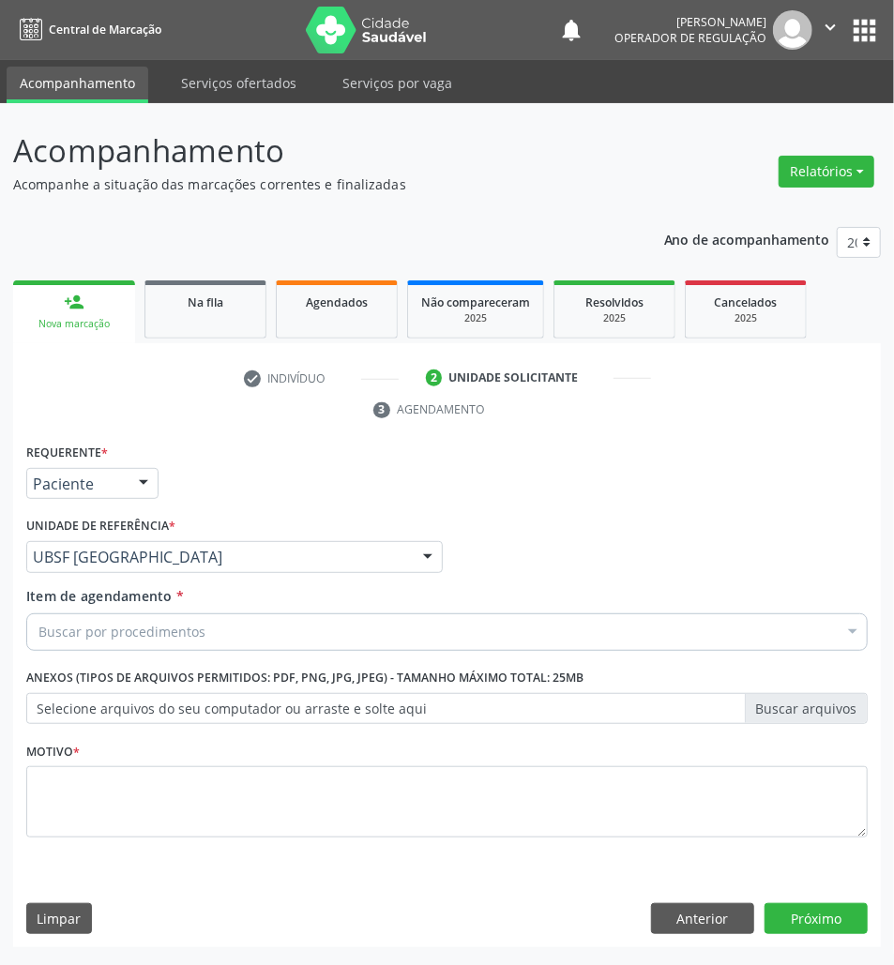
click at [216, 632] on div "Buscar por procedimentos" at bounding box center [446, 633] width 841 height 38
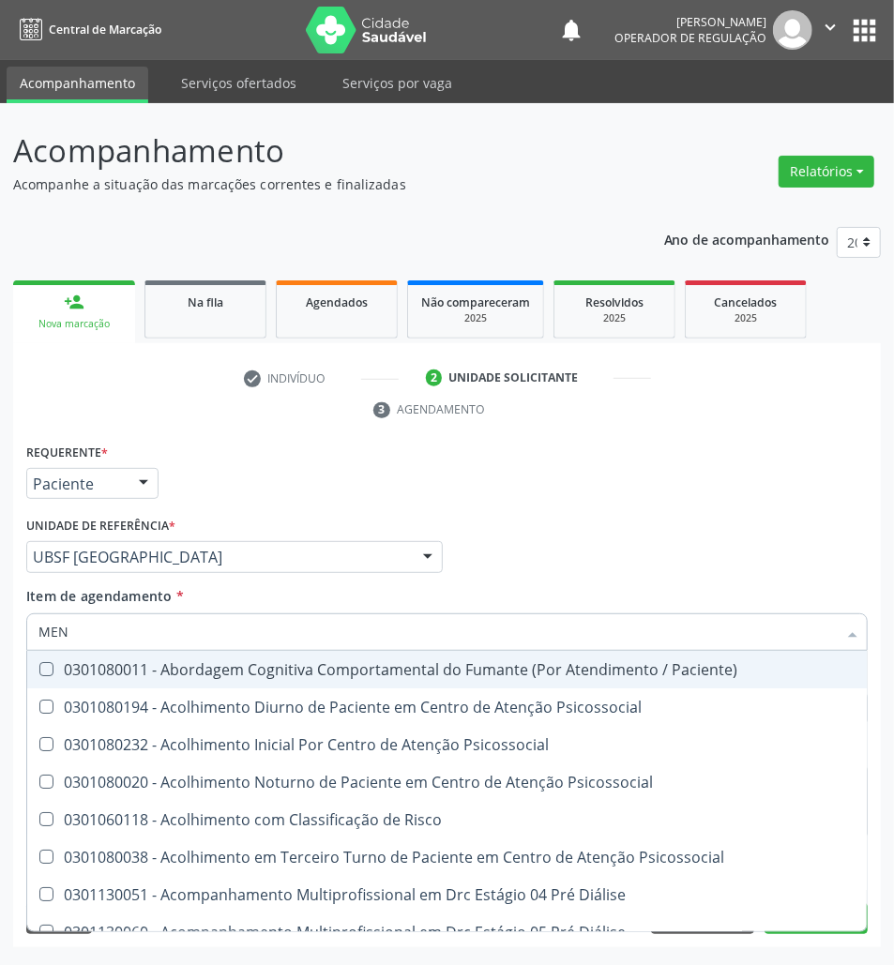
type input "MEN TO"
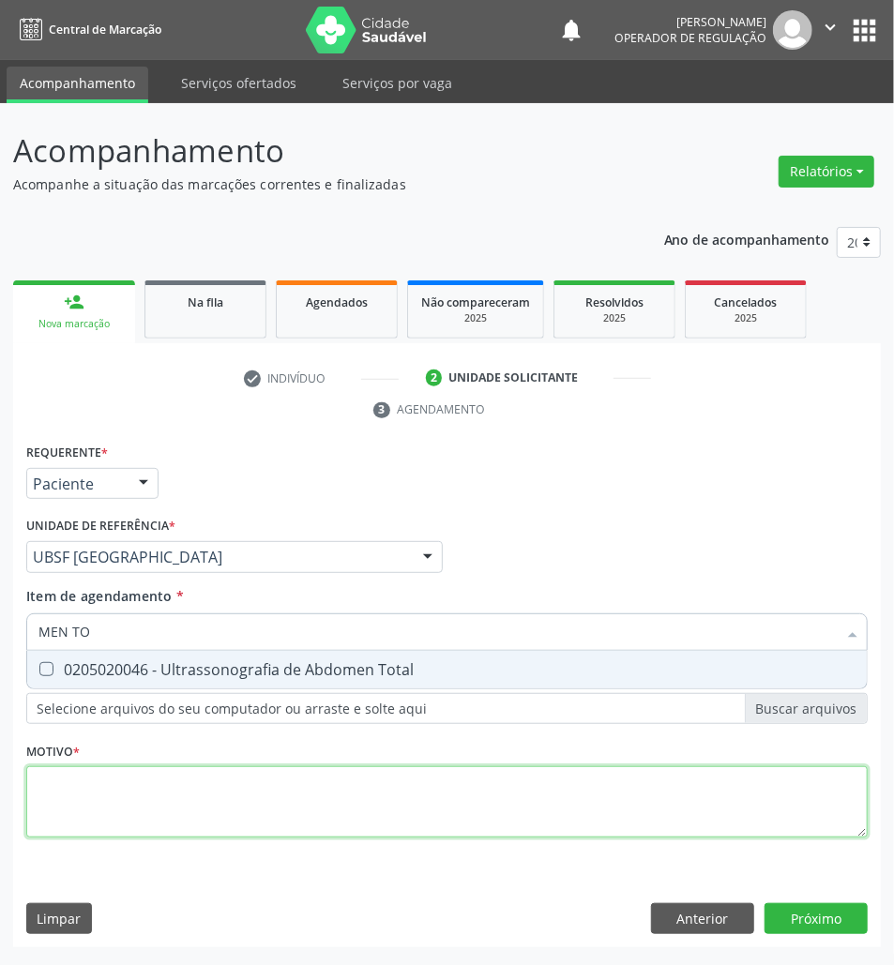
click at [264, 816] on div "Requerente * Paciente Médico(a) Enfermeiro(a) Paciente Nenhum resultado encontr…" at bounding box center [446, 651] width 841 height 425
type textarea "A"
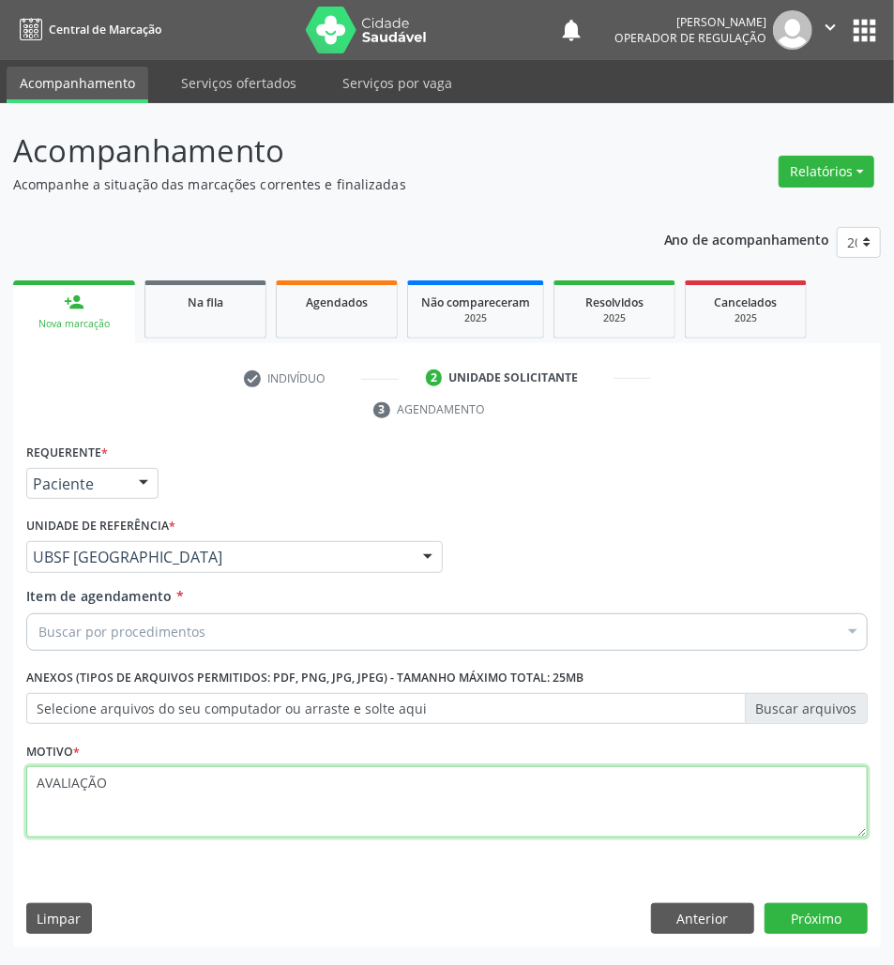
type textarea "AVALIAÇÃO"
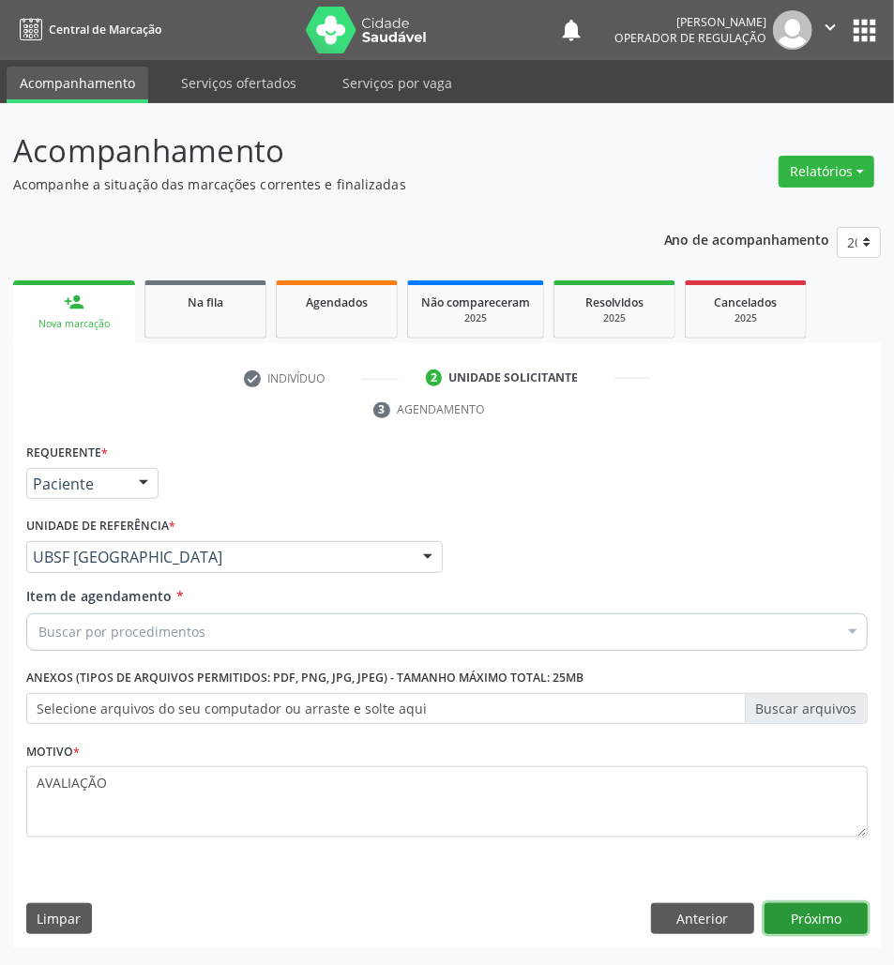
click at [765, 903] on button "Próximo" at bounding box center [816, 919] width 103 height 32
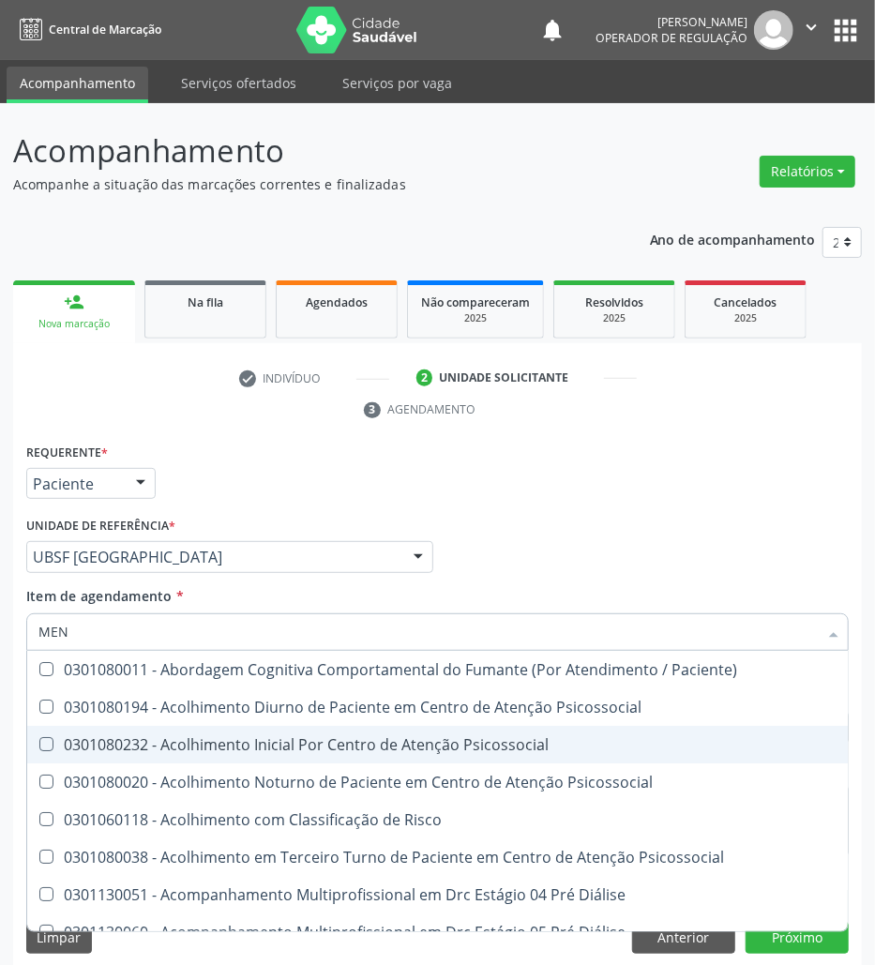
type input "MEN TO"
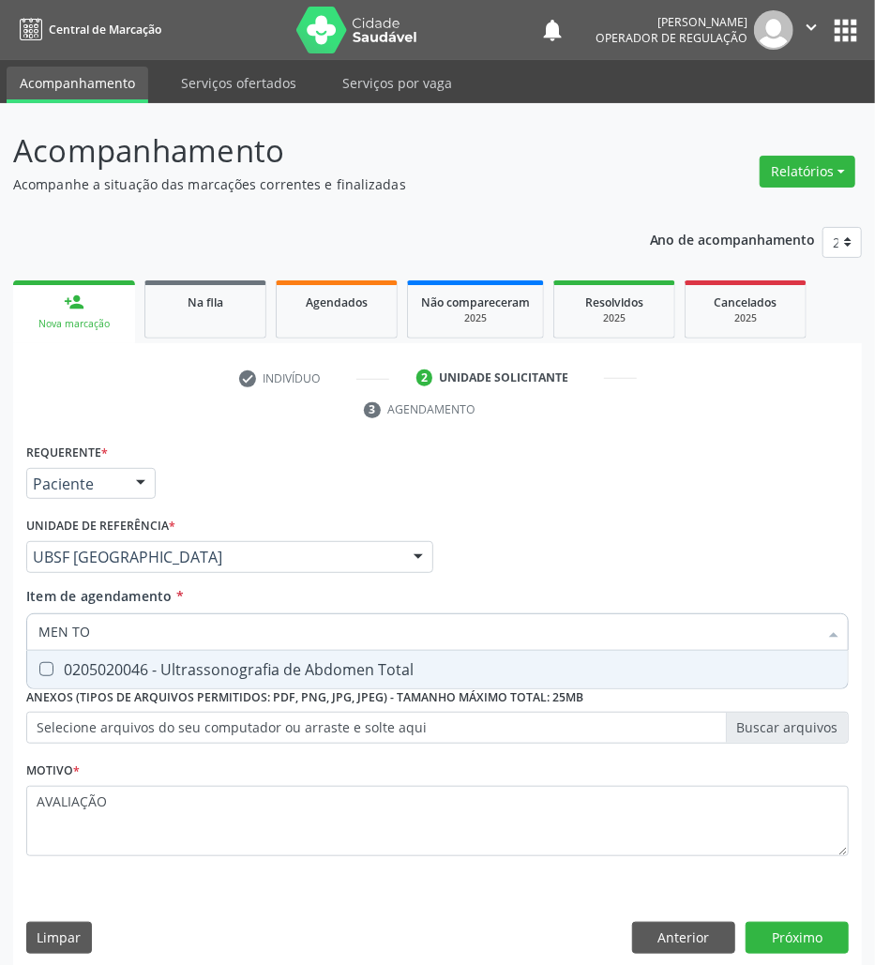
click at [424, 662] on div "0205020046 - Ultrassonografia de Abdomen Total" at bounding box center [437, 669] width 798 height 15
checkbox Total "true"
click at [824, 928] on div "Requerente * Paciente Médico(a) Enfermeiro(a) Paciente Nenhum resultado encontr…" at bounding box center [437, 703] width 849 height 528
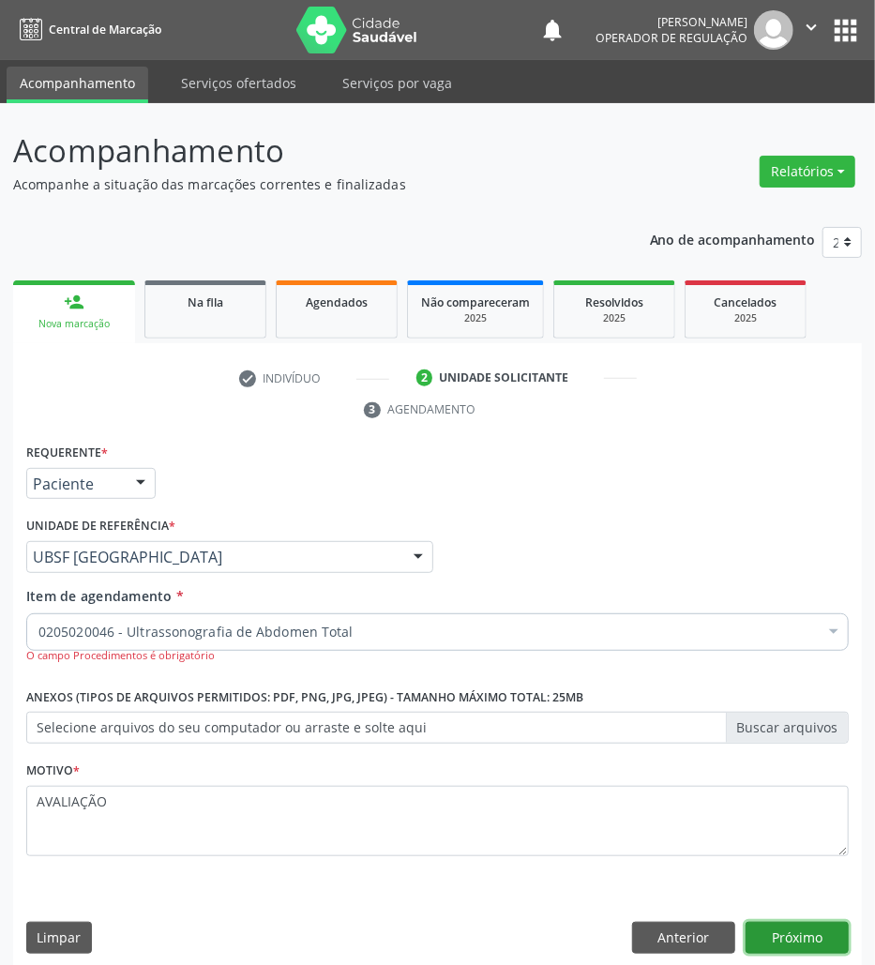
click at [780, 947] on button "Próximo" at bounding box center [797, 938] width 103 height 32
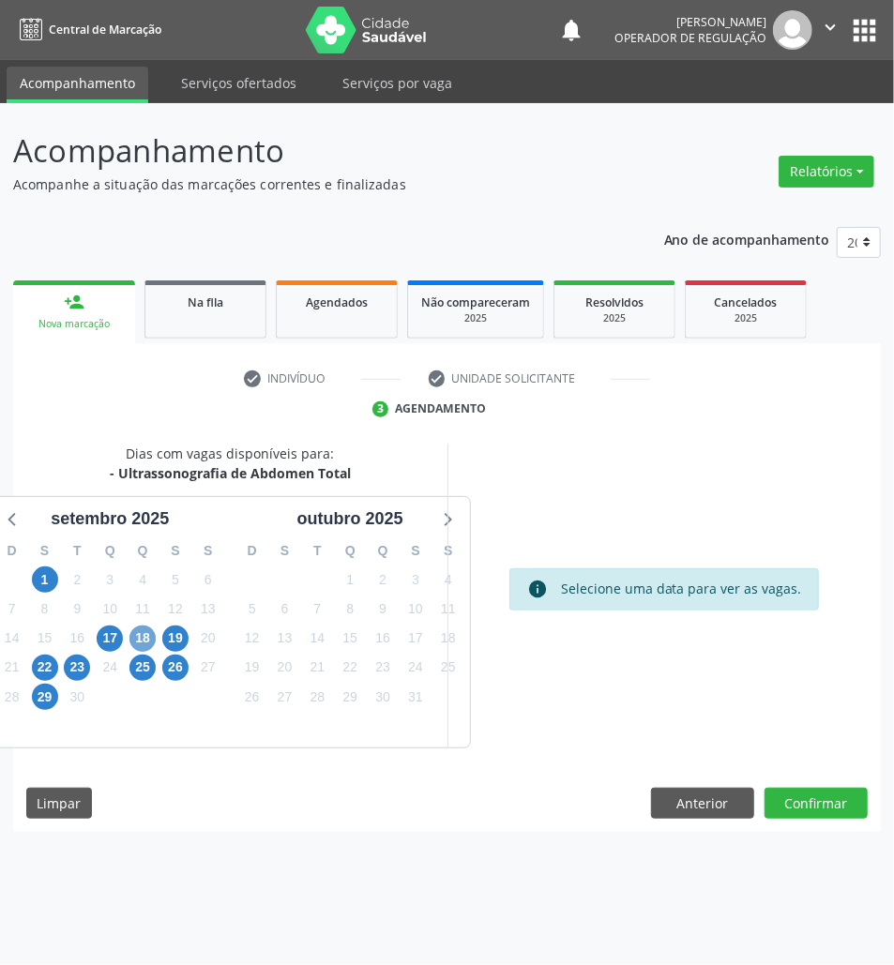
click at [146, 644] on span "18" at bounding box center [142, 639] width 26 height 26
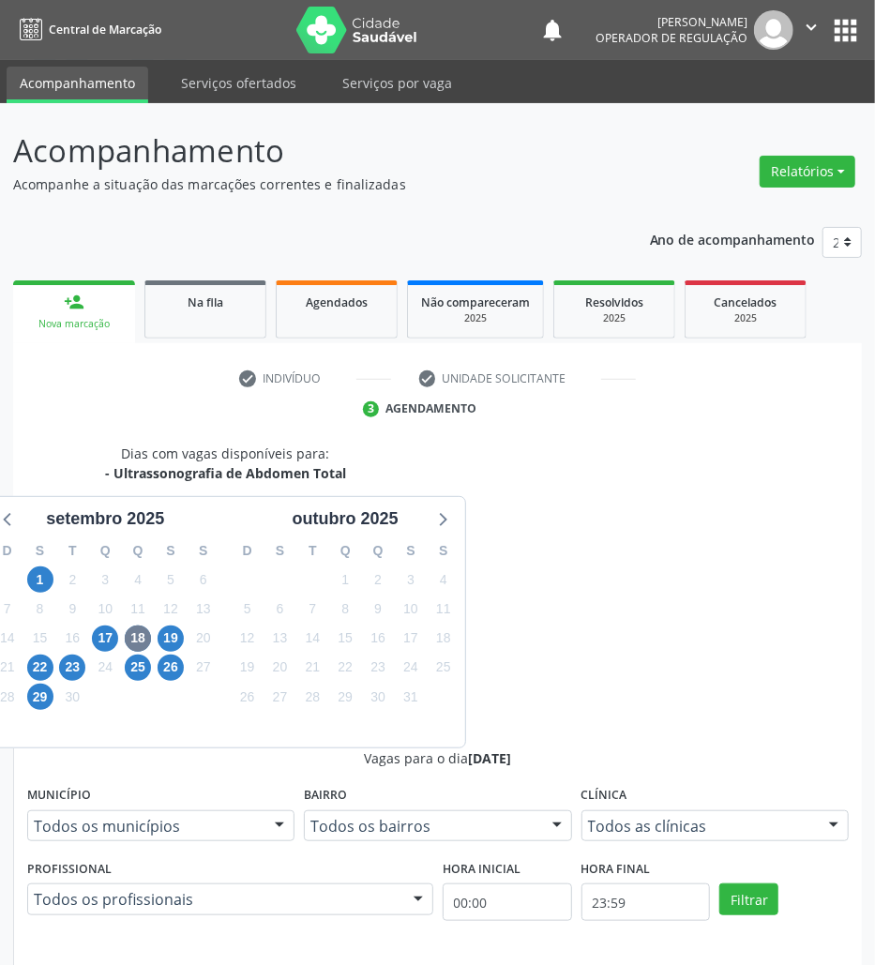
radio input "true"
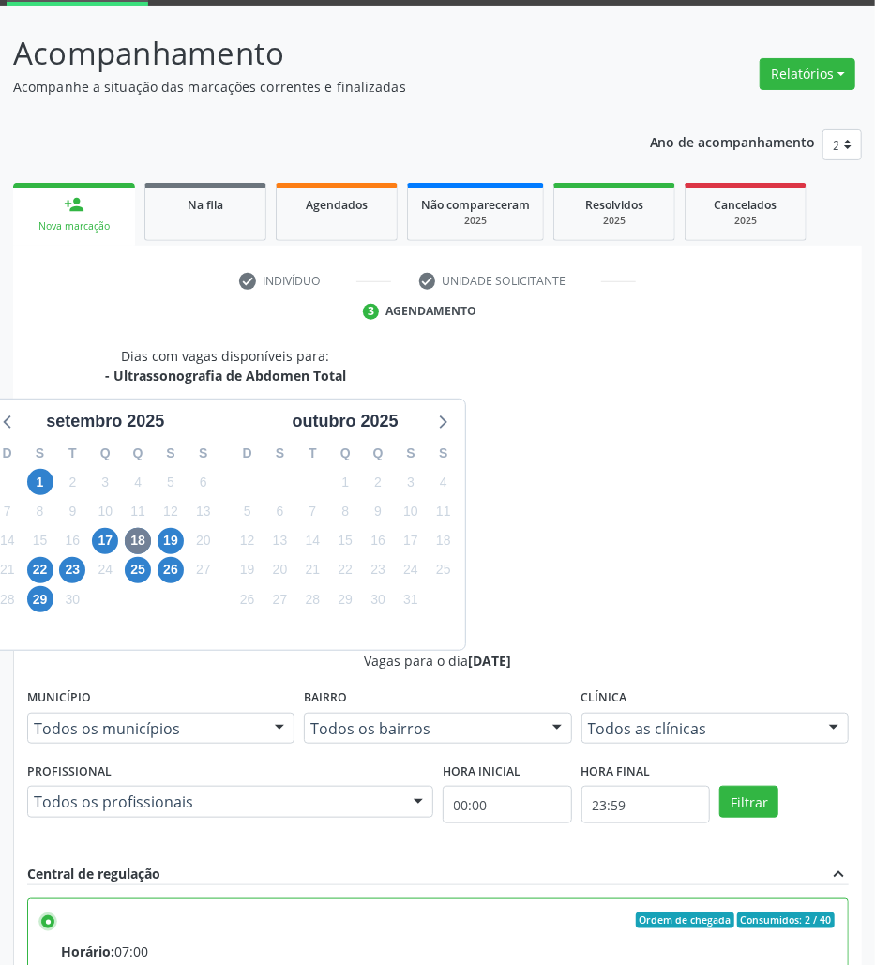
scroll to position [196, 0]
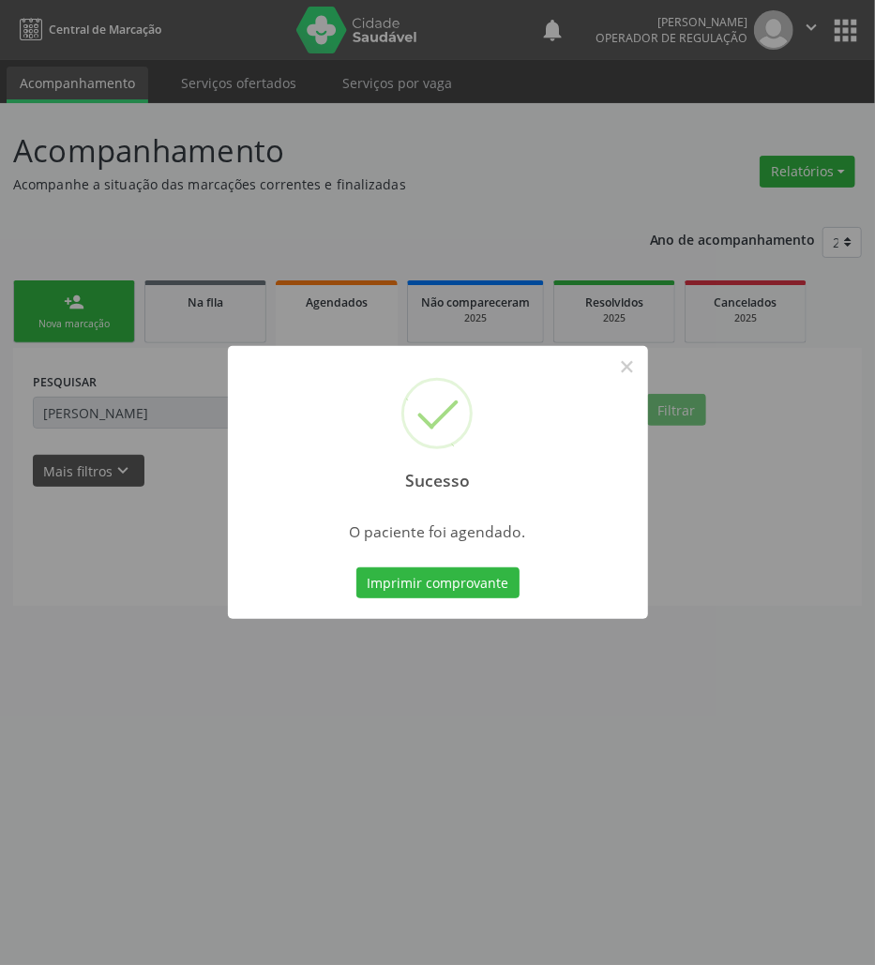
scroll to position [0, 0]
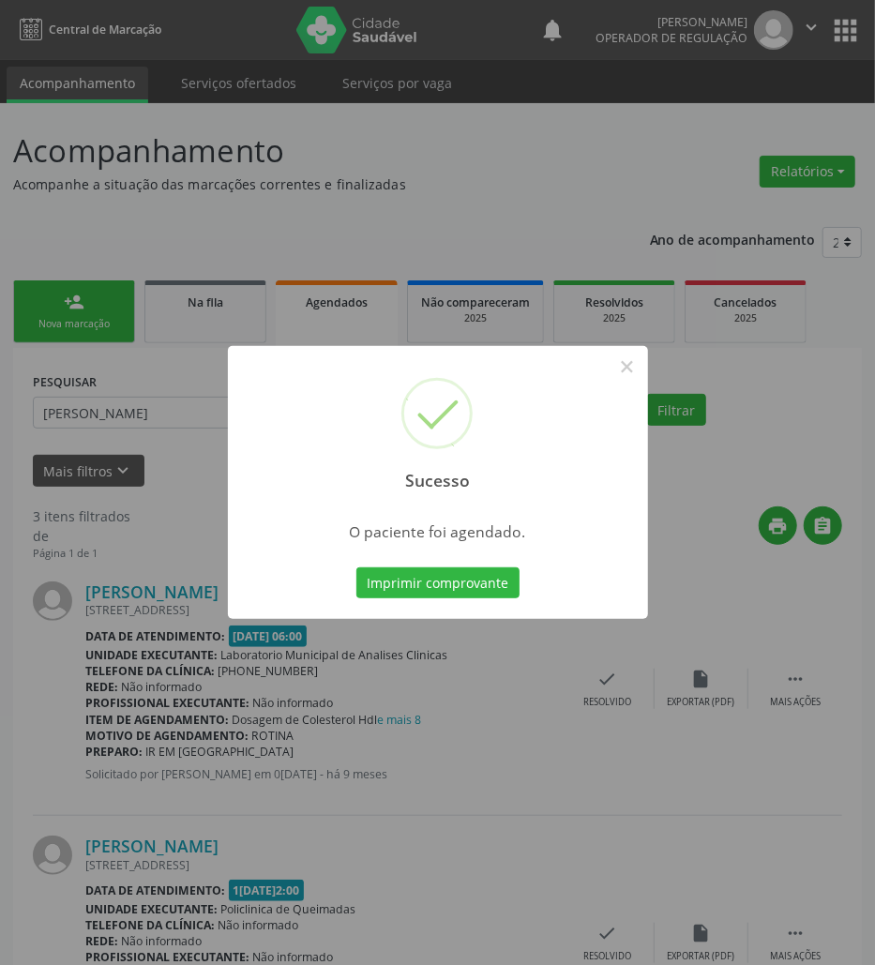
click at [323, 437] on div "Sucesso ×" at bounding box center [438, 426] width 420 height 161
drag, startPoint x: 409, startPoint y: 615, endPoint x: 410, endPoint y: 591, distance: 24.4
click at [409, 610] on div "Sucesso × O paciente foi agendado. Imprimir comprovante Cancel" at bounding box center [438, 483] width 420 height 274
click at [407, 594] on button "Imprimir comprovante" at bounding box center [437, 584] width 163 height 32
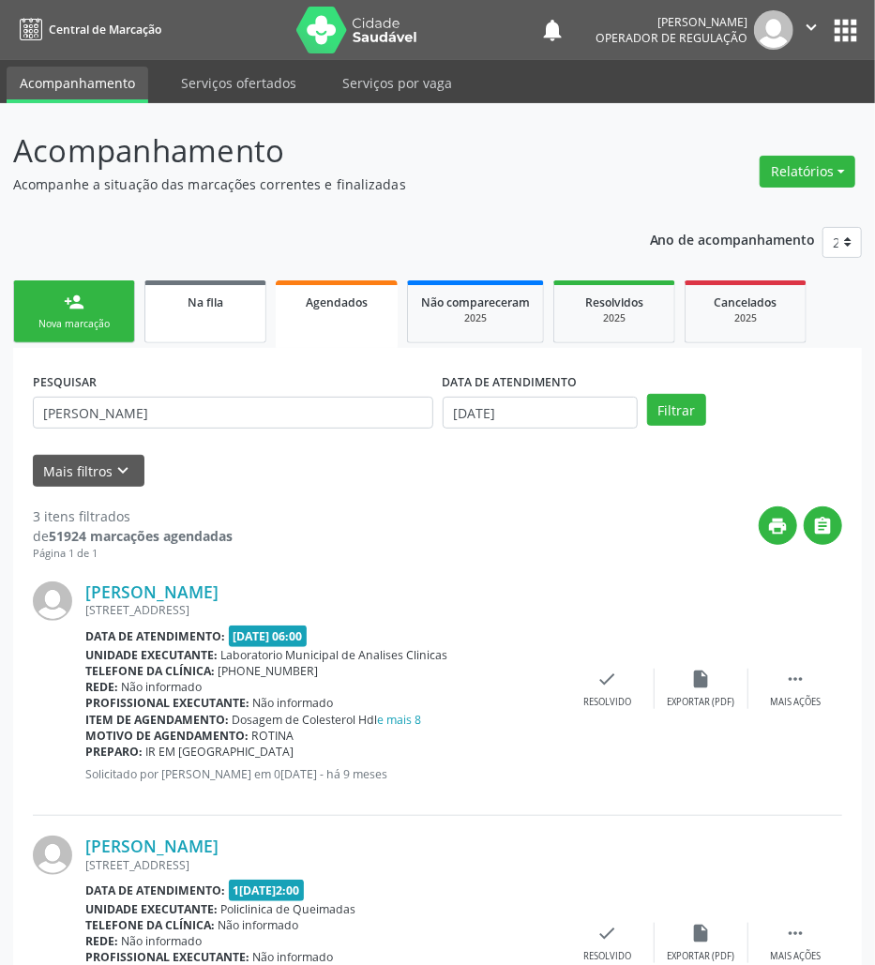
click at [193, 326] on link "Na fila" at bounding box center [205, 311] width 122 height 63
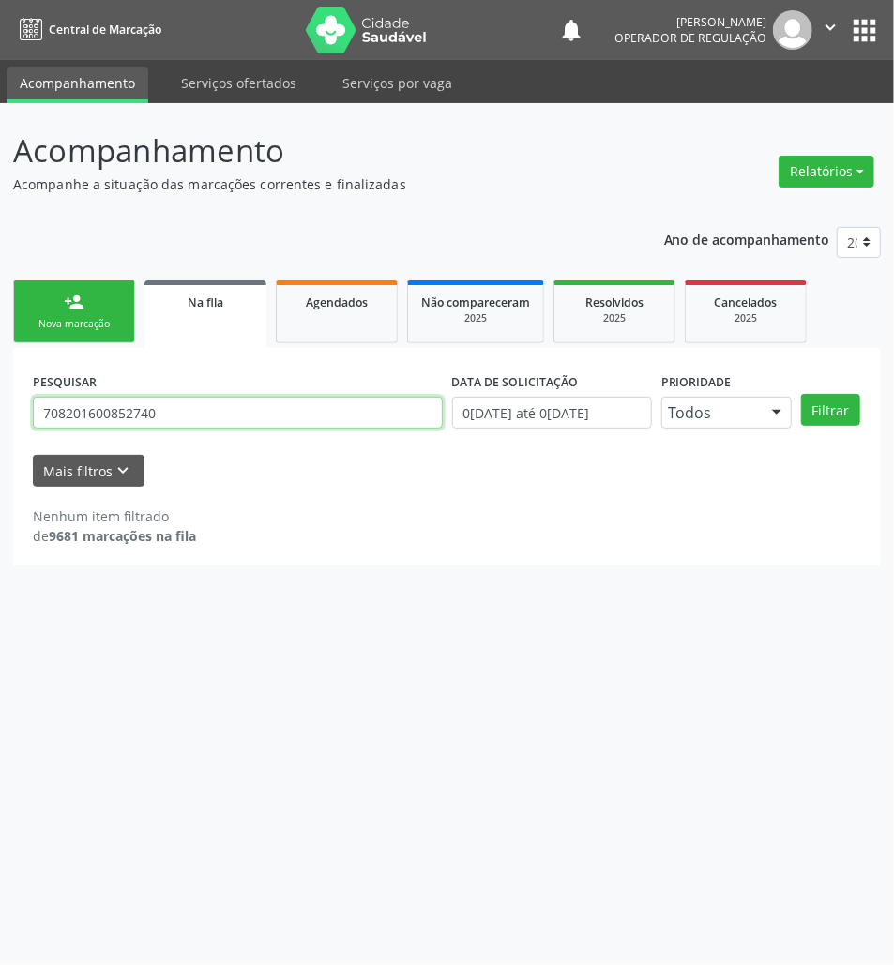
click at [200, 424] on input "708201600852740" at bounding box center [238, 413] width 410 height 32
type input "703404271469713"
click at [801, 394] on button "Filtrar" at bounding box center [830, 410] width 59 height 32
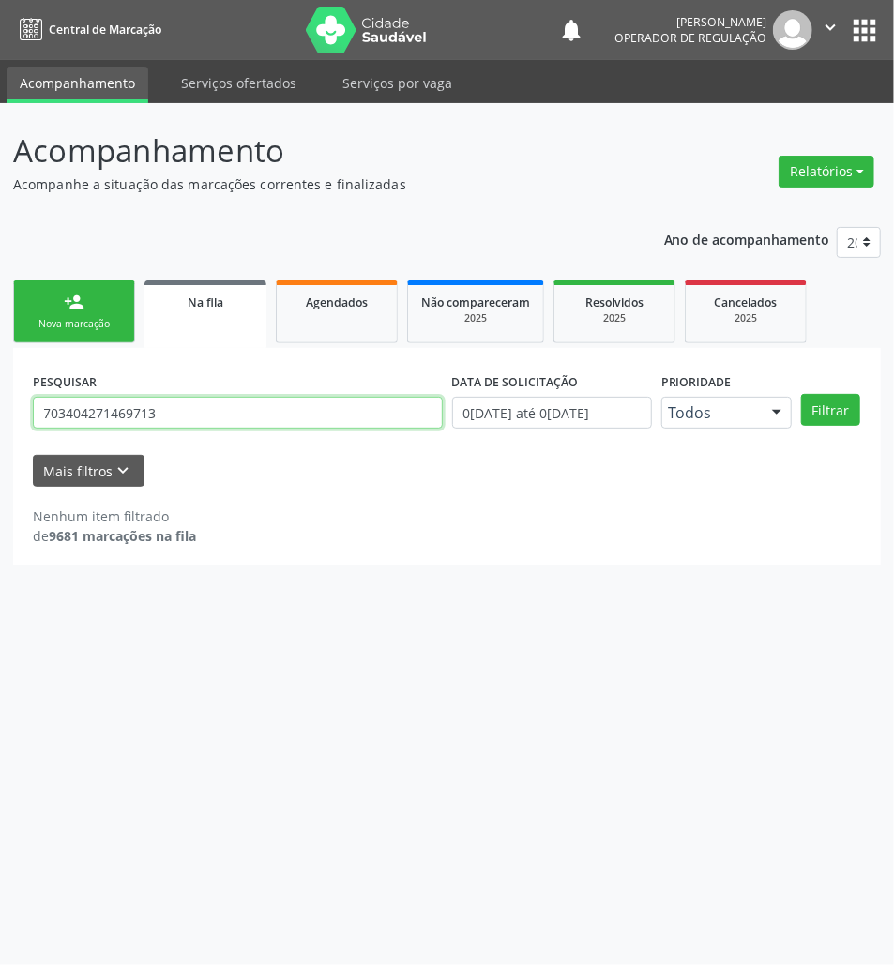
click at [278, 407] on input "703404271469713" at bounding box center [238, 413] width 410 height 32
click at [80, 343] on ul "person_add Nova marcação Na fila Agendados Não compareceram 2025 Resolvidos 202…" at bounding box center [447, 312] width 868 height 72
click at [80, 338] on link "person_add Nova marcação" at bounding box center [74, 311] width 122 height 63
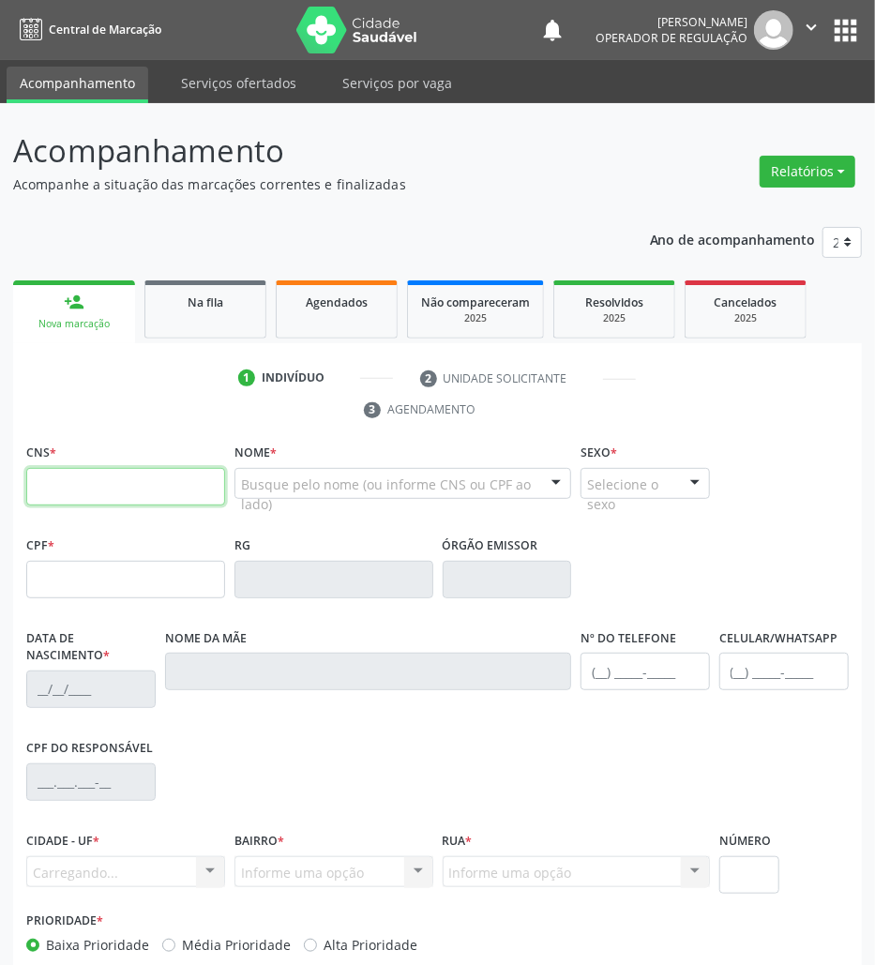
click at [140, 480] on input "text" at bounding box center [125, 487] width 199 height 38
paste input "703 4042 7146 9713"
type input "703 4042 7146 9713"
type input "136.997.934-78"
type input "04/04/2013"
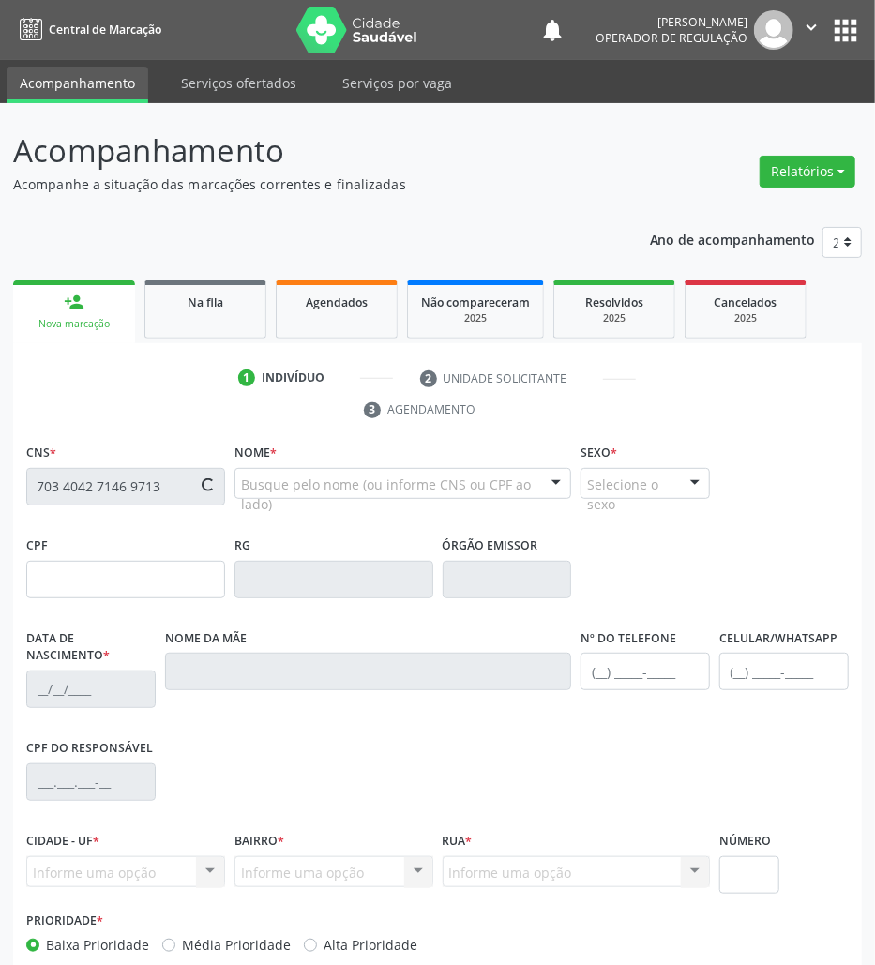
type input "Valéria Gomes da Silva"
type input "(83) 99118-4748"
type input "000.743.194-50"
type input "14"
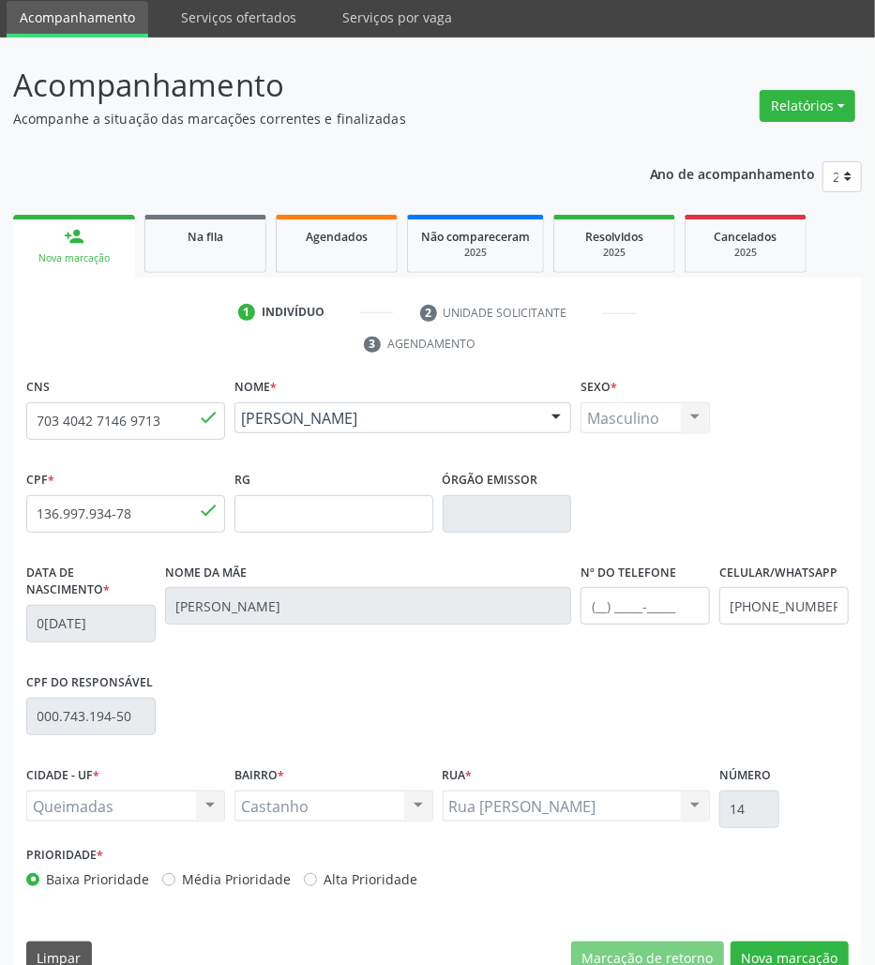
scroll to position [101, 0]
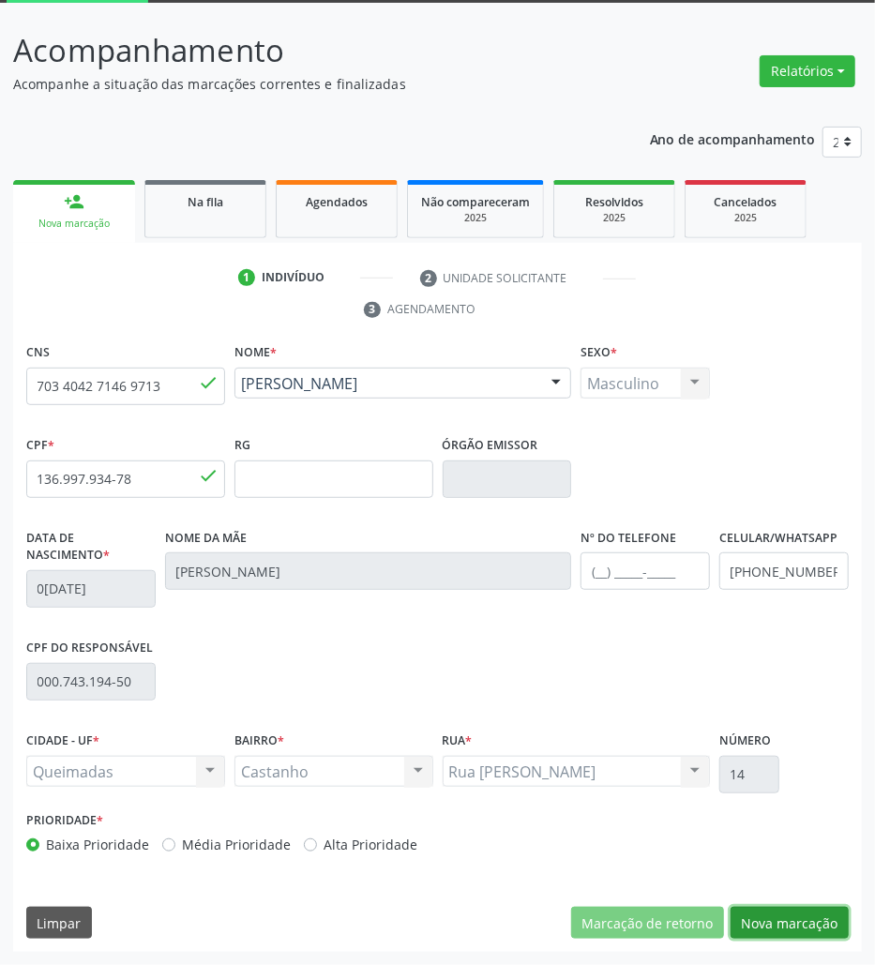
click at [808, 934] on button "Nova marcação" at bounding box center [790, 923] width 118 height 32
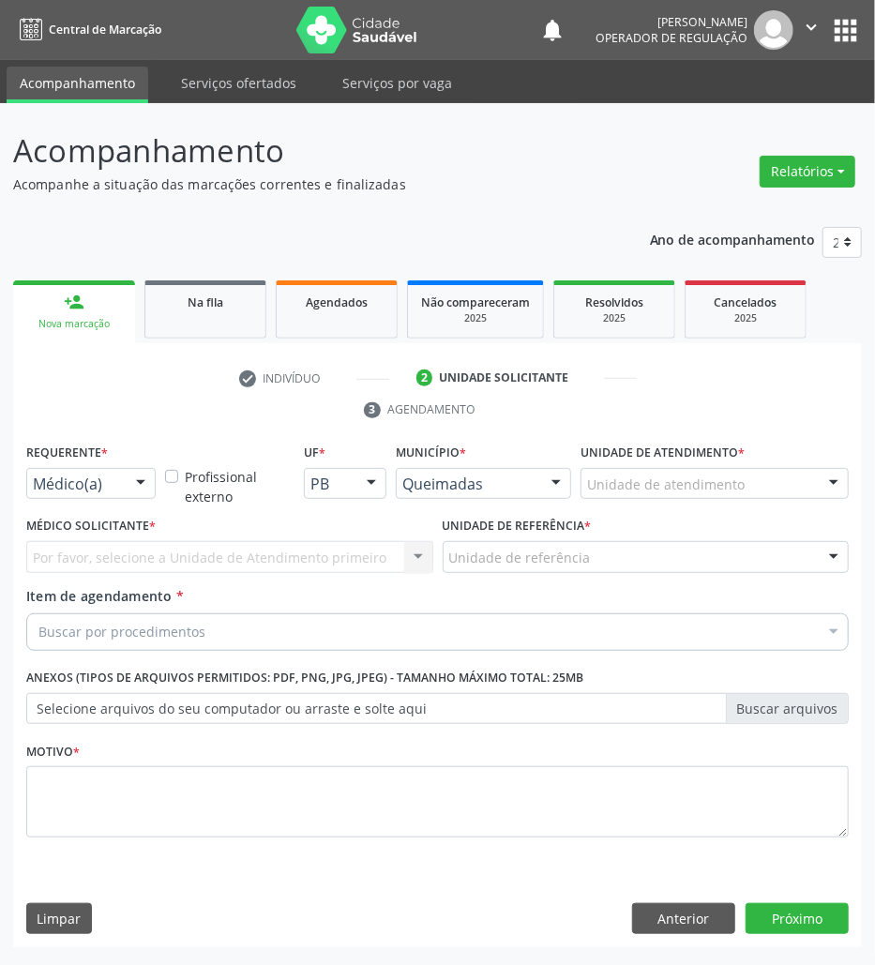
scroll to position [0, 0]
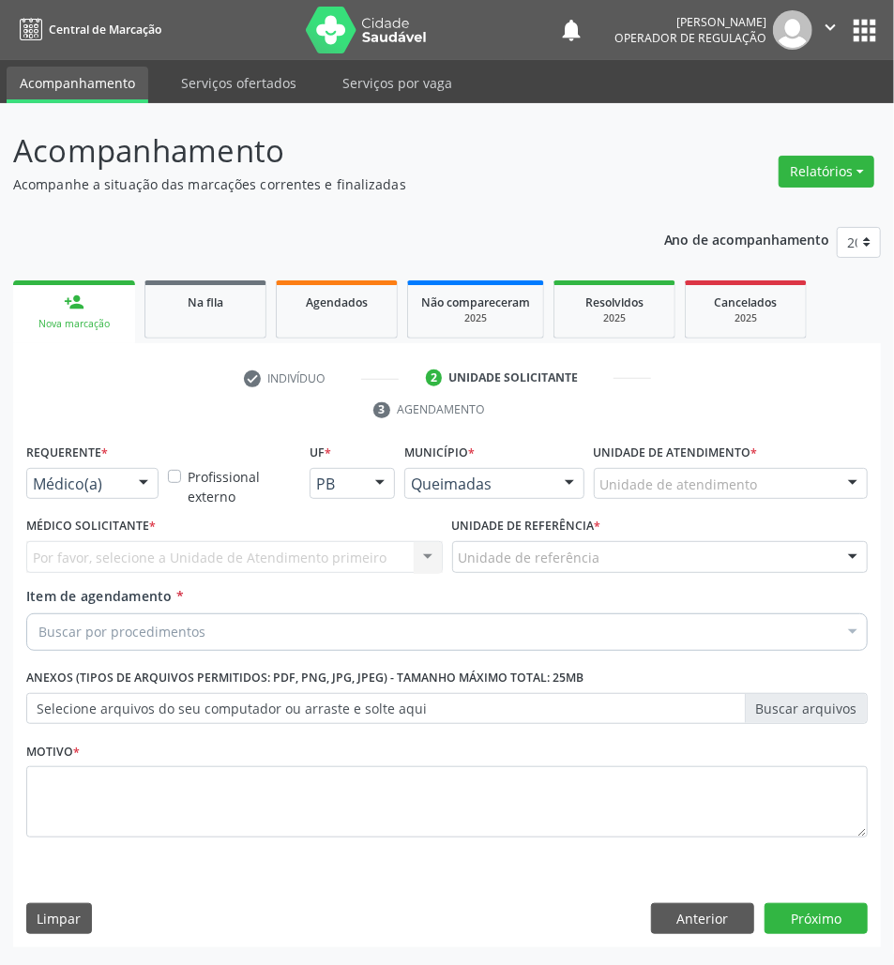
drag, startPoint x: 95, startPoint y: 484, endPoint x: 88, endPoint y: 529, distance: 45.5
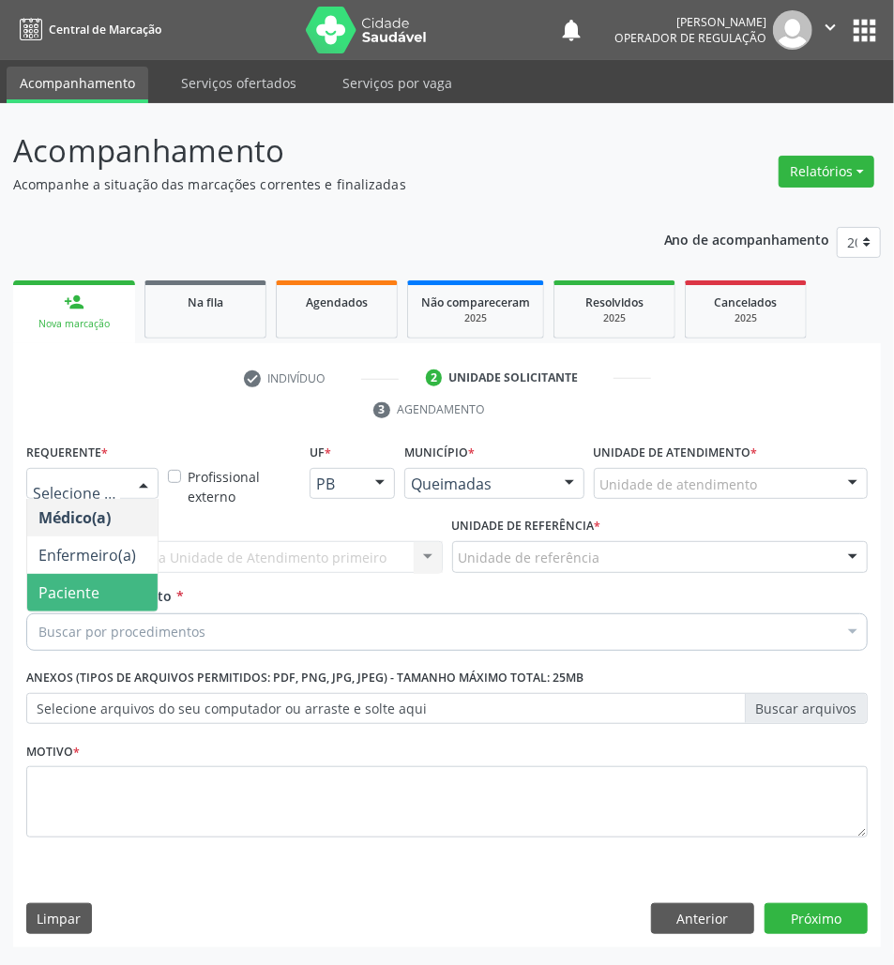
click at [101, 590] on span "Paciente" at bounding box center [92, 593] width 130 height 38
click at [129, 553] on span "Enfermeiro(a)" at bounding box center [87, 555] width 98 height 21
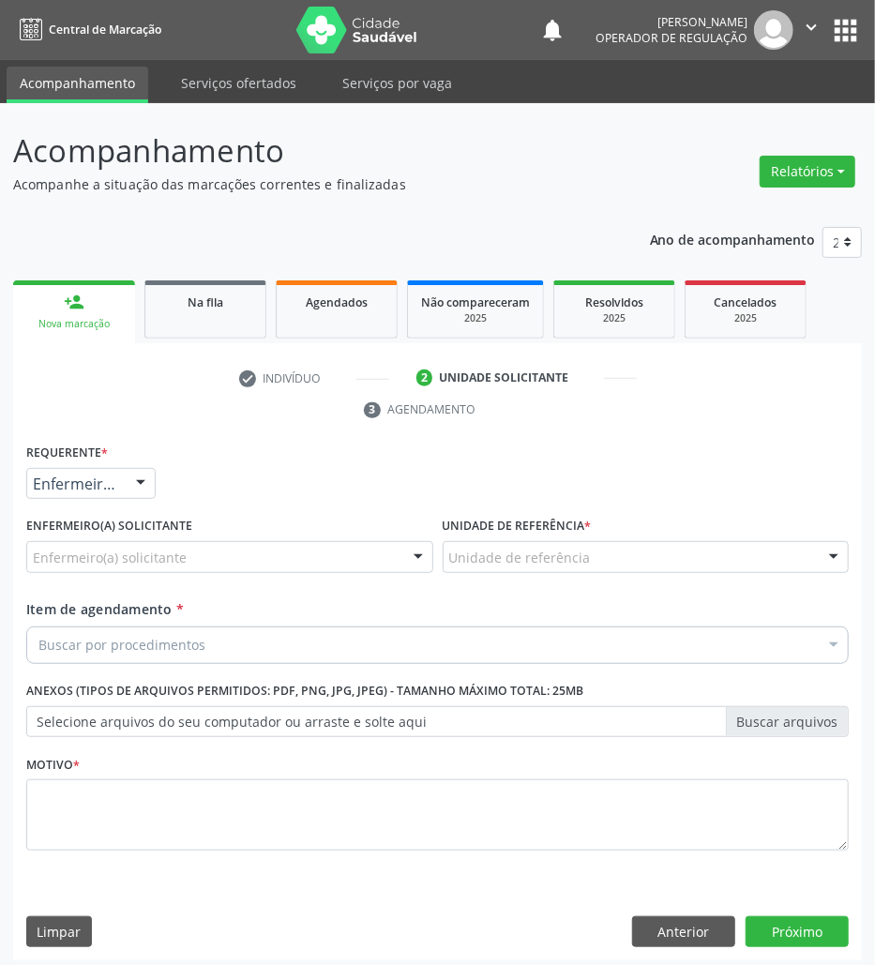
click at [122, 473] on div "Enfermeiro(a) Médico(a) Enfermeiro(a) Paciente Nenhum resultado encontrado para…" at bounding box center [90, 484] width 129 height 32
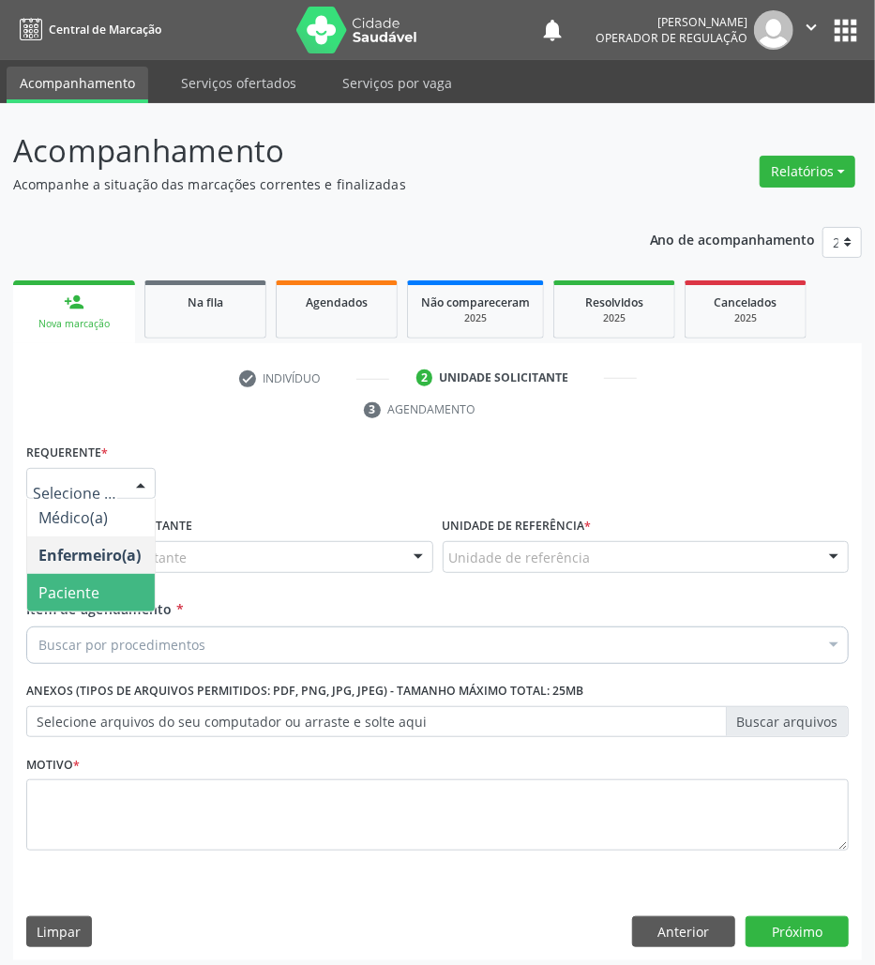
click at [135, 591] on span "Paciente" at bounding box center [91, 593] width 128 height 38
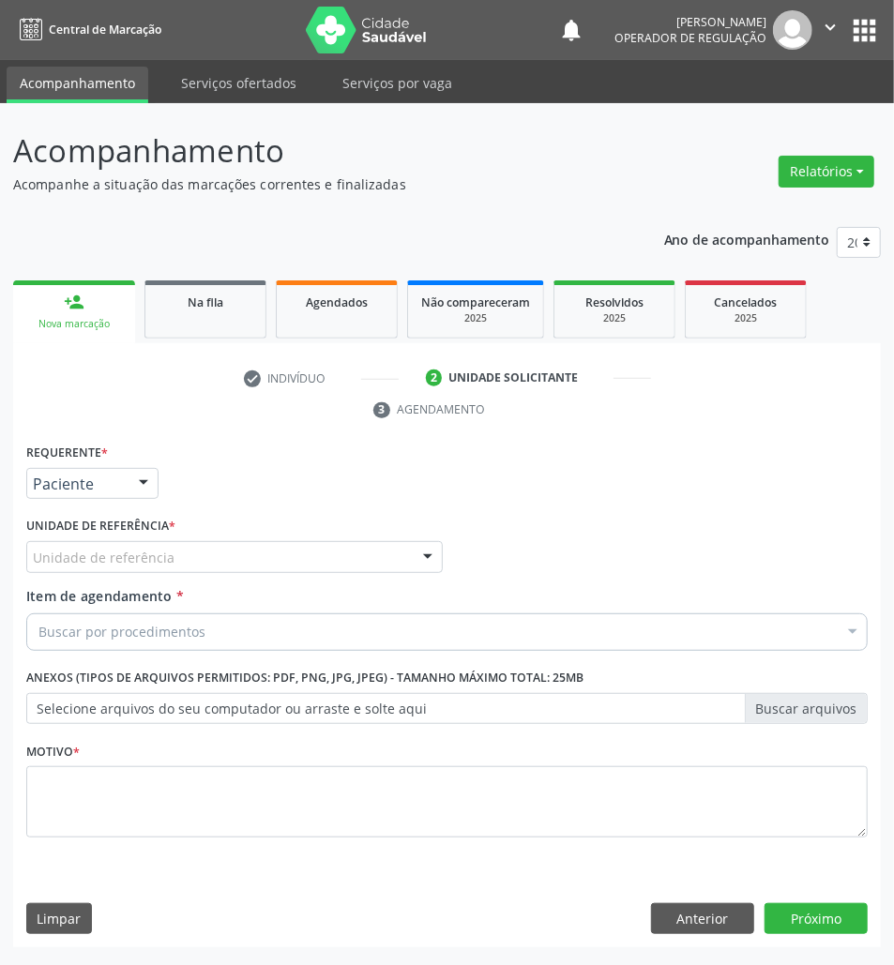
click at [229, 555] on div "Unidade de referência" at bounding box center [234, 557] width 417 height 32
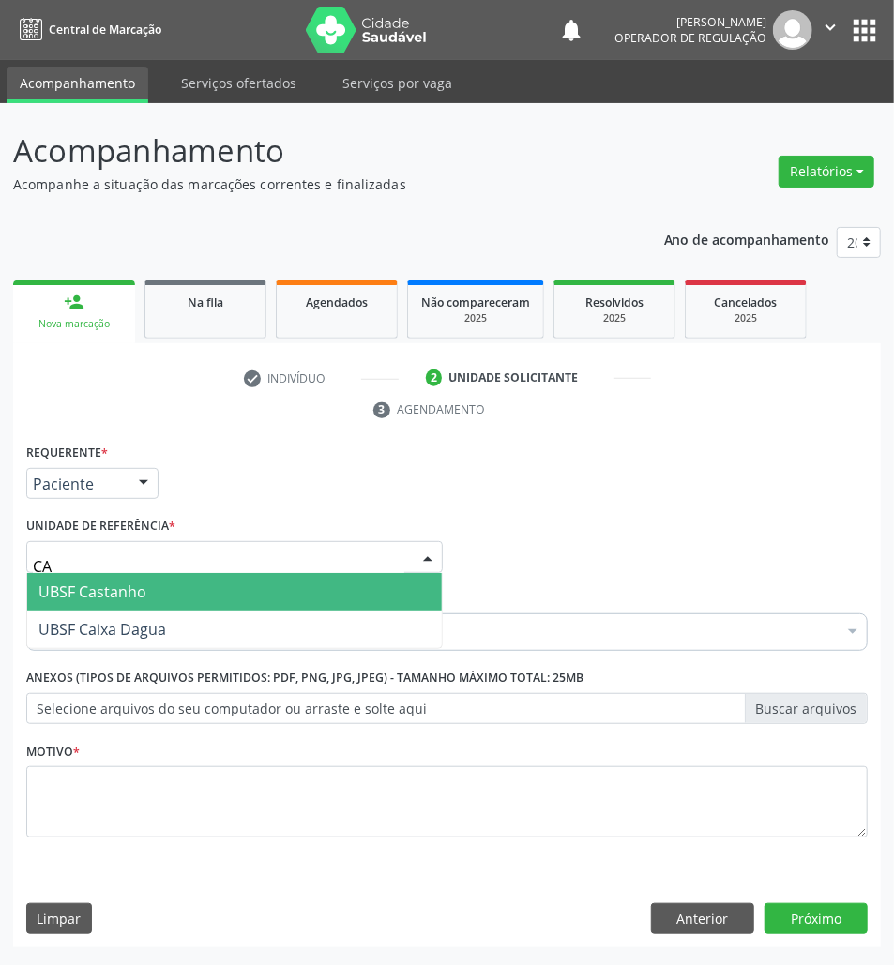
type input "CAS"
click at [231, 583] on span "UBSF Castanho" at bounding box center [234, 592] width 415 height 38
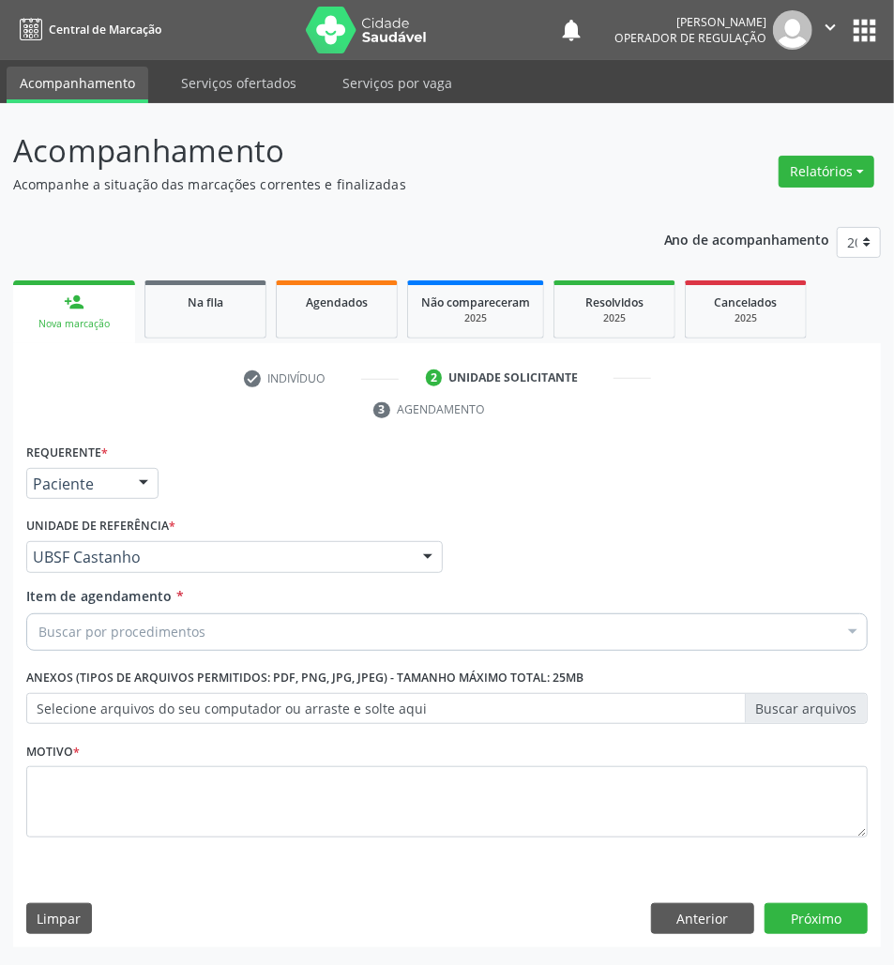
click at [222, 638] on div "Buscar por procedimentos" at bounding box center [446, 633] width 841 height 38
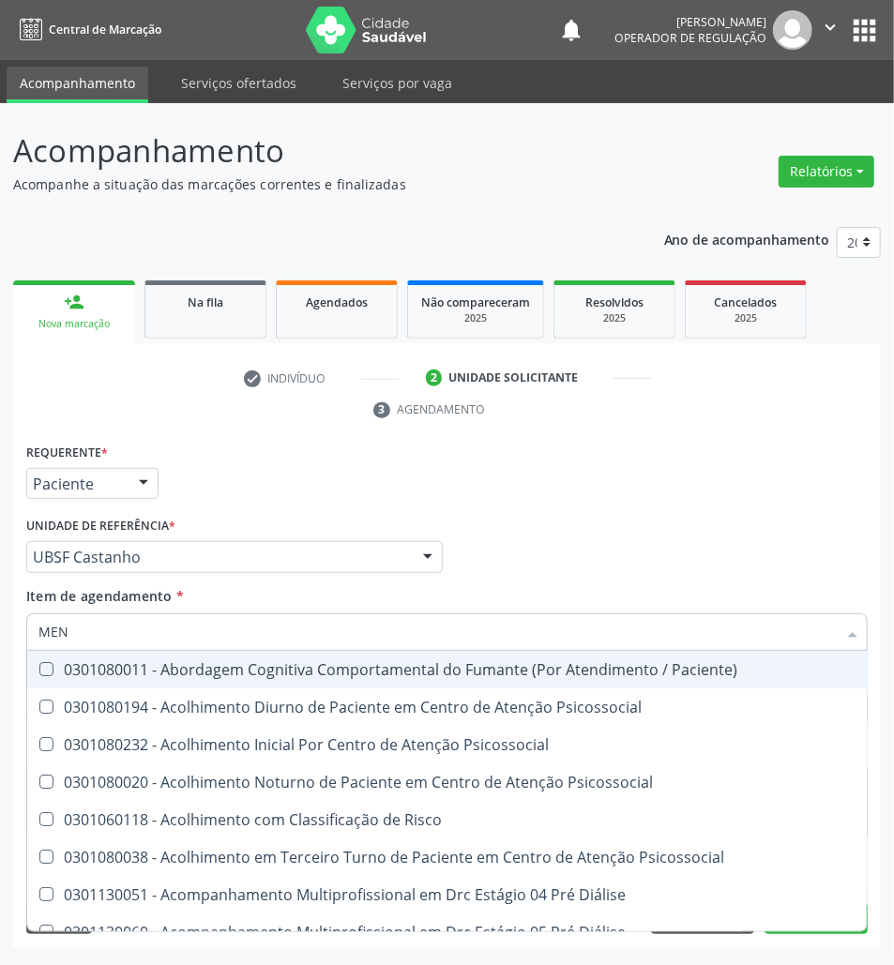
type input "MEN TO"
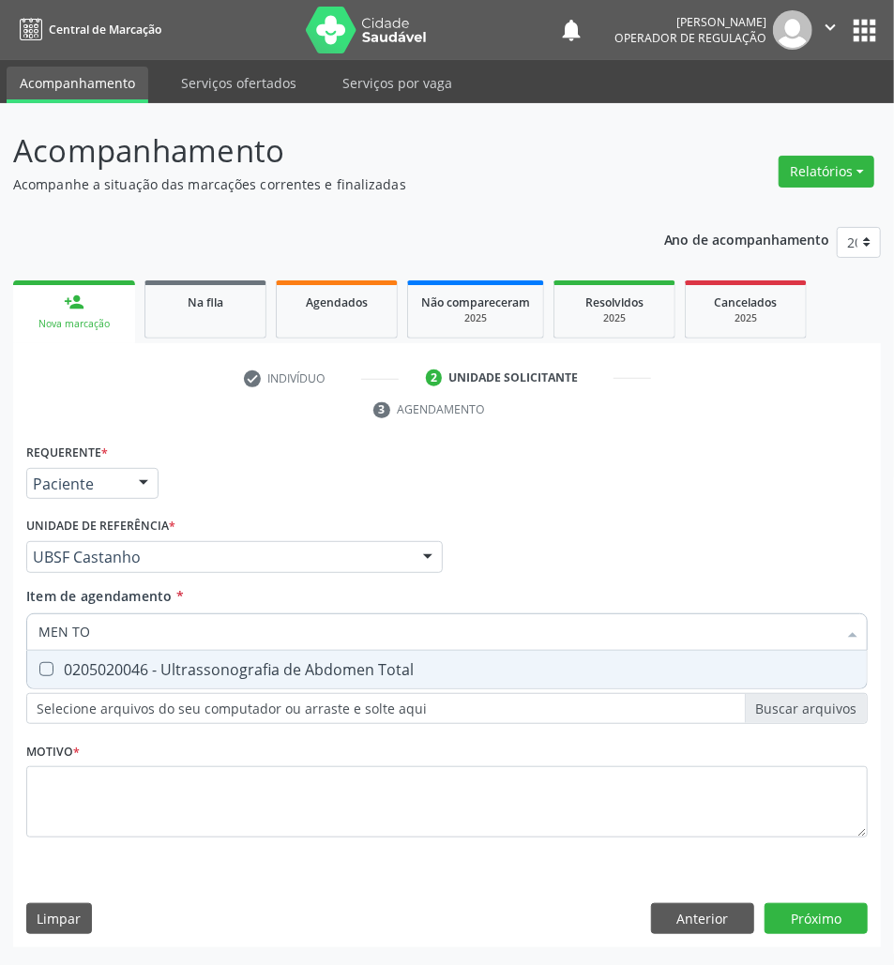
click at [221, 681] on span "0205020046 - Ultrassonografia de Abdomen Total" at bounding box center [447, 670] width 840 height 38
checkbox Total "true"
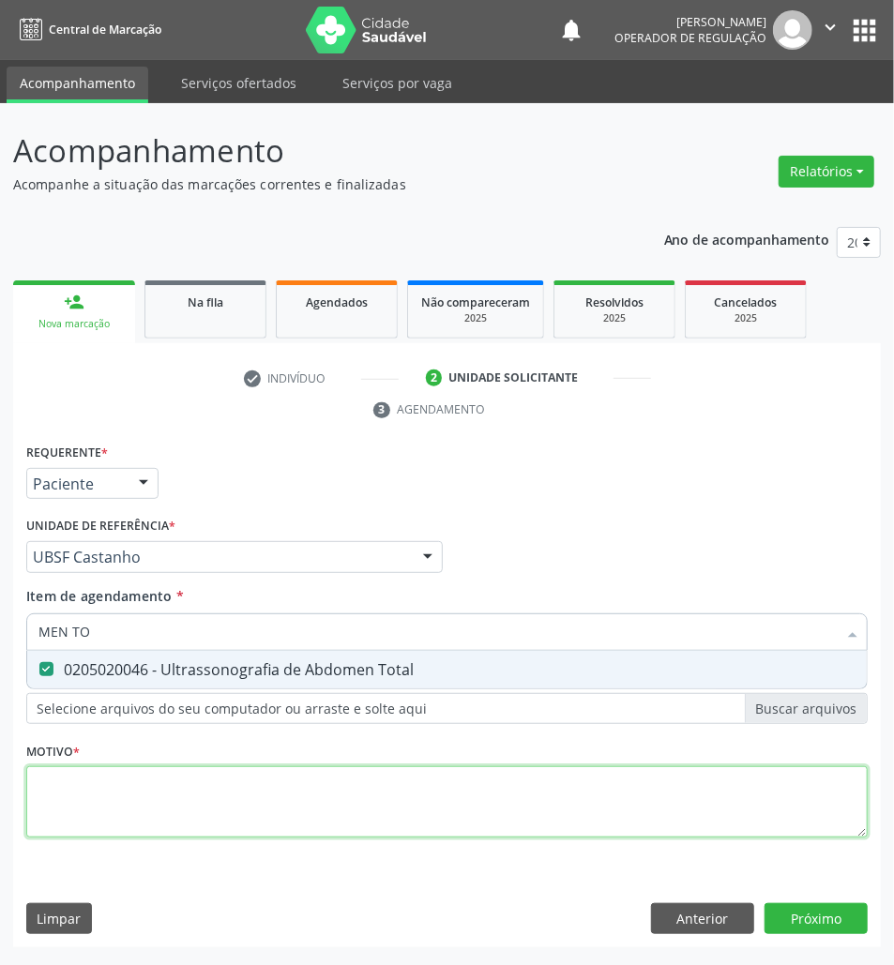
click at [165, 824] on div "Requerente * Paciente Médico(a) Enfermeiro(a) Paciente Nenhum resultado encontr…" at bounding box center [446, 651] width 841 height 425
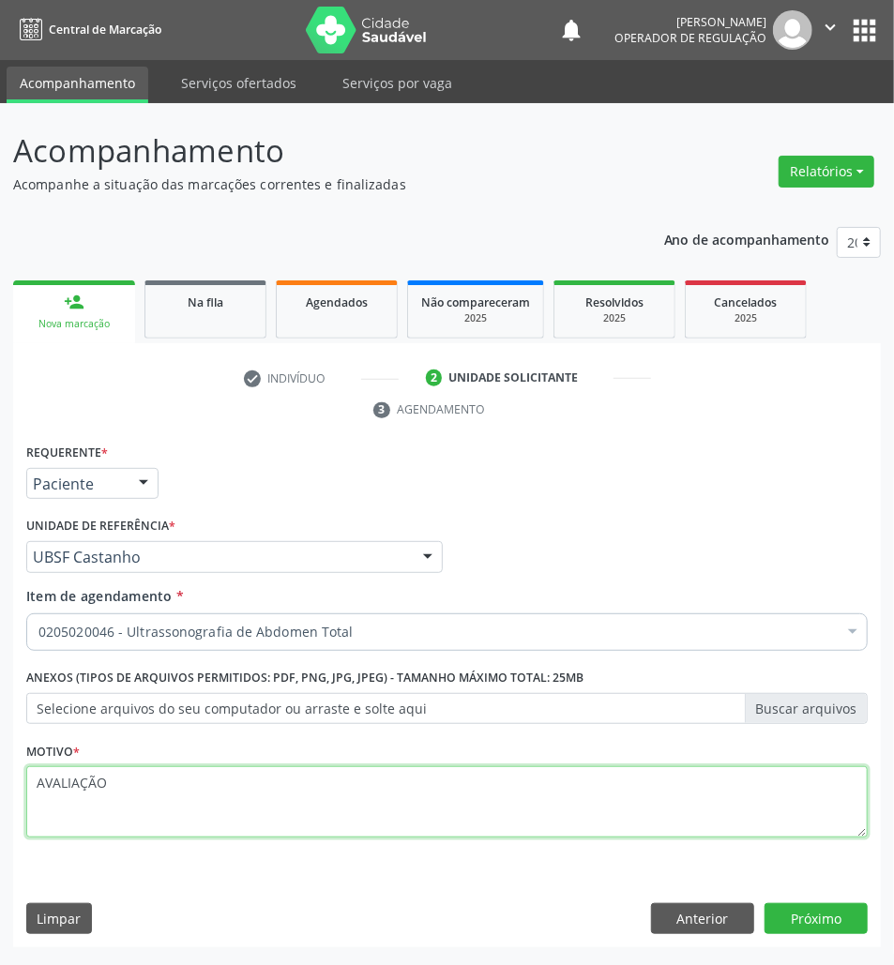
type textarea "AVALIAÇÃO"
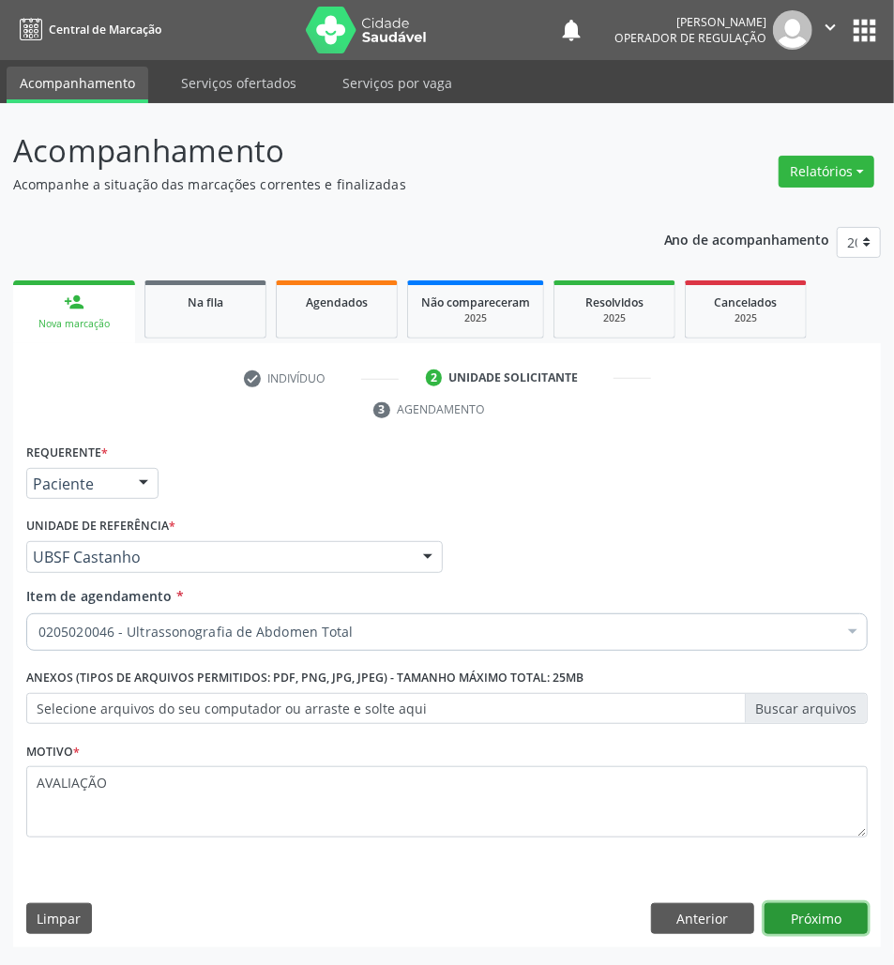
click button "Próximo" at bounding box center [816, 919] width 103 height 32
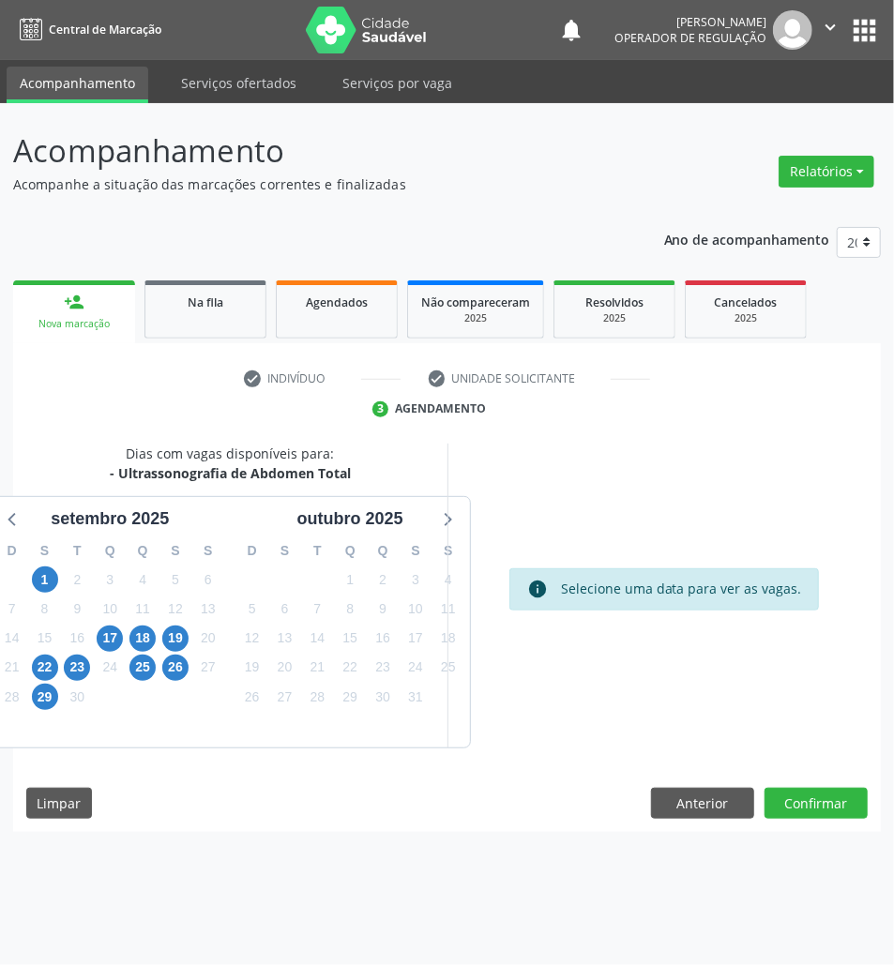
click at [155, 645] on div "18" at bounding box center [142, 638] width 26 height 29
drag, startPoint x: 148, startPoint y: 643, endPoint x: 188, endPoint y: 689, distance: 60.5
click at [148, 644] on span "18" at bounding box center [142, 639] width 26 height 26
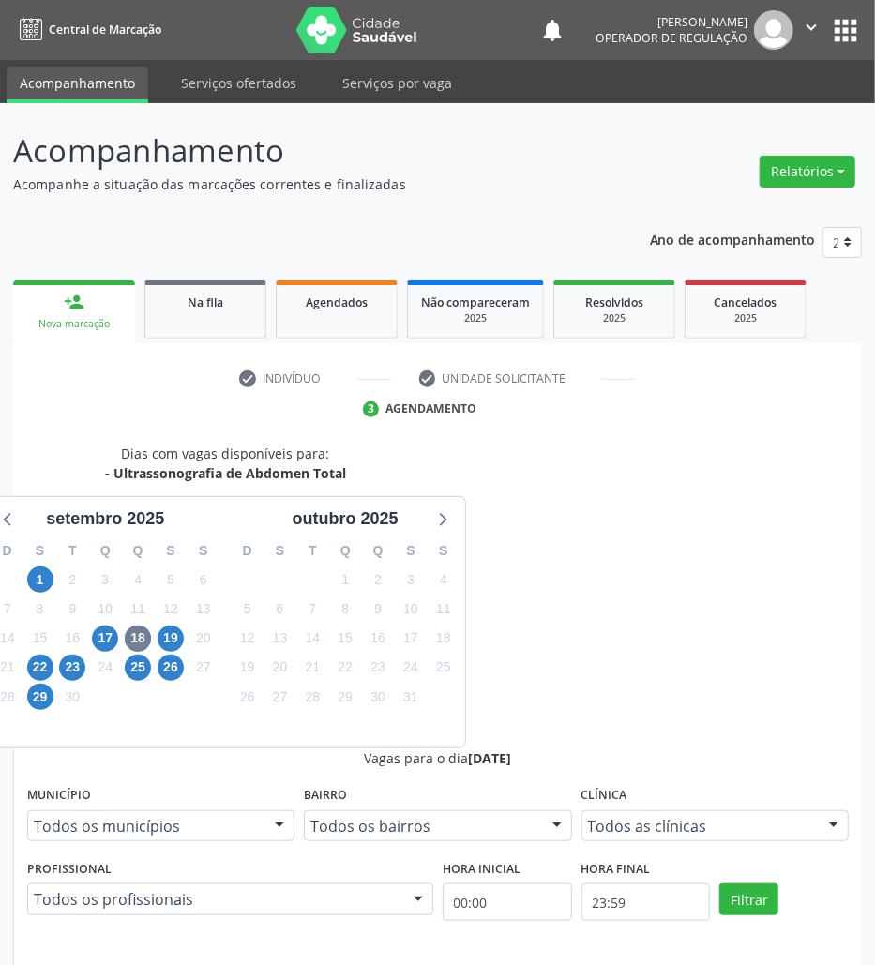
drag, startPoint x: 777, startPoint y: 826, endPoint x: 722, endPoint y: 824, distance: 54.4
radio input "true"
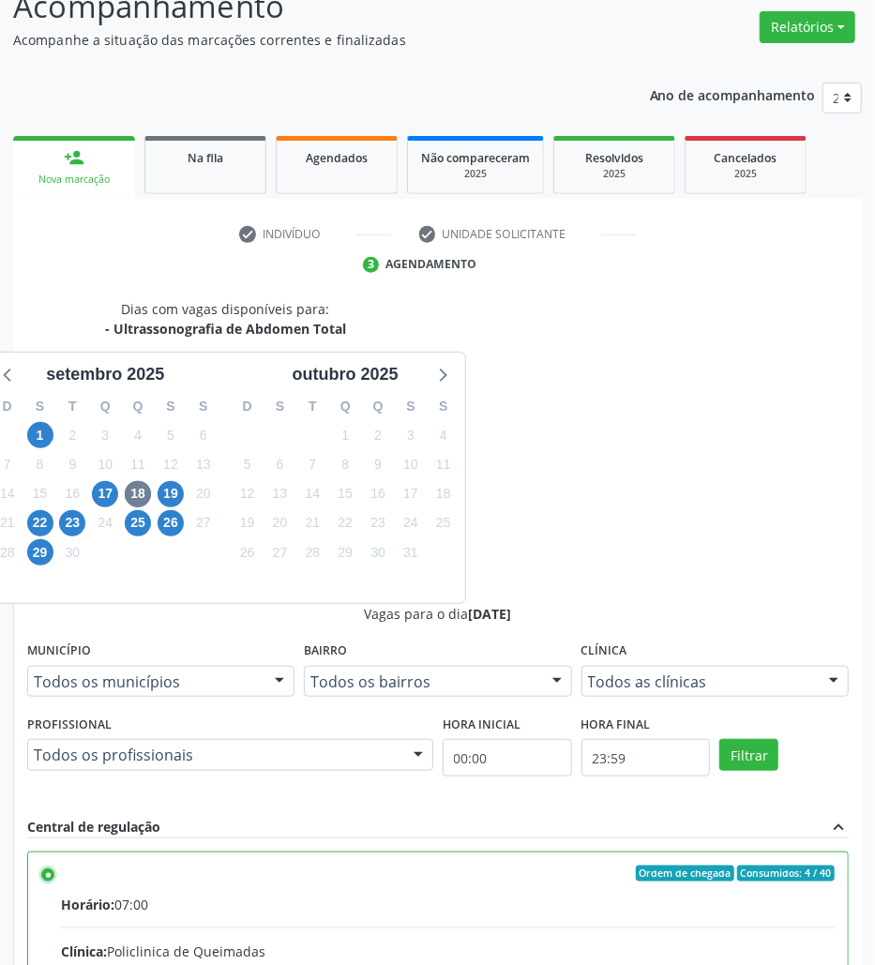
scroll to position [196, 0]
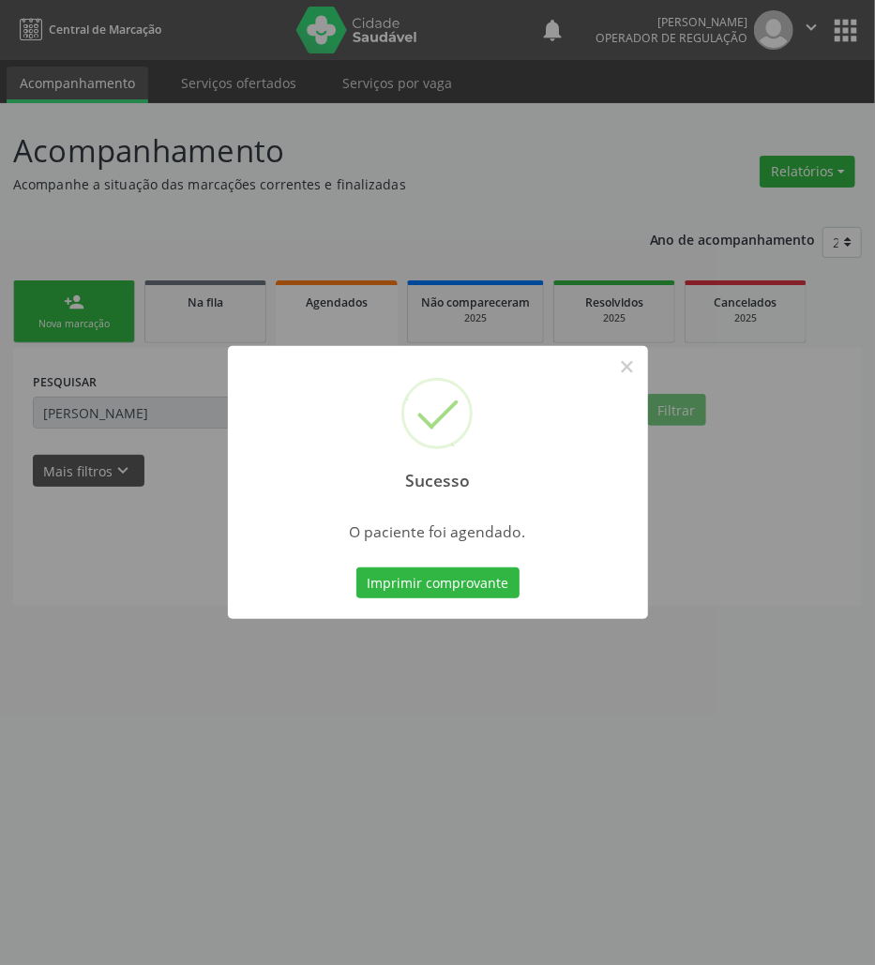
scroll to position [0, 0]
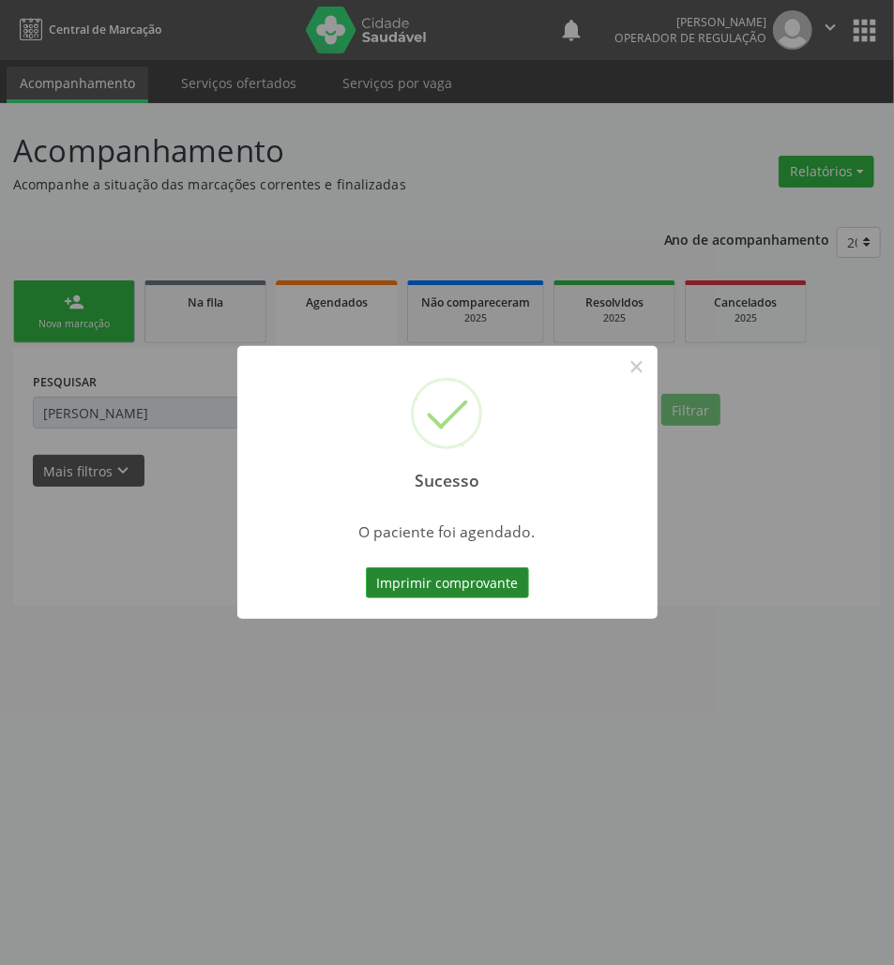
click at [497, 590] on button "Imprimir comprovante" at bounding box center [447, 584] width 163 height 32
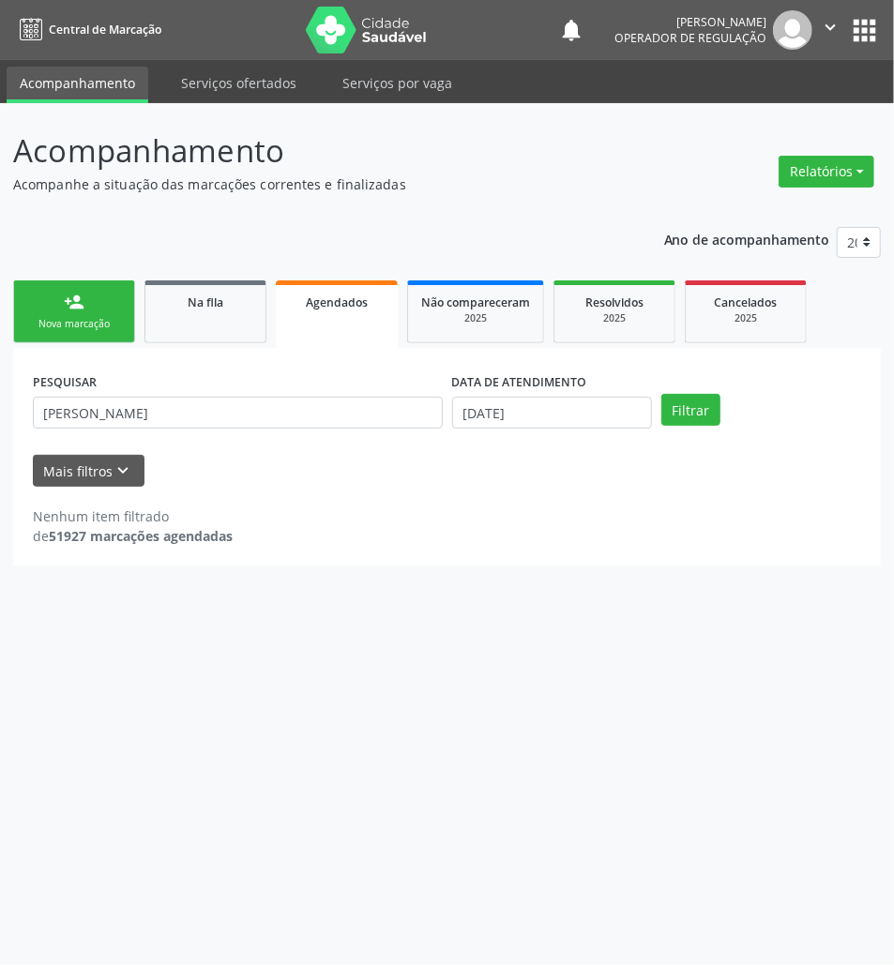
drag, startPoint x: 223, startPoint y: 301, endPoint x: 872, endPoint y: 80, distance: 685.9
click at [225, 300] on div "Na fila" at bounding box center [206, 302] width 94 height 20
click at [264, 395] on div "PESQUISAR 703404271469713" at bounding box center [237, 404] width 419 height 73
click at [263, 395] on div "PESQUISAR 703404271469713" at bounding box center [237, 404] width 419 height 73
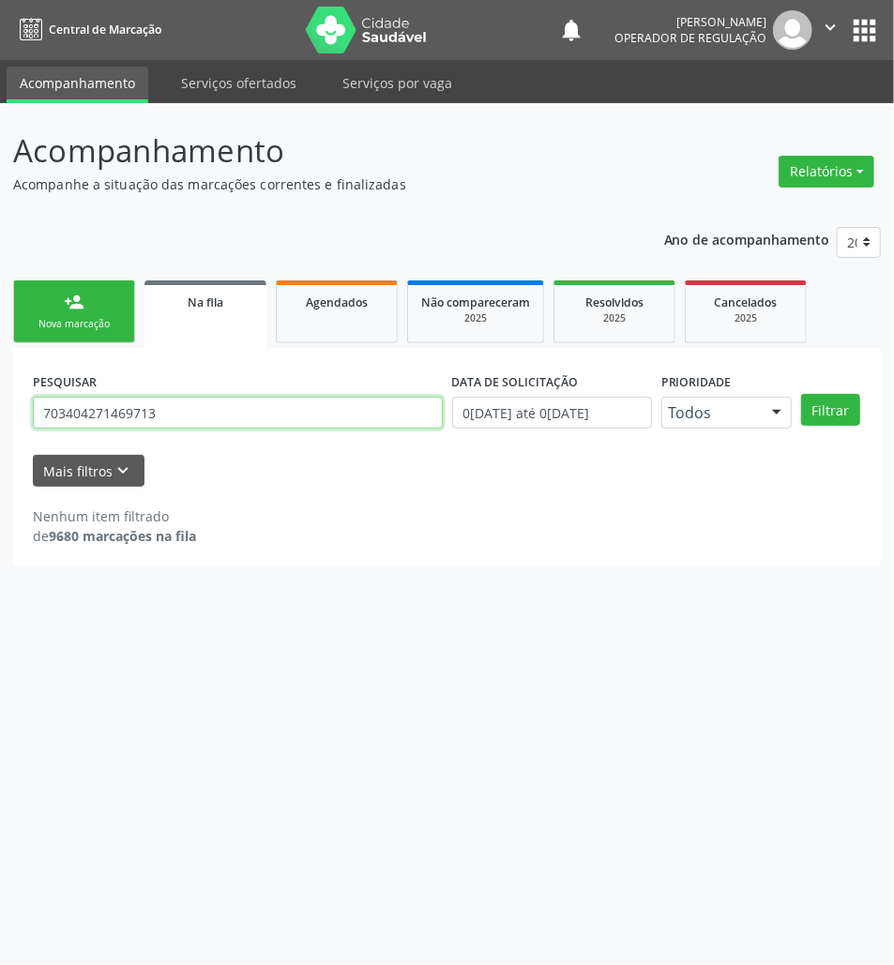
click at [271, 407] on input "703404271469713" at bounding box center [238, 413] width 410 height 32
type input "700808954996687"
click at [801, 394] on button "Filtrar" at bounding box center [830, 410] width 59 height 32
click at [257, 439] on div "PESQUISAR 700808954996687" at bounding box center [237, 404] width 419 height 73
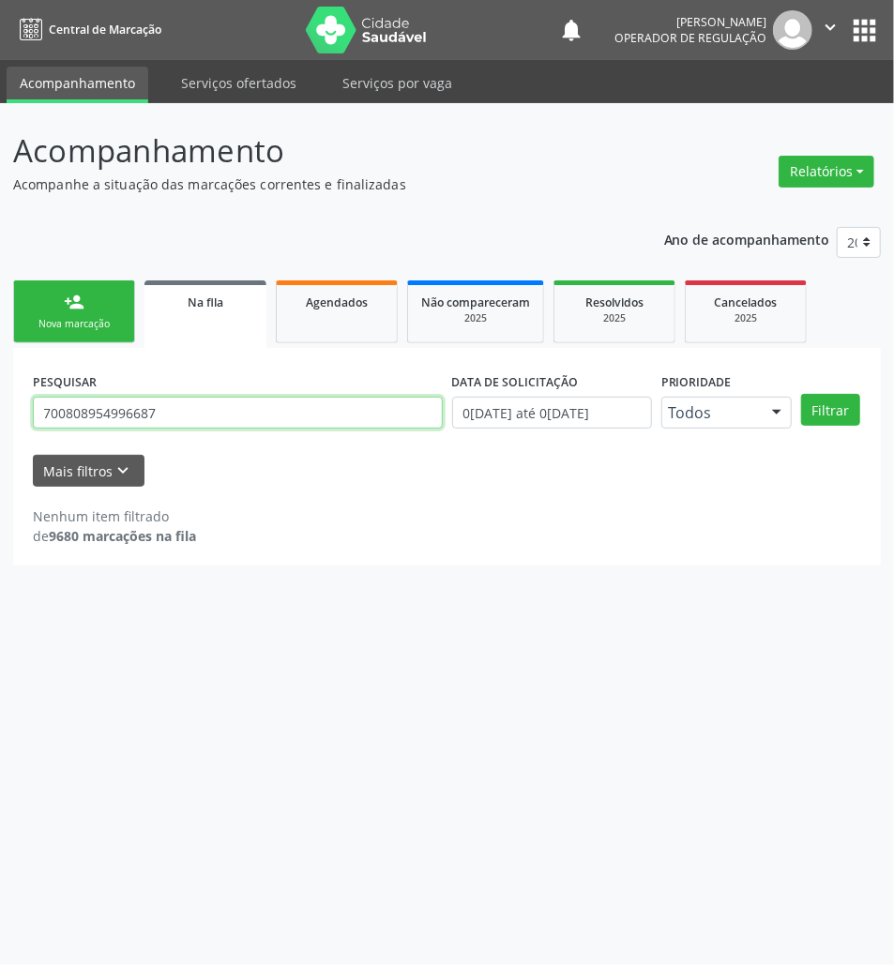
click at [256, 418] on input "700808954996687" at bounding box center [238, 413] width 410 height 32
click at [91, 298] on link "person_add Nova marcação" at bounding box center [74, 311] width 122 height 63
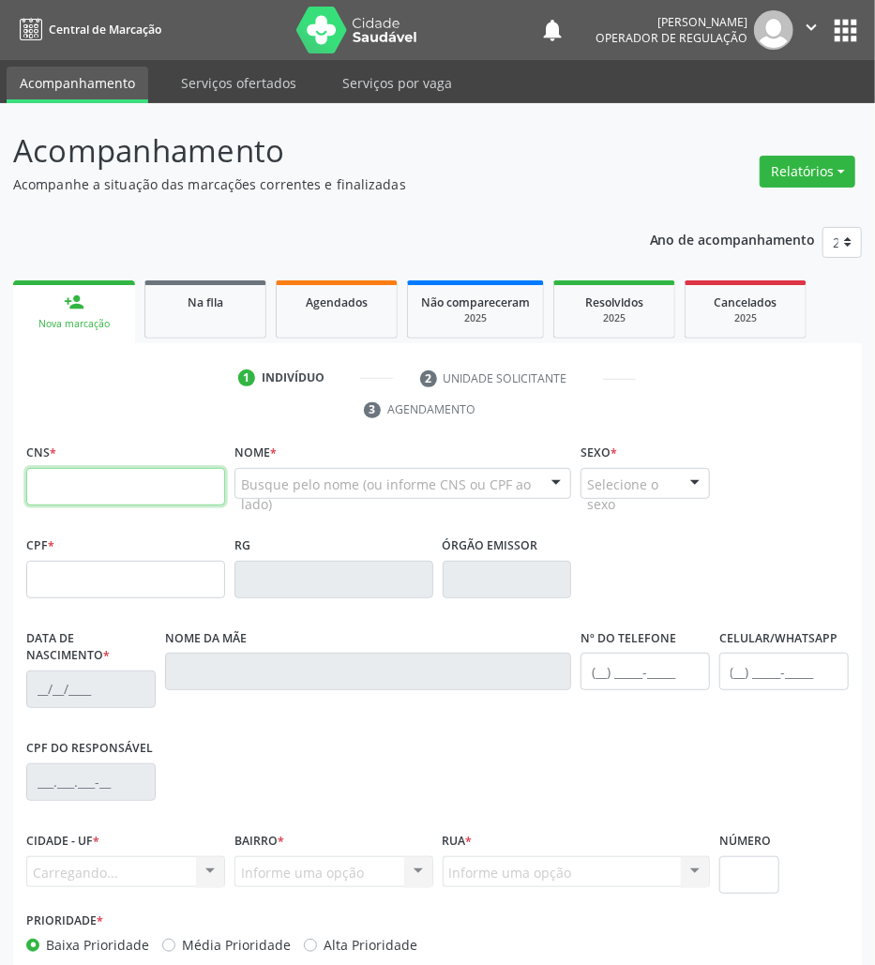
click at [189, 477] on input "text" at bounding box center [125, 487] width 199 height 38
paste input "700 8089 5499 6687"
type input "700 8089 5499 6687"
type input "177.157.324-43"
type input "16/06/2021"
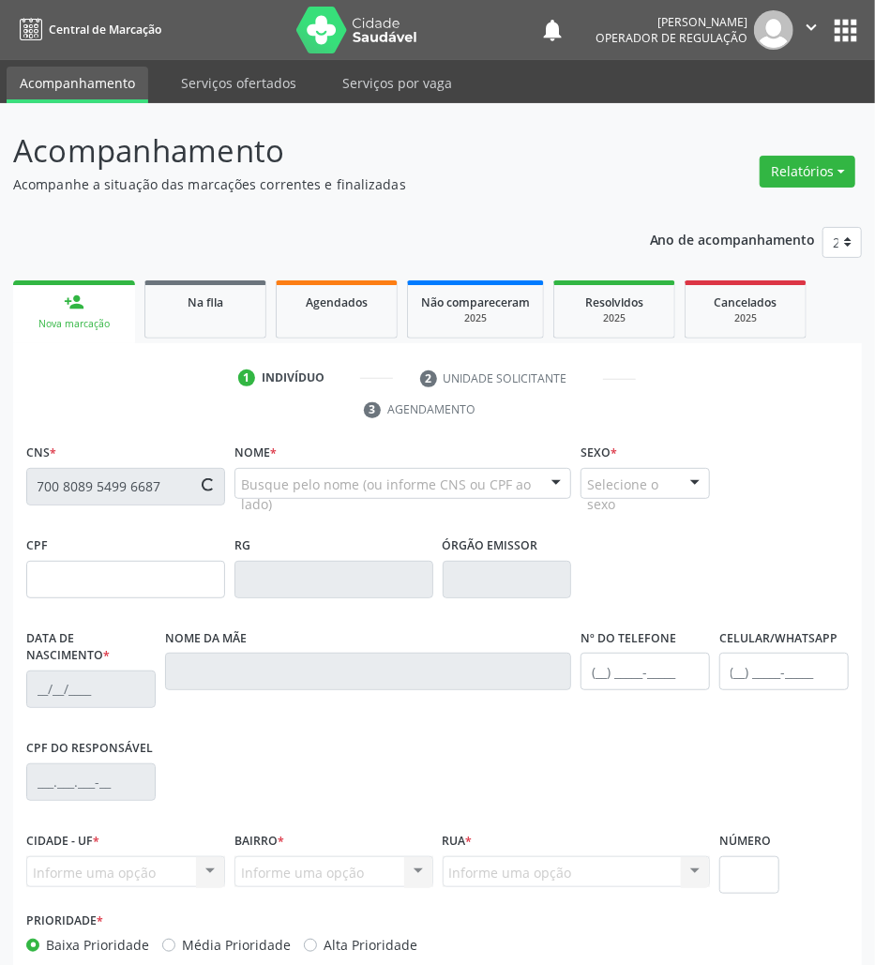
type input "Mônica de Sousa Silva"
type input "(83) 99302-0238"
type input "085.551.474-41"
type input "S/N"
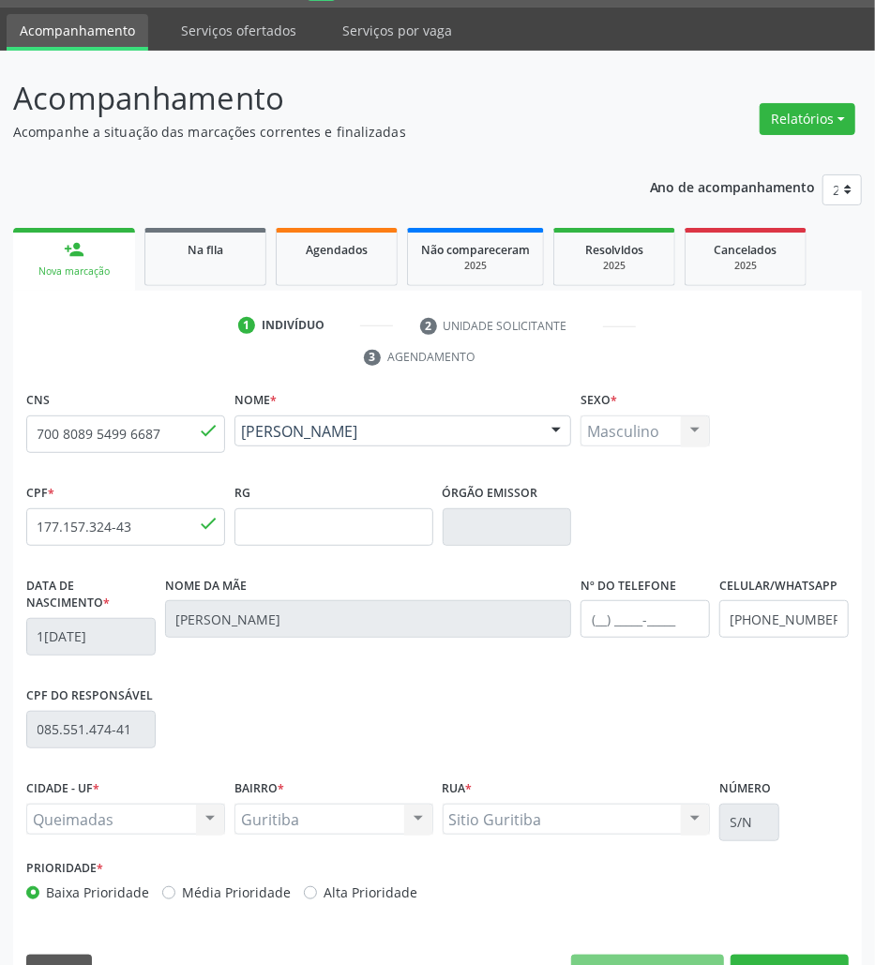
scroll to position [101, 0]
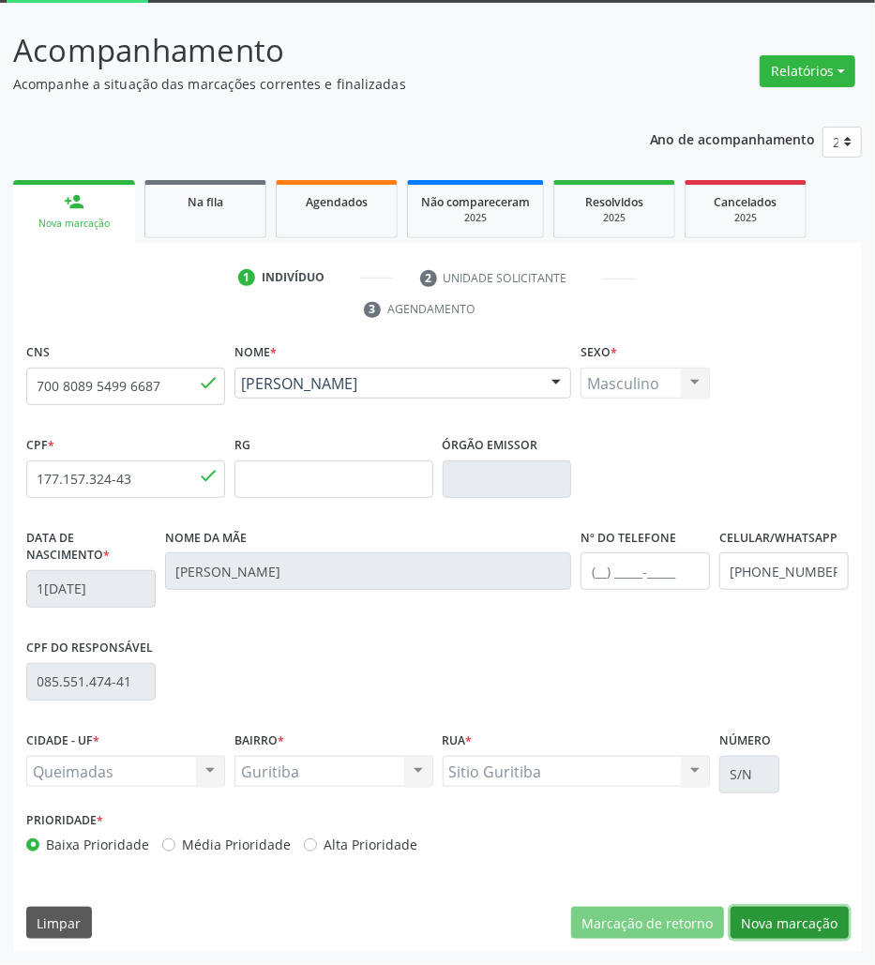
click at [818, 912] on button "Nova marcação" at bounding box center [790, 923] width 118 height 32
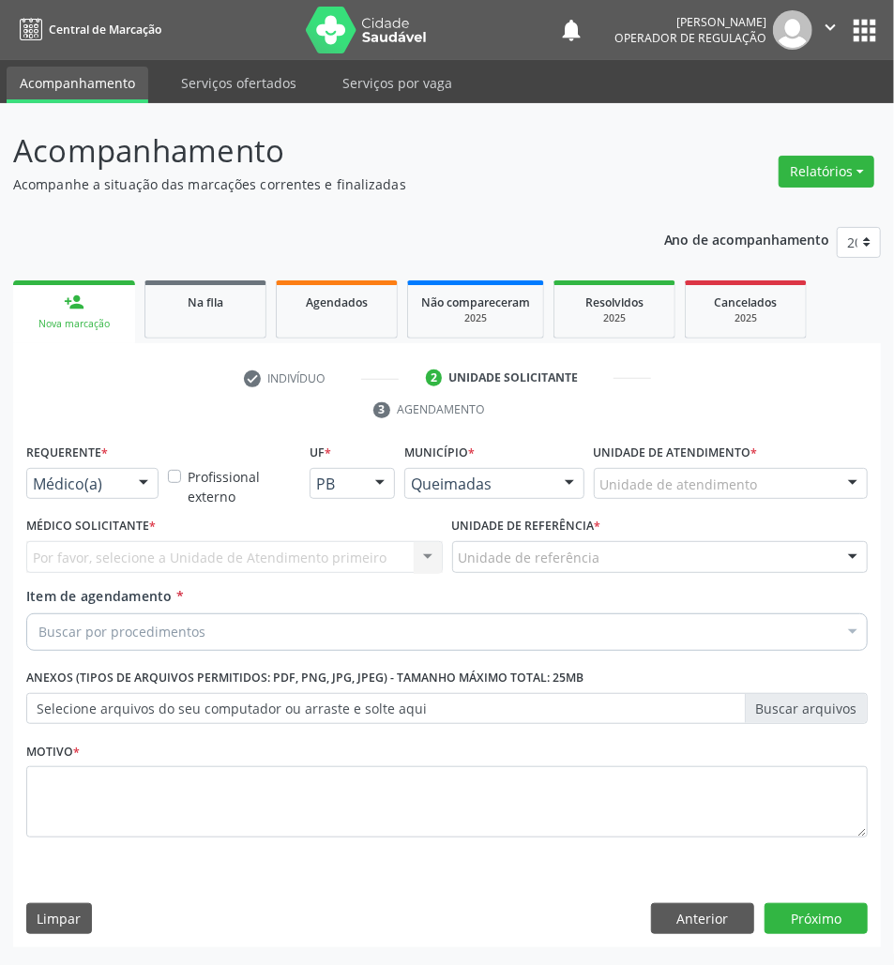
drag, startPoint x: 77, startPoint y: 493, endPoint x: 80, endPoint y: 546, distance: 52.6
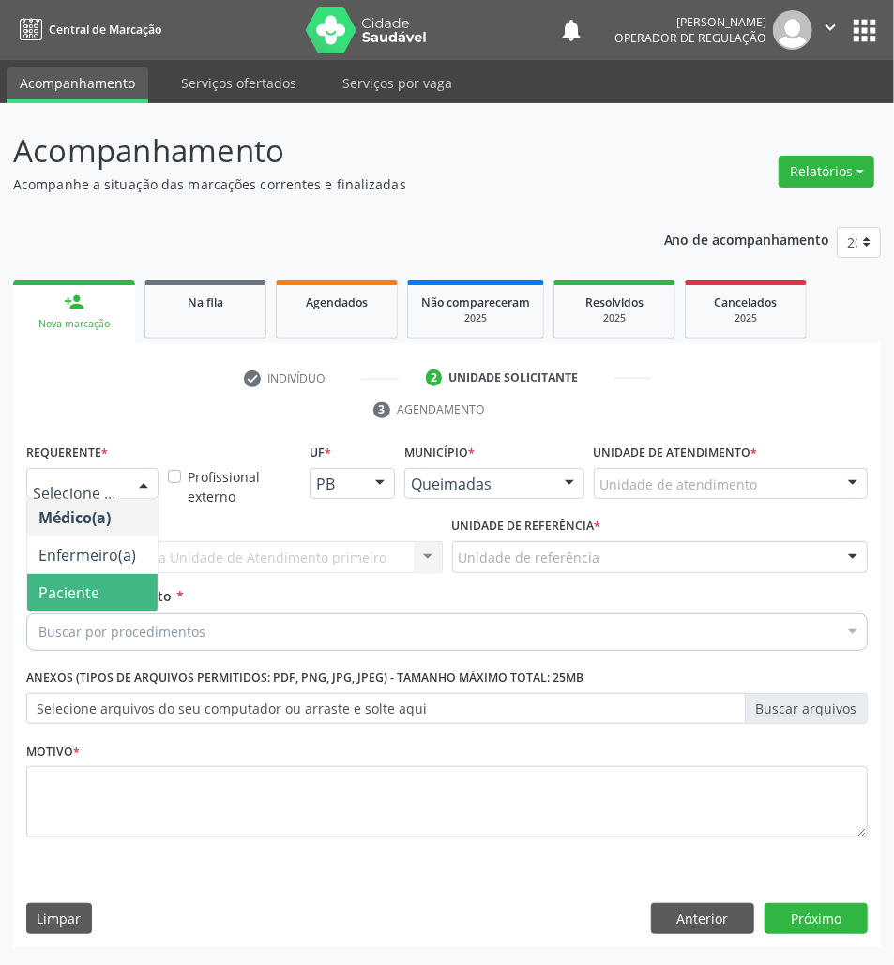
click at [99, 606] on span "Paciente" at bounding box center [92, 593] width 130 height 38
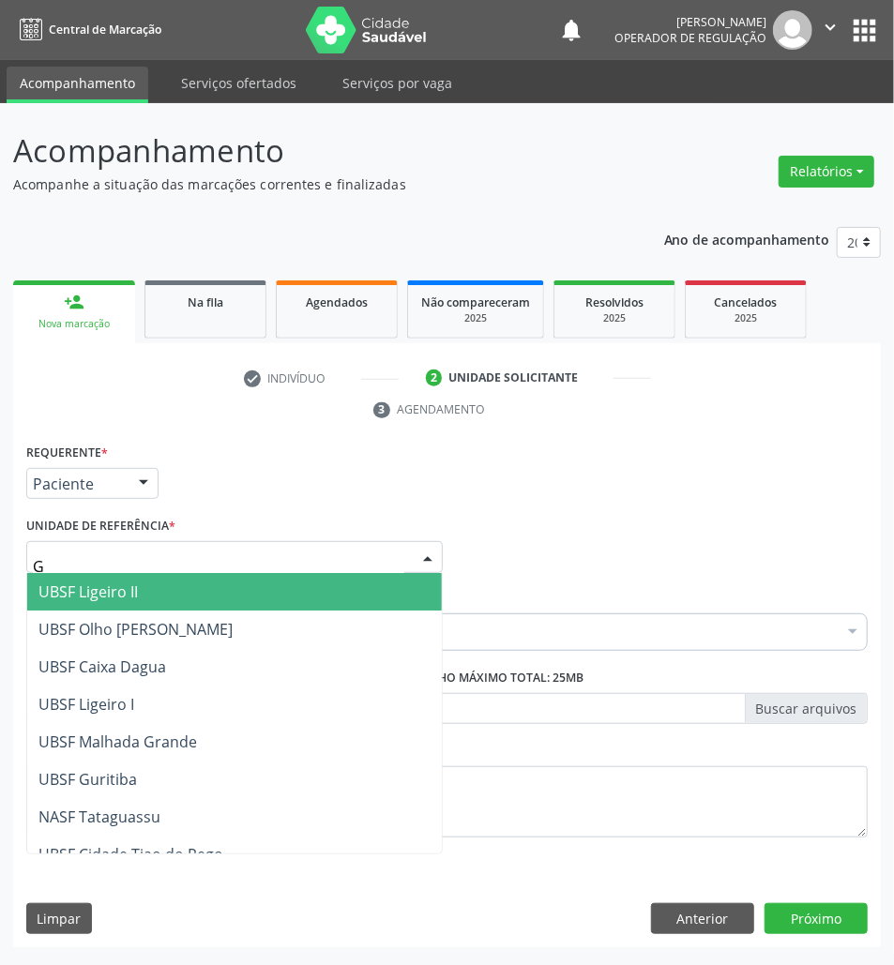
type input "GU"
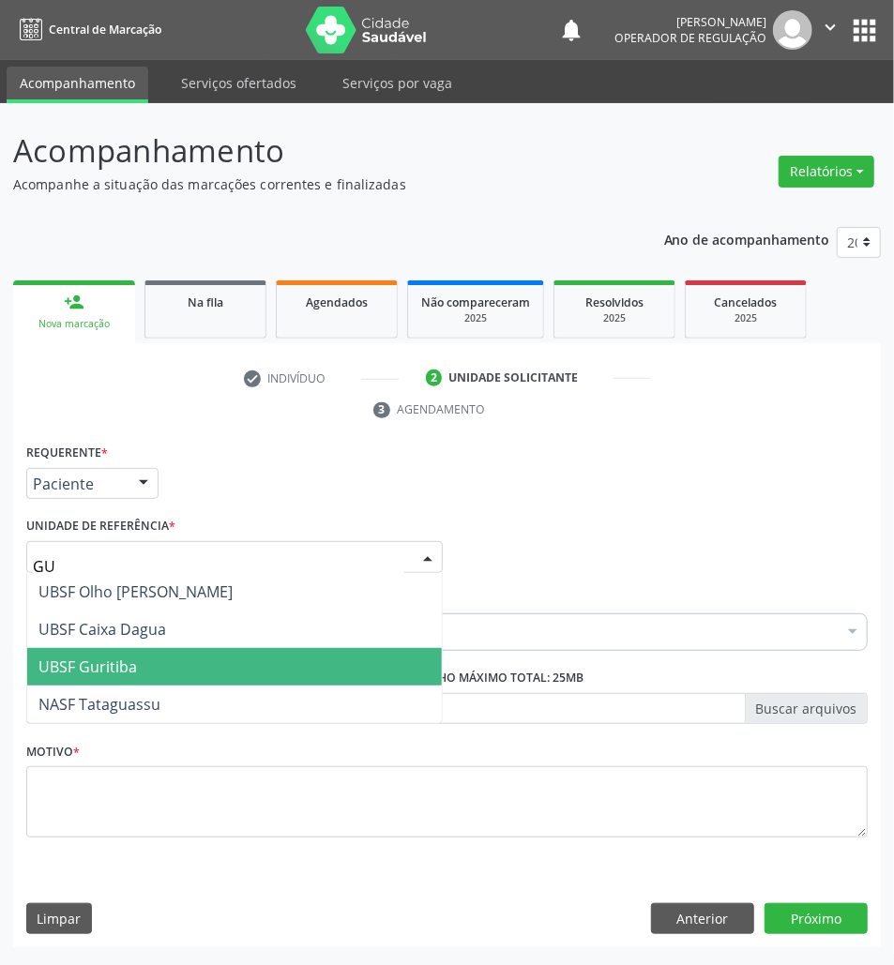
click at [152, 672] on span "UBSF Guritiba" at bounding box center [234, 667] width 415 height 38
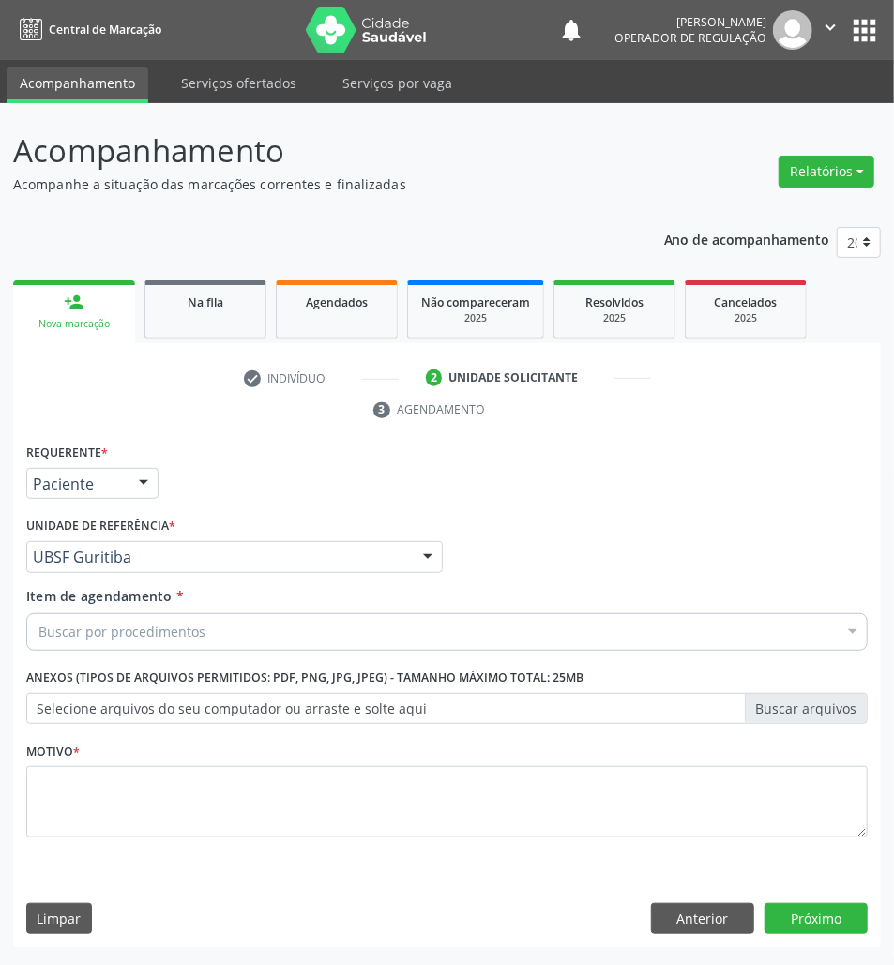
click at [280, 644] on div "Buscar por procedimentos" at bounding box center [446, 633] width 841 height 38
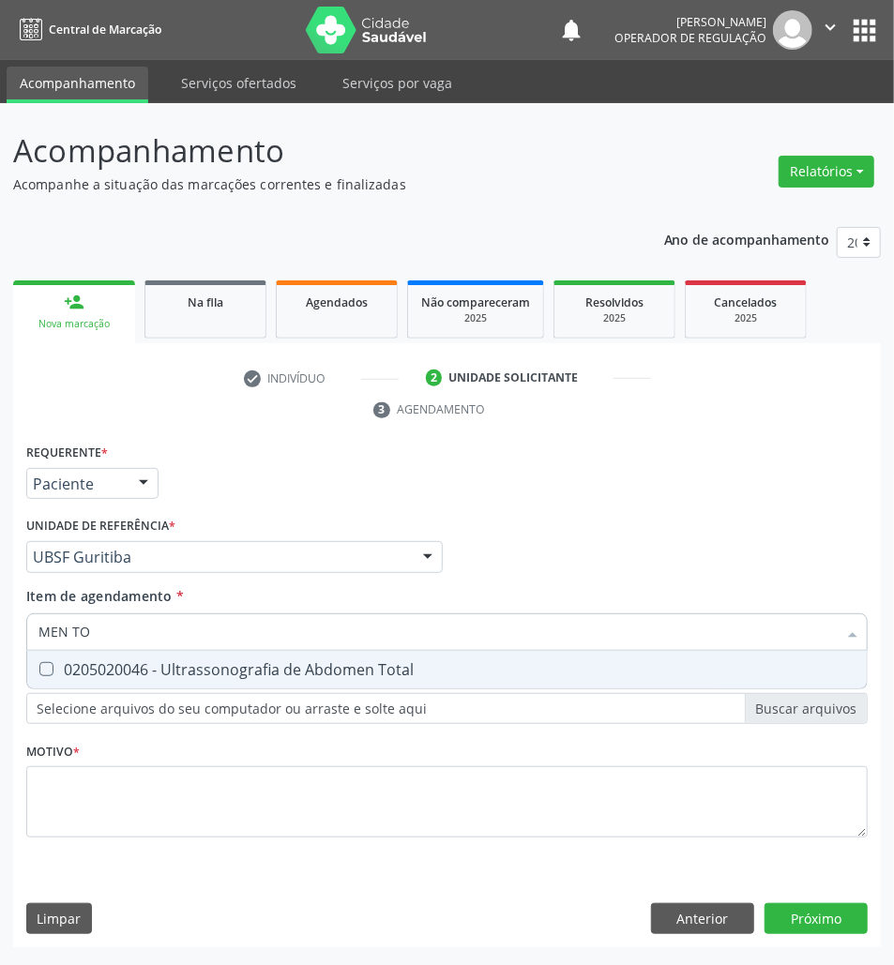
type input "MEN TOT"
click at [289, 664] on div "0205020046 - Ultrassonografia de Abdomen Total" at bounding box center [446, 669] width 817 height 15
checkbox Total "true"
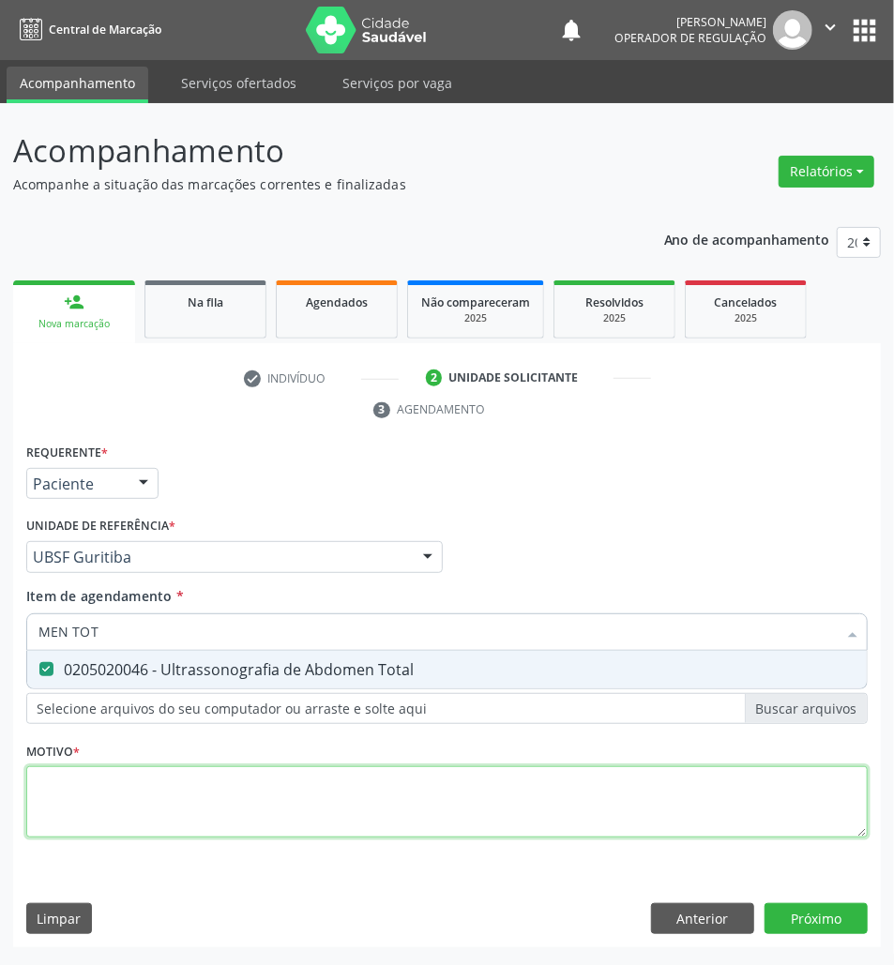
click at [221, 819] on div "Requerente * Paciente Médico(a) Enfermeiro(a) Paciente Nenhum resultado encontr…" at bounding box center [446, 651] width 841 height 425
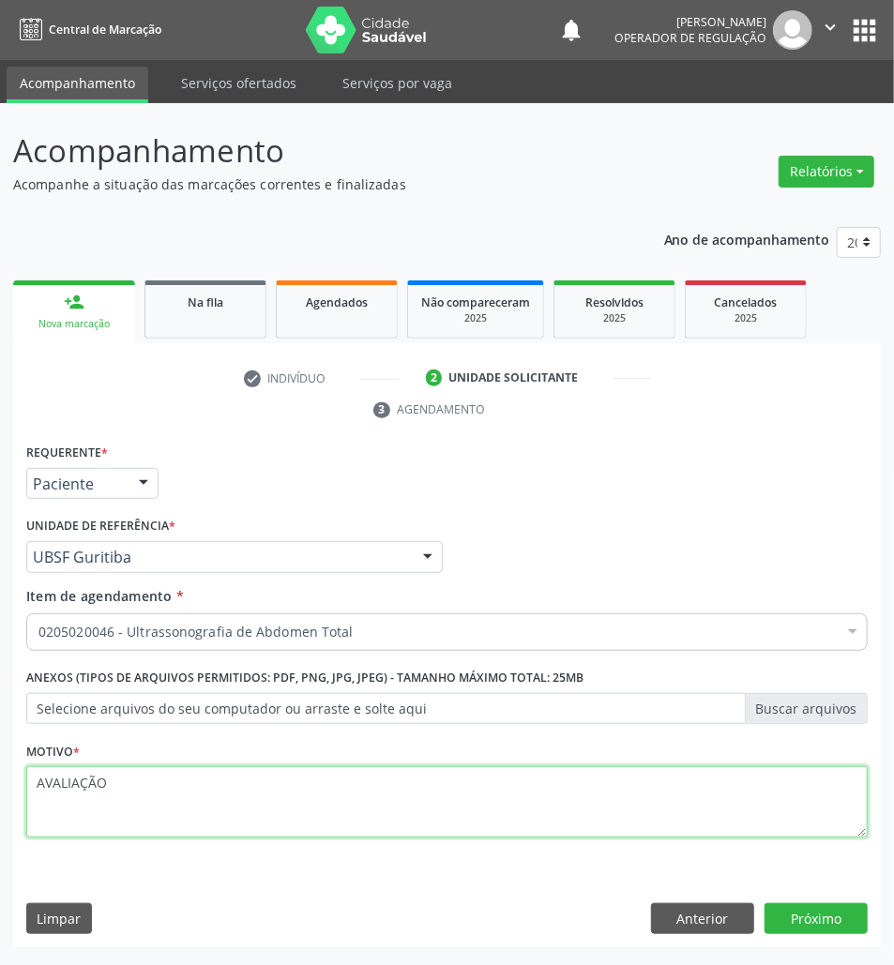
type textarea "AVALIAÇÃO"
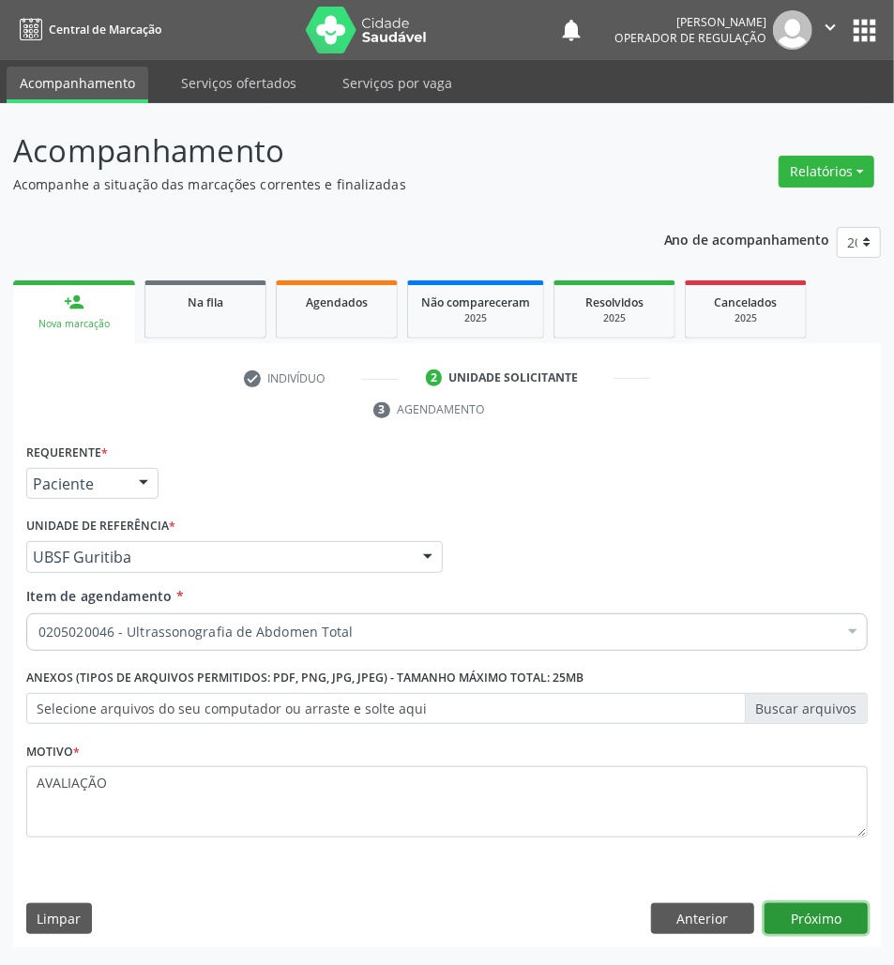
click button "Próximo" at bounding box center [816, 919] width 103 height 32
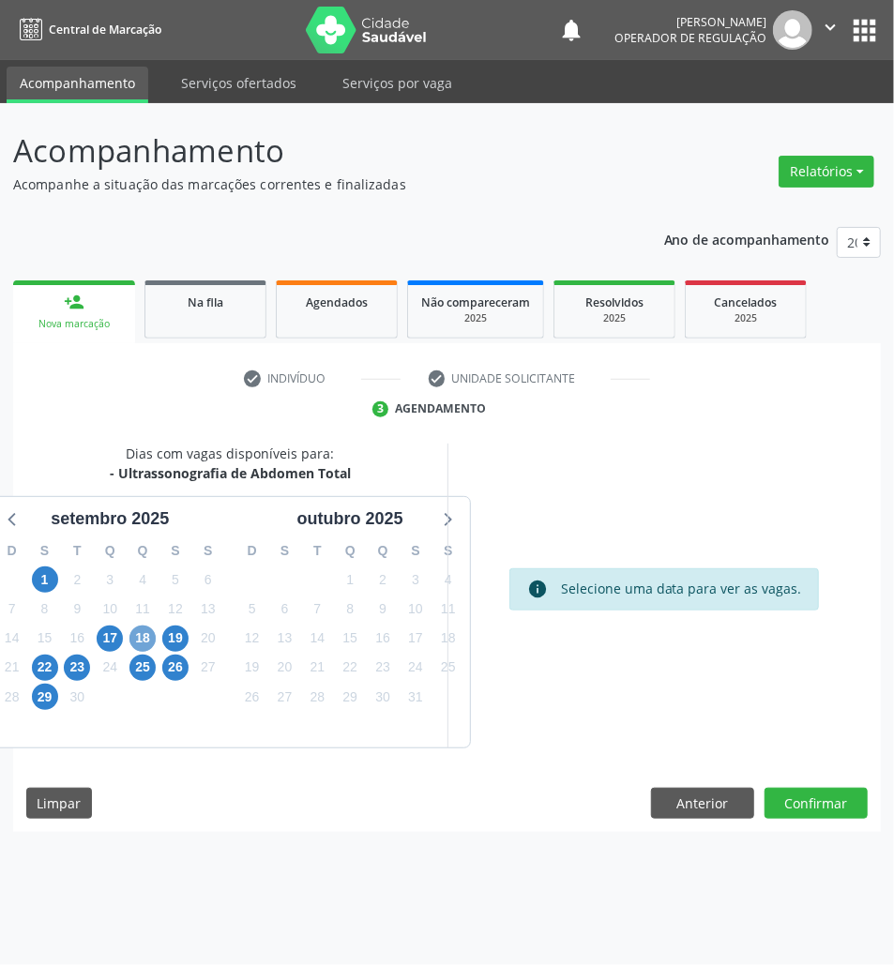
click at [140, 636] on span "18" at bounding box center [142, 639] width 26 height 26
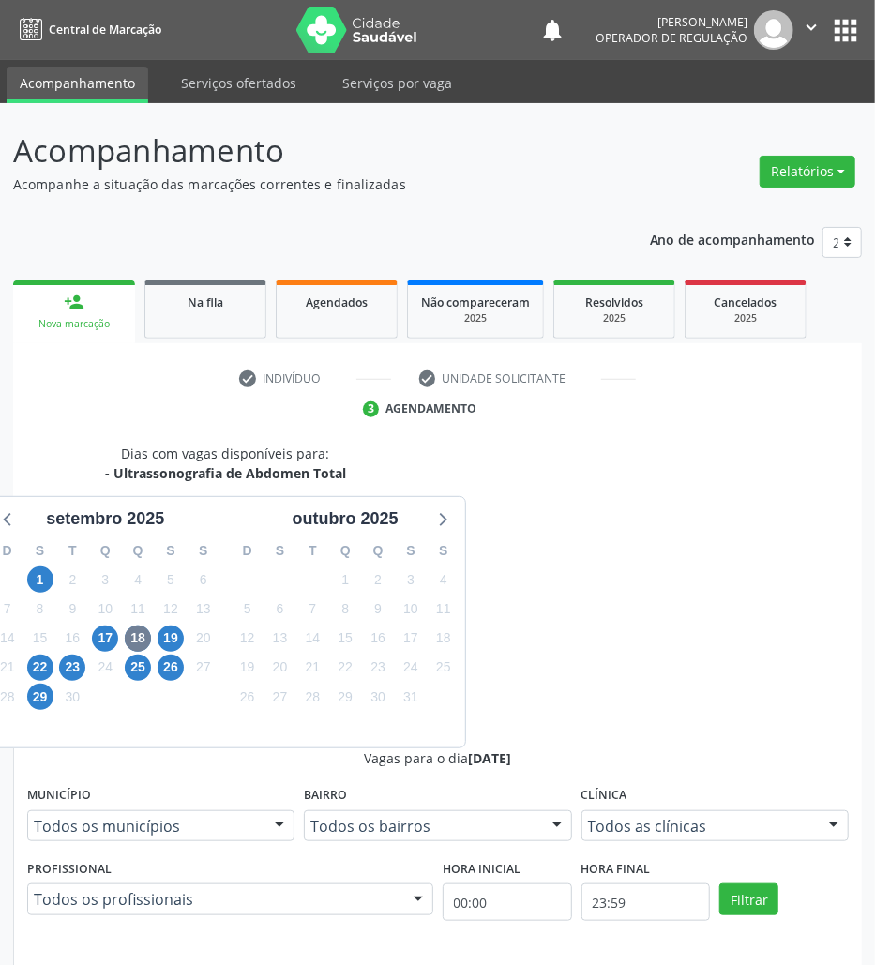
drag, startPoint x: 639, startPoint y: 740, endPoint x: 420, endPoint y: 720, distance: 219.5
radio input "true"
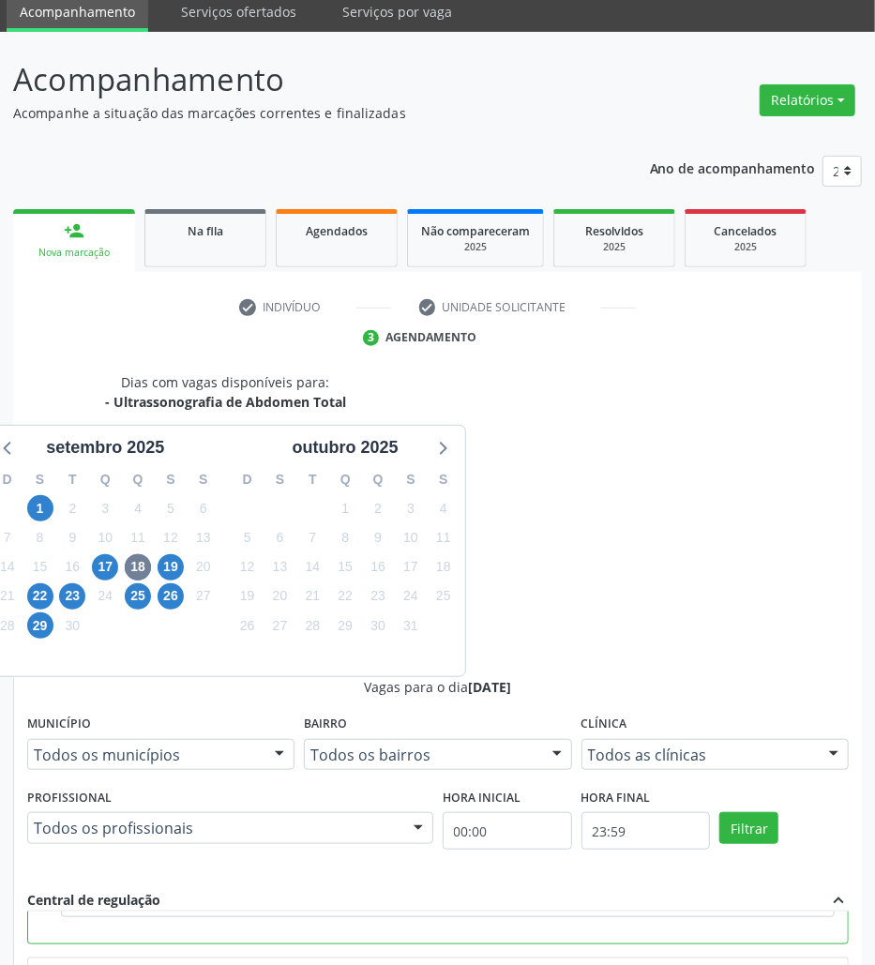
scroll to position [196, 0]
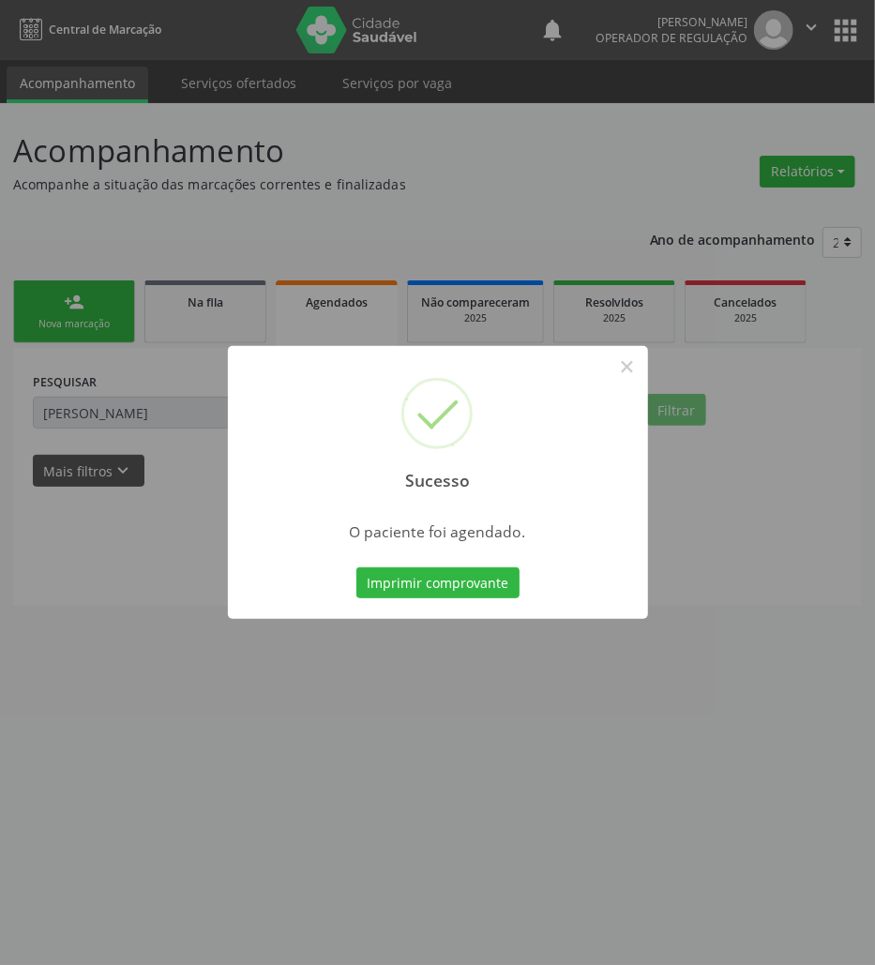
scroll to position [0, 0]
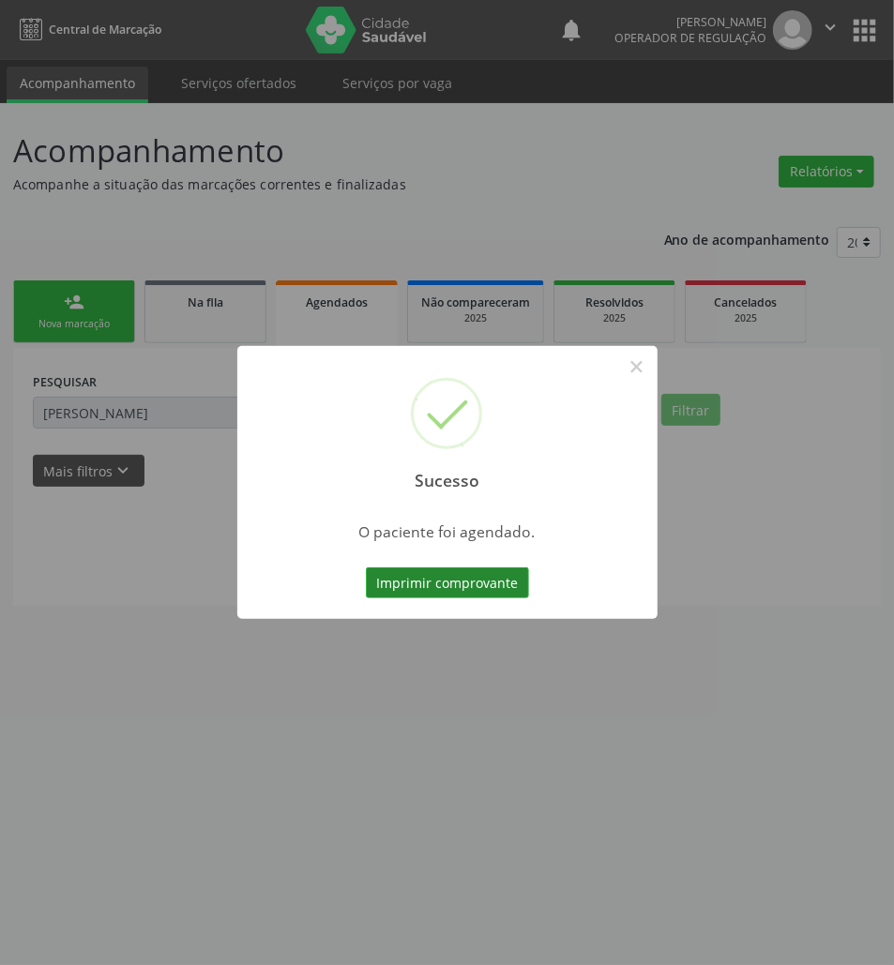
click at [471, 590] on button "Imprimir comprovante" at bounding box center [447, 584] width 163 height 32
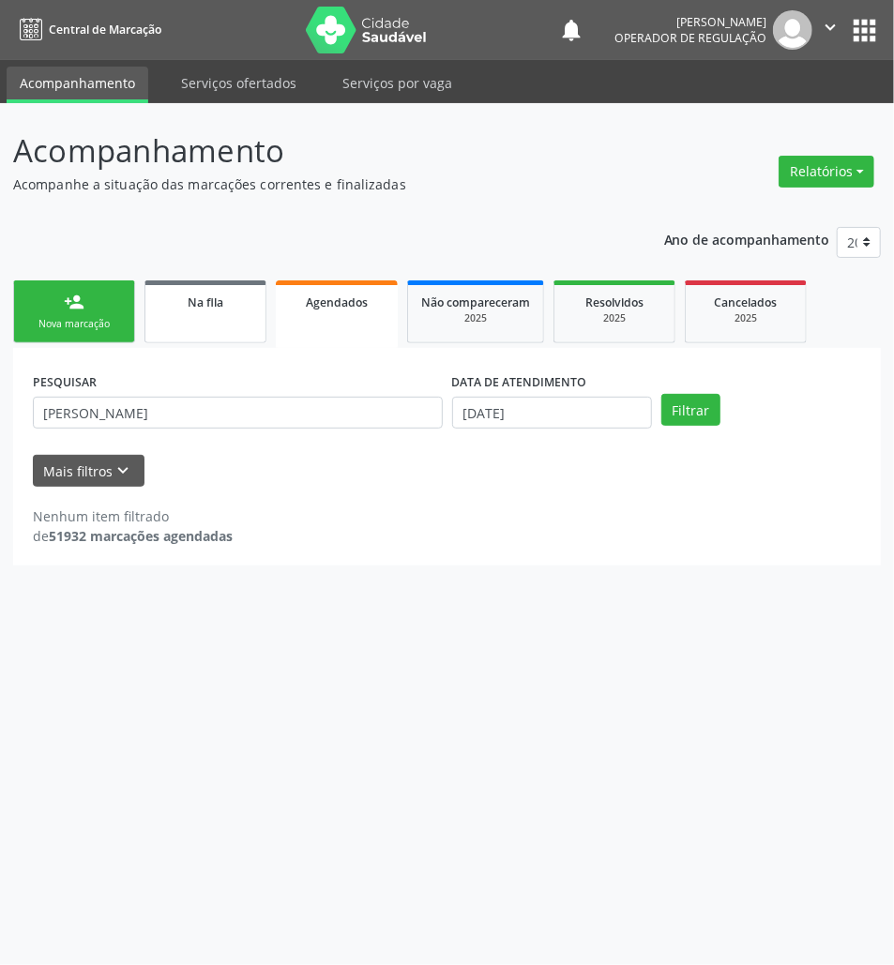
click at [222, 301] on span "Na fila" at bounding box center [206, 303] width 36 height 16
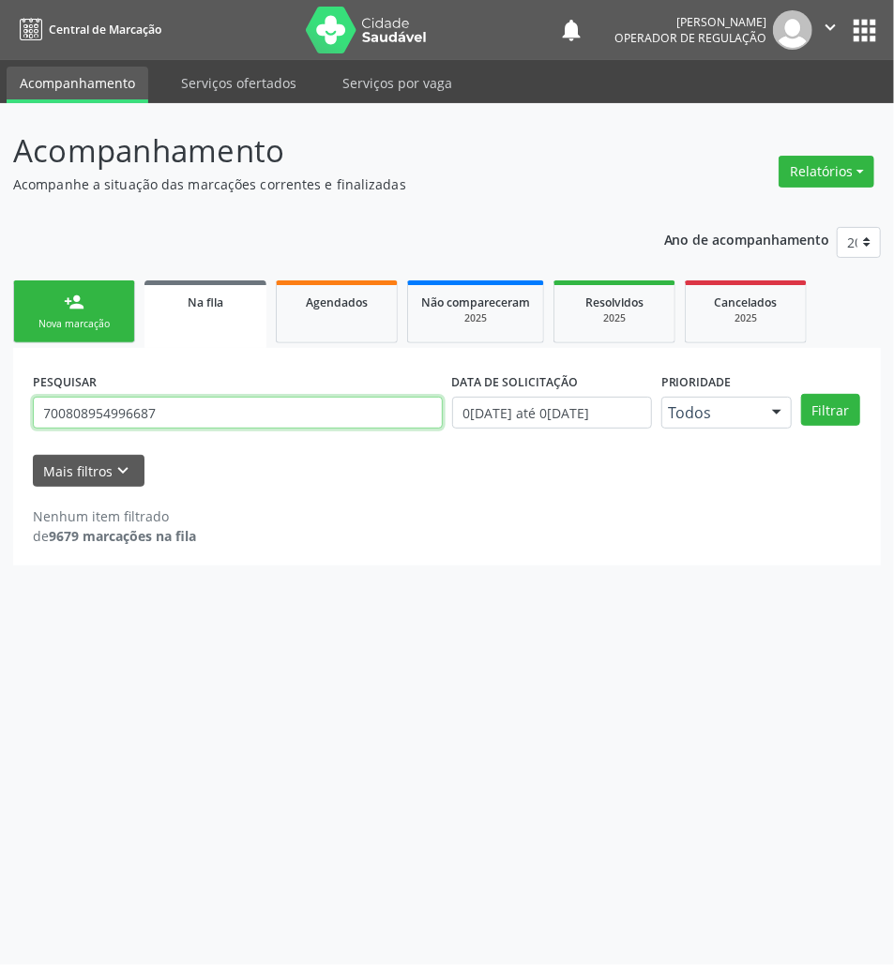
click at [285, 425] on input "700808954996687" at bounding box center [238, 413] width 410 height 32
click at [801, 394] on button "Filtrar" at bounding box center [830, 410] width 59 height 32
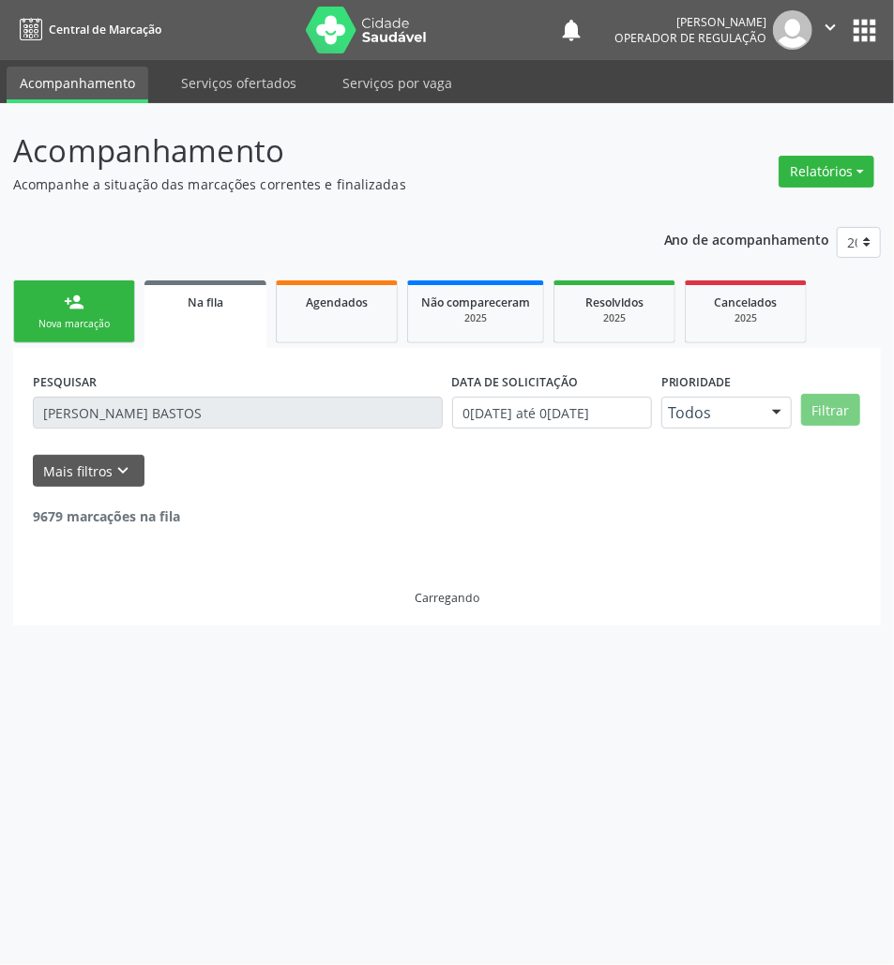
click at [110, 391] on div "PESQUISAR ENZO BEZERRA BASTOS" at bounding box center [237, 404] width 419 height 73
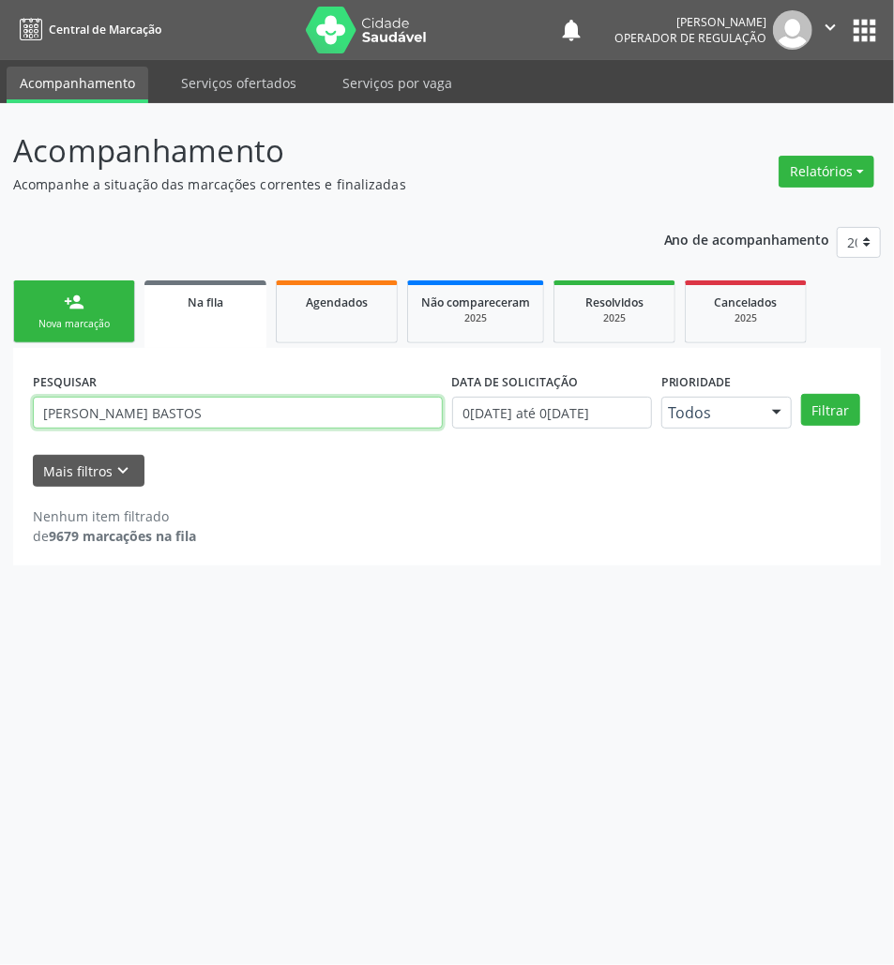
click at [143, 403] on input "[PERSON_NAME] BASTOS" at bounding box center [238, 413] width 410 height 32
drag, startPoint x: 234, startPoint y: 441, endPoint x: 241, endPoint y: 399, distance: 42.9
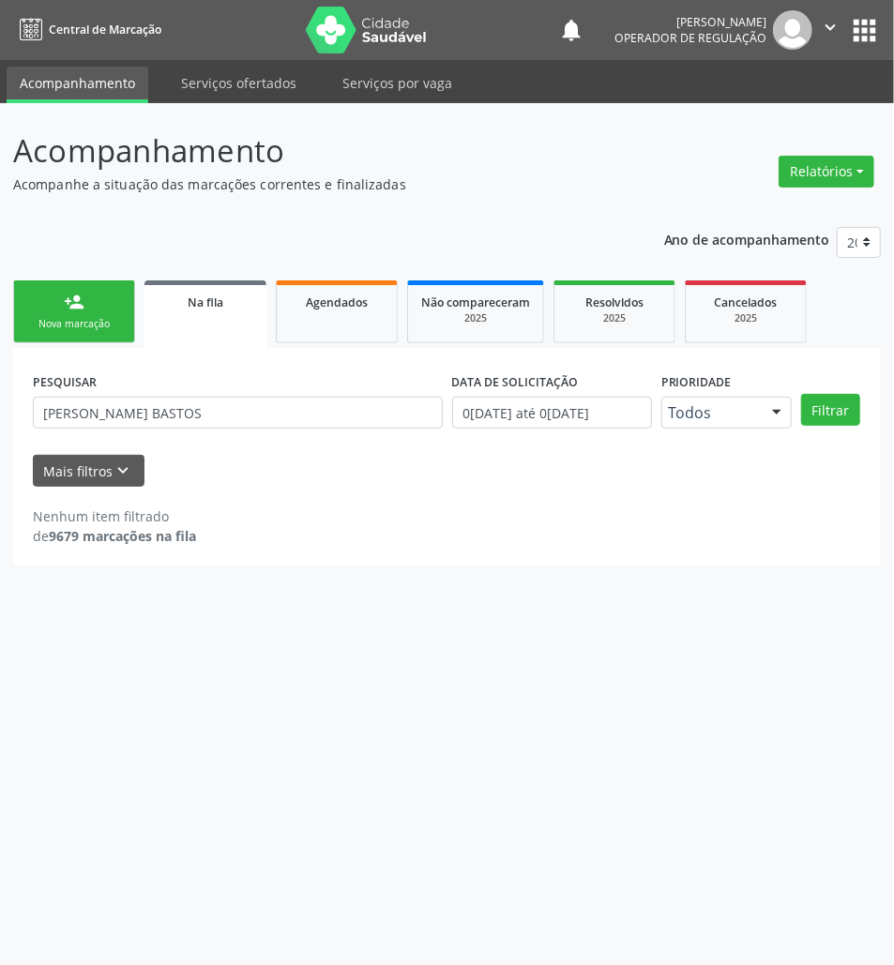
click at [234, 437] on div "PESQUISAR ENZO BEZERRA BASTOS" at bounding box center [237, 404] width 419 height 73
click at [242, 400] on input "[PERSON_NAME] BASTOS" at bounding box center [238, 413] width 410 height 32
click at [801, 394] on button "Filtrar" at bounding box center [830, 410] width 59 height 32
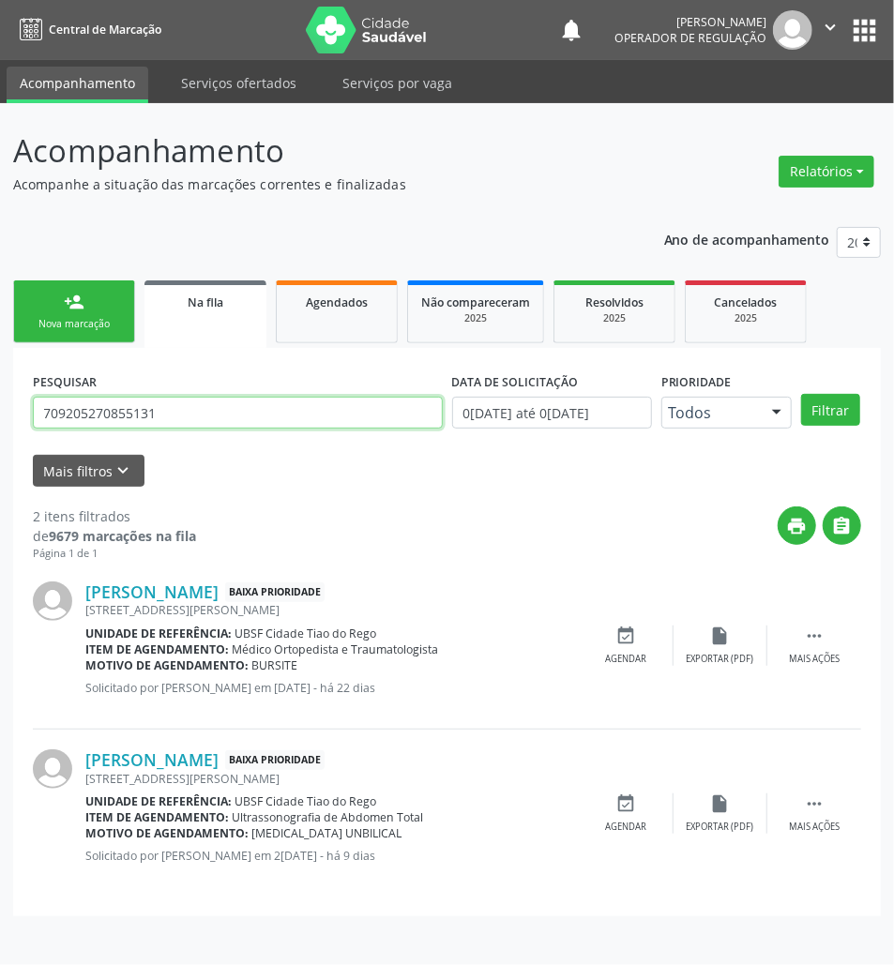
click at [137, 417] on input "709205270855131" at bounding box center [238, 413] width 410 height 32
type input "706708541586712"
click at [801, 394] on button "Filtrar" at bounding box center [830, 410] width 59 height 32
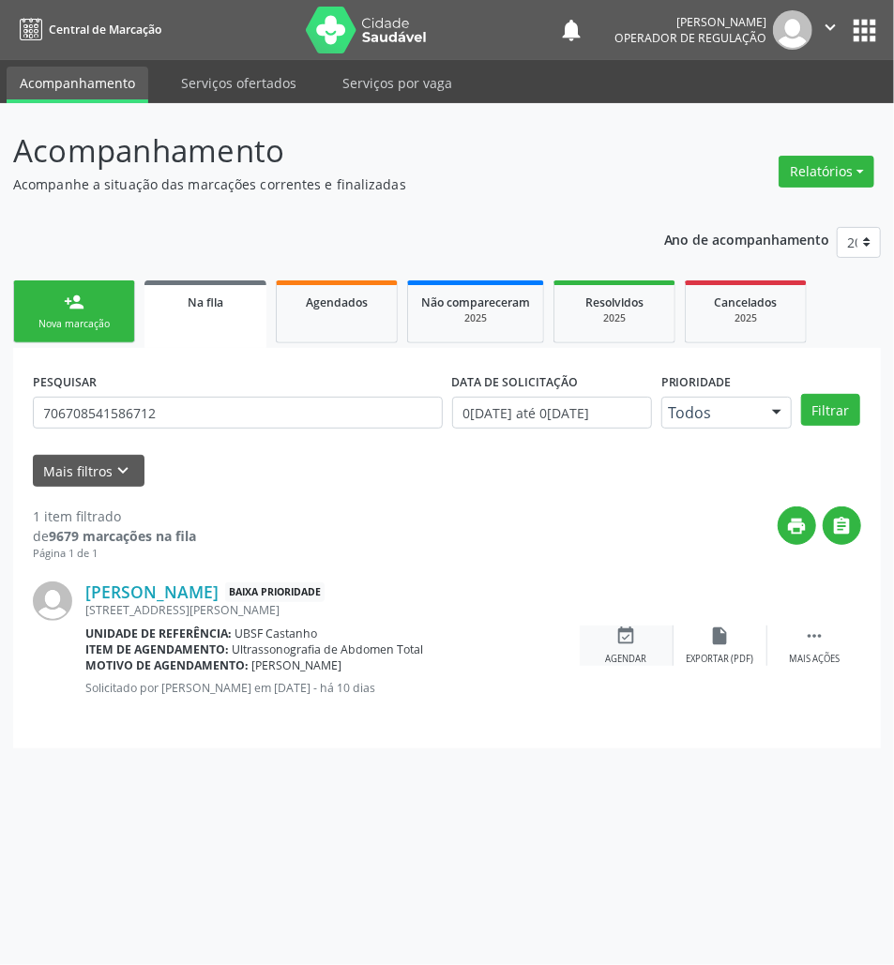
click at [669, 654] on div "event_available Agendar" at bounding box center [627, 646] width 94 height 40
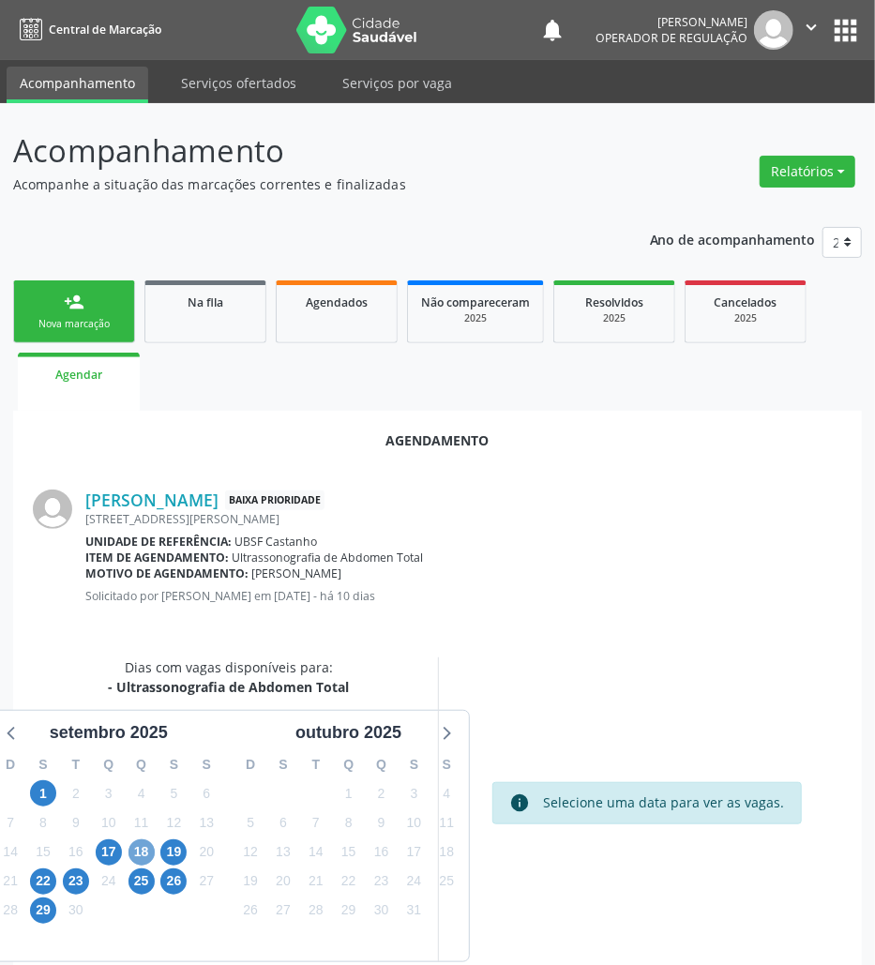
click at [141, 857] on span "18" at bounding box center [142, 853] width 26 height 26
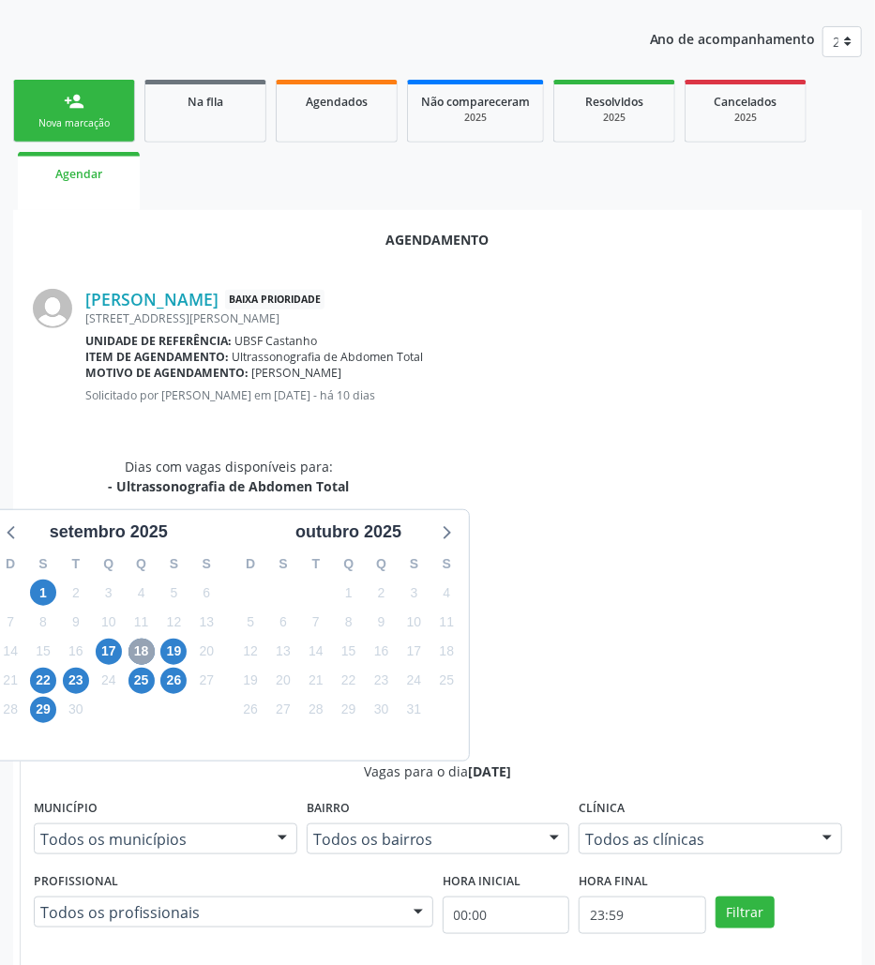
scroll to position [388, 0]
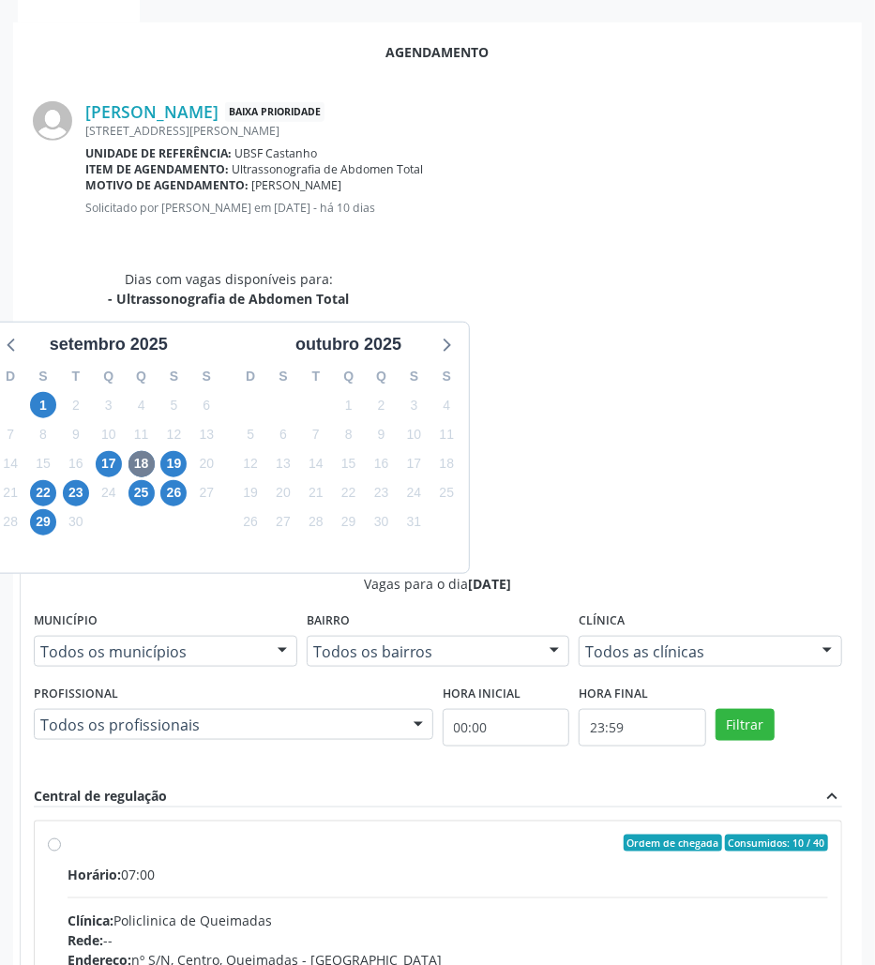
click at [594, 912] on div "Clínica: Policlinica de Queimadas" at bounding box center [448, 922] width 761 height 20
click at [61, 835] on input "Ordem de chegada Consumidos: 10 / 40 Horário: 07:00 Clínica: Policlinica de Que…" at bounding box center [54, 843] width 13 height 17
radio input "true"
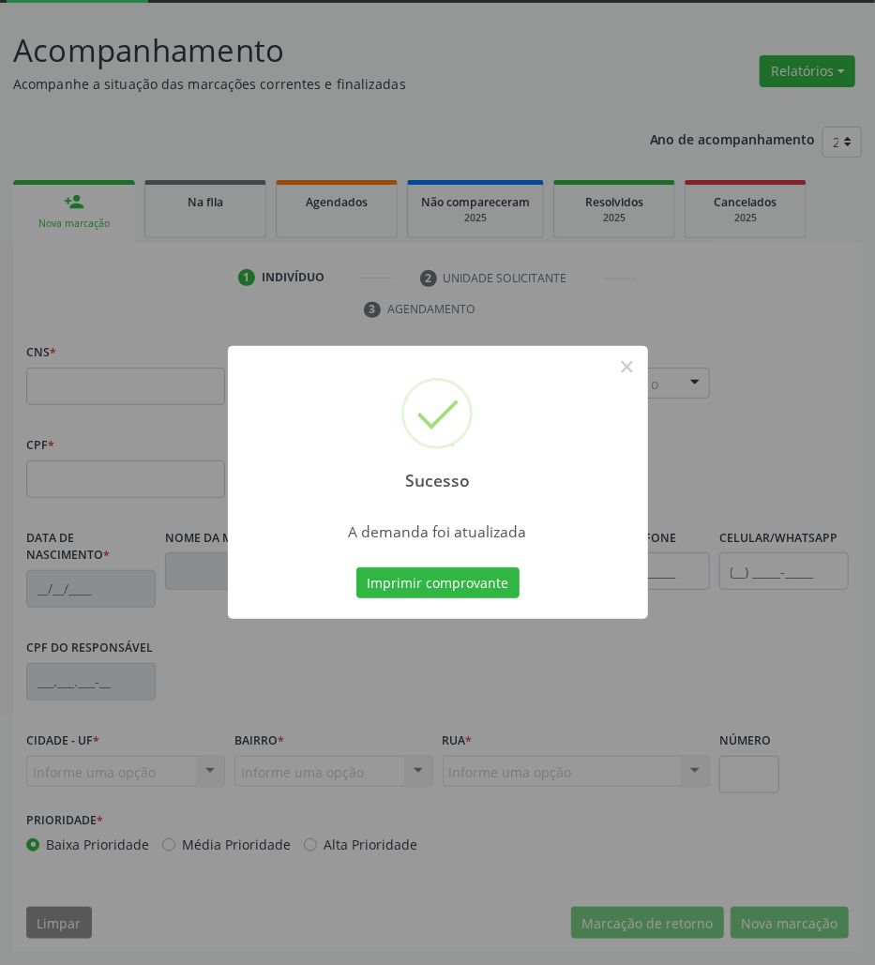
scroll to position [101, 0]
click at [474, 591] on button "Imprimir comprovante" at bounding box center [437, 584] width 163 height 32
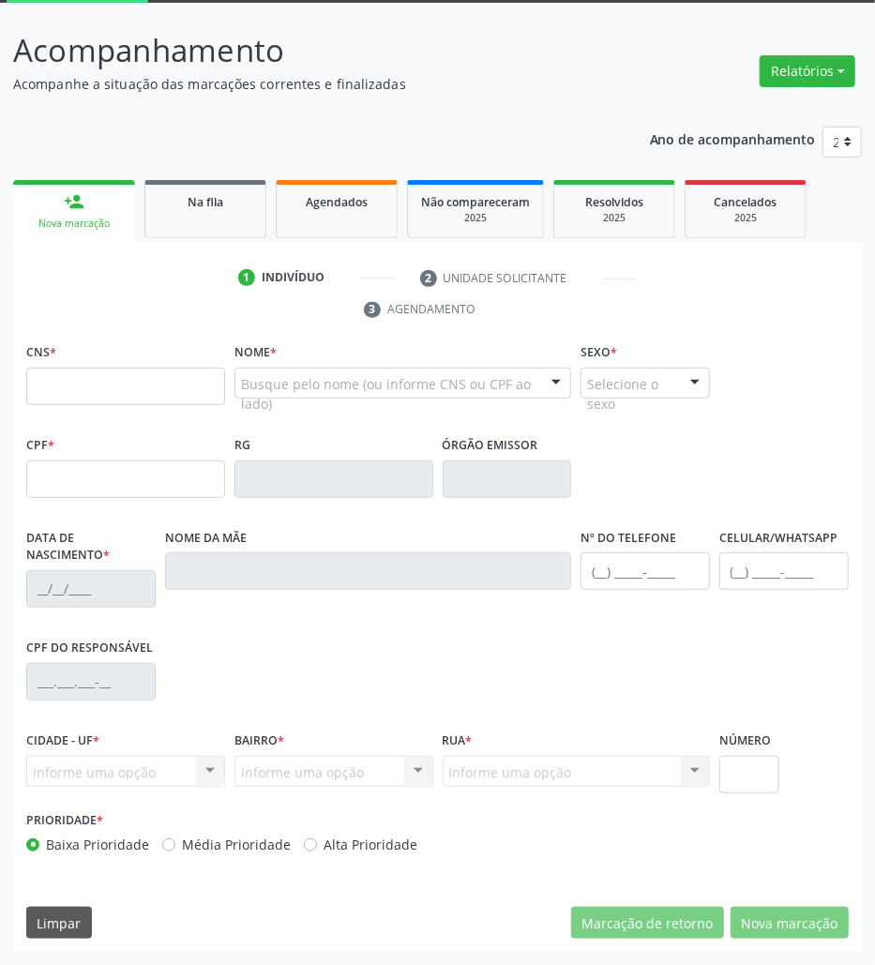
click at [189, 215] on link "Na fila" at bounding box center [205, 209] width 122 height 58
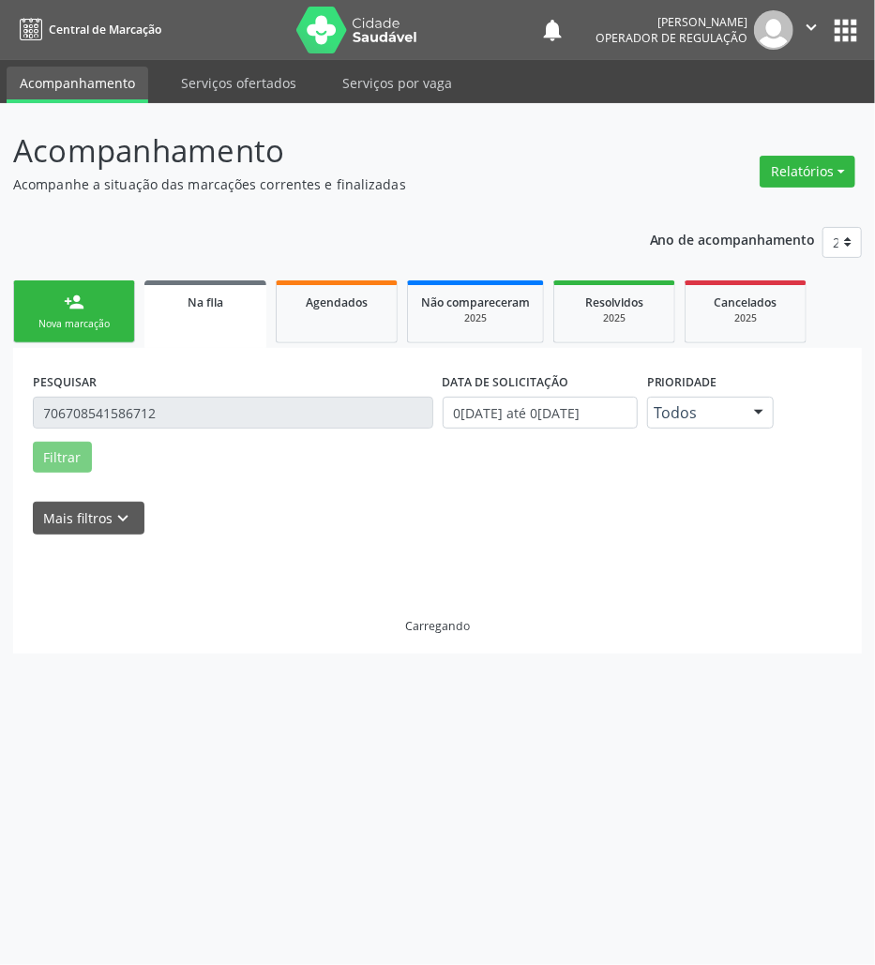
scroll to position [0, 0]
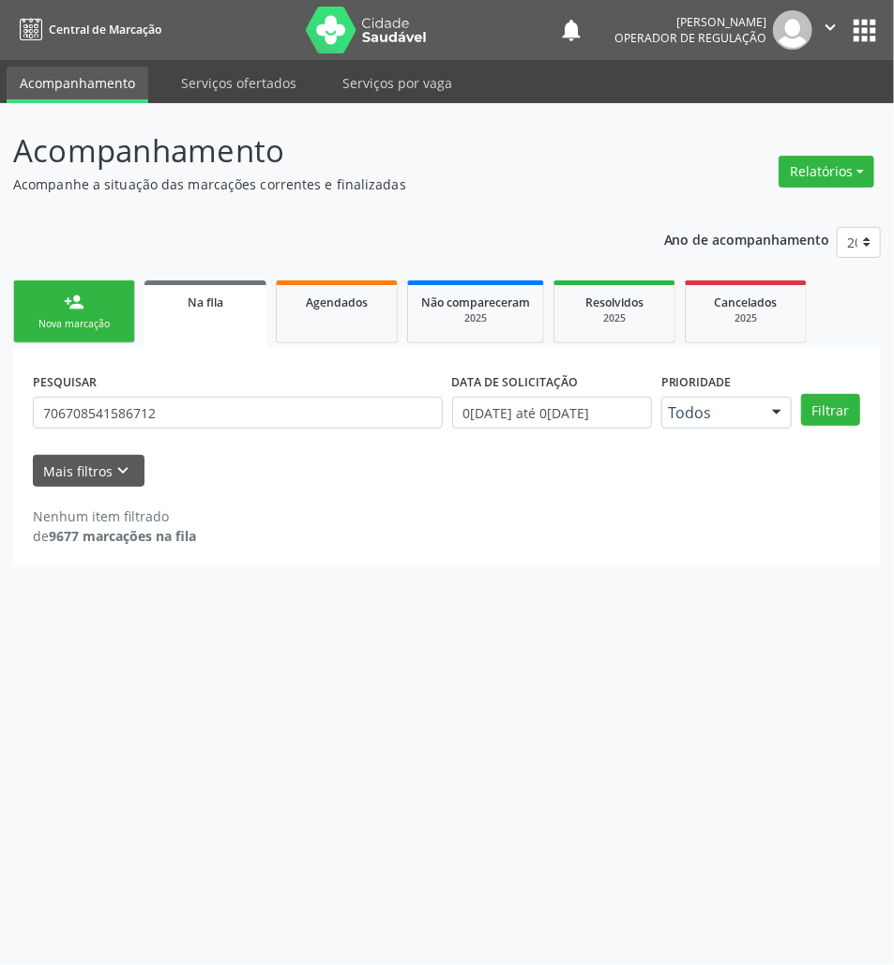
drag, startPoint x: 117, startPoint y: 441, endPoint x: 111, endPoint y: 421, distance: 20.8
click at [113, 432] on div "PESQUISAR 706708541586712" at bounding box center [237, 404] width 419 height 73
click at [111, 421] on input "706708541586712" at bounding box center [238, 413] width 410 height 32
paste input "210074354256"
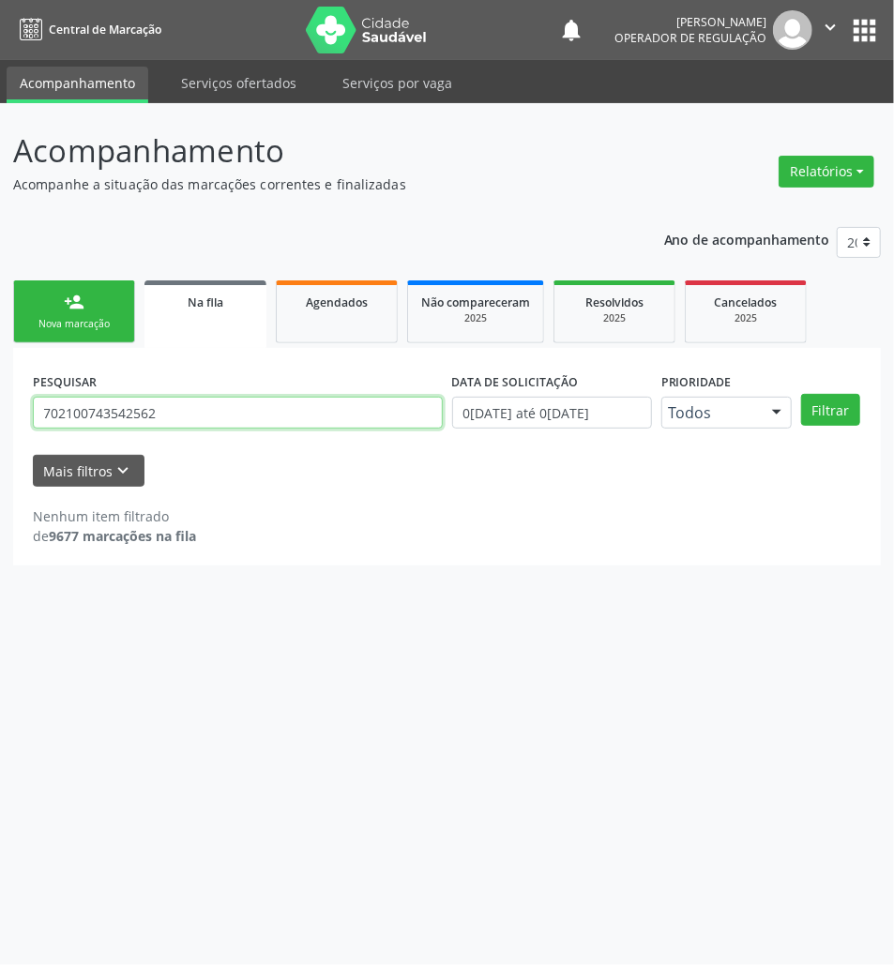
type input "702100743542562"
click at [801, 394] on button "Filtrar" at bounding box center [830, 410] width 59 height 32
click at [86, 414] on input "702100743542562" at bounding box center [238, 413] width 410 height 32
click at [86, 415] on input "702100743542562" at bounding box center [238, 413] width 410 height 32
click at [98, 340] on link "person_add Nova marcação" at bounding box center [74, 311] width 122 height 63
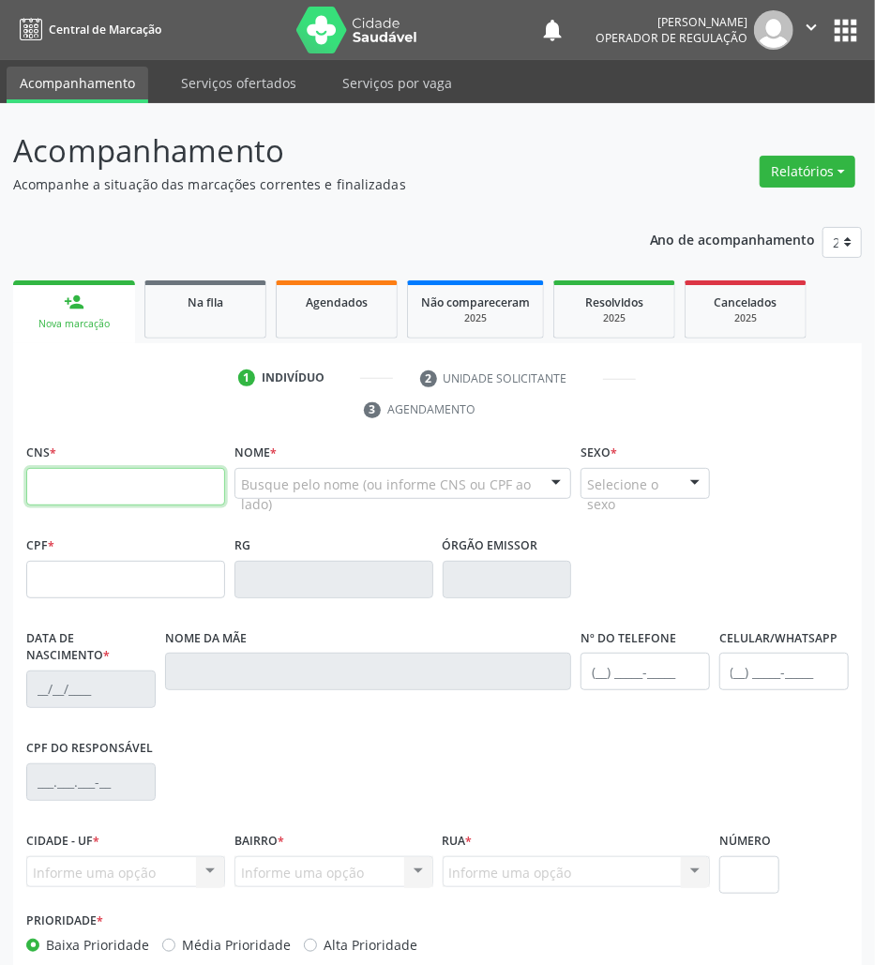
click at [107, 471] on input "text" at bounding box center [125, 487] width 199 height 38
paste input "702 1007 4354 2562"
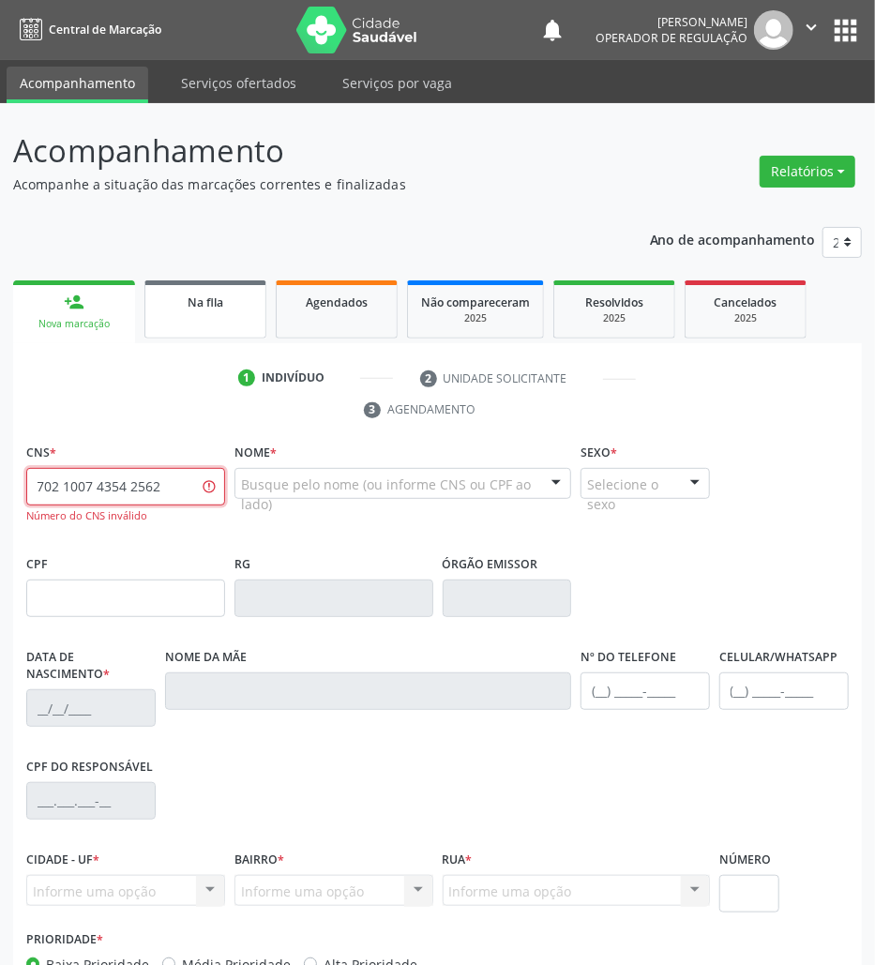
type input "702 1007 4354 2562"
click at [234, 311] on link "Na fila" at bounding box center [205, 309] width 122 height 58
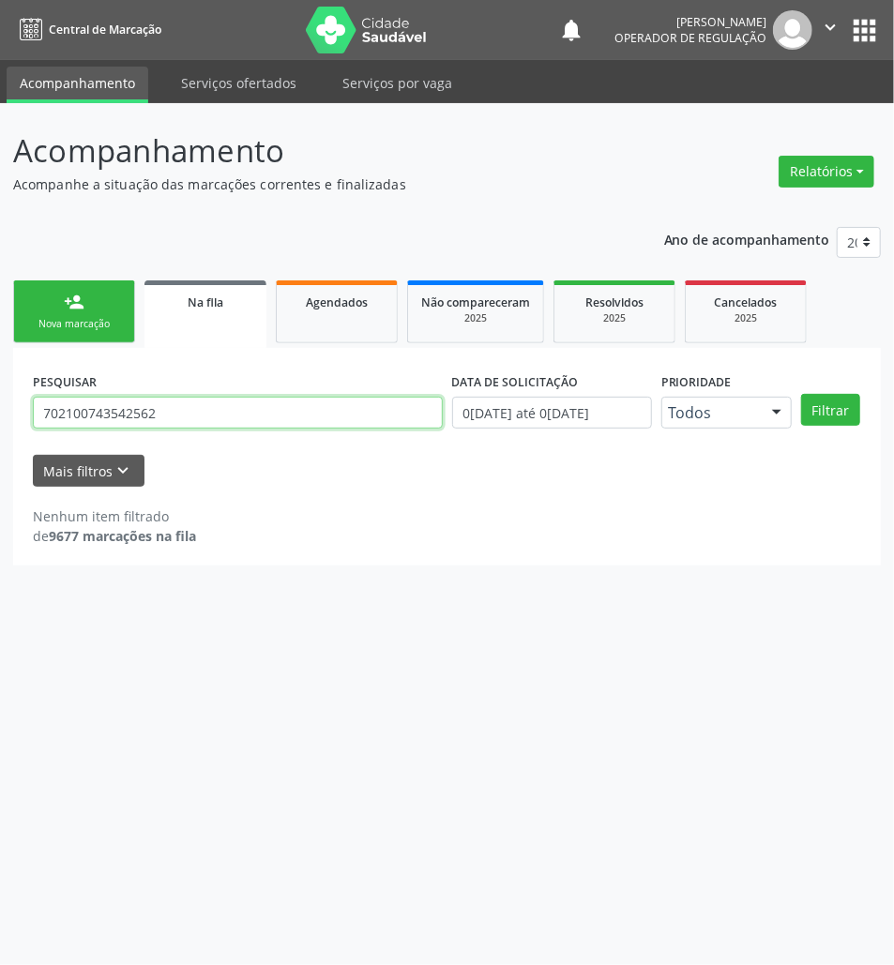
click at [238, 402] on input "702100743542562" at bounding box center [238, 413] width 410 height 32
click at [154, 417] on input "702100743542562" at bounding box center [238, 413] width 410 height 32
click at [147, 417] on input "702100743542562" at bounding box center [238, 413] width 410 height 32
type input "702100743542592"
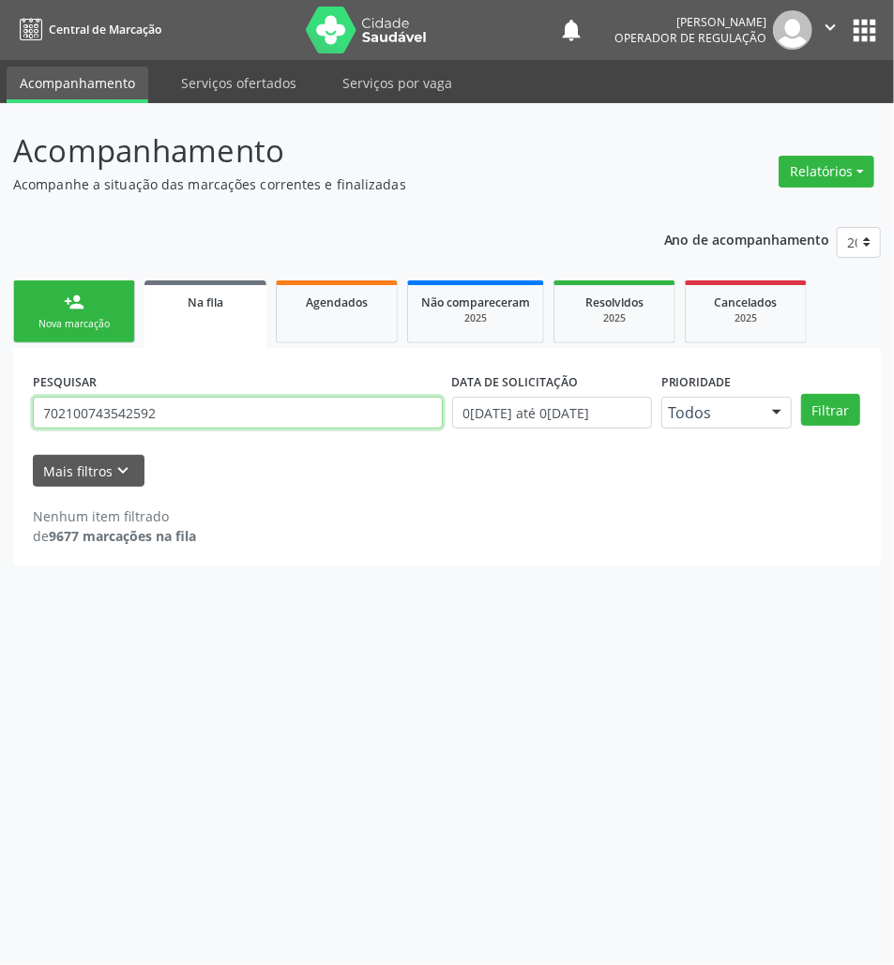
click at [801, 394] on button "Filtrar" at bounding box center [830, 410] width 59 height 32
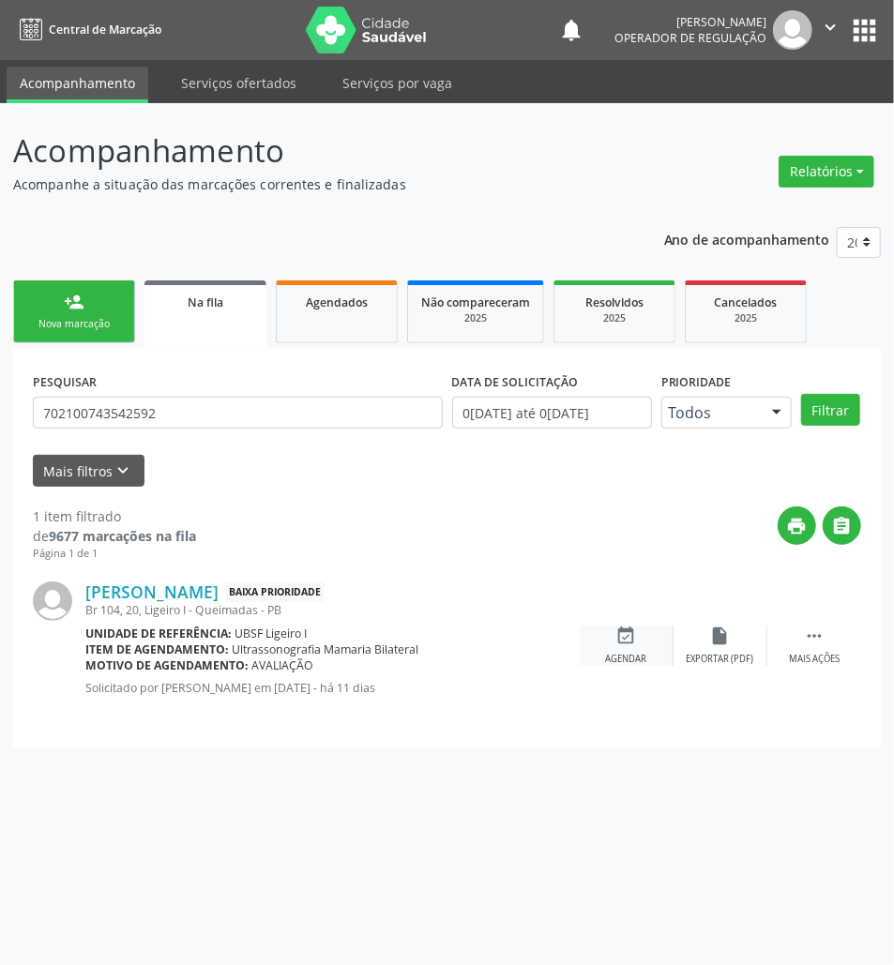
click at [638, 644] on div "event_available Agendar" at bounding box center [627, 646] width 94 height 40
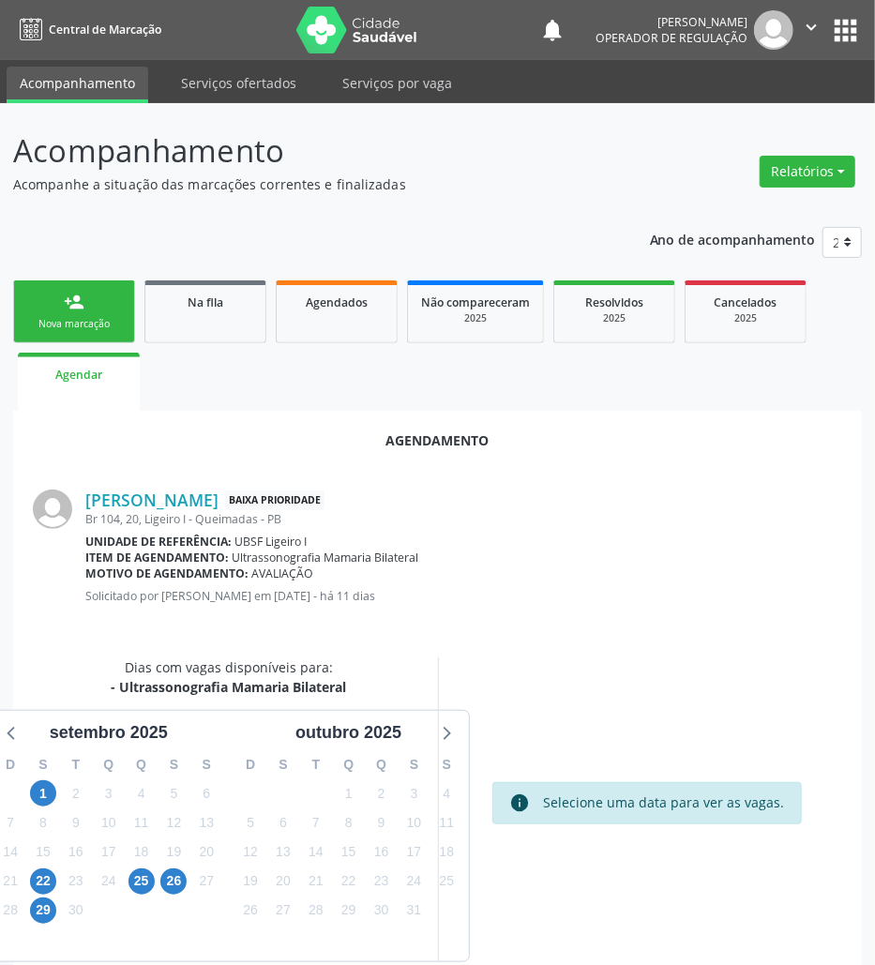
scroll to position [75, 0]
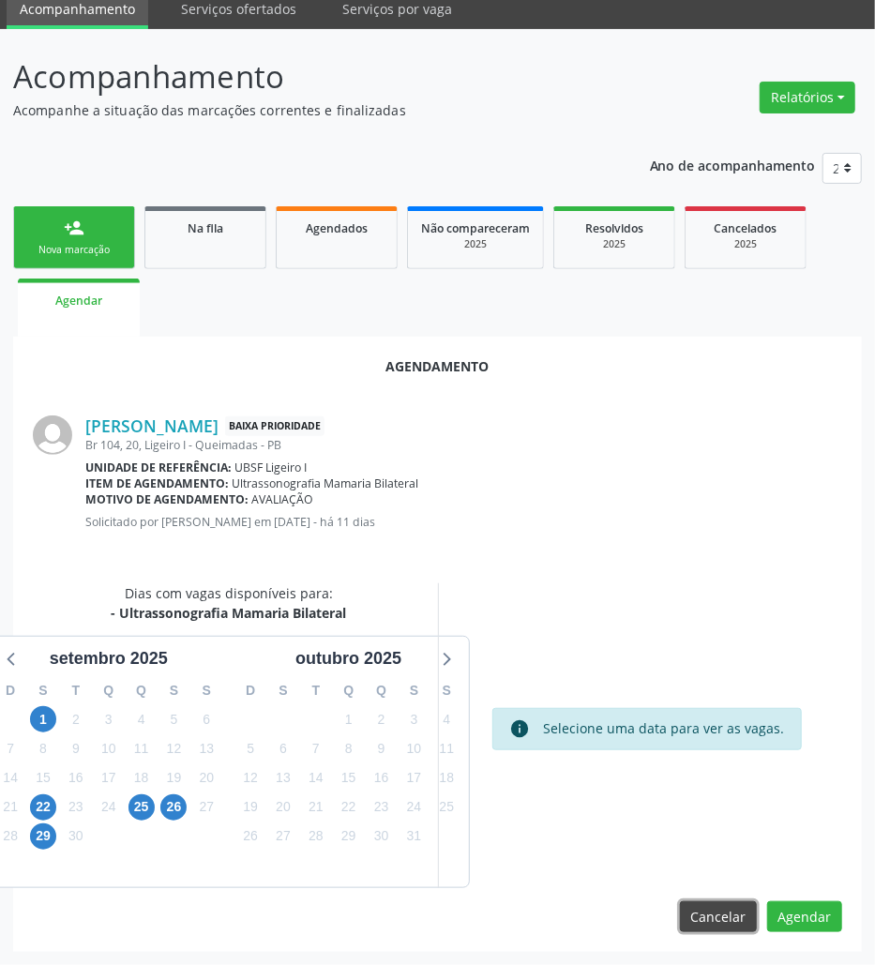
click at [734, 914] on button "Cancelar" at bounding box center [718, 917] width 77 height 32
